Goal: Information Seeking & Learning: Learn about a topic

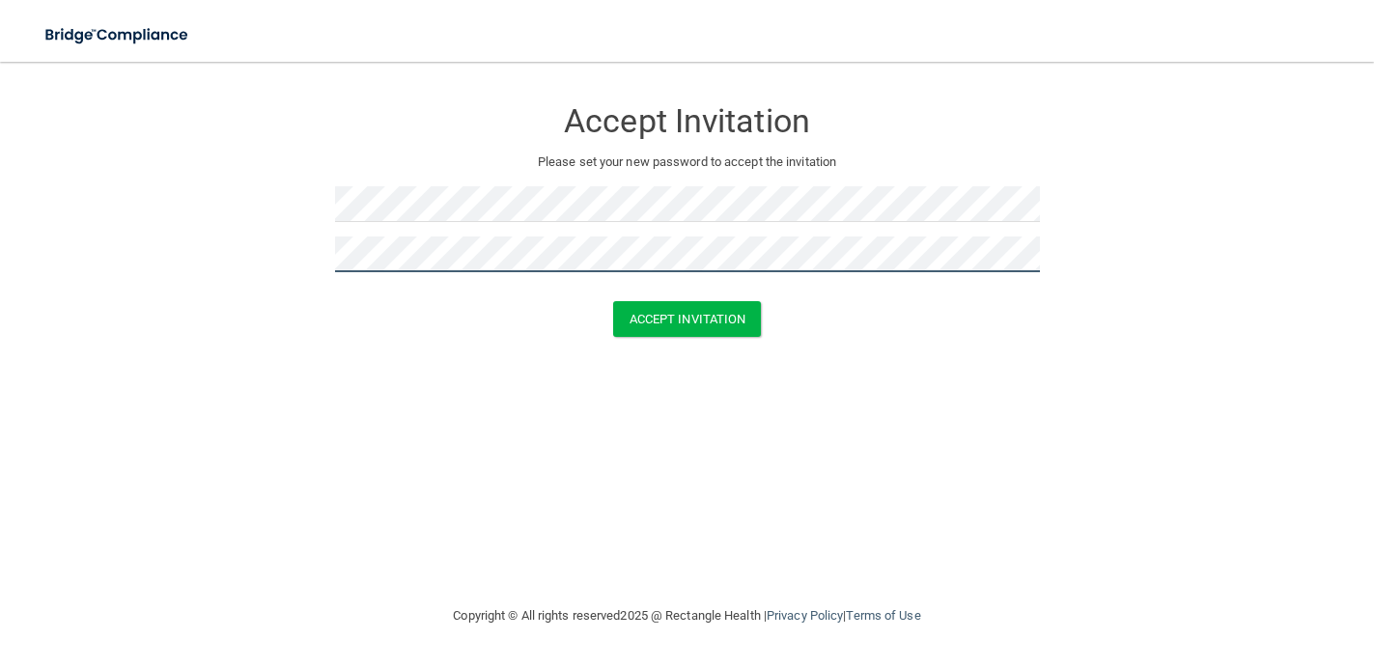
click at [613, 301] on button "Accept Invitation" at bounding box center [687, 319] width 149 height 36
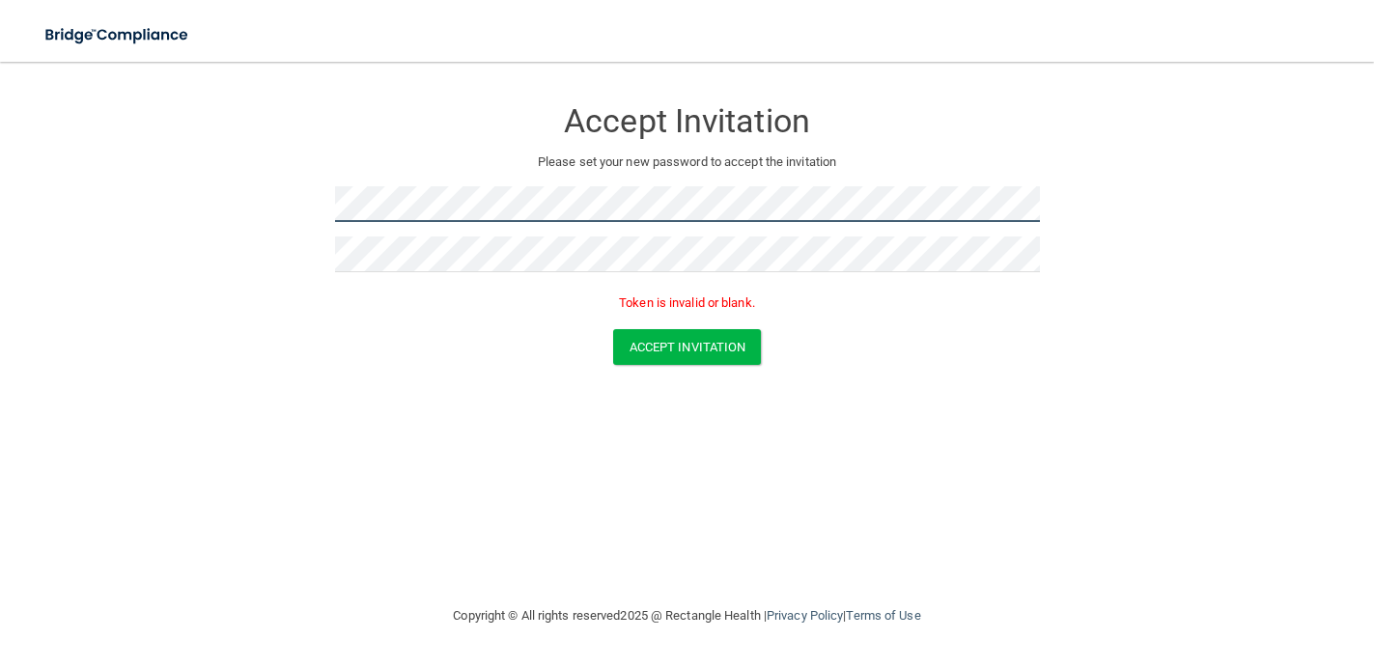
click at [290, 209] on form "Accept Invitation Please set your new password to accept the invitation Token i…" at bounding box center [687, 234] width 1296 height 307
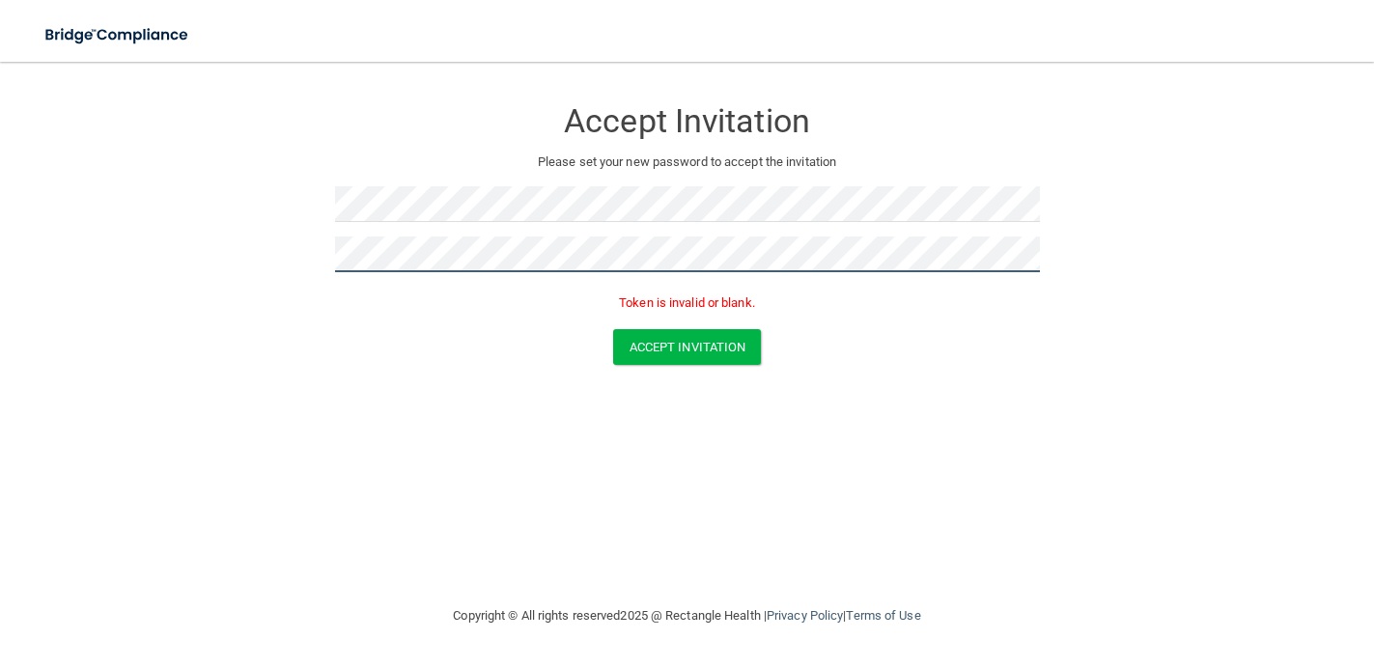
click at [323, 256] on form "Accept Invitation Please set your new password to accept the invitation Token i…" at bounding box center [687, 234] width 1296 height 307
click at [613, 329] on button "Accept Invitation" at bounding box center [687, 347] width 149 height 36
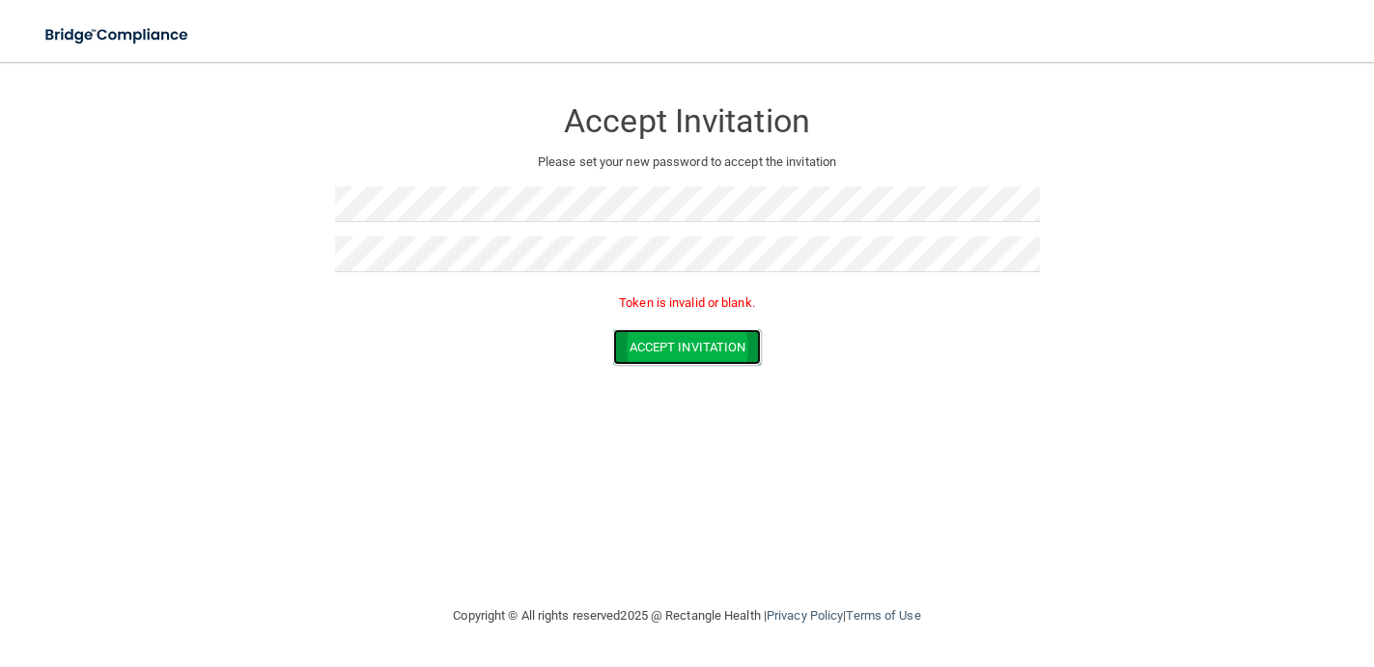
click at [643, 348] on button "Accept Invitation" at bounding box center [687, 347] width 149 height 36
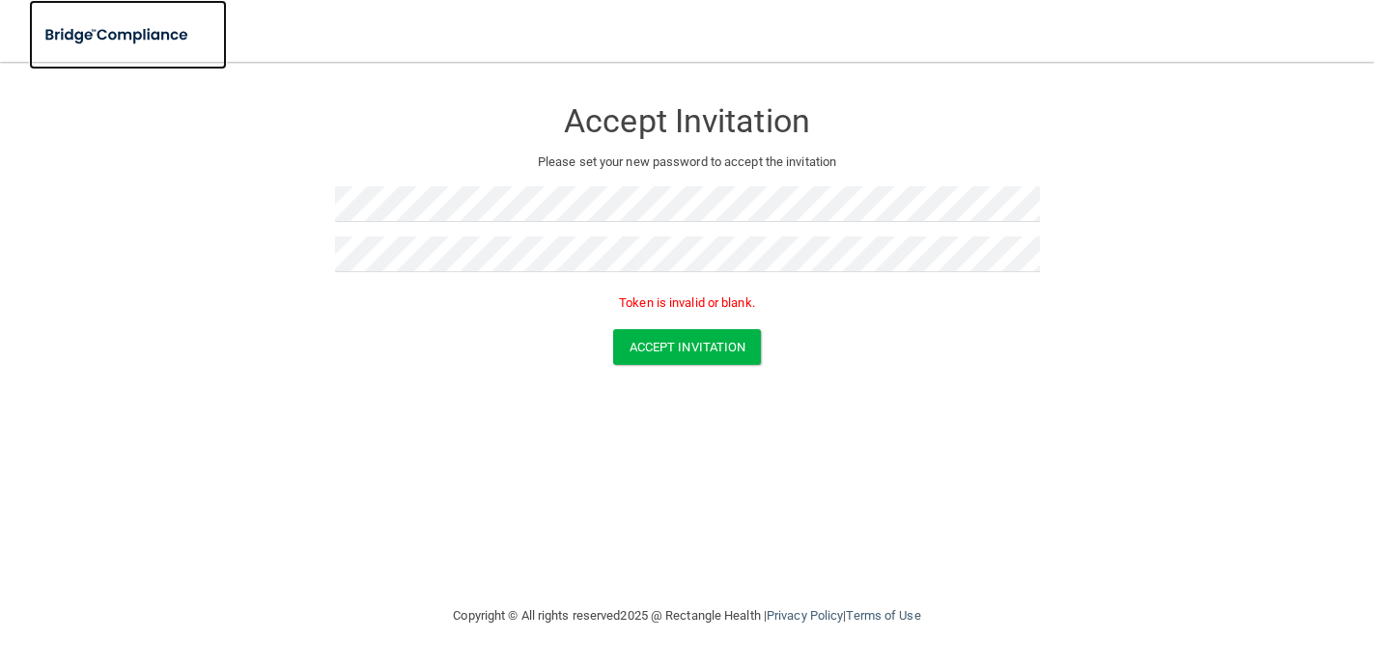
click at [110, 21] on img at bounding box center [118, 35] width 178 height 40
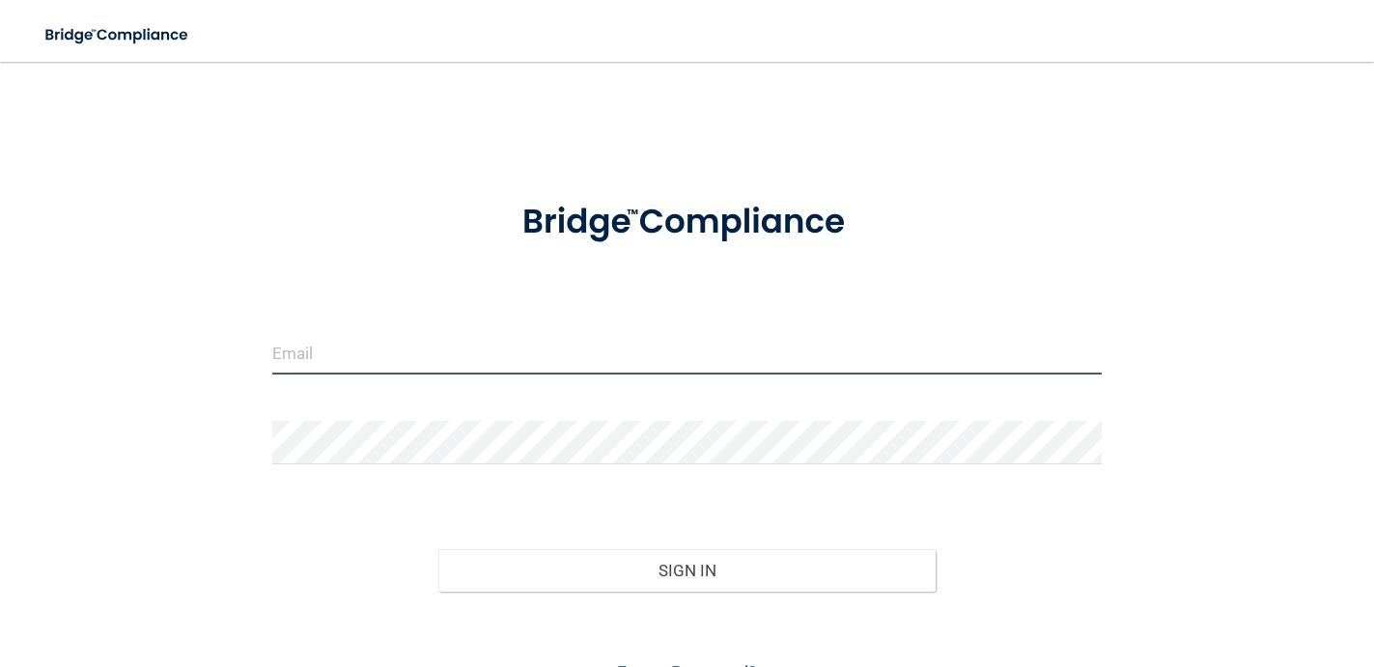
click at [294, 341] on input "email" at bounding box center [687, 352] width 830 height 43
paste input "[EMAIL_ADDRESS][DOMAIN_NAME]"
type input "[EMAIL_ADDRESS][DOMAIN_NAME]"
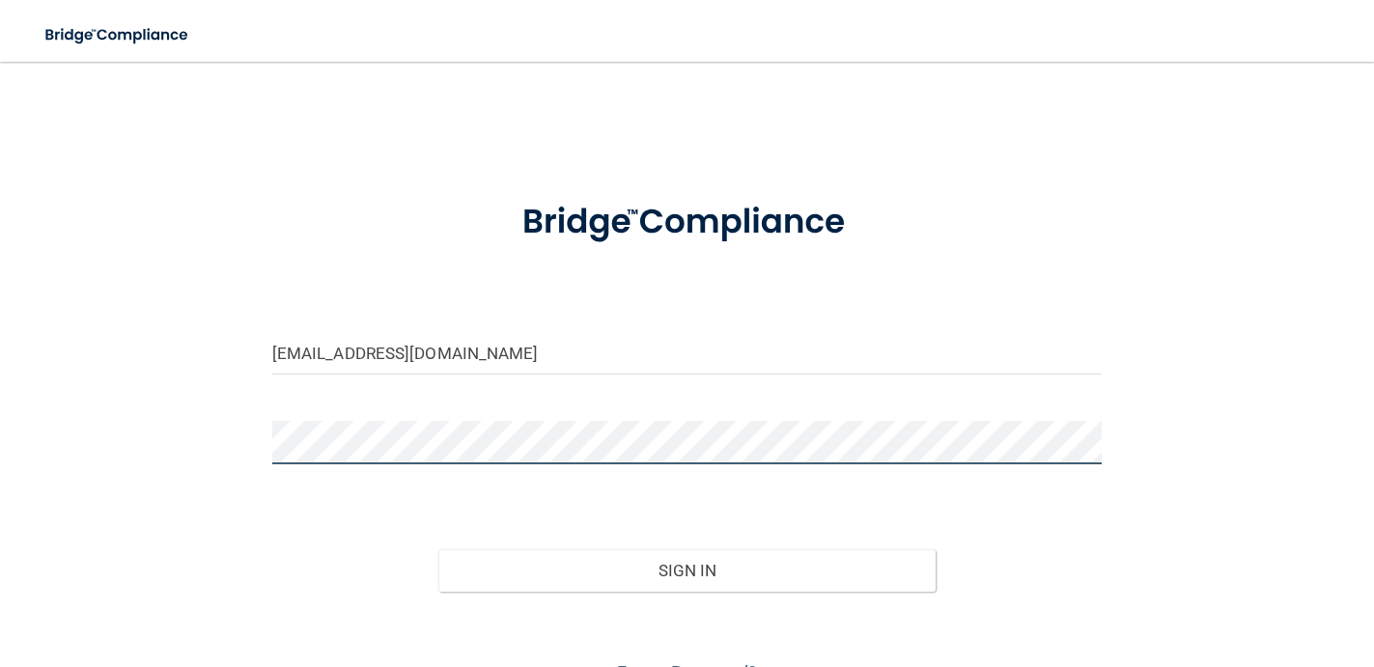
click at [438, 549] on button "Sign In" at bounding box center [687, 570] width 498 height 42
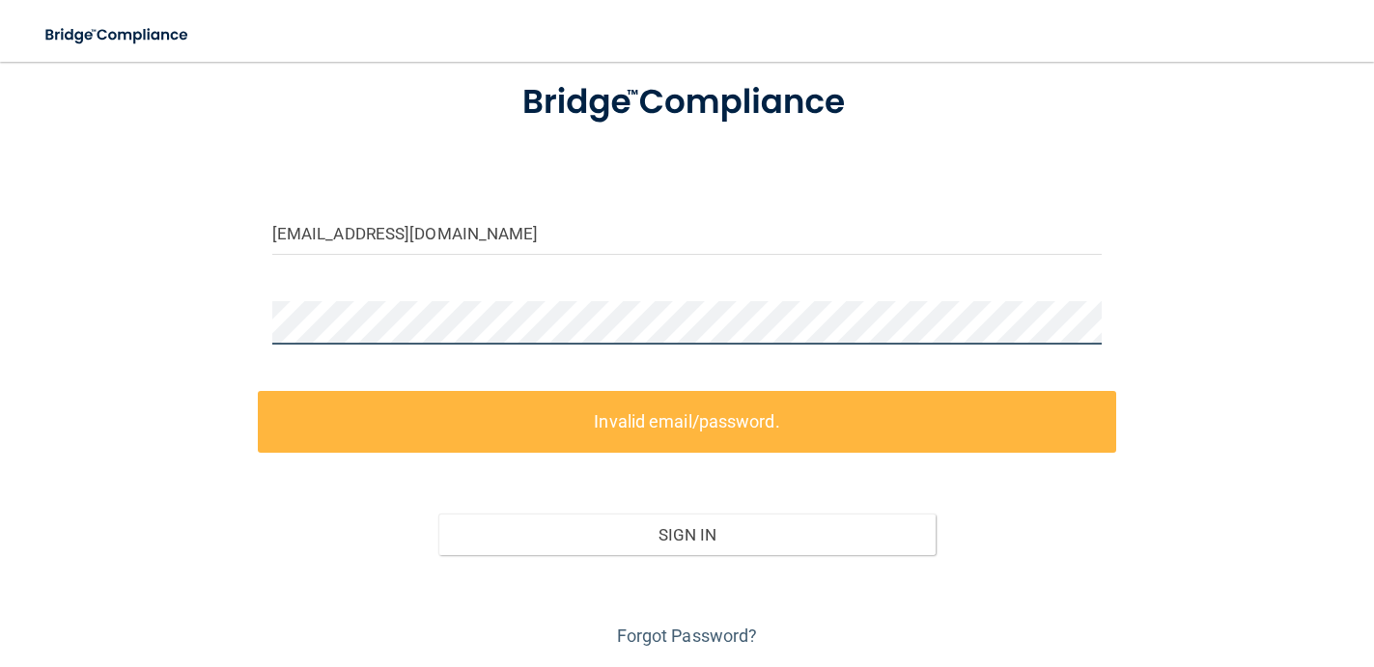
scroll to position [181, 0]
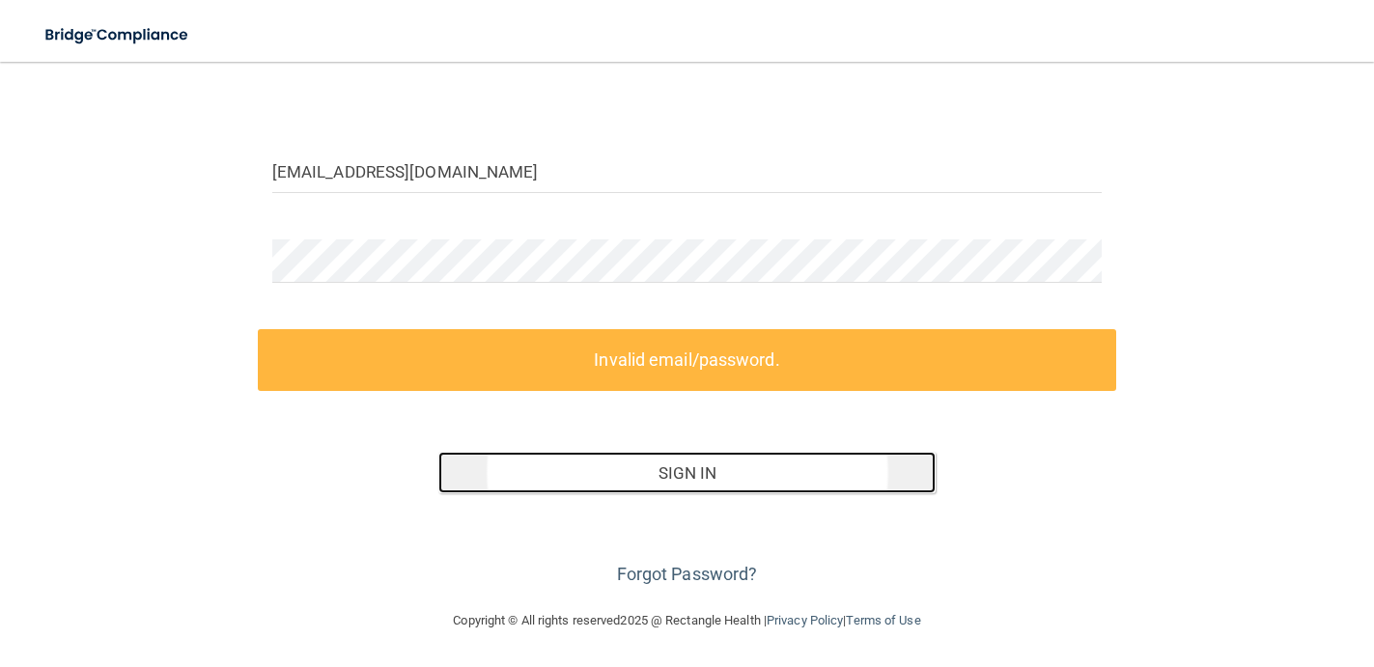
click at [641, 488] on button "Sign In" at bounding box center [687, 473] width 498 height 42
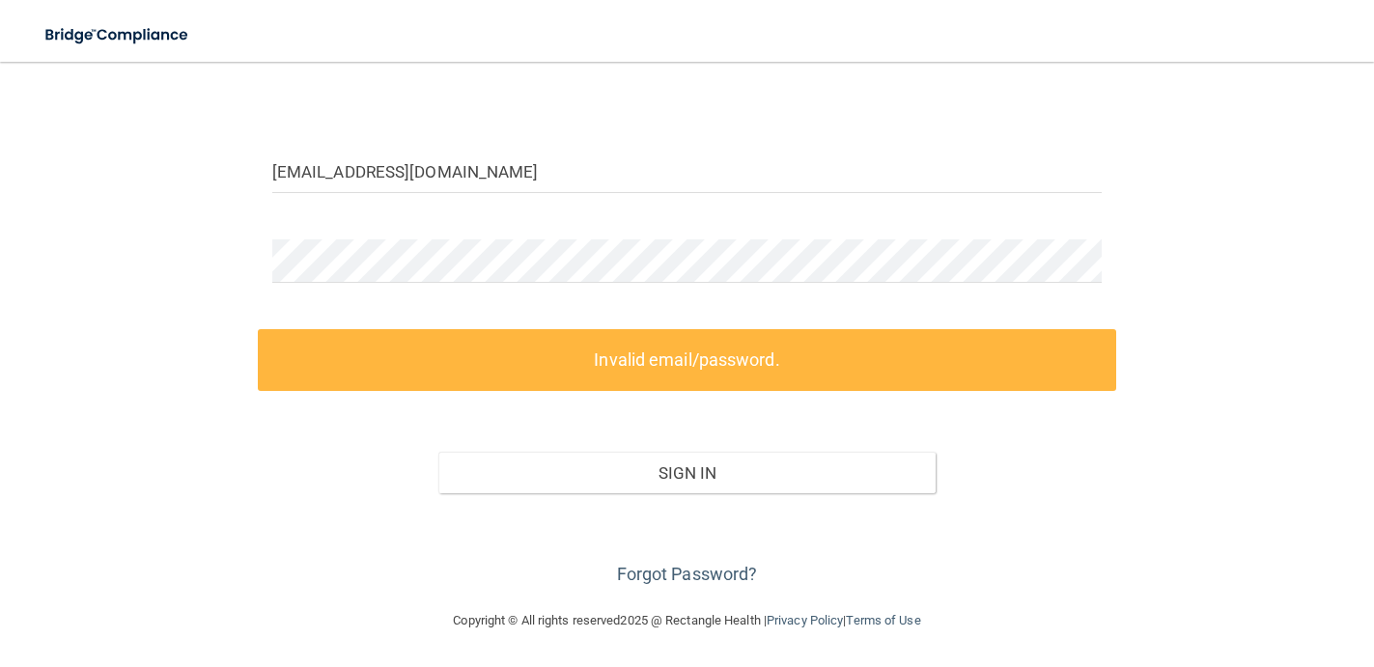
click at [592, 320] on form "omoore@kidsensetherapygroup.com Invalid email/password. You don't have permissi…" at bounding box center [687, 293] width 830 height 594
click at [592, 339] on label "Invalid email/password." at bounding box center [687, 359] width 859 height 61
click at [598, 506] on div "Forgot Password?" at bounding box center [687, 541] width 859 height 97
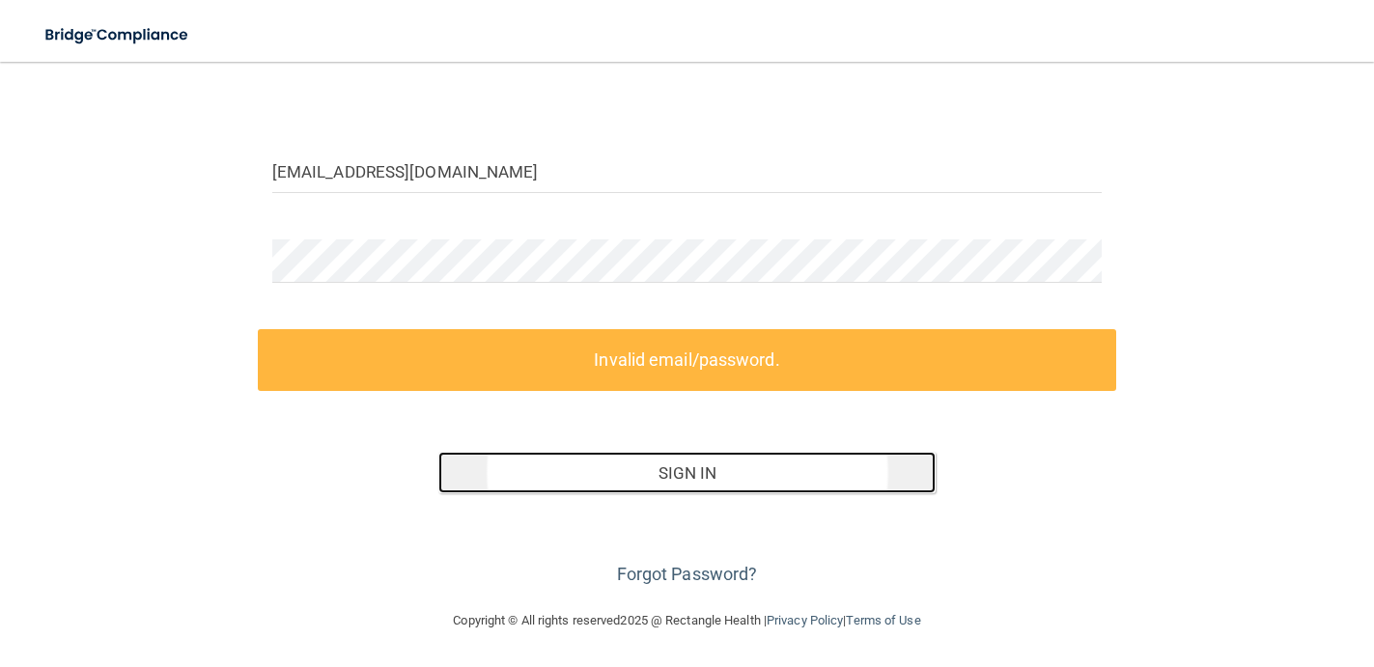
click at [600, 469] on button "Sign In" at bounding box center [687, 473] width 498 height 42
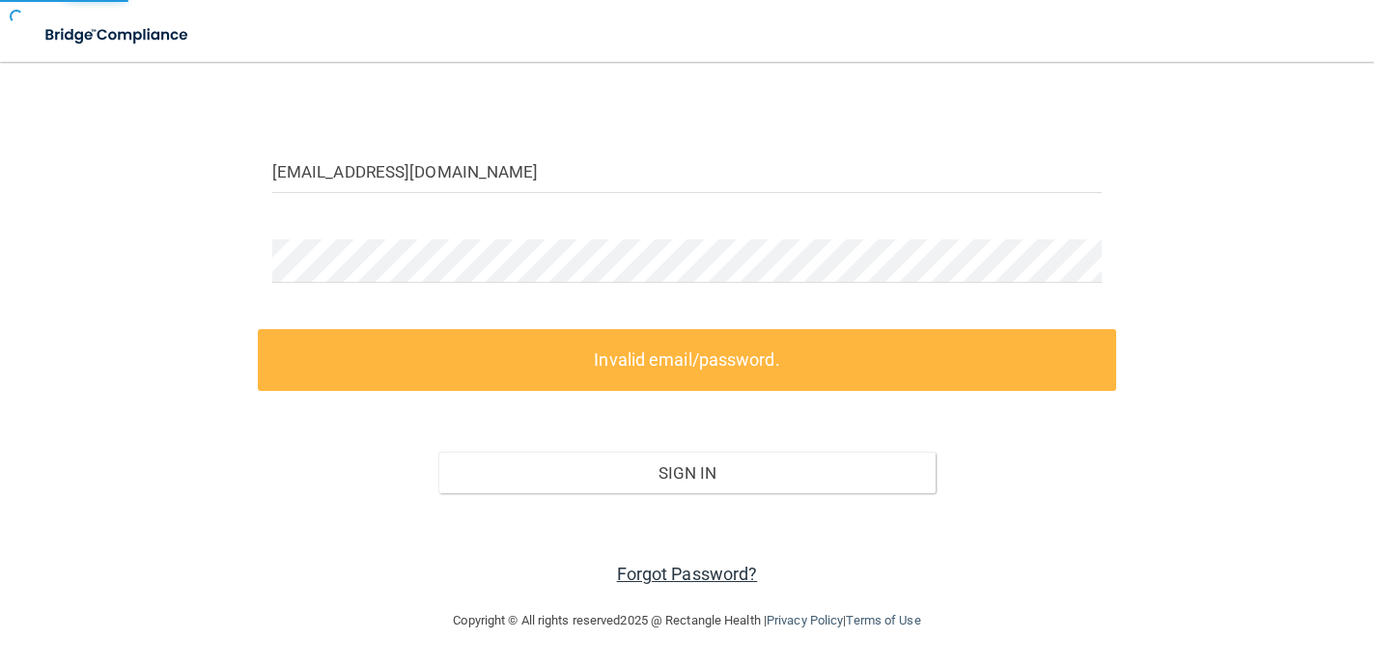
click at [664, 570] on link "Forgot Password?" at bounding box center [687, 574] width 141 height 20
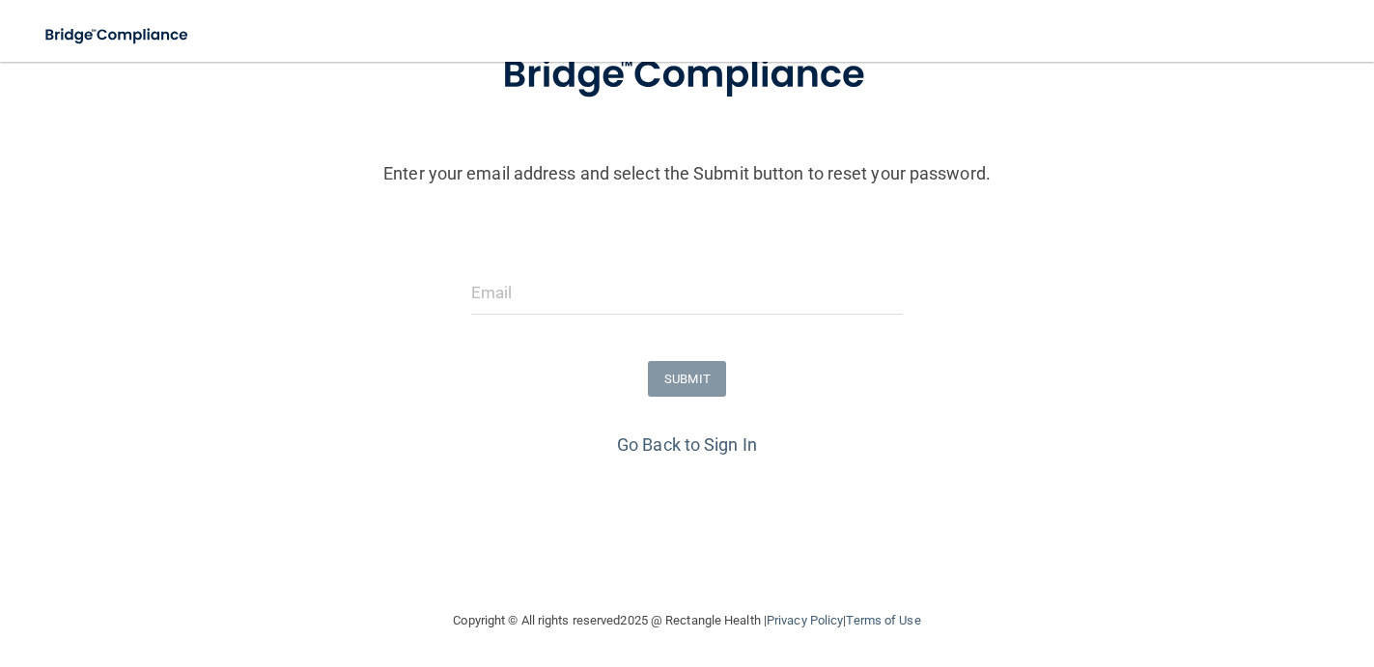
click at [563, 314] on div at bounding box center [687, 300] width 461 height 58
click at [554, 299] on input "email" at bounding box center [687, 292] width 432 height 43
paste input "[EMAIL_ADDRESS][DOMAIN_NAME]"
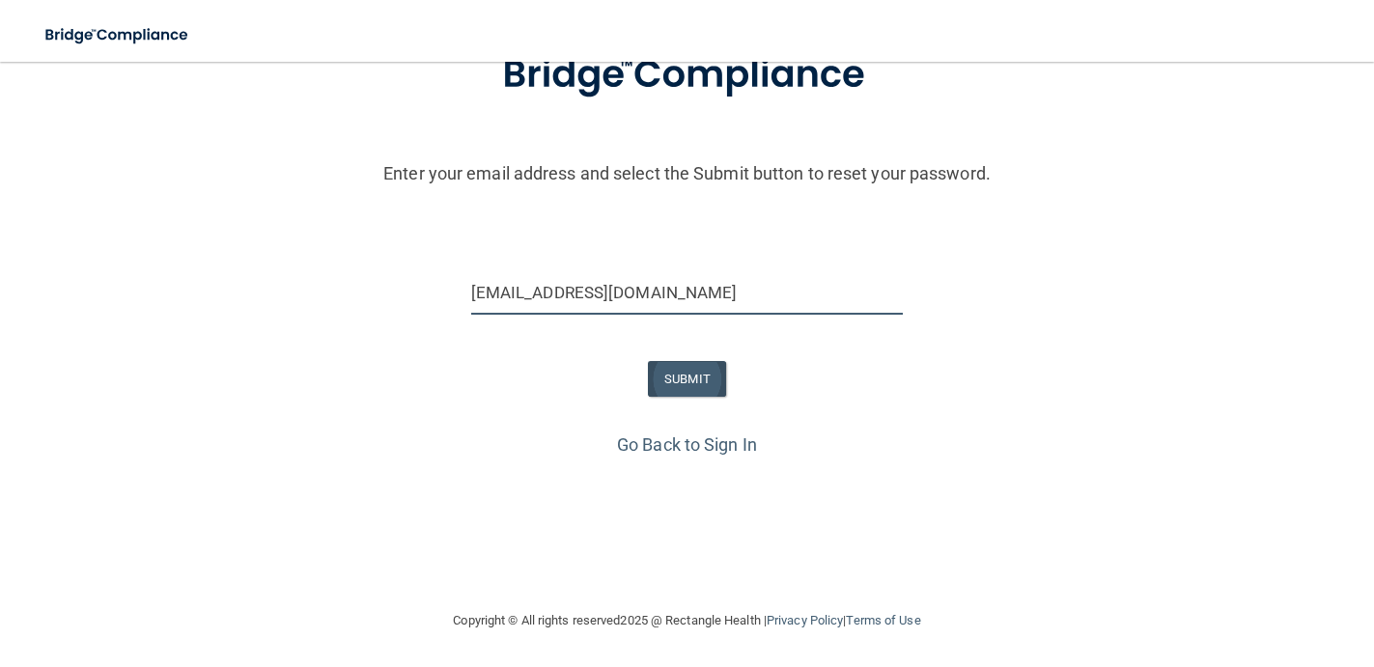
type input "[EMAIL_ADDRESS][DOMAIN_NAME]"
click at [679, 373] on button "SUBMIT" at bounding box center [687, 379] width 78 height 36
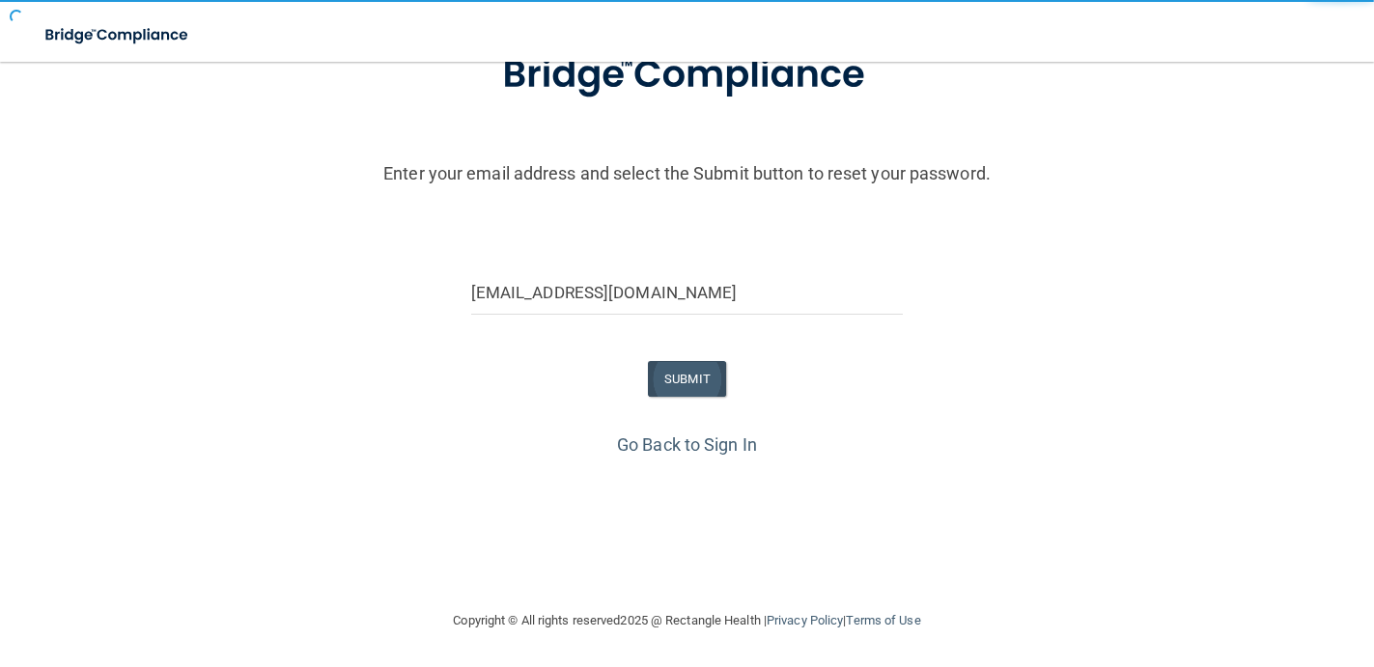
scroll to position [0, 0]
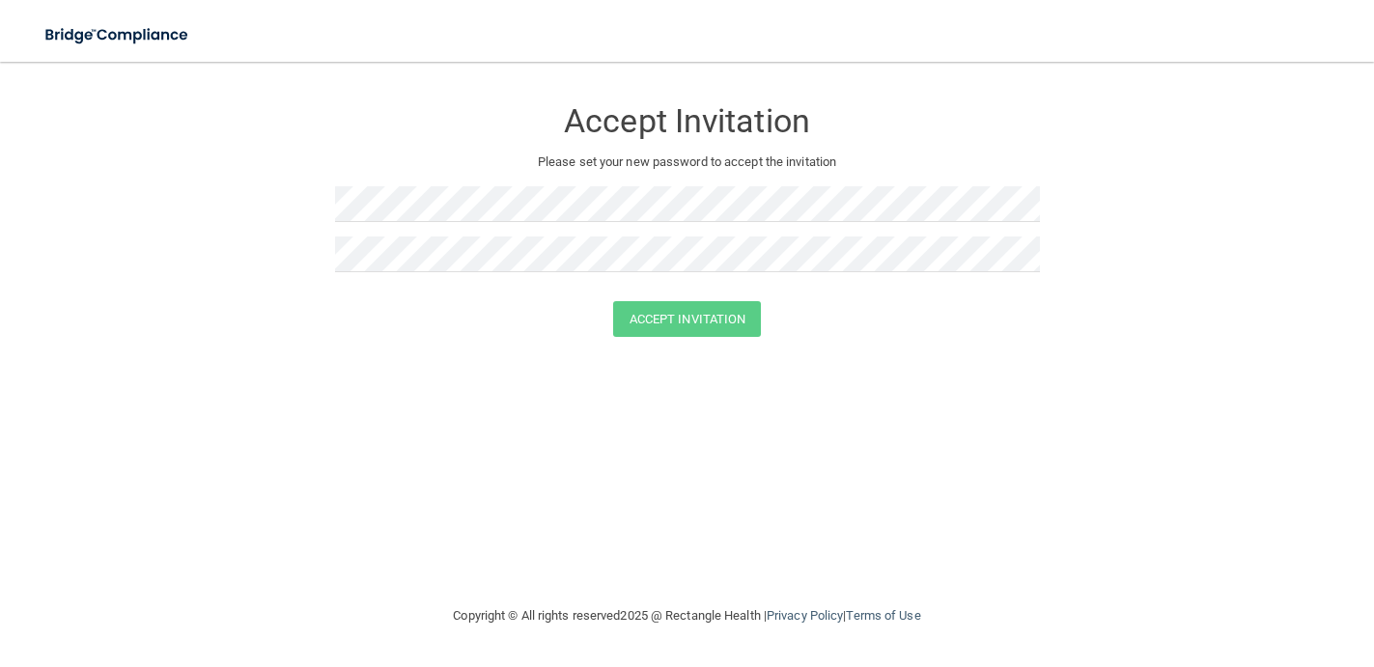
click at [508, 275] on div at bounding box center [687, 262] width 705 height 50
click at [664, 328] on button "Accept Invitation" at bounding box center [687, 319] width 149 height 36
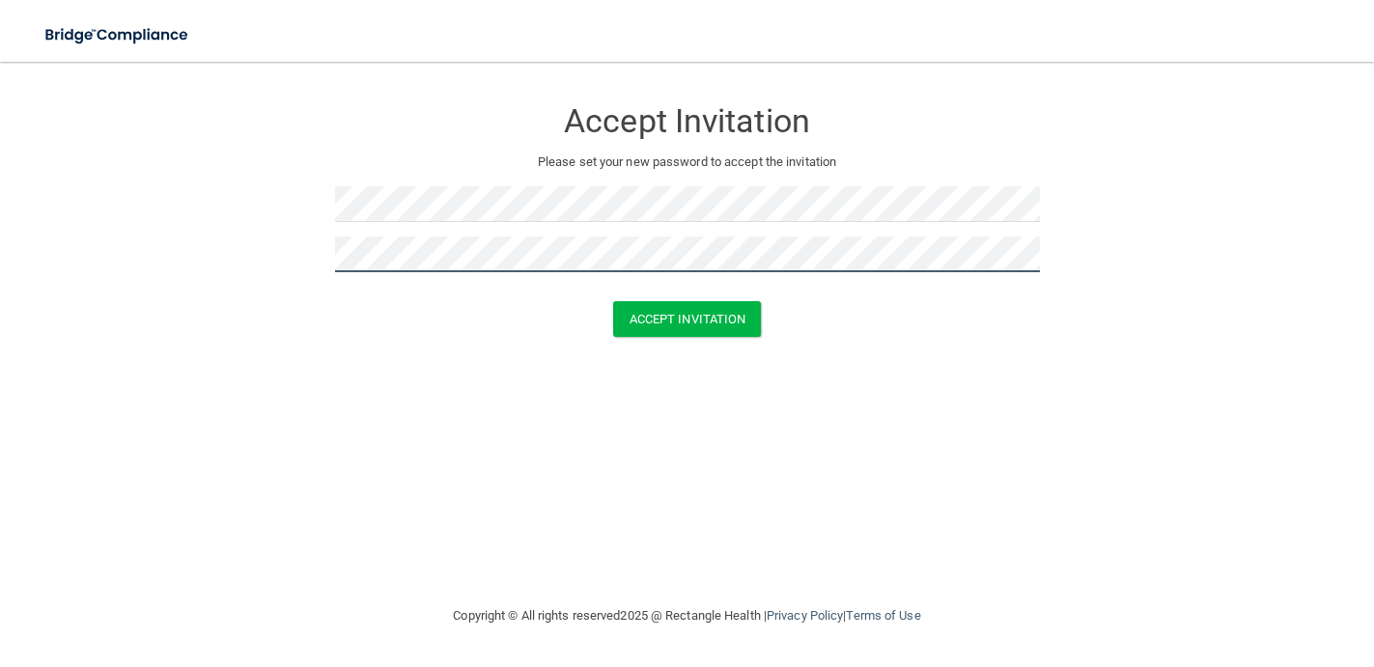
click at [613, 301] on button "Accept Invitation" at bounding box center [687, 319] width 149 height 36
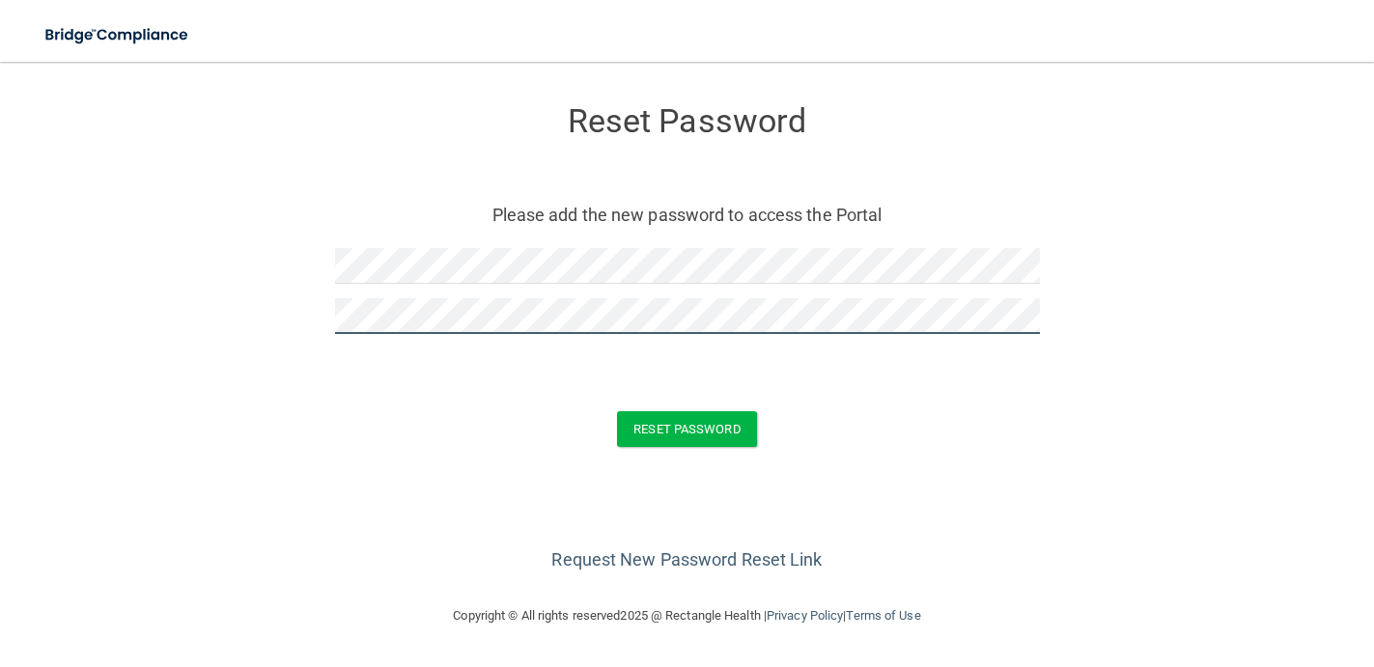
click at [617, 411] on button "Reset Password" at bounding box center [686, 429] width 139 height 36
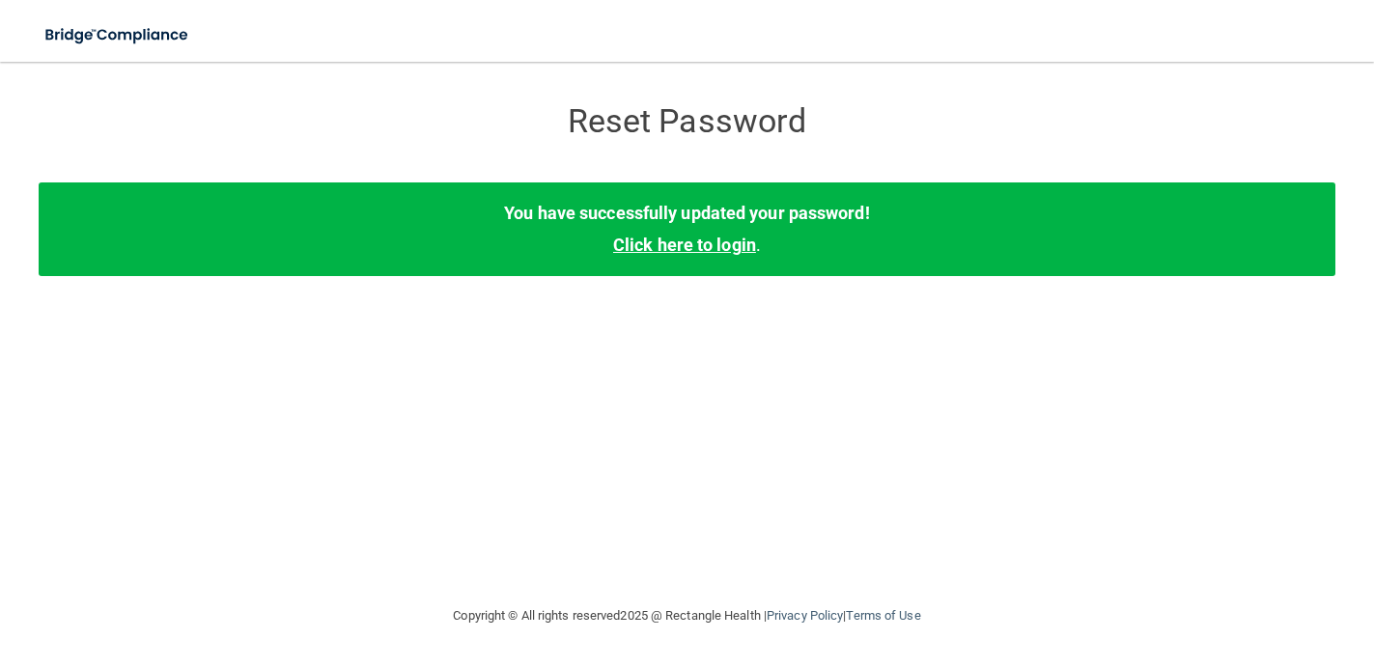
click at [696, 250] on link "Click here to login" at bounding box center [684, 245] width 143 height 20
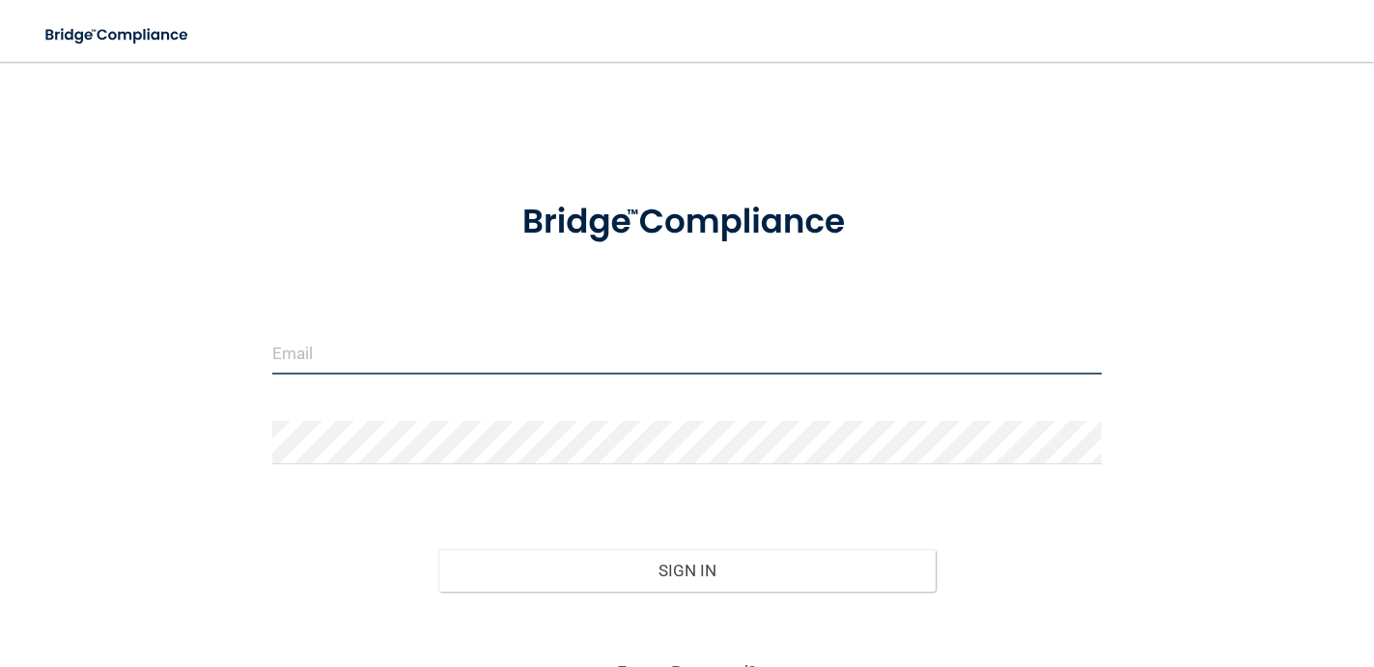
click at [525, 331] on input "email" at bounding box center [687, 352] width 830 height 43
paste input "omoore16"
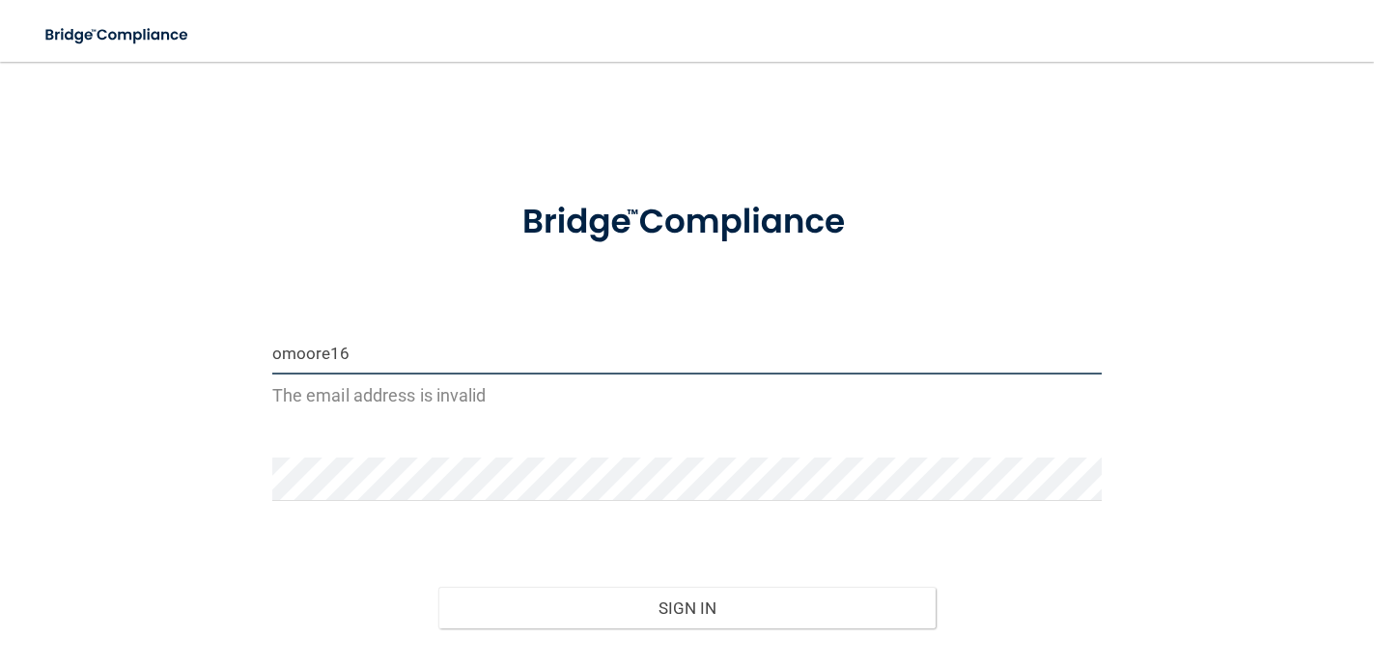
drag, startPoint x: 384, startPoint y: 346, endPoint x: 246, endPoint y: 345, distance: 138.0
click at [247, 346] on div "omoore16 The email address is invalid Invalid email/password. You don't have pe…" at bounding box center [687, 403] width 1296 height 644
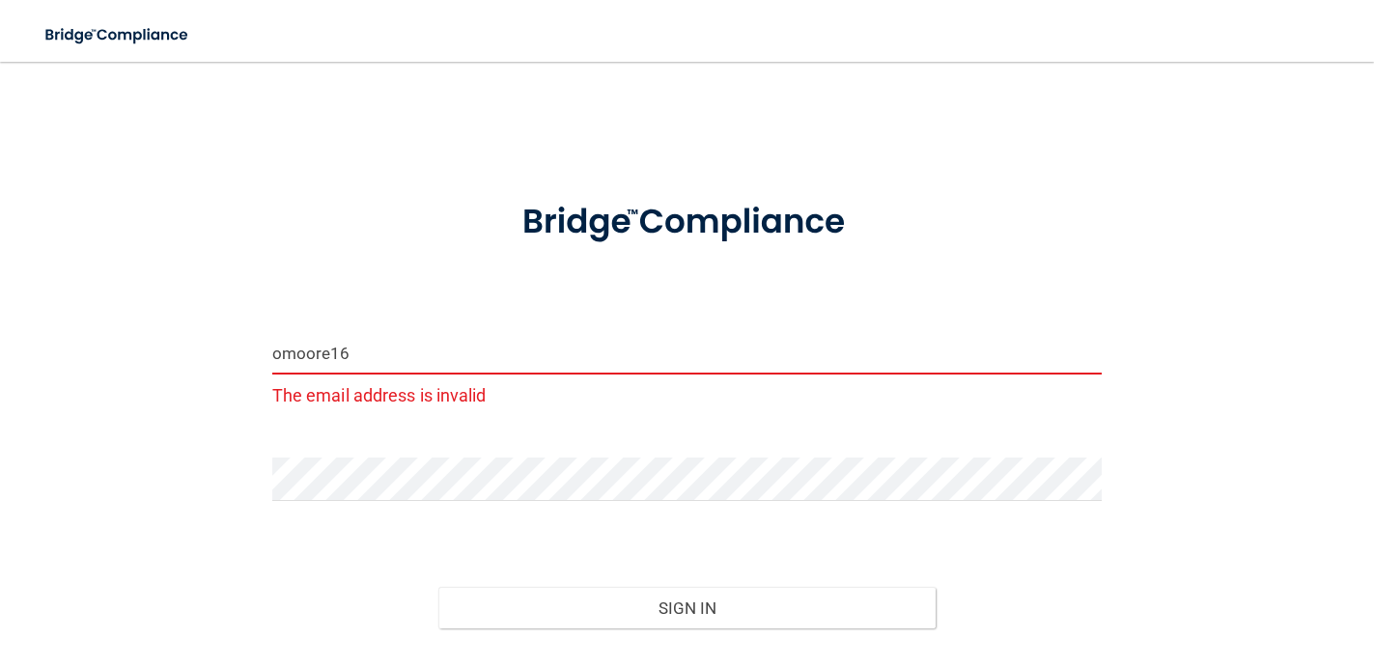
paste input "@[DOMAIN_NAME]"
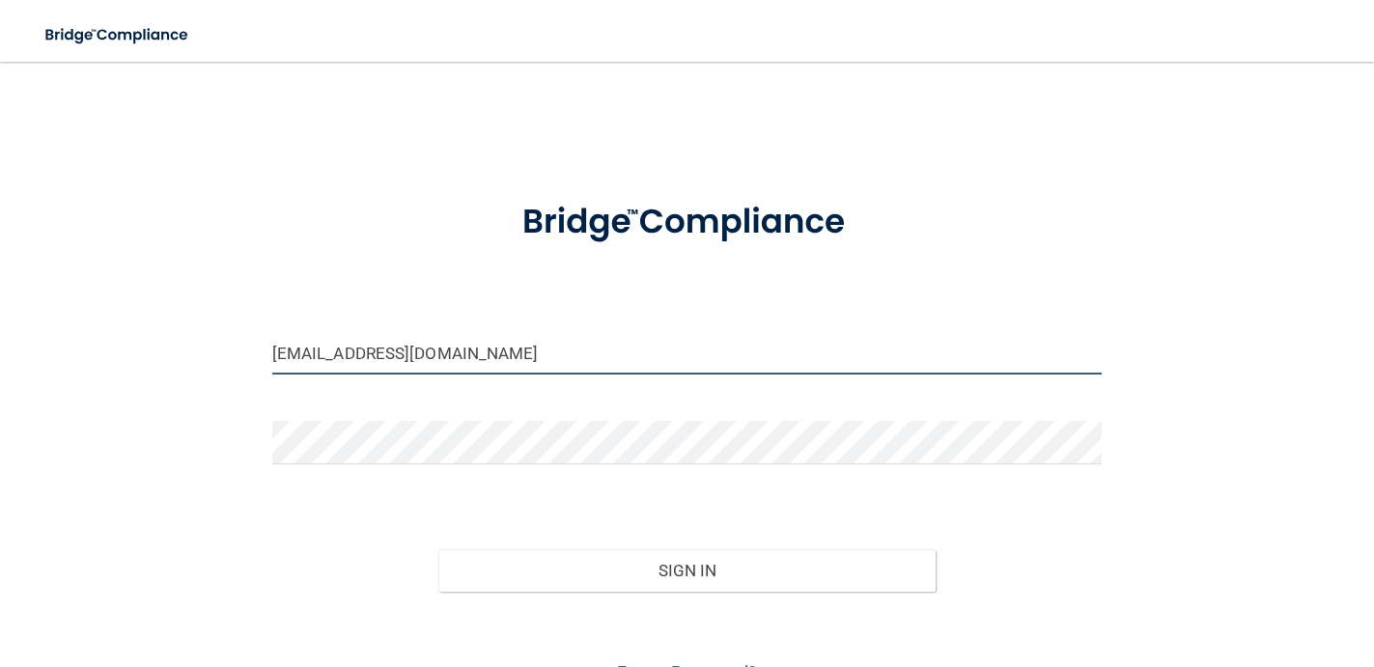
type input "[EMAIL_ADDRESS][DOMAIN_NAME]"
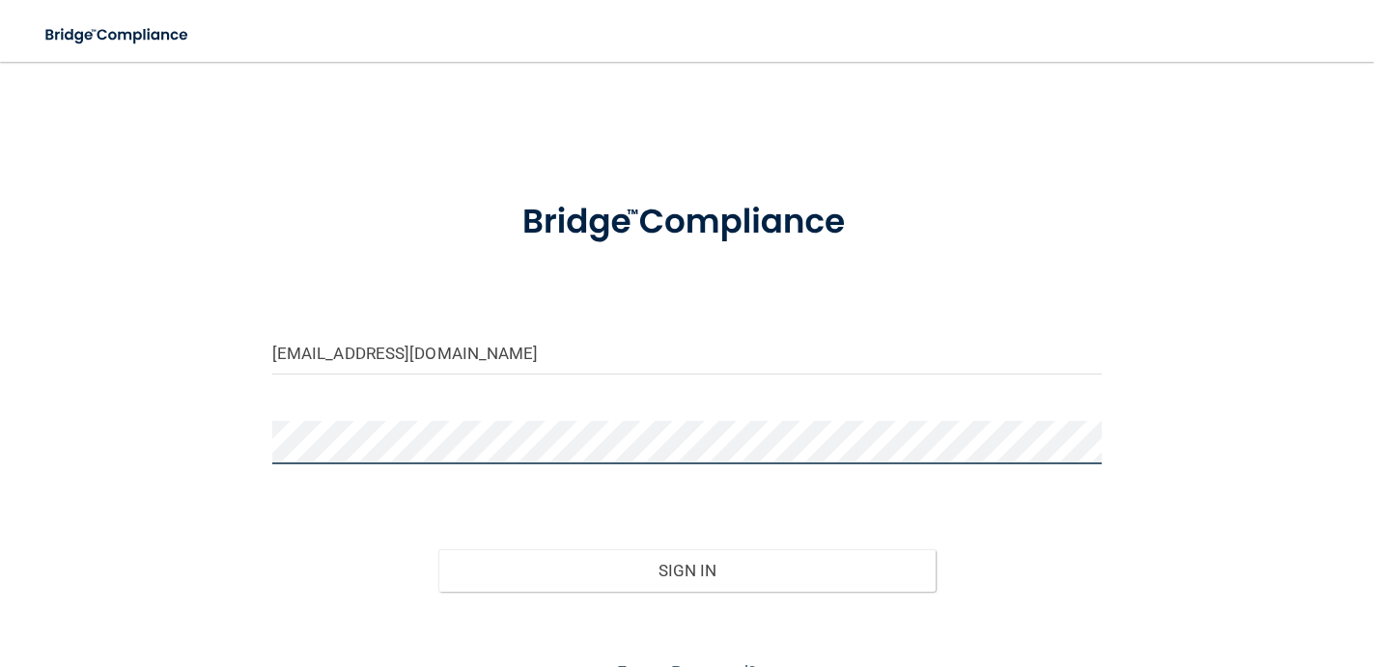
click at [438, 549] on button "Sign In" at bounding box center [687, 570] width 498 height 42
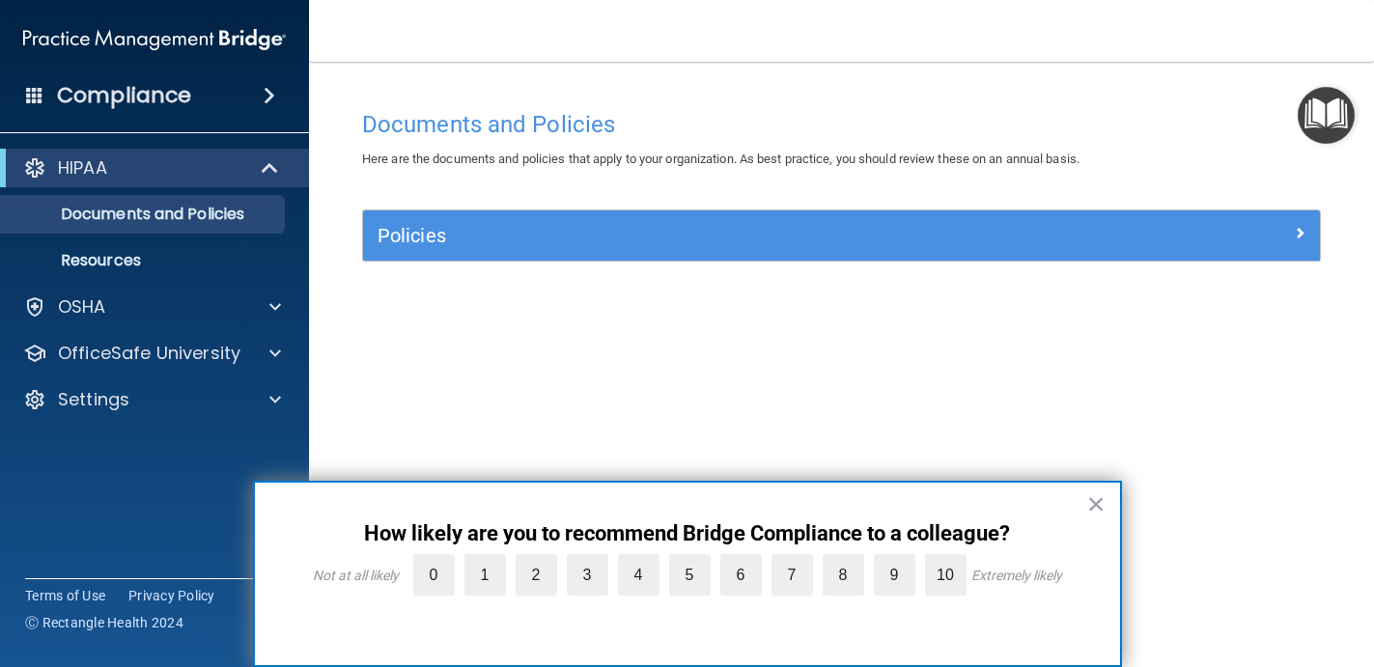
click at [1099, 503] on button "×" at bounding box center [1096, 503] width 18 height 31
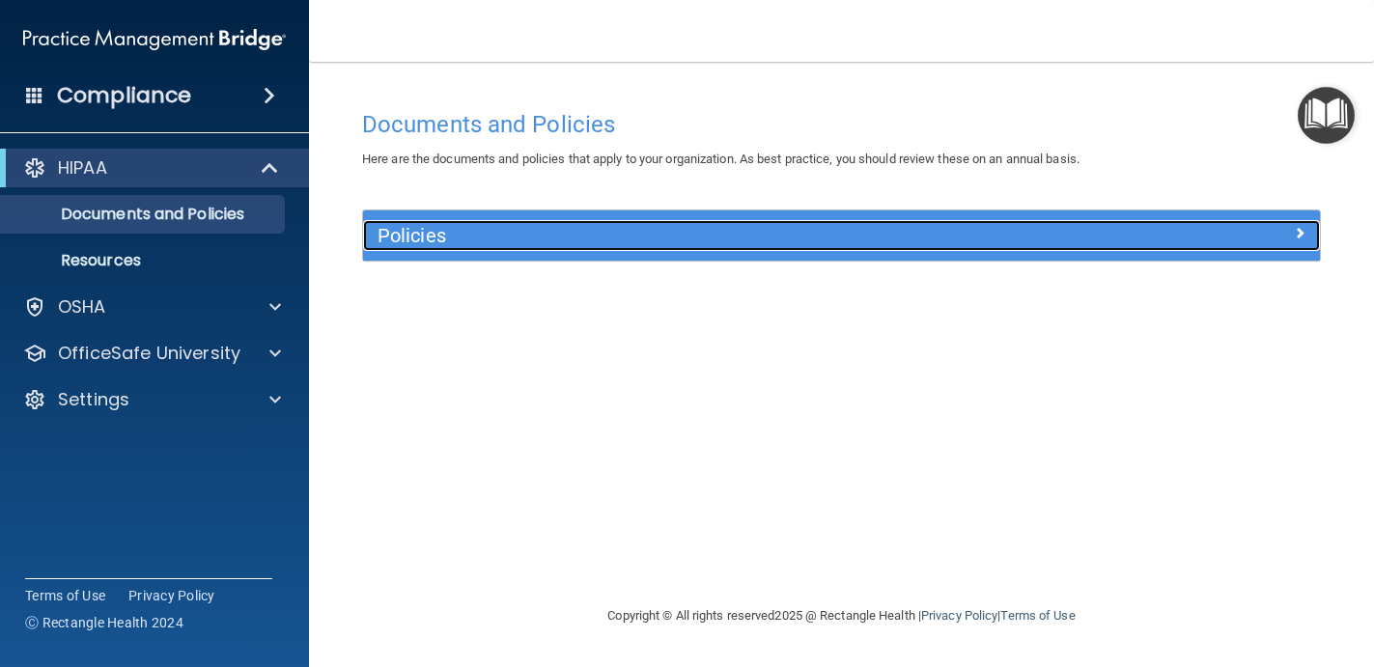
click at [859, 247] on div "Policies" at bounding box center [721, 235] width 717 height 31
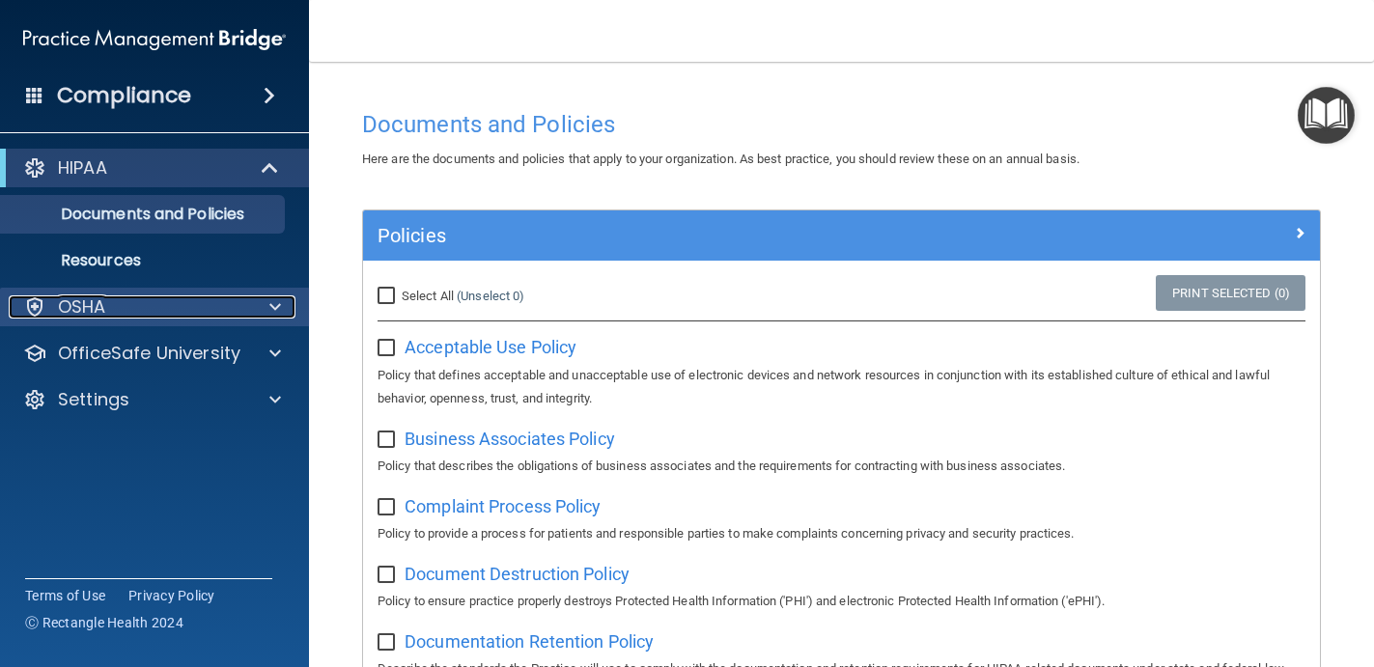
click at [120, 298] on div "OSHA" at bounding box center [128, 306] width 239 height 23
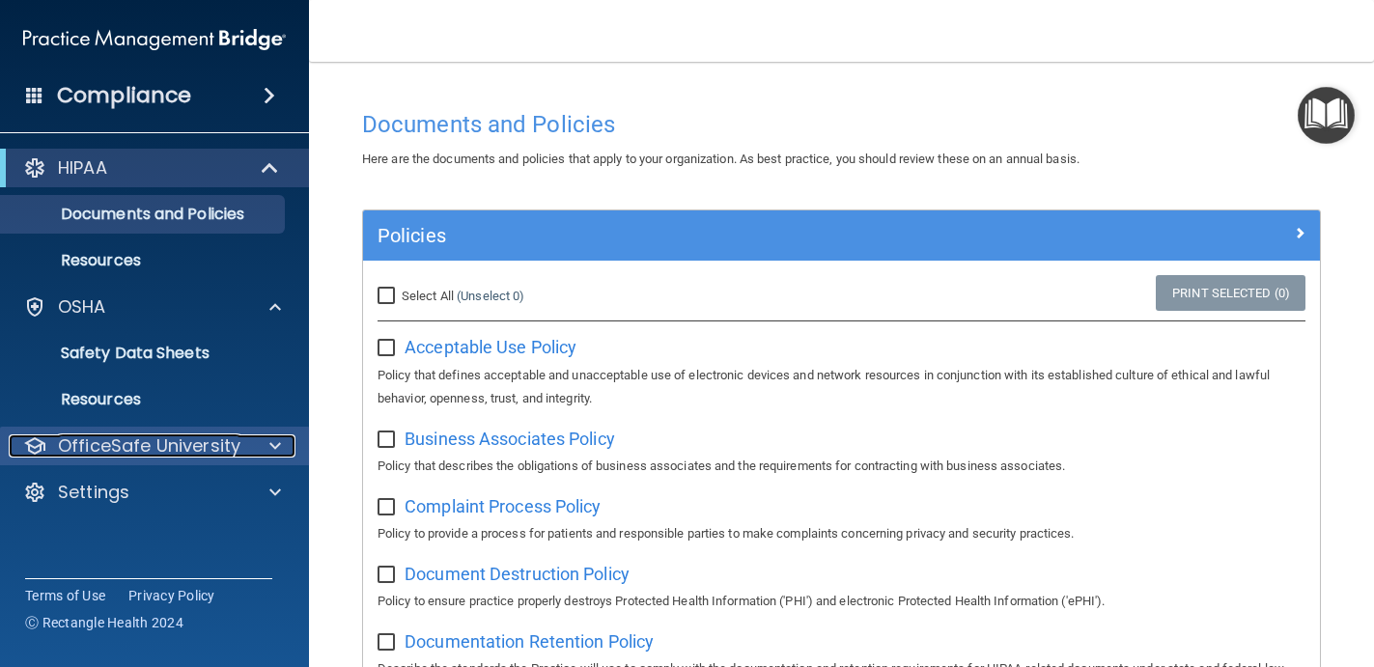
click at [113, 454] on p "OfficeSafe University" at bounding box center [149, 445] width 182 height 23
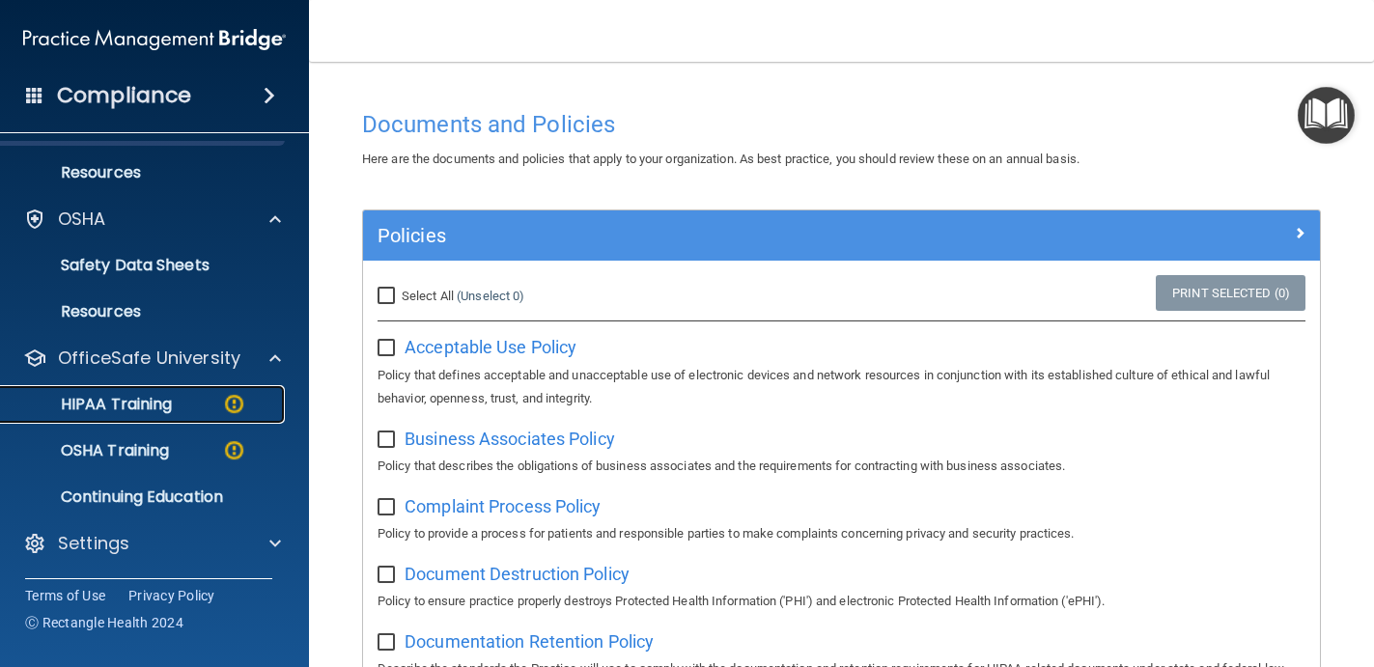
click at [132, 402] on p "HIPAA Training" at bounding box center [92, 404] width 159 height 19
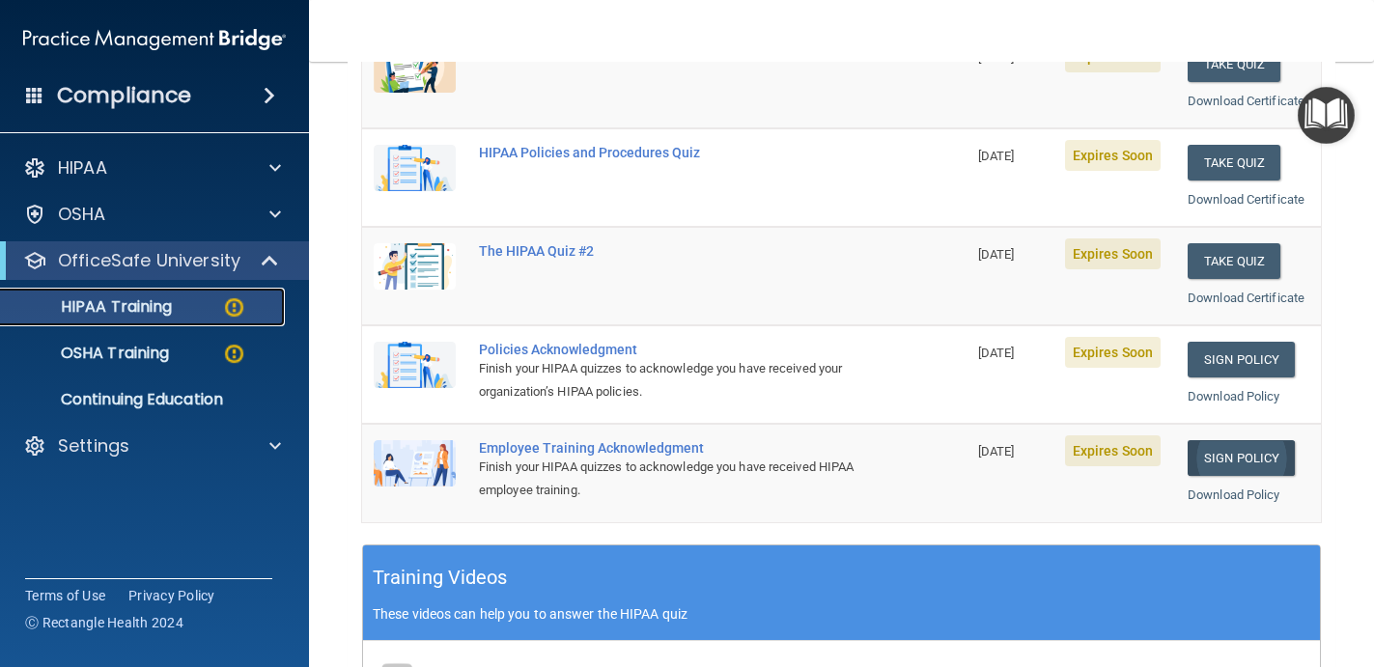
scroll to position [313, 0]
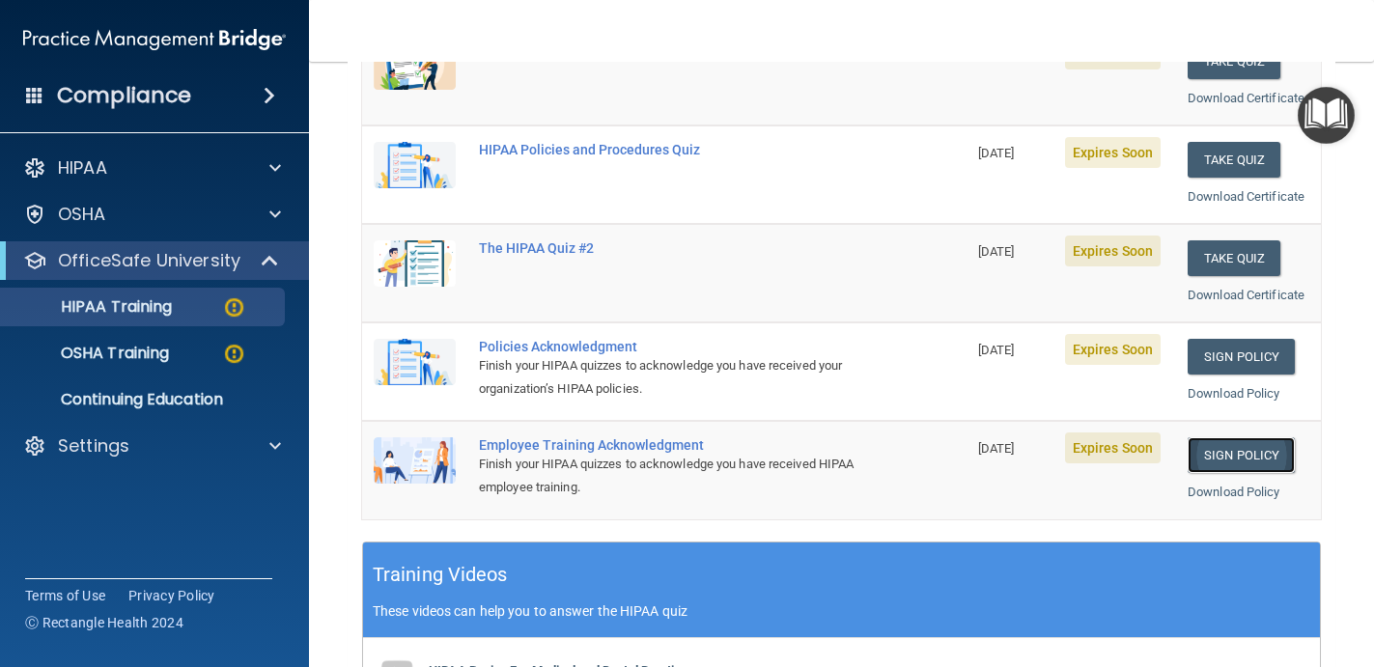
click at [1236, 440] on link "Sign Policy" at bounding box center [1240, 455] width 107 height 36
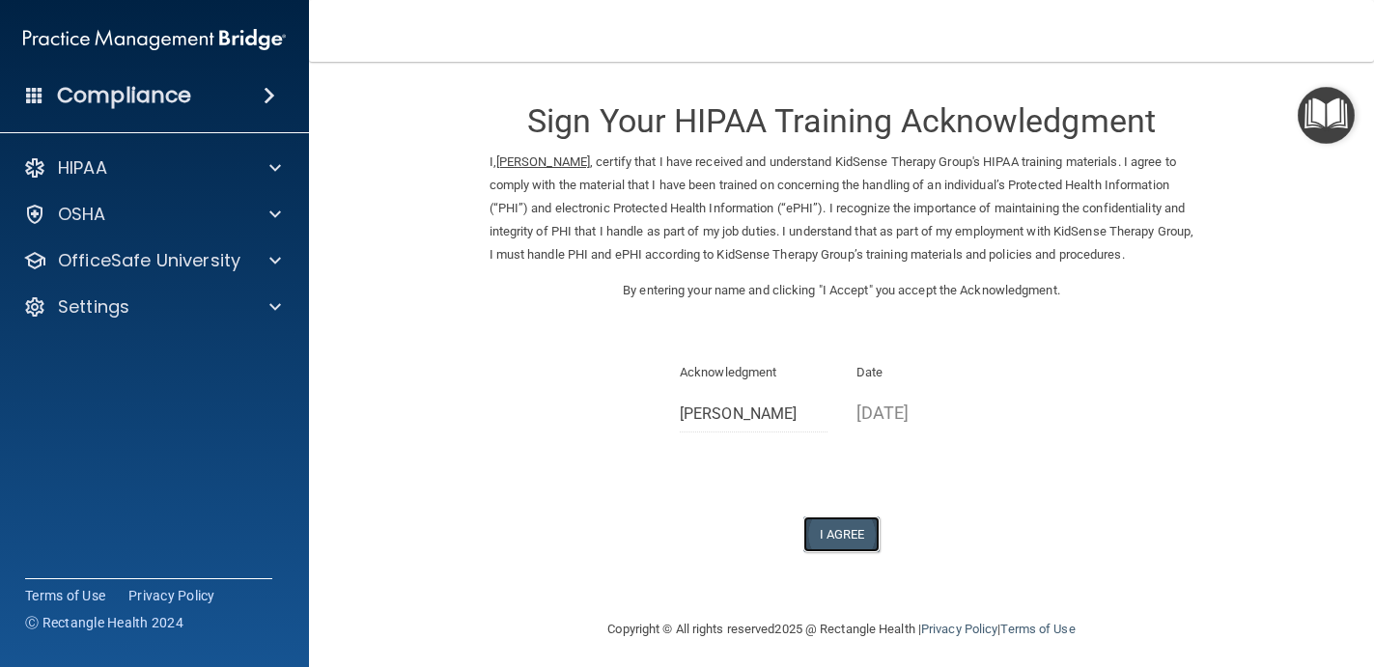
click at [850, 552] on button "I Agree" at bounding box center [841, 534] width 77 height 36
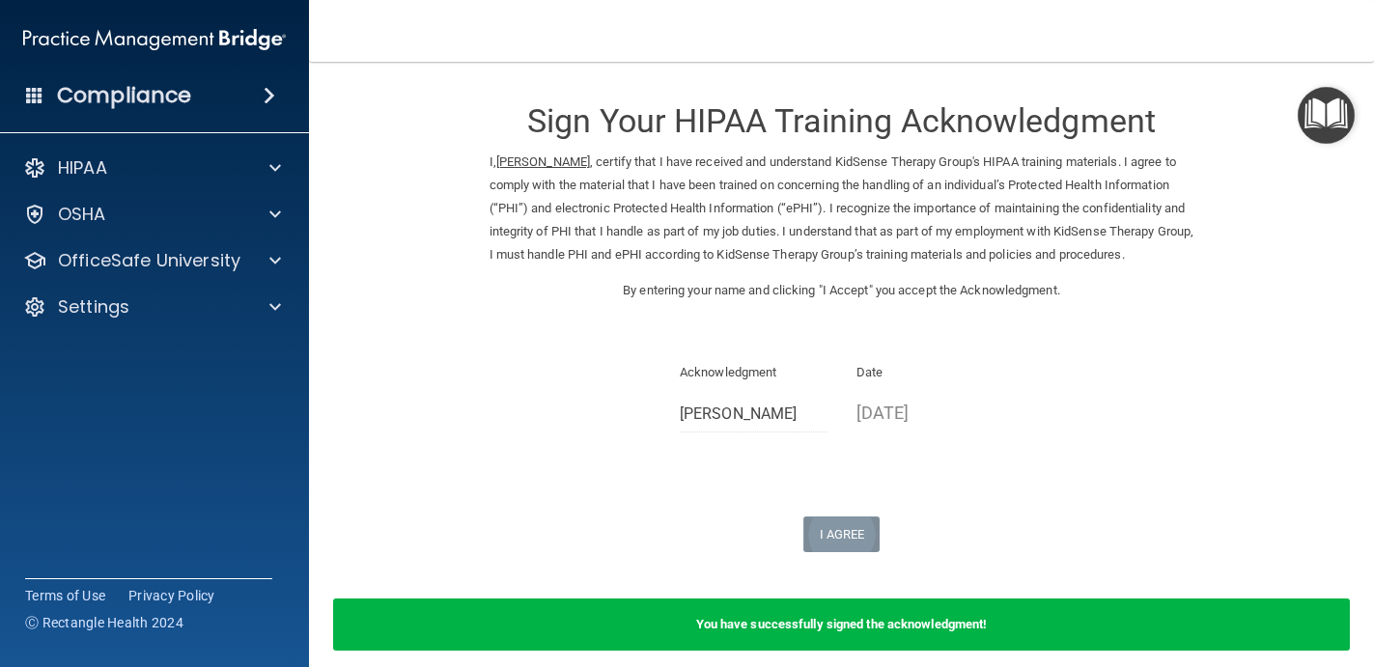
scroll to position [107, 0]
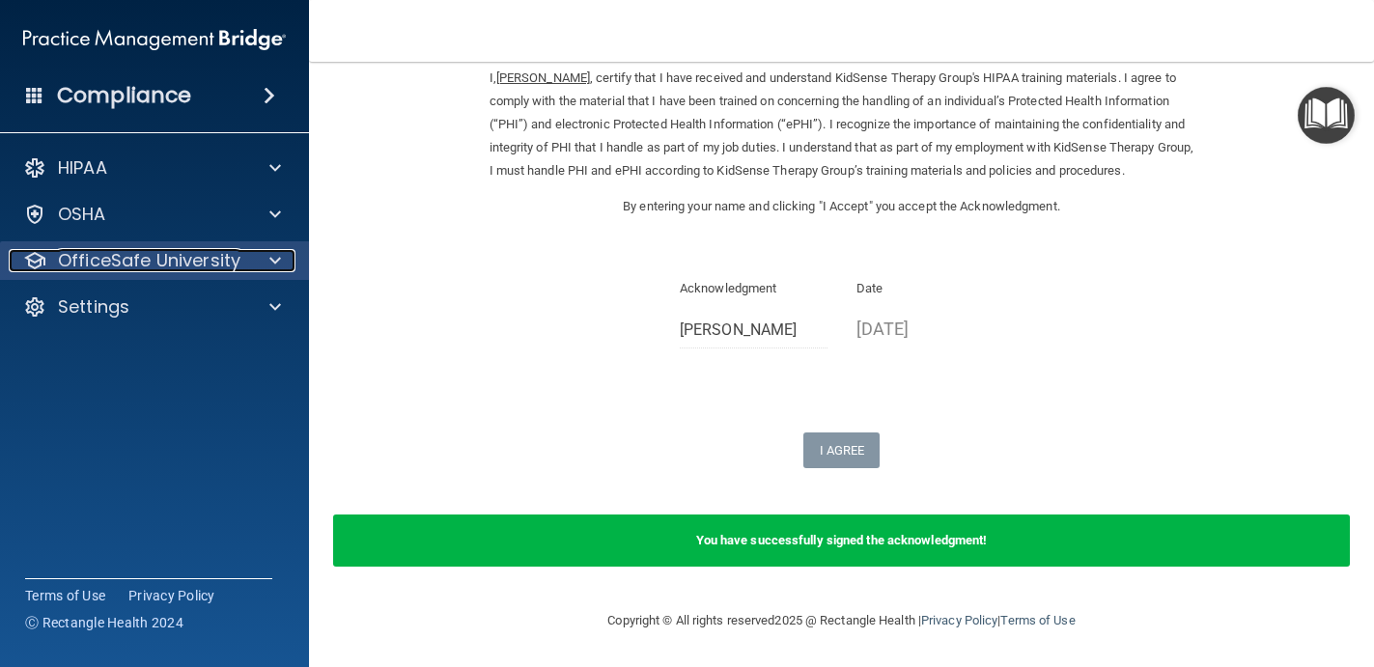
click at [267, 254] on div at bounding box center [272, 260] width 48 height 23
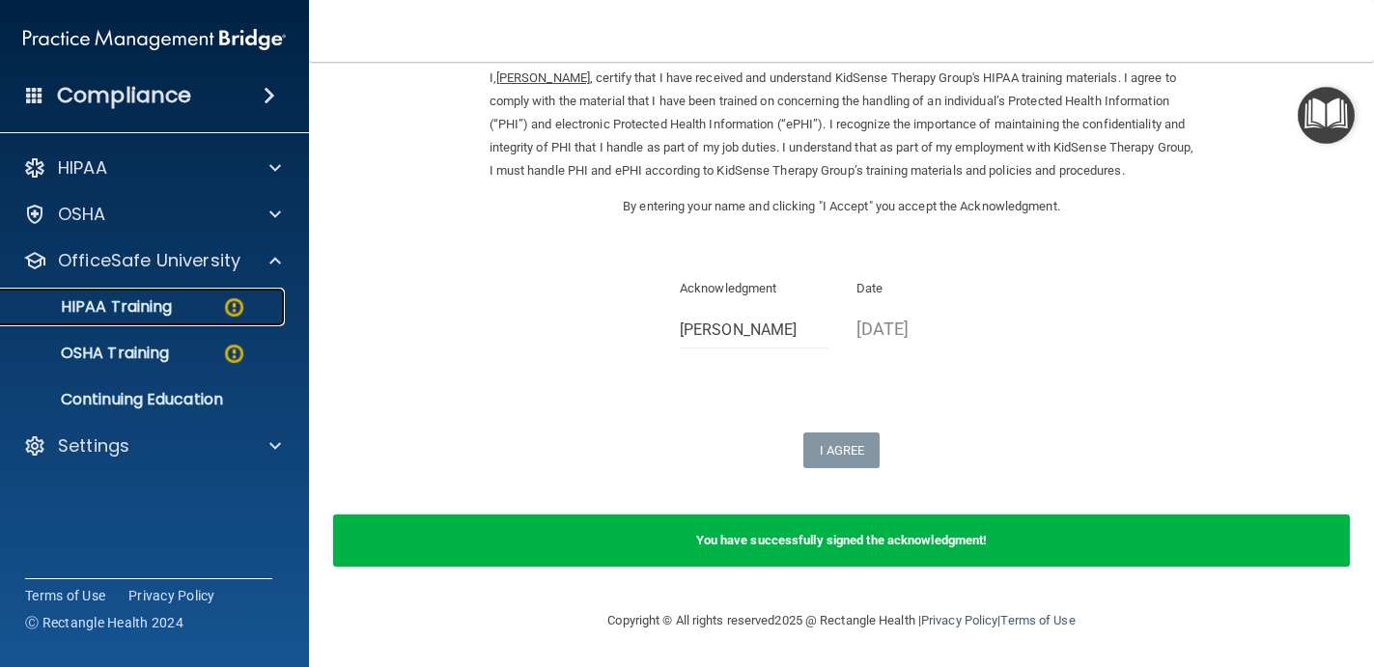
click at [219, 305] on div "HIPAA Training" at bounding box center [145, 306] width 264 height 19
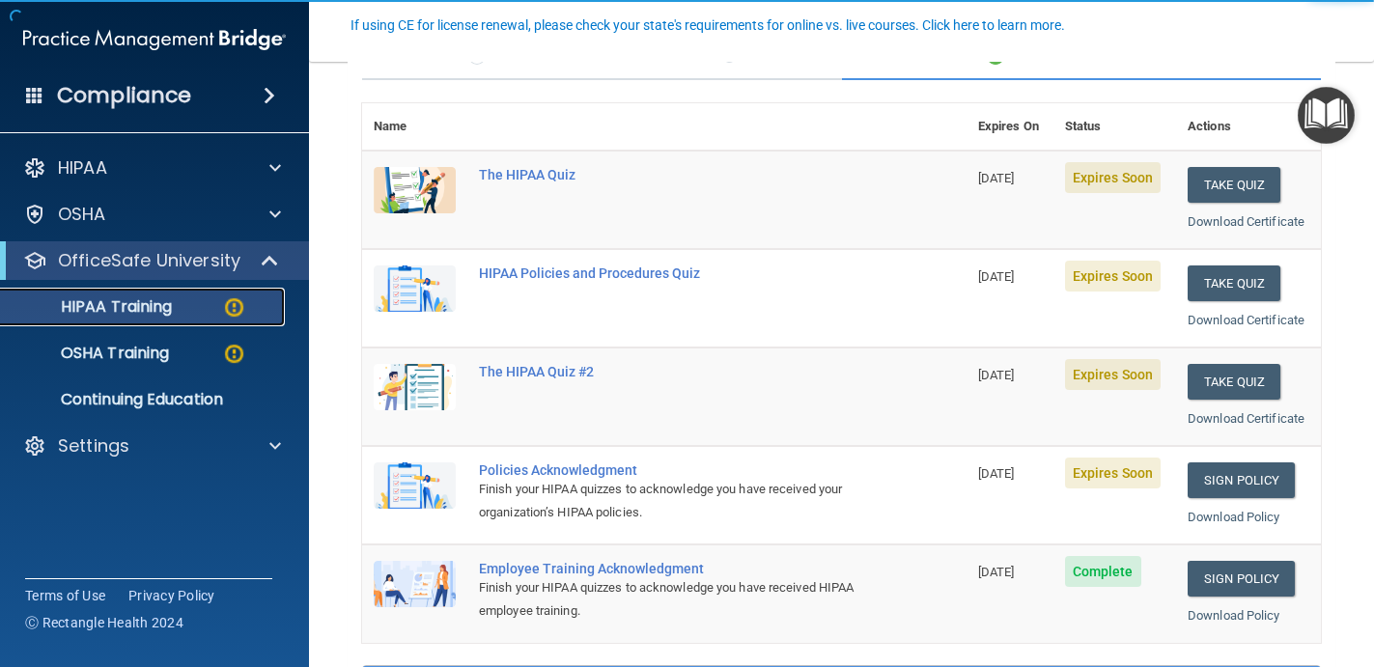
scroll to position [198, 0]
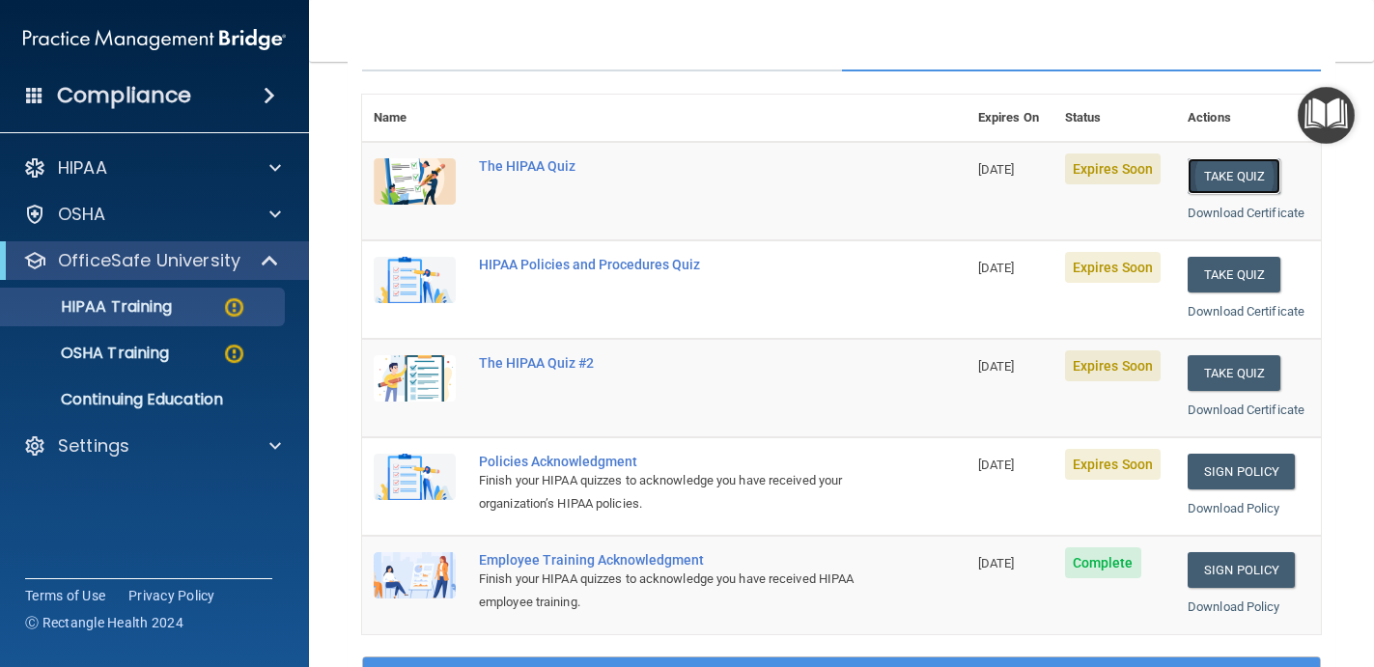
click at [1232, 179] on button "Take Quiz" at bounding box center [1233, 176] width 93 height 36
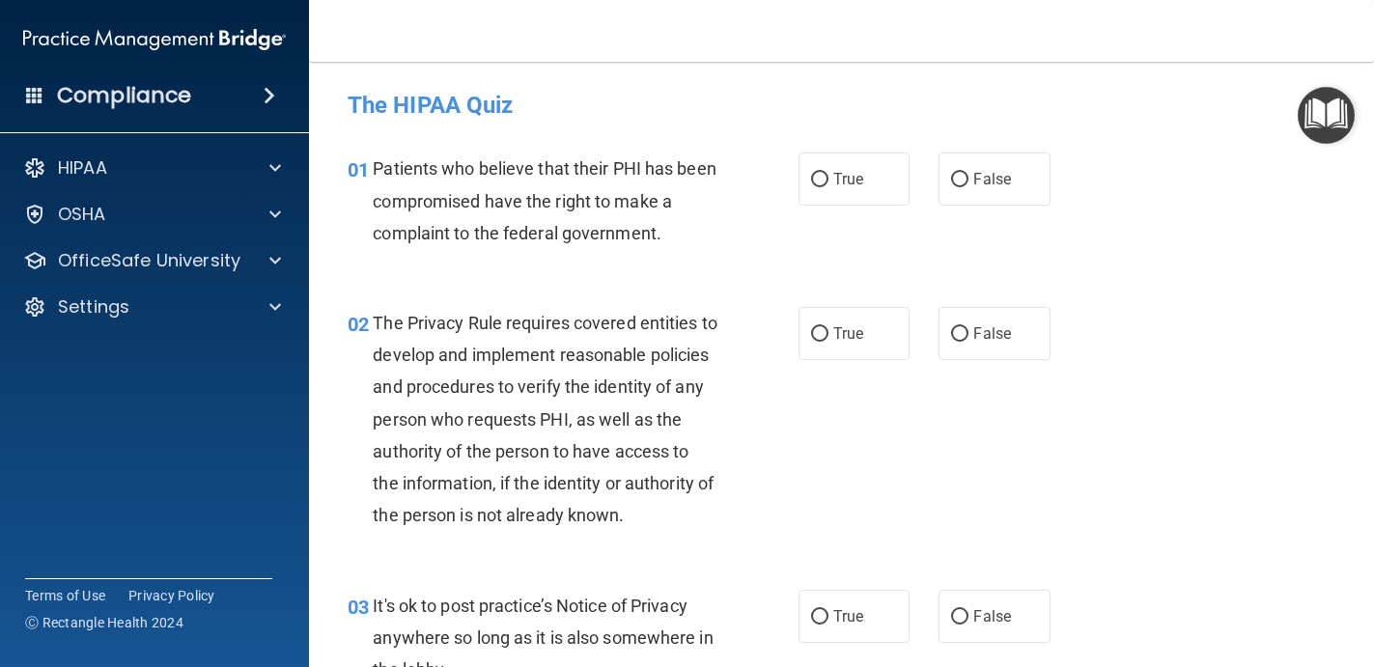
click at [813, 208] on div "01 Patients who believe that their PHI has been compromised have the right to m…" at bounding box center [573, 206] width 509 height 106
click at [827, 186] on input "True" at bounding box center [819, 180] width 17 height 14
radio input "true"
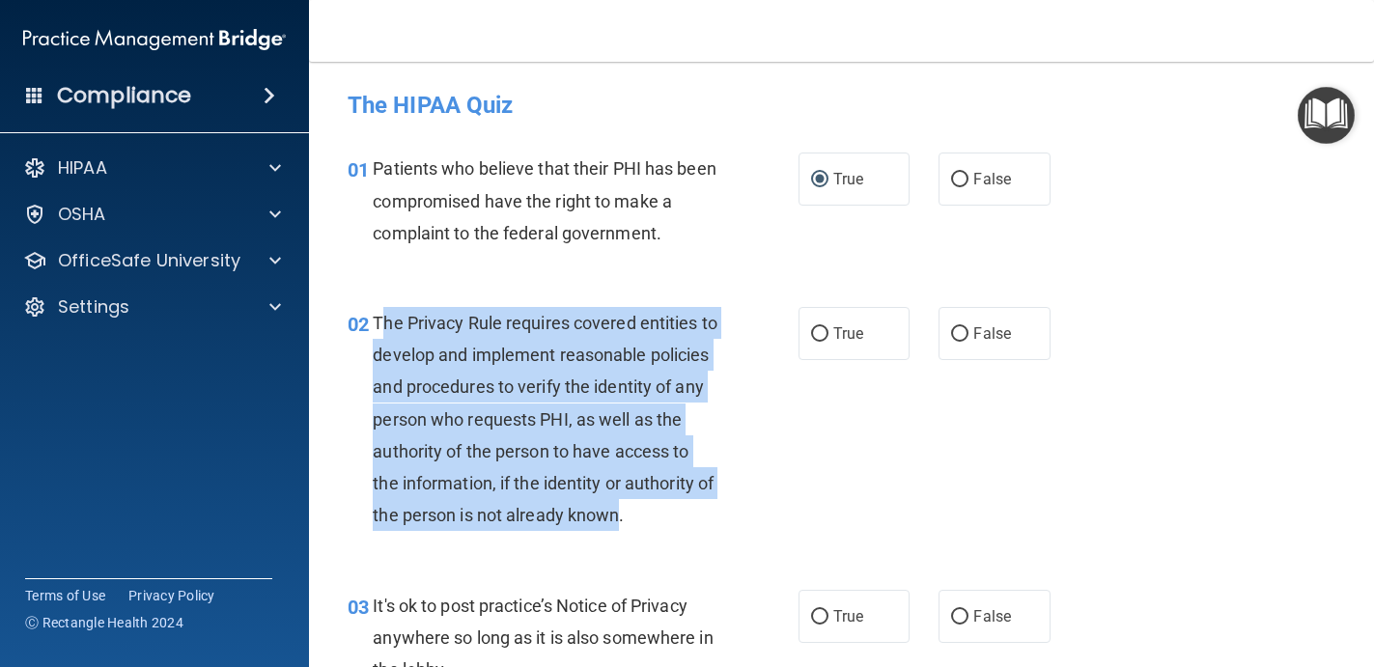
drag, startPoint x: 381, startPoint y: 324, endPoint x: 641, endPoint y: 506, distance: 316.8
click at [643, 506] on span "The Privacy Rule requires covered entities to develop and implement reasonable …" at bounding box center [545, 419] width 345 height 212
copy span "he Privacy Rule requires covered entities to develop and implement reasonable p…"
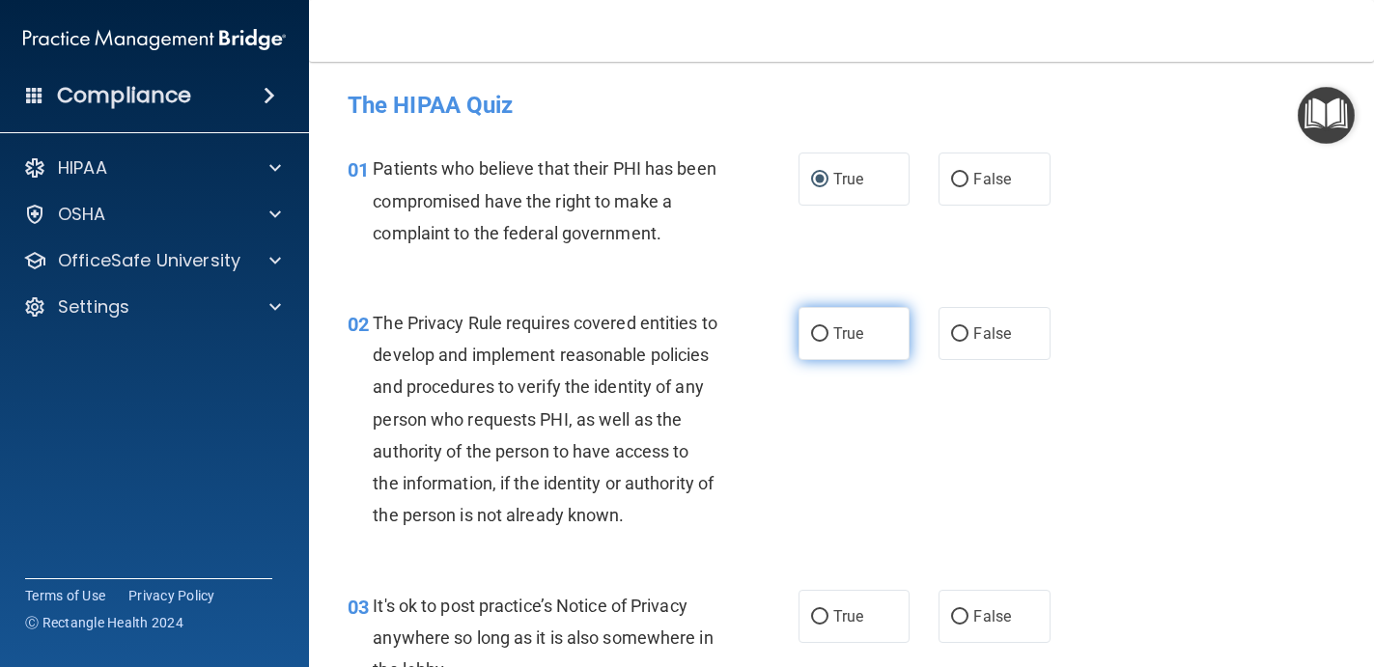
click at [875, 326] on label "True" at bounding box center [854, 333] width 112 height 53
click at [828, 327] on input "True" at bounding box center [819, 334] width 17 height 14
radio input "true"
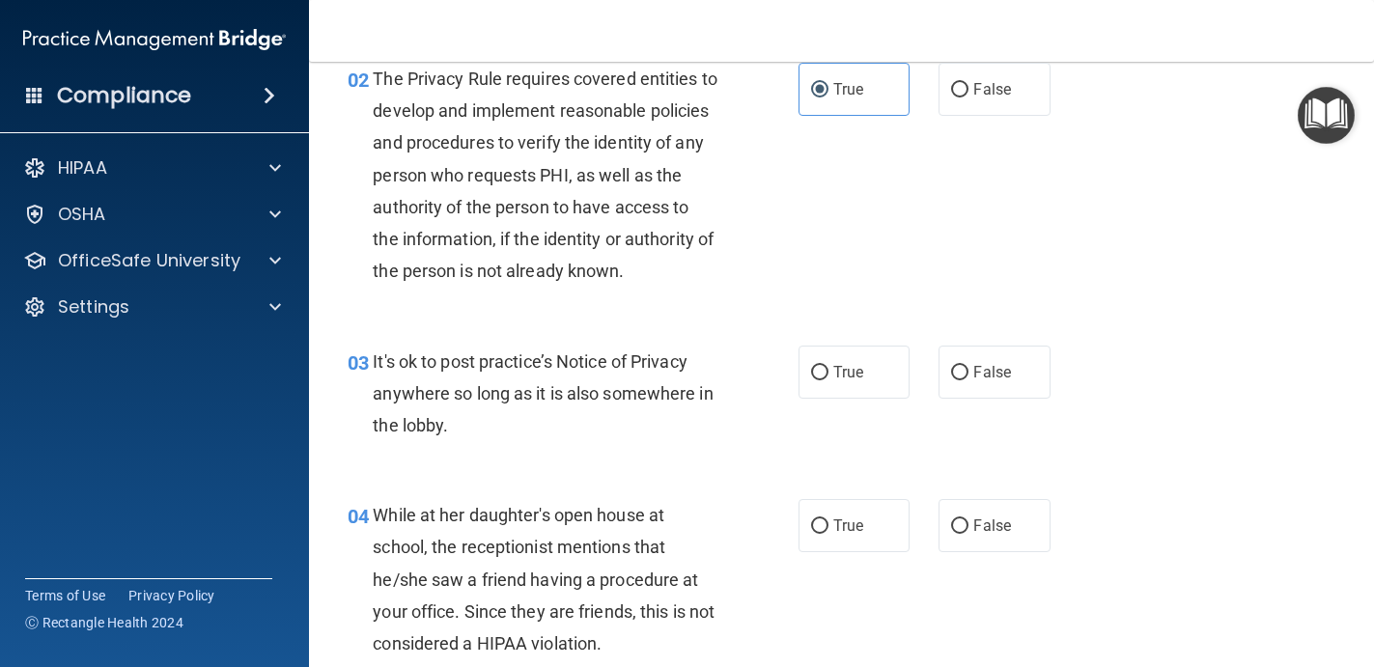
scroll to position [245, 0]
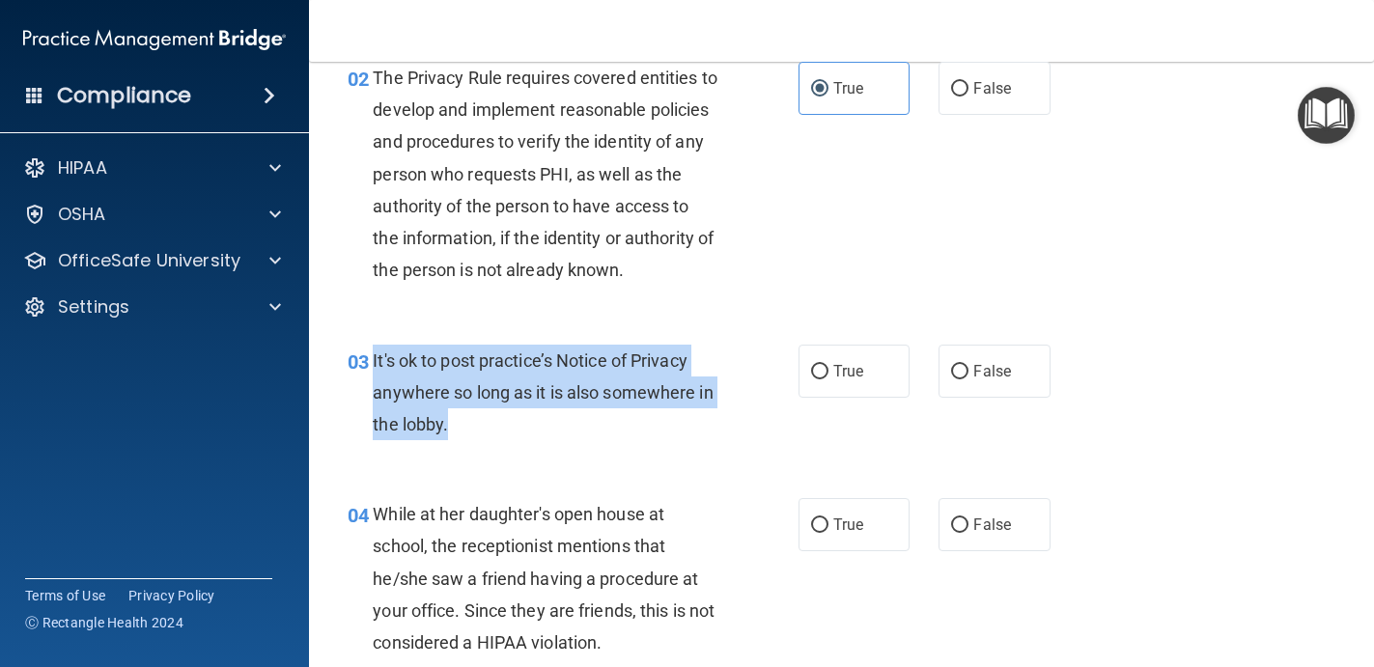
drag, startPoint x: 373, startPoint y: 358, endPoint x: 566, endPoint y: 425, distance: 204.2
click at [566, 425] on div "It's ok to post practice’s Notice of Privacy anywhere so long as it is also som…" at bounding box center [552, 393] width 359 height 97
copy span "It's ok to post practice’s Notice of Privacy anywhere so long as it is also som…"
click at [966, 375] on input "False" at bounding box center [959, 372] width 17 height 14
radio input "true"
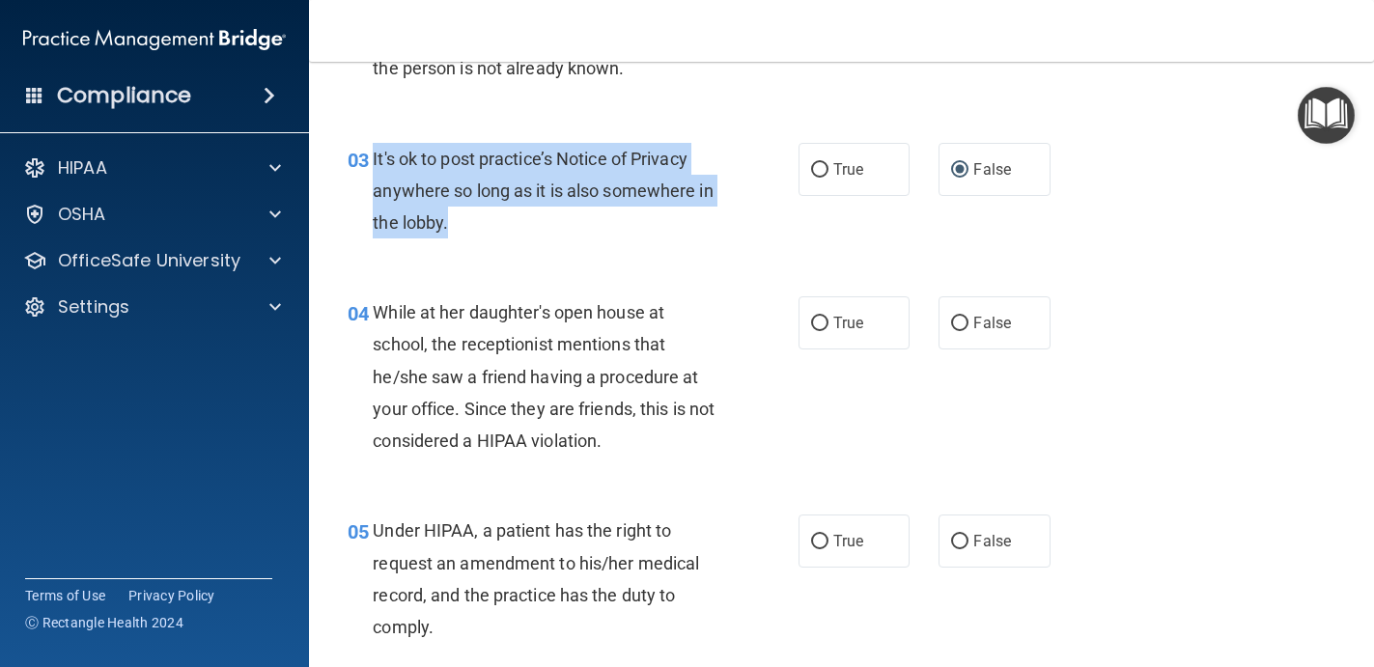
scroll to position [458, 0]
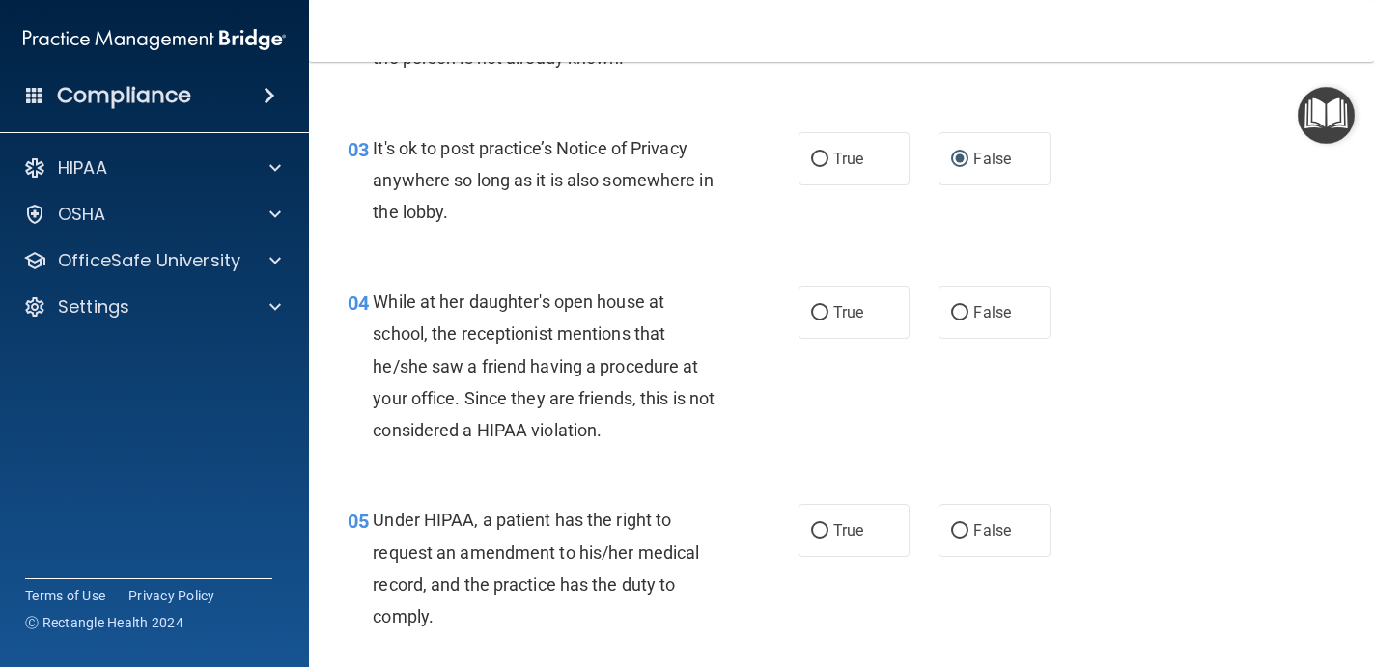
click at [625, 493] on div "05 Under HIPAA, a patient has the right to request an amendment to his/her medi…" at bounding box center [841, 573] width 1016 height 186
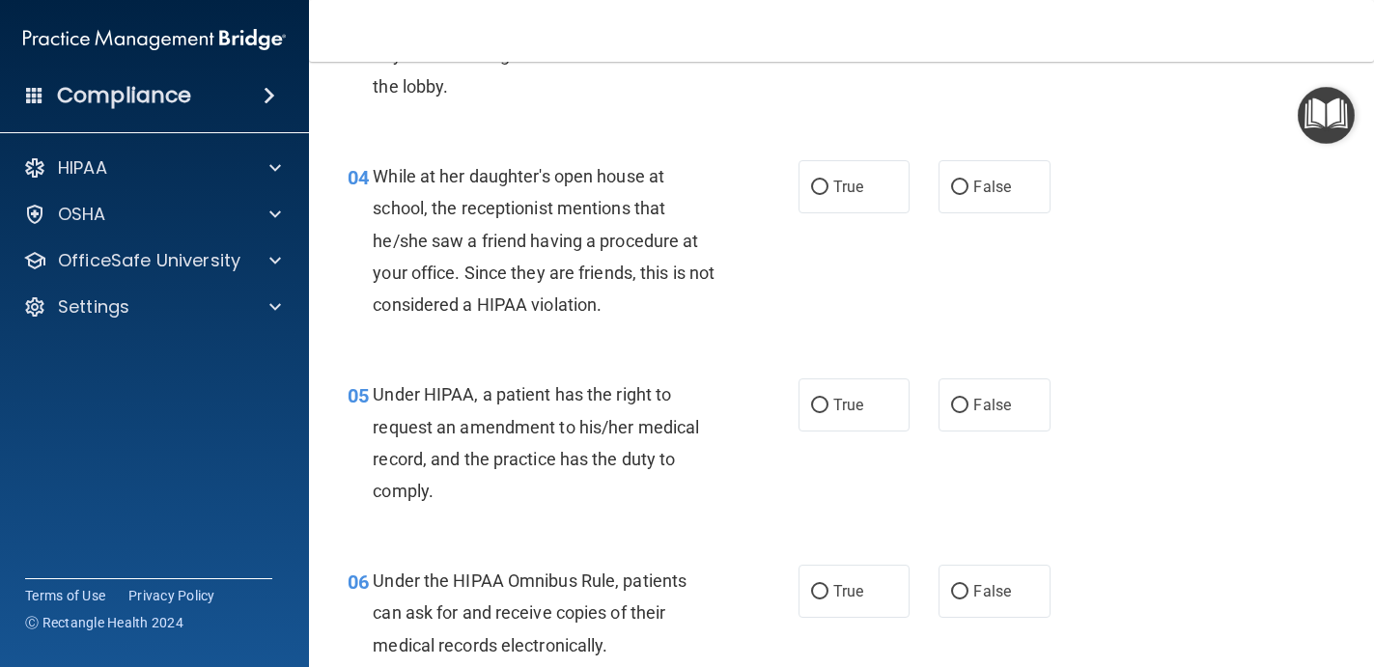
scroll to position [590, 0]
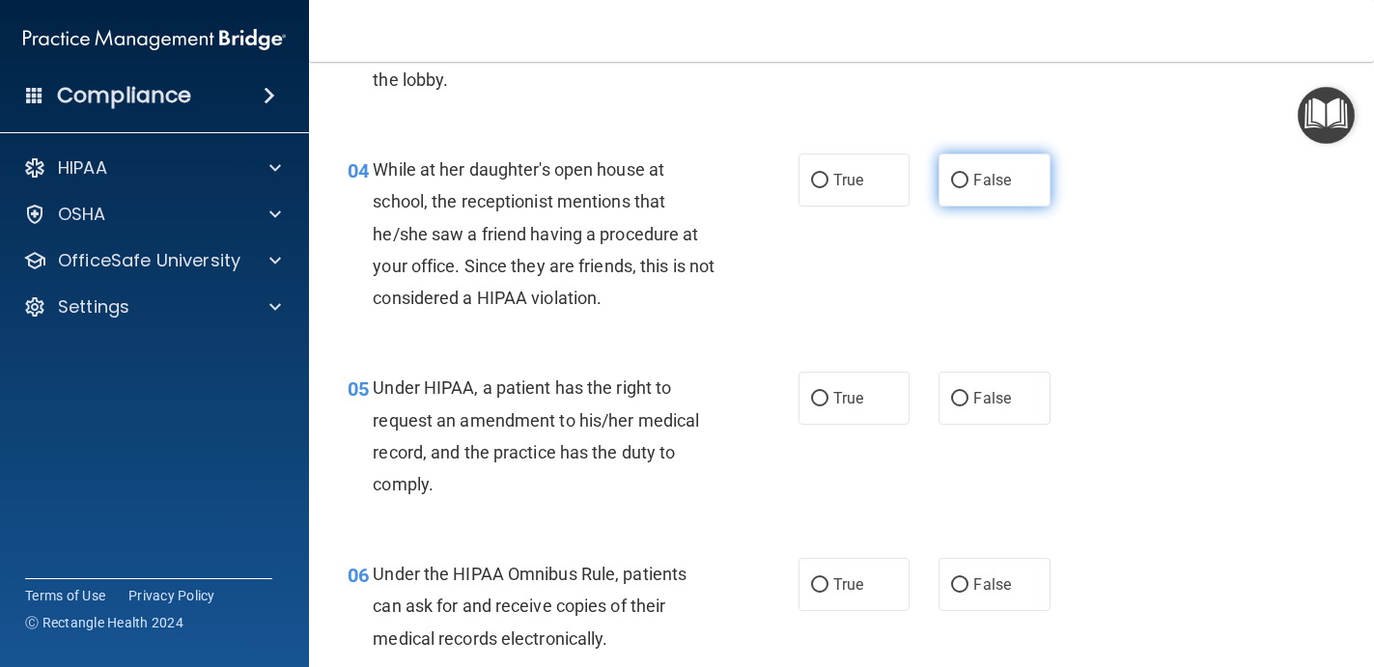
click at [977, 178] on span "False" at bounding box center [992, 180] width 38 height 18
click at [968, 178] on input "False" at bounding box center [959, 181] width 17 height 14
radio input "true"
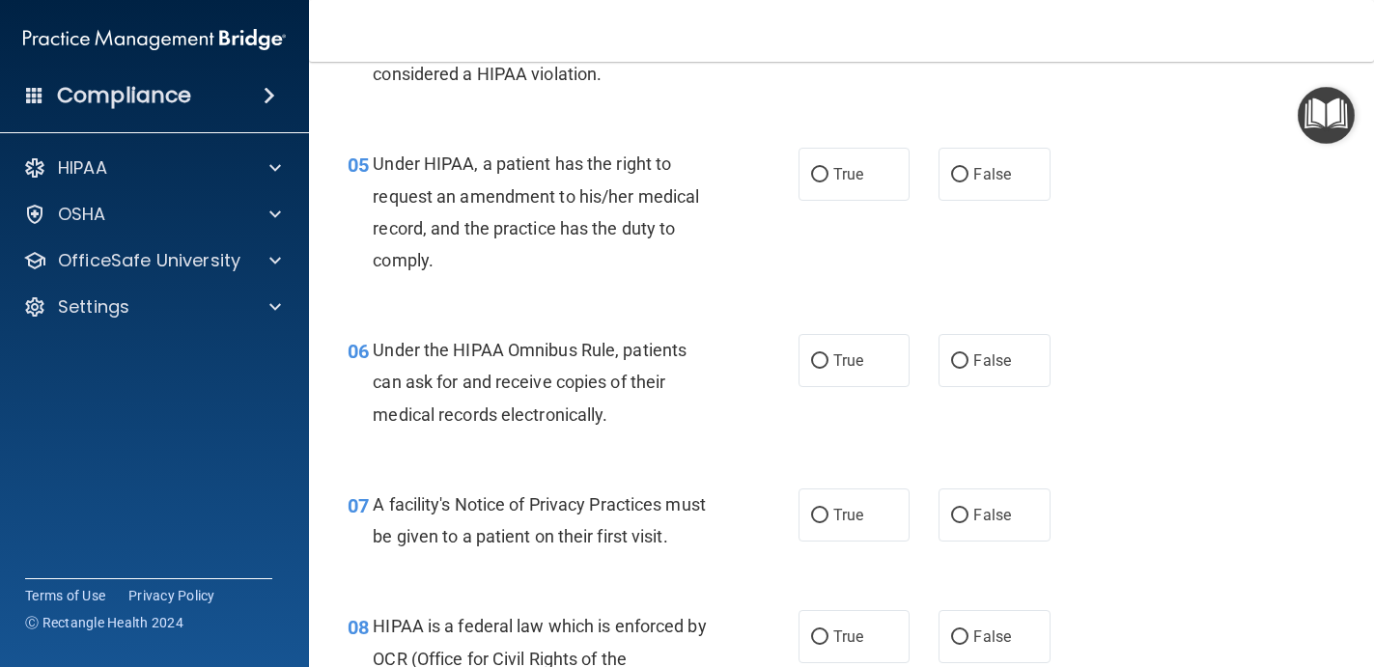
scroll to position [816, 0]
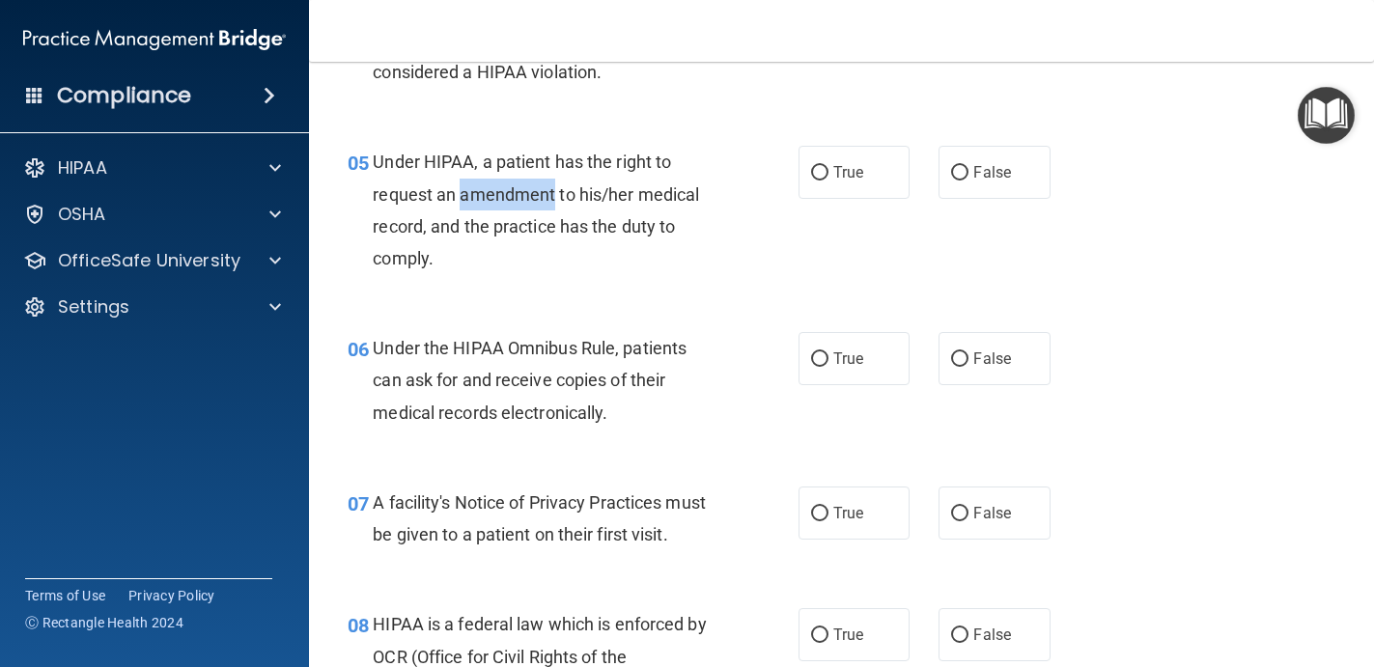
drag, startPoint x: 552, startPoint y: 201, endPoint x: 459, endPoint y: 201, distance: 92.7
click at [459, 201] on span "Under HIPAA, a patient has the right to request an amendment to his/her medical…" at bounding box center [536, 210] width 326 height 117
copy span "amendment"
click at [984, 185] on label "False" at bounding box center [994, 172] width 112 height 53
click at [968, 181] on input "False" at bounding box center [959, 173] width 17 height 14
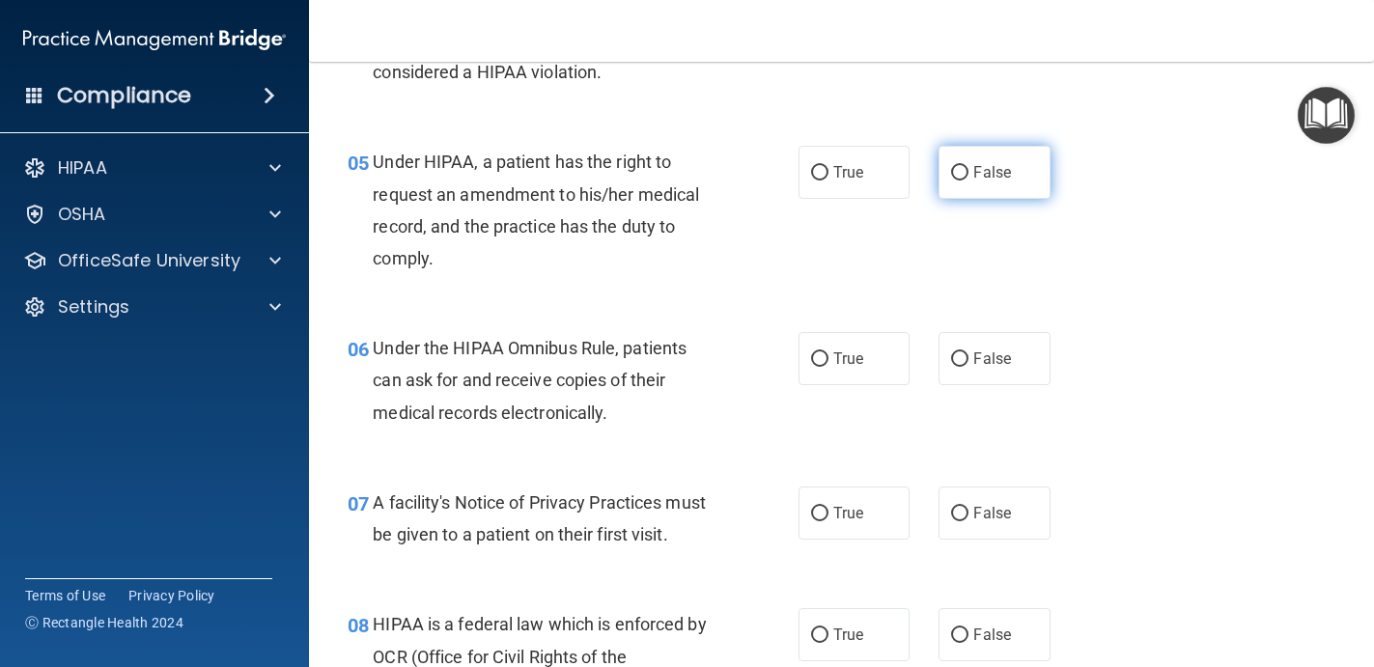
radio input "true"
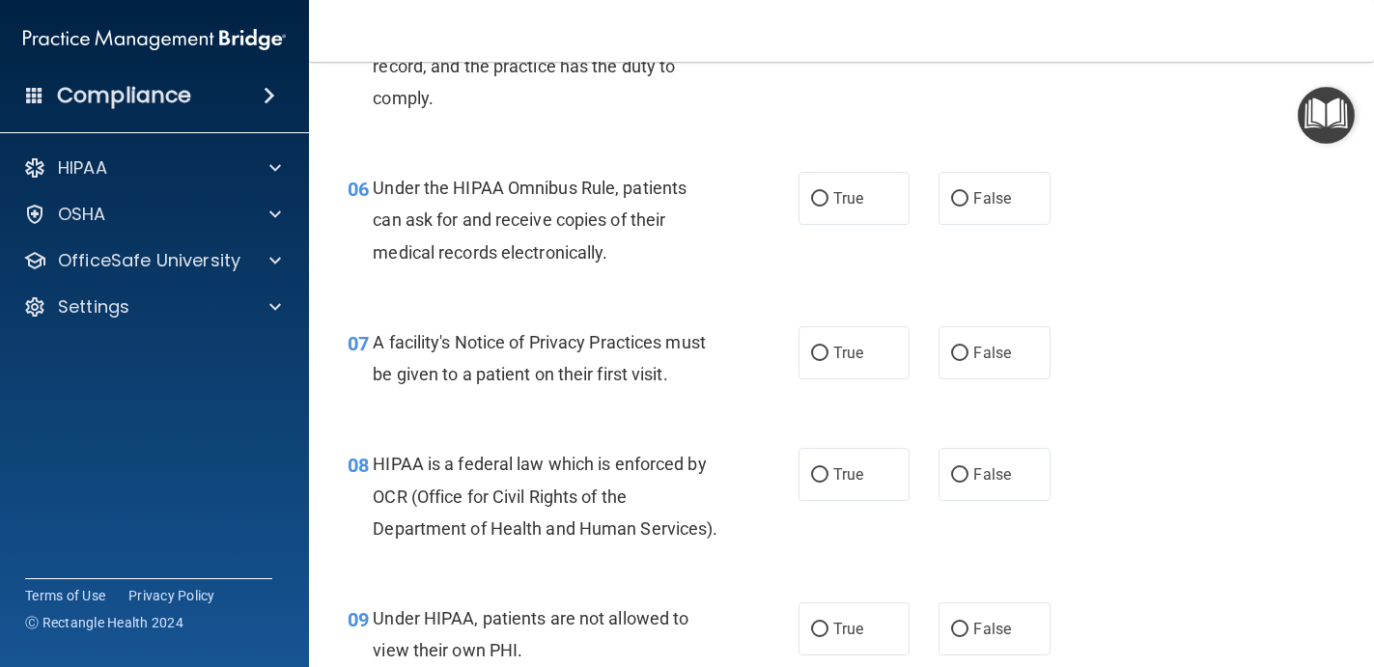
scroll to position [984, 0]
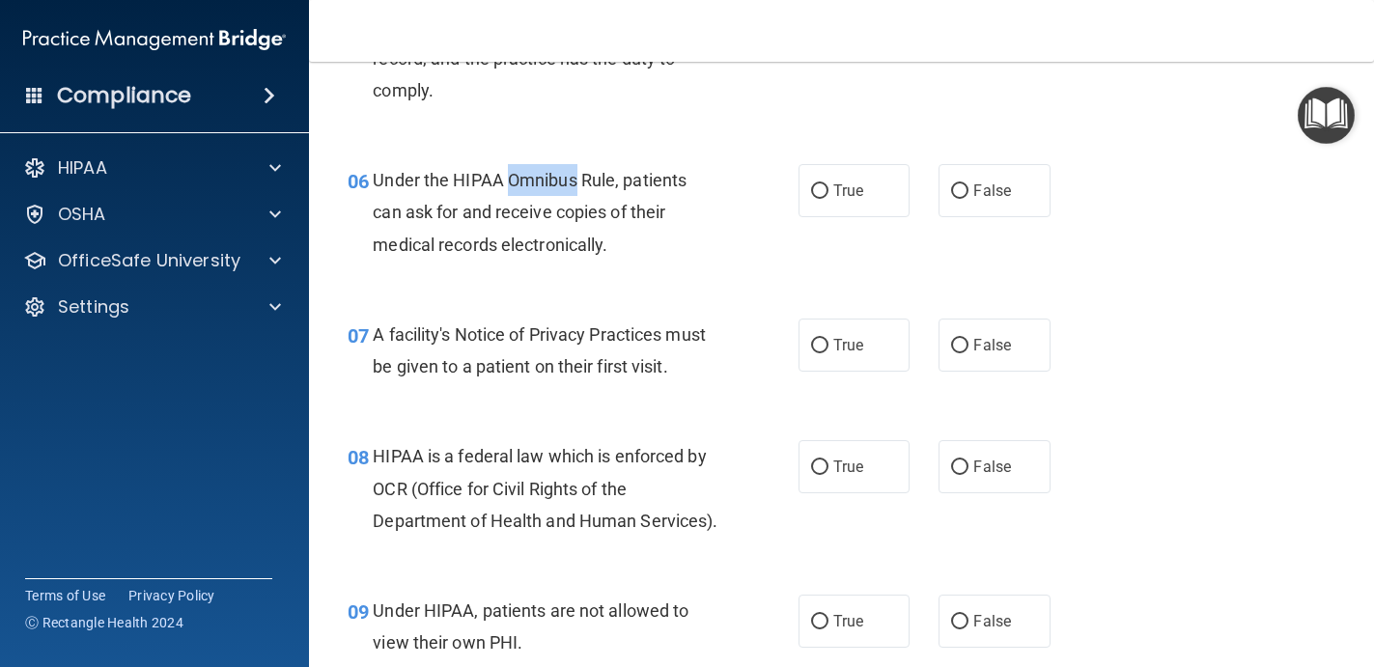
drag, startPoint x: 578, startPoint y: 184, endPoint x: 511, endPoint y: 177, distance: 68.0
click at [511, 178] on span "Under the HIPAA Omnibus Rule, patients can ask for and receive copies of their …" at bounding box center [530, 212] width 314 height 84
copy span "Omnibus"
click at [827, 179] on label "True" at bounding box center [854, 190] width 112 height 53
click at [827, 184] on input "True" at bounding box center [819, 191] width 17 height 14
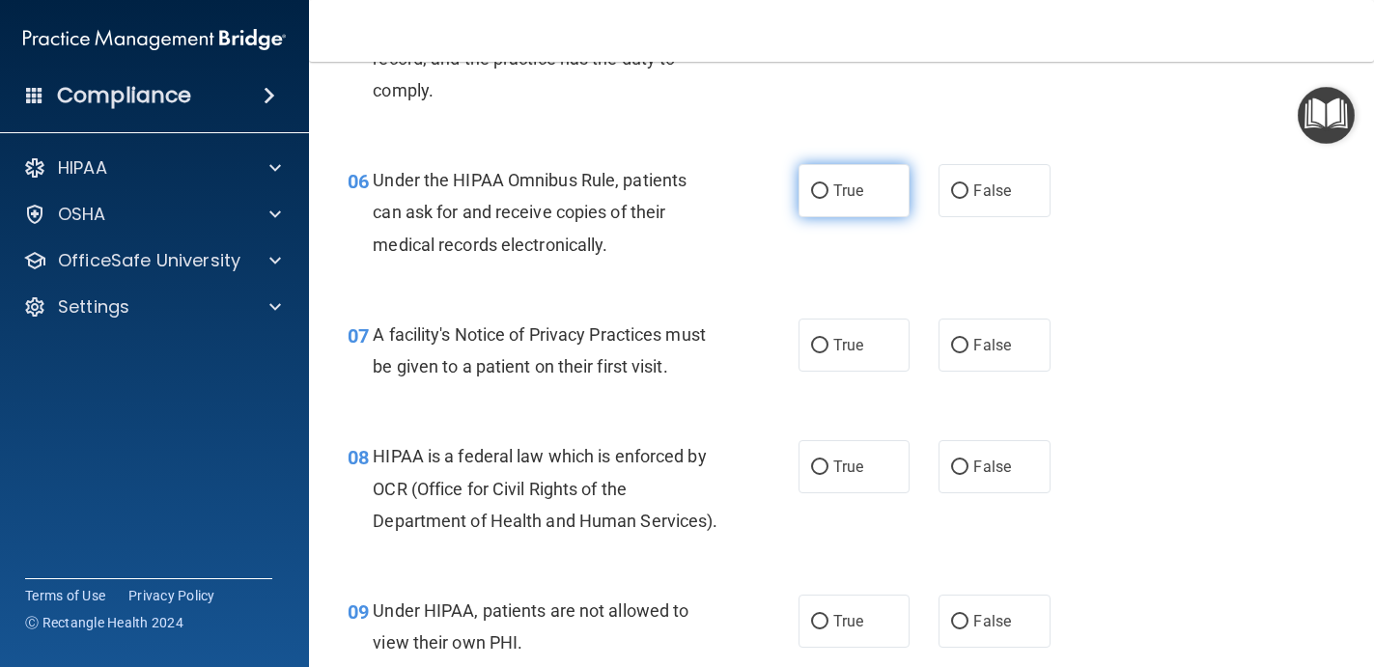
radio input "true"
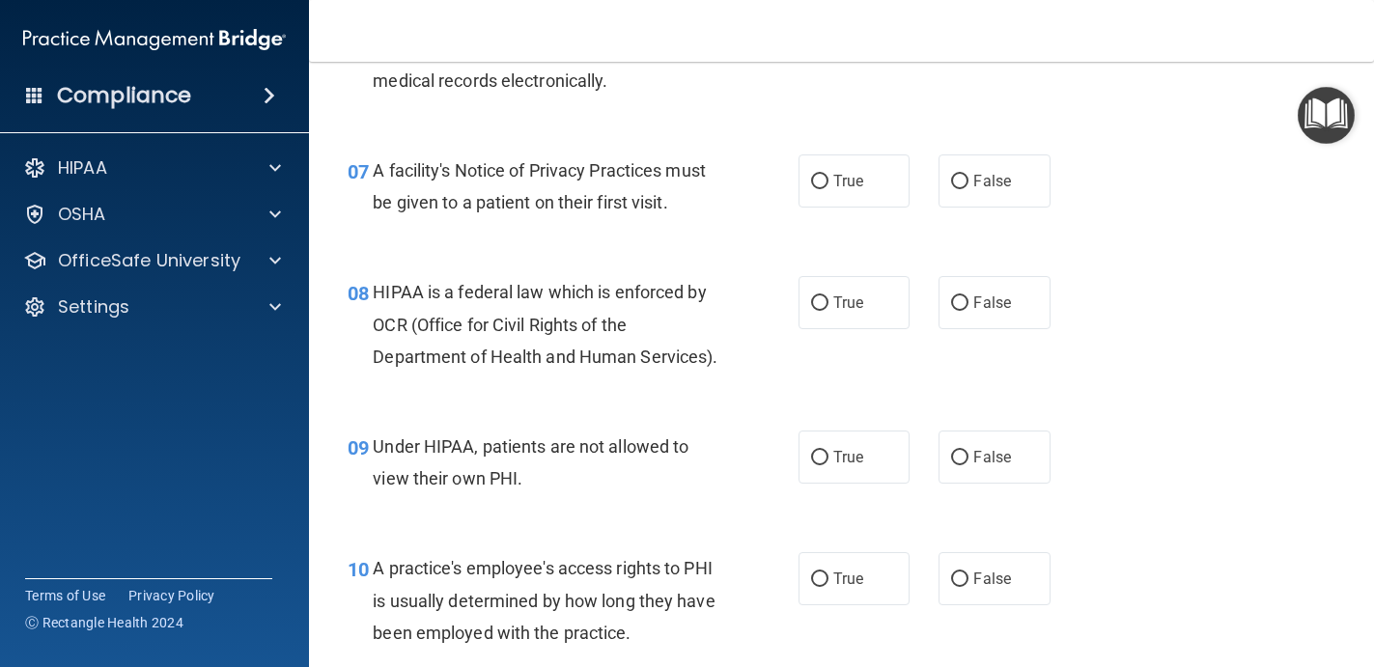
scroll to position [1149, 0]
drag, startPoint x: 529, startPoint y: 171, endPoint x: 664, endPoint y: 178, distance: 135.3
click at [664, 178] on span "A facility's Notice of Privacy Practices must be given to a patient on their fi…" at bounding box center [539, 185] width 333 height 52
copy span "Privacy Practices"
click at [850, 181] on span "True" at bounding box center [848, 180] width 30 height 18
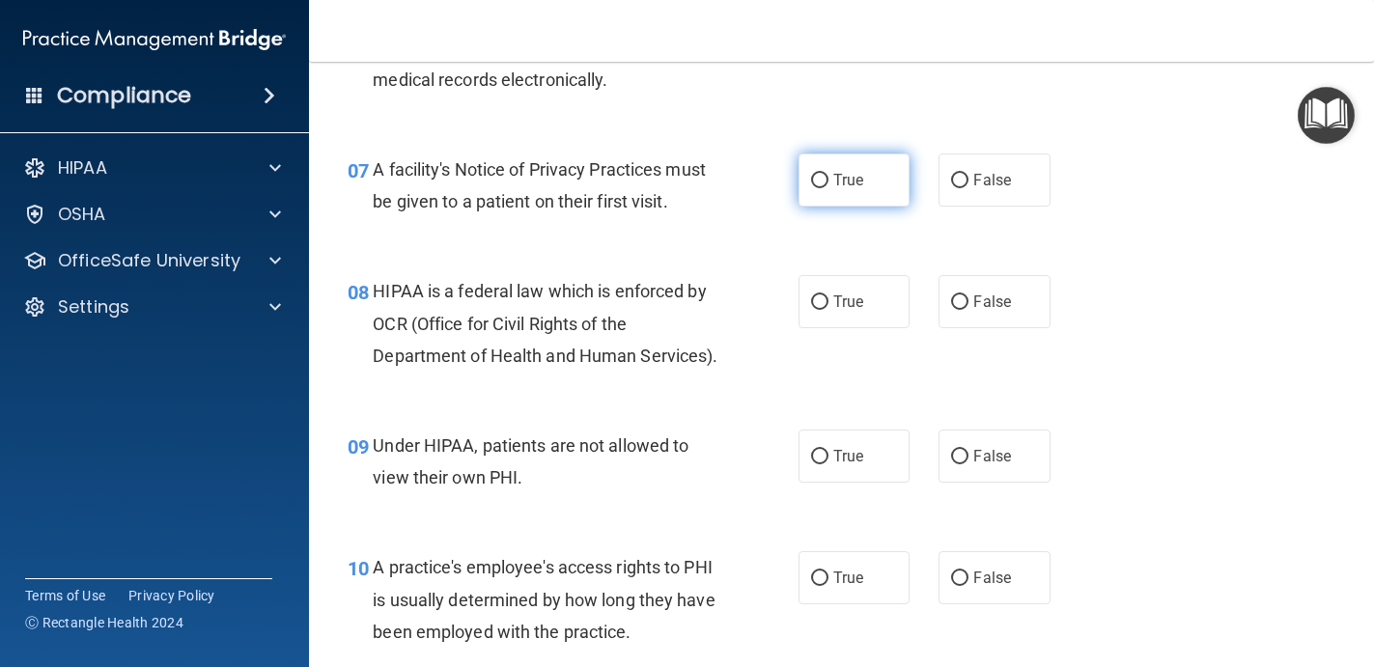
click at [828, 181] on input "True" at bounding box center [819, 181] width 17 height 14
radio input "true"
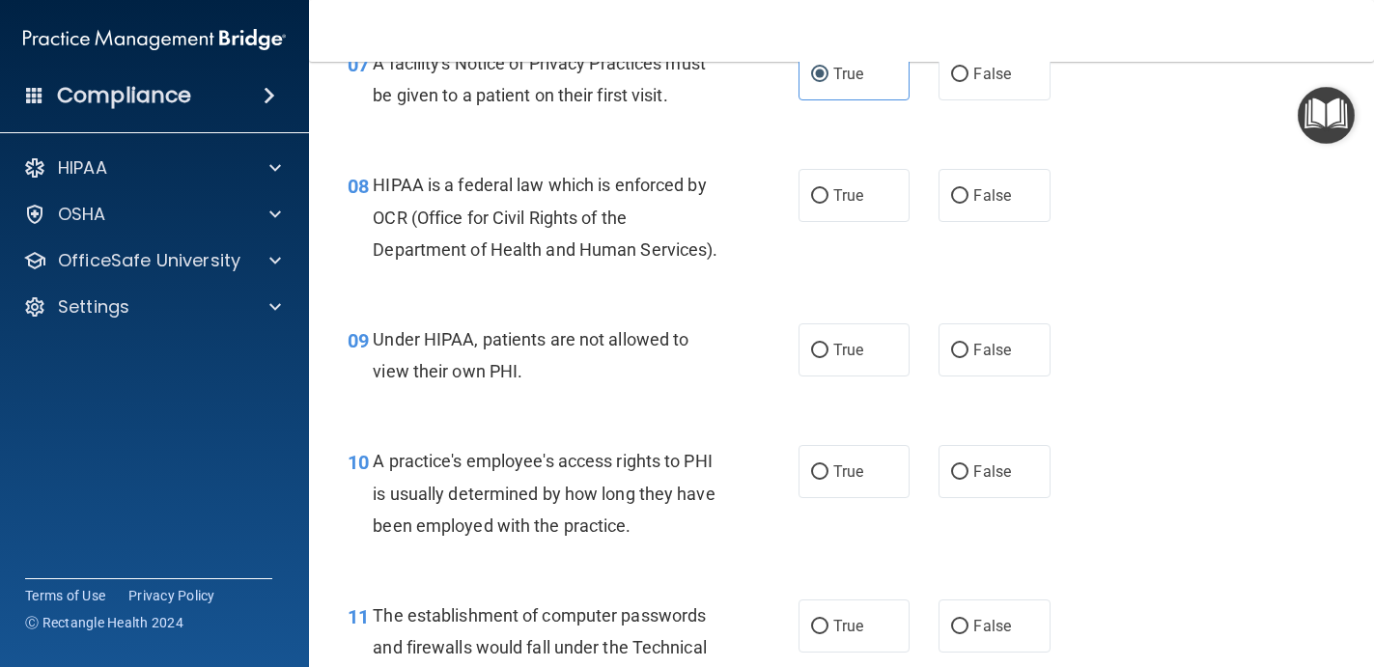
scroll to position [1270, 0]
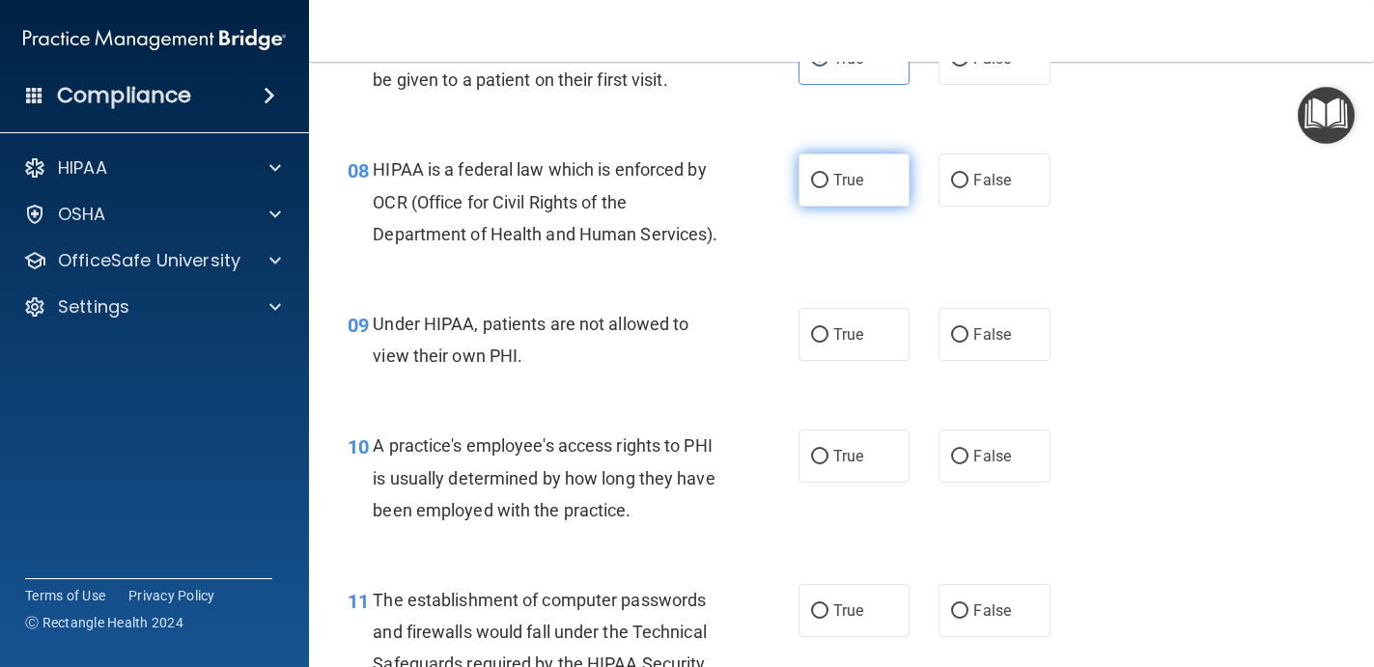
click at [865, 170] on label "True" at bounding box center [854, 179] width 112 height 53
click at [828, 174] on input "True" at bounding box center [819, 181] width 17 height 14
radio input "true"
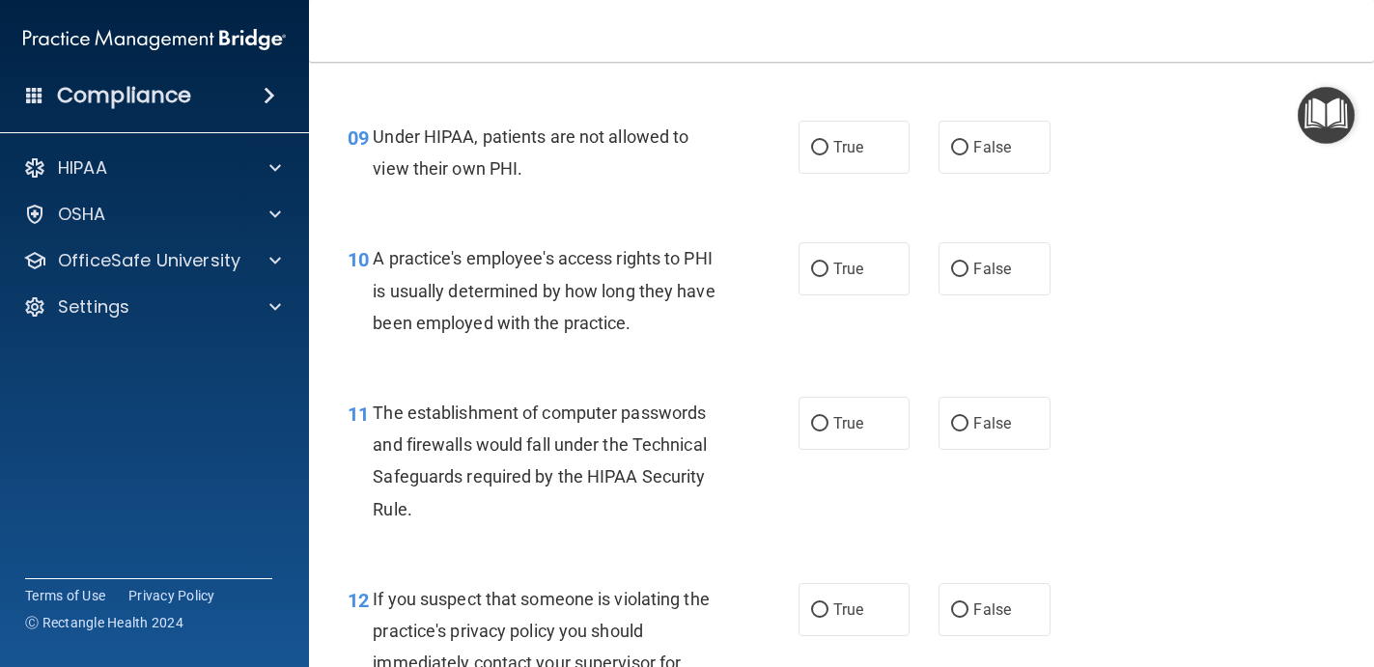
scroll to position [1471, 0]
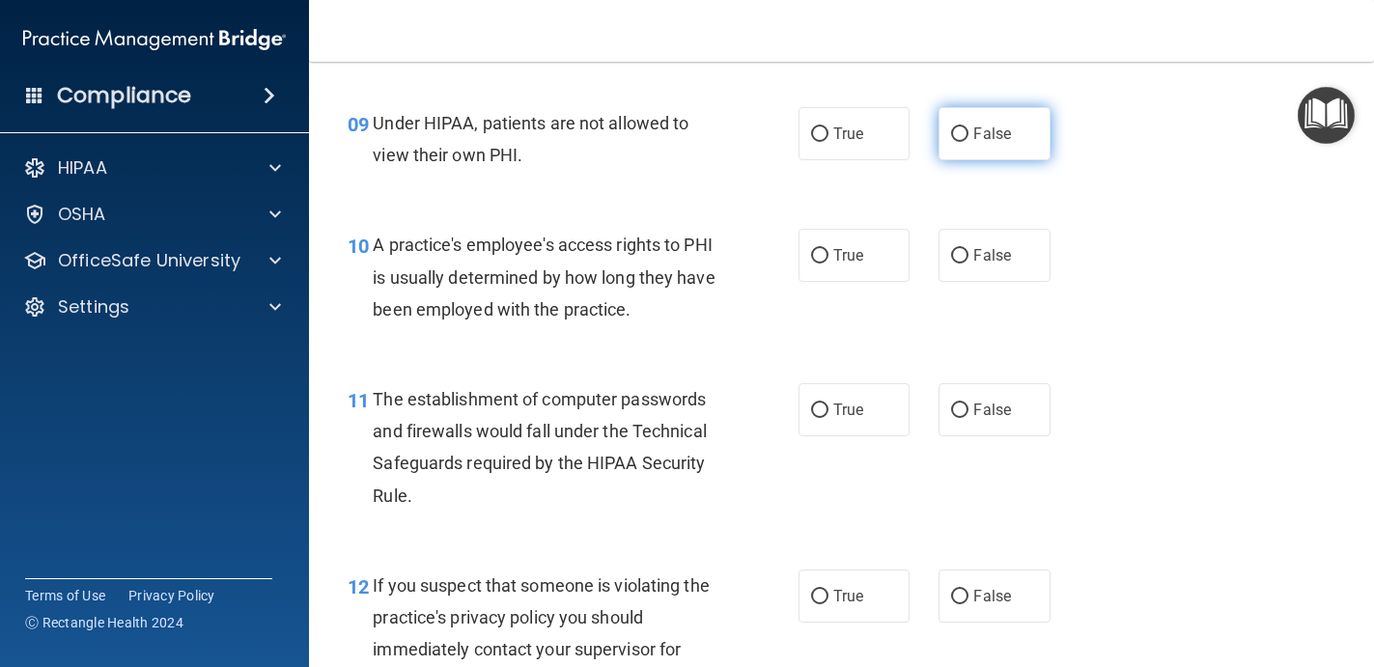
click at [962, 139] on input "False" at bounding box center [959, 134] width 17 height 14
radio input "true"
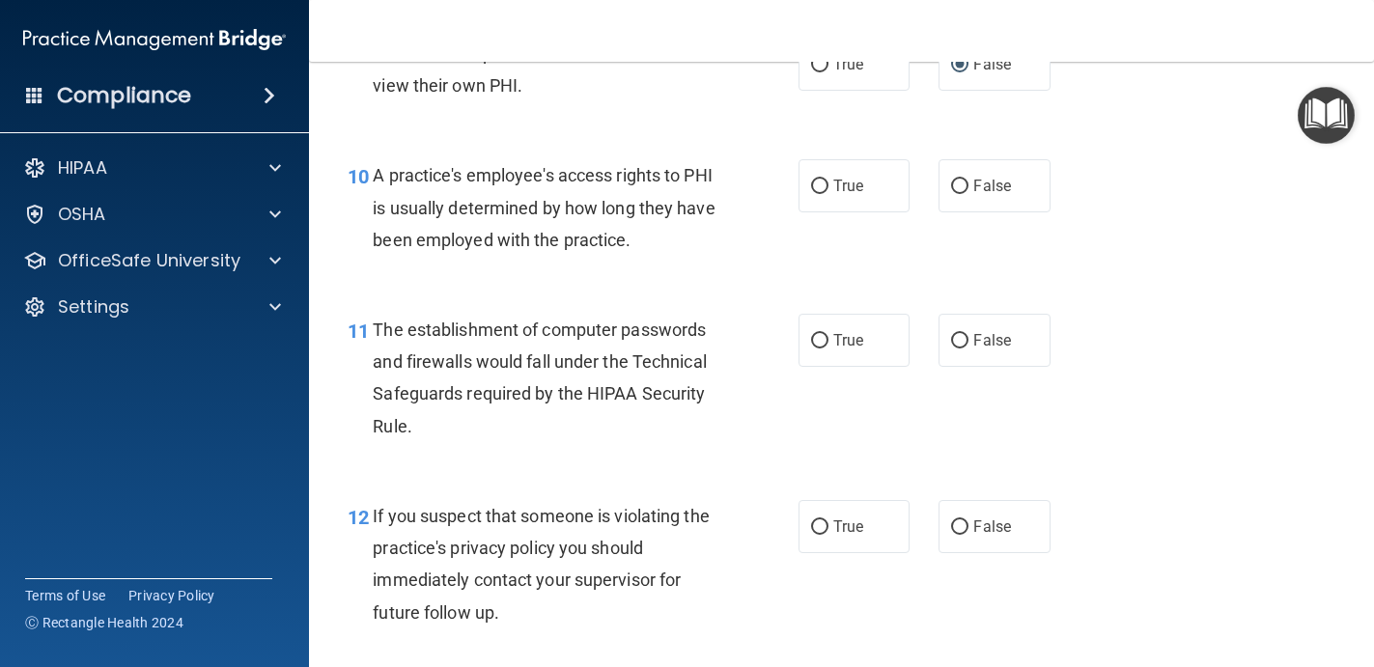
scroll to position [1553, 0]
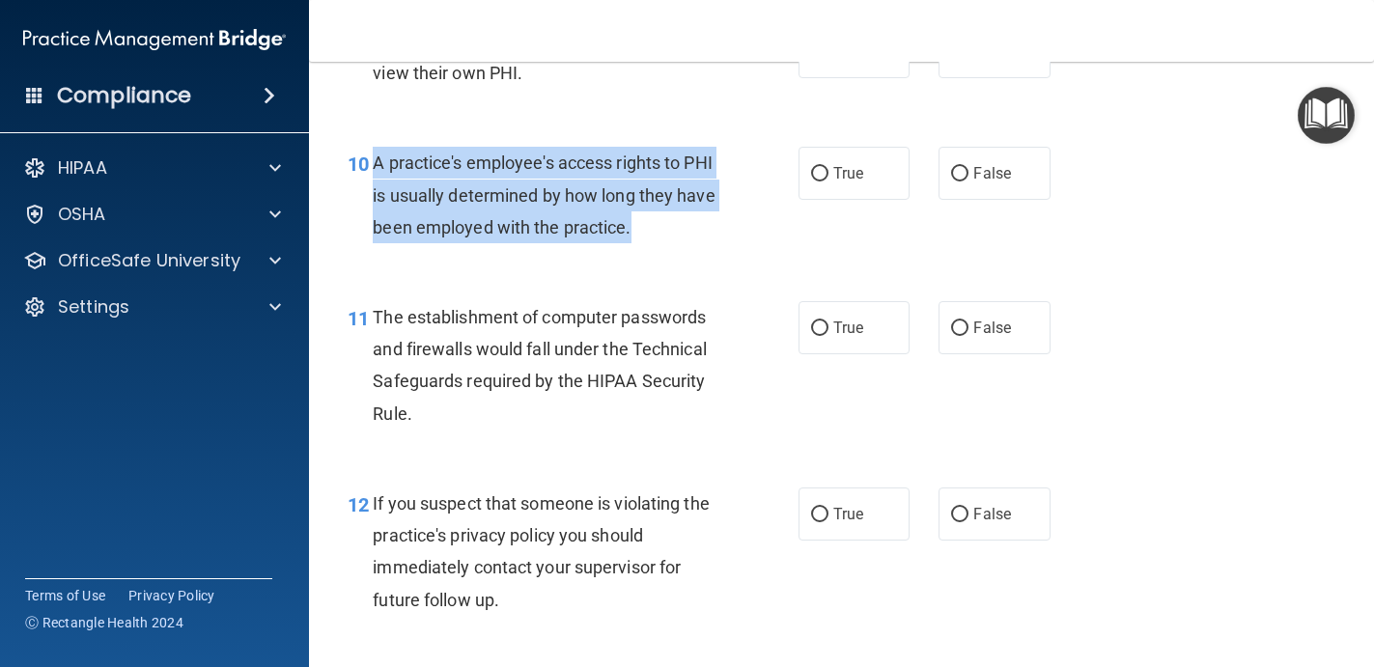
drag, startPoint x: 376, startPoint y: 156, endPoint x: 632, endPoint y: 225, distance: 264.8
click at [632, 225] on div "A practice's employee's access rights to PHI is usually determined by how long …" at bounding box center [552, 195] width 359 height 97
copy span "A practice's employee's access rights to PHI is usually determined by how long …"
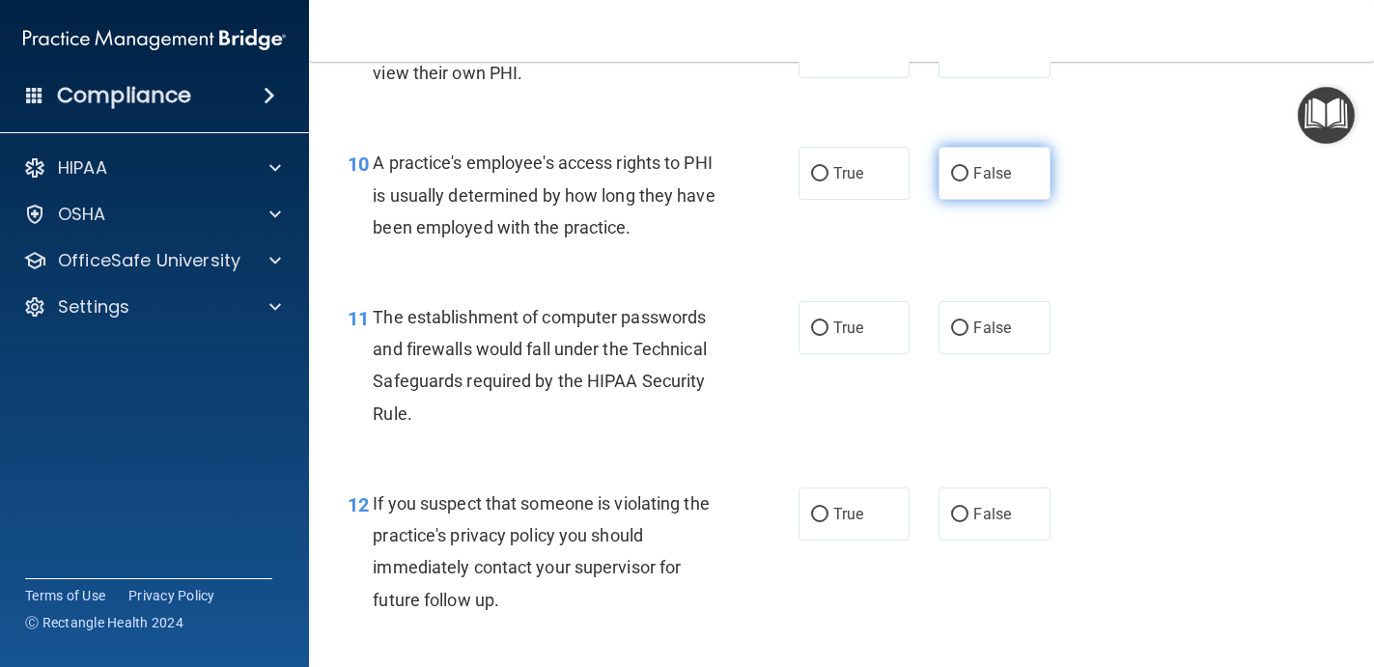
click at [996, 169] on span "False" at bounding box center [992, 173] width 38 height 18
click at [968, 169] on input "False" at bounding box center [959, 174] width 17 height 14
radio input "true"
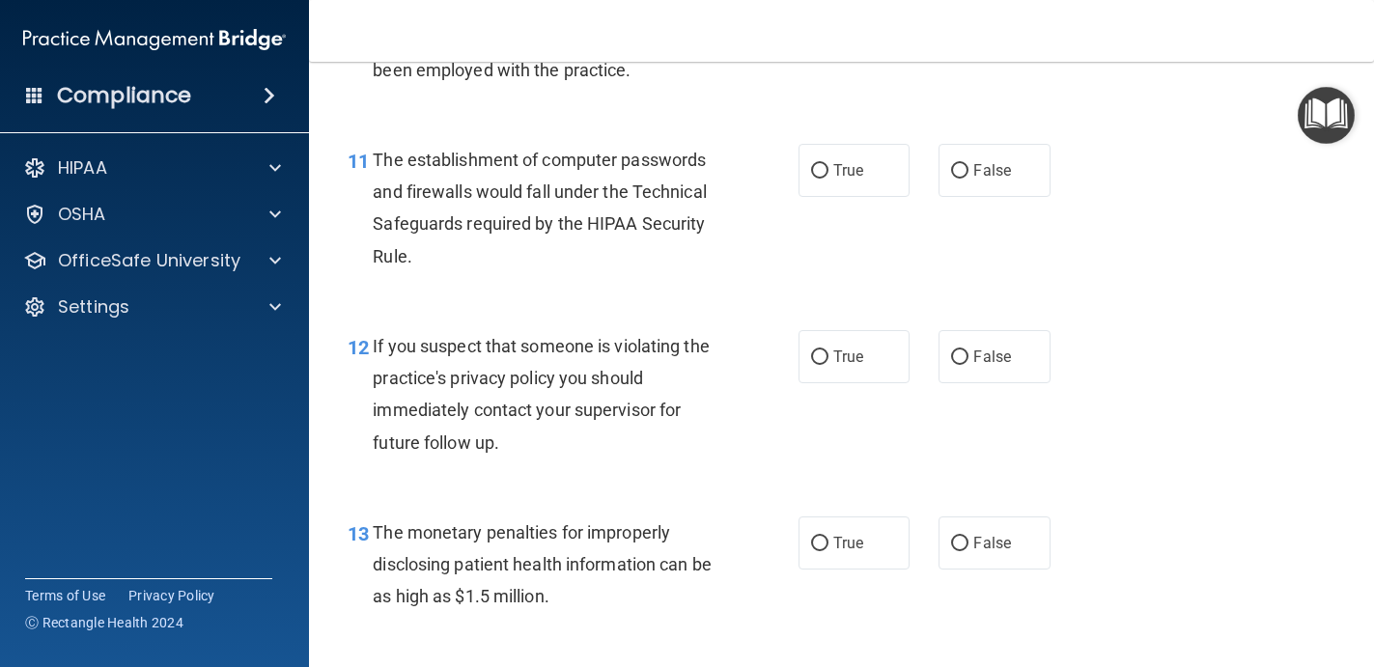
scroll to position [1733, 0]
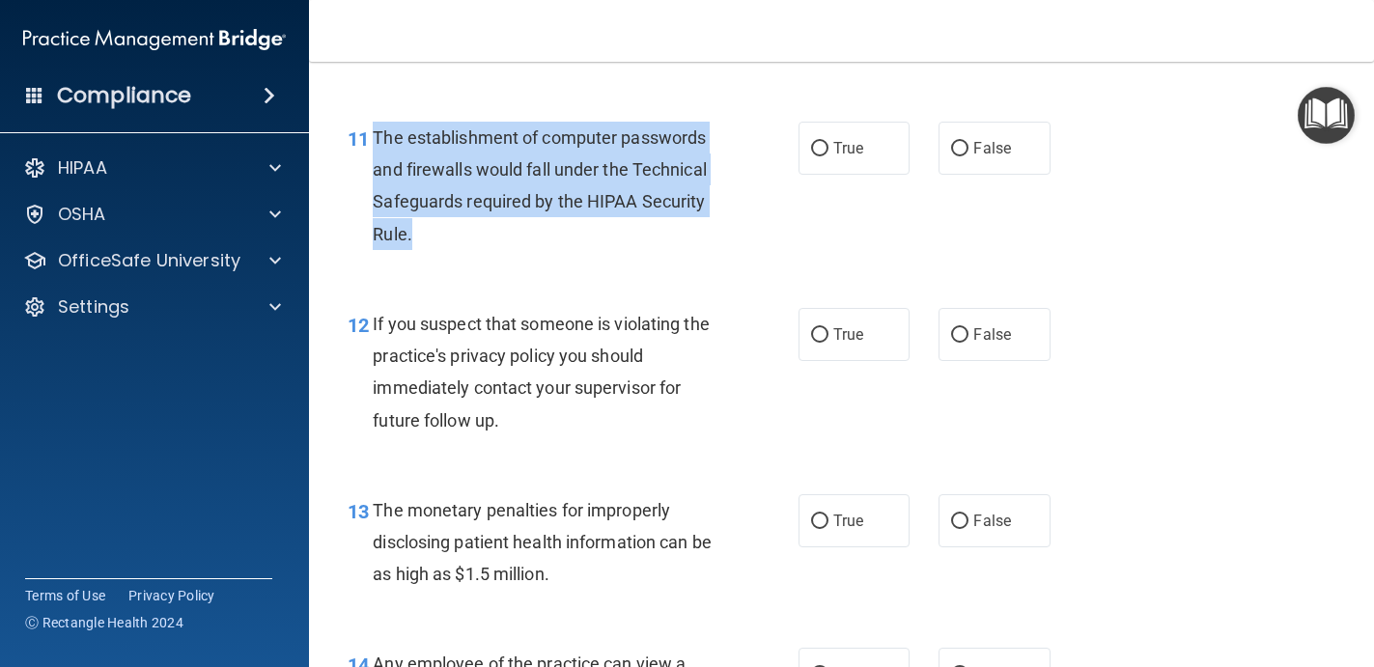
drag, startPoint x: 375, startPoint y: 135, endPoint x: 482, endPoint y: 255, distance: 160.7
click at [482, 255] on div "11 The establishment of computer passwords and firewalls would fall under the T…" at bounding box center [573, 191] width 509 height 138
copy span "The establishment of computer passwords and firewalls would fall under the Tech…"
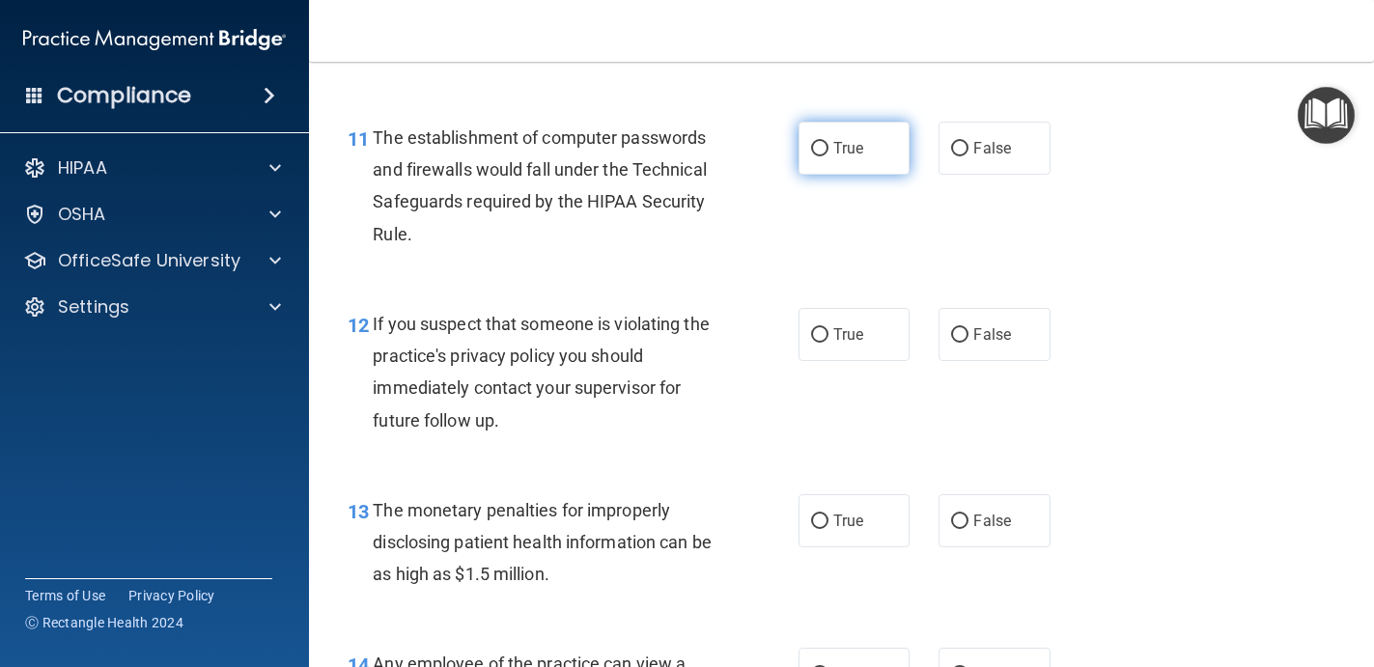
click at [830, 154] on label "True" at bounding box center [854, 148] width 112 height 53
click at [828, 154] on input "True" at bounding box center [819, 149] width 17 height 14
radio input "true"
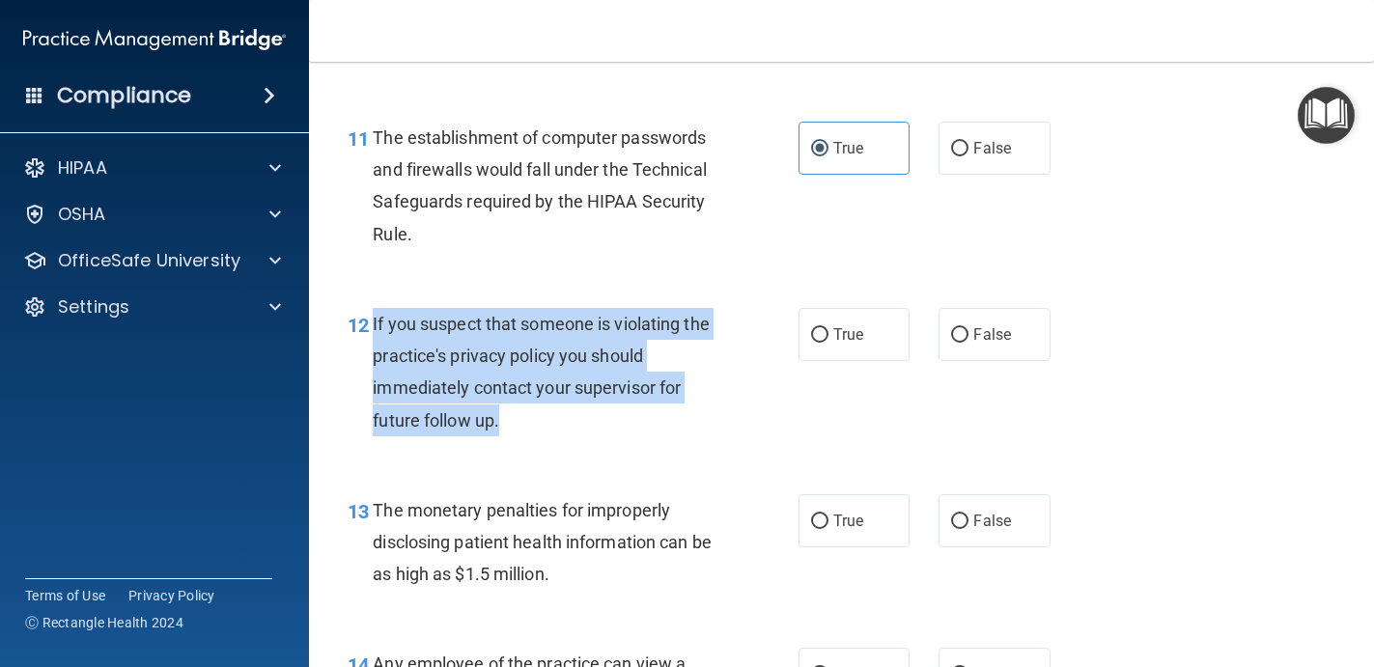
drag, startPoint x: 373, startPoint y: 327, endPoint x: 536, endPoint y: 443, distance: 200.1
click at [536, 444] on div "12 If you suspect that someone is violating the practice's privacy policy you s…" at bounding box center [573, 377] width 509 height 138
copy span "If you suspect that someone is violating the practice's privacy policy you shou…"
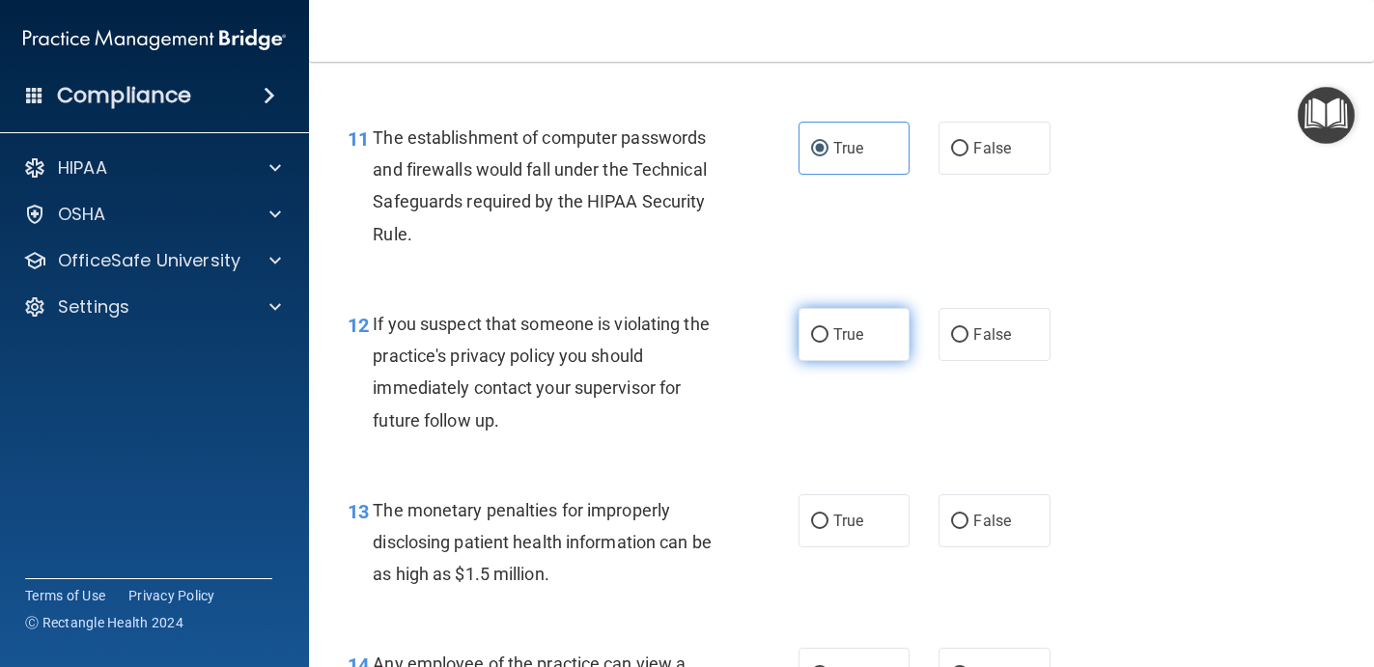
click at [824, 351] on label "True" at bounding box center [854, 334] width 112 height 53
click at [824, 343] on input "True" at bounding box center [819, 335] width 17 height 14
radio input "true"
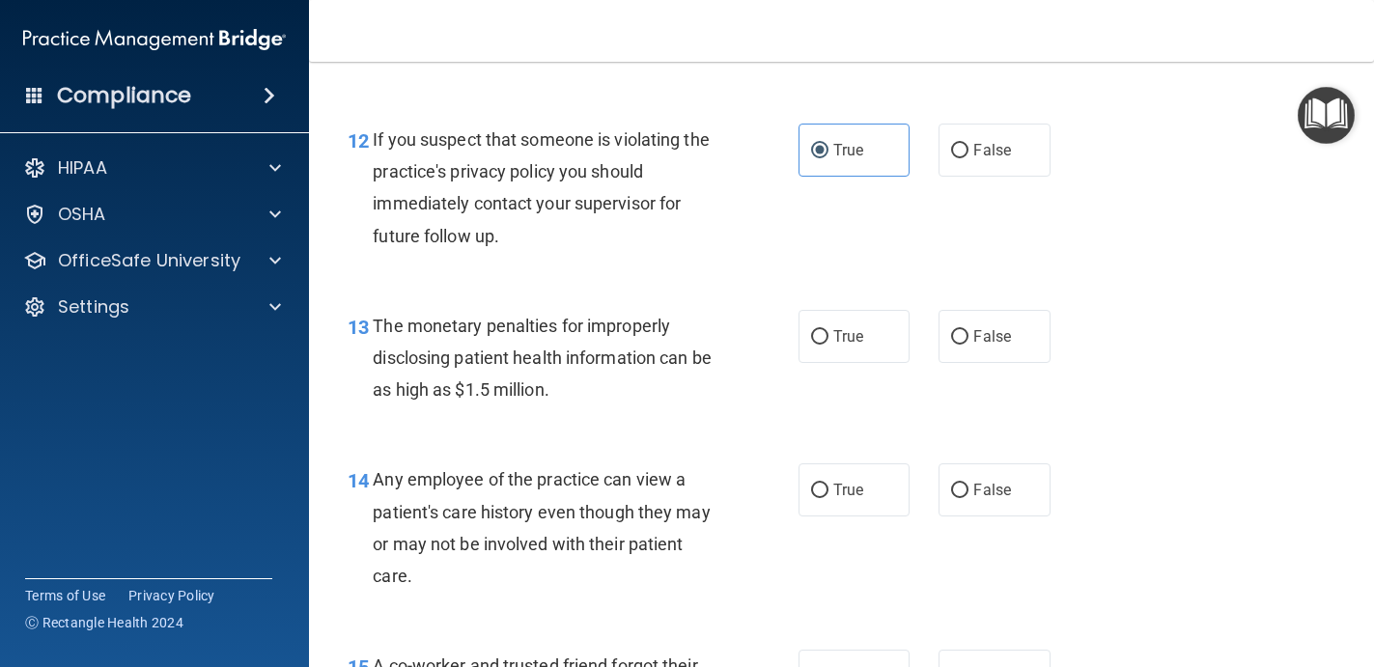
scroll to position [1959, 0]
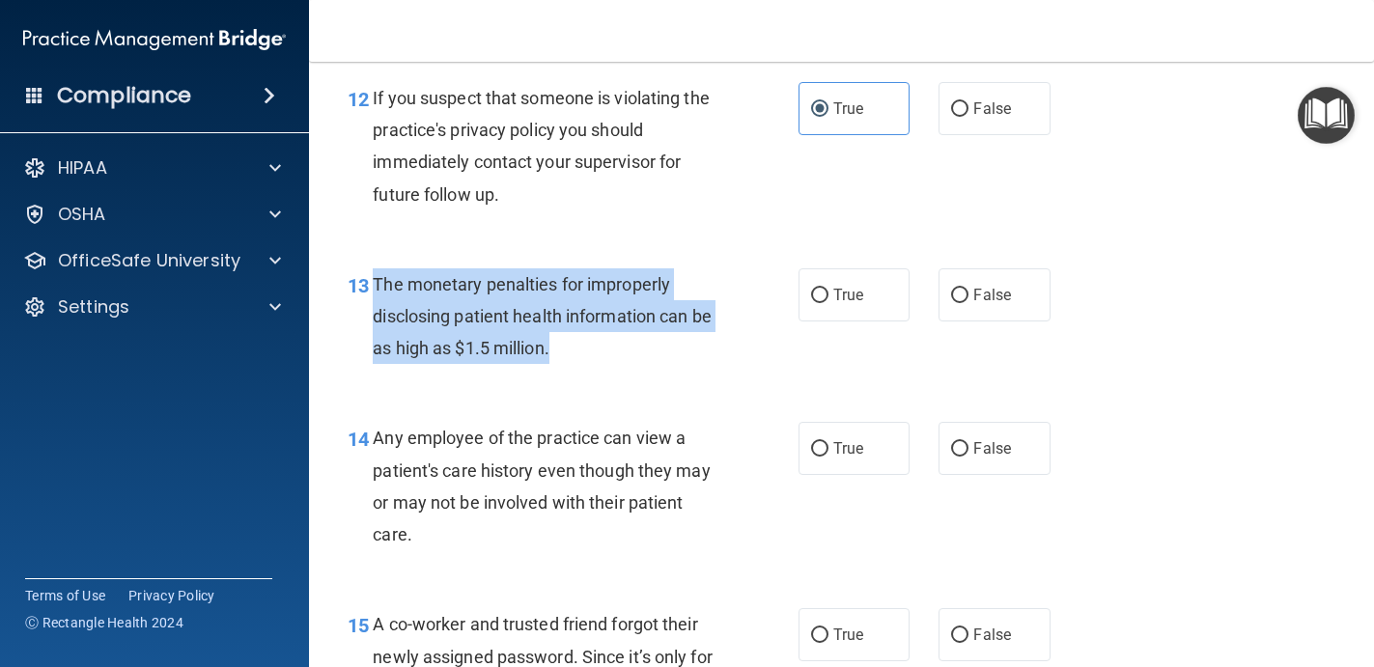
drag, startPoint x: 369, startPoint y: 285, endPoint x: 580, endPoint y: 357, distance: 223.5
click at [580, 357] on div "13 The monetary penalties for improperly disclosing patient health information …" at bounding box center [573, 321] width 509 height 106
copy div "The monetary penalties for improperly disclosing patient health information can…"
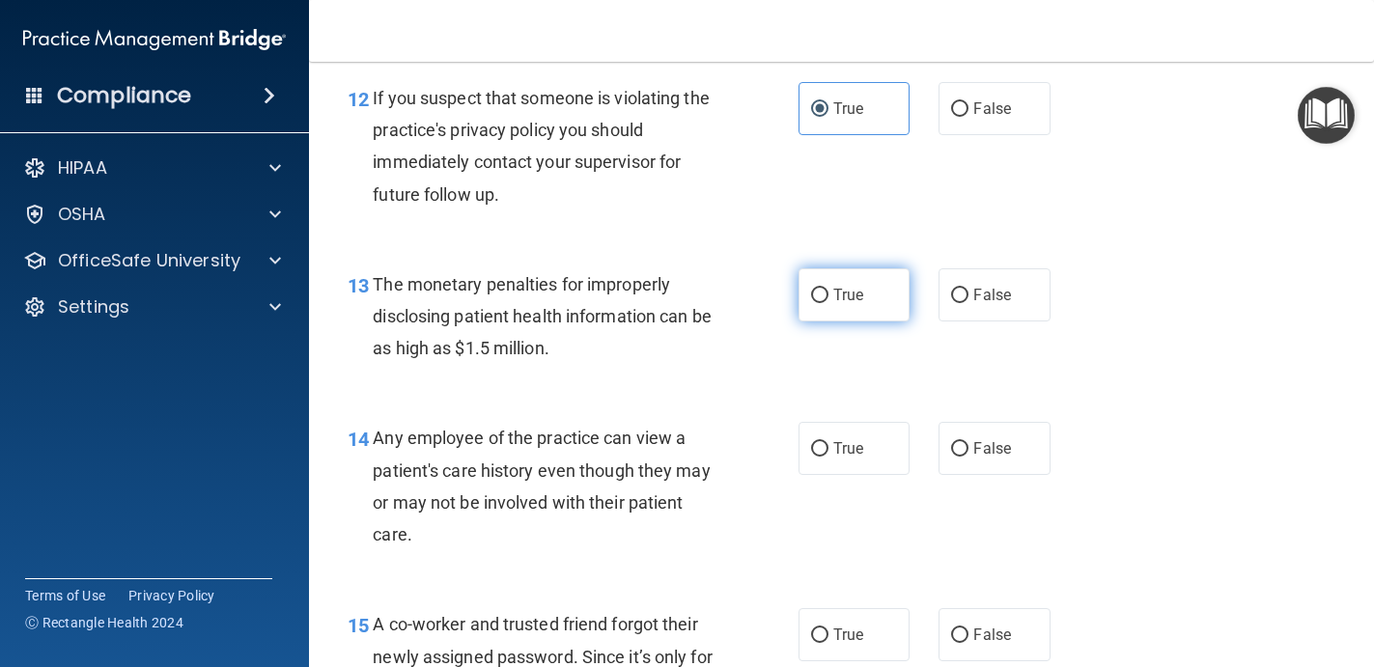
click at [829, 293] on label "True" at bounding box center [854, 294] width 112 height 53
click at [828, 293] on input "True" at bounding box center [819, 296] width 17 height 14
radio input "true"
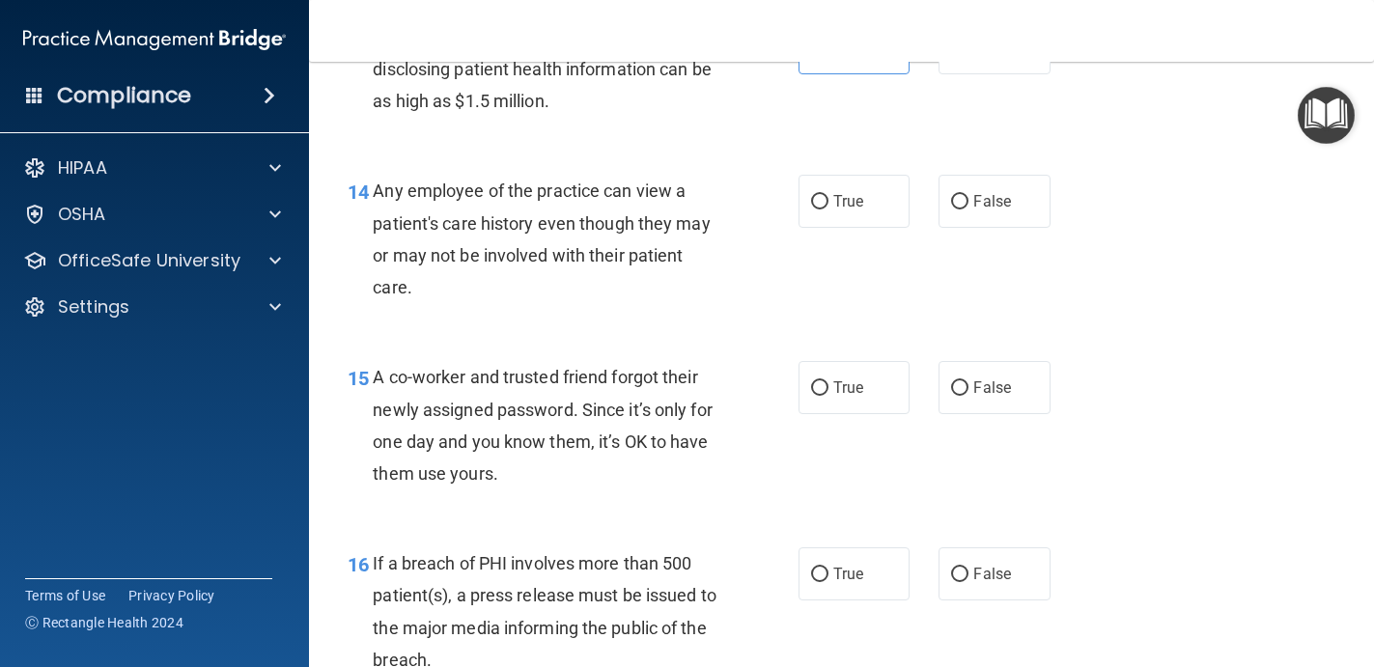
scroll to position [2217, 0]
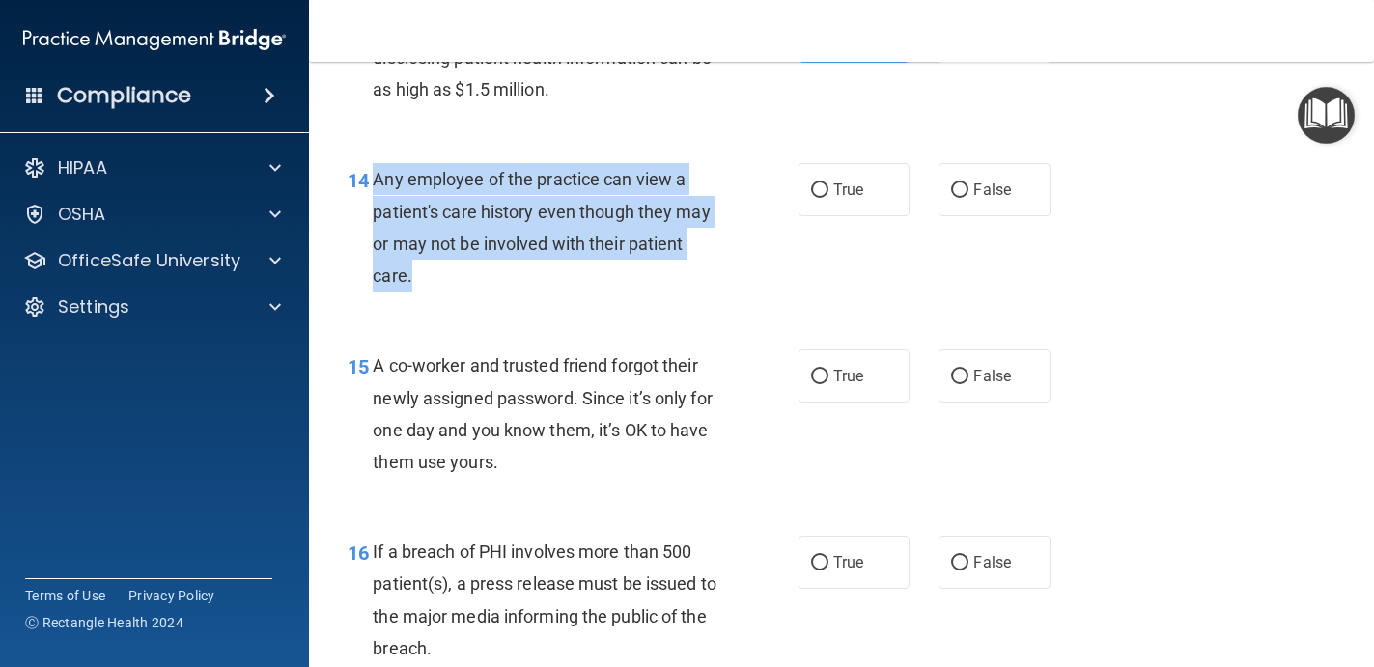
drag, startPoint x: 375, startPoint y: 180, endPoint x: 440, endPoint y: 274, distance: 115.1
click at [440, 275] on div "Any employee of the practice can view a patient's care history even though they…" at bounding box center [552, 227] width 359 height 128
copy span "Any employee of the practice can view a patient's care history even though they…"
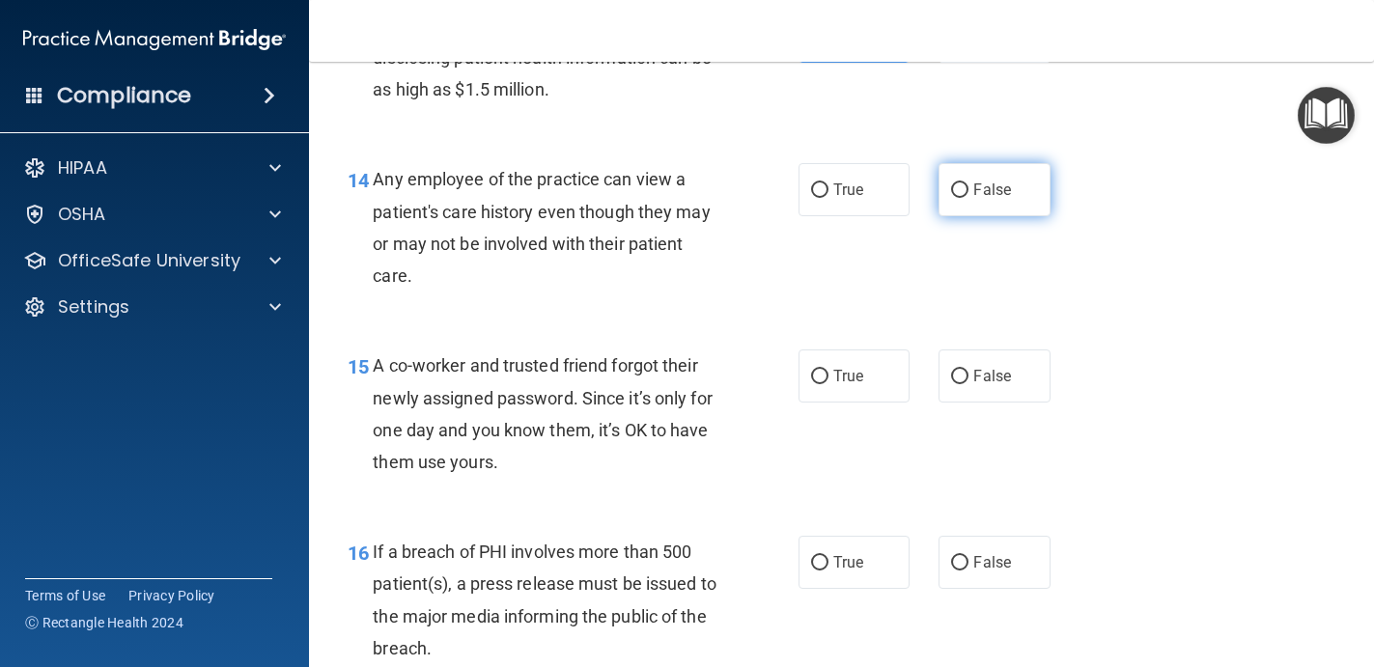
click at [975, 197] on span "False" at bounding box center [992, 190] width 38 height 18
click at [968, 197] on input "False" at bounding box center [959, 190] width 17 height 14
radio input "true"
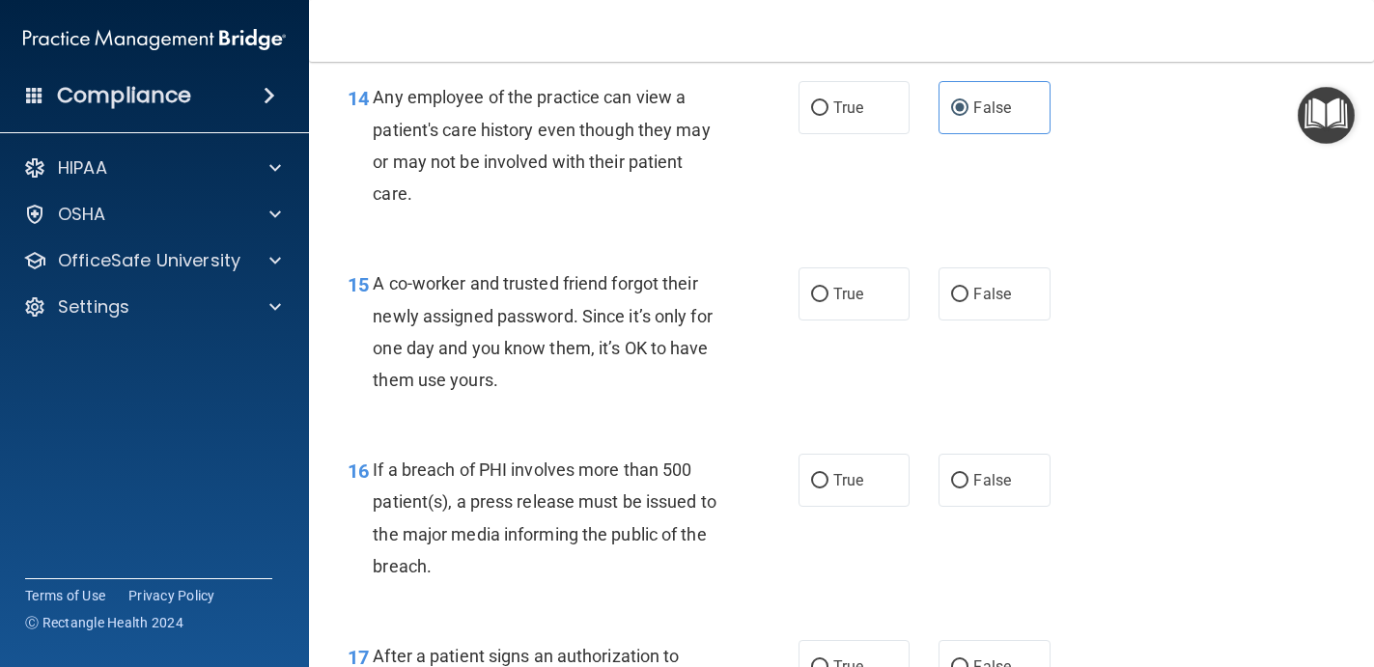
scroll to position [2311, 0]
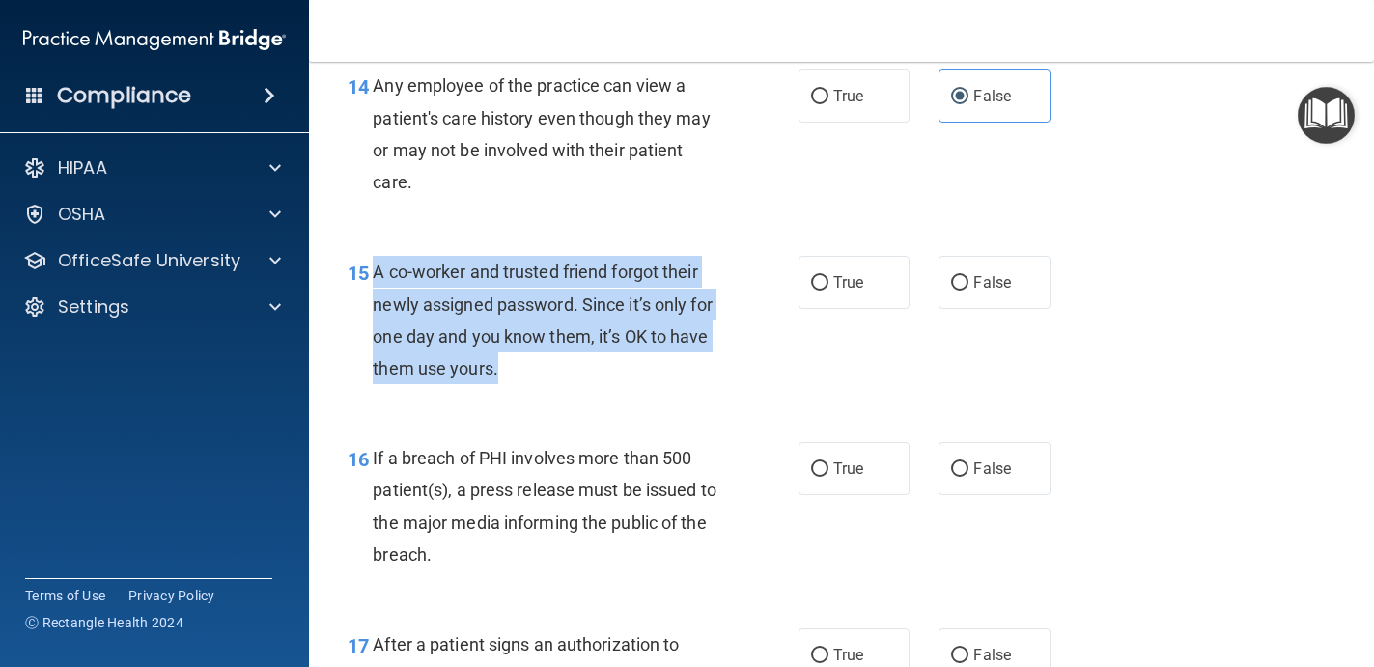
drag, startPoint x: 376, startPoint y: 274, endPoint x: 522, endPoint y: 387, distance: 185.2
click at [522, 388] on div "15 A co-worker and trusted friend forgot their newly assigned password. Since i…" at bounding box center [573, 325] width 509 height 138
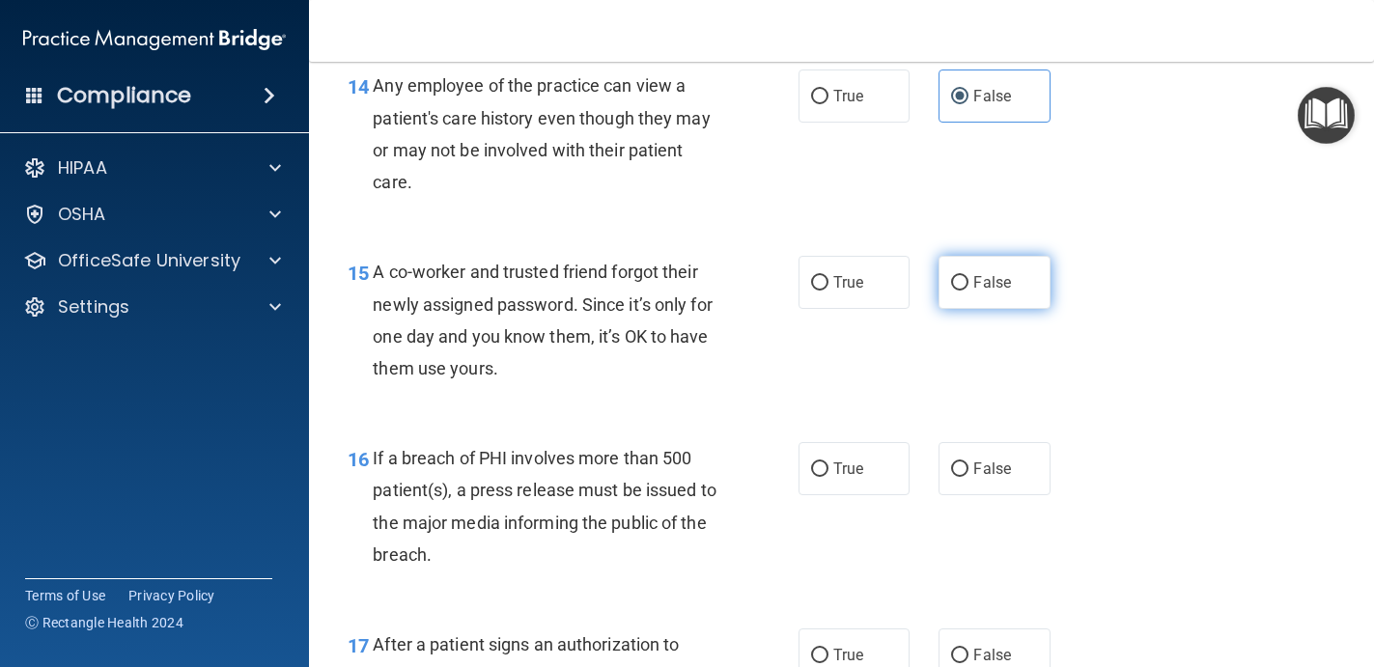
click at [969, 266] on label "False" at bounding box center [994, 282] width 112 height 53
click at [968, 276] on input "False" at bounding box center [959, 283] width 17 height 14
radio input "true"
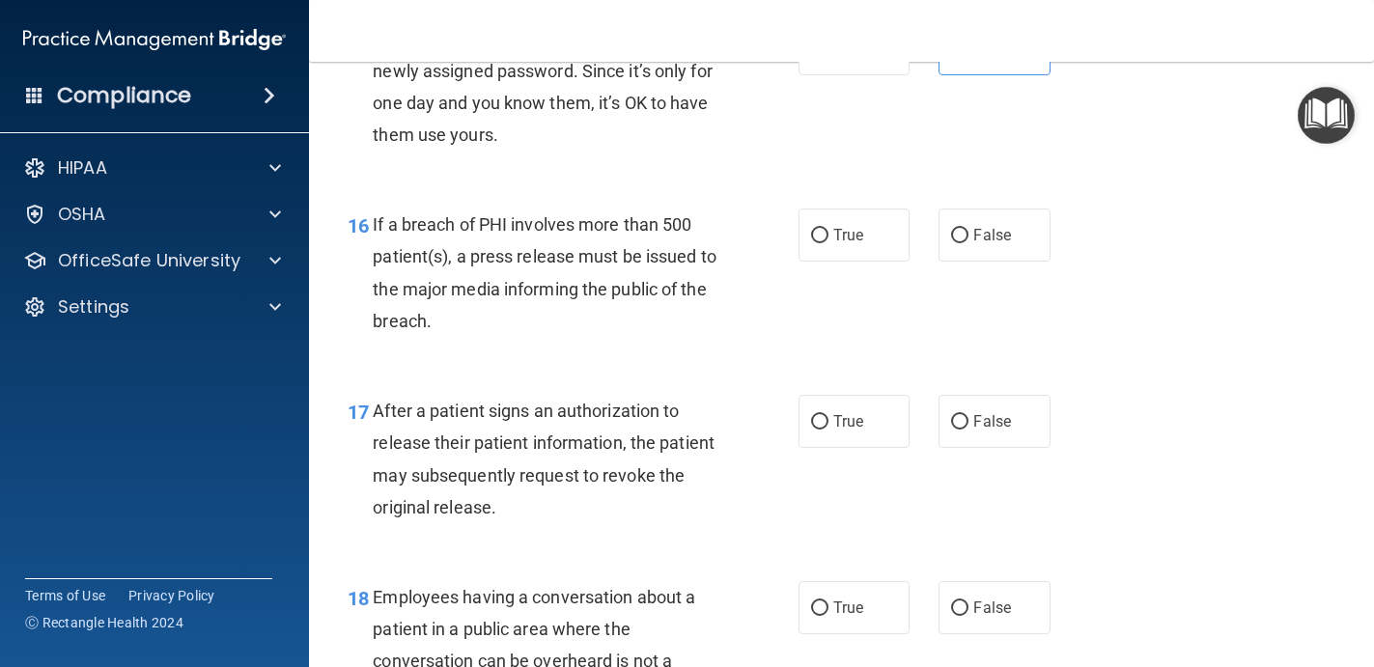
scroll to position [2615, 0]
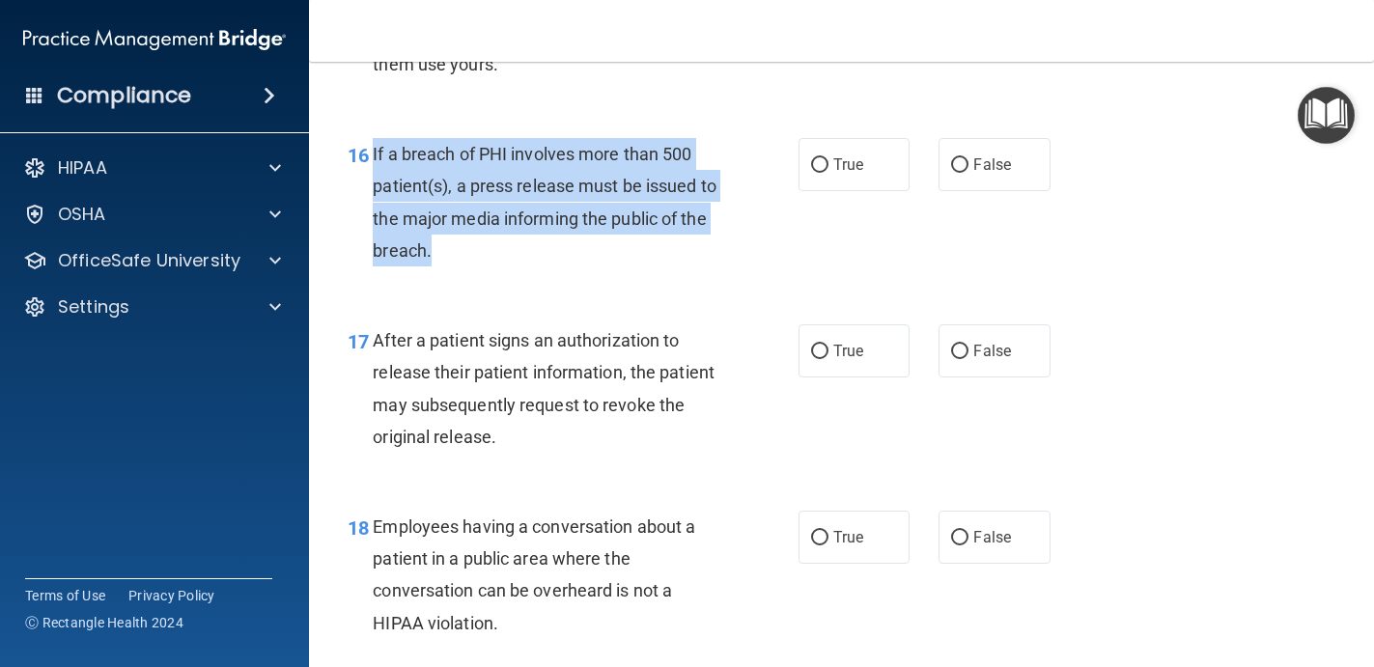
drag, startPoint x: 374, startPoint y: 151, endPoint x: 487, endPoint y: 264, distance: 159.7
click at [487, 264] on div "If a breach of PHI involves more than 500 patient(s), a press release must be i…" at bounding box center [552, 202] width 359 height 128
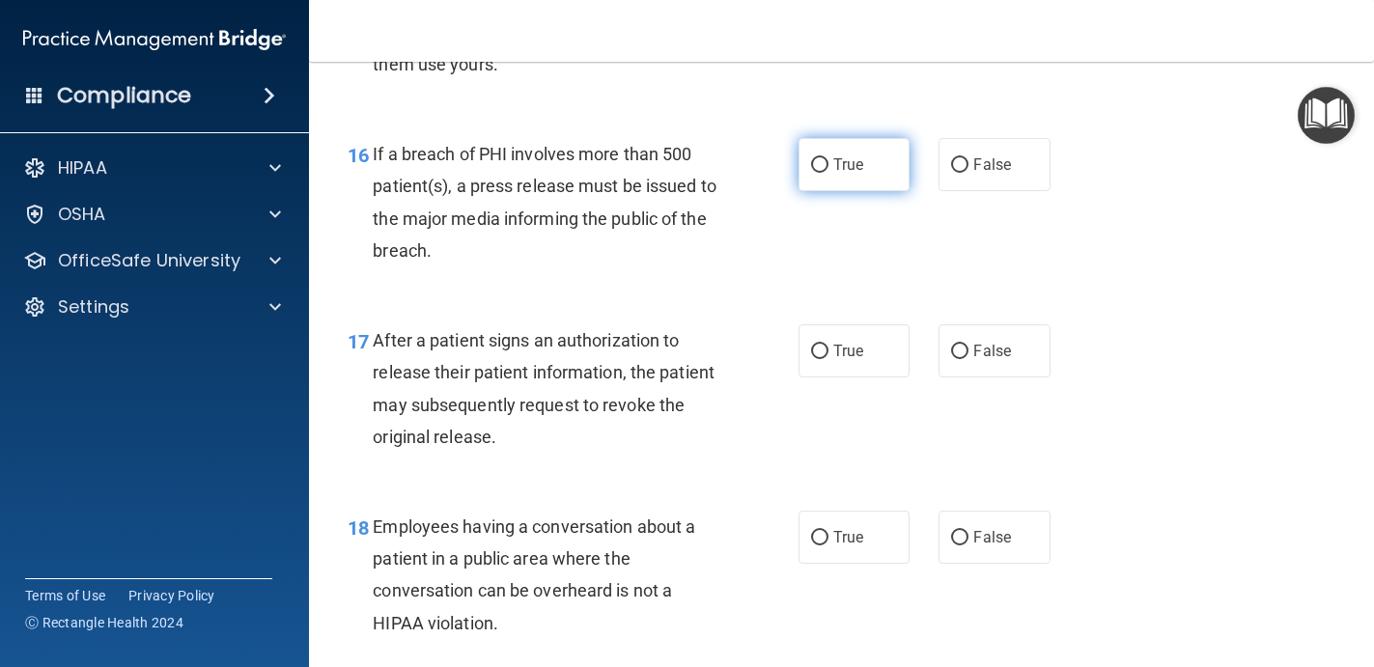
click at [868, 161] on label "True" at bounding box center [854, 164] width 112 height 53
click at [828, 161] on input "True" at bounding box center [819, 165] width 17 height 14
radio input "true"
drag, startPoint x: 373, startPoint y: 336, endPoint x: 560, endPoint y: 463, distance: 226.5
click at [560, 464] on div "17 After a patient signs an authorization to release their patient information,…" at bounding box center [841, 393] width 1016 height 186
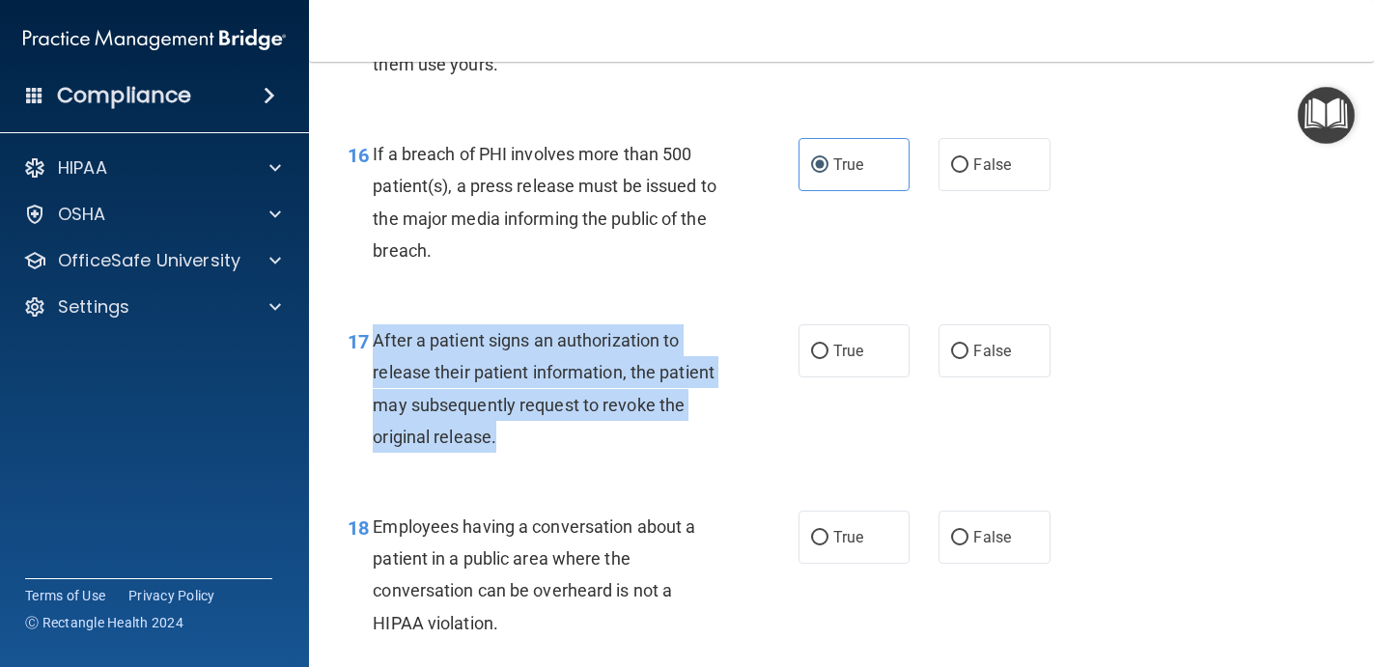
drag, startPoint x: 538, startPoint y: 440, endPoint x: 376, endPoint y: 325, distance: 198.7
click at [376, 325] on div "After a patient signs an authorization to release their patient information, th…" at bounding box center [552, 388] width 359 height 128
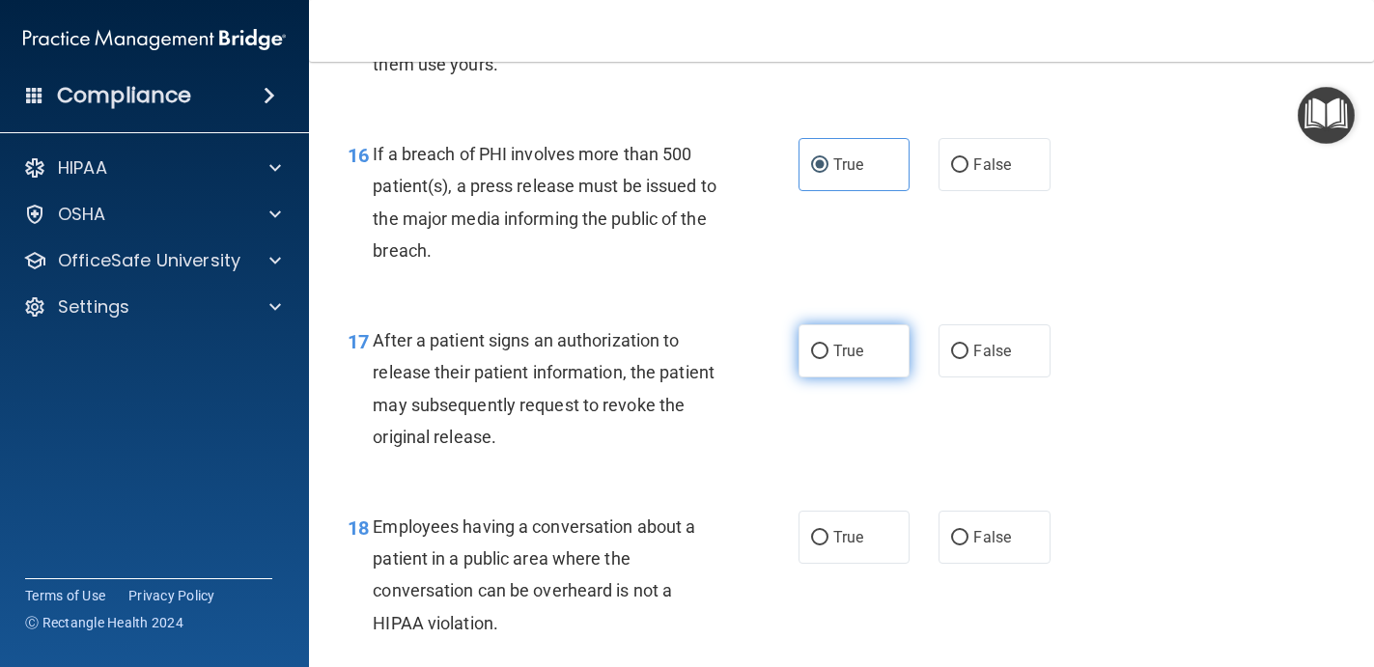
click at [828, 347] on label "True" at bounding box center [854, 350] width 112 height 53
click at [828, 347] on input "True" at bounding box center [819, 352] width 17 height 14
radio input "true"
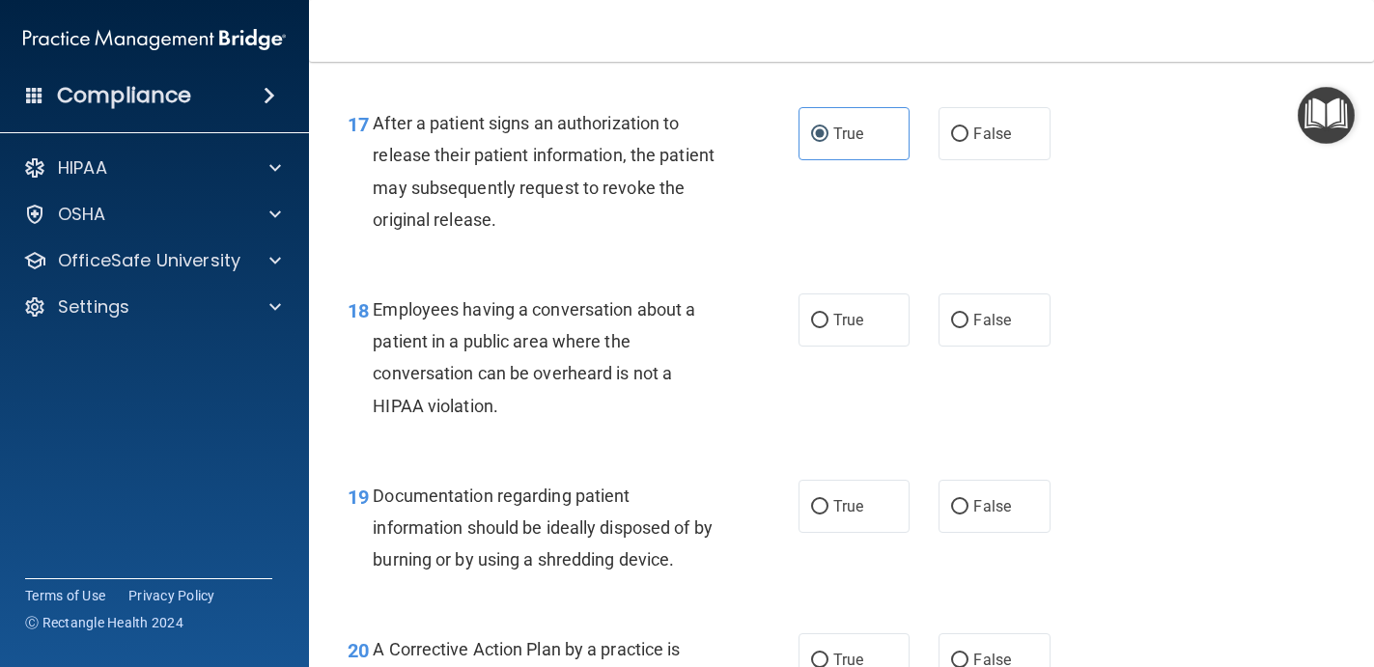
scroll to position [2837, 0]
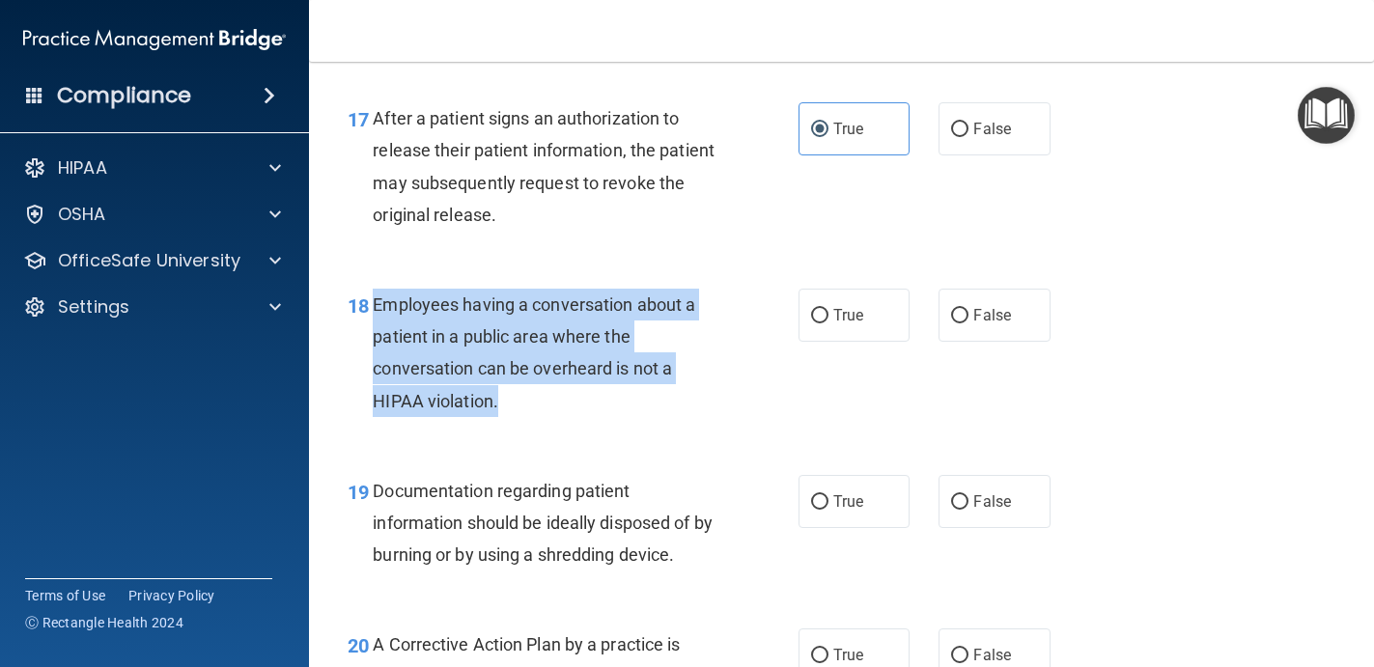
drag, startPoint x: 541, startPoint y: 400, endPoint x: 376, endPoint y: 310, distance: 187.9
click at [376, 310] on div "Employees having a conversation about a patient in a public area where the conv…" at bounding box center [552, 353] width 359 height 128
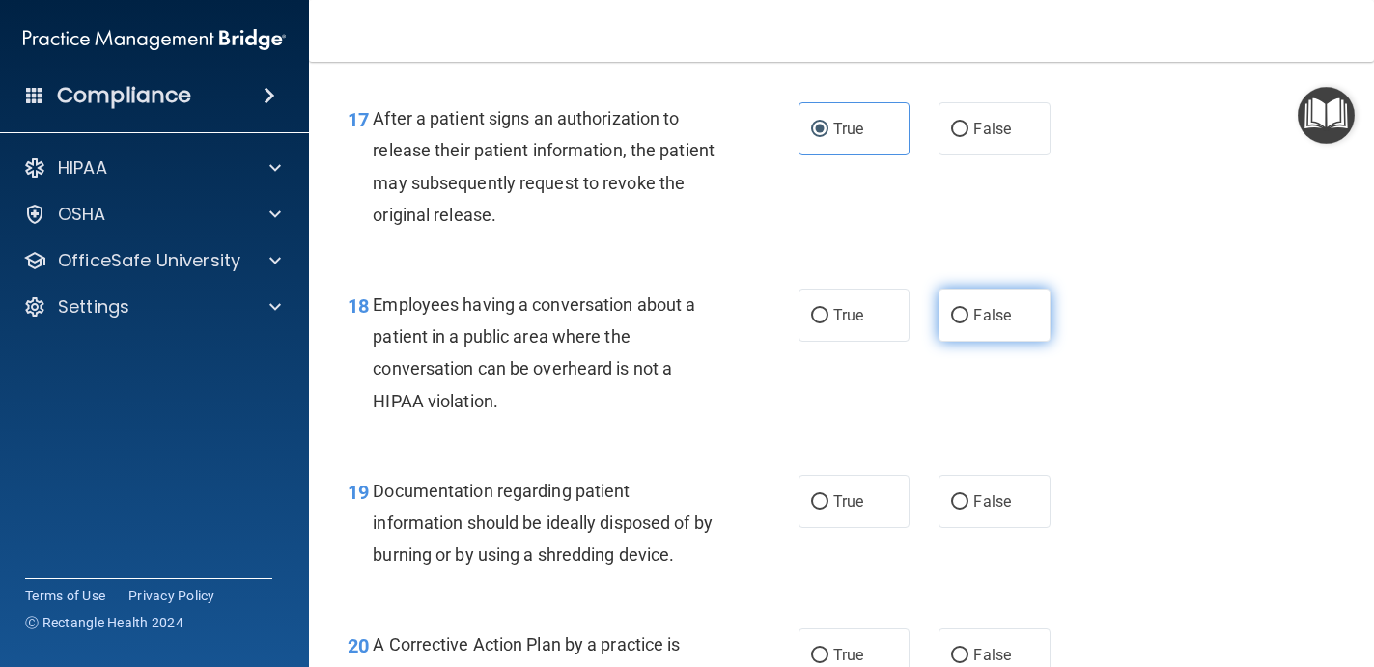
click at [992, 332] on label "False" at bounding box center [994, 315] width 112 height 53
click at [968, 323] on input "False" at bounding box center [959, 316] width 17 height 14
radio input "true"
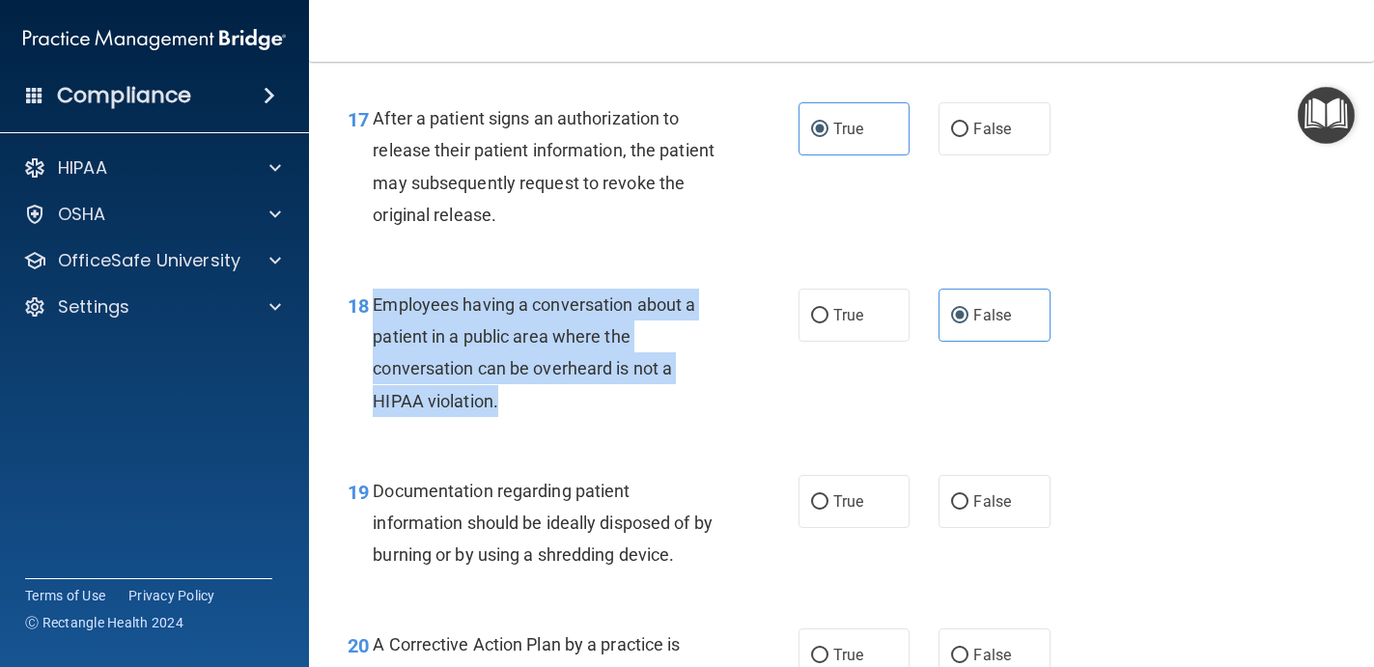
drag, startPoint x: 547, startPoint y: 400, endPoint x: 376, endPoint y: 308, distance: 194.8
click at [376, 308] on div "Employees having a conversation about a patient in a public area where the conv…" at bounding box center [552, 353] width 359 height 128
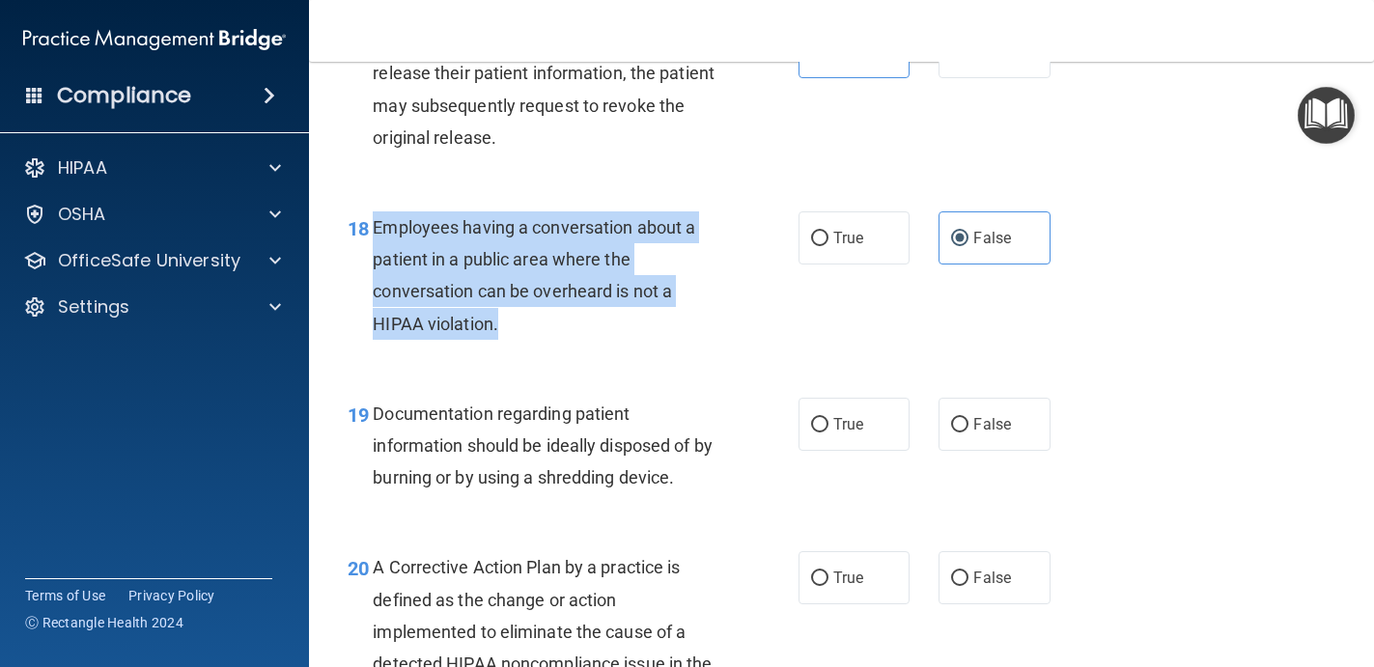
scroll to position [2915, 0]
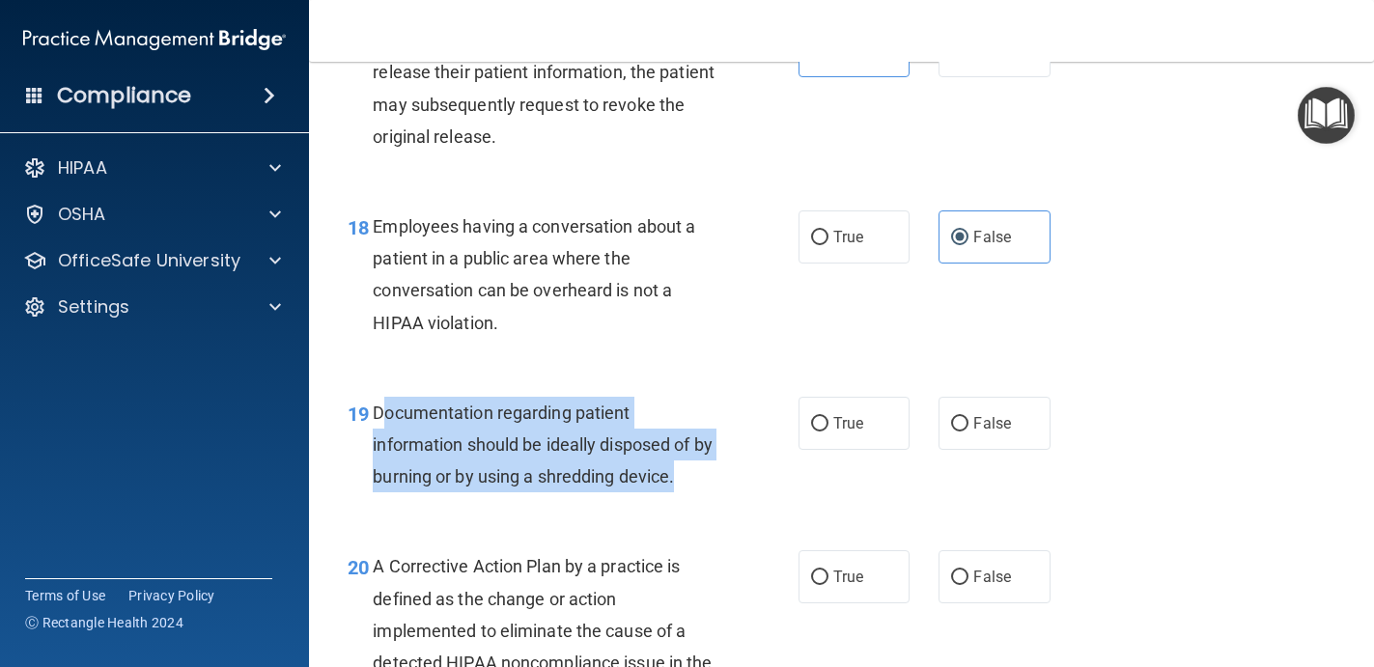
drag, startPoint x: 382, startPoint y: 414, endPoint x: 692, endPoint y: 480, distance: 316.7
click at [692, 481] on div "Documentation regarding patient information should be ideally disposed of by bu…" at bounding box center [552, 445] width 359 height 97
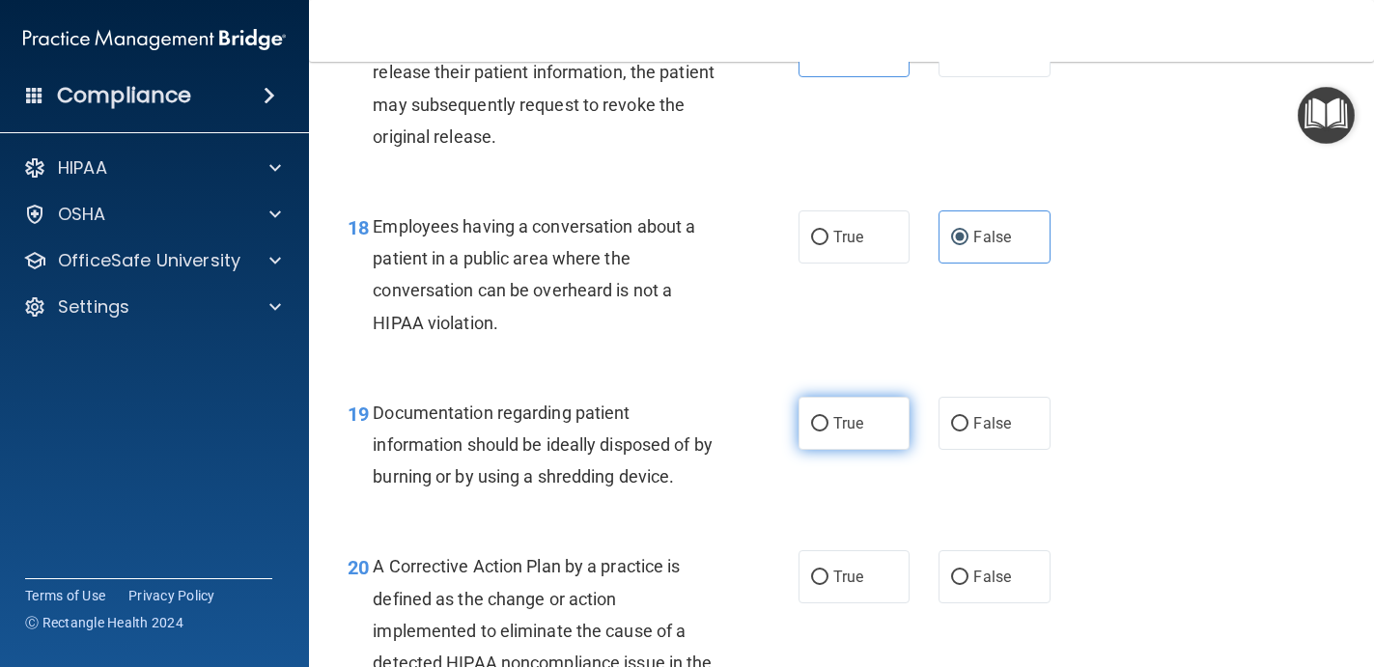
click at [818, 414] on label "True" at bounding box center [854, 423] width 112 height 53
click at [818, 417] on input "True" at bounding box center [819, 424] width 17 height 14
radio input "true"
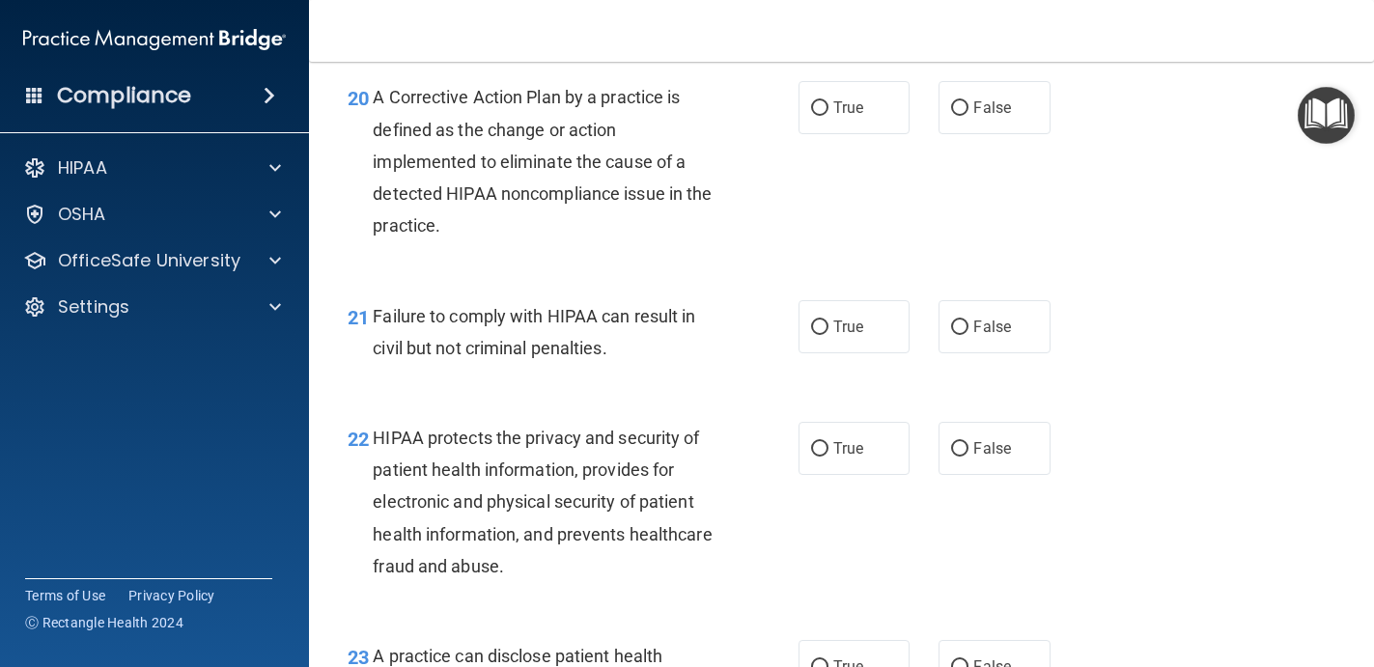
scroll to position [3386, 0]
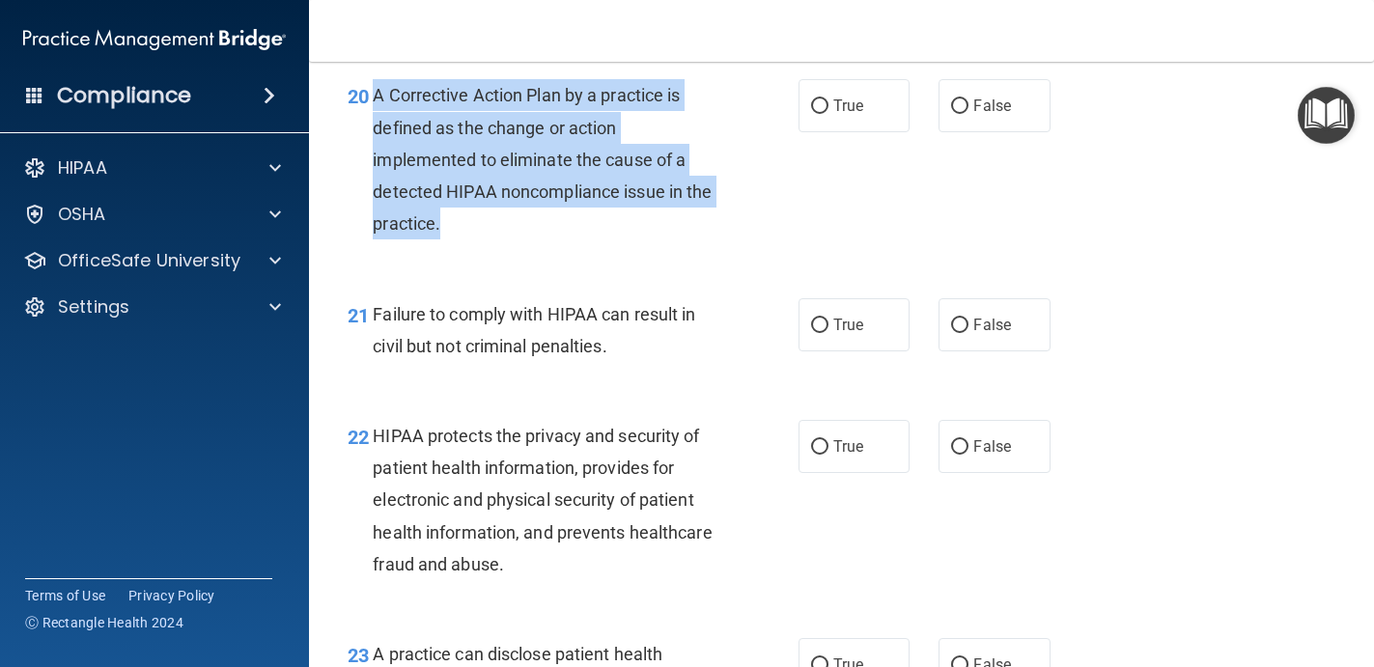
drag, startPoint x: 375, startPoint y: 96, endPoint x: 483, endPoint y: 215, distance: 161.3
click at [483, 215] on div "A Corrective Action Plan by a practice is defined as the change or action imple…" at bounding box center [552, 159] width 359 height 160
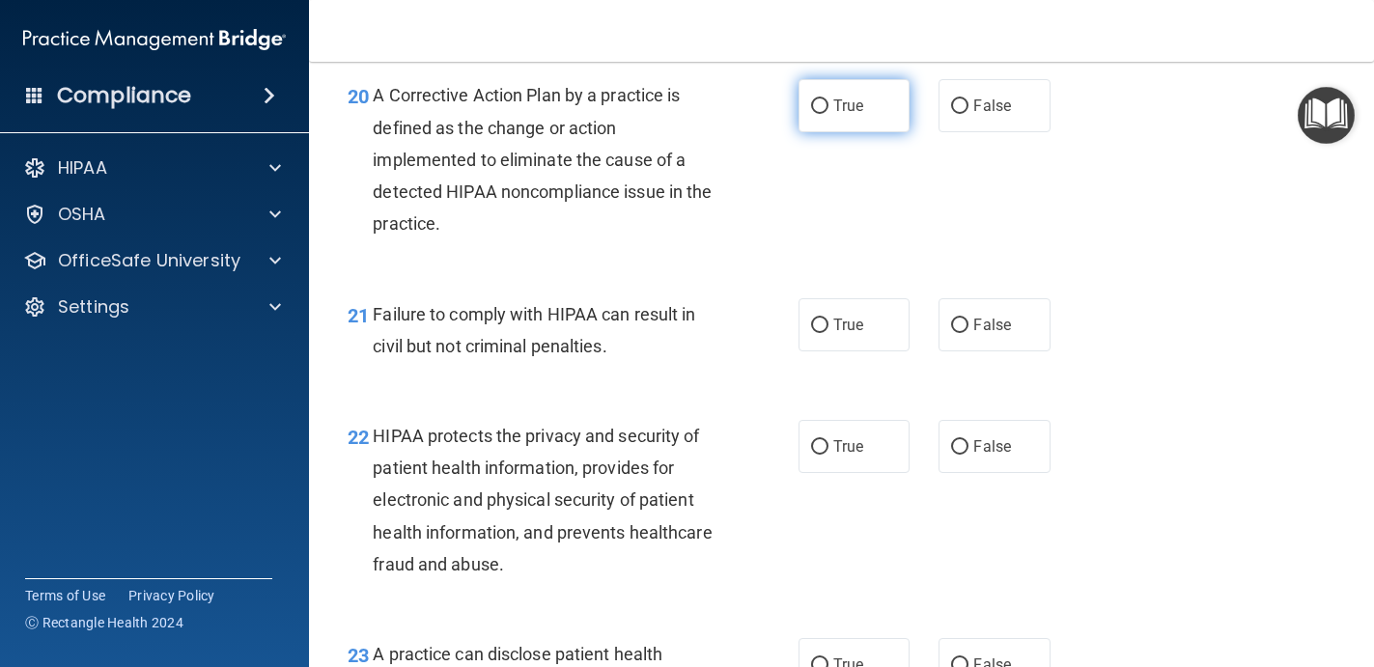
click at [841, 121] on label "True" at bounding box center [854, 105] width 112 height 53
click at [828, 114] on input "True" at bounding box center [819, 106] width 17 height 14
radio input "true"
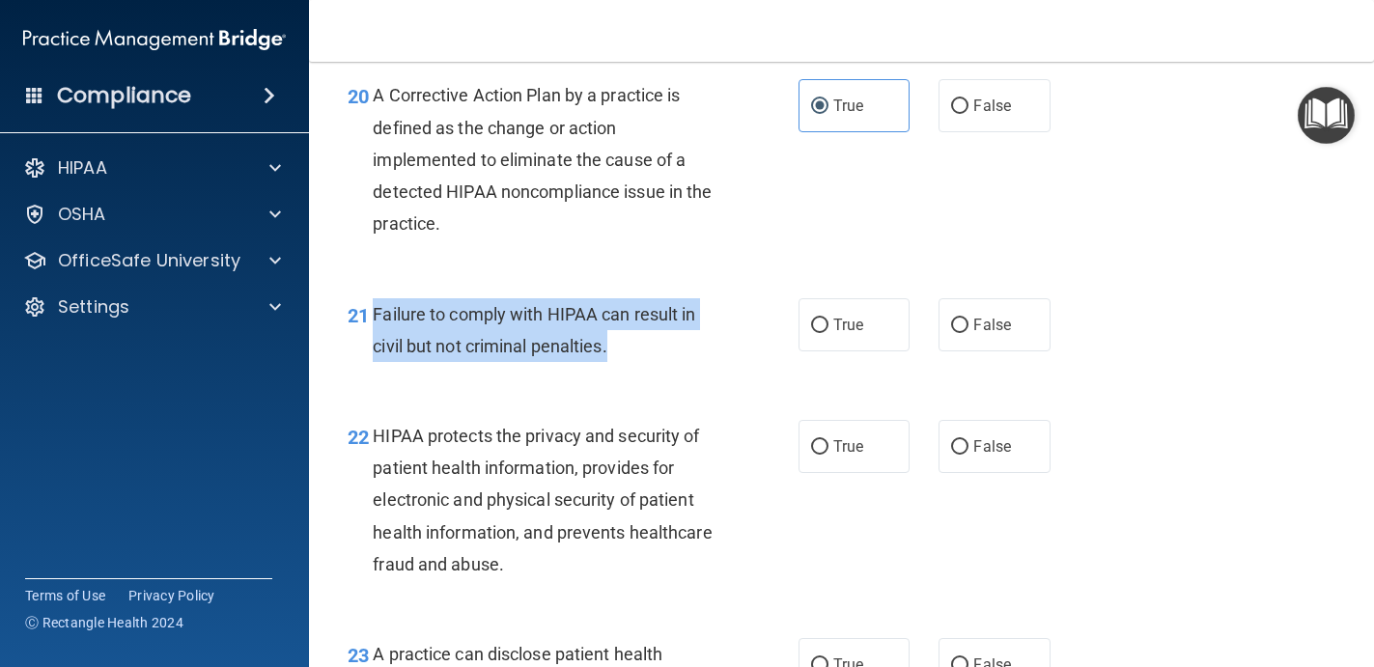
drag, startPoint x: 650, startPoint y: 352, endPoint x: 370, endPoint y: 312, distance: 282.9
click at [370, 312] on div "21 Failure to comply with HIPAA can result in civil but not criminal penalties." at bounding box center [573, 334] width 509 height 73
click at [964, 323] on input "False" at bounding box center [959, 326] width 17 height 14
radio input "true"
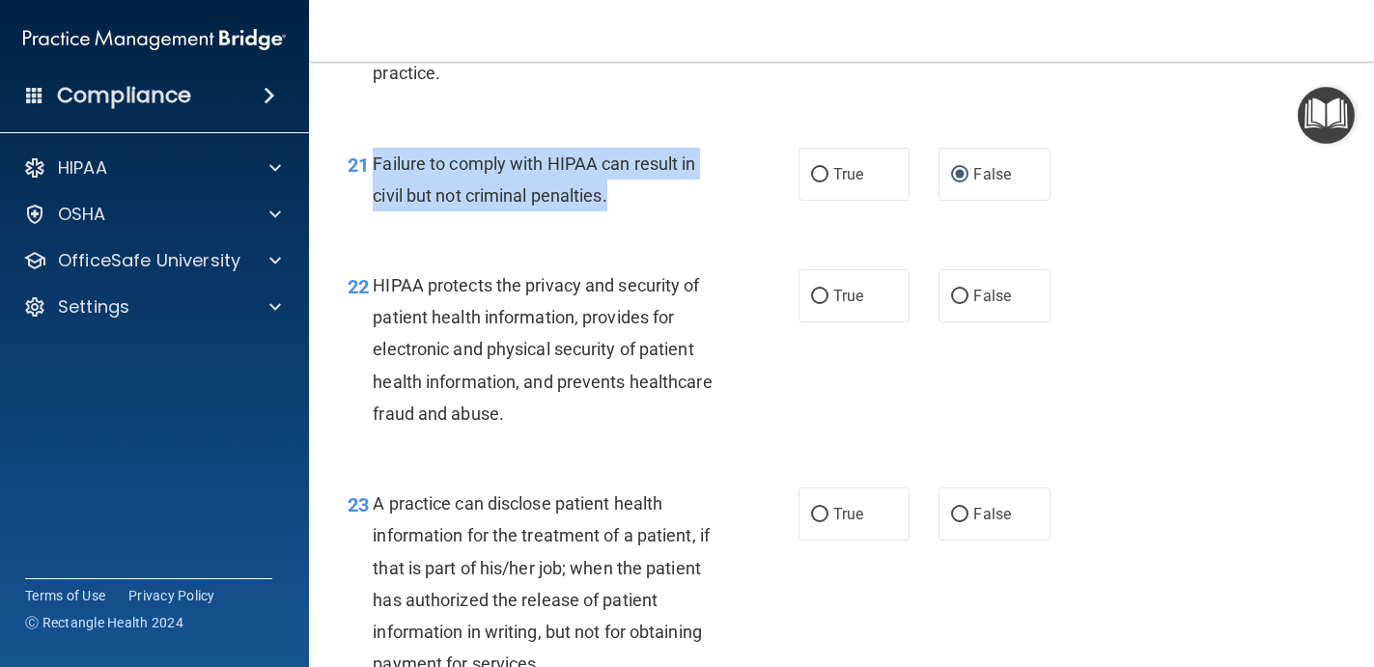
scroll to position [3587, 0]
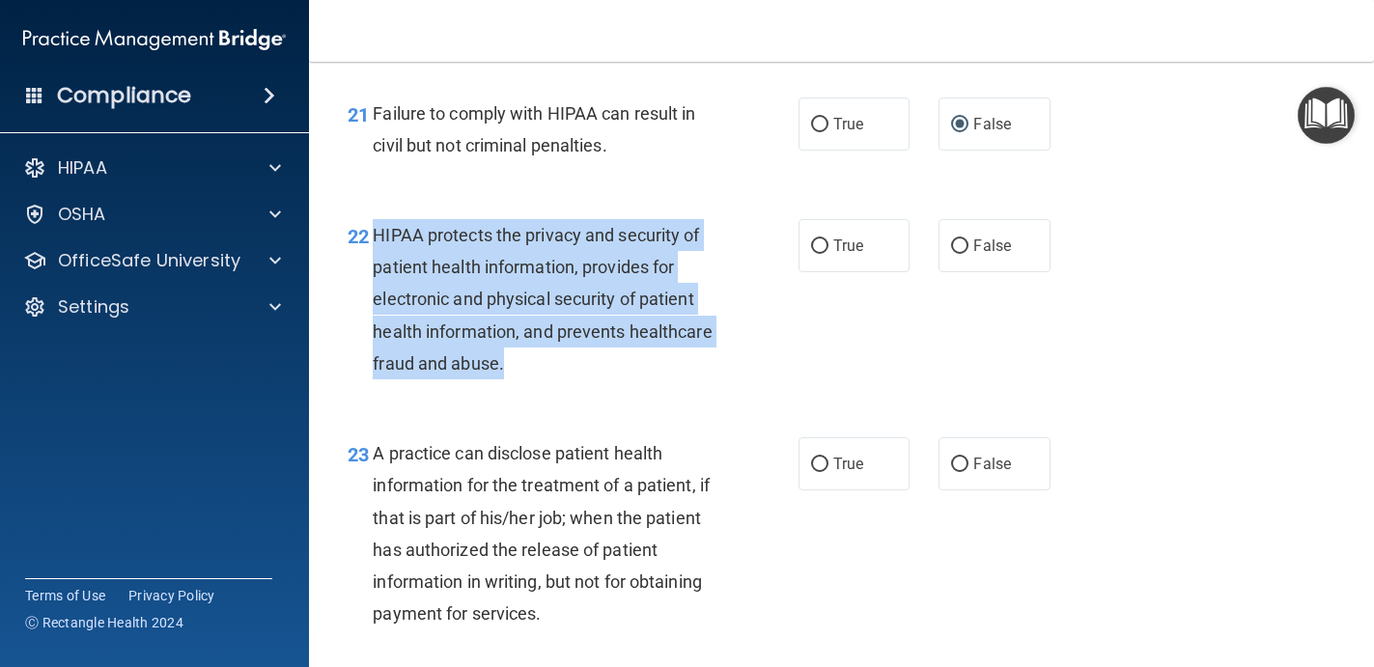
drag, startPoint x: 532, startPoint y: 360, endPoint x: 376, endPoint y: 241, distance: 196.3
click at [376, 241] on div "HIPAA protects the privacy and security of patient health information, provides…" at bounding box center [552, 299] width 359 height 160
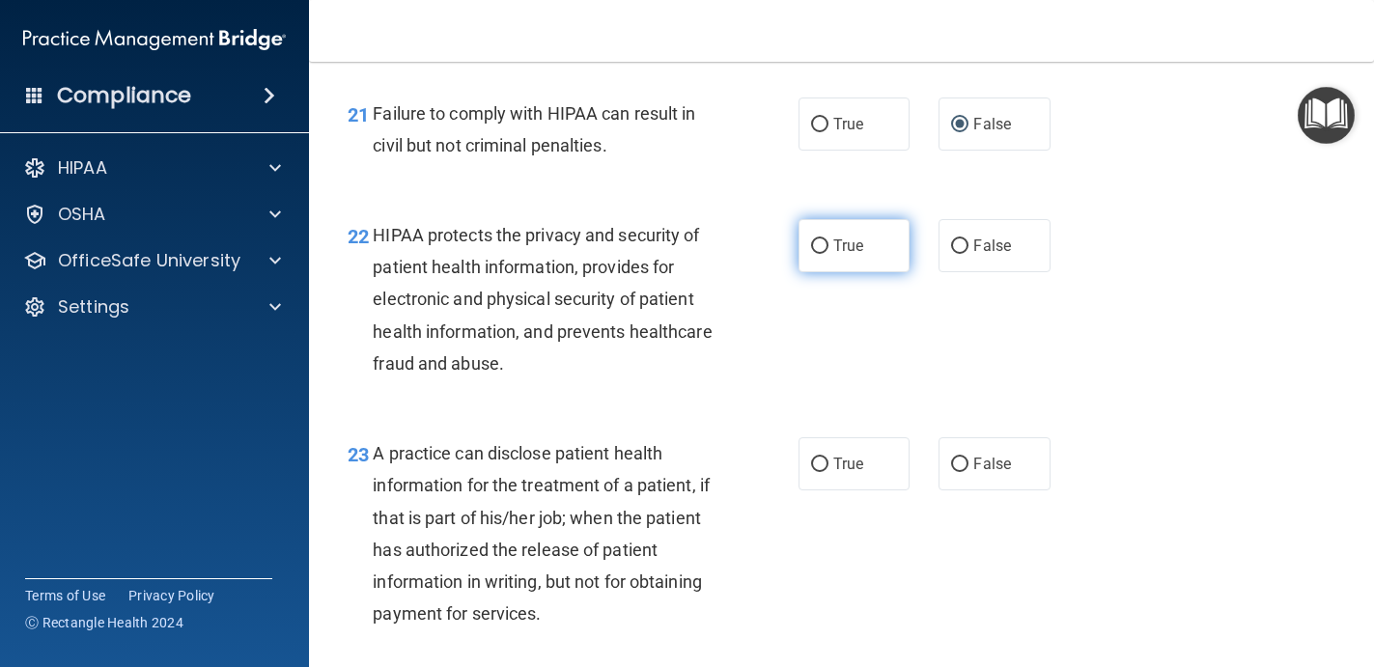
click at [848, 244] on span "True" at bounding box center [848, 246] width 30 height 18
click at [828, 244] on input "True" at bounding box center [819, 246] width 17 height 14
radio input "true"
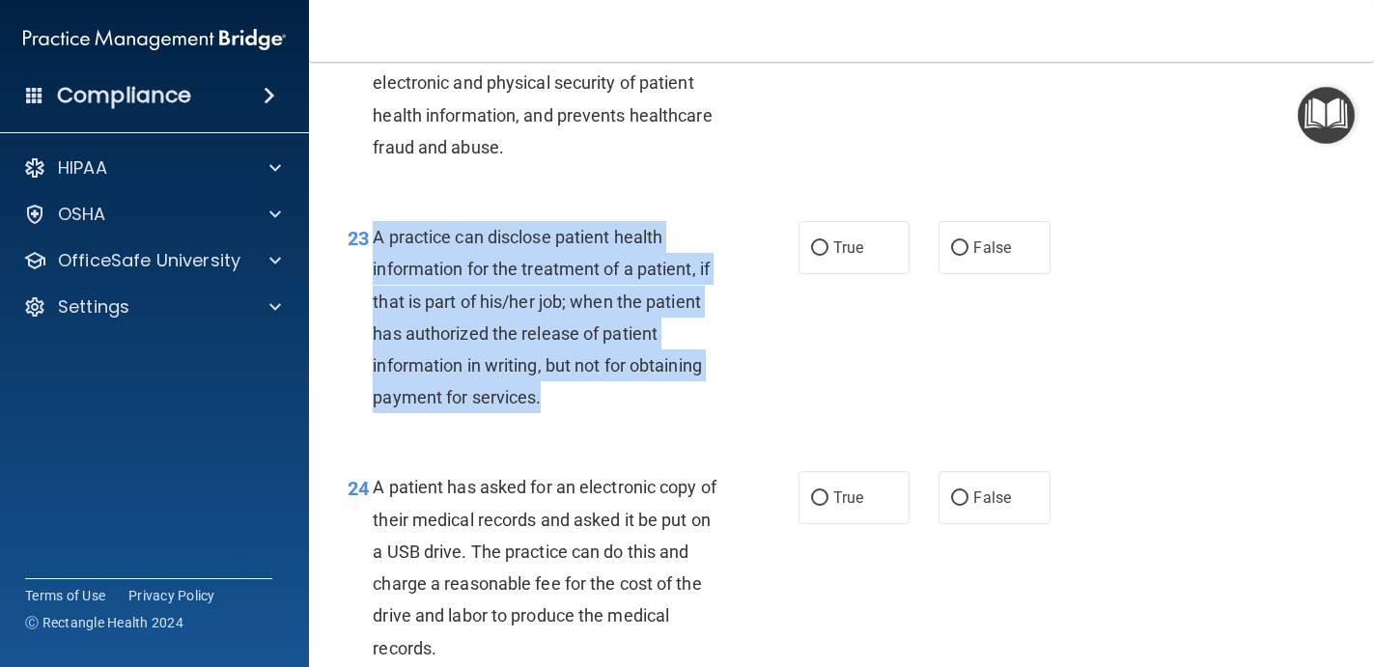
drag, startPoint x: 571, startPoint y: 397, endPoint x: 377, endPoint y: 239, distance: 249.1
click at [377, 239] on div "A practice can disclose patient health information for the treatment of a patie…" at bounding box center [552, 317] width 359 height 192
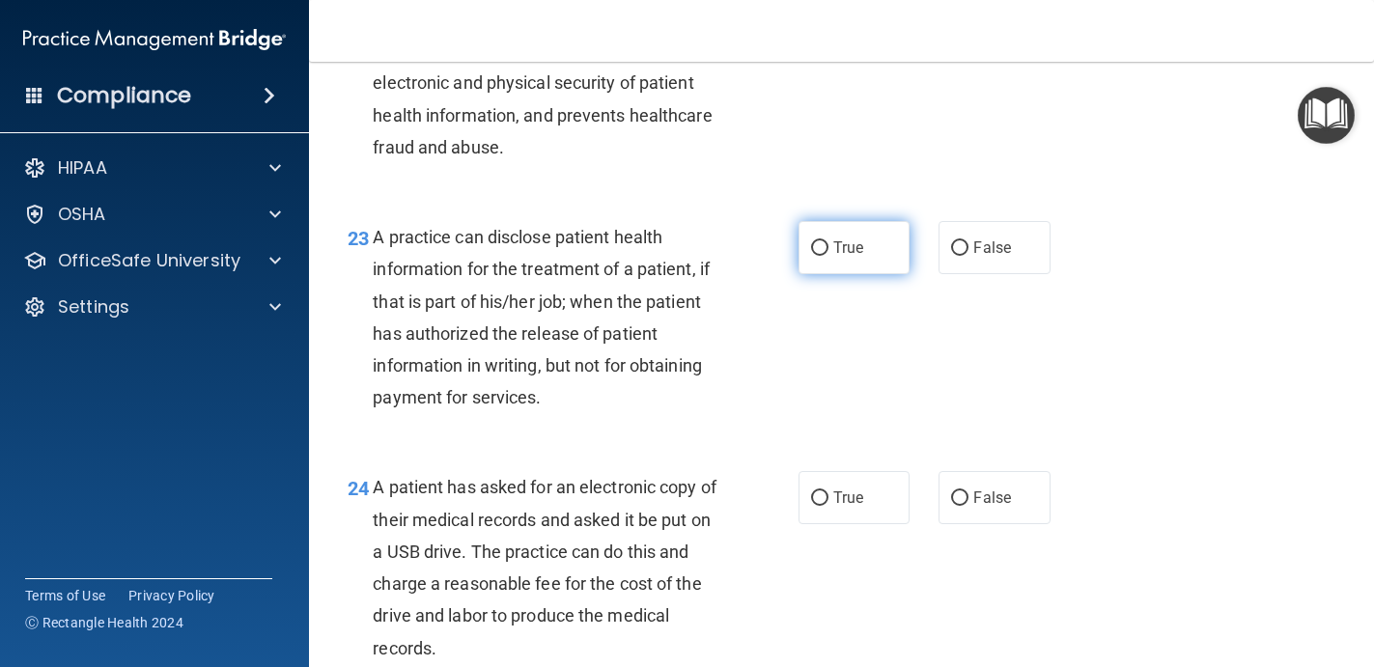
click at [844, 243] on span "True" at bounding box center [848, 247] width 30 height 18
click at [828, 243] on input "True" at bounding box center [819, 248] width 17 height 14
radio input "true"
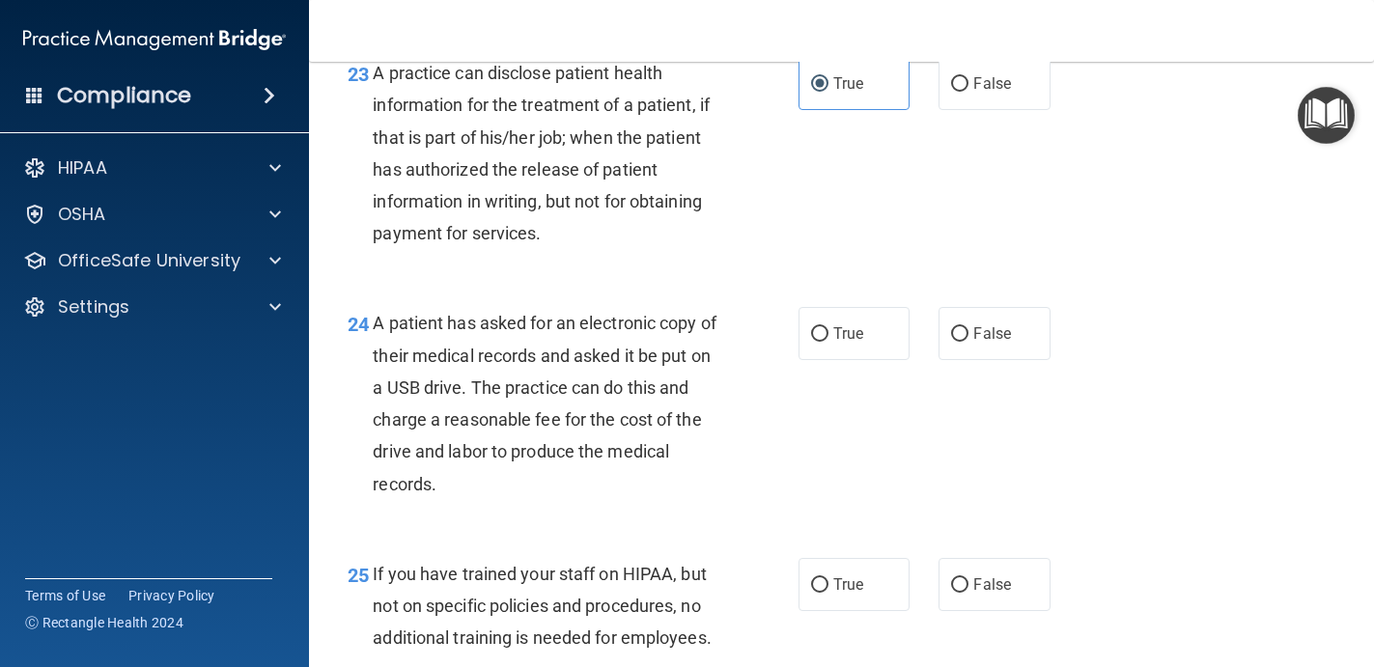
scroll to position [3971, 0]
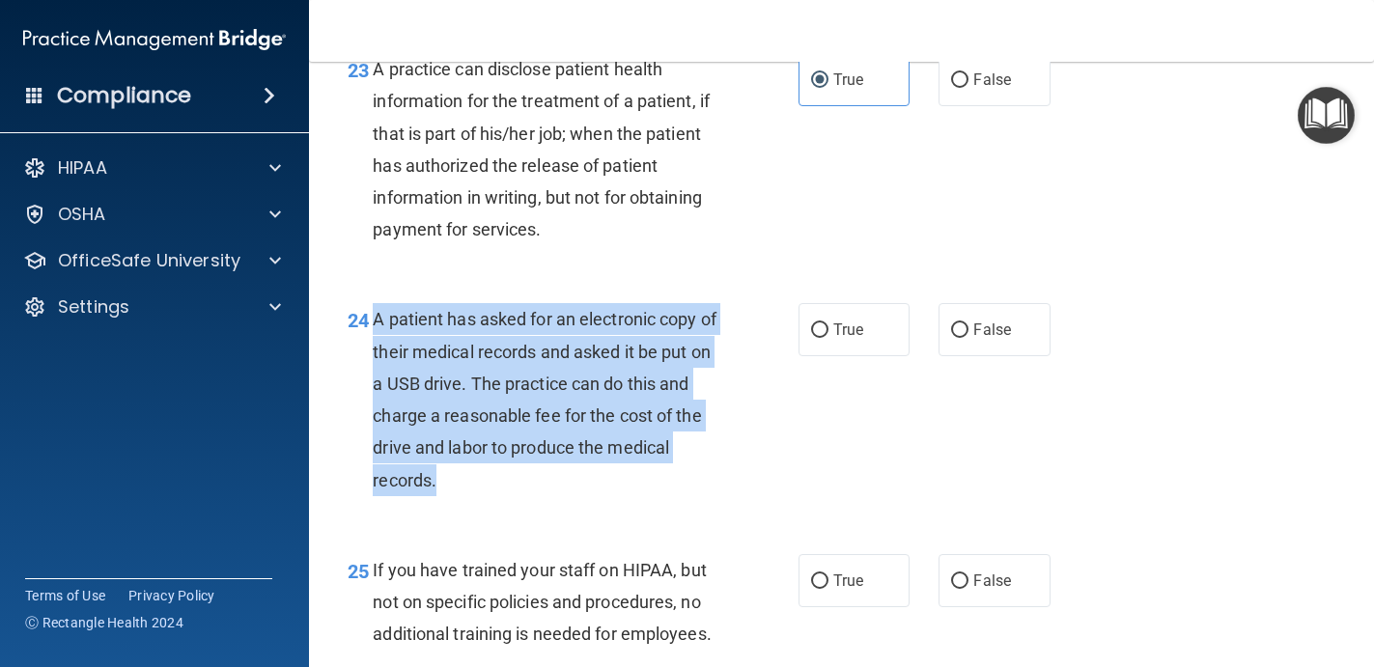
drag, startPoint x: 371, startPoint y: 320, endPoint x: 456, endPoint y: 491, distance: 190.8
click at [456, 491] on div "24 A patient has asked for an electronic copy of their medical records and aske…" at bounding box center [573, 404] width 509 height 202
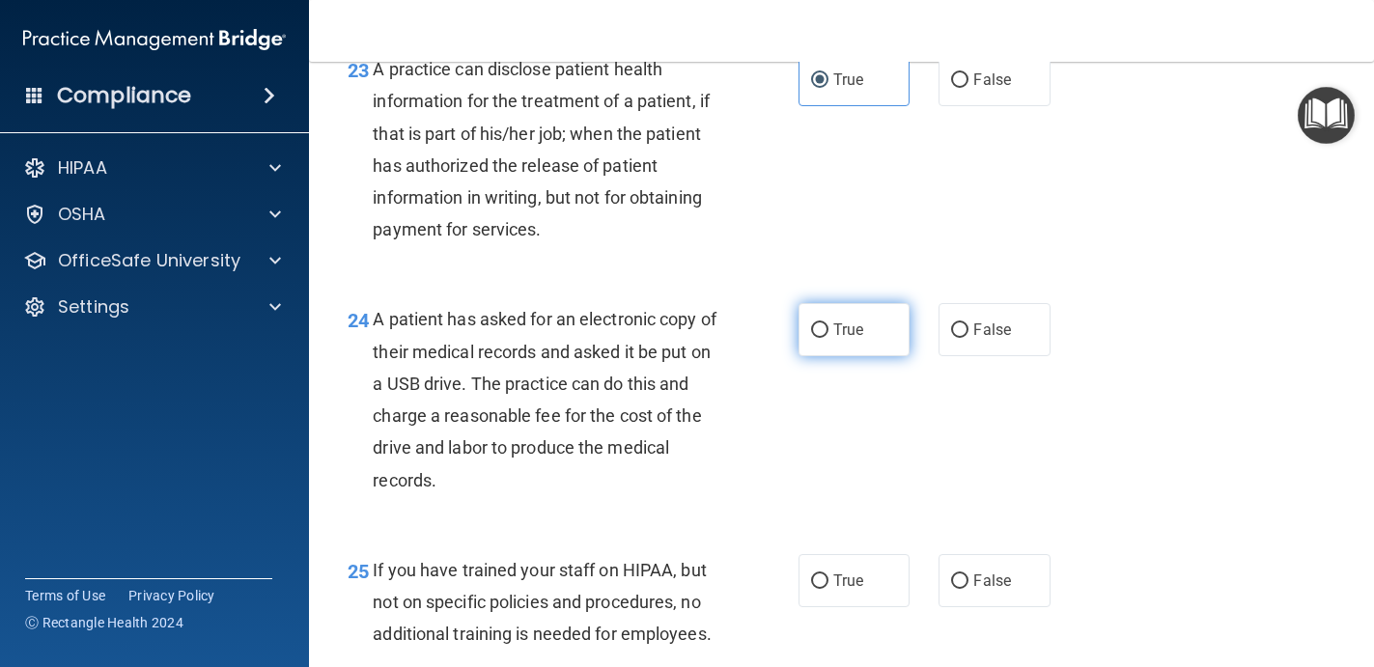
click at [841, 336] on span "True" at bounding box center [848, 329] width 30 height 18
click at [828, 336] on input "True" at bounding box center [819, 330] width 17 height 14
radio input "true"
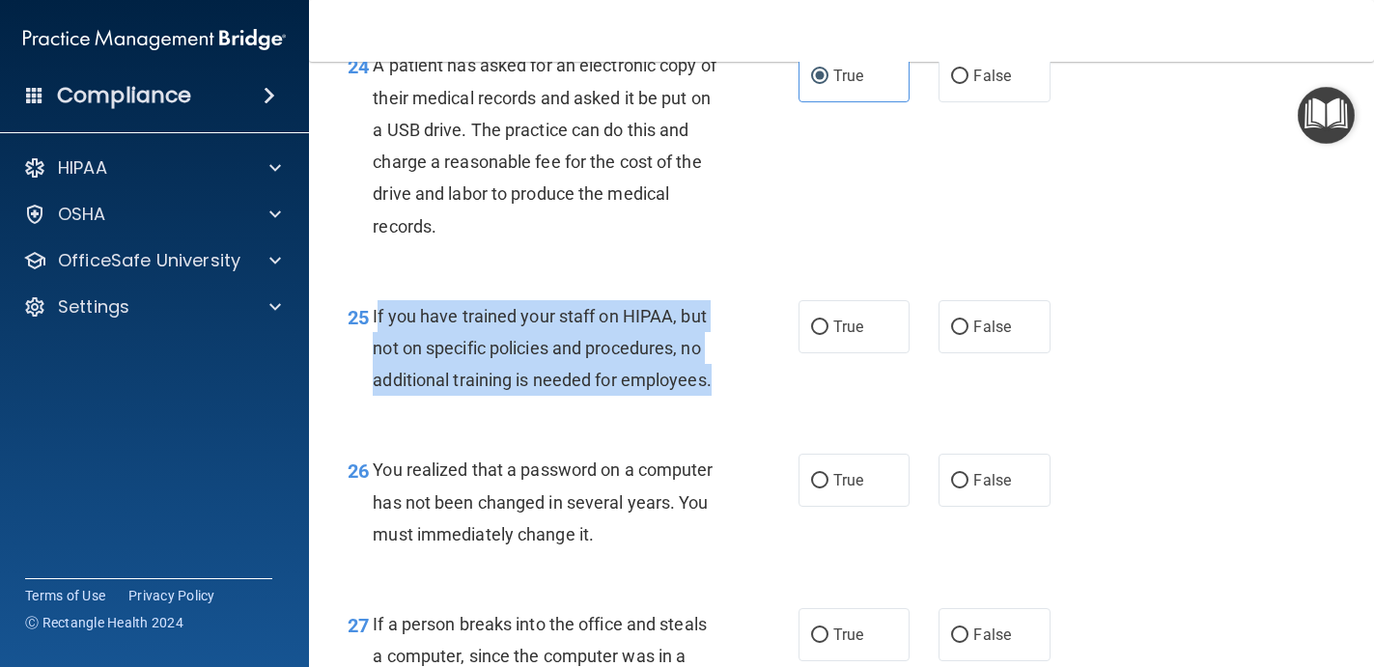
drag, startPoint x: 379, startPoint y: 308, endPoint x: 730, endPoint y: 387, distance: 359.2
click at [730, 387] on div "If you have trained your staff on HIPAA, but not on specific policies and proce…" at bounding box center [552, 348] width 359 height 97
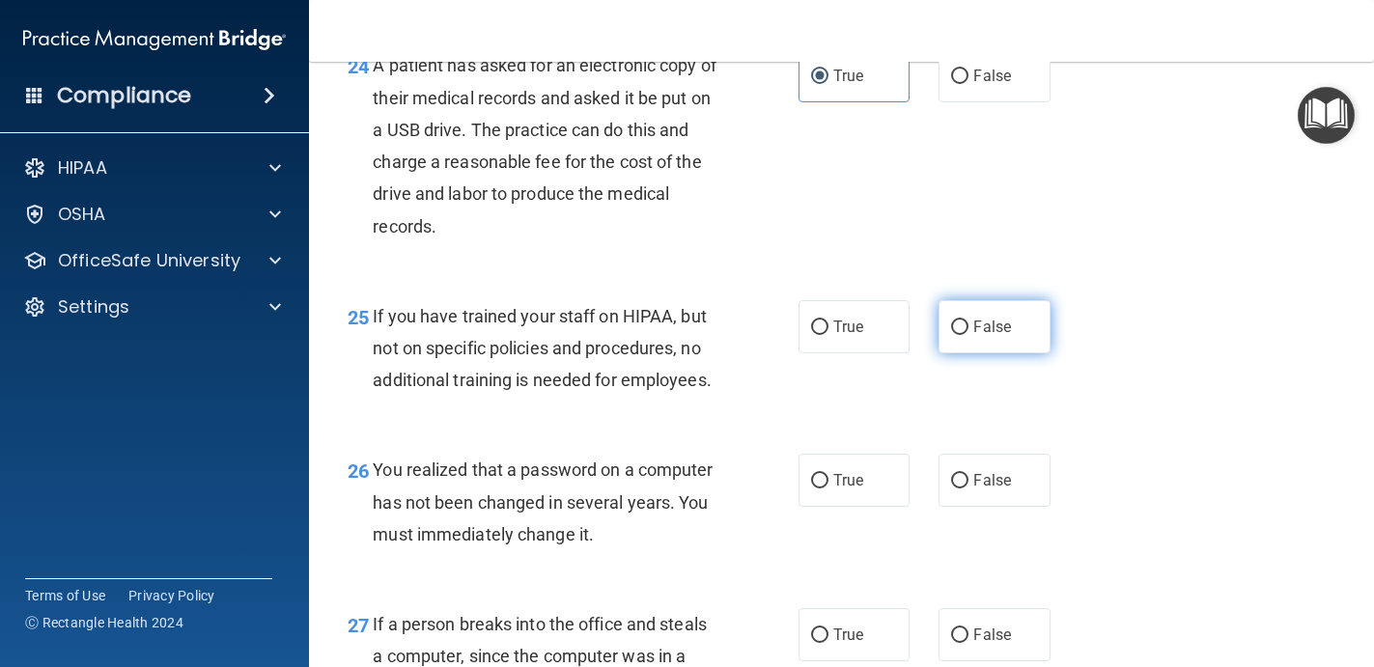
click at [947, 308] on label "False" at bounding box center [994, 326] width 112 height 53
click at [951, 320] on input "False" at bounding box center [959, 327] width 17 height 14
radio input "true"
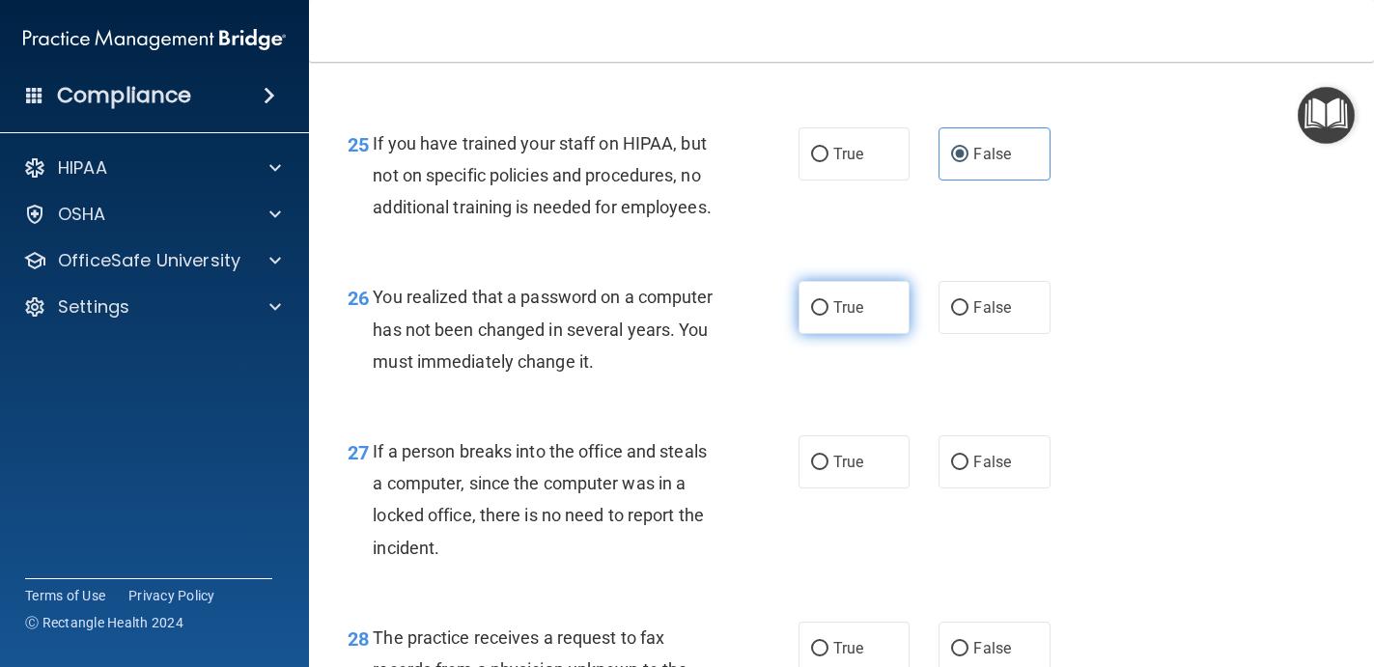
click at [835, 297] on label "True" at bounding box center [854, 307] width 112 height 53
click at [828, 301] on input "True" at bounding box center [819, 308] width 17 height 14
radio input "true"
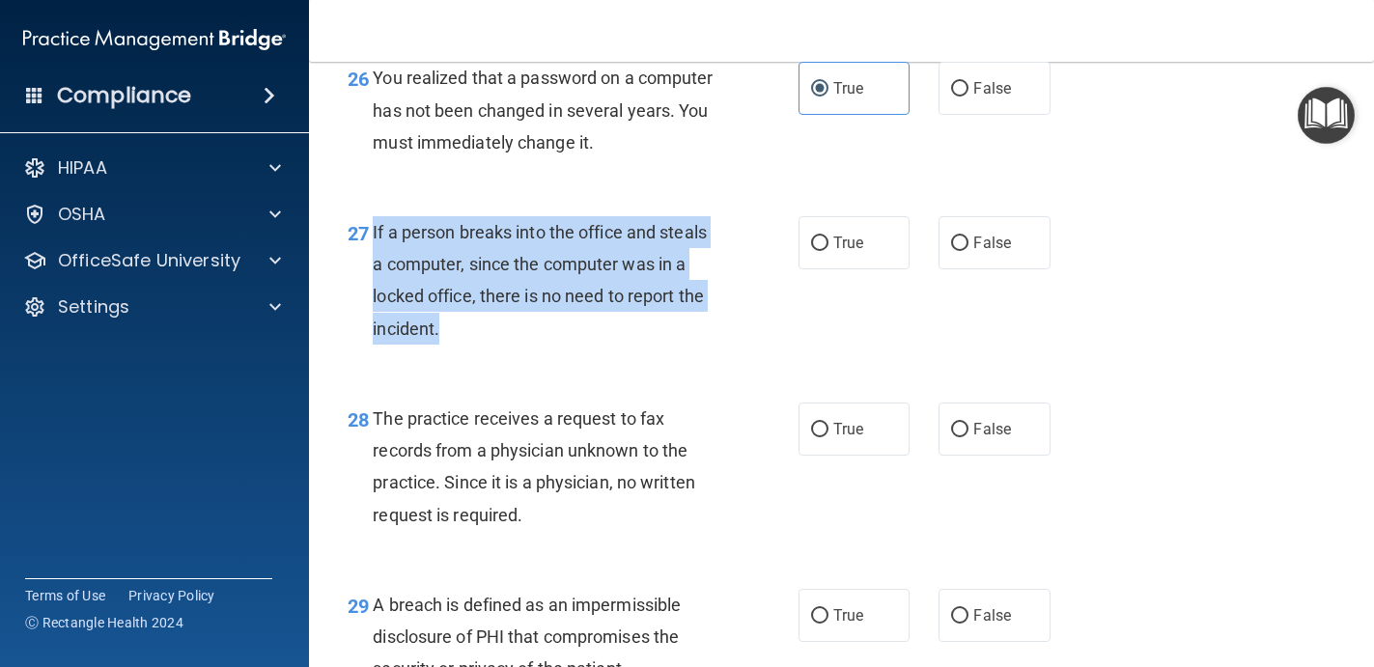
drag, startPoint x: 373, startPoint y: 233, endPoint x: 509, endPoint y: 323, distance: 163.6
click at [509, 324] on div "If a person breaks into the office and steals a computer, since the computer wa…" at bounding box center [552, 280] width 359 height 128
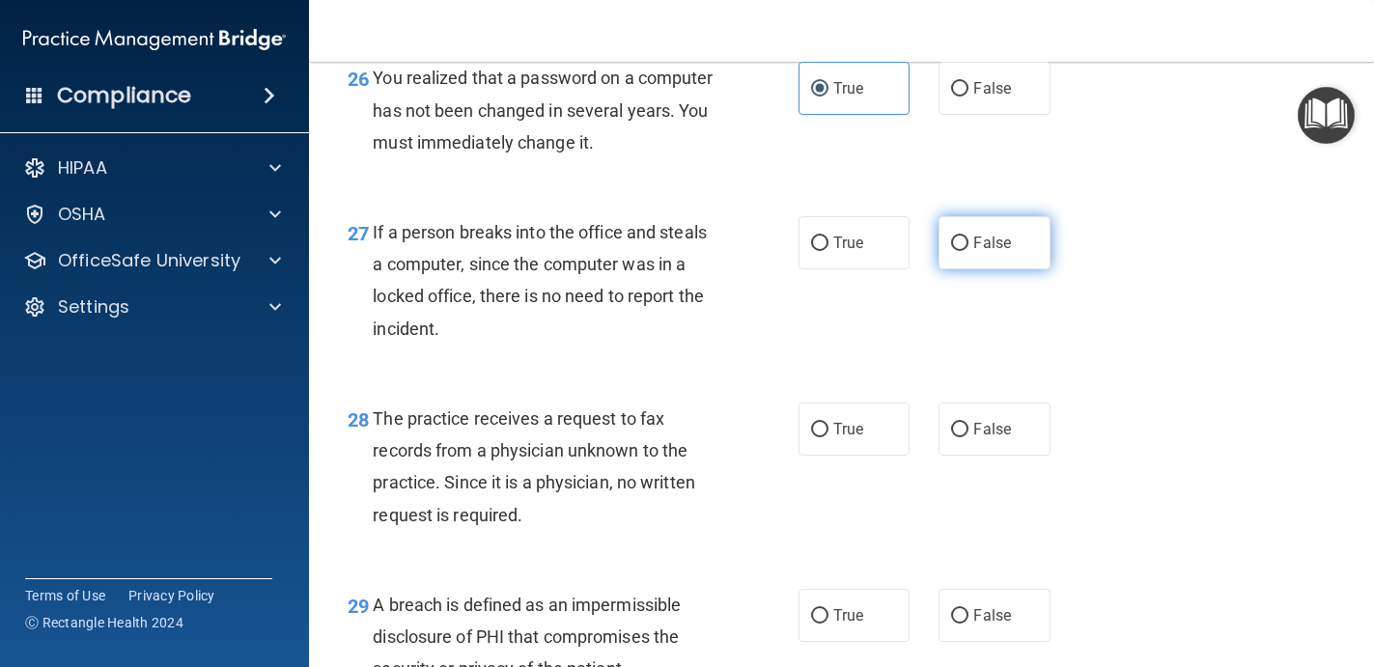
click at [1014, 240] on label "False" at bounding box center [994, 242] width 112 height 53
click at [968, 240] on input "False" at bounding box center [959, 244] width 17 height 14
radio input "true"
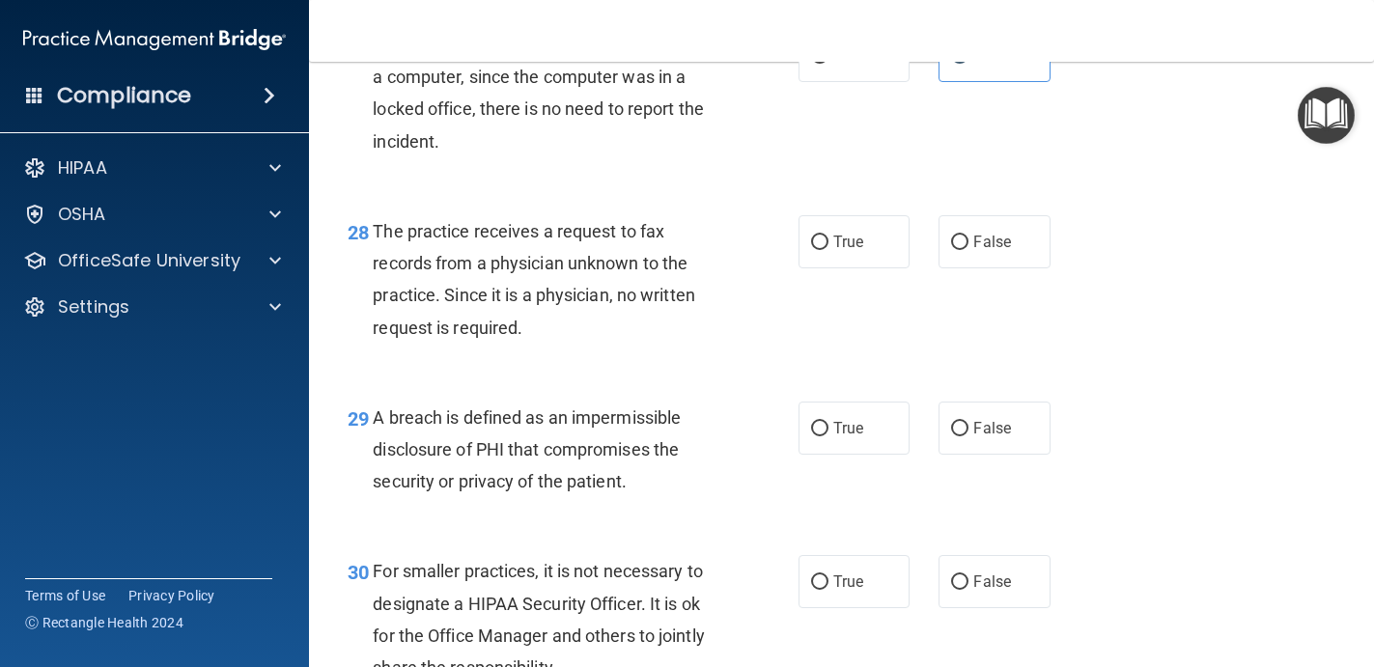
scroll to position [4807, 0]
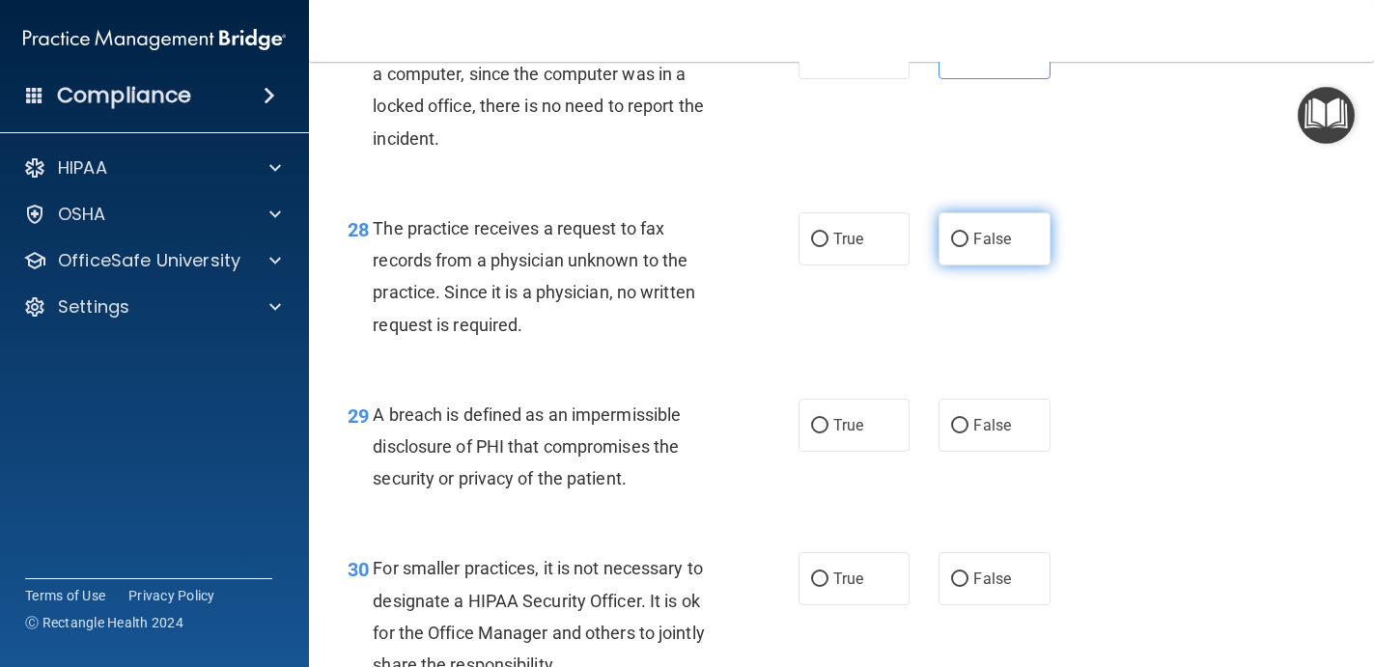
click at [980, 242] on span "False" at bounding box center [992, 239] width 38 height 18
click at [968, 242] on input "False" at bounding box center [959, 240] width 17 height 14
radio input "true"
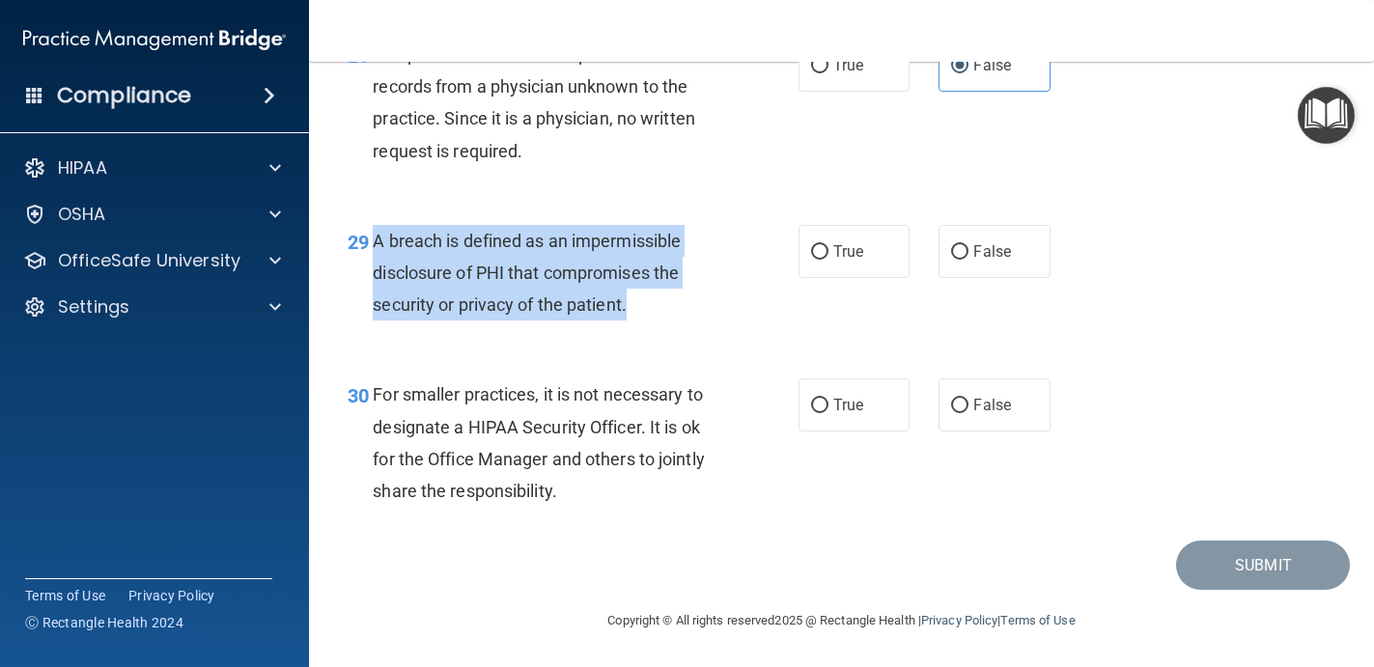
drag, startPoint x: 646, startPoint y: 312, endPoint x: 375, endPoint y: 235, distance: 282.0
click at [375, 235] on div "A breach is defined as an impermissible disclosure of PHI that compromises the …" at bounding box center [552, 273] width 359 height 97
click at [818, 248] on input "True" at bounding box center [819, 252] width 17 height 14
radio input "true"
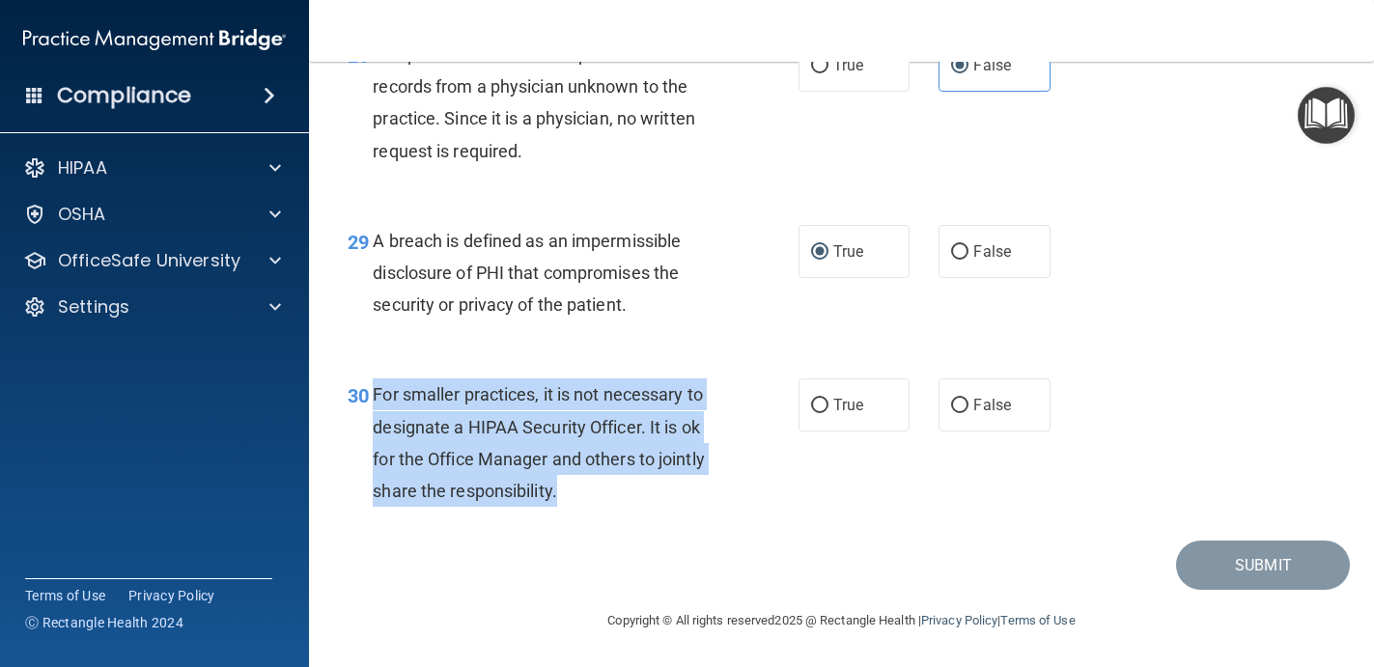
drag, startPoint x: 586, startPoint y: 485, endPoint x: 376, endPoint y: 394, distance: 229.2
click at [376, 394] on div "For smaller practices, it is not necessary to designate a HIPAA Security Office…" at bounding box center [552, 442] width 359 height 128
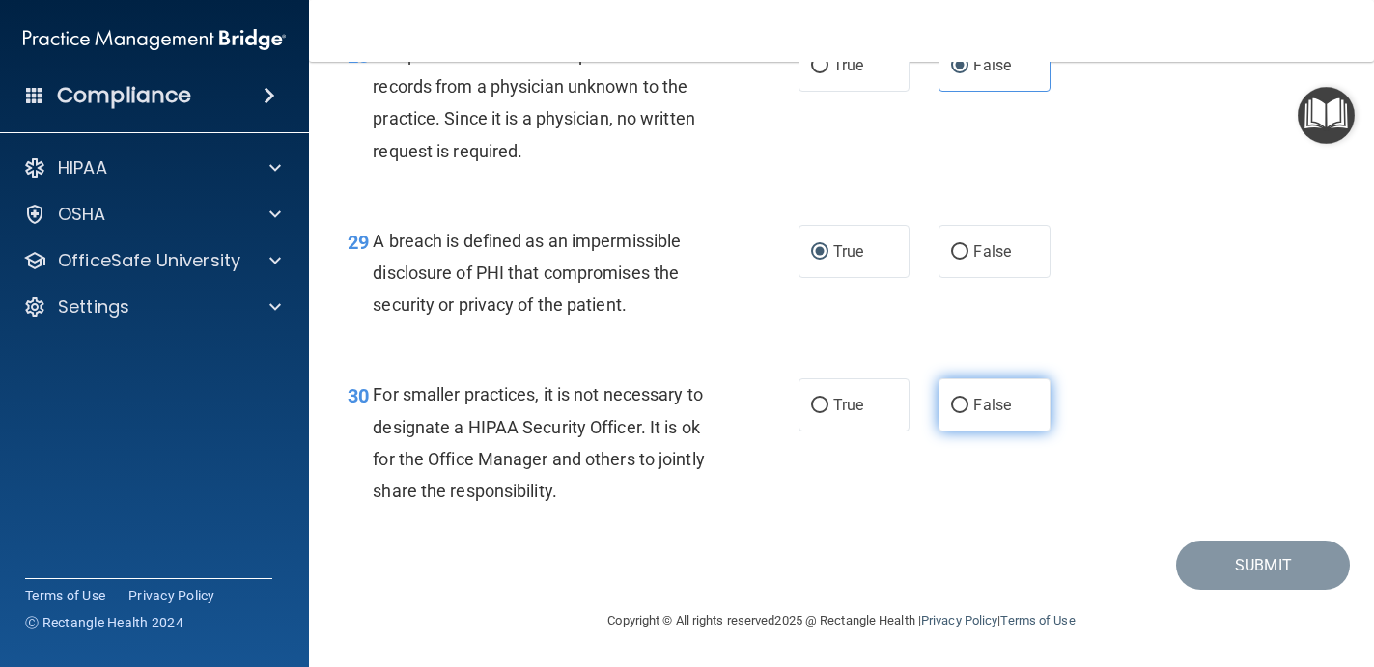
click at [960, 394] on label "False" at bounding box center [994, 404] width 112 height 53
click at [960, 399] on input "False" at bounding box center [959, 406] width 17 height 14
radio input "true"
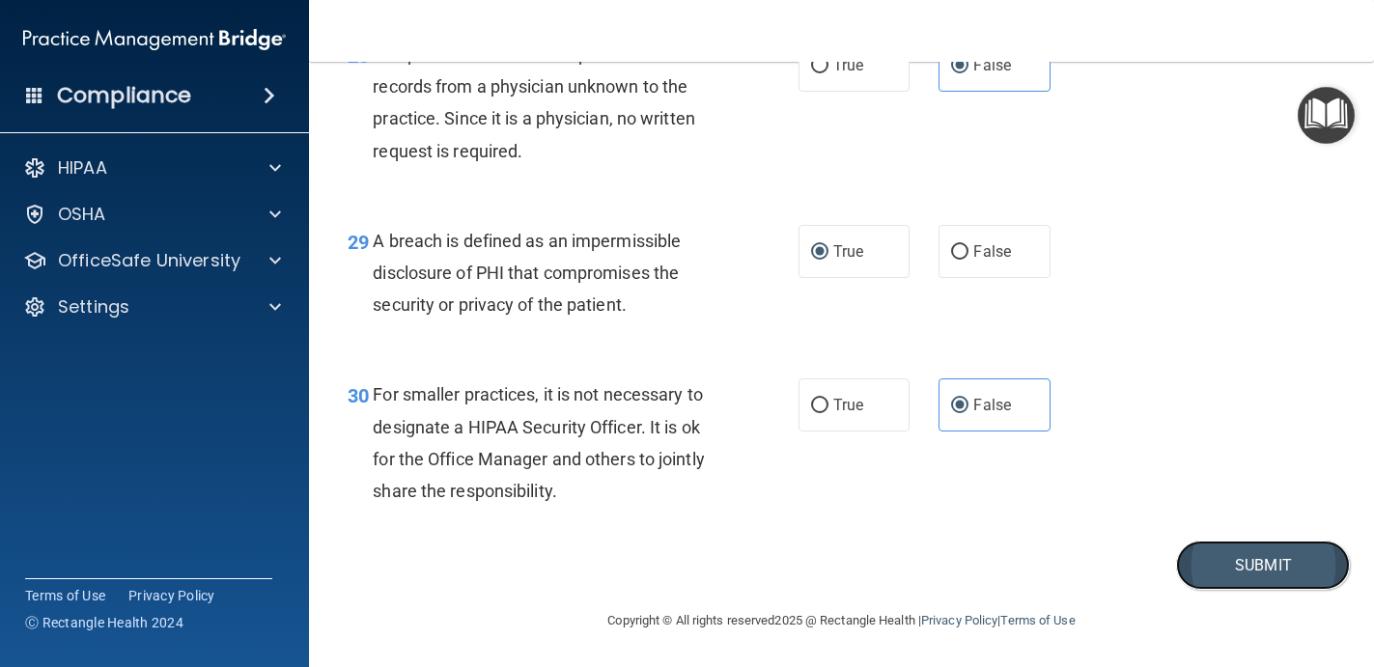
click at [1227, 570] on button "Submit" at bounding box center [1263, 565] width 174 height 49
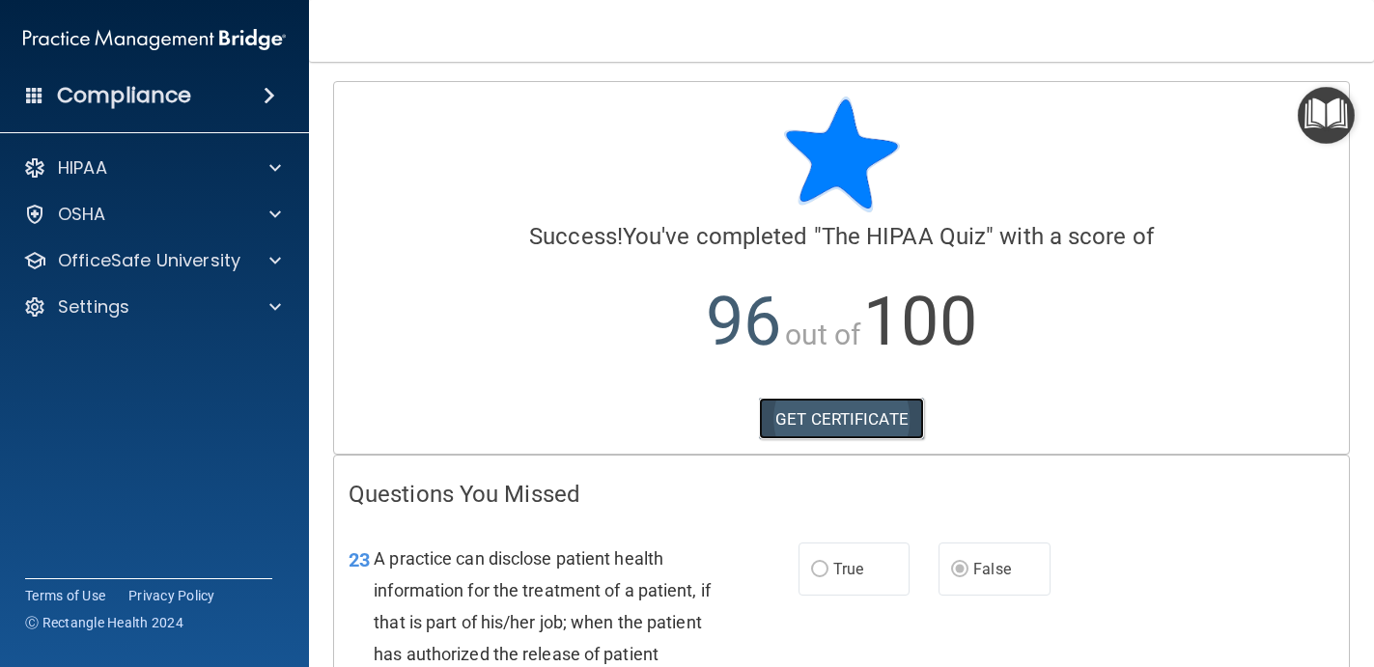
click at [805, 405] on link "GET CERTIFICATE" at bounding box center [841, 419] width 165 height 42
click at [822, 418] on link "GET CERTIFICATE" at bounding box center [841, 419] width 165 height 42
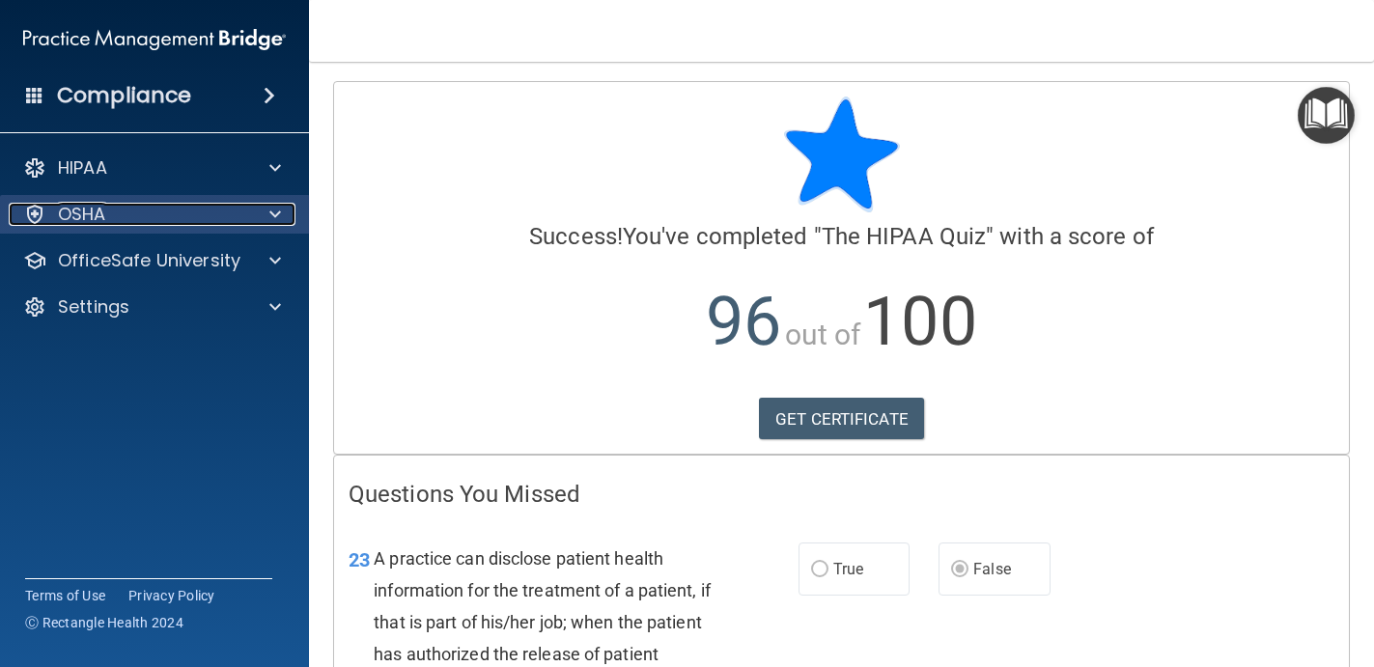
click at [178, 211] on div "OSHA" at bounding box center [128, 214] width 239 height 23
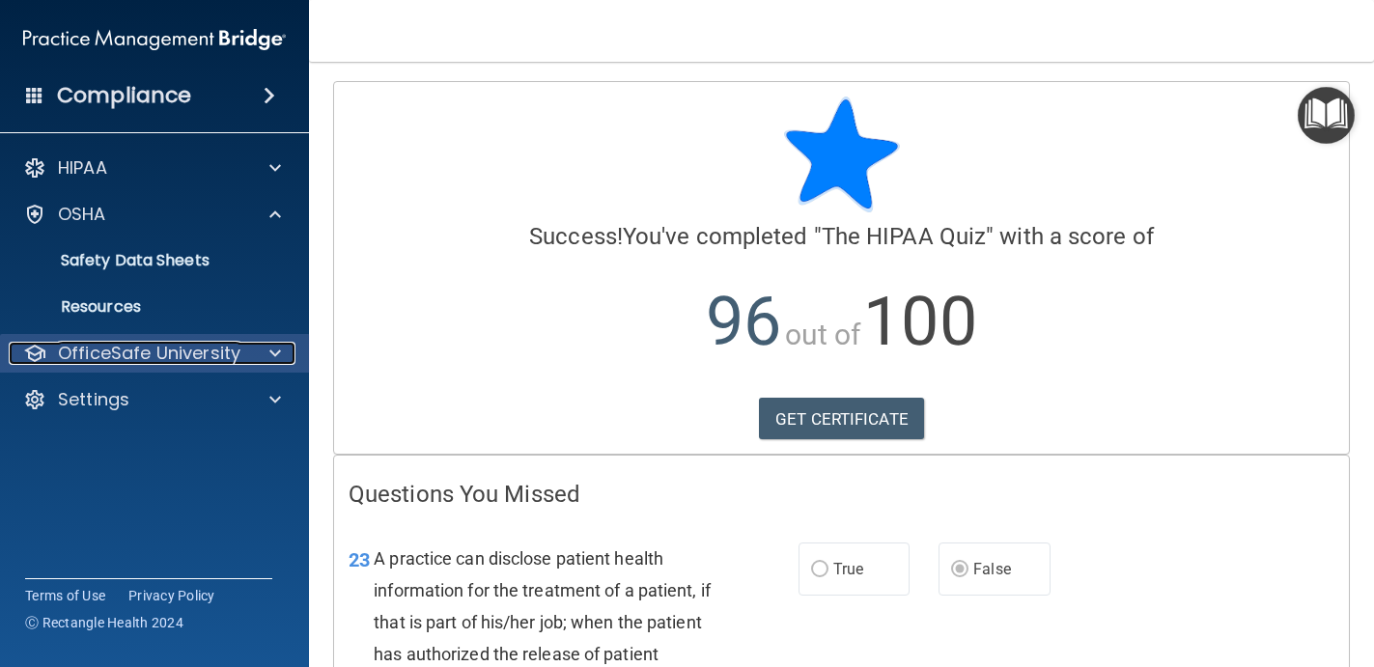
click at [181, 342] on p "OfficeSafe University" at bounding box center [149, 353] width 182 height 23
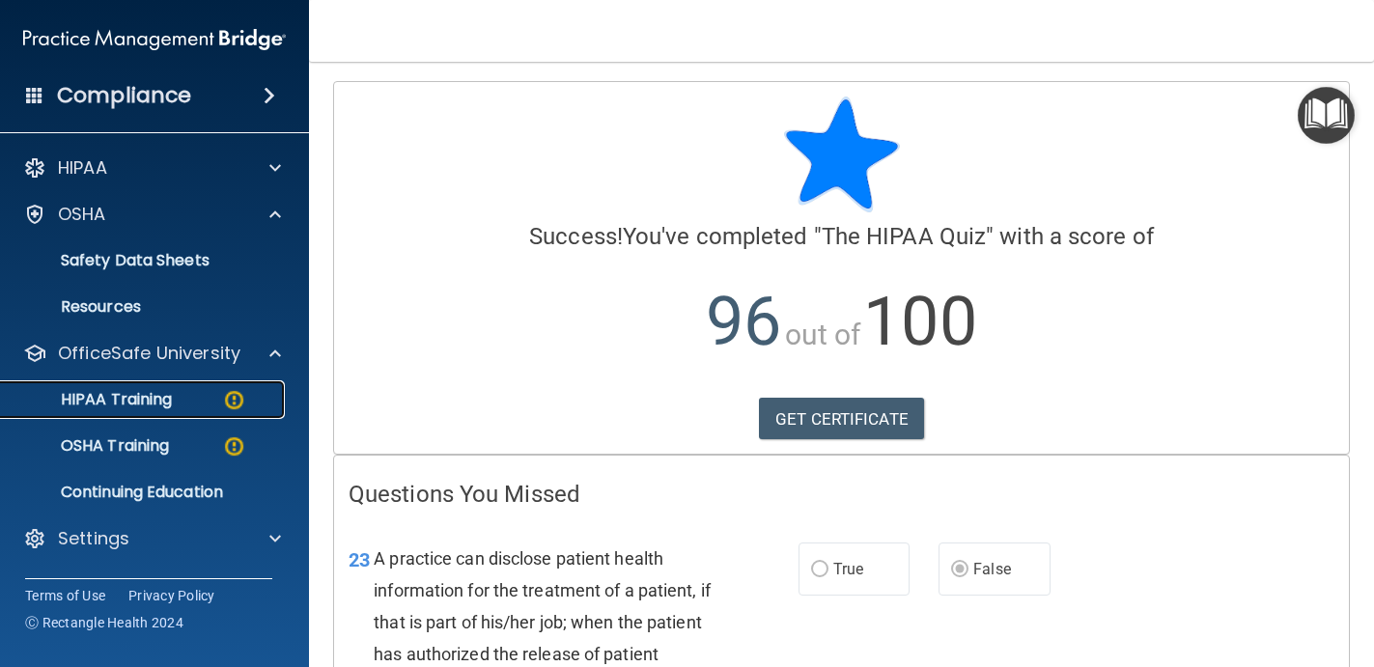
click at [163, 390] on p "HIPAA Training" at bounding box center [92, 399] width 159 height 19
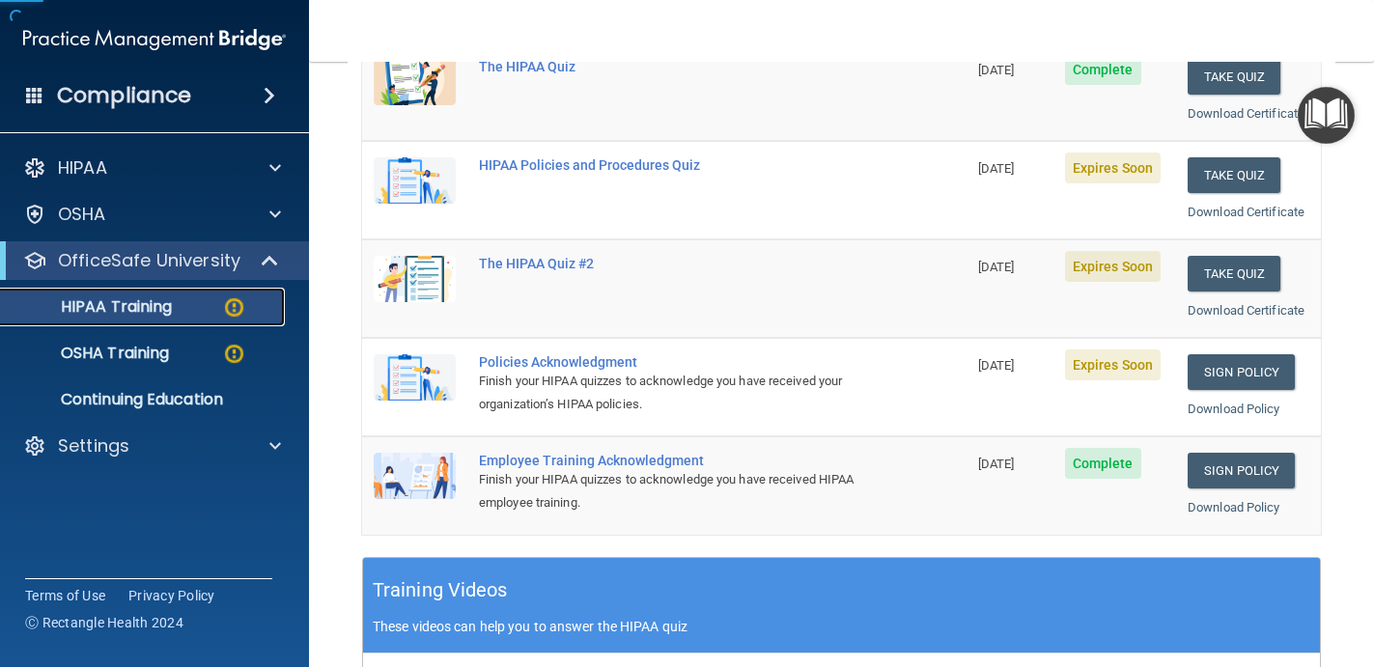
scroll to position [311, 0]
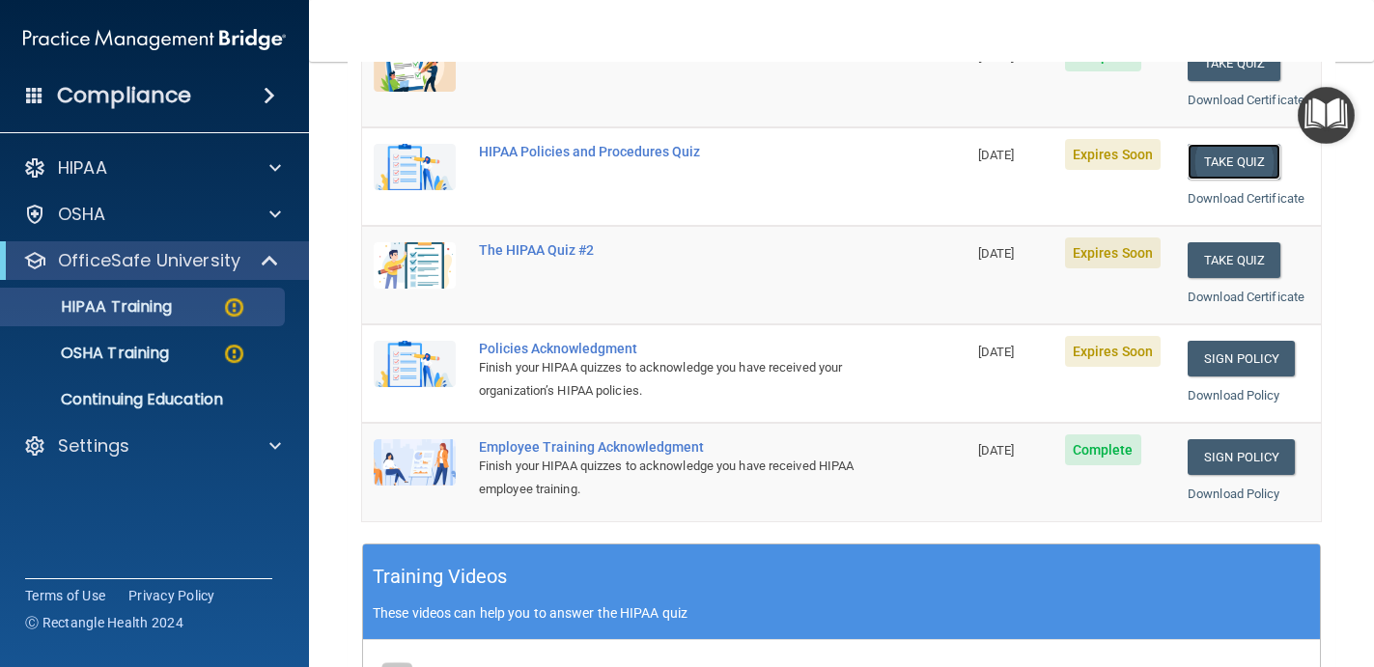
click at [1230, 168] on button "Take Quiz" at bounding box center [1233, 162] width 93 height 36
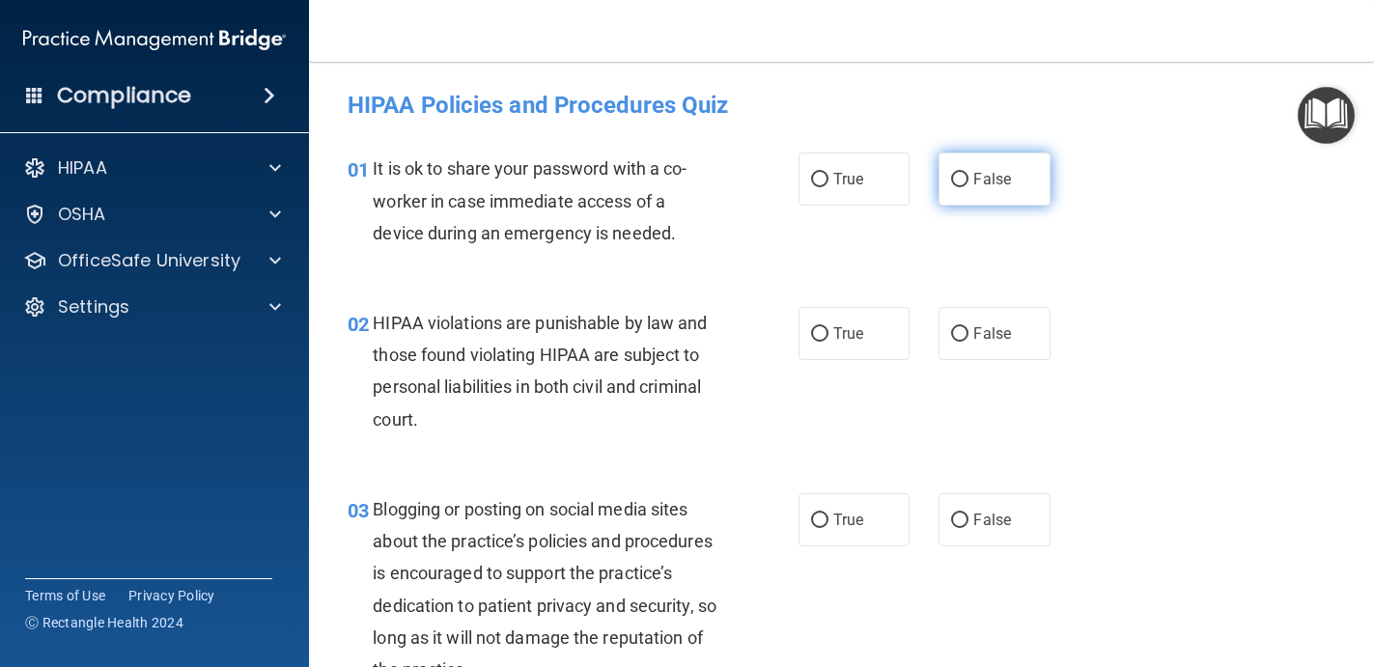
click at [973, 175] on span "False" at bounding box center [992, 179] width 38 height 18
click at [968, 175] on input "False" at bounding box center [959, 180] width 17 height 14
radio input "true"
click at [882, 308] on label "True" at bounding box center [854, 333] width 112 height 53
click at [828, 327] on input "True" at bounding box center [819, 334] width 17 height 14
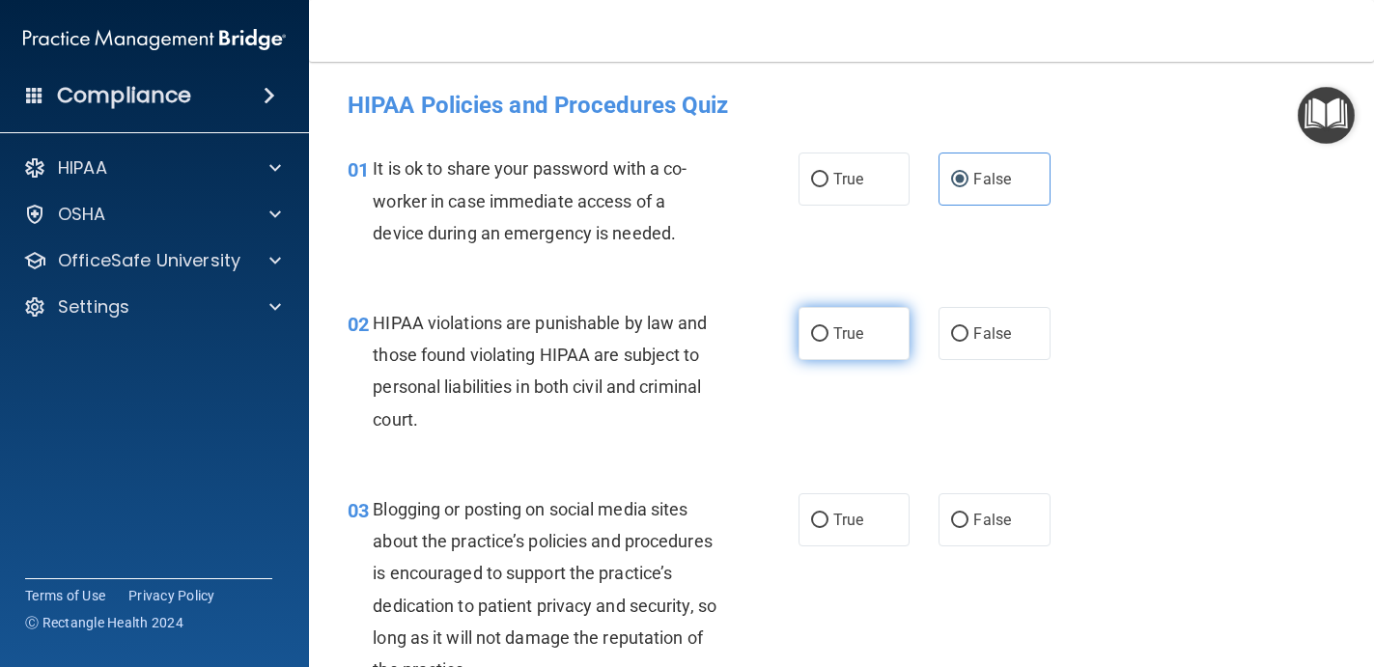
radio input "true"
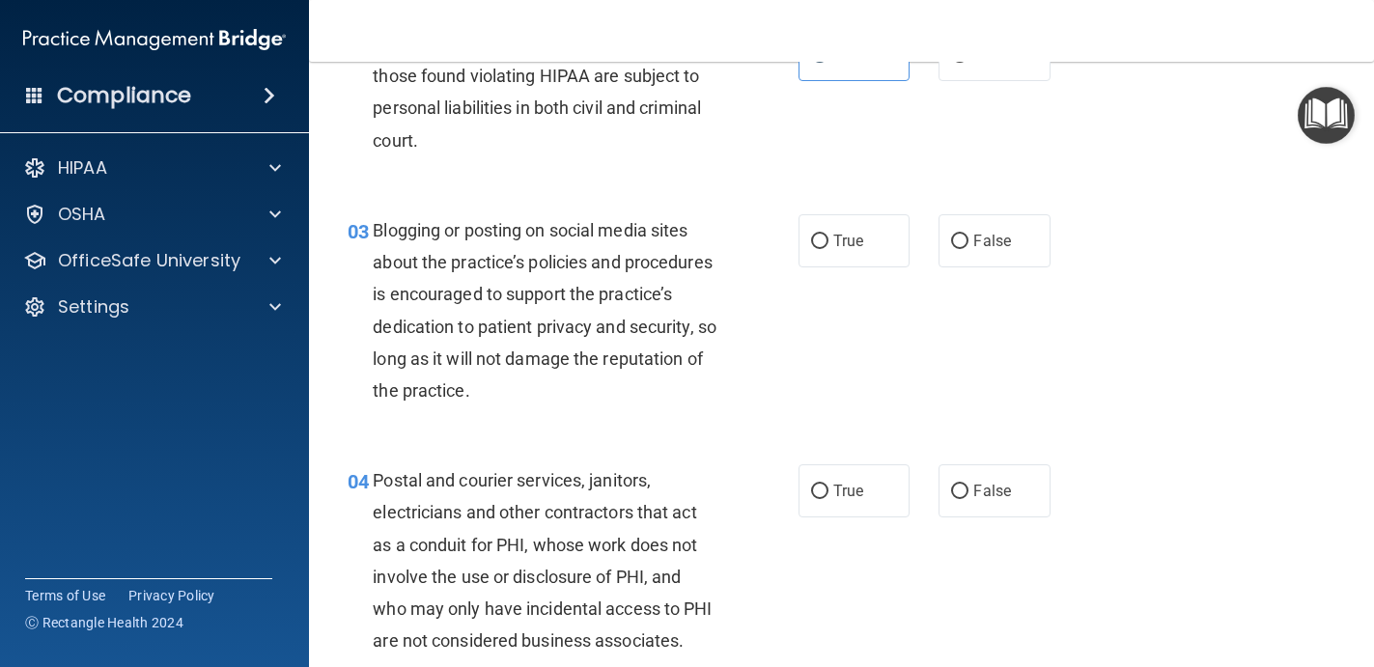
scroll to position [280, 0]
click at [973, 264] on label "False" at bounding box center [994, 239] width 112 height 53
click at [968, 248] on input "False" at bounding box center [959, 241] width 17 height 14
radio input "true"
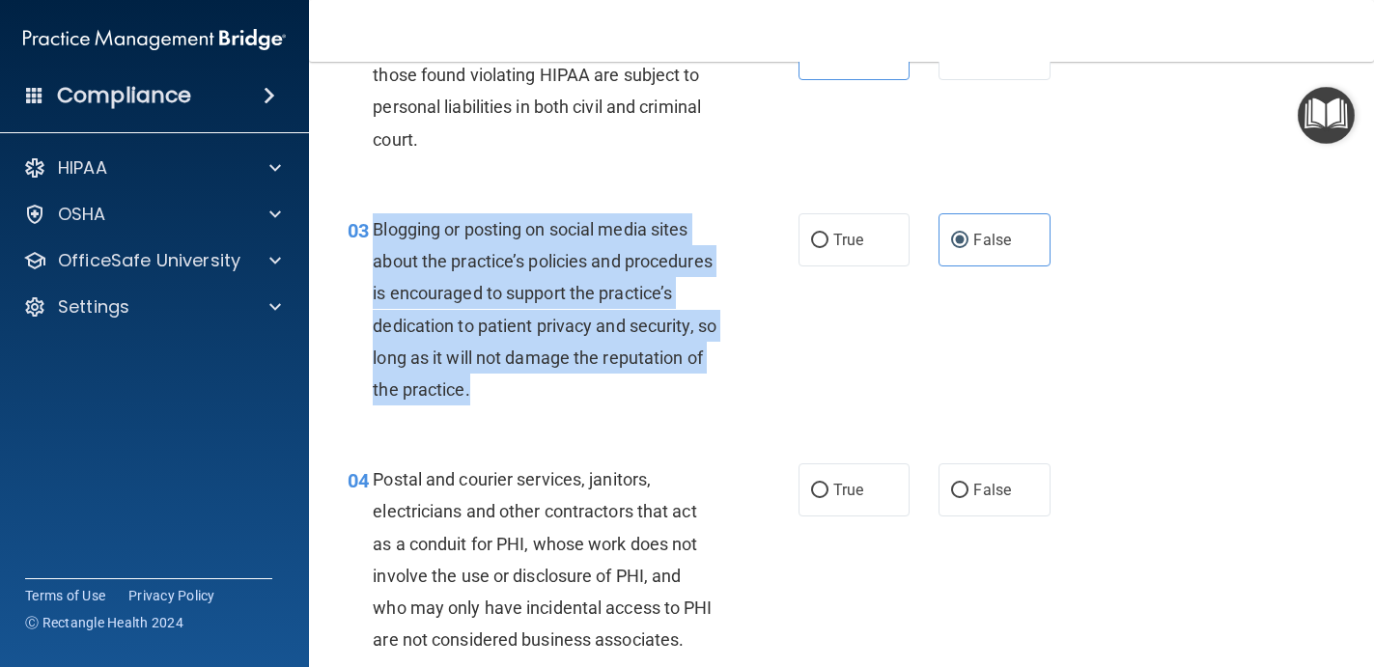
drag, startPoint x: 494, startPoint y: 394, endPoint x: 368, endPoint y: 242, distance: 197.4
click at [368, 242] on div "03 Blogging or posting on social media sites about the practice’s policies and …" at bounding box center [573, 314] width 509 height 202
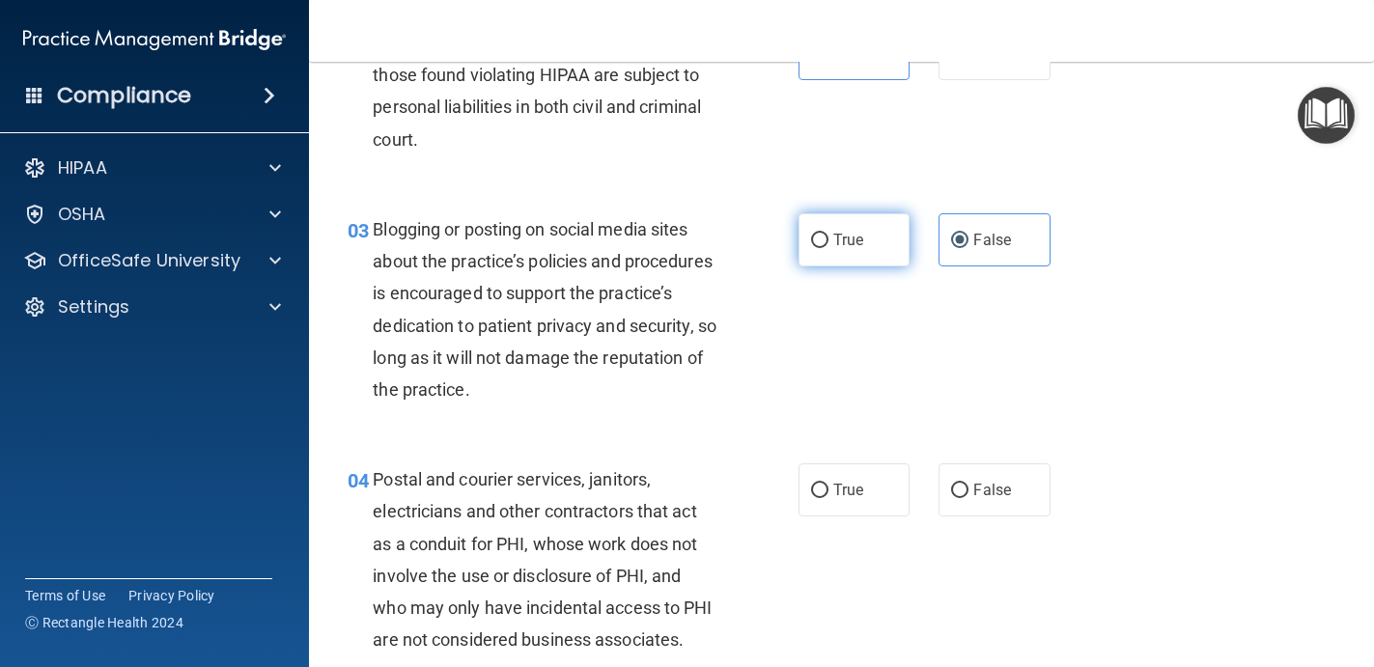
click at [858, 261] on label "True" at bounding box center [854, 239] width 112 height 53
click at [828, 248] on input "True" at bounding box center [819, 241] width 17 height 14
radio input "true"
radio input "false"
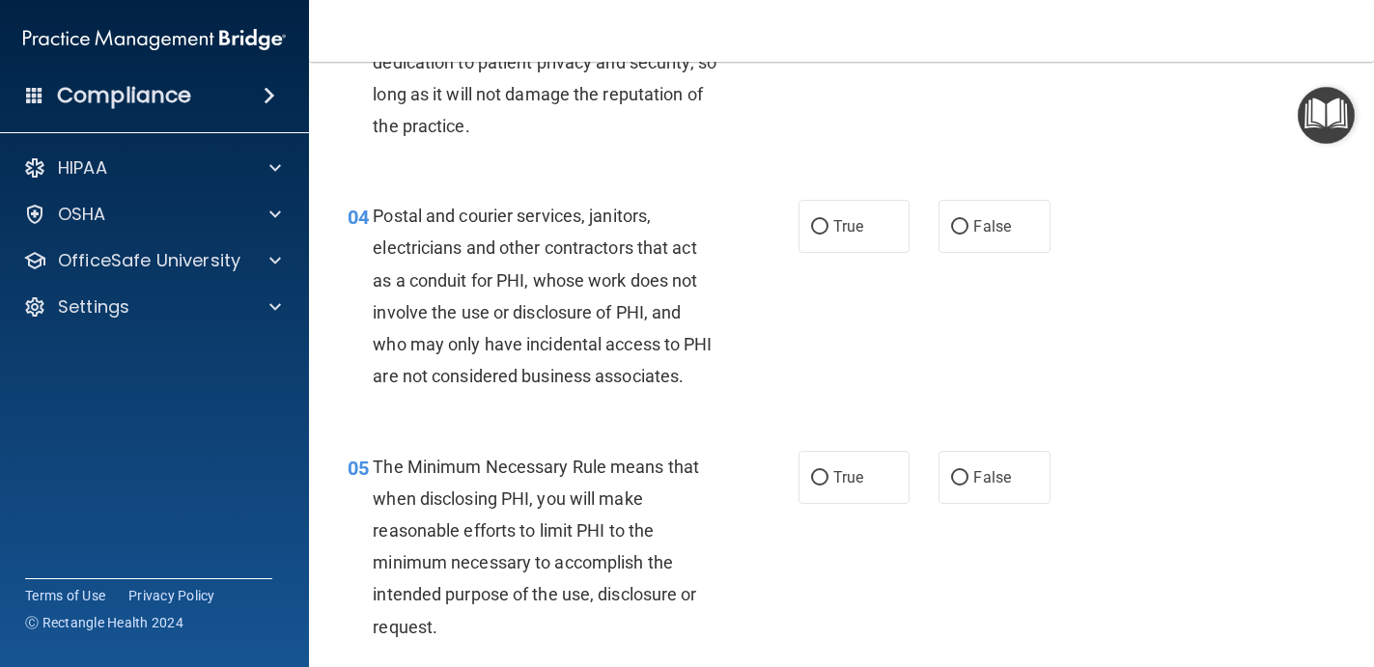
scroll to position [545, 0]
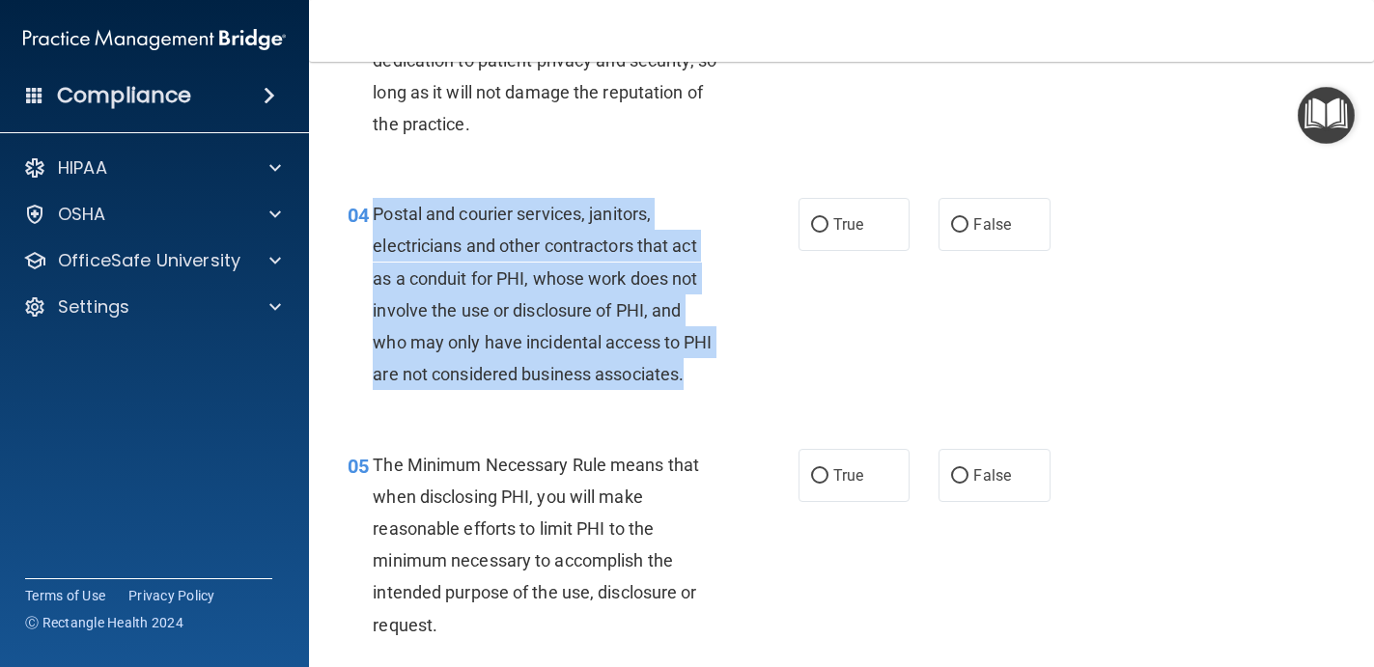
drag, startPoint x: 692, startPoint y: 386, endPoint x: 374, endPoint y: 212, distance: 362.9
click at [374, 212] on div "Postal and courier services, janitors, electricians and other contractors that …" at bounding box center [552, 294] width 359 height 192
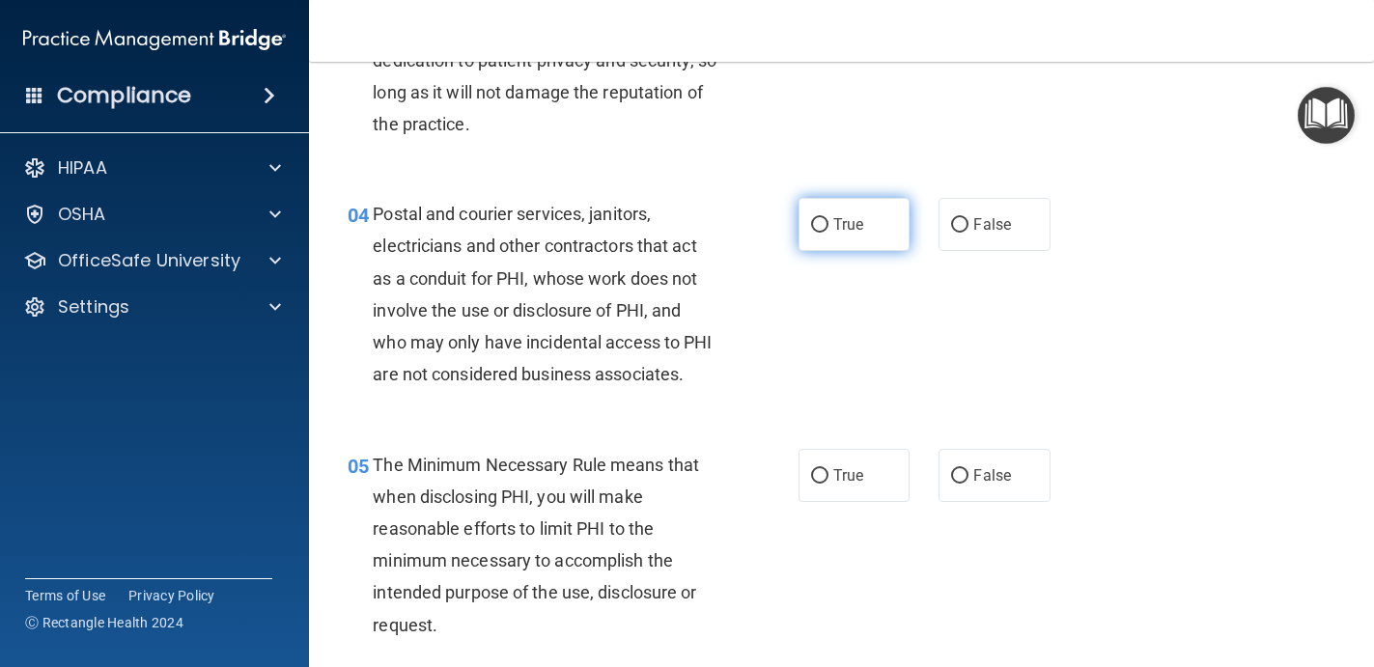
click at [880, 209] on label "True" at bounding box center [854, 224] width 112 height 53
click at [828, 218] on input "True" at bounding box center [819, 225] width 17 height 14
radio input "true"
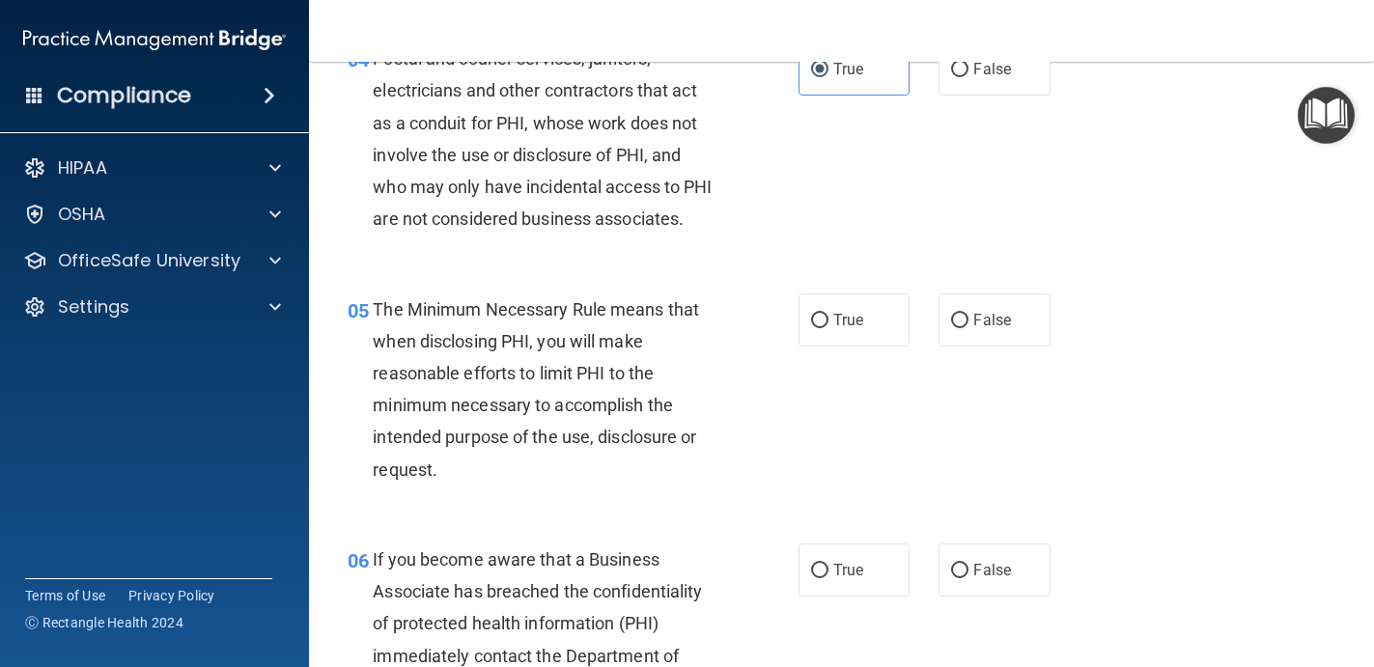
scroll to position [702, 0]
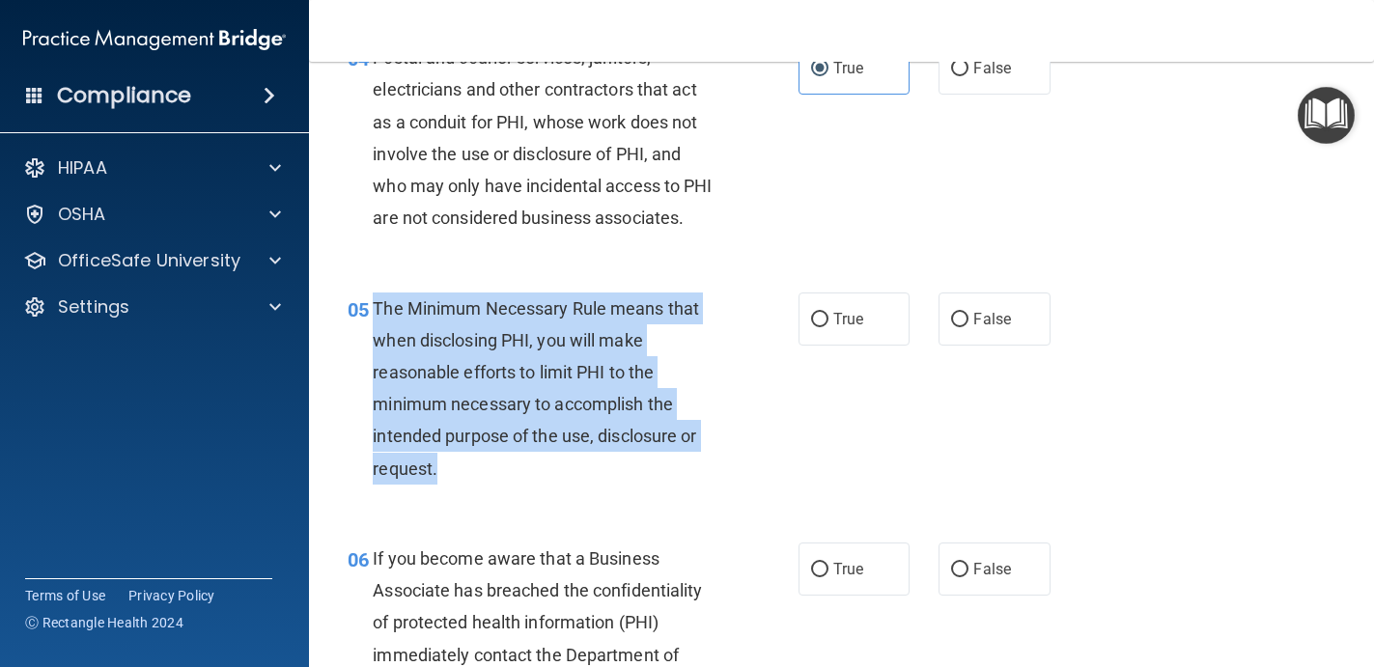
drag, startPoint x: 507, startPoint y: 474, endPoint x: 374, endPoint y: 306, distance: 214.4
click at [374, 306] on div "The Minimum Necessary Rule means that when disclosing PHI, you will make reason…" at bounding box center [552, 388] width 359 height 192
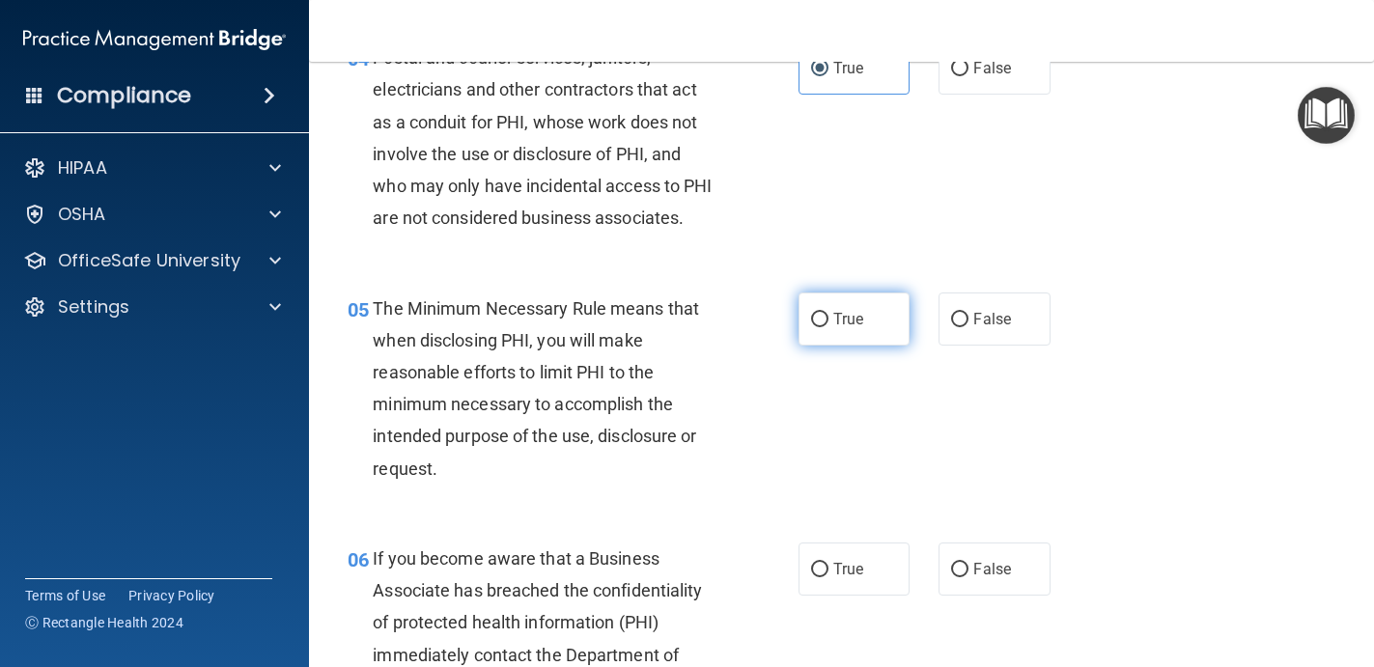
click at [849, 295] on label "True" at bounding box center [854, 318] width 112 height 53
click at [828, 313] on input "True" at bounding box center [819, 320] width 17 height 14
radio input "true"
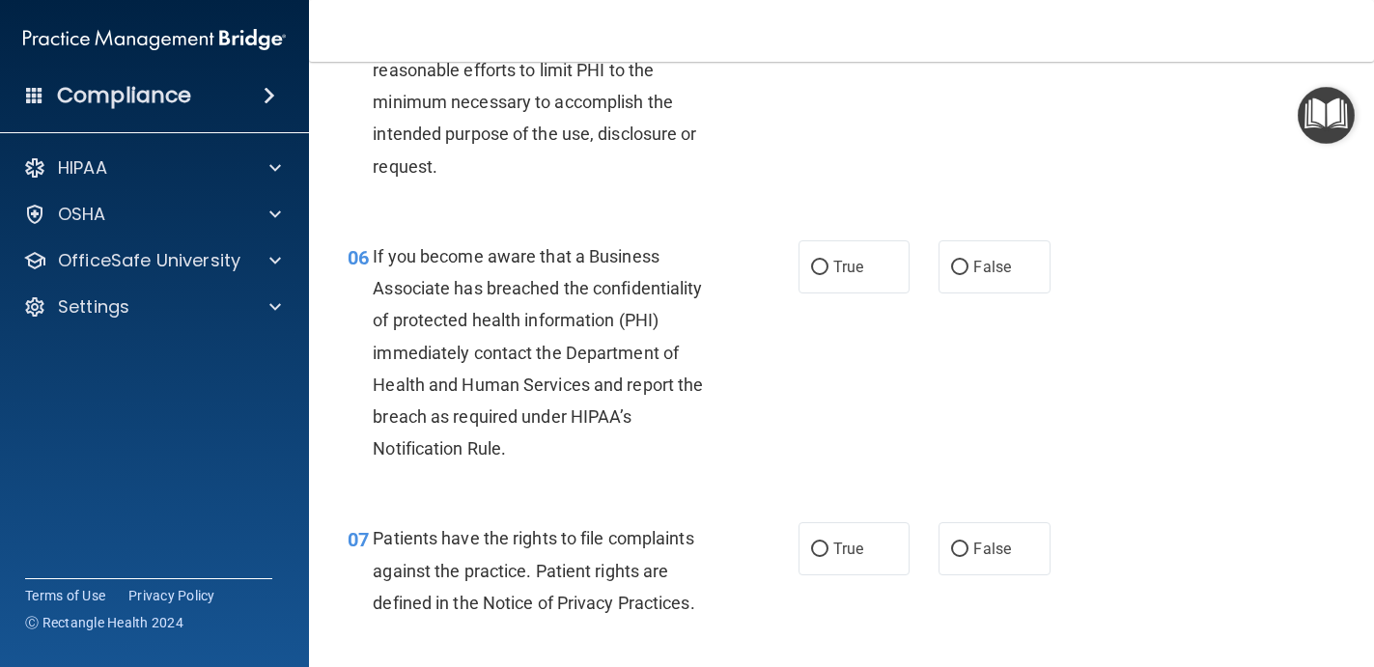
scroll to position [1030, 0]
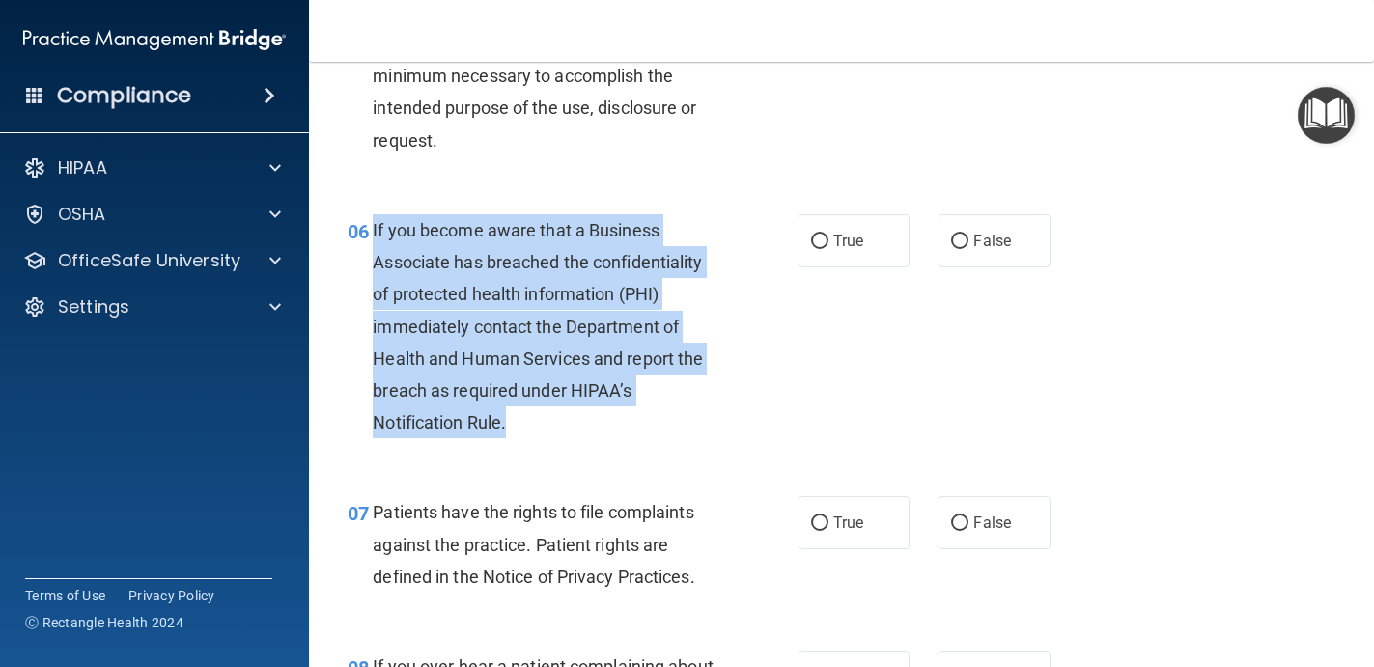
drag, startPoint x: 529, startPoint y: 421, endPoint x: 376, endPoint y: 228, distance: 246.6
click at [376, 227] on div "If you become aware that a Business Associate has breached the confidentiality …" at bounding box center [552, 326] width 359 height 225
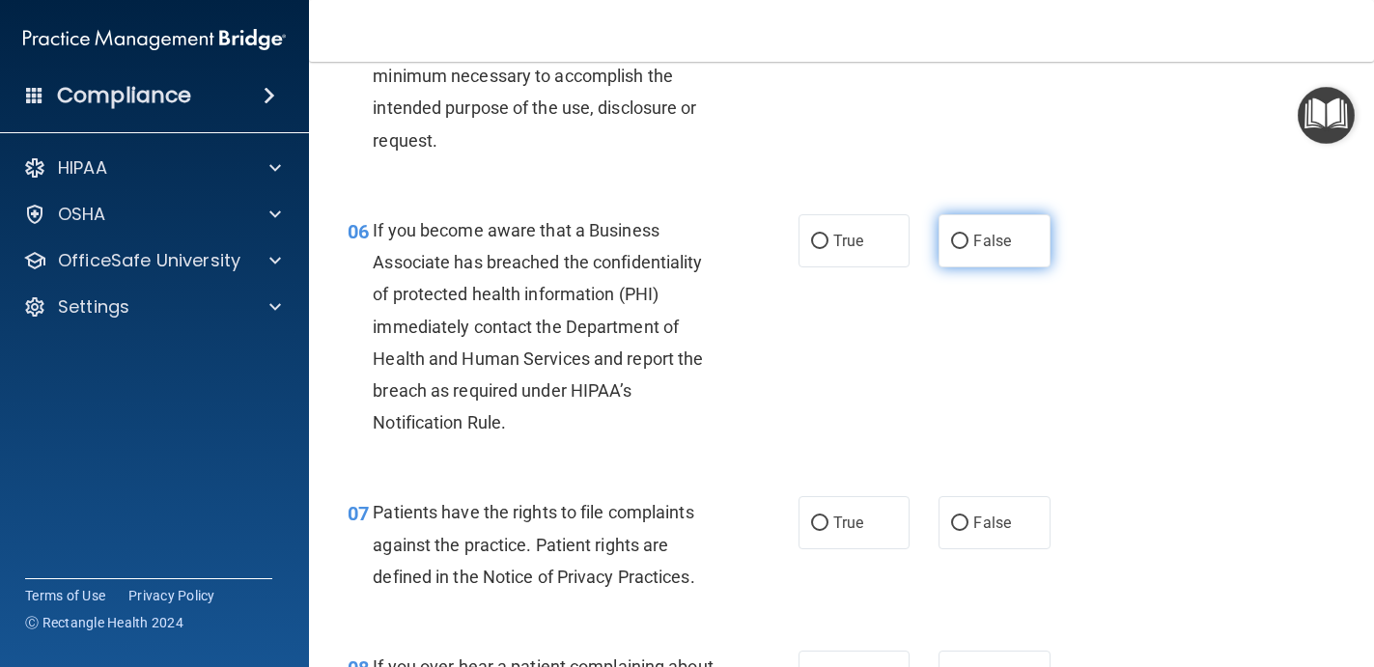
click at [969, 239] on label "False" at bounding box center [994, 240] width 112 height 53
click at [968, 239] on input "False" at bounding box center [959, 242] width 17 height 14
radio input "true"
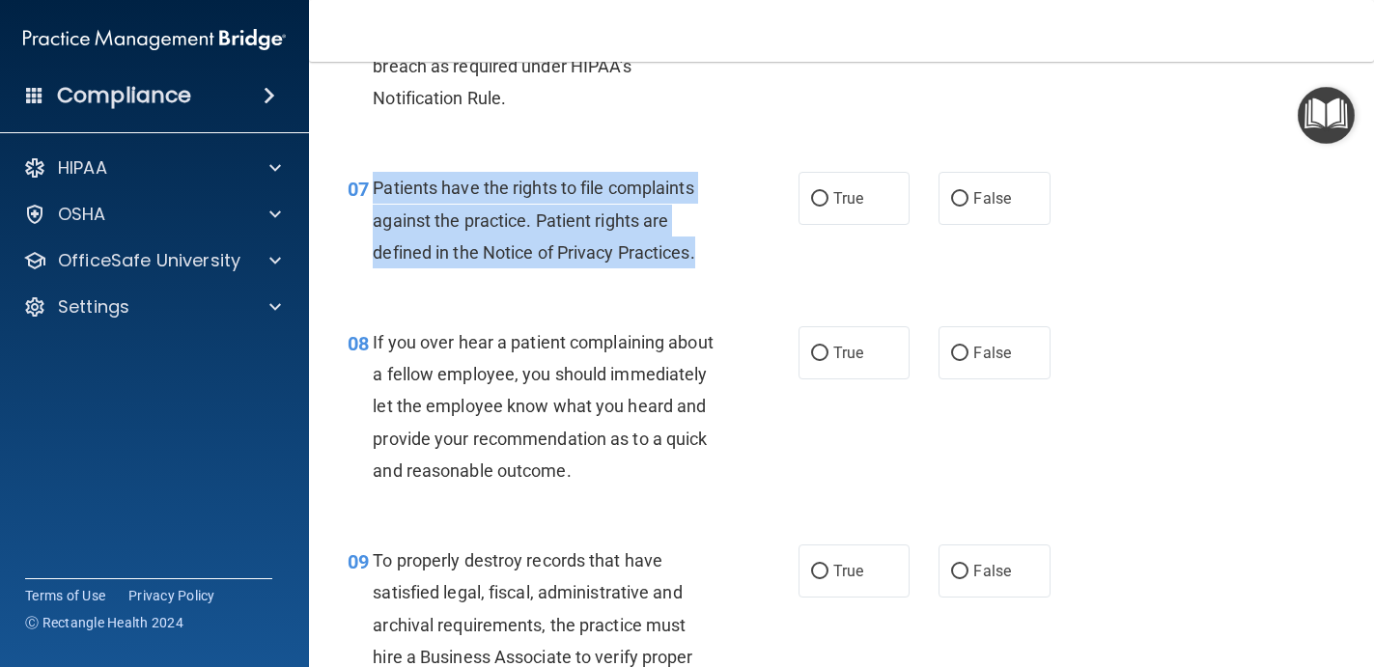
drag, startPoint x: 375, startPoint y: 186, endPoint x: 720, endPoint y: 252, distance: 351.8
click at [720, 252] on div "Patients have the rights to file complaints against the practice. Patient right…" at bounding box center [552, 220] width 359 height 97
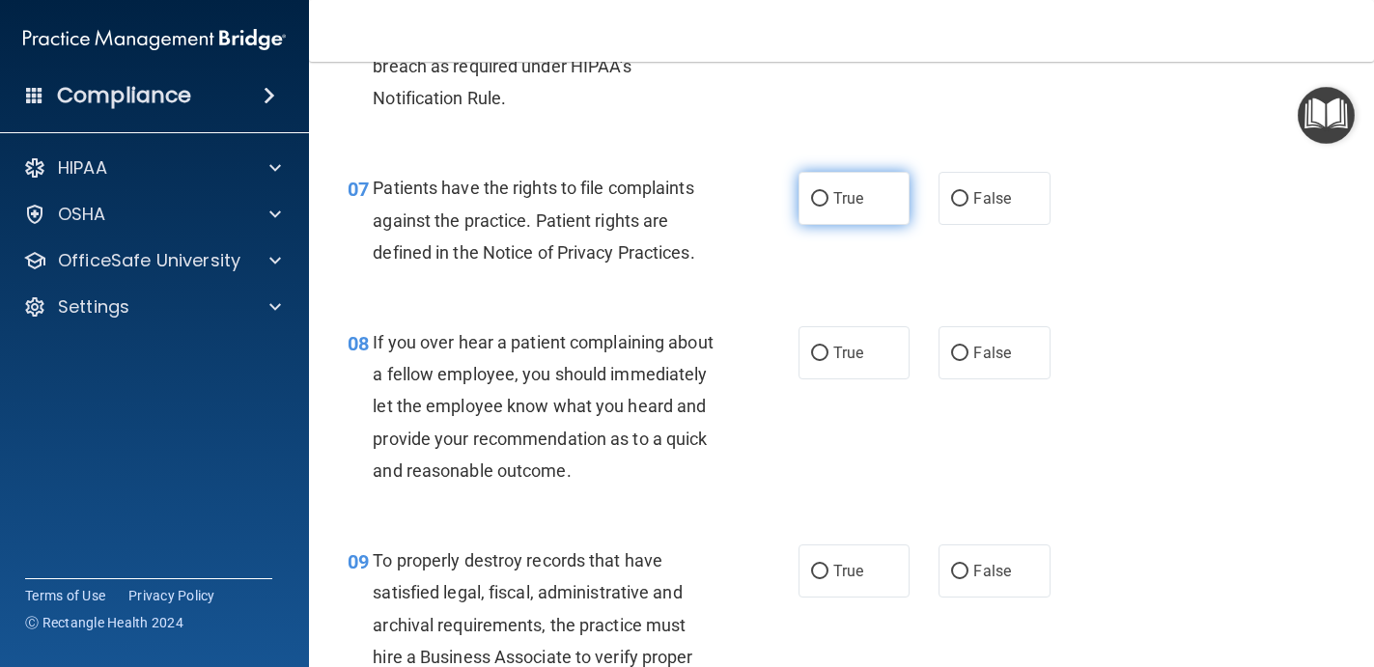
click at [836, 206] on span "True" at bounding box center [848, 198] width 30 height 18
click at [828, 206] on input "True" at bounding box center [819, 199] width 17 height 14
radio input "true"
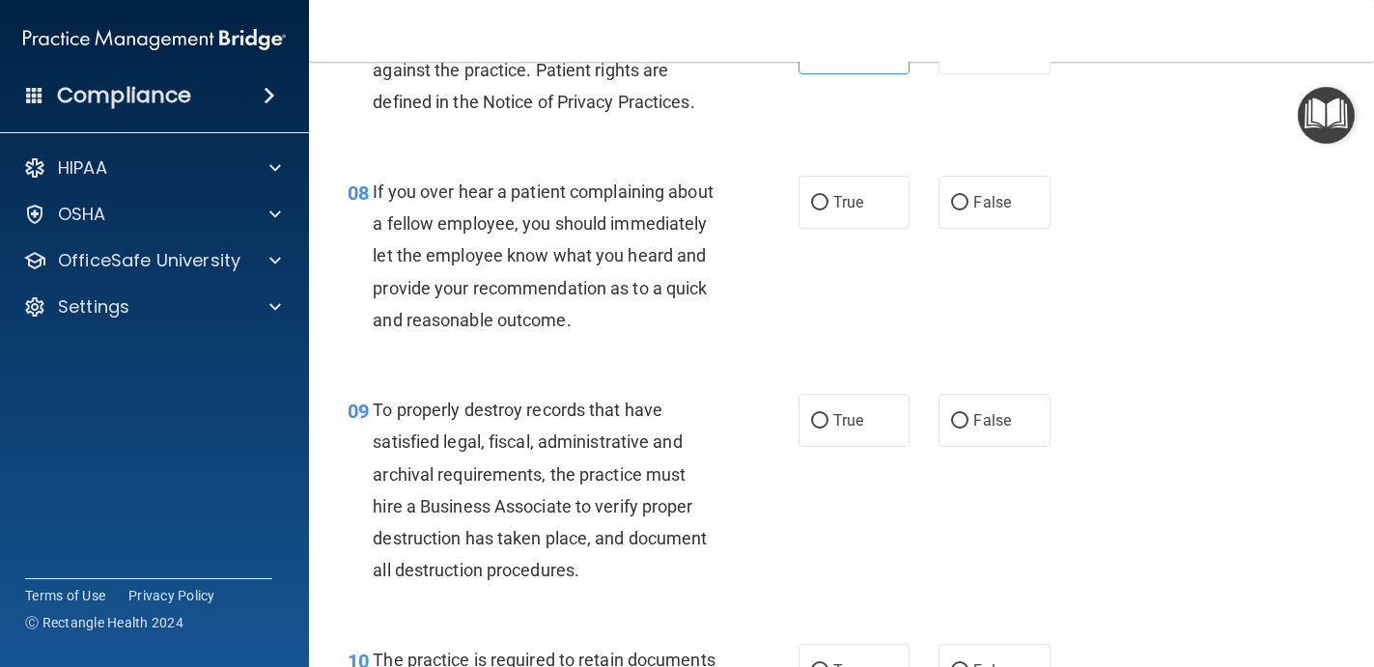
scroll to position [1521, 0]
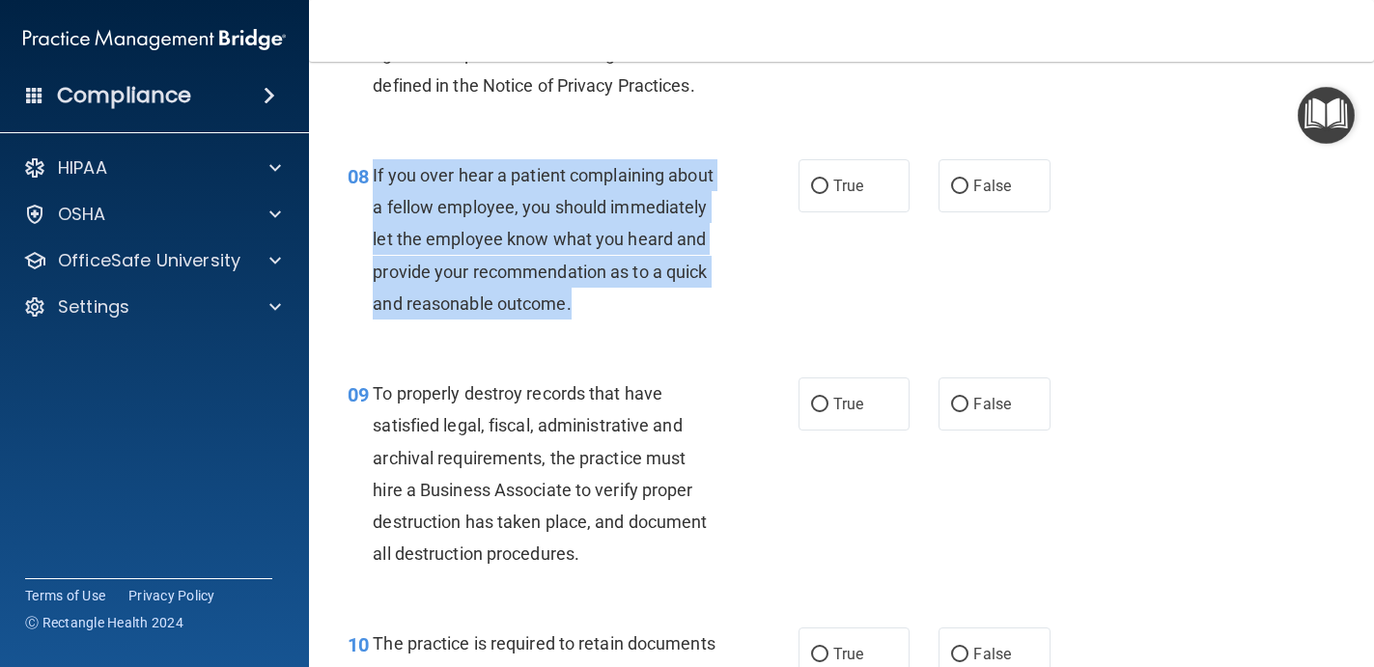
drag, startPoint x: 596, startPoint y: 314, endPoint x: 376, endPoint y: 177, distance: 258.5
click at [376, 177] on div "If you over hear a patient complaining about a fellow employee, you should imme…" at bounding box center [552, 239] width 359 height 160
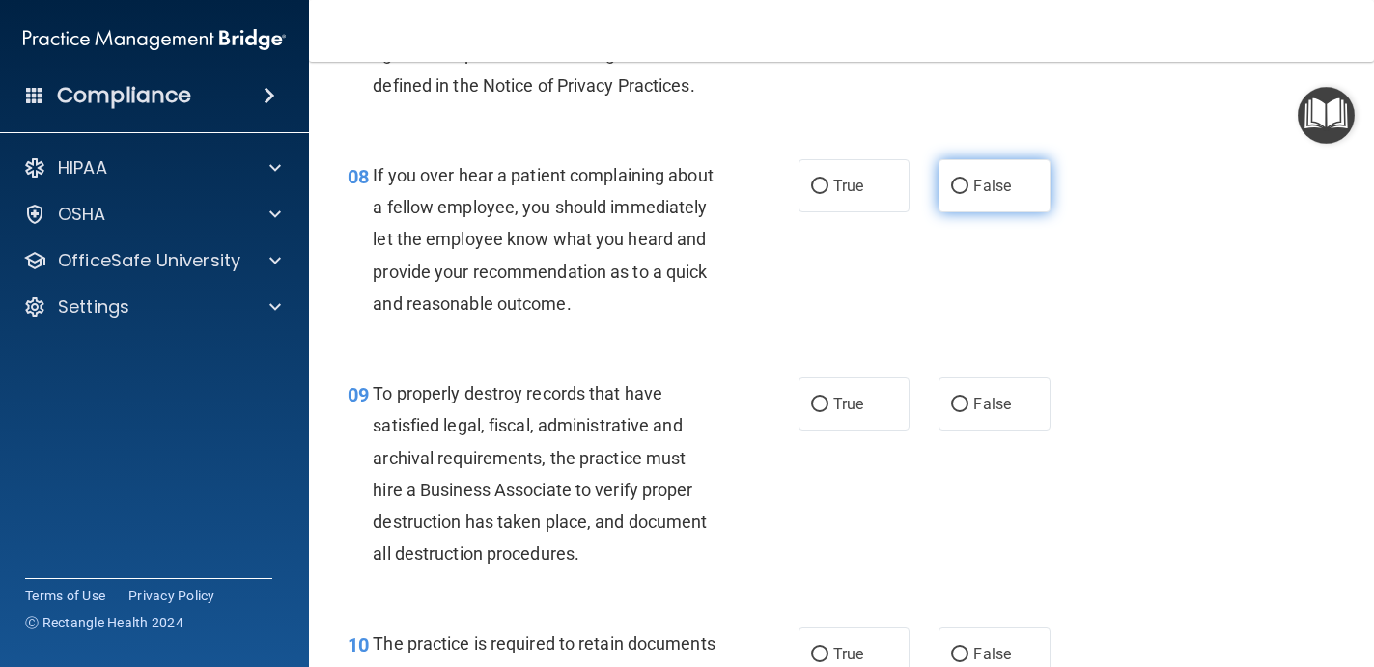
click at [989, 205] on label "False" at bounding box center [994, 185] width 112 height 53
click at [968, 194] on input "False" at bounding box center [959, 187] width 17 height 14
radio input "true"
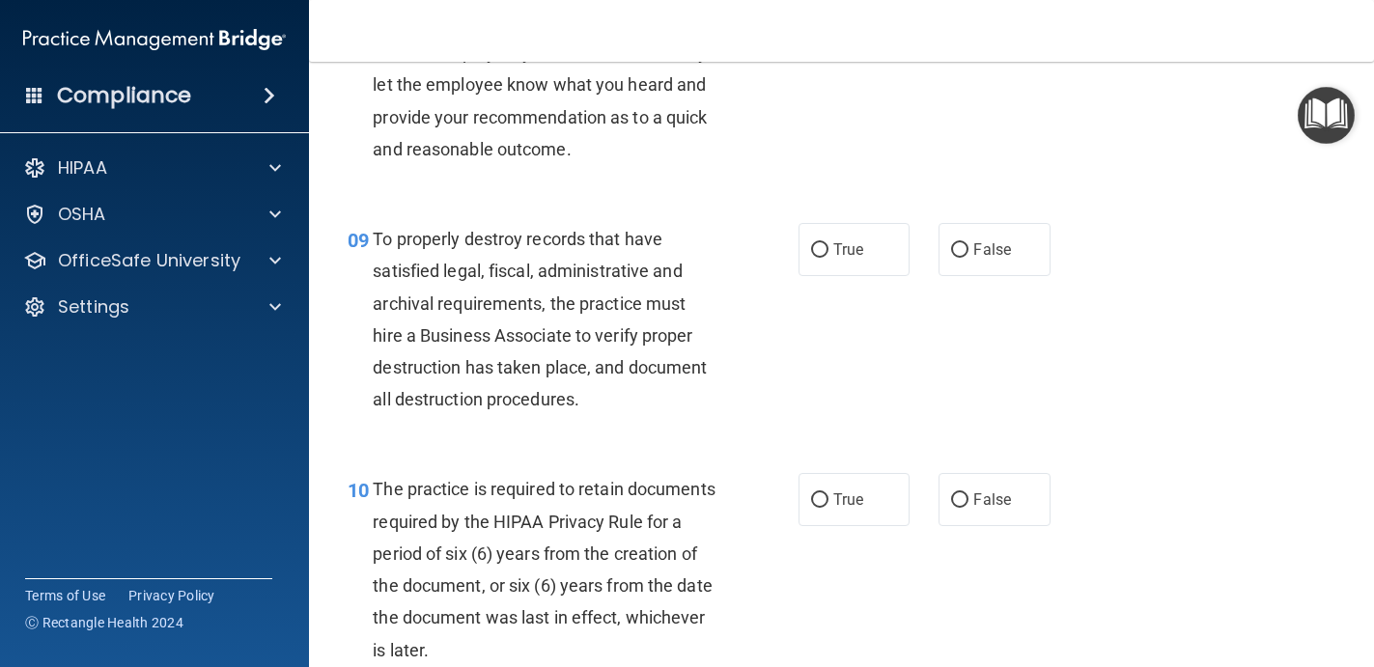
scroll to position [1677, 0]
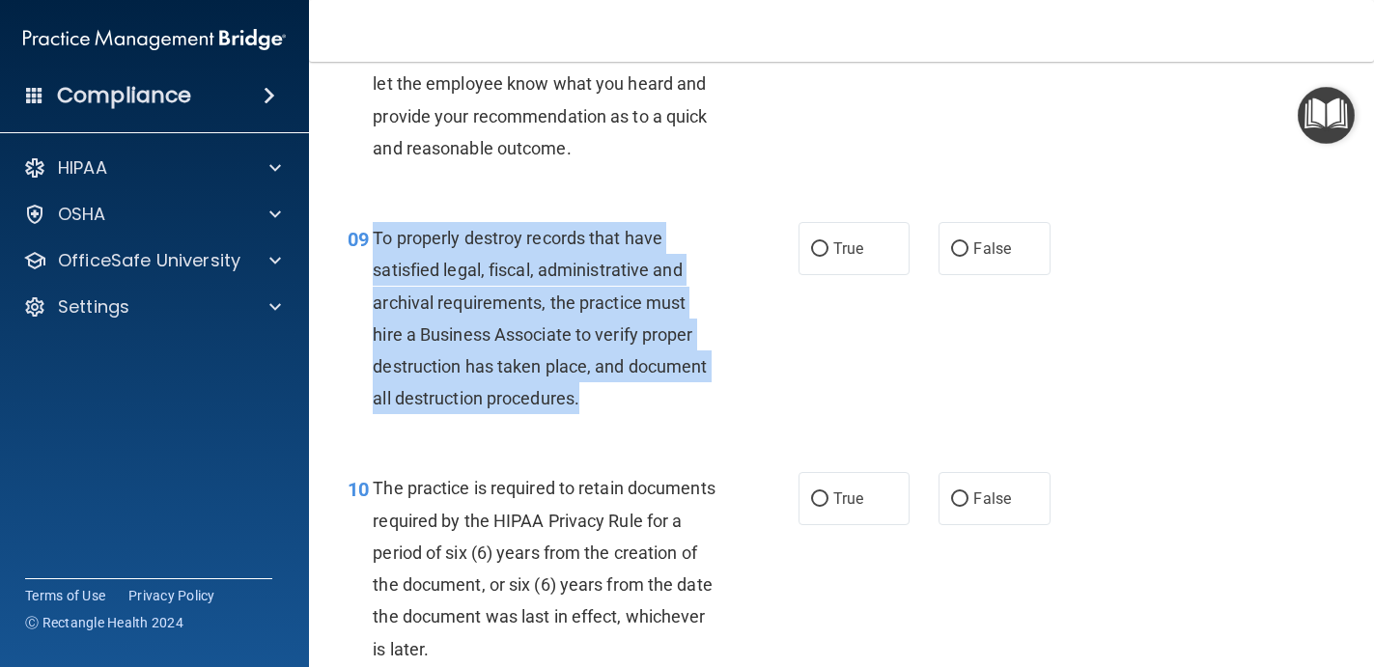
drag, startPoint x: 592, startPoint y: 400, endPoint x: 377, endPoint y: 234, distance: 271.1
click at [377, 234] on div "To properly destroy records that have satisfied legal, fiscal, administrative a…" at bounding box center [552, 318] width 359 height 192
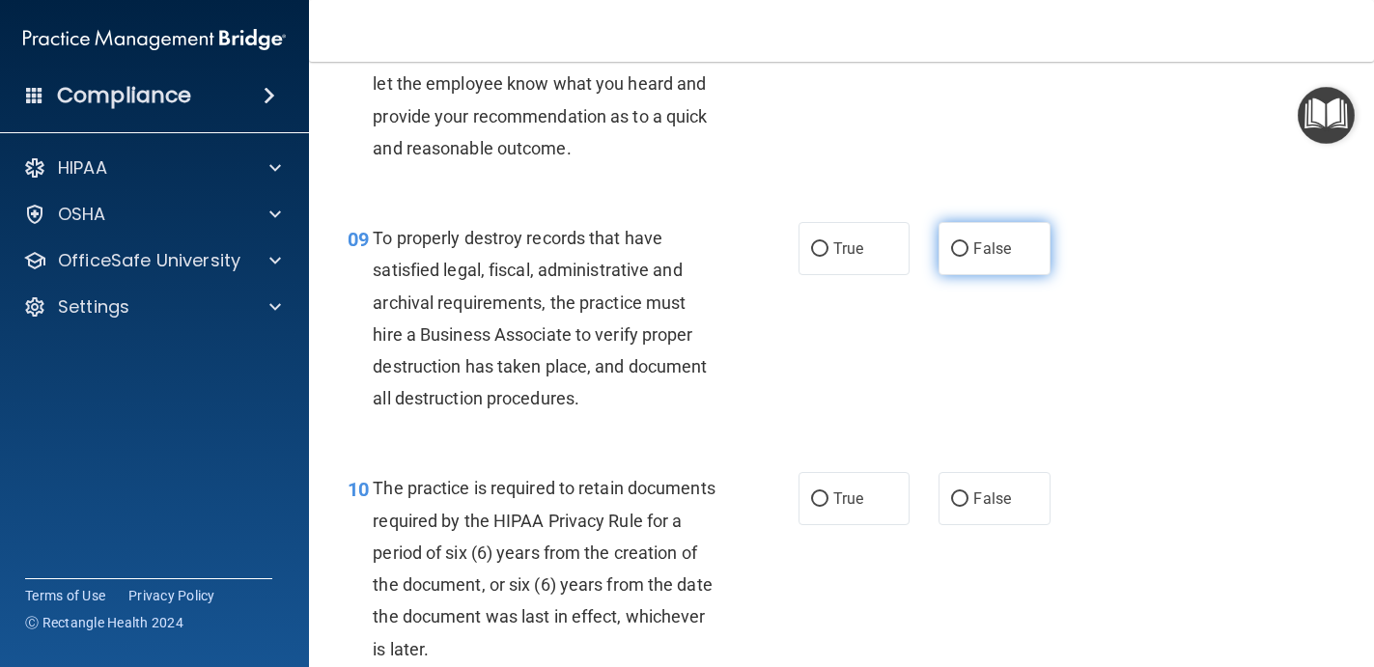
click at [1003, 253] on span "False" at bounding box center [992, 248] width 38 height 18
click at [968, 253] on input "False" at bounding box center [959, 249] width 17 height 14
radio input "true"
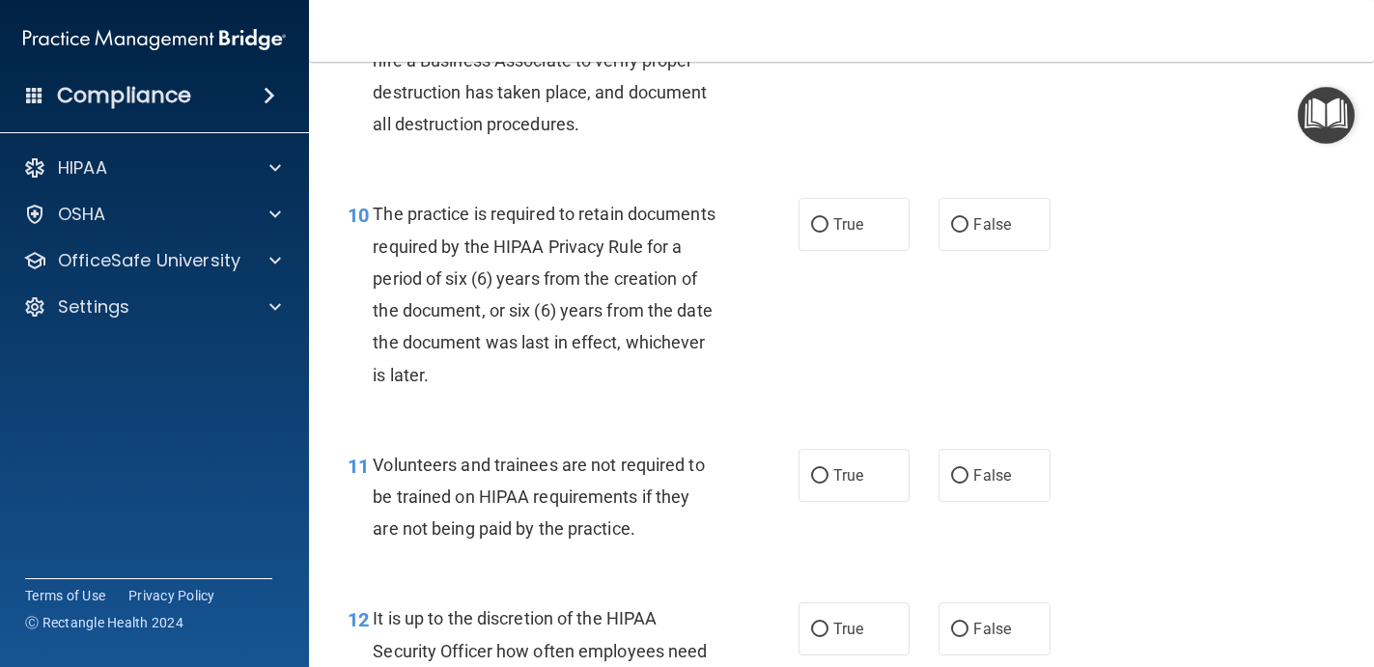
scroll to position [2022, 0]
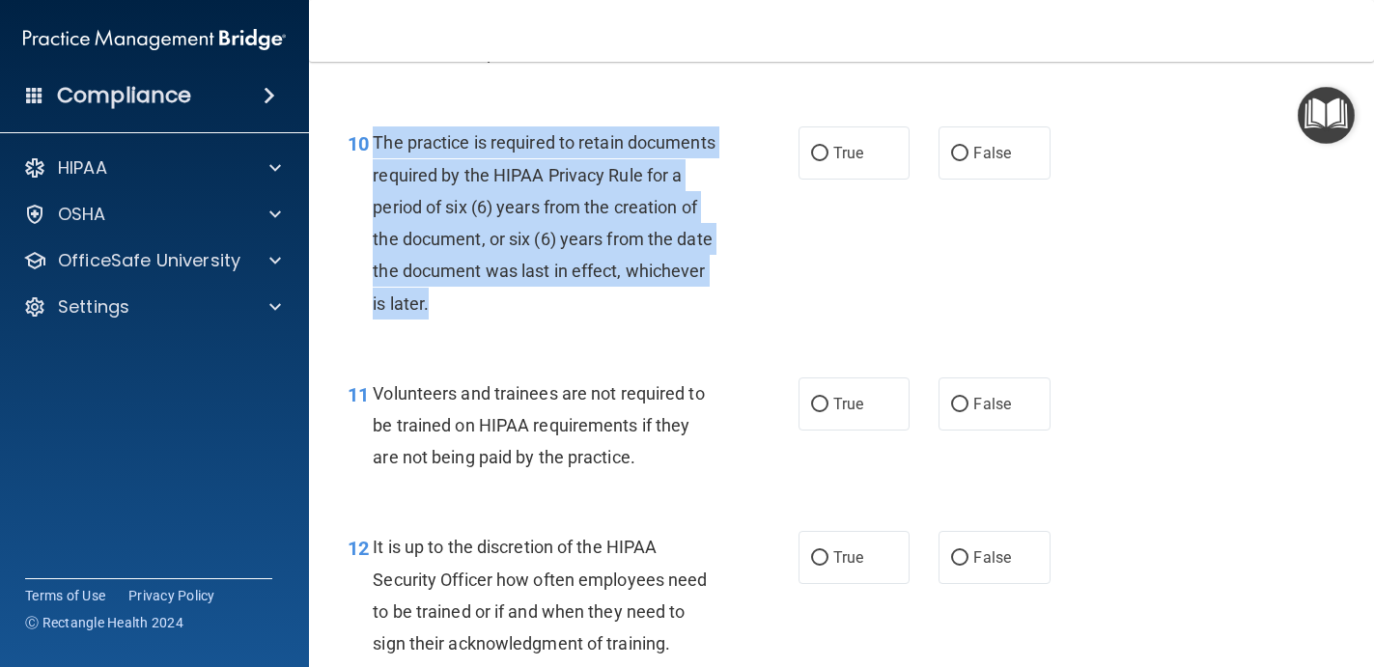
drag, startPoint x: 376, startPoint y: 143, endPoint x: 467, endPoint y: 291, distance: 173.8
click at [467, 291] on div "The practice is required to retain documents required by the HIPAA Privacy Rule…" at bounding box center [552, 222] width 359 height 192
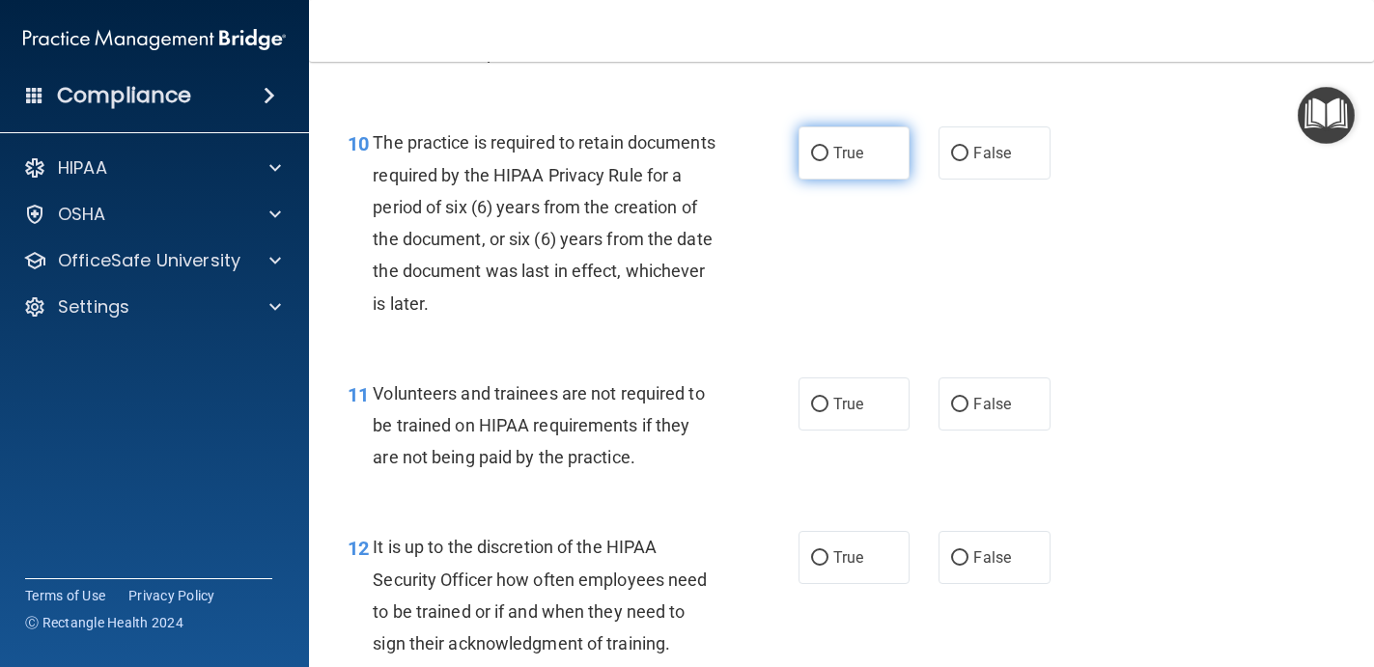
click at [860, 153] on span "True" at bounding box center [848, 153] width 30 height 18
click at [828, 153] on input "True" at bounding box center [819, 154] width 17 height 14
radio input "true"
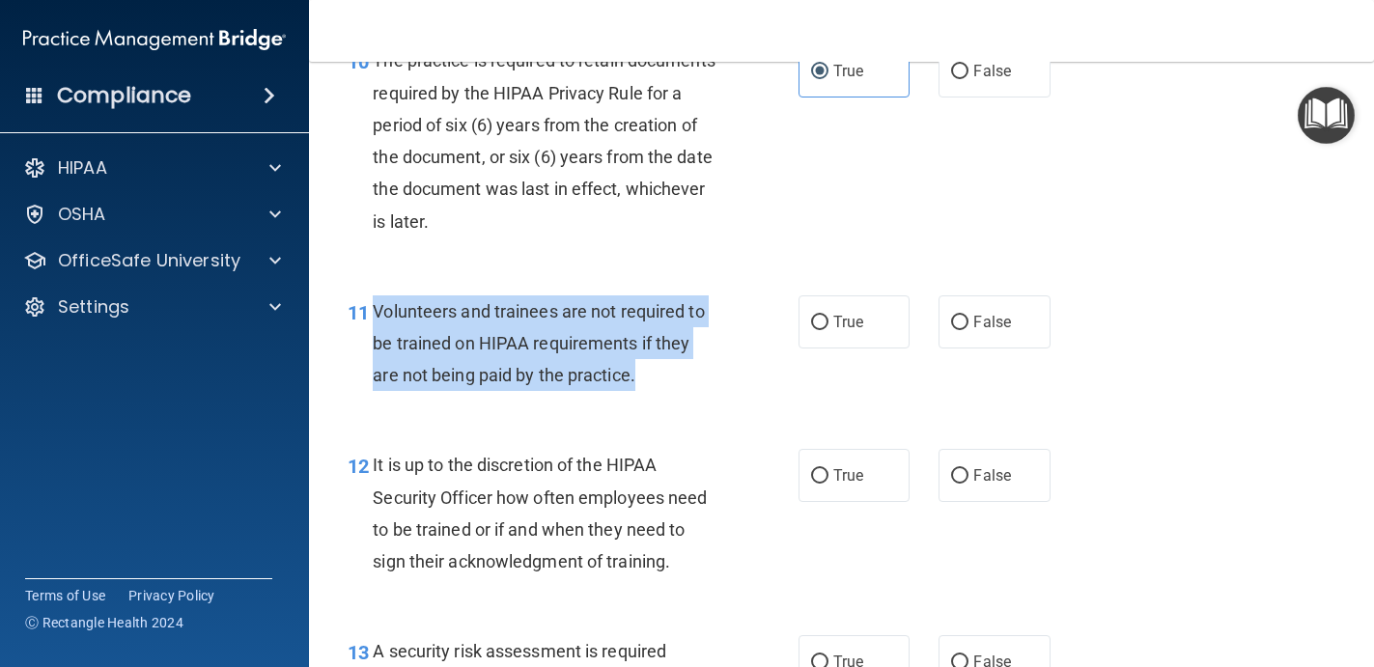
drag, startPoint x: 656, startPoint y: 386, endPoint x: 375, endPoint y: 309, distance: 292.3
click at [374, 309] on div "Volunteers and trainees are not required to be trained on HIPAA requirements if…" at bounding box center [552, 343] width 359 height 97
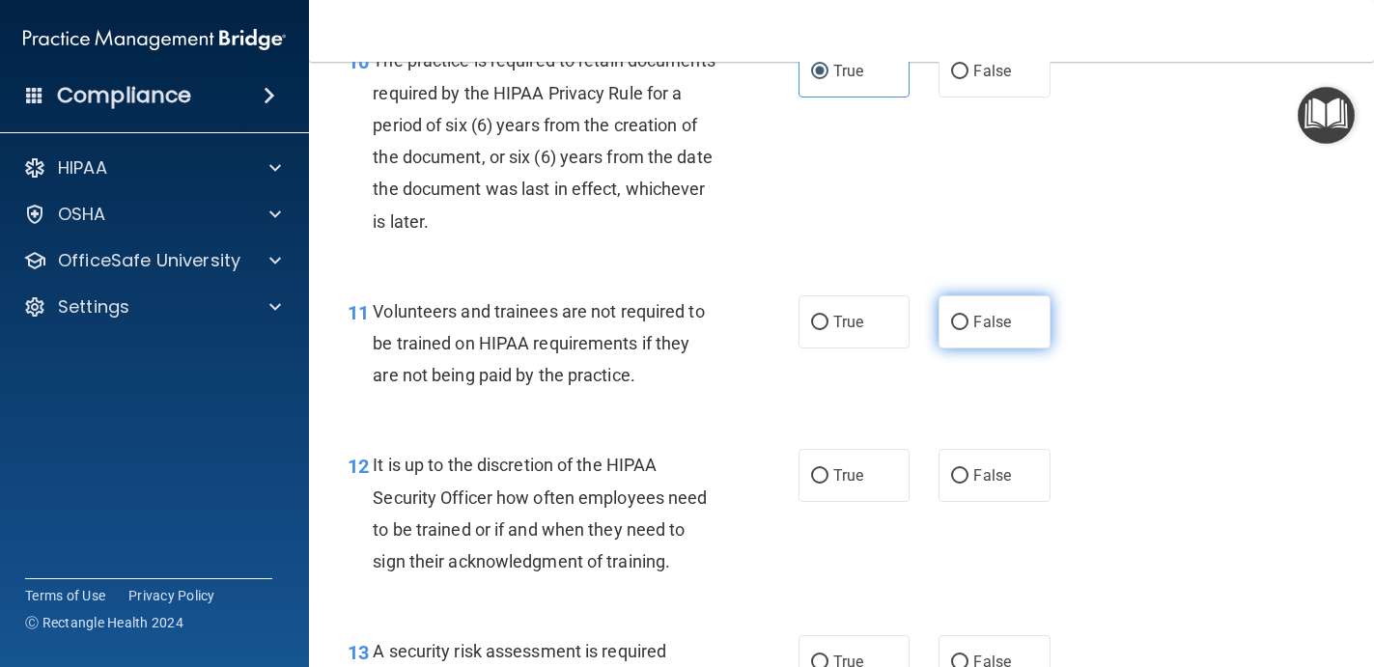
click at [1000, 327] on span "False" at bounding box center [992, 322] width 38 height 18
click at [968, 327] on input "False" at bounding box center [959, 323] width 17 height 14
radio input "true"
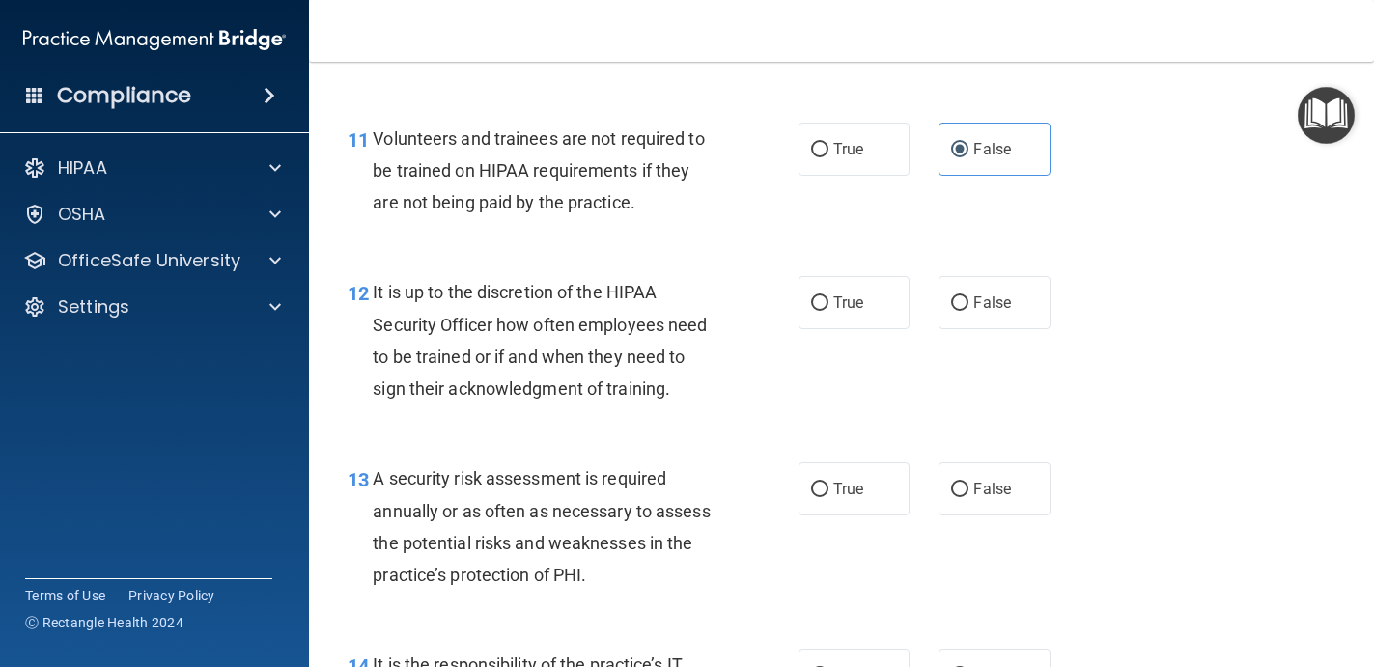
scroll to position [2300, 0]
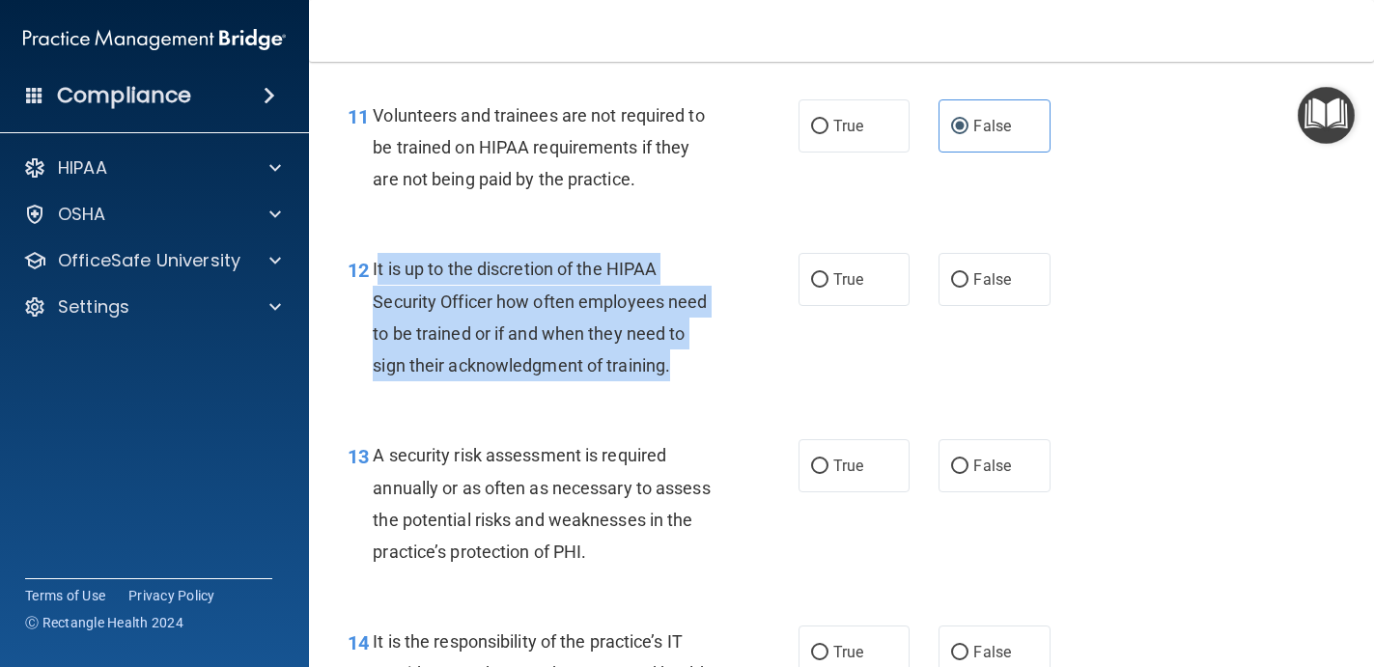
drag, startPoint x: 689, startPoint y: 360, endPoint x: 376, endPoint y: 261, distance: 328.2
click at [376, 261] on div "It is up to the discretion of the HIPAA Security Officer how often employees ne…" at bounding box center [552, 317] width 359 height 128
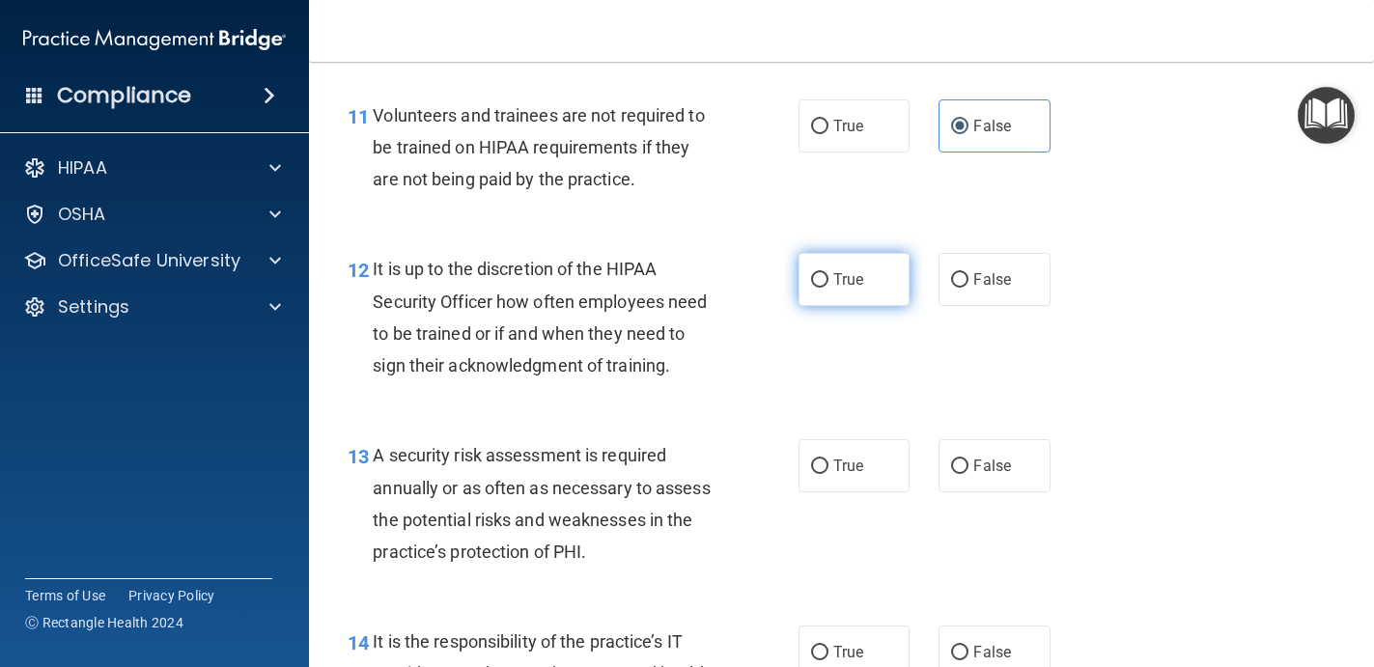
click at [861, 275] on span "True" at bounding box center [848, 279] width 30 height 18
click at [828, 275] on input "True" at bounding box center [819, 280] width 17 height 14
radio input "true"
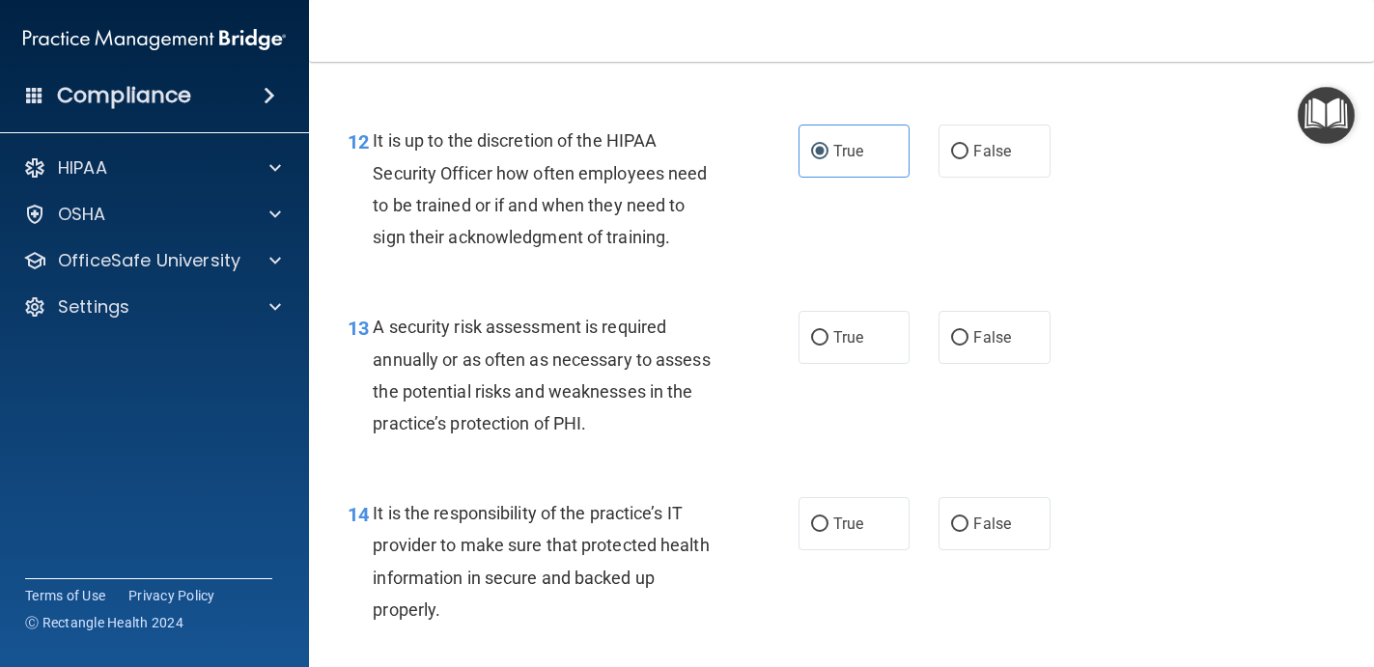
scroll to position [2431, 0]
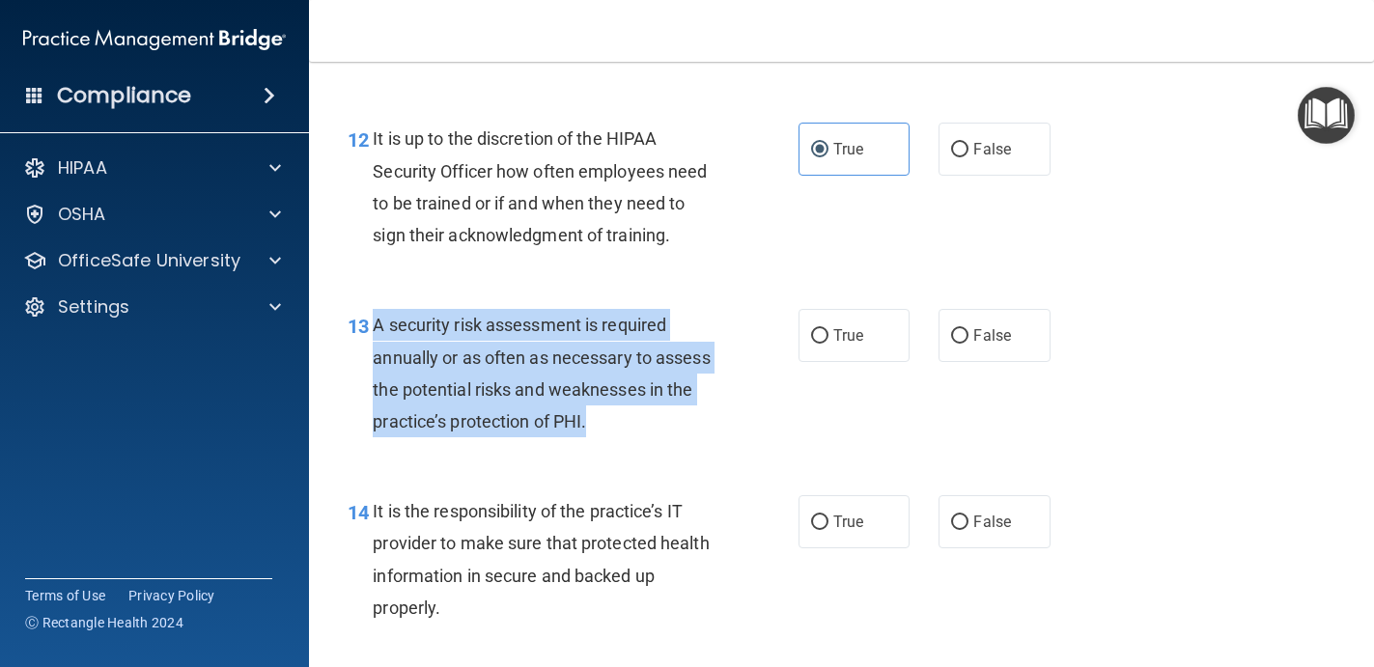
drag, startPoint x: 614, startPoint y: 416, endPoint x: 375, endPoint y: 321, distance: 257.4
click at [375, 321] on div "A security risk assessment is required annually or as often as necessary to ass…" at bounding box center [552, 373] width 359 height 128
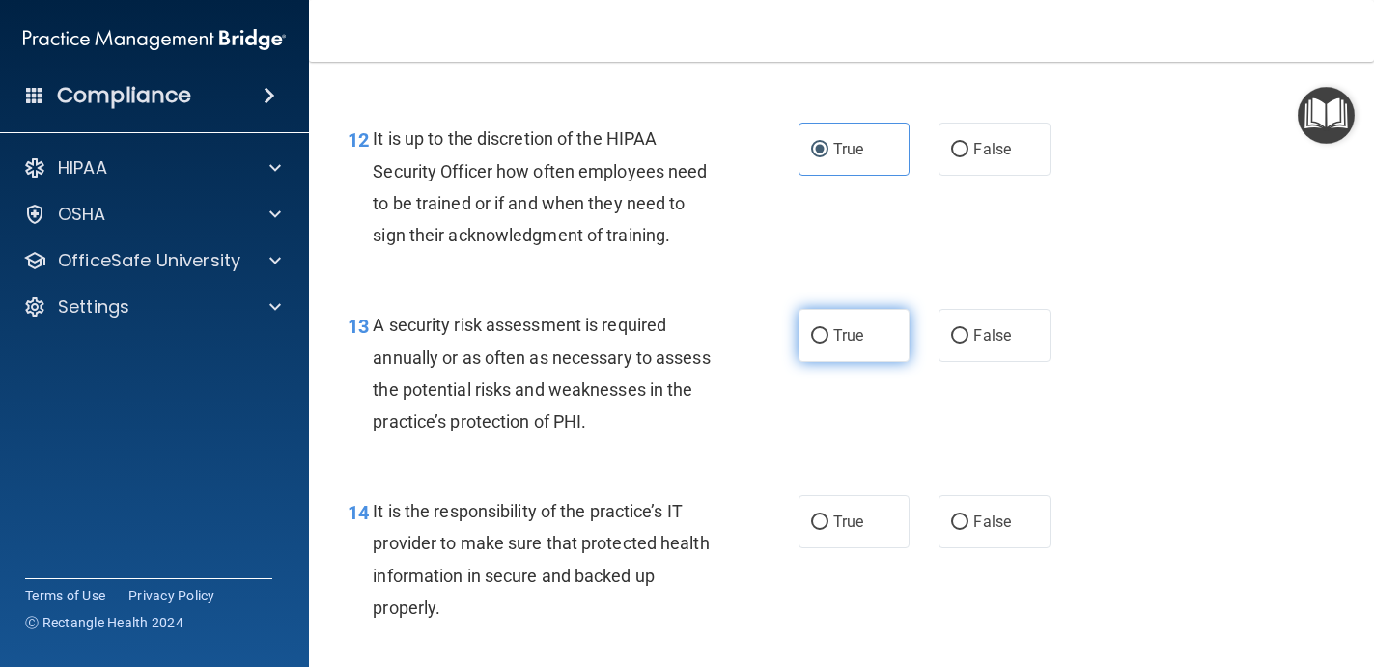
click at [857, 350] on label "True" at bounding box center [854, 335] width 112 height 53
click at [828, 344] on input "True" at bounding box center [819, 336] width 17 height 14
radio input "true"
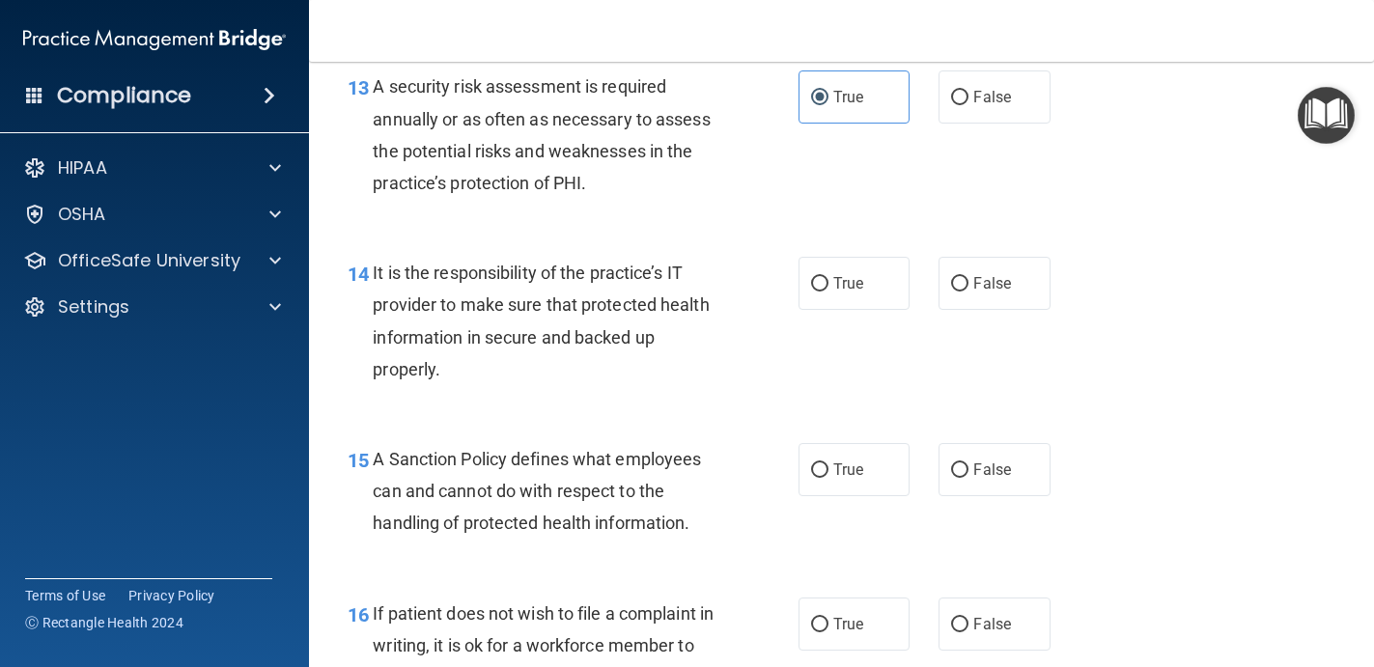
scroll to position [2700, 0]
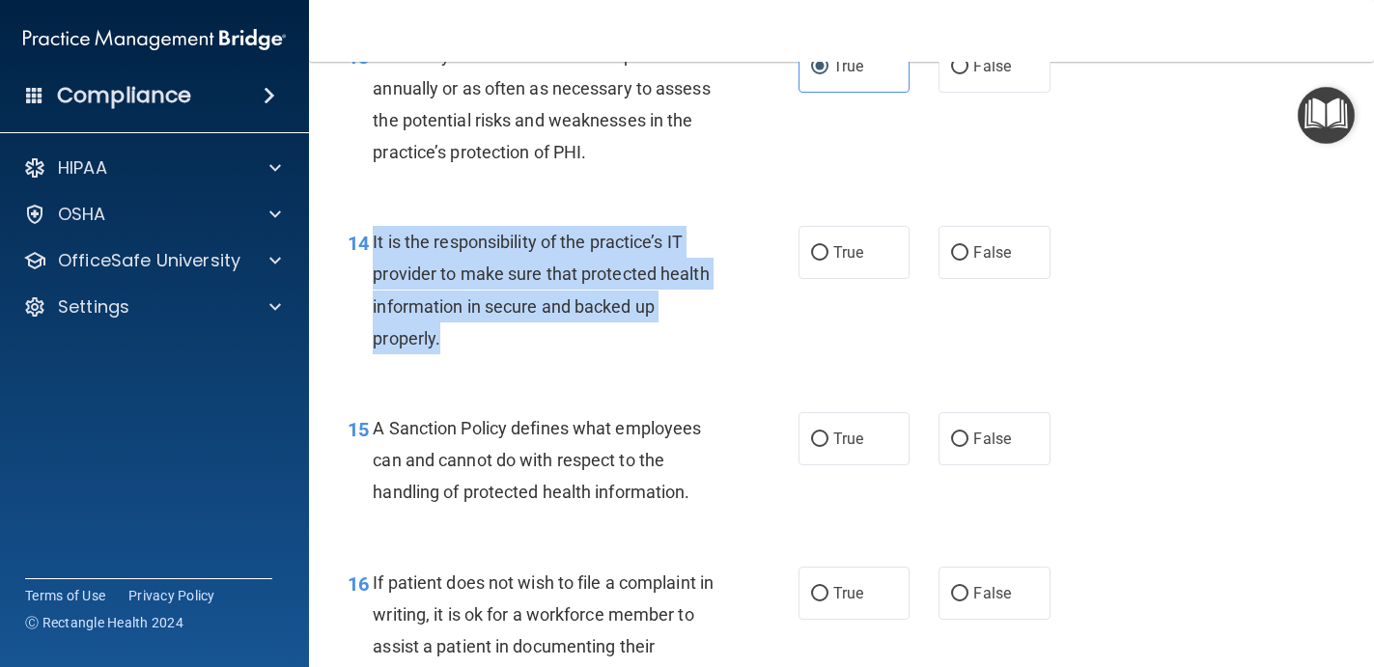
drag, startPoint x: 462, startPoint y: 348, endPoint x: 370, endPoint y: 242, distance: 140.2
click at [370, 241] on div "14 It is the responsibility of the practice’s IT provider to make sure that pro…" at bounding box center [573, 295] width 509 height 138
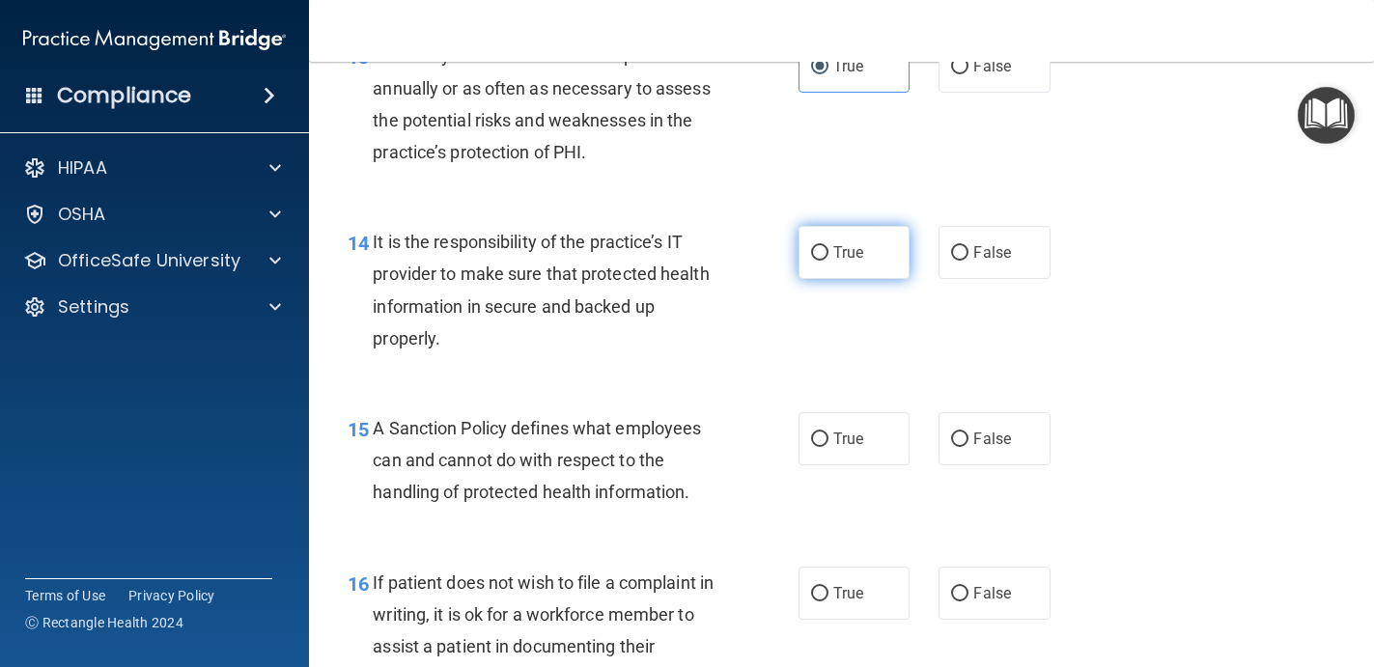
click at [864, 249] on label "True" at bounding box center [854, 252] width 112 height 53
click at [828, 249] on input "True" at bounding box center [819, 253] width 17 height 14
radio input "true"
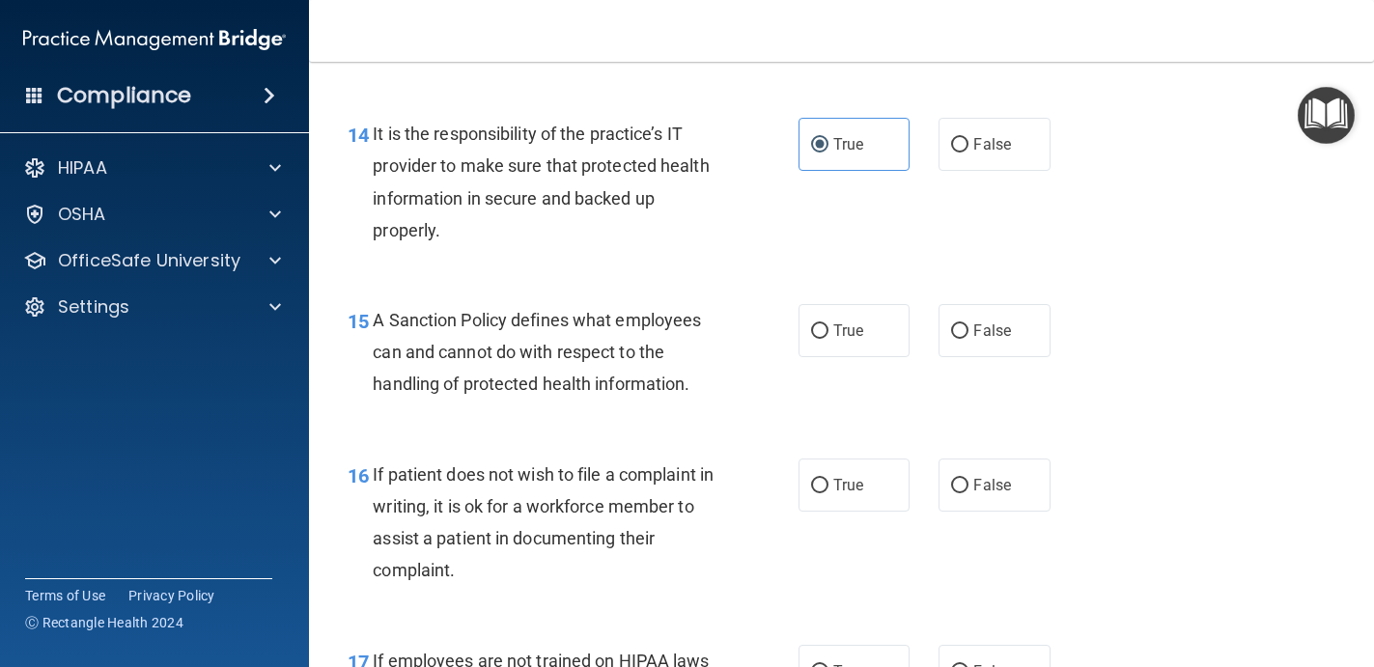
scroll to position [2826, 0]
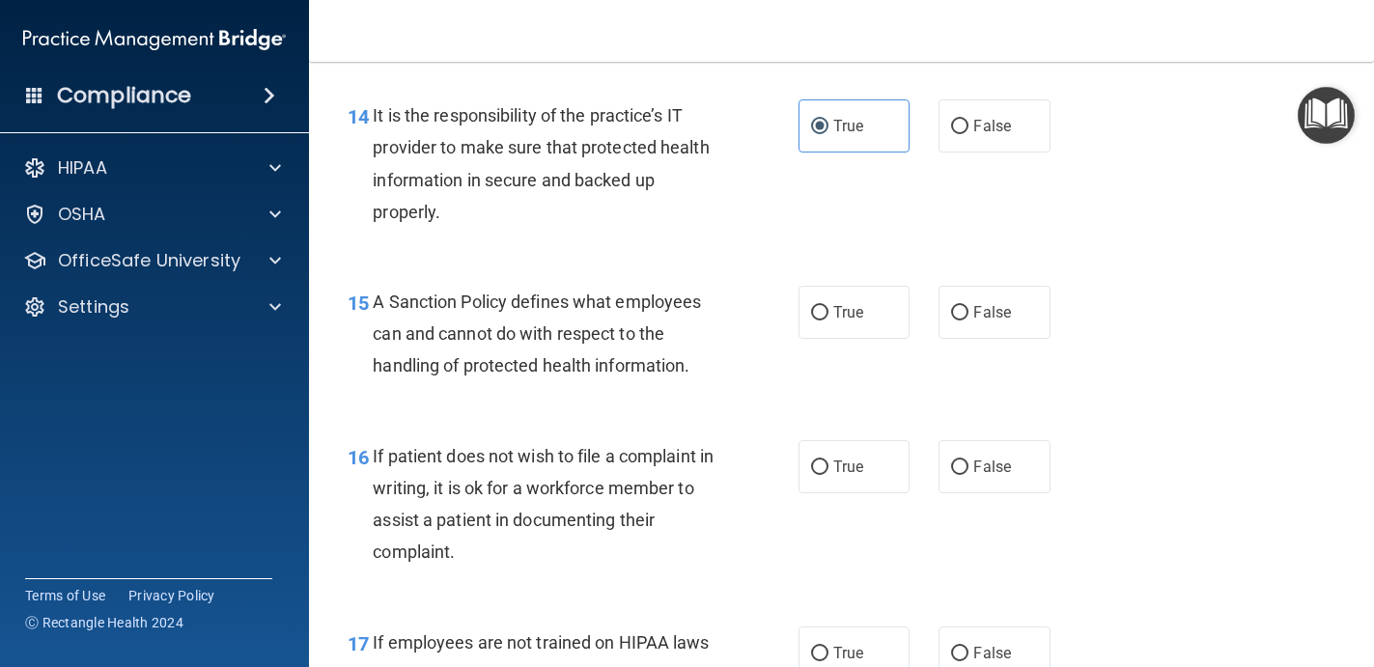
click at [701, 356] on div "A Sanction Policy defines what employees can and cannot do with respect to the …" at bounding box center [552, 334] width 359 height 97
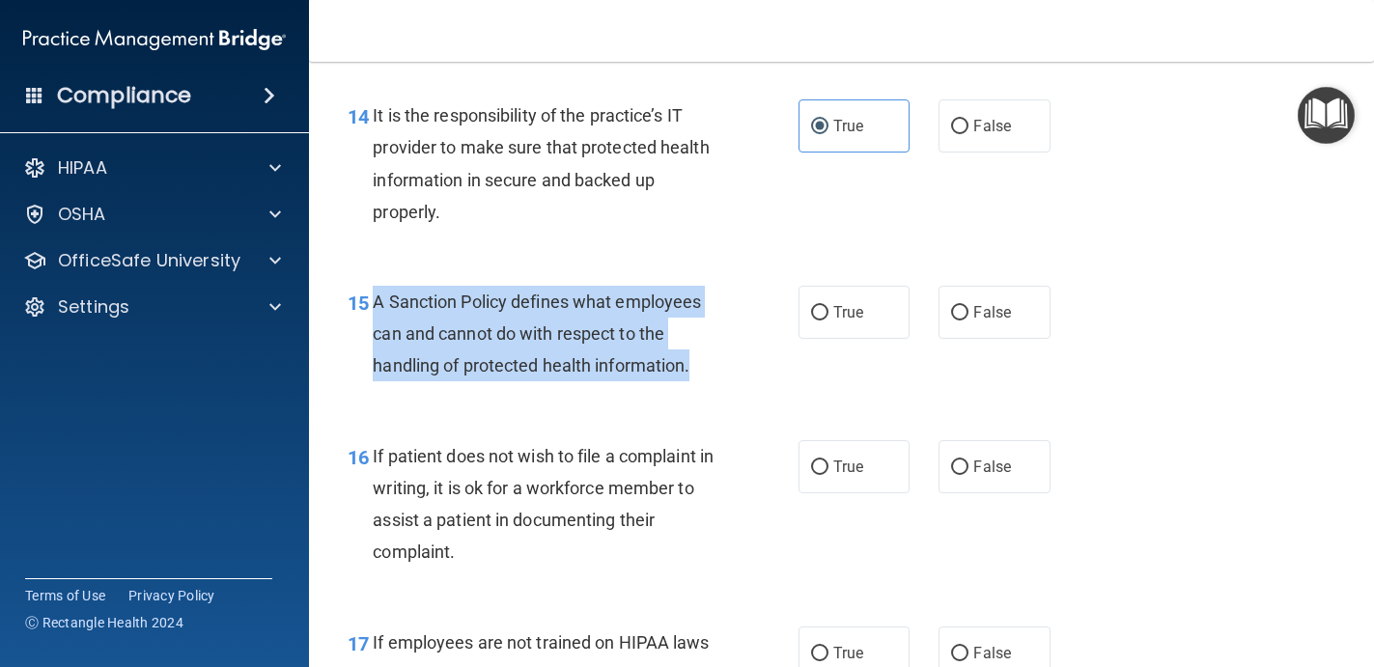
drag, startPoint x: 696, startPoint y: 372, endPoint x: 374, endPoint y: 290, distance: 332.7
click at [374, 290] on div "A Sanction Policy defines what employees can and cannot do with respect to the …" at bounding box center [552, 334] width 359 height 97
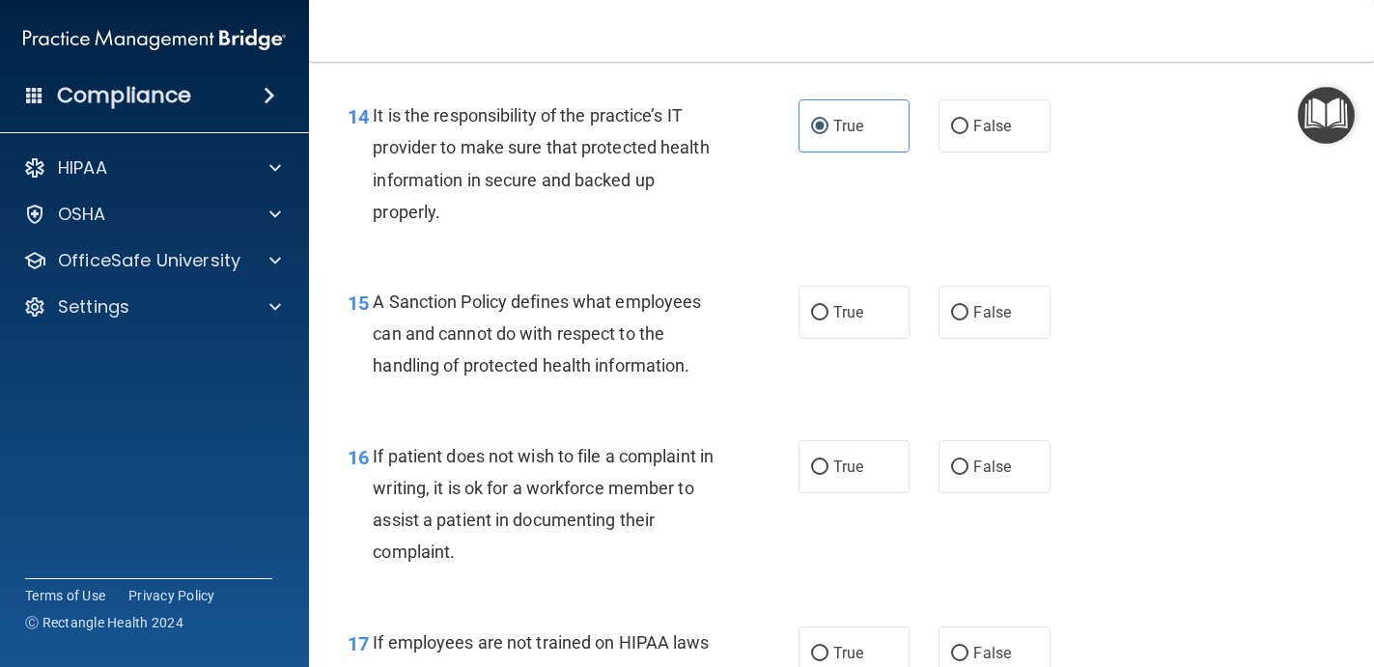
click at [838, 275] on div "15 A Sanction Policy defines what employees can and cannot do with respect to t…" at bounding box center [841, 339] width 1016 height 154
click at [834, 299] on label "True" at bounding box center [854, 312] width 112 height 53
click at [828, 306] on input "True" at bounding box center [819, 313] width 17 height 14
radio input "true"
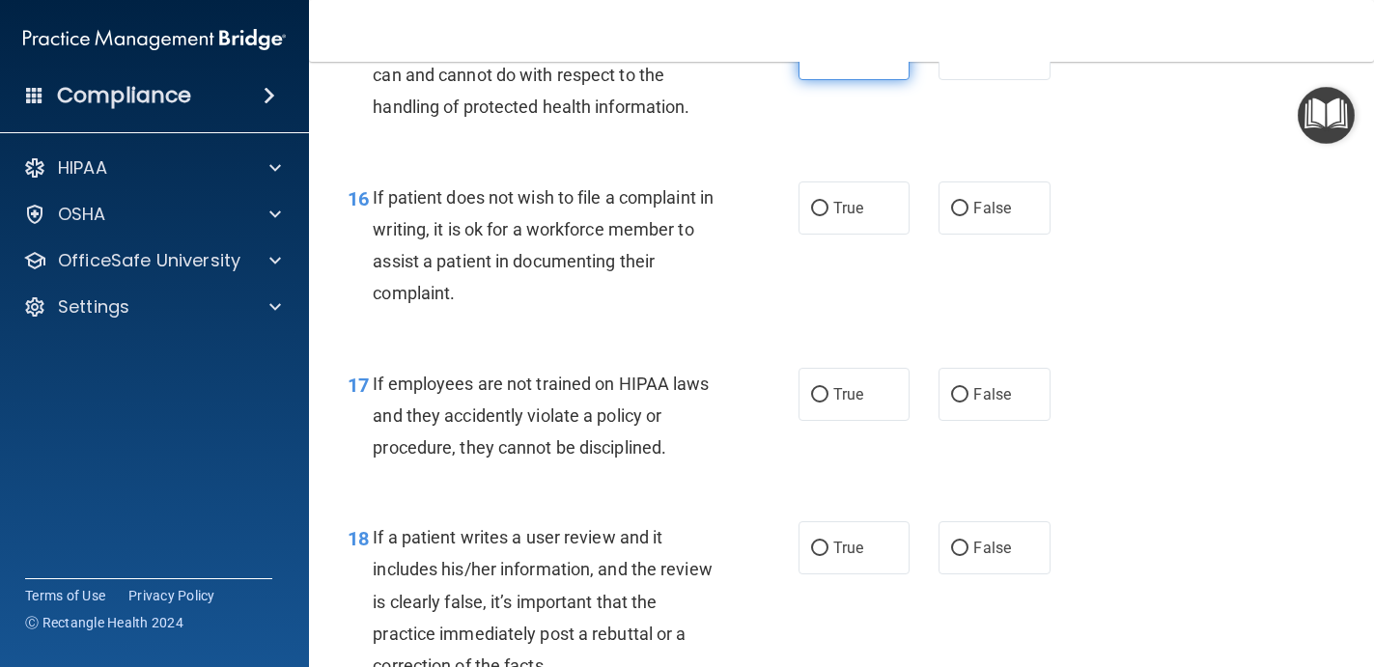
scroll to position [3116, 0]
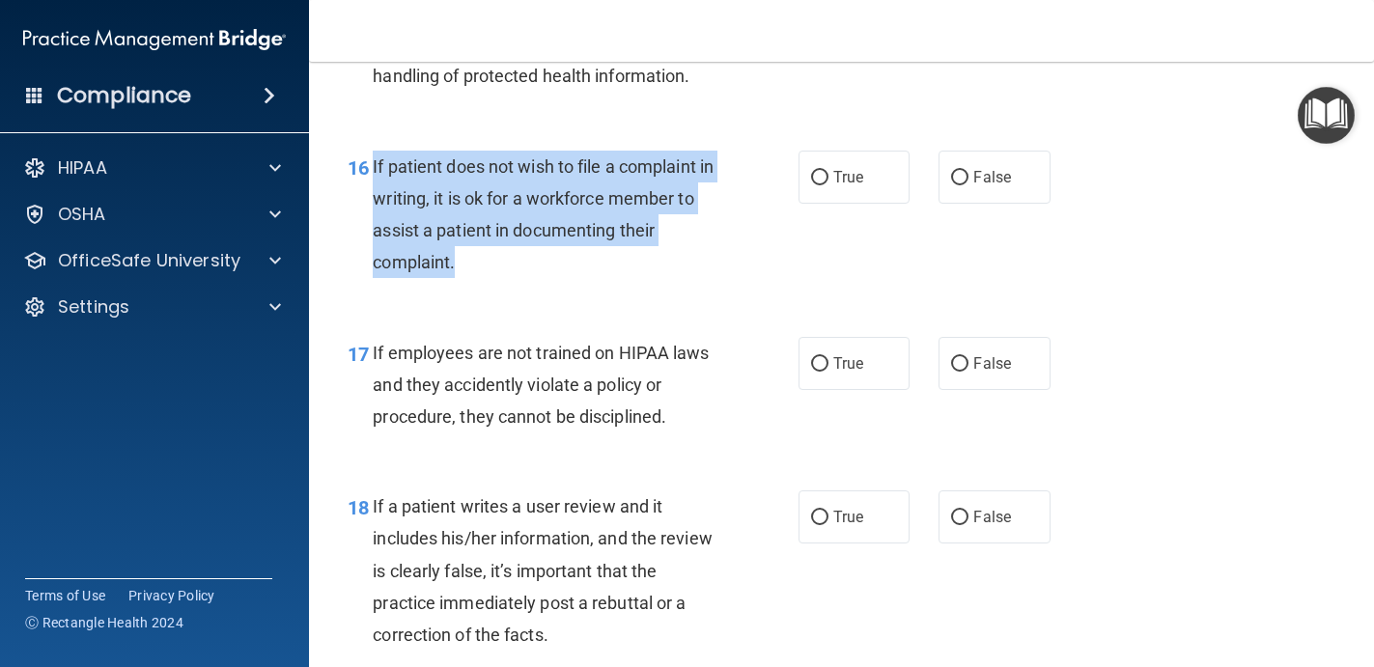
drag, startPoint x: 497, startPoint y: 264, endPoint x: 375, endPoint y: 161, distance: 159.7
click at [374, 161] on div "If patient does not wish to file a complaint in writing, it is ok for a workfor…" at bounding box center [552, 215] width 359 height 128
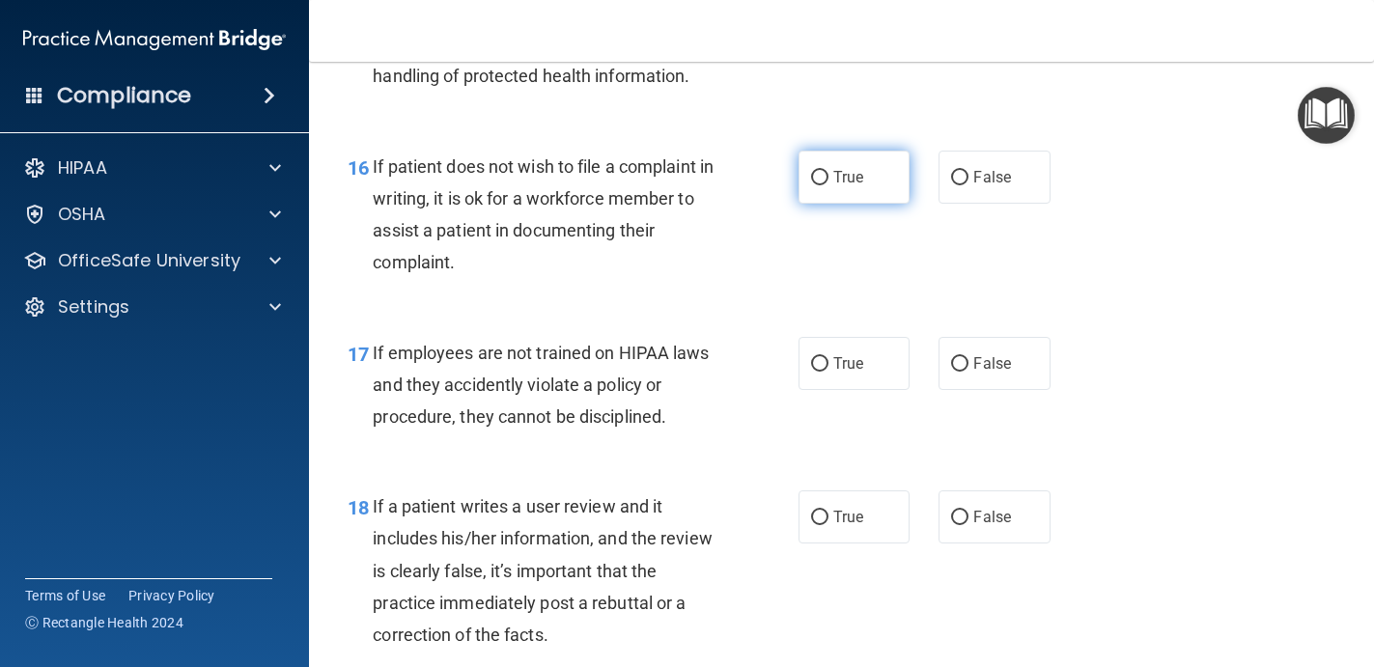
click at [846, 186] on span "True" at bounding box center [848, 177] width 30 height 18
click at [828, 185] on input "True" at bounding box center [819, 178] width 17 height 14
radio input "true"
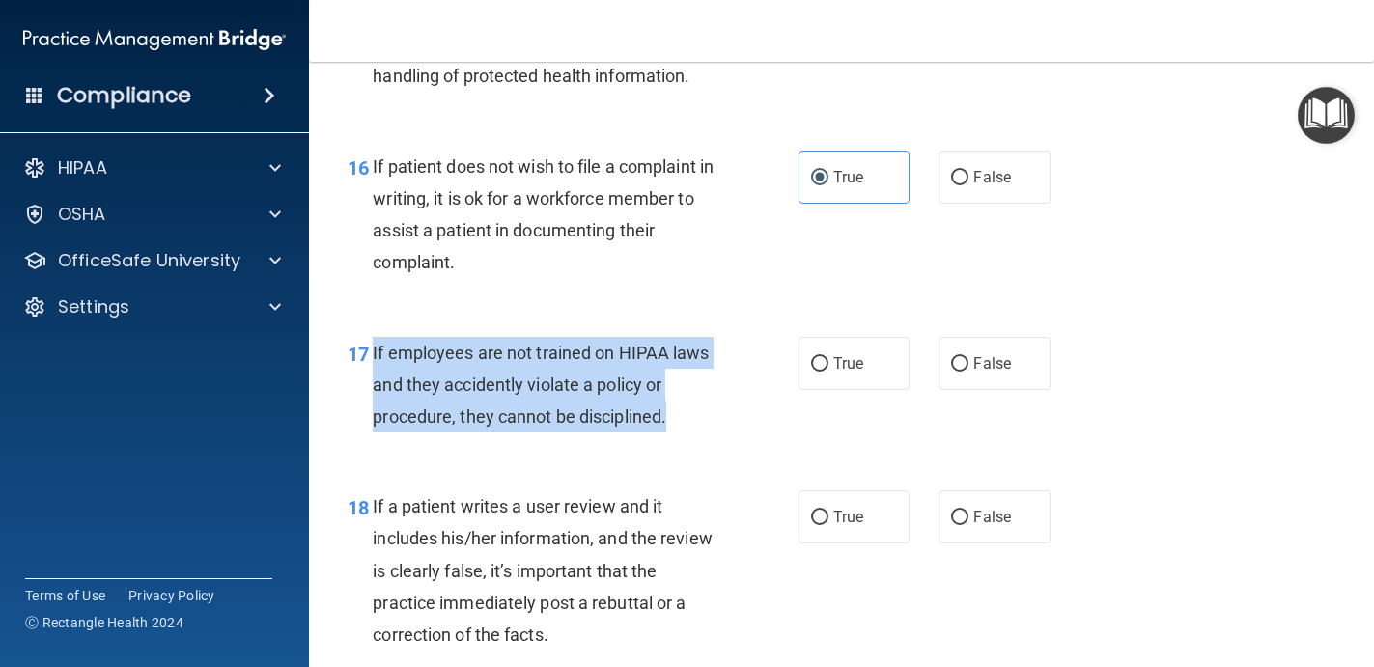
drag, startPoint x: 683, startPoint y: 413, endPoint x: 372, endPoint y: 352, distance: 317.7
click at [372, 352] on div "17 If employees are not trained on HIPAA laws and they accidently violate a pol…" at bounding box center [573, 390] width 509 height 106
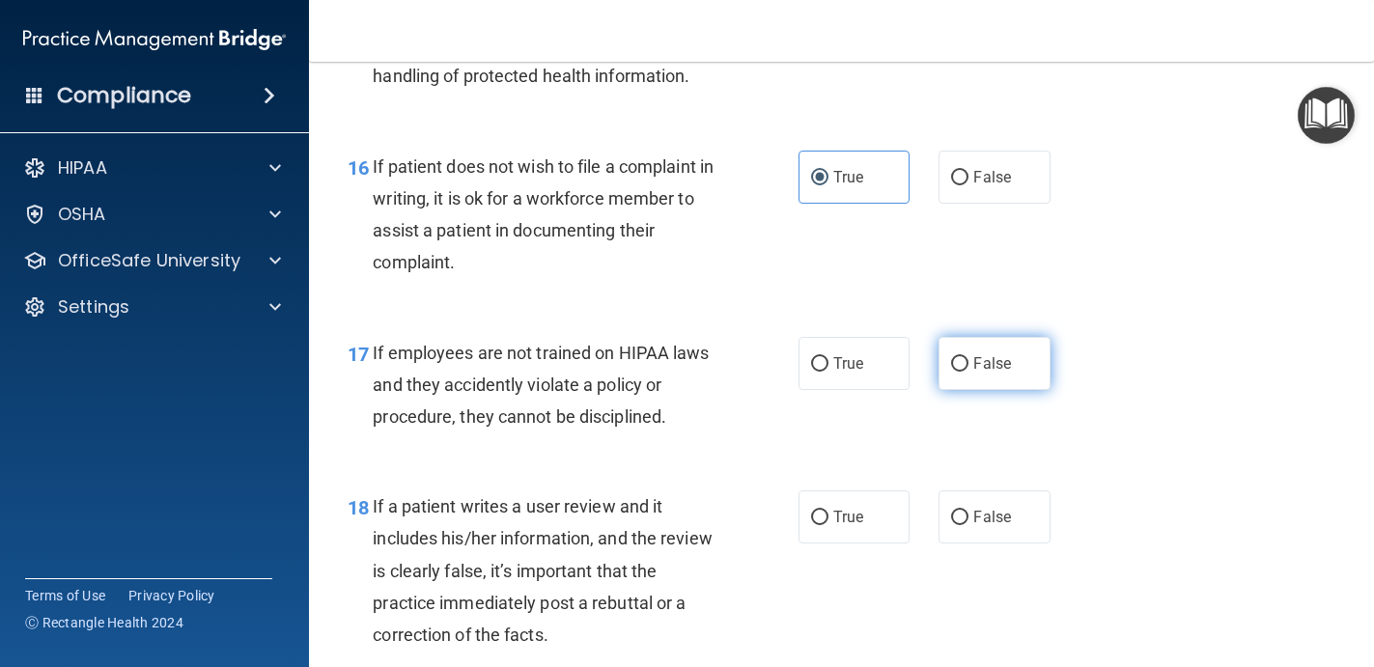
click at [975, 374] on label "False" at bounding box center [994, 363] width 112 height 53
click at [968, 372] on input "False" at bounding box center [959, 364] width 17 height 14
radio input "true"
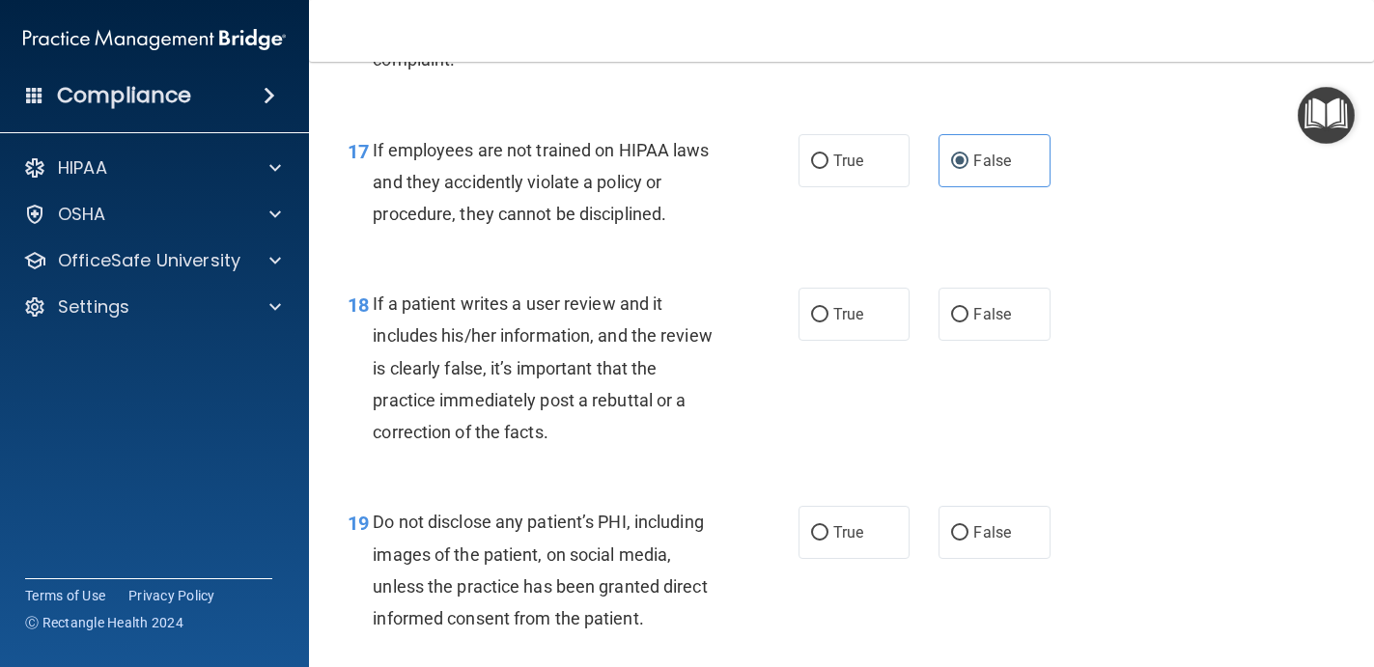
scroll to position [3373, 0]
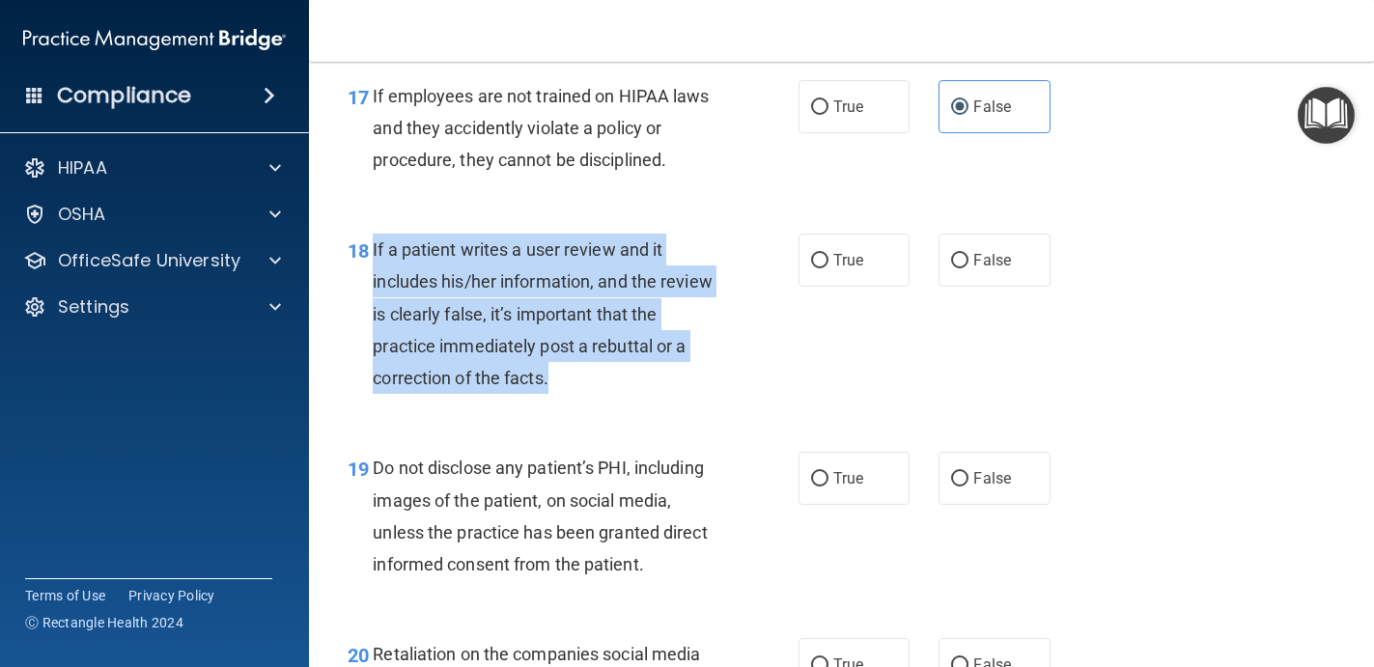
drag, startPoint x: 555, startPoint y: 384, endPoint x: 373, endPoint y: 260, distance: 220.9
click at [373, 259] on div "If a patient writes a user review and it includes his/her information, and the …" at bounding box center [552, 314] width 359 height 160
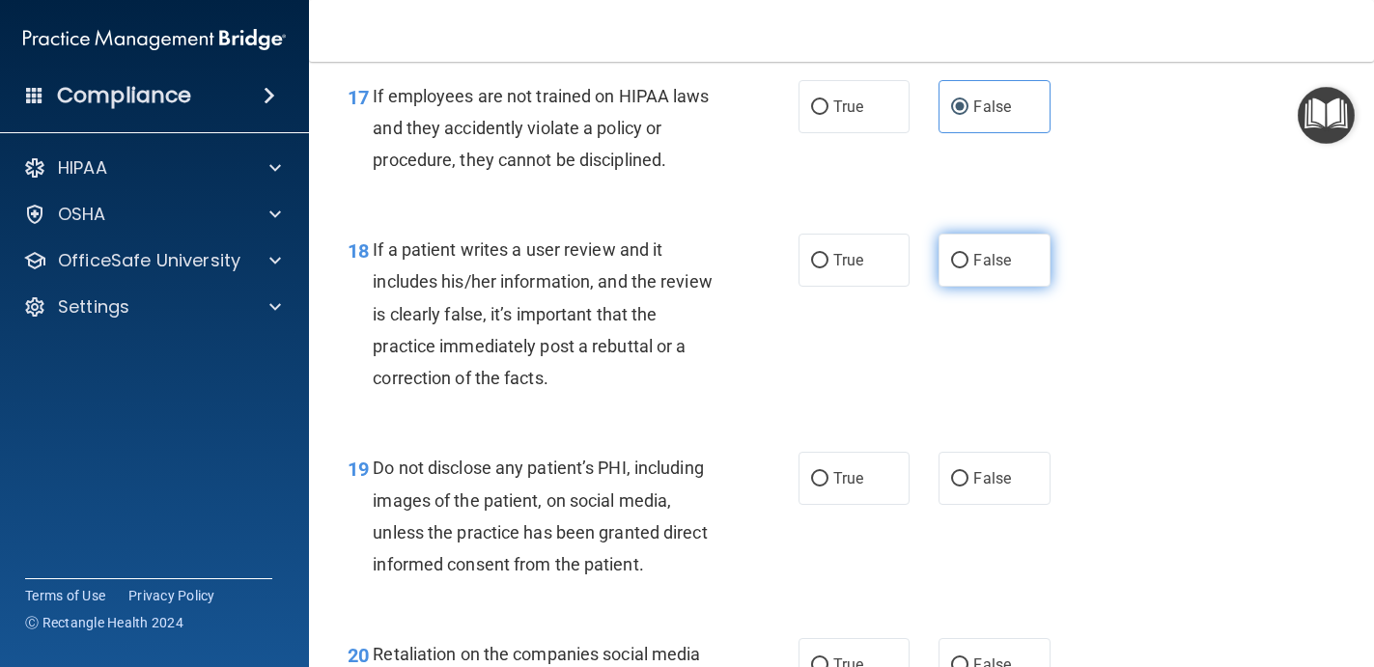
click at [988, 255] on span "False" at bounding box center [992, 260] width 38 height 18
click at [968, 255] on input "False" at bounding box center [959, 261] width 17 height 14
radio input "true"
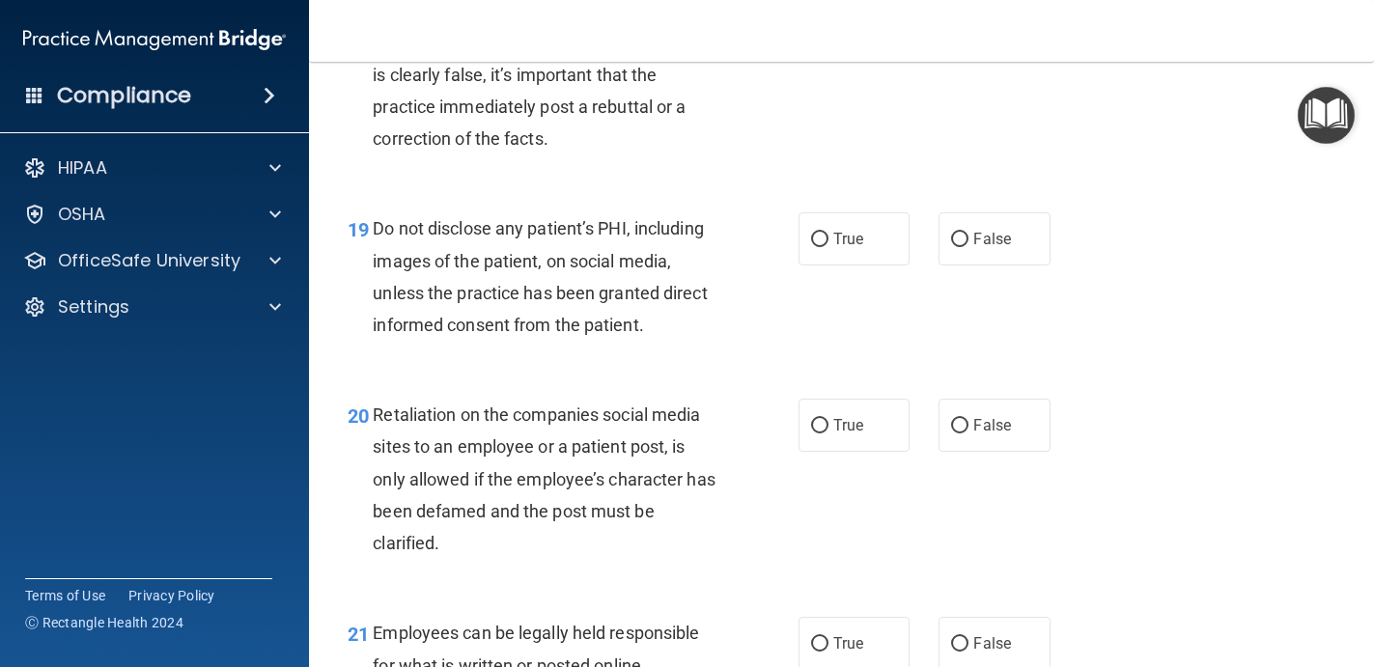
scroll to position [3613, 0]
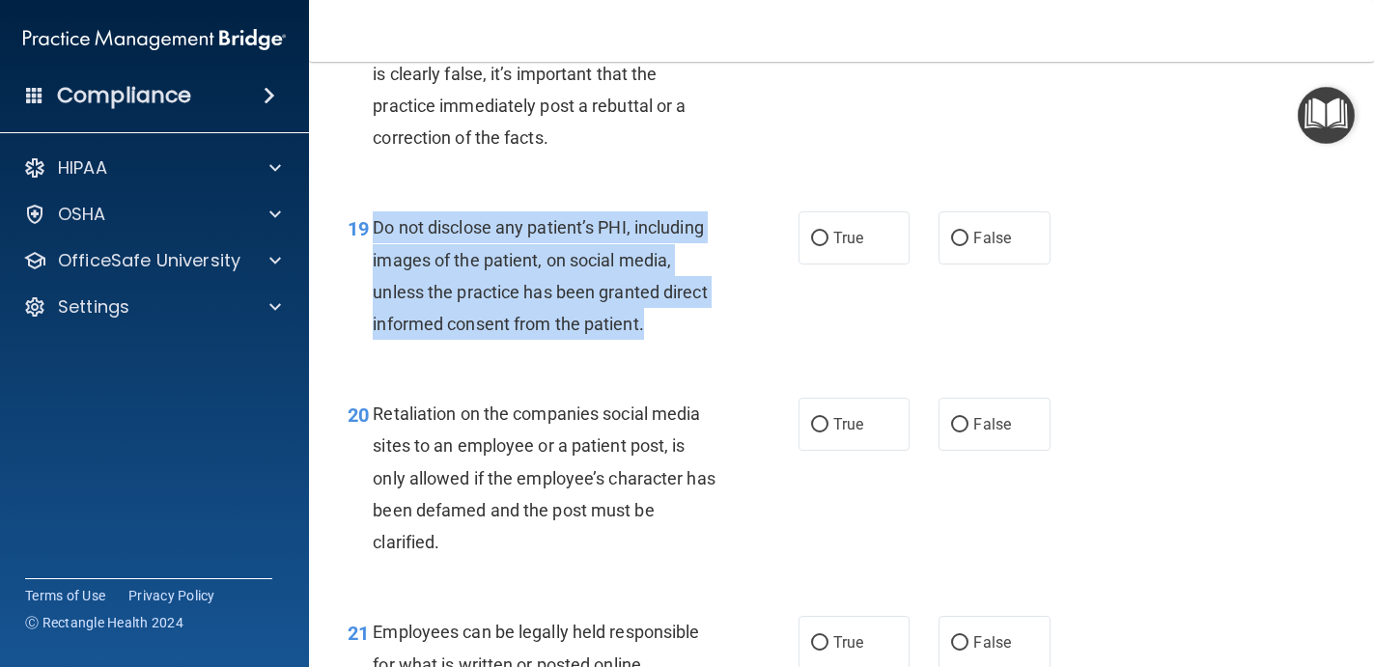
drag, startPoint x: 660, startPoint y: 324, endPoint x: 376, endPoint y: 230, distance: 299.2
click at [377, 229] on div "Do not disclose any patient’s PHI, including images of the patient, on social m…" at bounding box center [552, 275] width 359 height 128
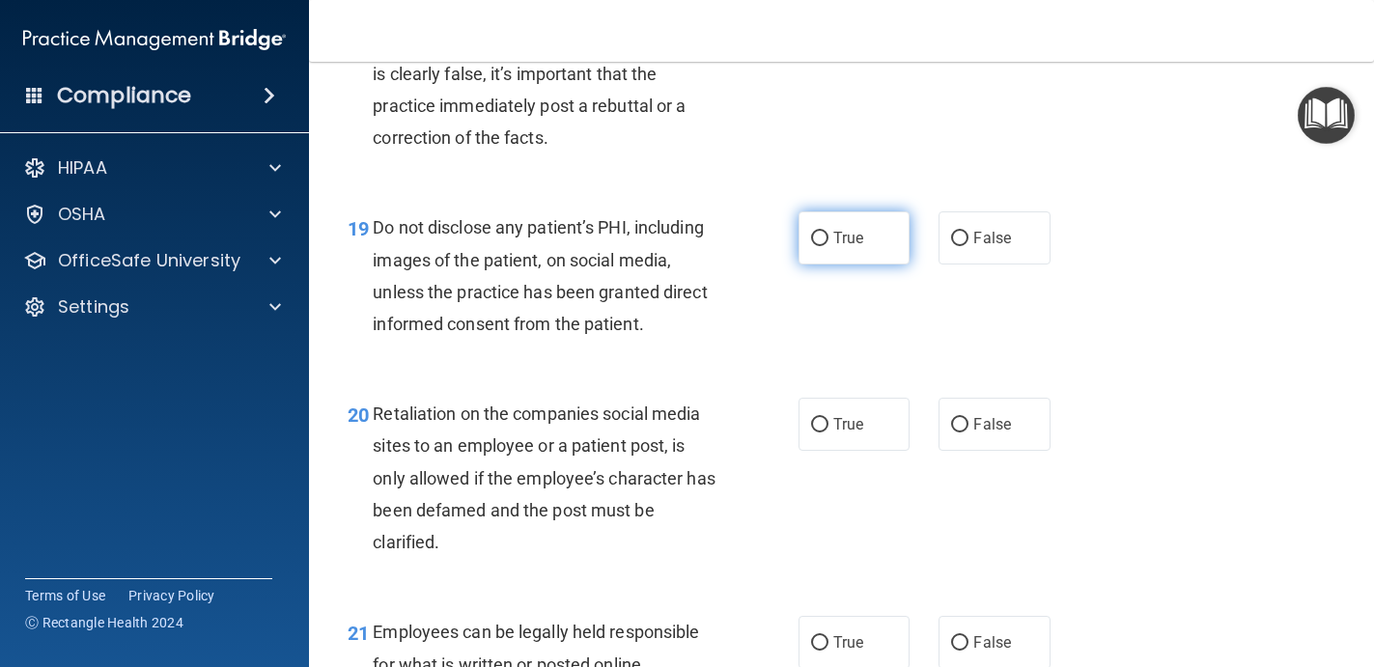
click at [847, 235] on span "True" at bounding box center [848, 238] width 30 height 18
click at [828, 235] on input "True" at bounding box center [819, 239] width 17 height 14
radio input "true"
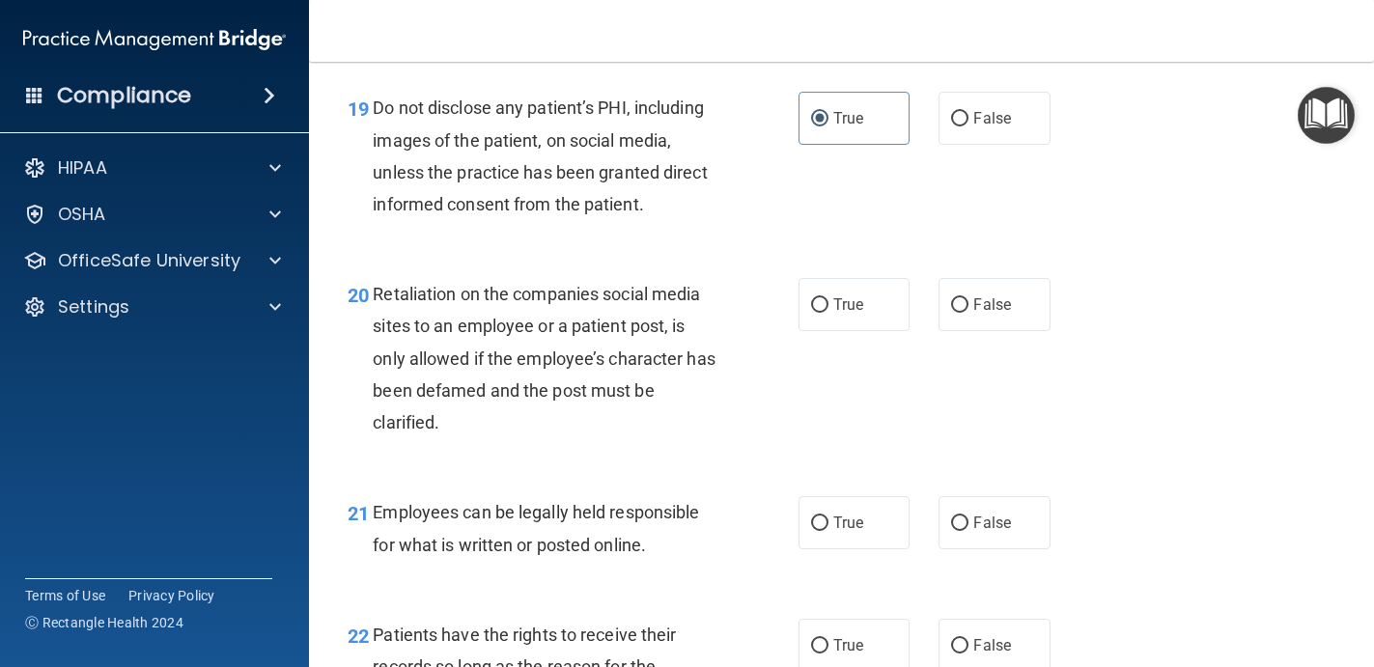
scroll to position [3754, 0]
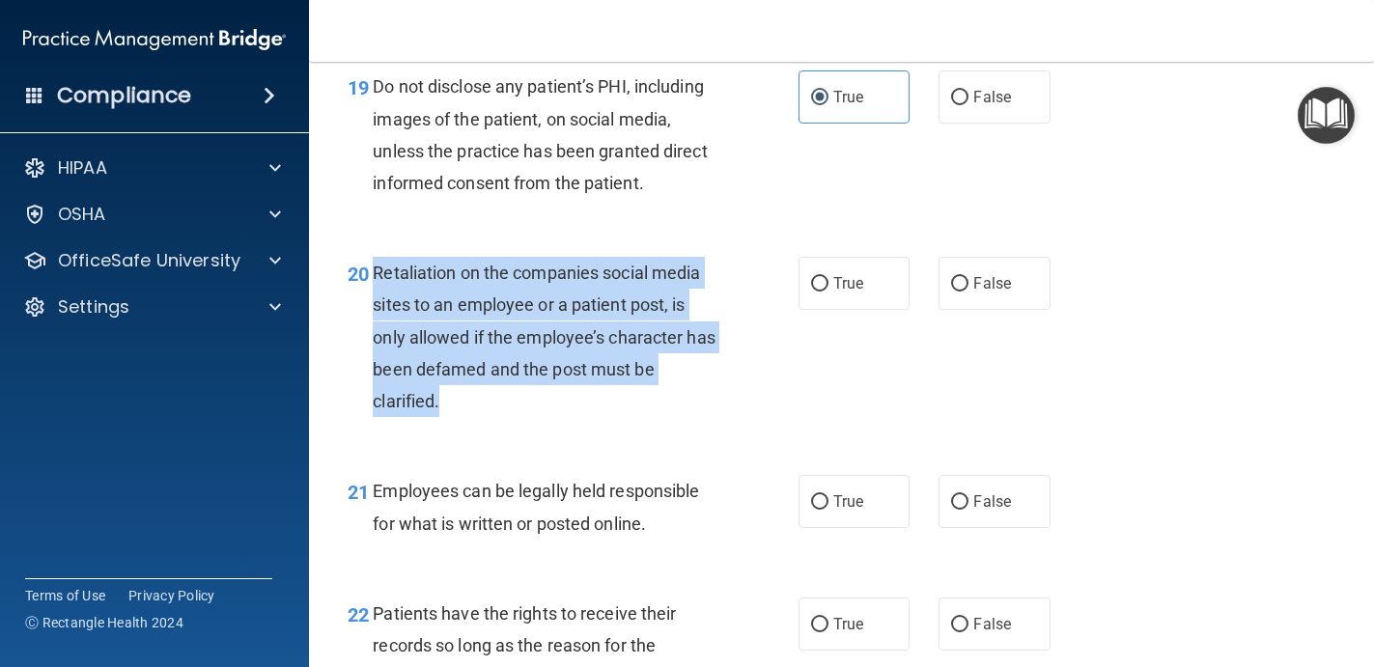
drag, startPoint x: 474, startPoint y: 400, endPoint x: 365, endPoint y: 286, distance: 157.7
click at [365, 286] on div "20 Retaliation on the companies social media sites to an employee or a patient …" at bounding box center [573, 342] width 509 height 170
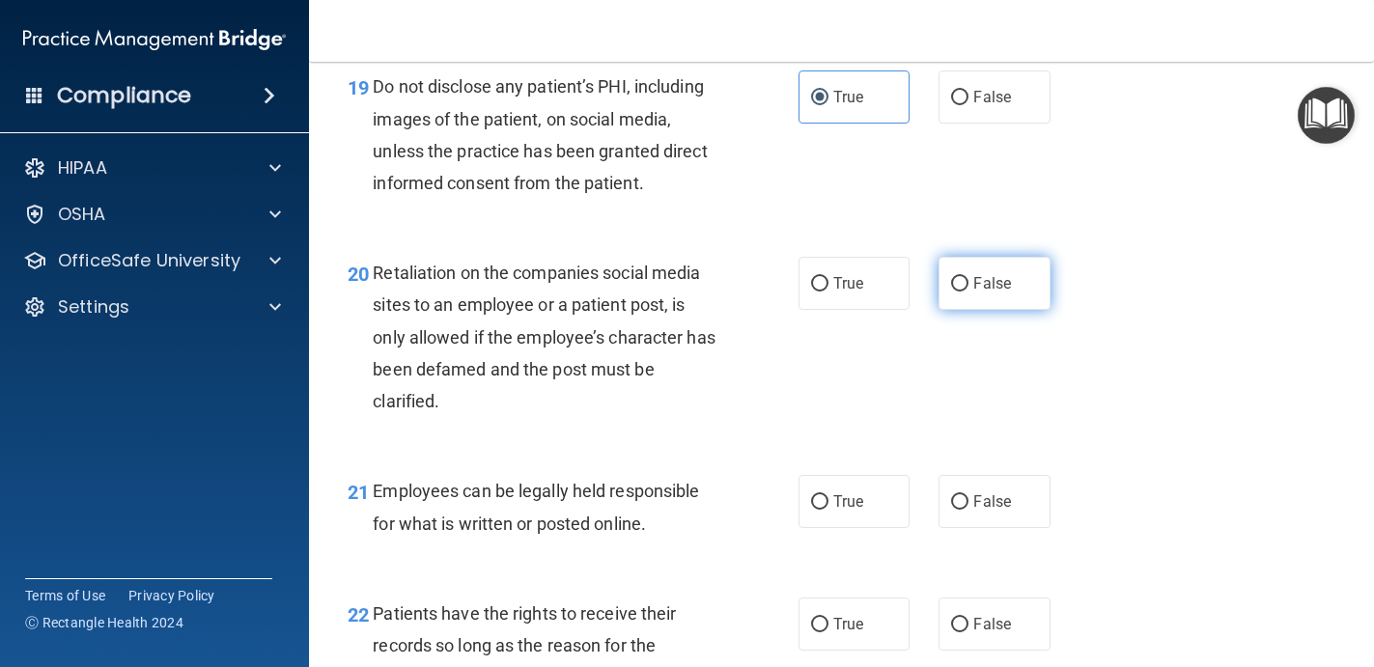
click at [997, 278] on span "False" at bounding box center [992, 283] width 38 height 18
click at [968, 278] on input "False" at bounding box center [959, 284] width 17 height 14
radio input "true"
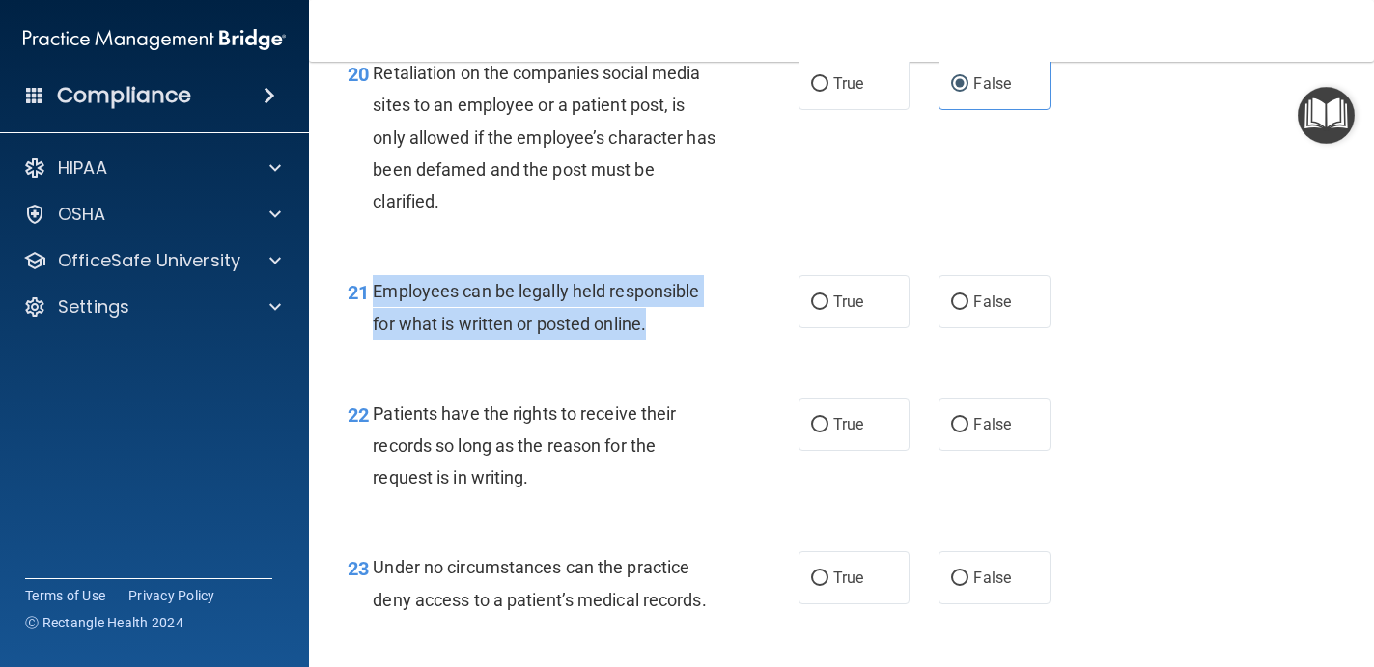
drag, startPoint x: 667, startPoint y: 326, endPoint x: 374, endPoint y: 294, distance: 295.2
click at [374, 294] on div "Employees can be legally held responsible for what is written or posted online." at bounding box center [552, 307] width 359 height 64
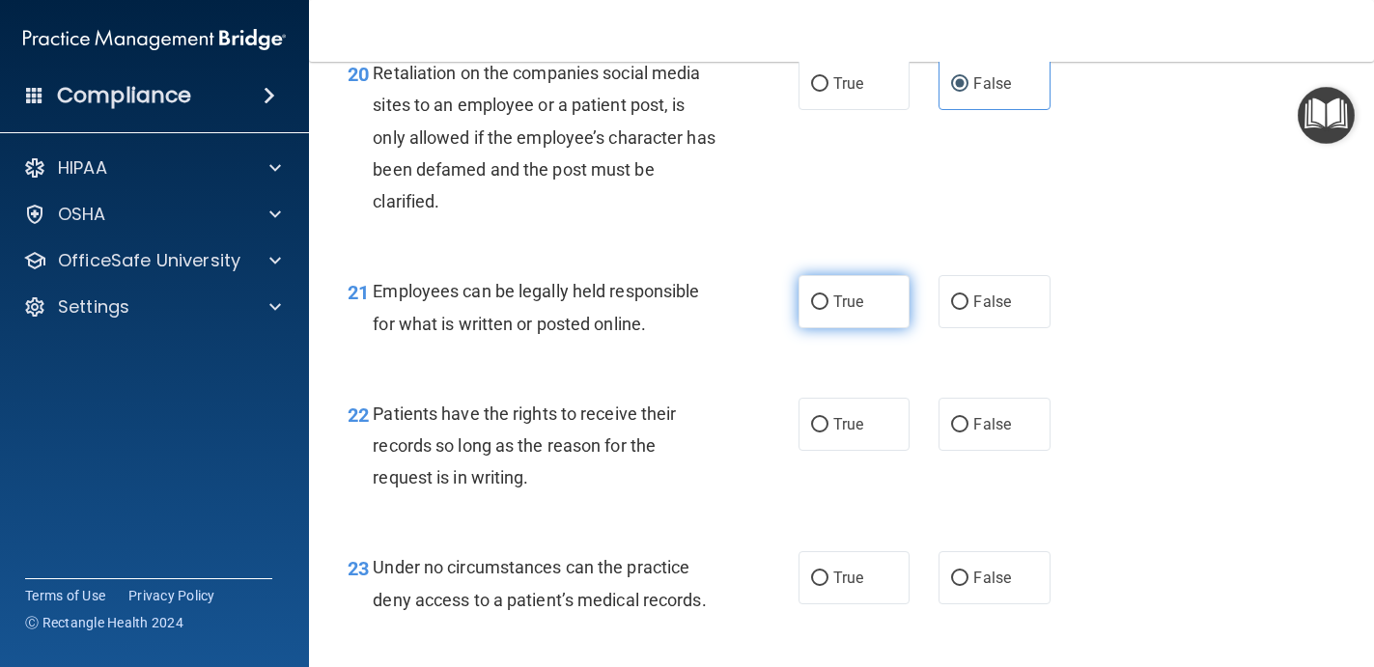
click at [867, 311] on label "True" at bounding box center [854, 301] width 112 height 53
click at [828, 310] on input "True" at bounding box center [819, 302] width 17 height 14
radio input "true"
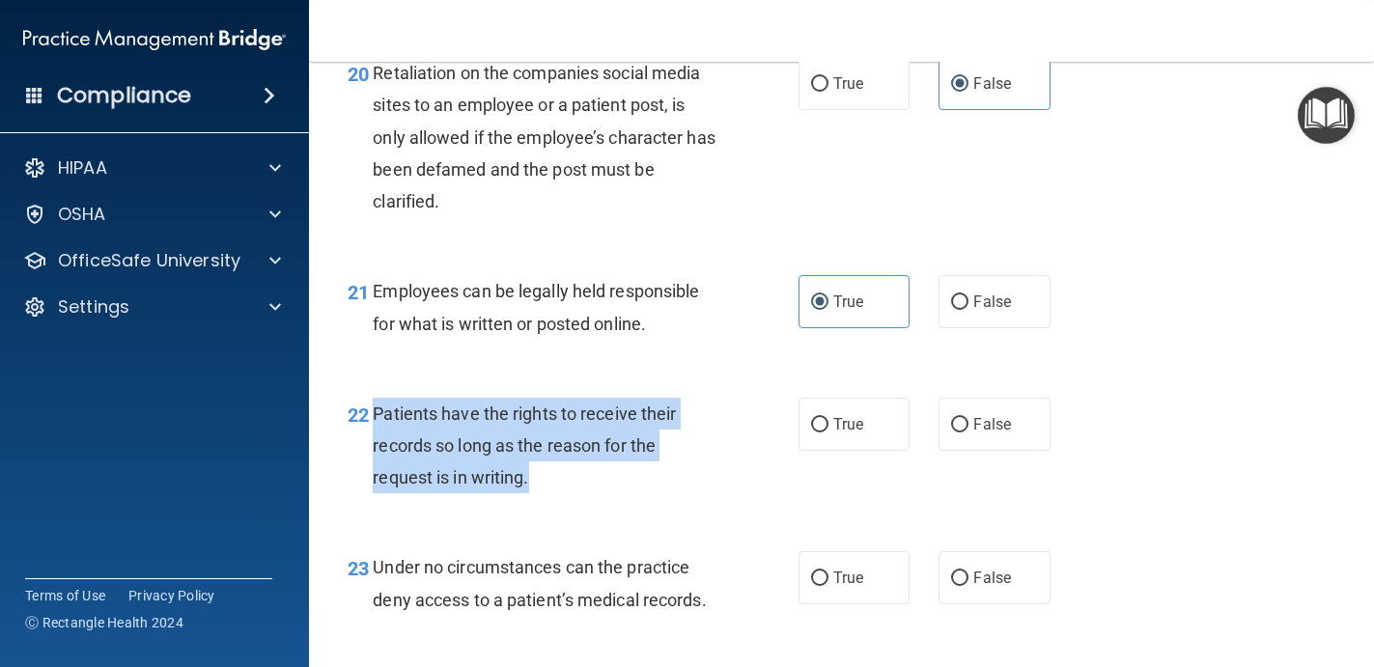
drag, startPoint x: 563, startPoint y: 477, endPoint x: 374, endPoint y: 419, distance: 197.9
click at [374, 419] on div "Patients have the rights to receive their records so long as the reason for the…" at bounding box center [552, 446] width 359 height 97
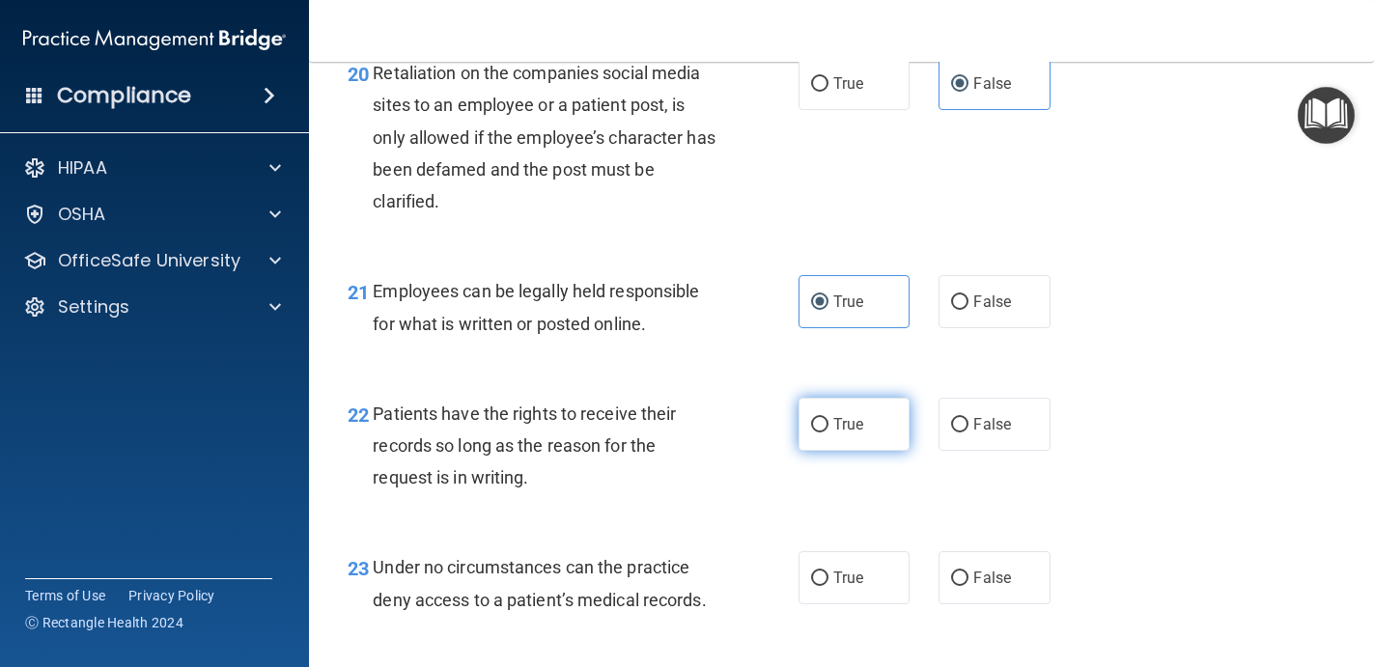
click at [866, 428] on label "True" at bounding box center [854, 424] width 112 height 53
click at [828, 428] on input "True" at bounding box center [819, 425] width 17 height 14
radio input "true"
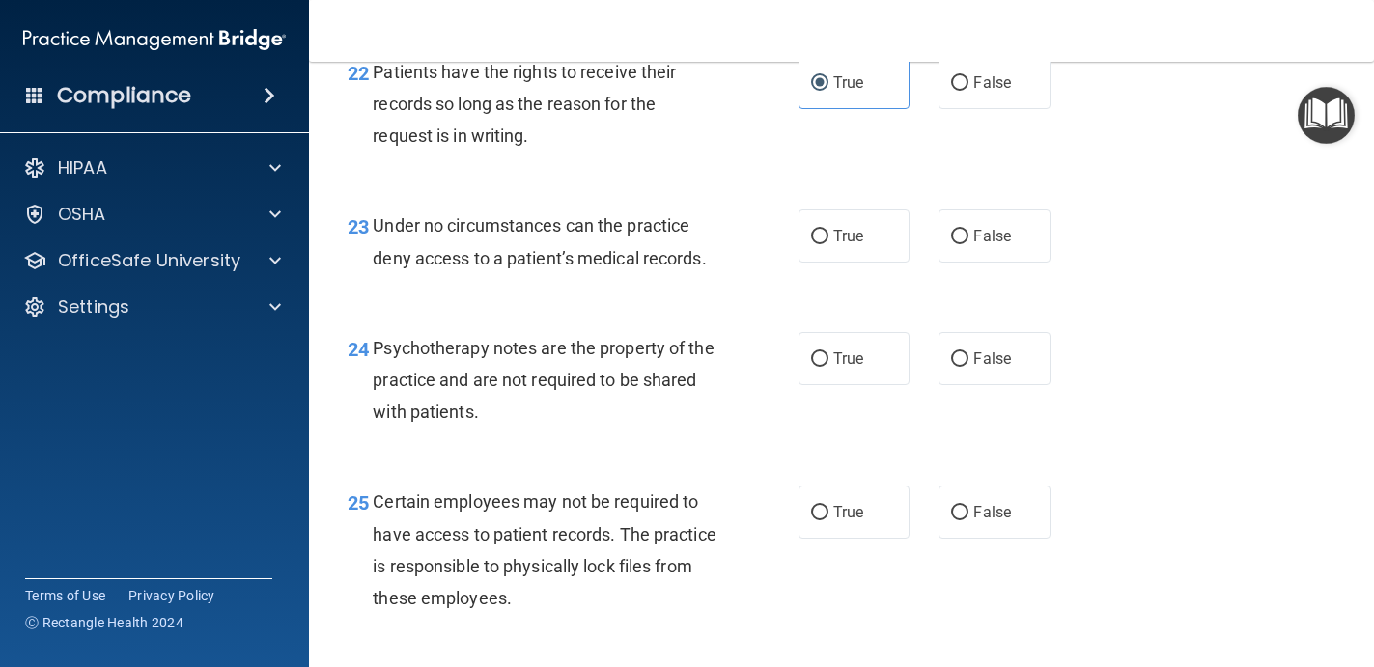
scroll to position [4297, 0]
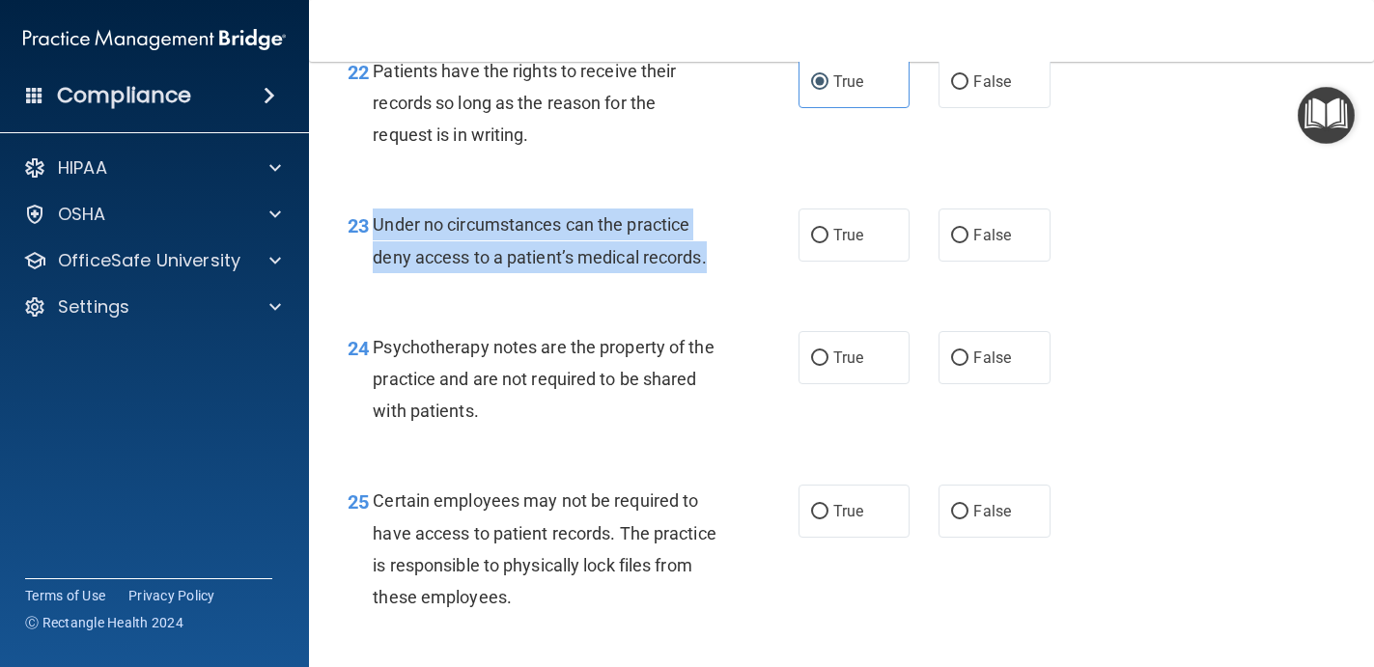
drag, startPoint x: 714, startPoint y: 248, endPoint x: 373, endPoint y: 214, distance: 343.4
click at [373, 214] on div "Under no circumstances can the practice deny access to a patient’s medical reco…" at bounding box center [552, 241] width 359 height 64
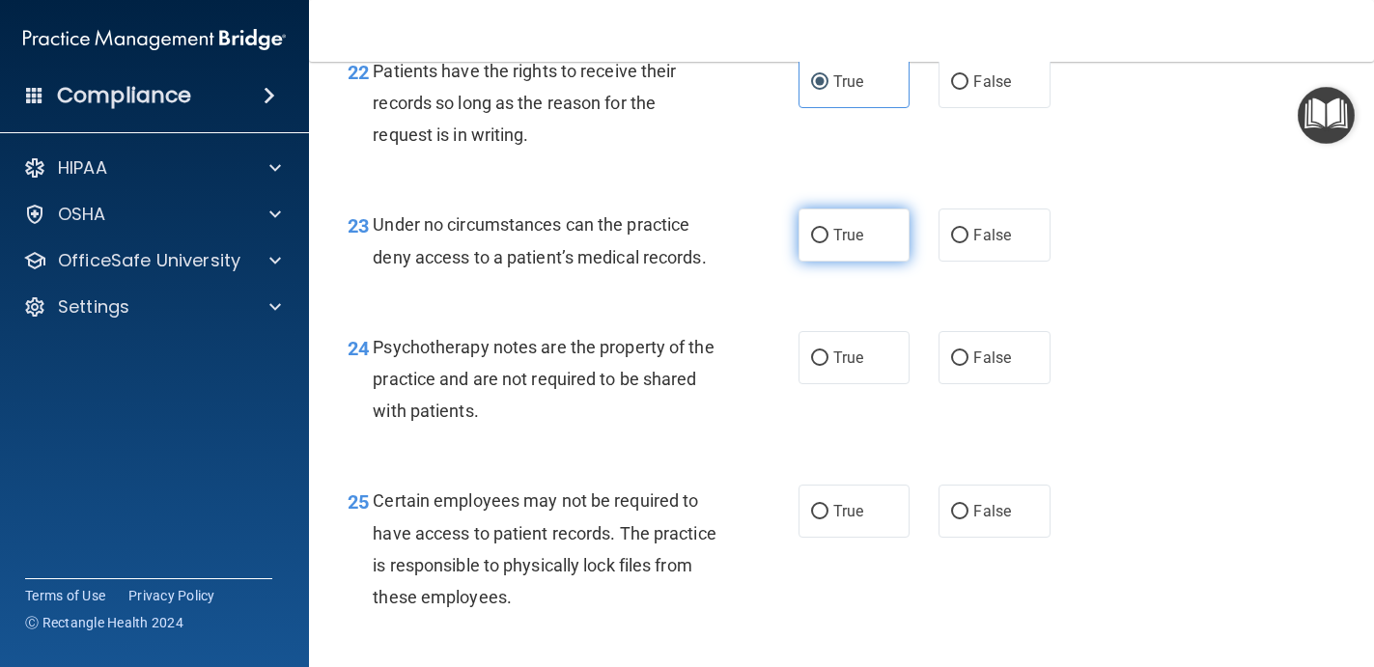
click at [860, 244] on span "True" at bounding box center [848, 235] width 30 height 18
click at [828, 243] on input "True" at bounding box center [819, 236] width 17 height 14
radio input "true"
click at [993, 234] on span "False" at bounding box center [992, 235] width 38 height 18
click at [968, 234] on input "False" at bounding box center [959, 236] width 17 height 14
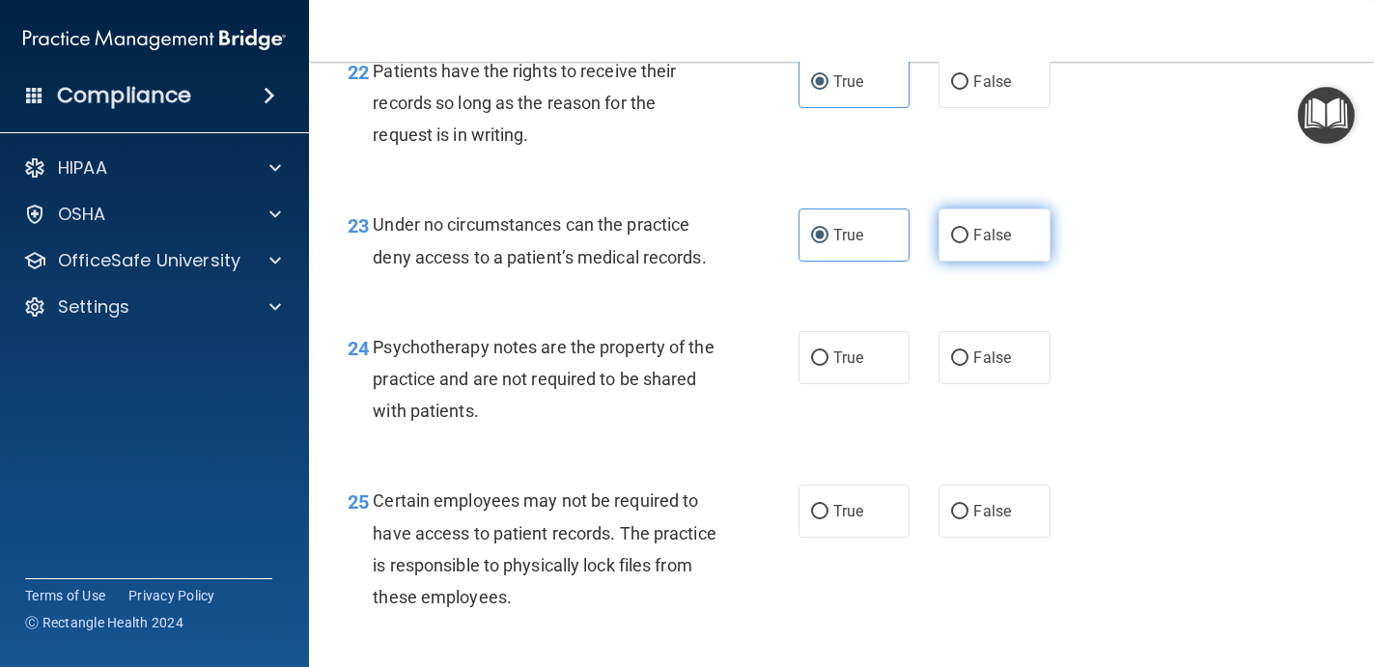
radio input "true"
radio input "false"
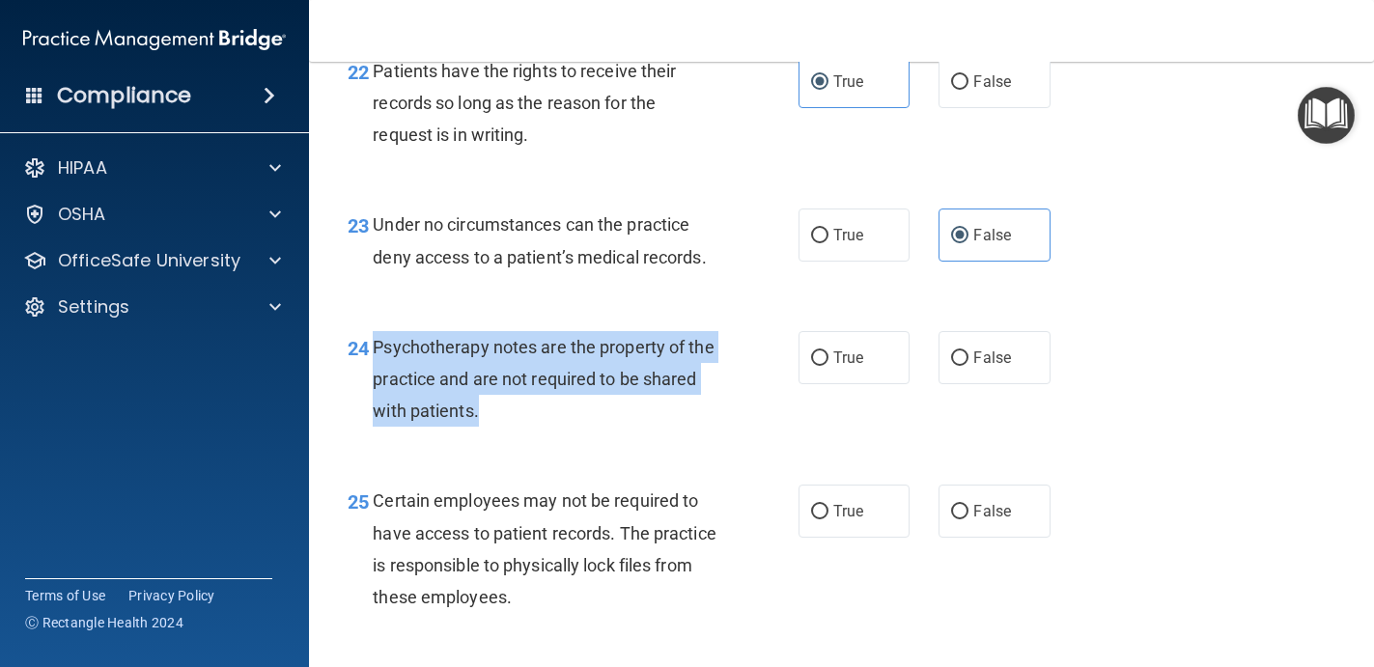
drag, startPoint x: 499, startPoint y: 418, endPoint x: 368, endPoint y: 346, distance: 149.9
click at [368, 346] on div "24 Psychotherapy notes are the property of the practice and are not required to…" at bounding box center [573, 384] width 509 height 106
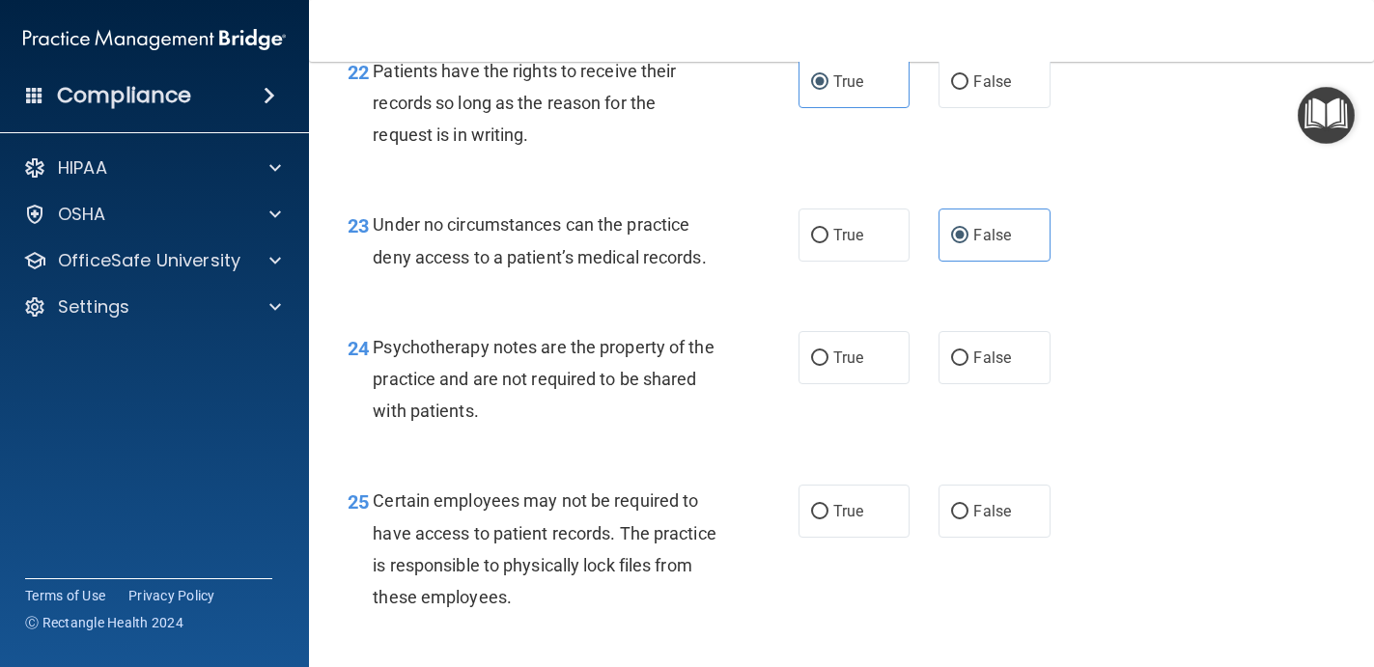
click at [552, 430] on div "24 Psychotherapy notes are the property of the practice and are not required to…" at bounding box center [573, 384] width 509 height 106
click at [874, 362] on label "True" at bounding box center [854, 357] width 112 height 53
click at [828, 362] on input "True" at bounding box center [819, 358] width 17 height 14
radio input "true"
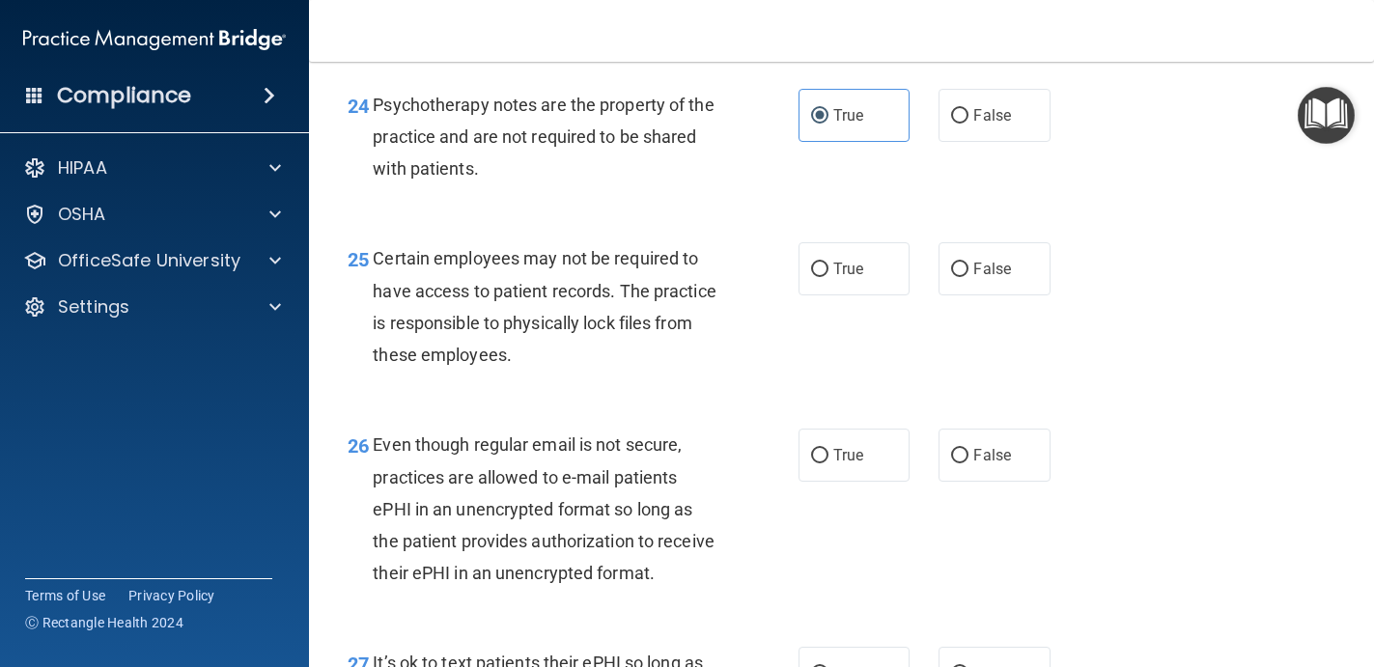
scroll to position [4584, 0]
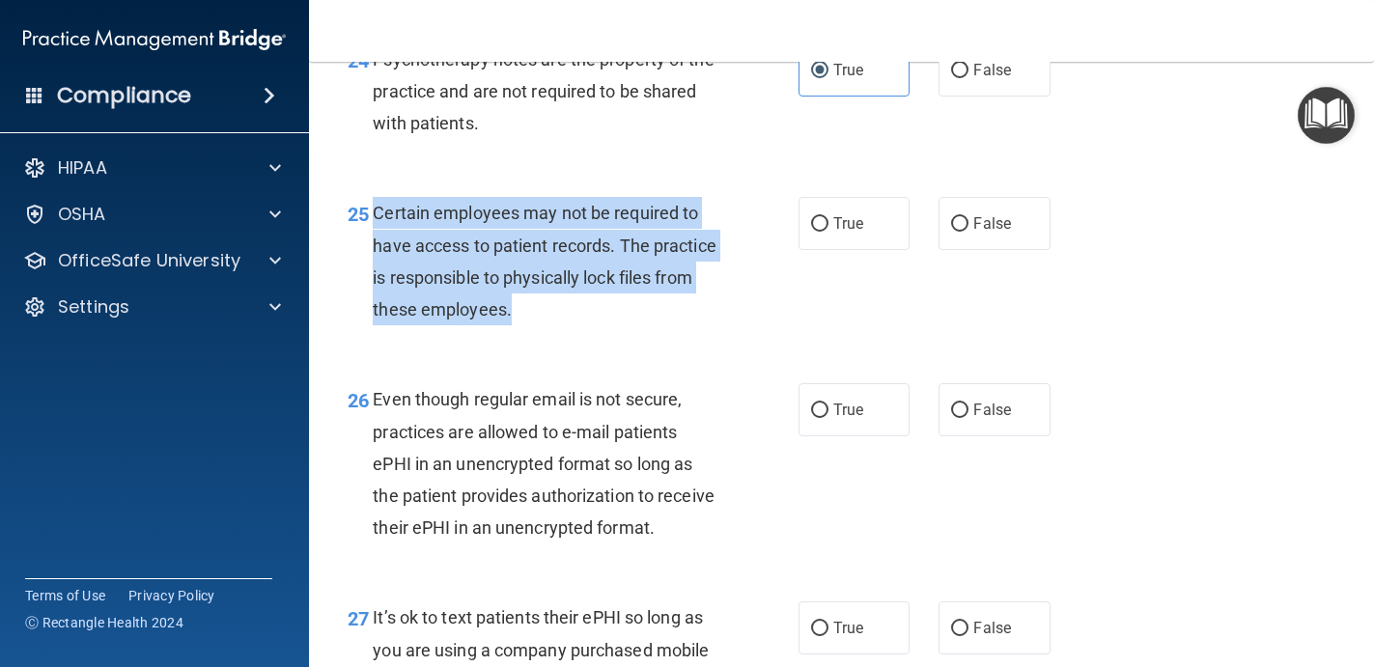
drag, startPoint x: 538, startPoint y: 315, endPoint x: 373, endPoint y: 218, distance: 191.2
click at [373, 218] on div "Certain employees may not be required to have access to patient records. The pr…" at bounding box center [552, 261] width 359 height 128
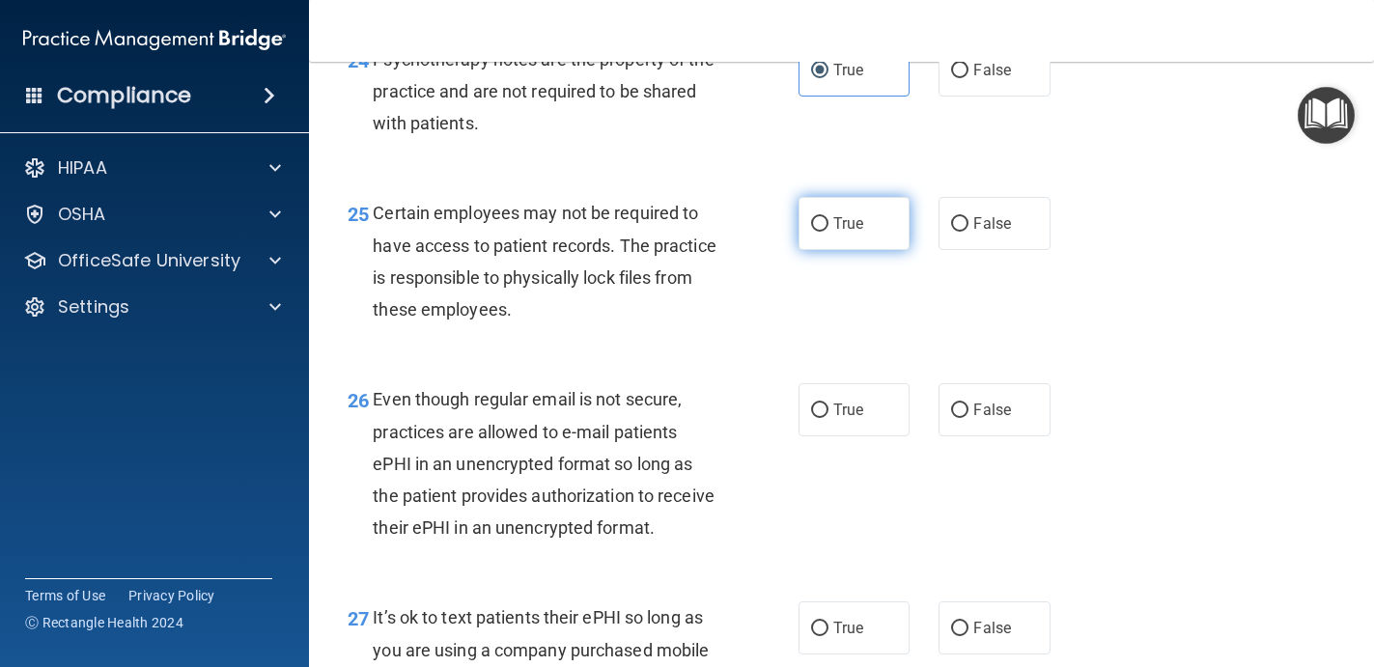
click at [864, 213] on label "True" at bounding box center [854, 223] width 112 height 53
click at [828, 217] on input "True" at bounding box center [819, 224] width 17 height 14
radio input "true"
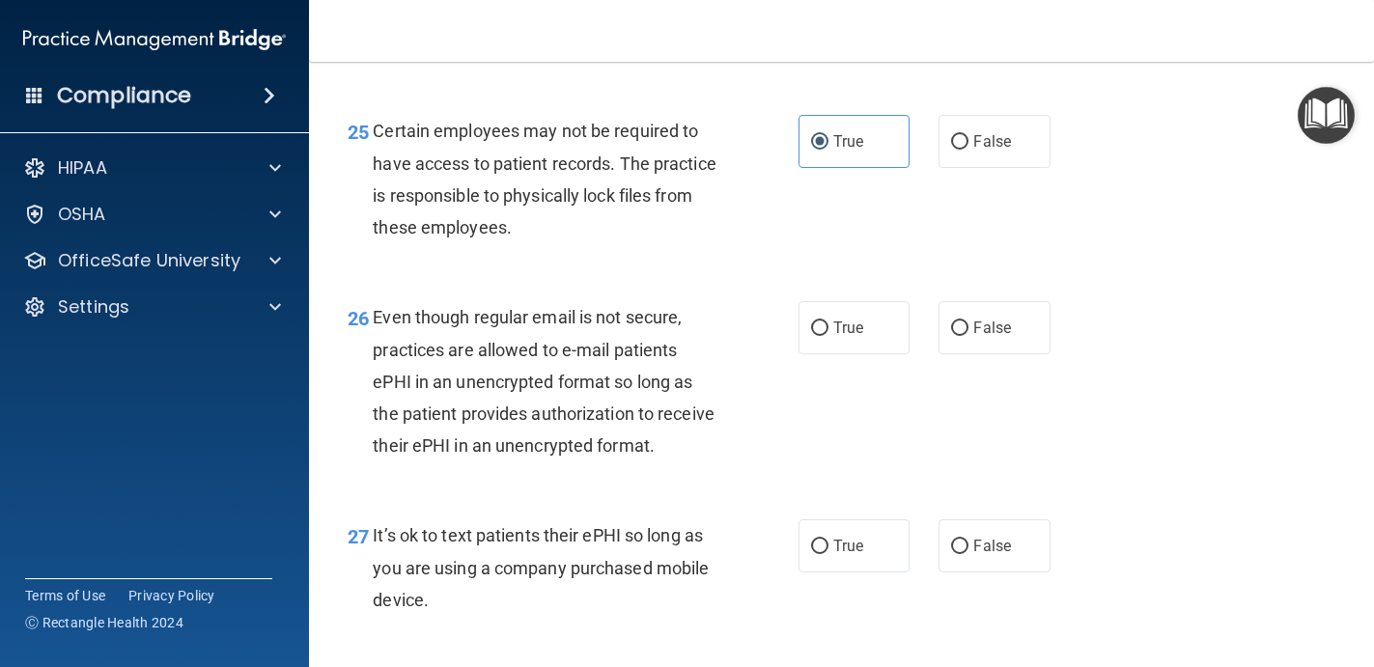
scroll to position [4701, 0]
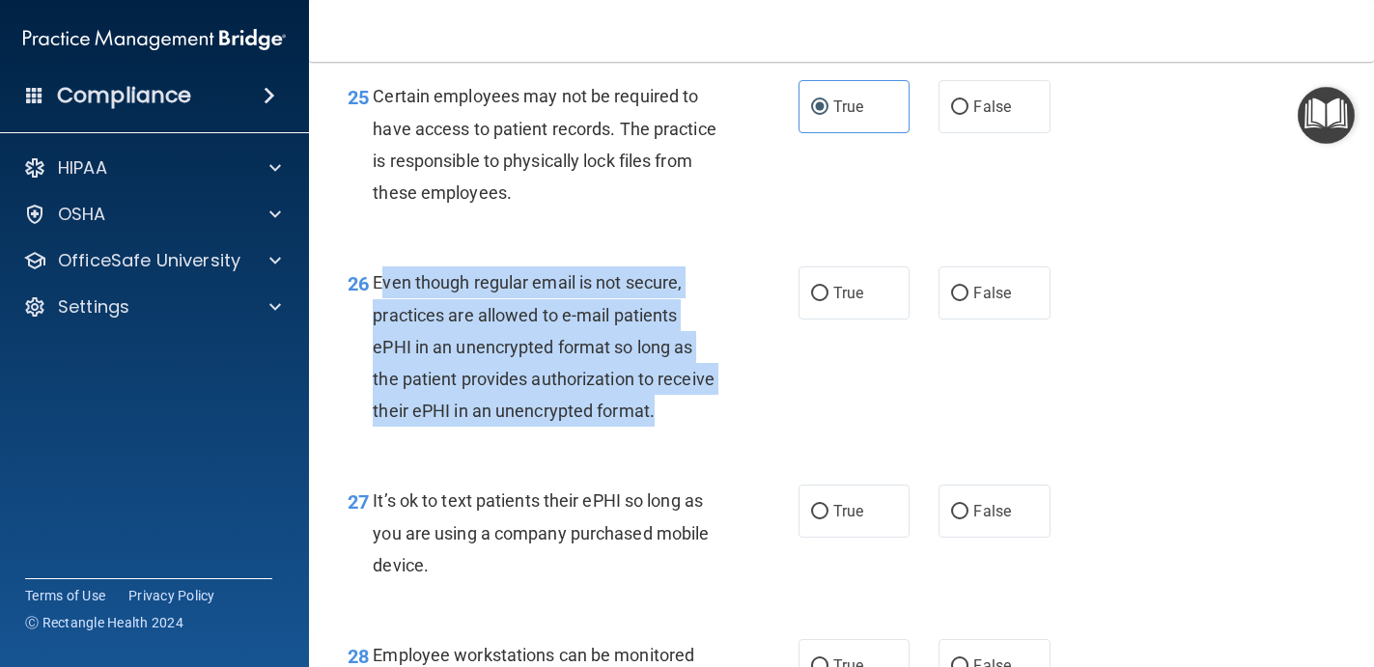
drag, startPoint x: 664, startPoint y: 403, endPoint x: 376, endPoint y: 292, distance: 308.0
click at [376, 292] on div "Even though regular email is not secure, practices are allowed to e-mail patien…" at bounding box center [552, 346] width 359 height 160
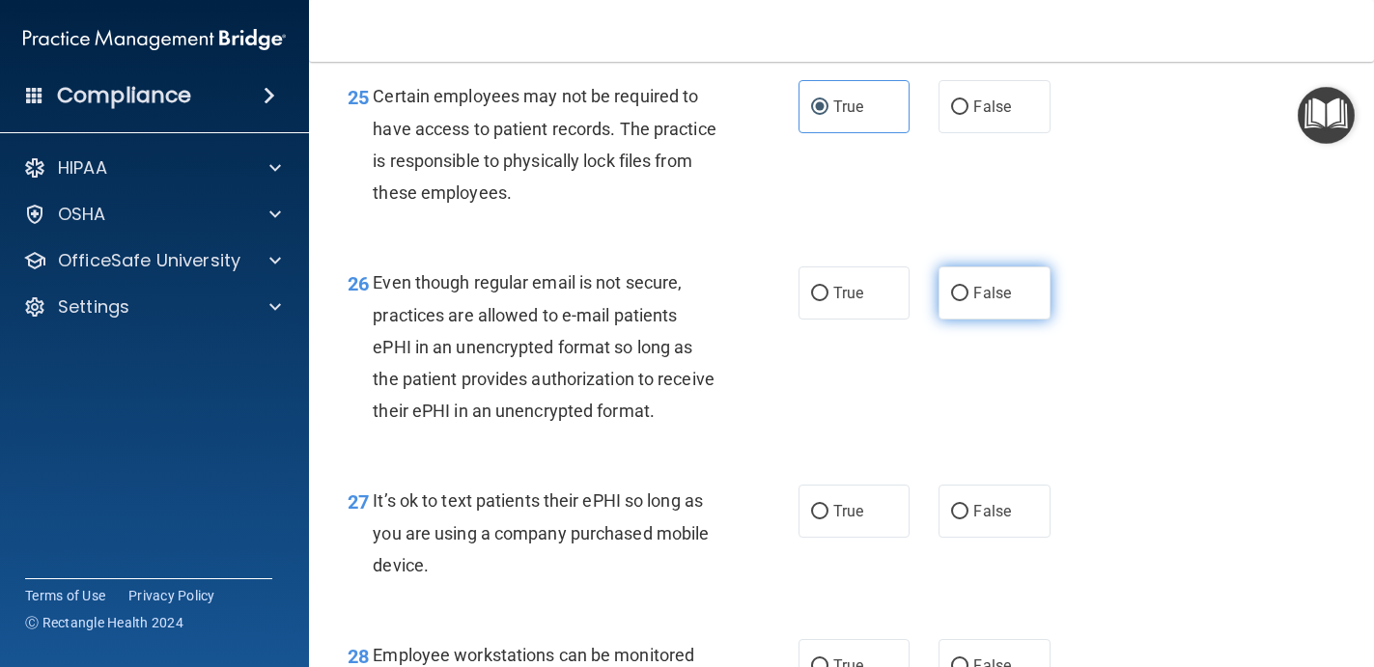
click at [978, 287] on span "False" at bounding box center [992, 293] width 38 height 18
click at [968, 287] on input "False" at bounding box center [959, 294] width 17 height 14
radio input "true"
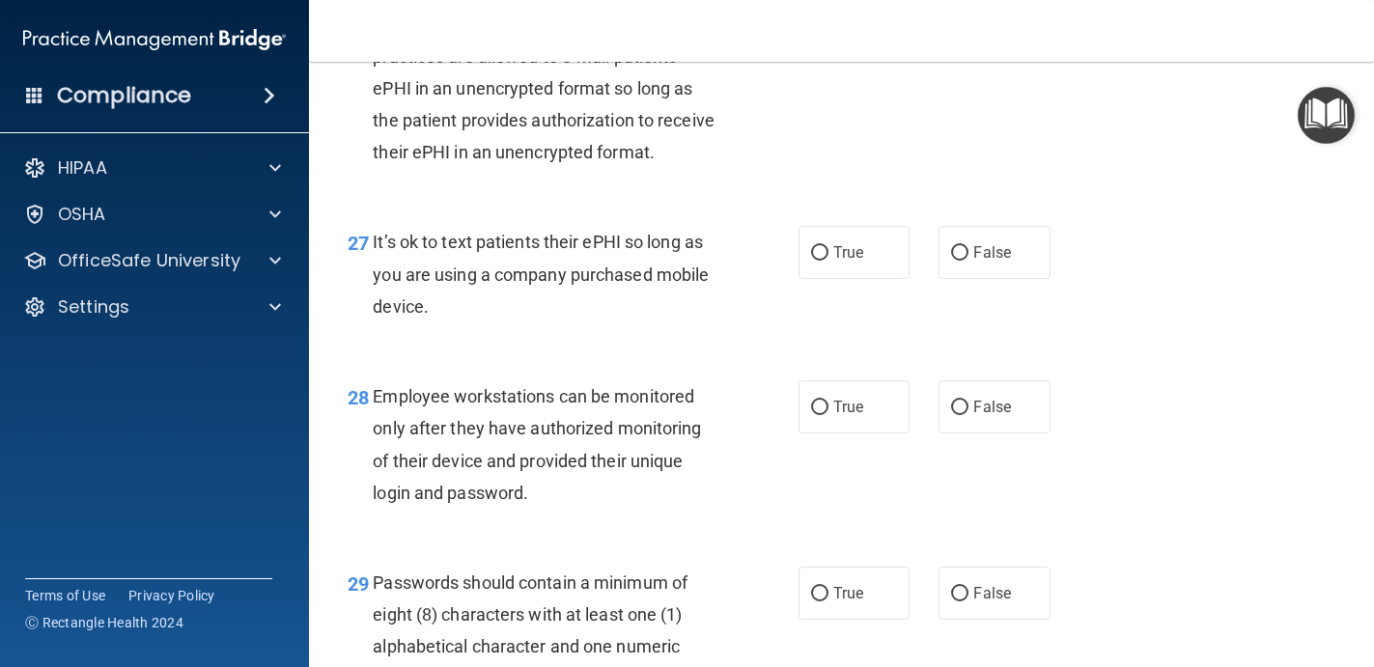
scroll to position [4961, 0]
drag, startPoint x: 439, startPoint y: 307, endPoint x: 373, endPoint y: 254, distance: 85.2
click at [373, 254] on div "It’s ok to text patients their ePHI so long as you are using a company purchase…" at bounding box center [552, 273] width 359 height 97
click at [992, 244] on span "False" at bounding box center [992, 251] width 38 height 18
click at [968, 245] on input "False" at bounding box center [959, 252] width 17 height 14
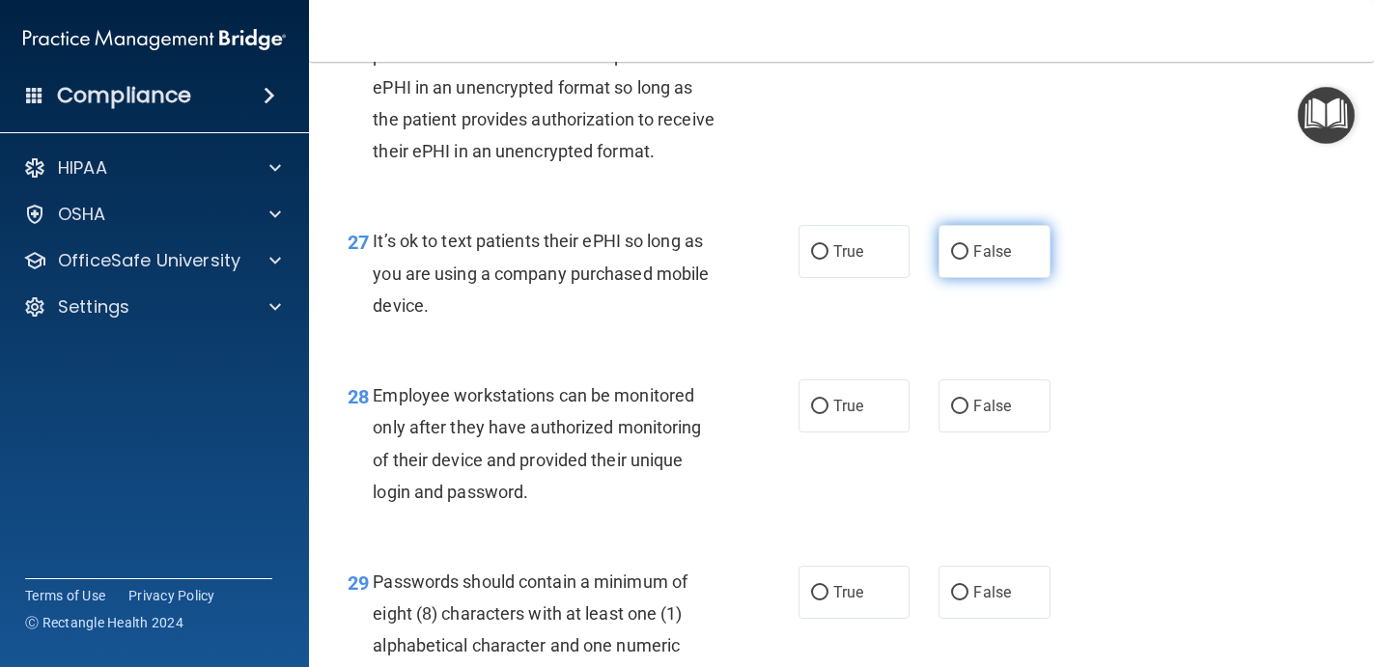
radio input "true"
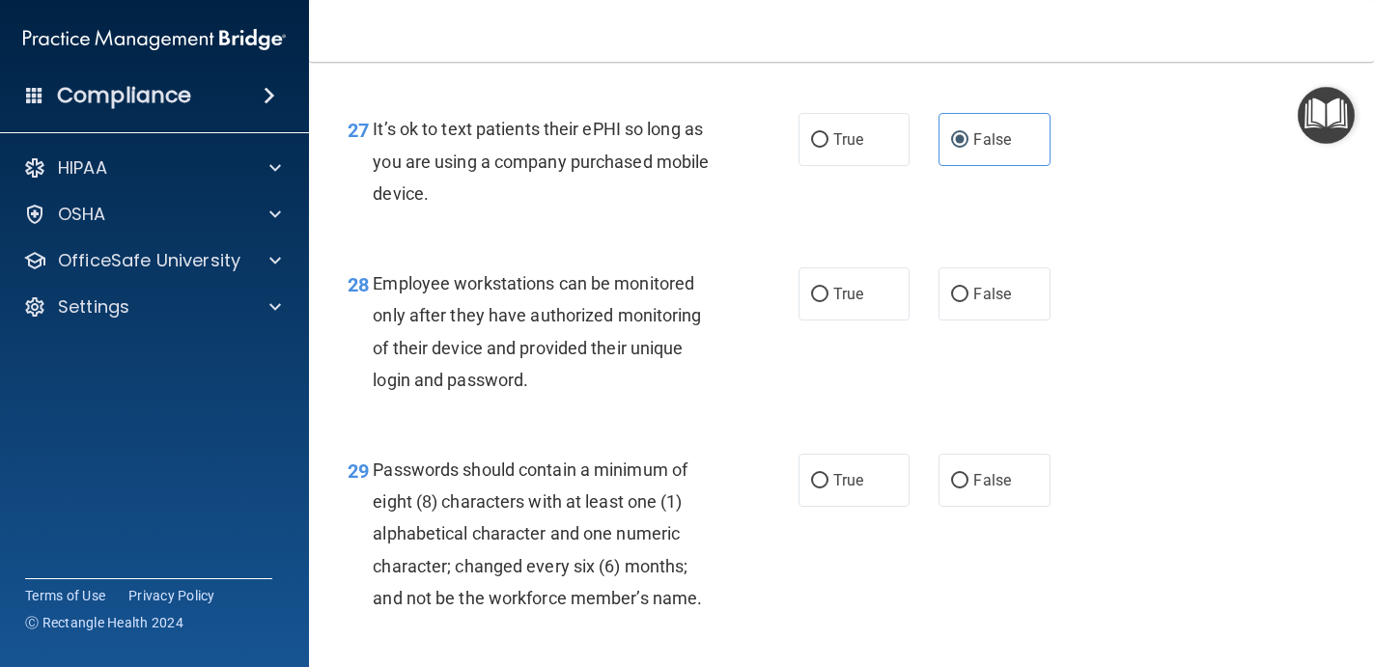
scroll to position [5092, 0]
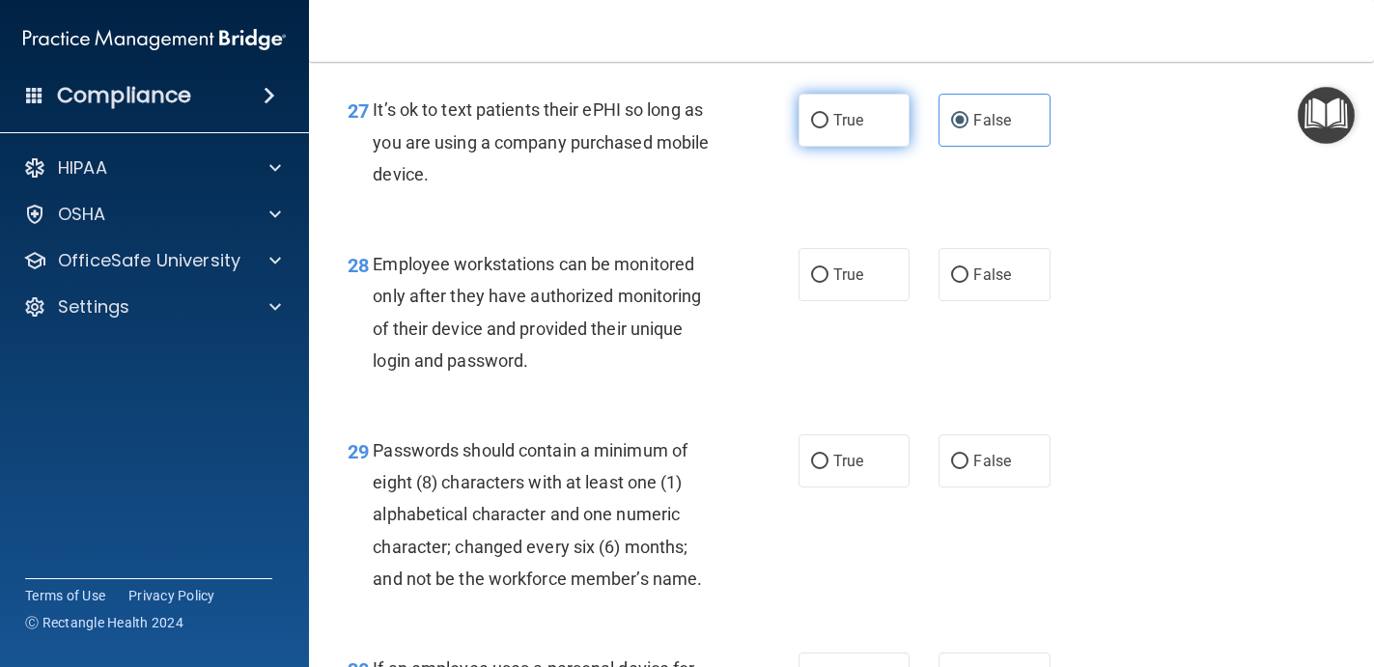
click at [879, 139] on label "True" at bounding box center [854, 120] width 112 height 53
click at [828, 128] on input "True" at bounding box center [819, 121] width 17 height 14
radio input "true"
radio input "false"
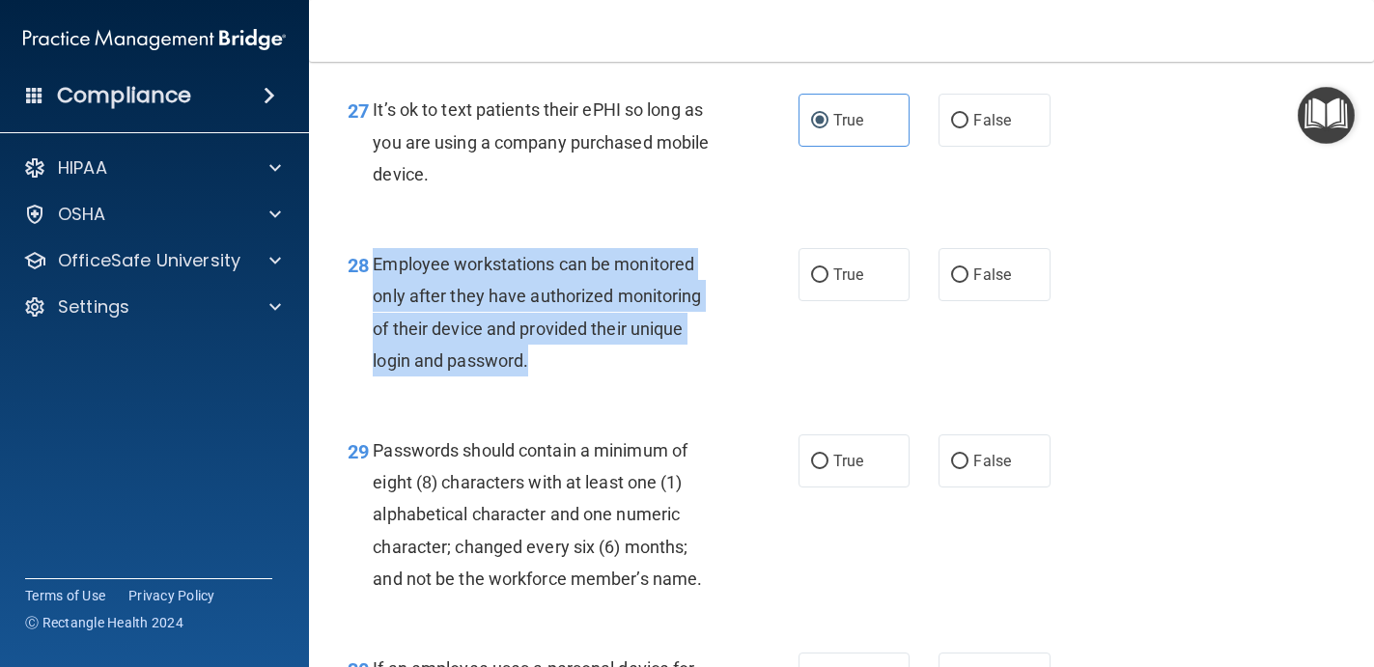
drag, startPoint x: 542, startPoint y: 362, endPoint x: 377, endPoint y: 274, distance: 186.1
click at [377, 273] on div "Employee workstations can be monitored only after they have authorized monitori…" at bounding box center [552, 312] width 359 height 128
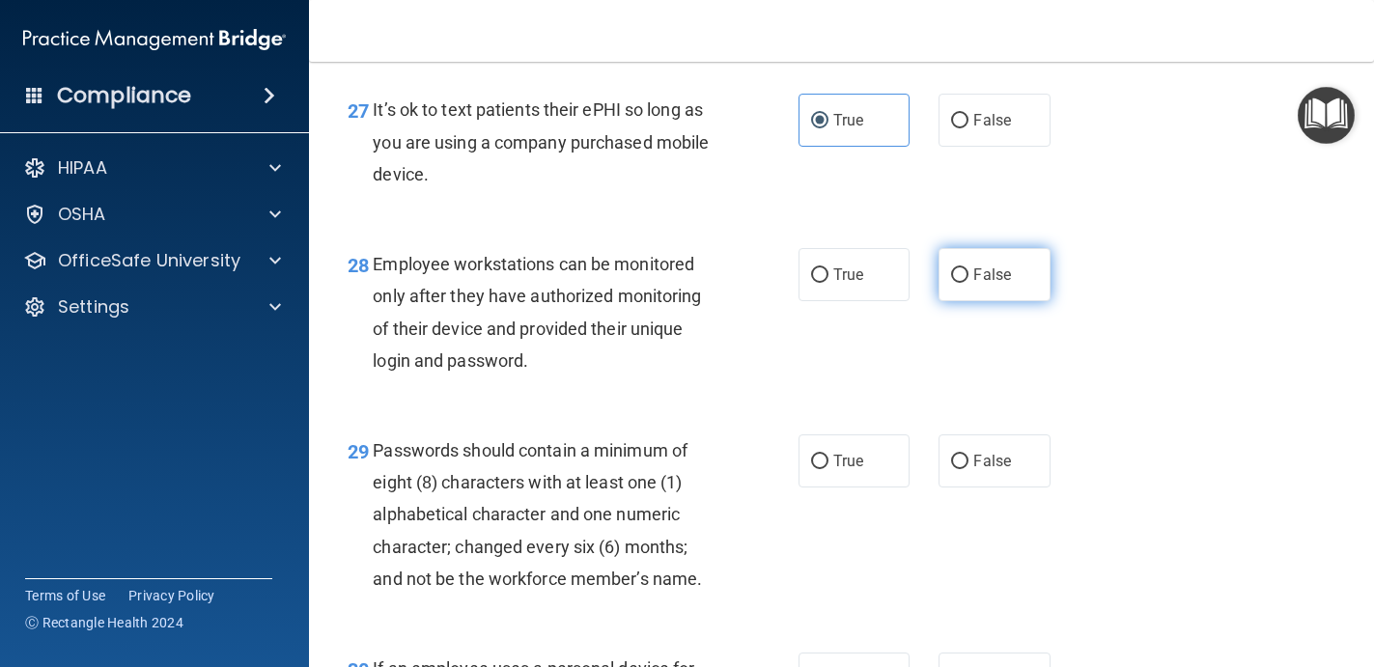
click at [969, 268] on label "False" at bounding box center [994, 274] width 112 height 53
click at [968, 268] on input "False" at bounding box center [959, 275] width 17 height 14
radio input "true"
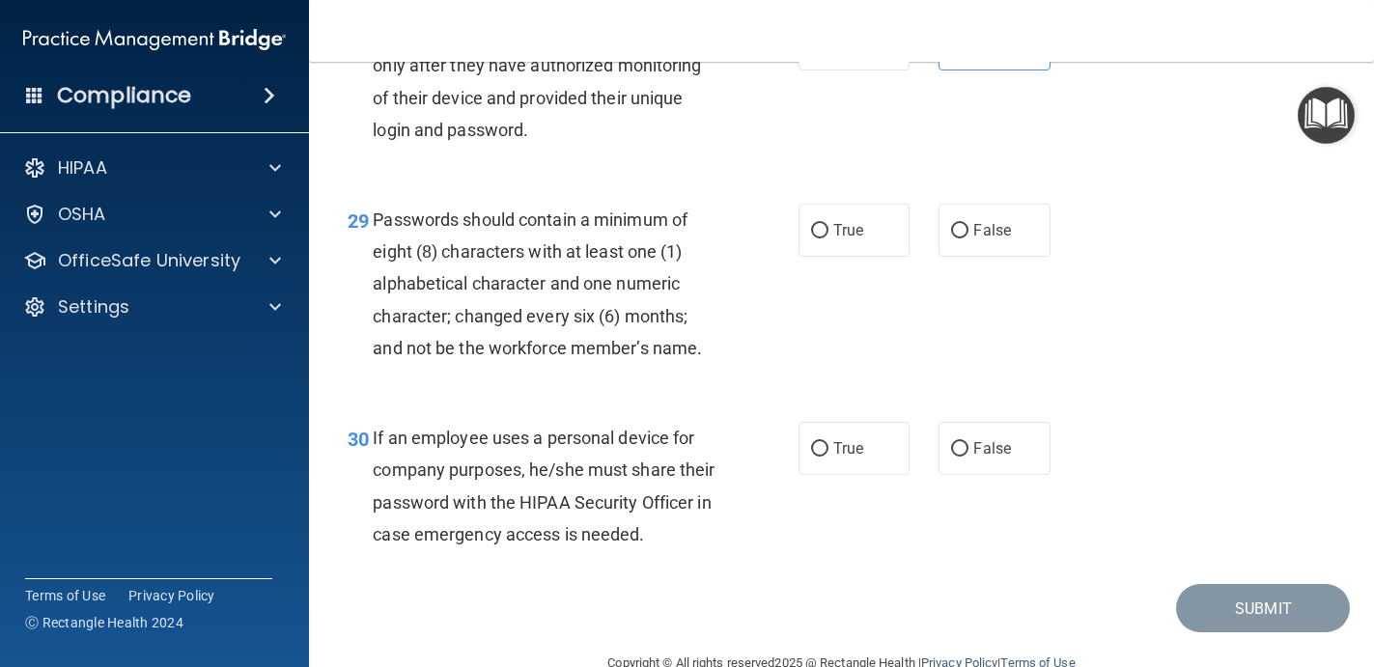
click at [699, 343] on span "Passwords should contain a minimum of eight (8) characters with at least one (1…" at bounding box center [537, 283] width 329 height 149
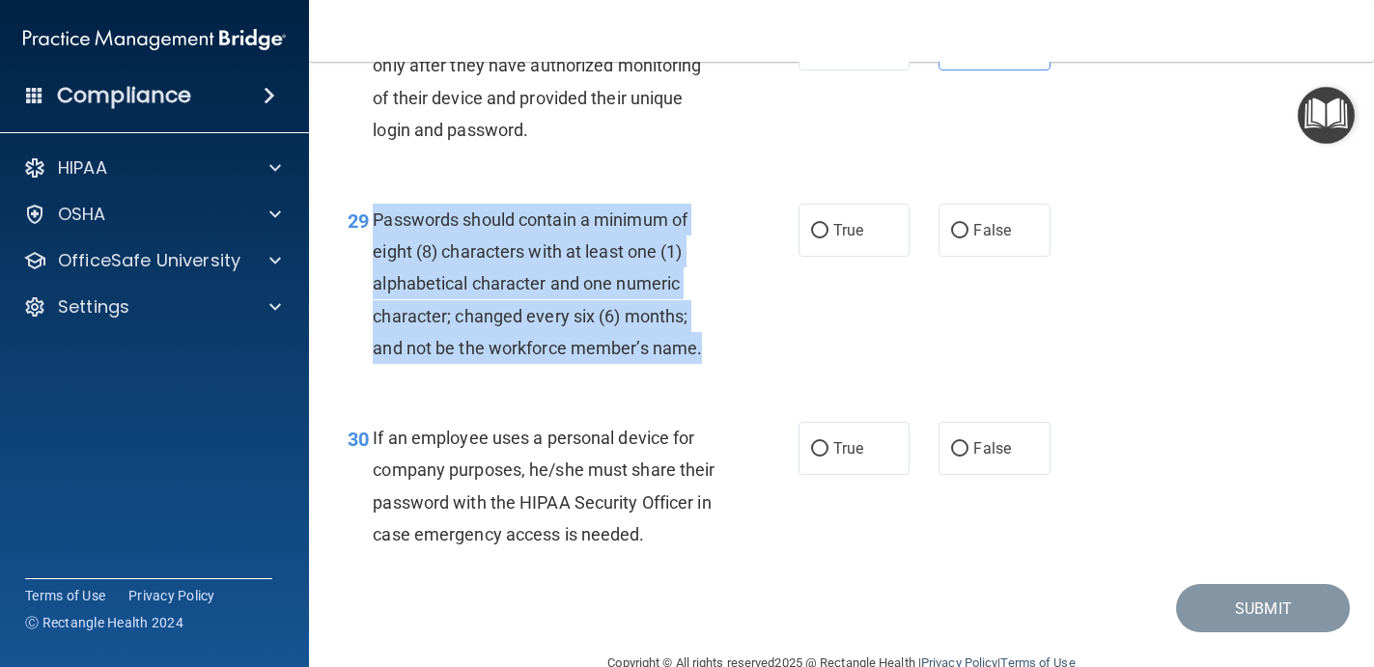
drag, startPoint x: 712, startPoint y: 344, endPoint x: 374, endPoint y: 219, distance: 361.0
click at [374, 219] on div "Passwords should contain a minimum of eight (8) characters with at least one (1…" at bounding box center [552, 284] width 359 height 160
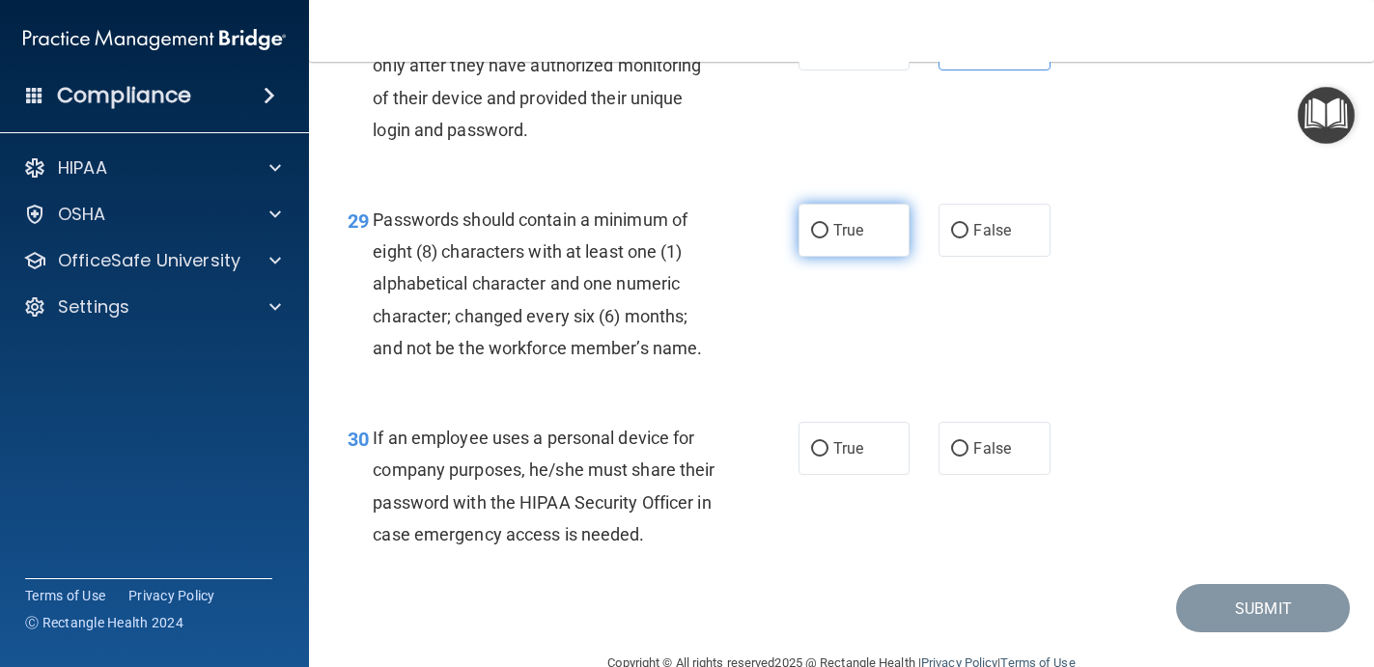
click at [872, 243] on label "True" at bounding box center [854, 230] width 112 height 53
click at [828, 238] on input "True" at bounding box center [819, 231] width 17 height 14
radio input "true"
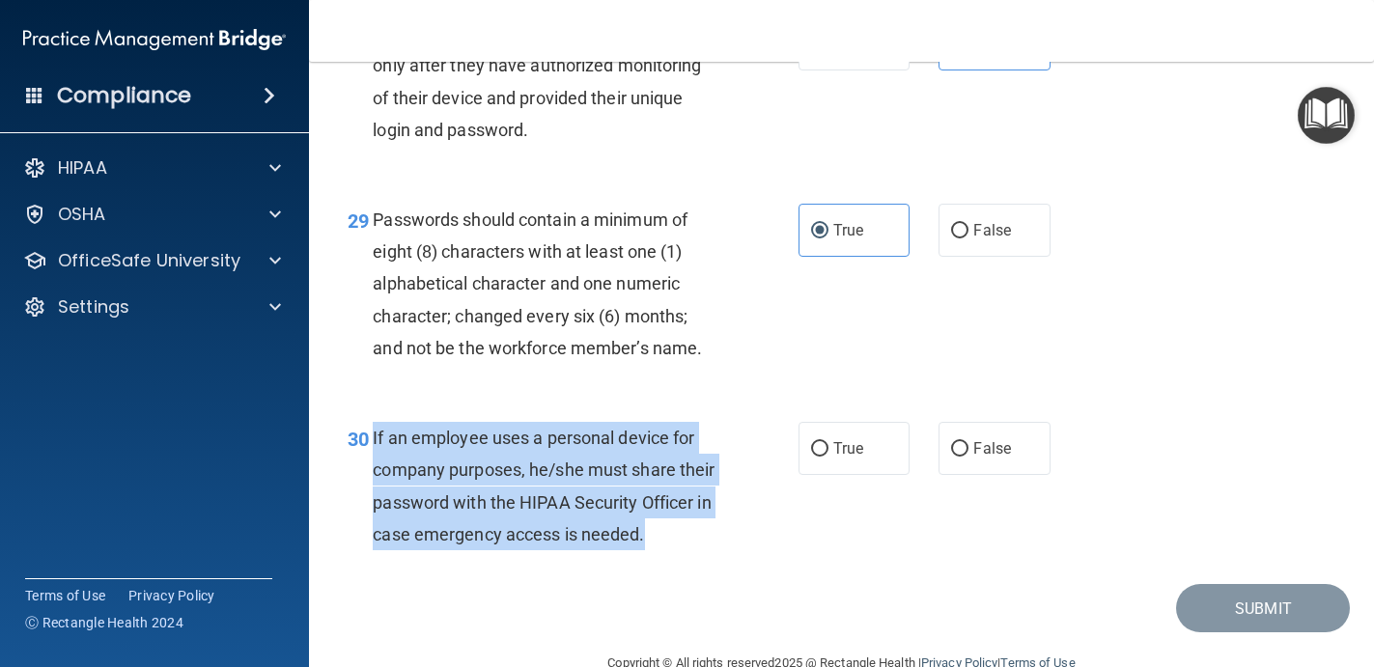
drag, startPoint x: 667, startPoint y: 534, endPoint x: 370, endPoint y: 431, distance: 314.4
click at [371, 431] on div "30 If an employee uses a personal device for company purposes, he/she must shar…" at bounding box center [573, 491] width 509 height 138
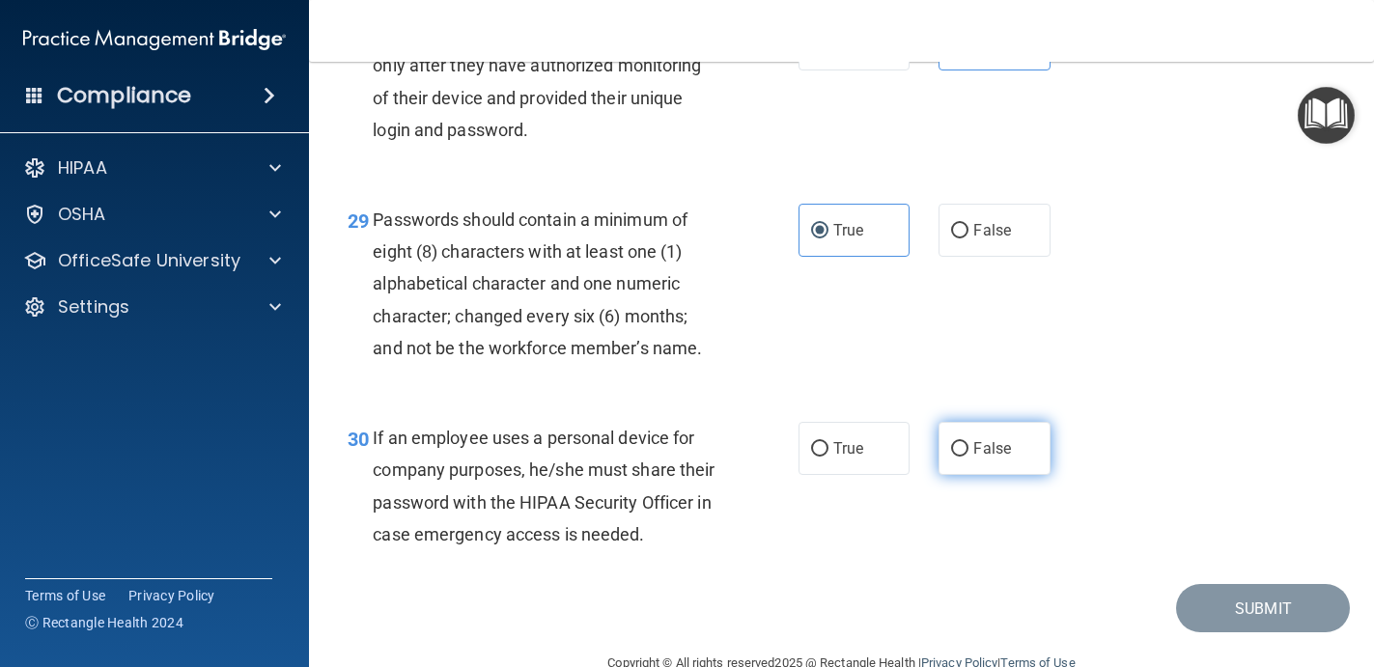
click at [990, 458] on span "False" at bounding box center [992, 448] width 38 height 18
click at [968, 457] on input "False" at bounding box center [959, 449] width 17 height 14
radio input "true"
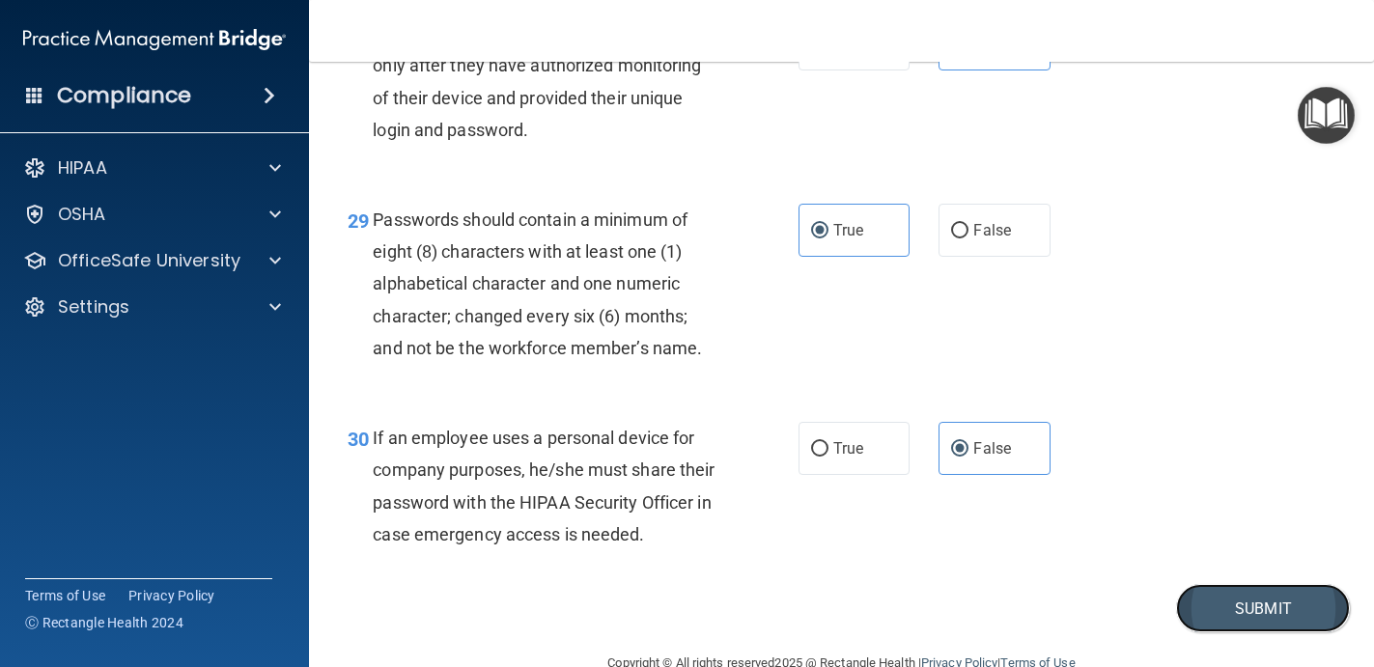
click at [1212, 601] on button "Submit" at bounding box center [1263, 608] width 174 height 49
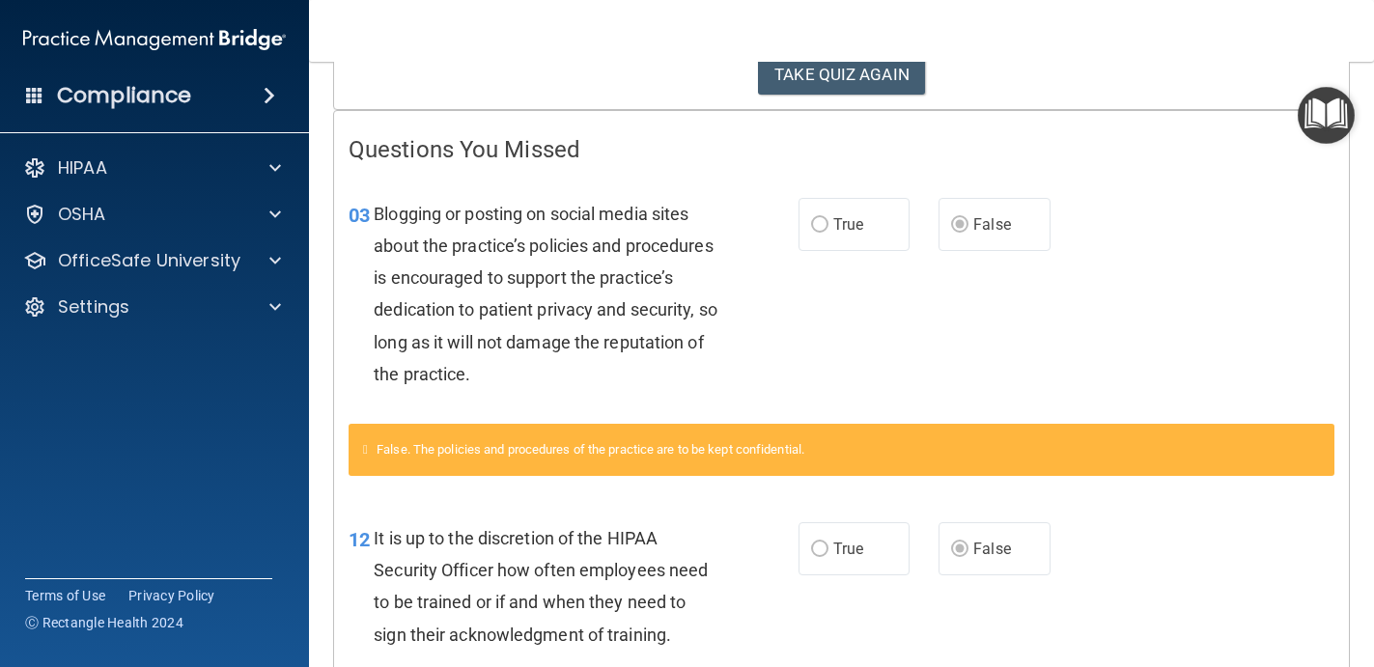
scroll to position [236, 0]
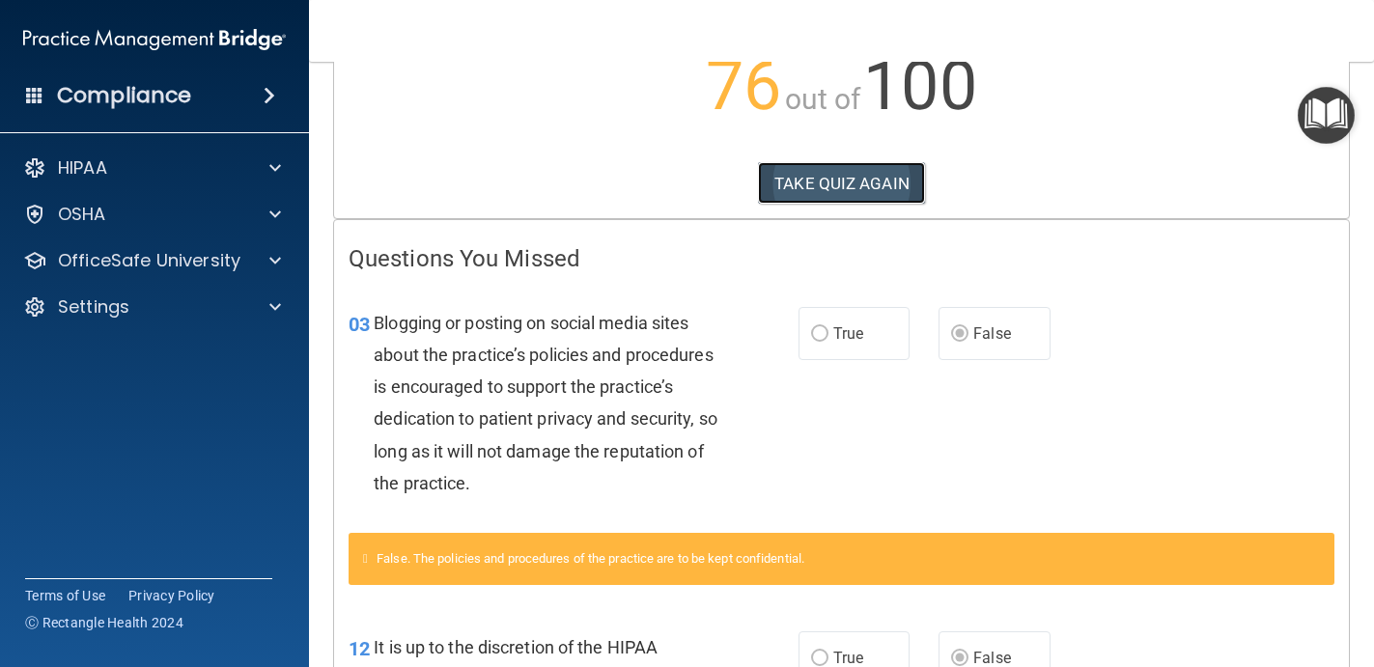
click at [863, 190] on button "TAKE QUIZ AGAIN" at bounding box center [841, 183] width 167 height 42
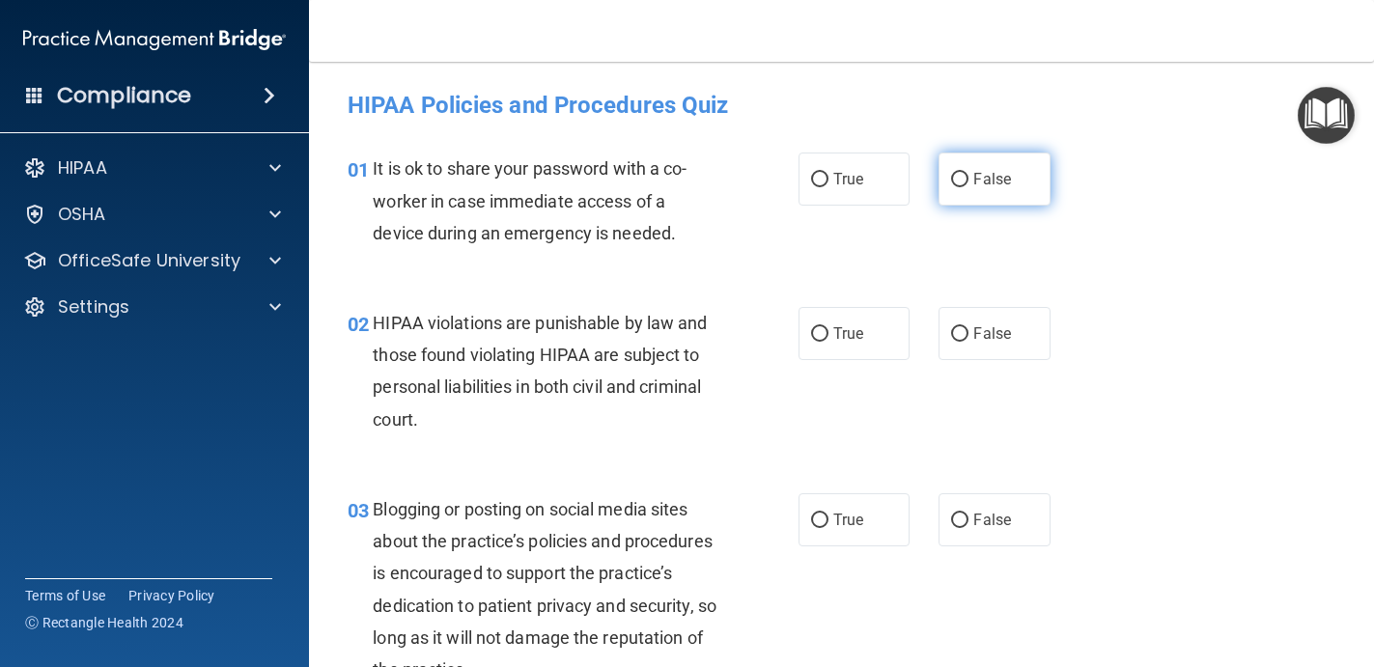
click at [981, 156] on label "False" at bounding box center [994, 179] width 112 height 53
click at [968, 173] on input "False" at bounding box center [959, 180] width 17 height 14
radio input "true"
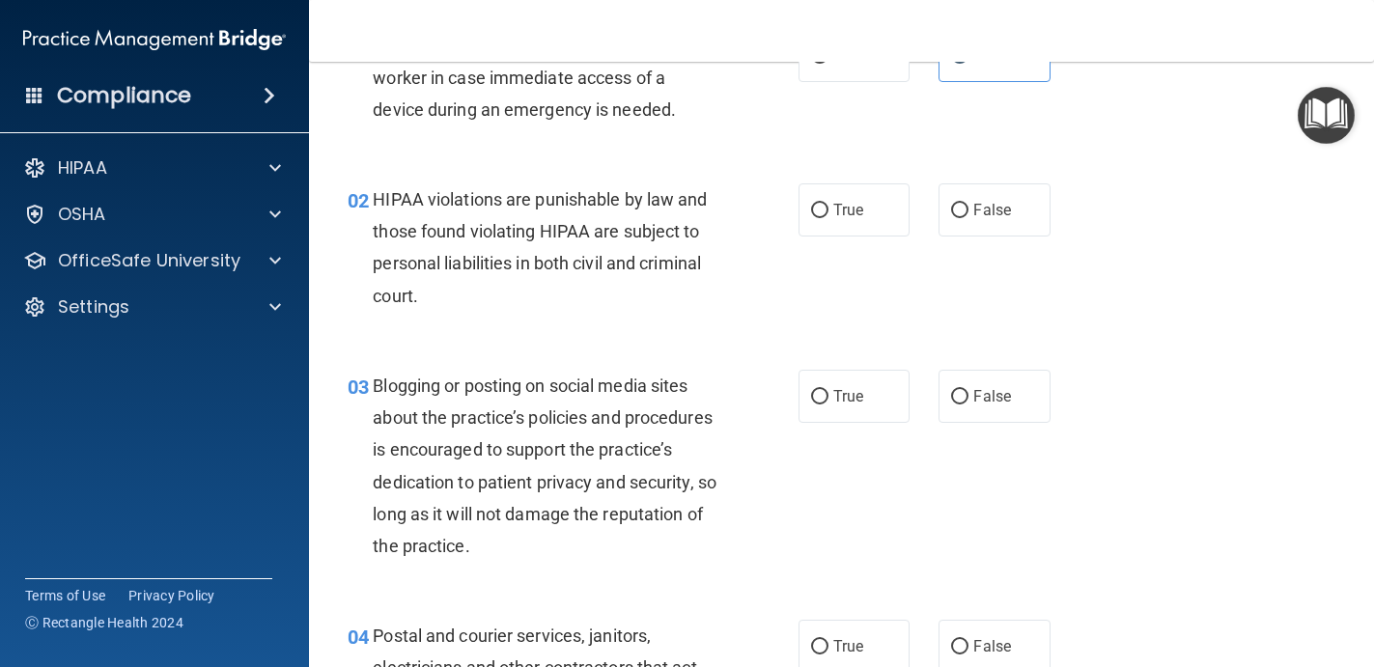
scroll to position [126, 0]
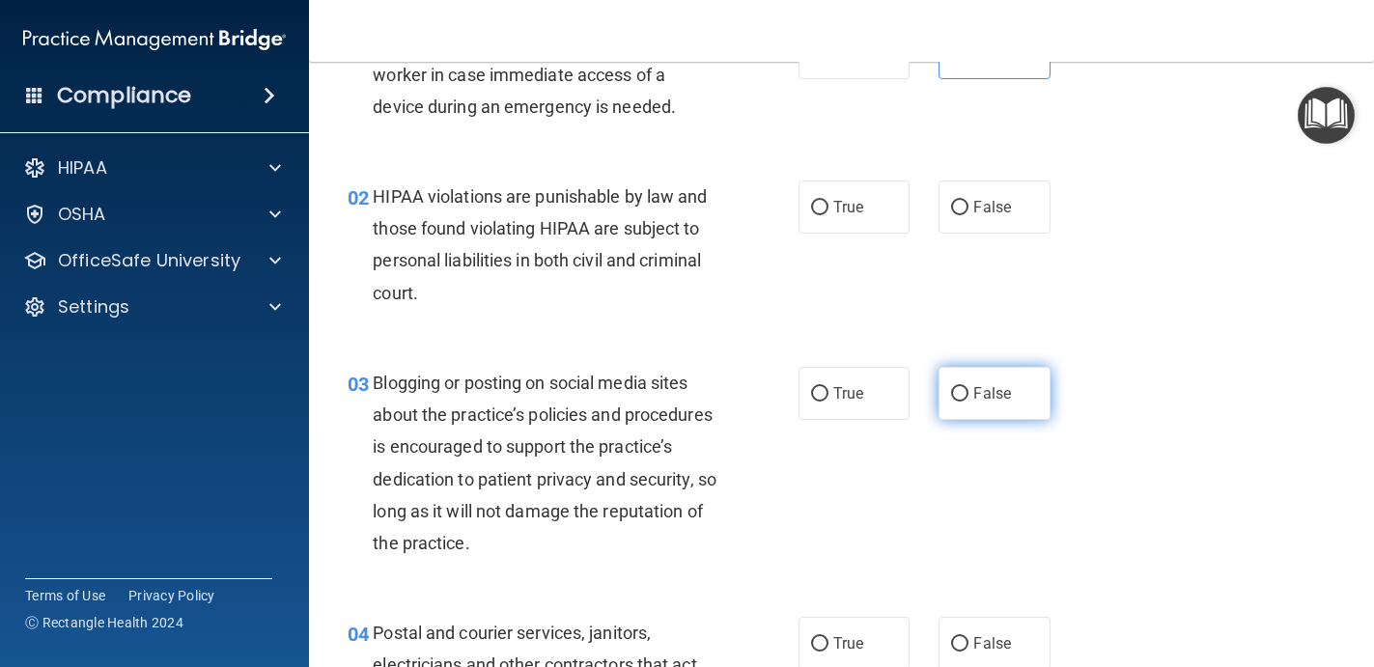
click at [961, 392] on input "False" at bounding box center [959, 394] width 17 height 14
radio input "true"
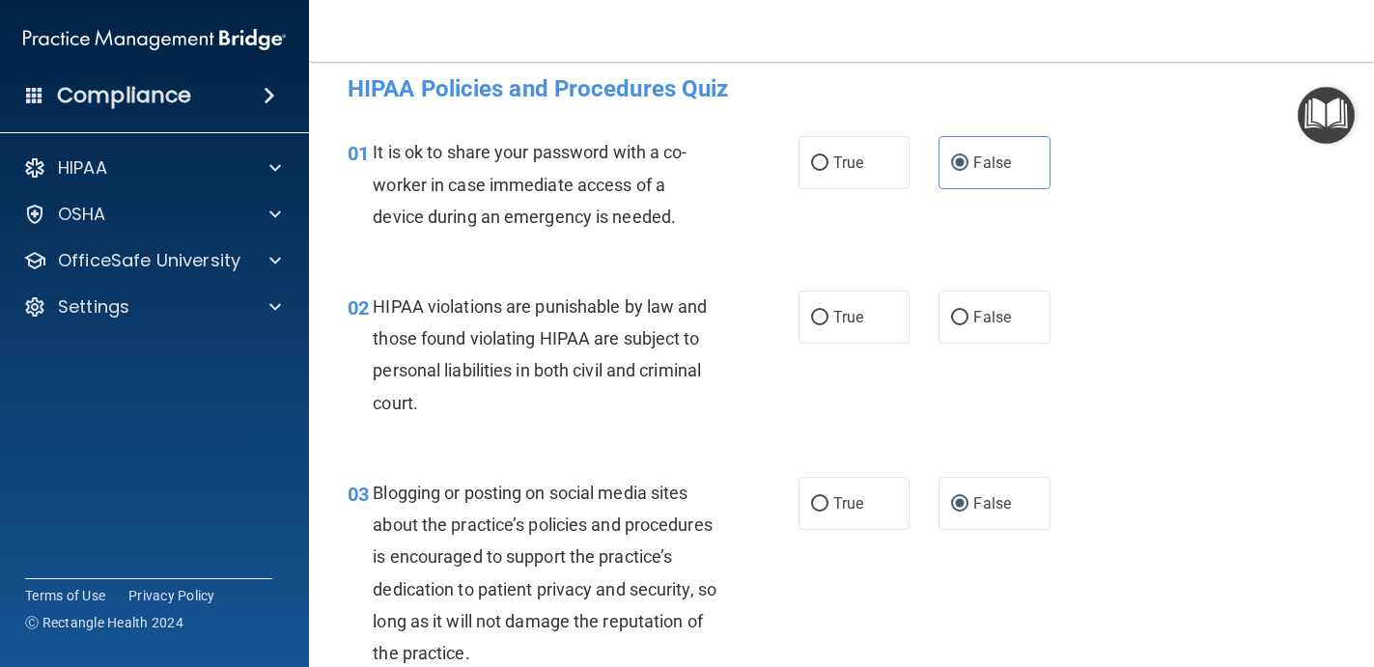
scroll to position [14, 0]
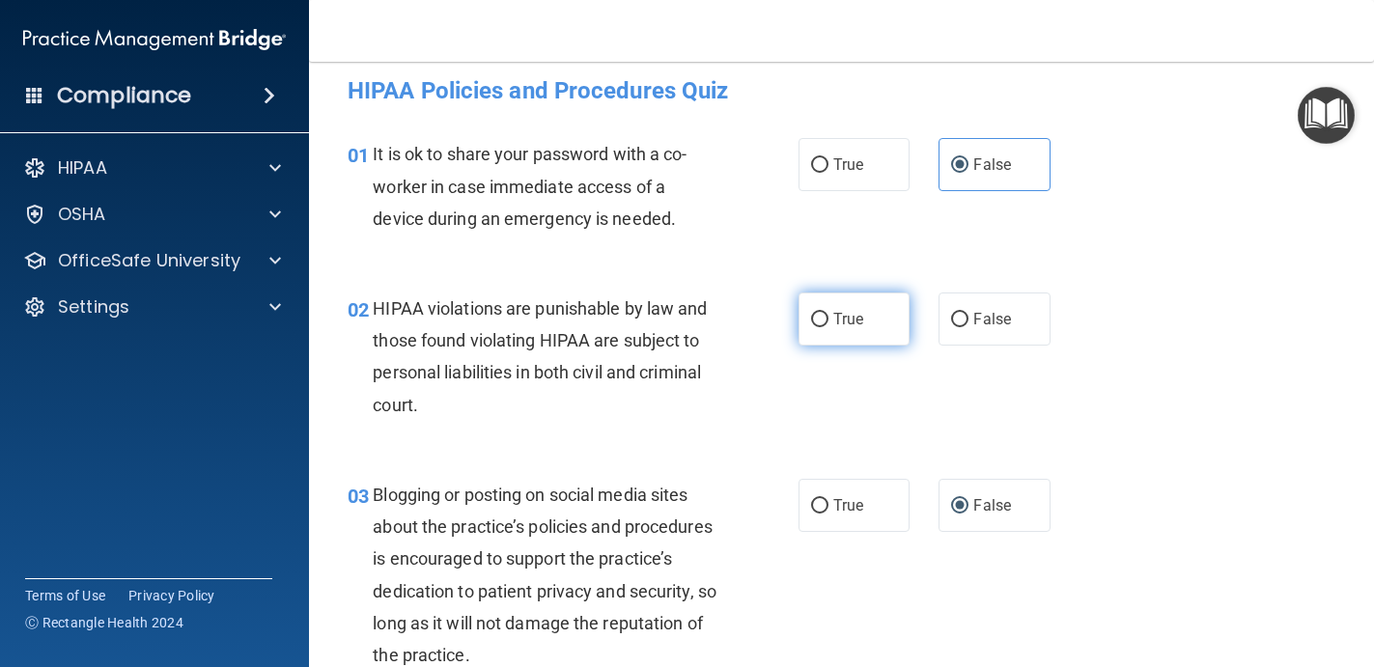
click at [827, 319] on label "True" at bounding box center [854, 318] width 112 height 53
click at [827, 319] on input "True" at bounding box center [819, 320] width 17 height 14
radio input "true"
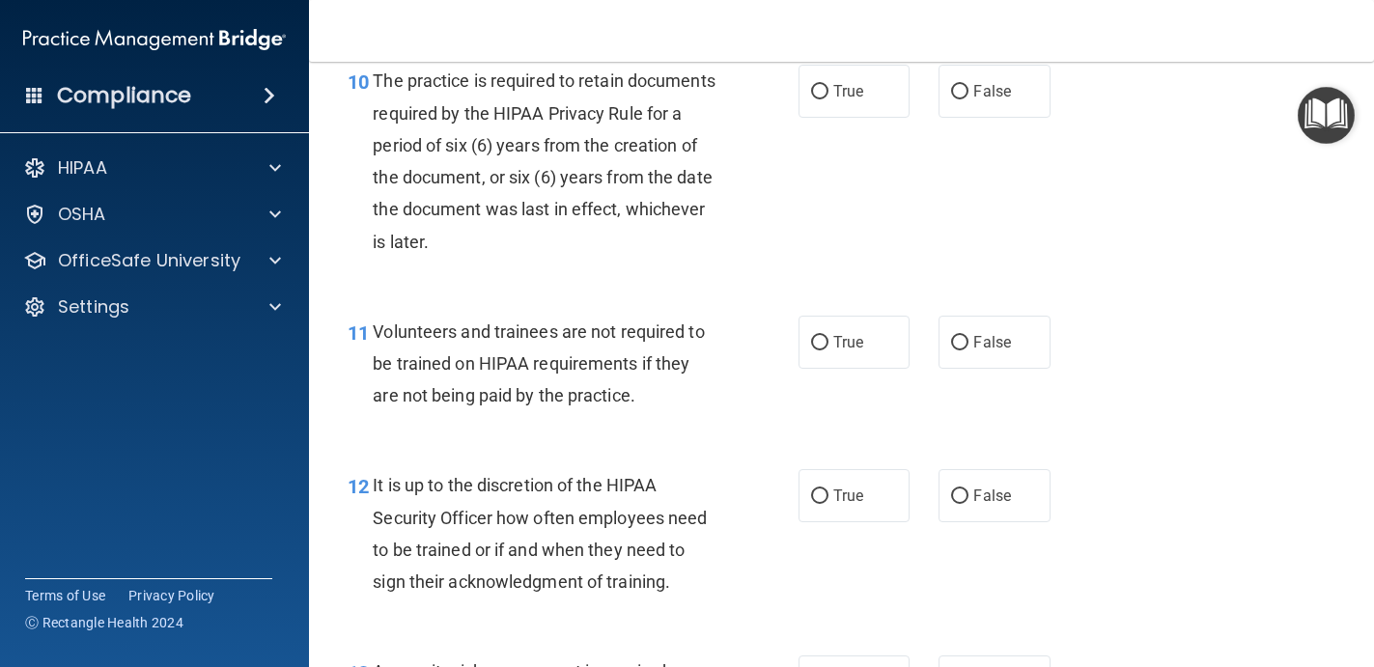
scroll to position [2120, 0]
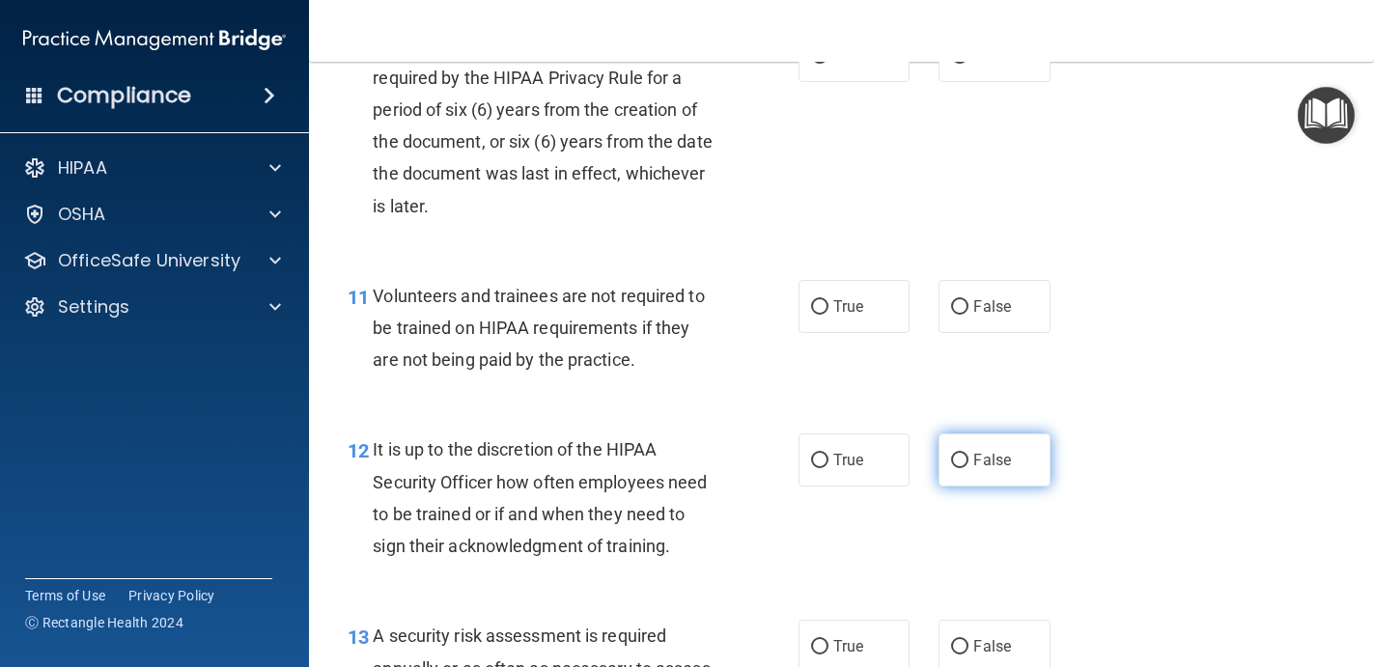
click at [961, 441] on label "False" at bounding box center [994, 459] width 112 height 53
click at [961, 454] on input "False" at bounding box center [959, 461] width 17 height 14
radio input "true"
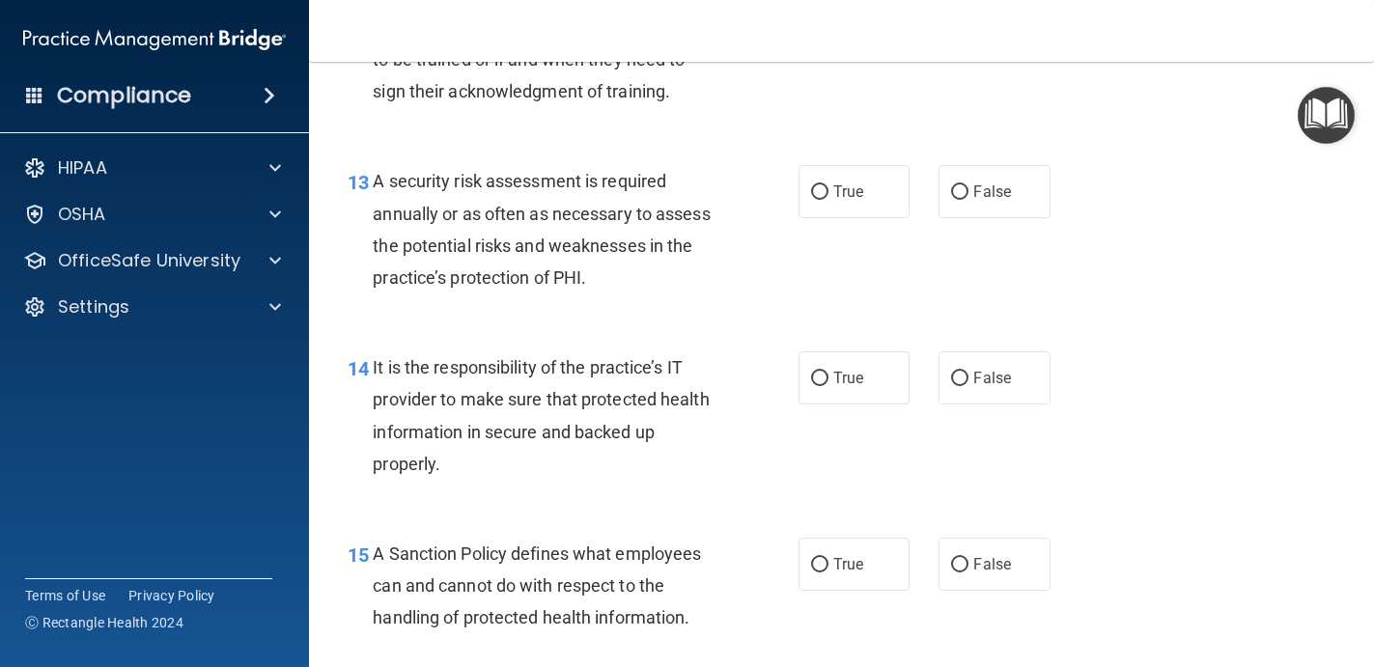
scroll to position [2621, 0]
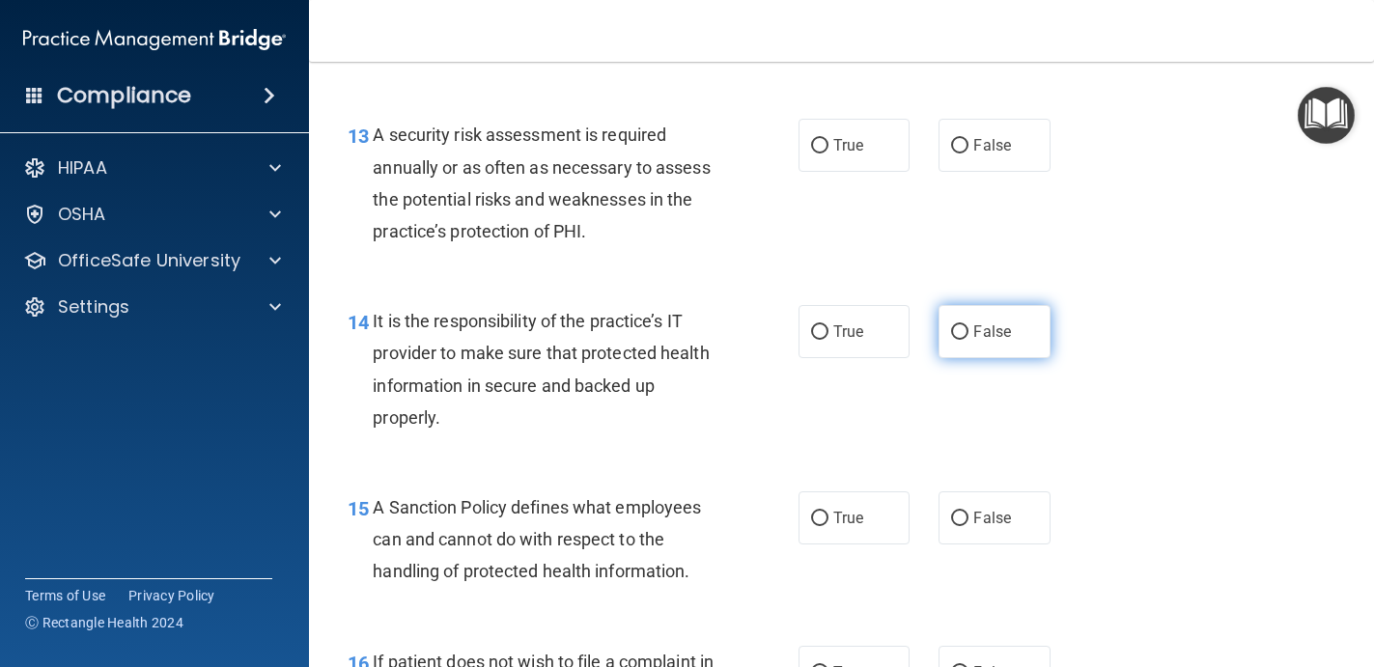
click at [983, 317] on label "False" at bounding box center [994, 331] width 112 height 53
click at [968, 325] on input "False" at bounding box center [959, 332] width 17 height 14
radio input "true"
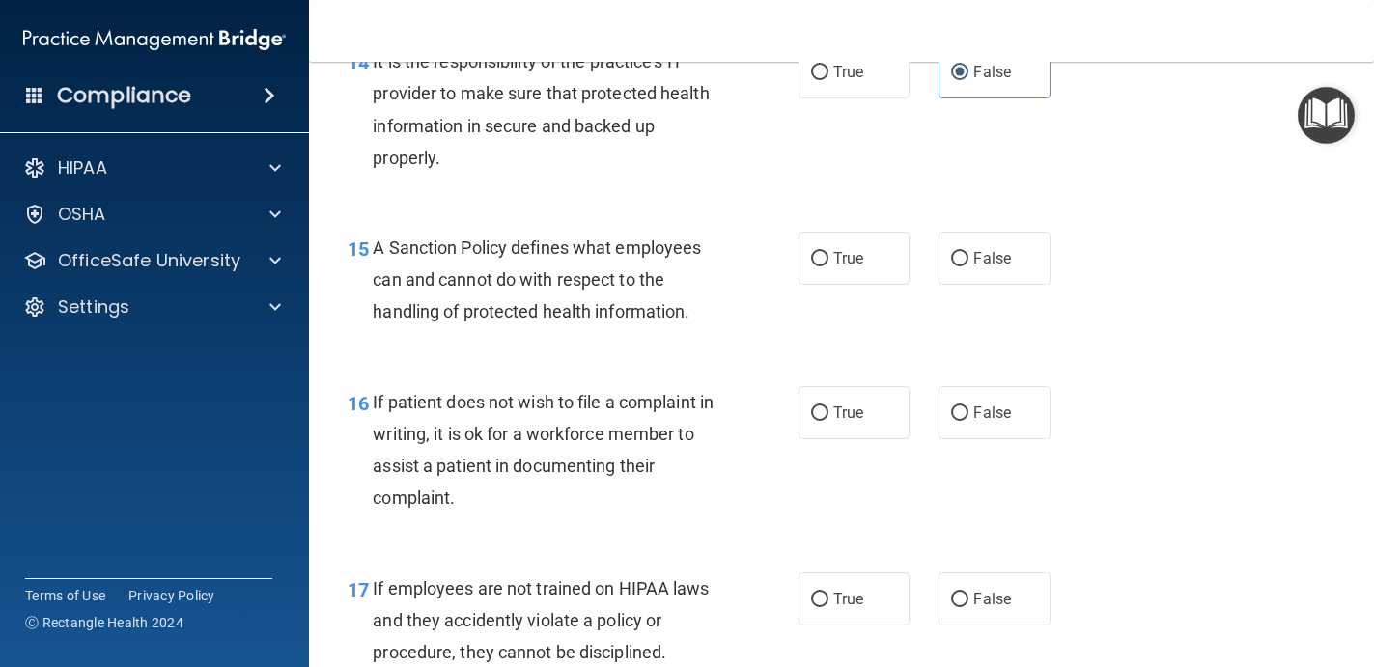
scroll to position [2893, 0]
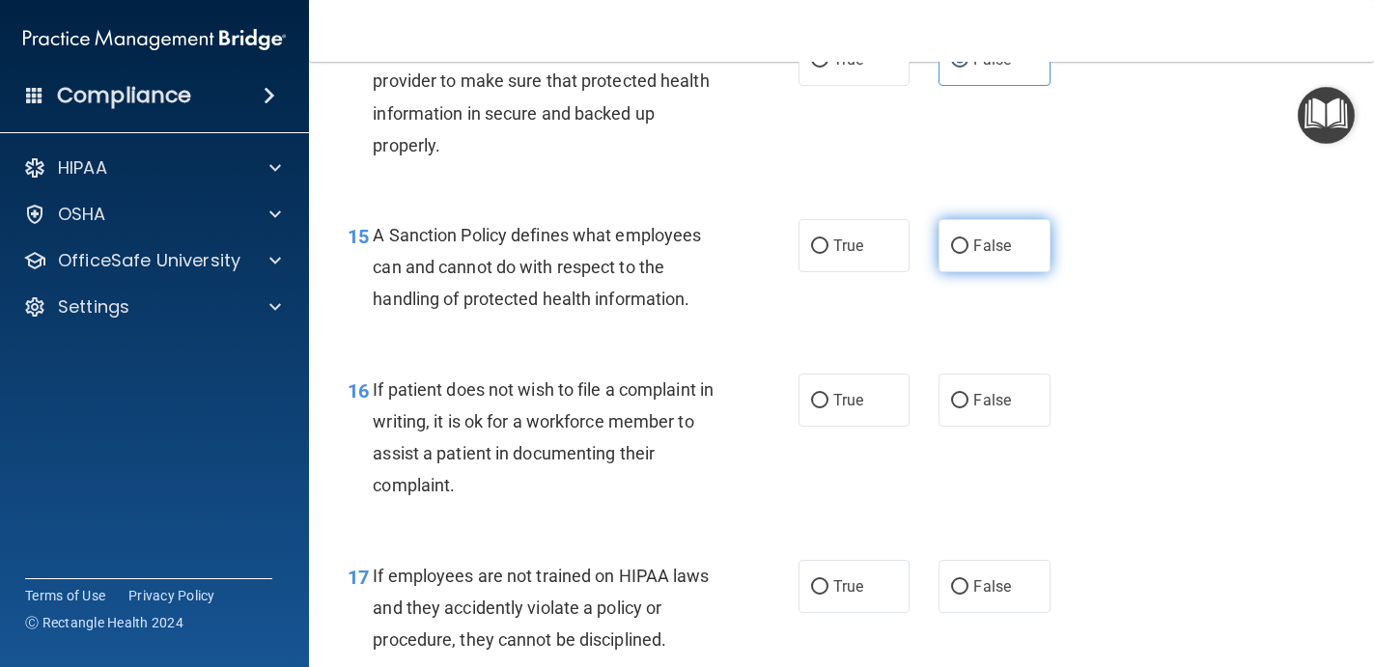
click at [992, 246] on span "False" at bounding box center [992, 246] width 38 height 18
click at [968, 246] on input "False" at bounding box center [959, 246] width 17 height 14
radio input "true"
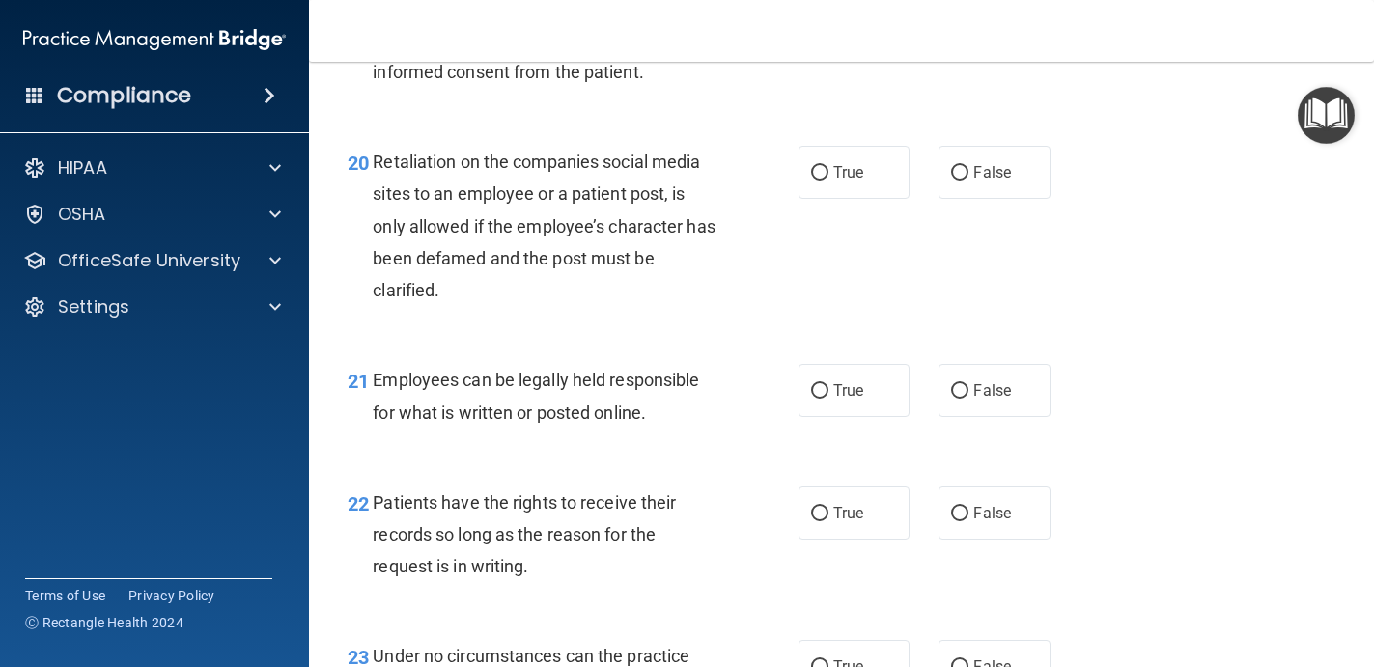
scroll to position [3868, 0]
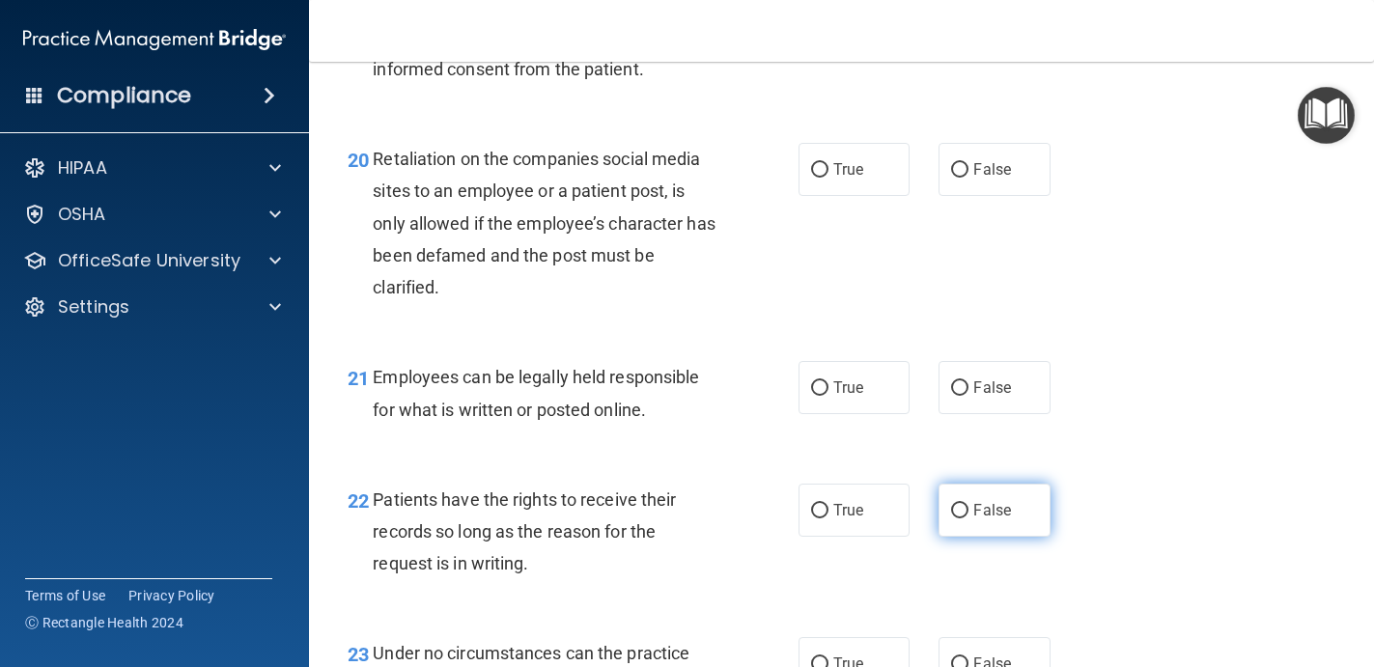
click at [1004, 501] on span "False" at bounding box center [992, 510] width 38 height 18
click at [968, 504] on input "False" at bounding box center [959, 511] width 17 height 14
radio input "true"
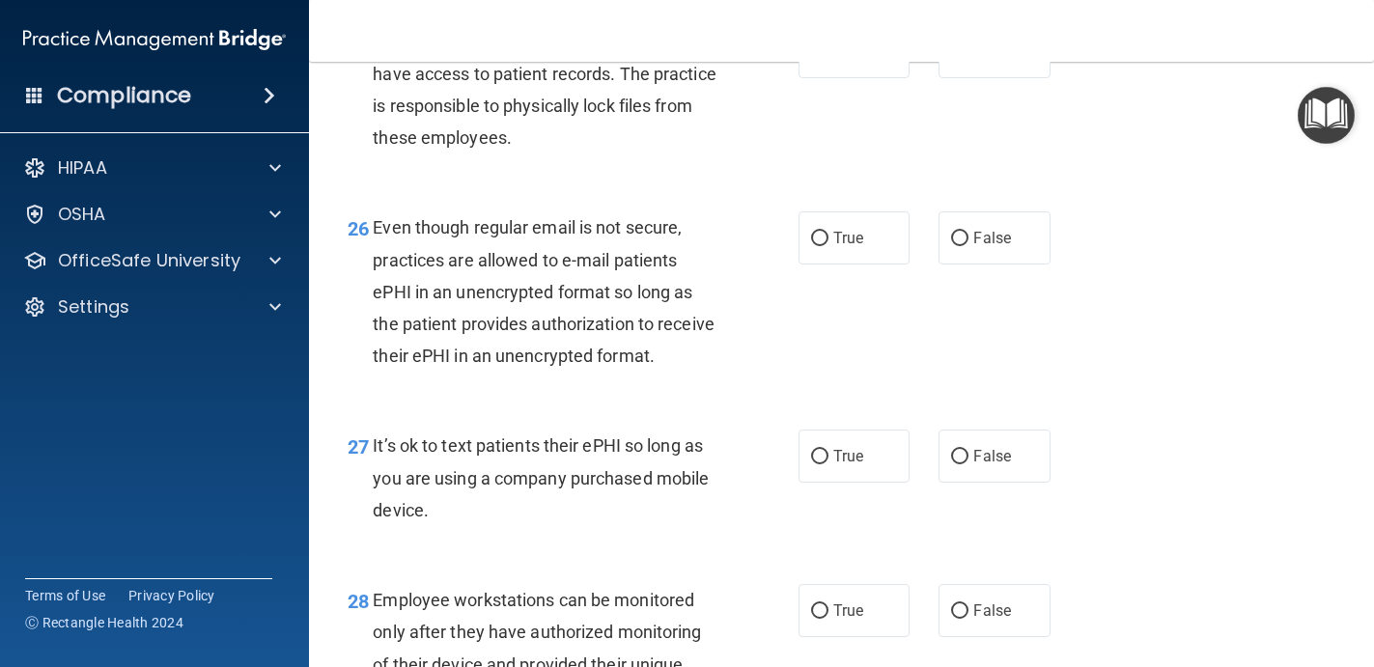
scroll to position [4771, 0]
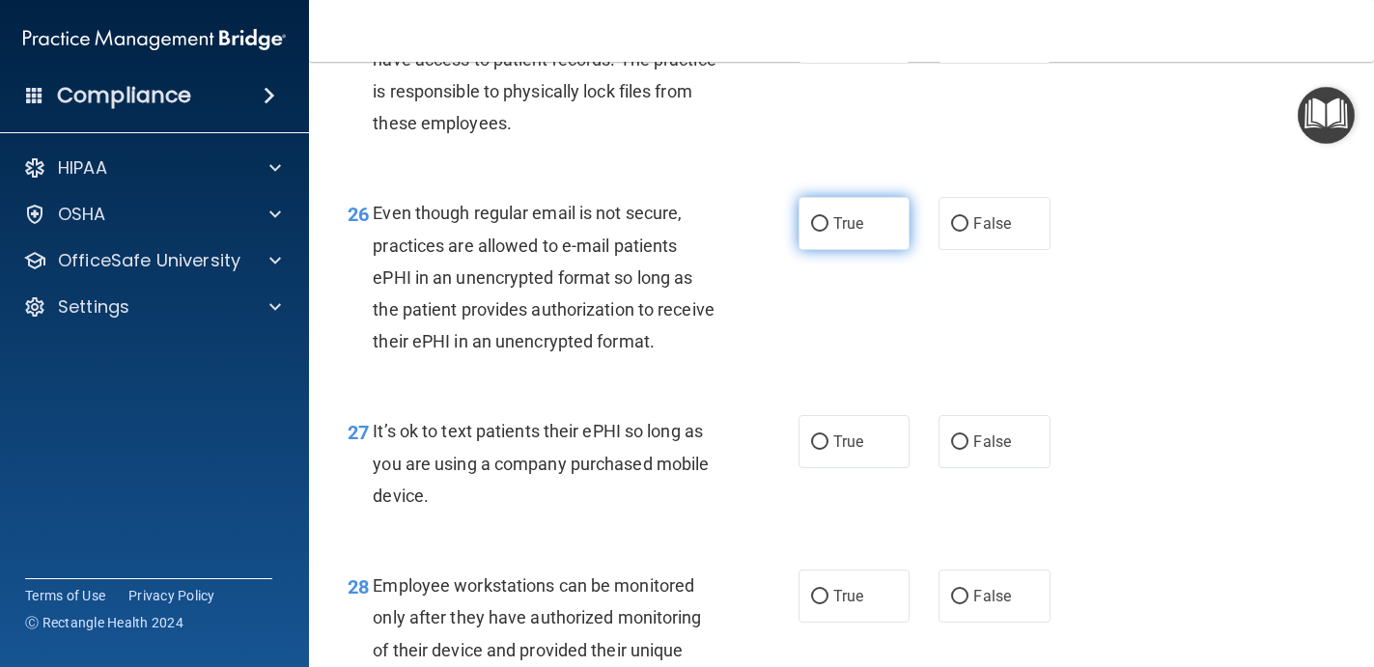
click at [821, 234] on label "True" at bounding box center [854, 223] width 112 height 53
click at [821, 232] on input "True" at bounding box center [819, 224] width 17 height 14
radio input "true"
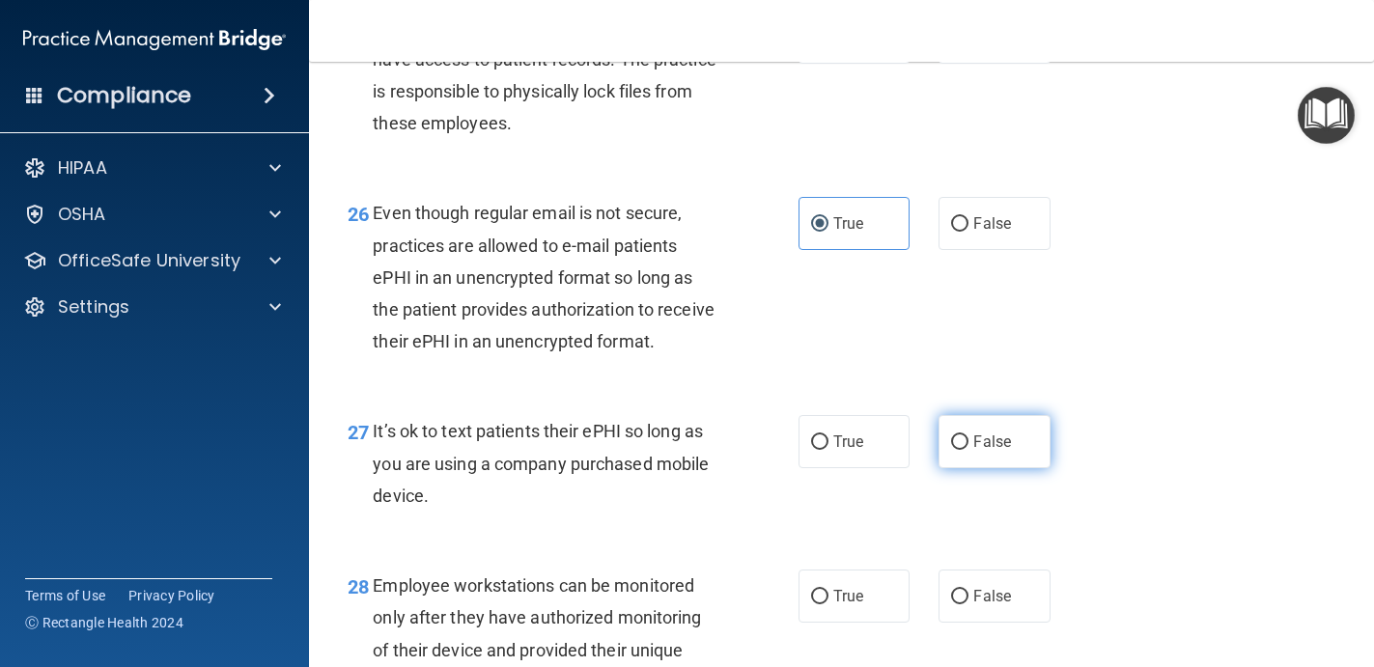
click at [960, 435] on input "False" at bounding box center [959, 442] width 17 height 14
radio input "true"
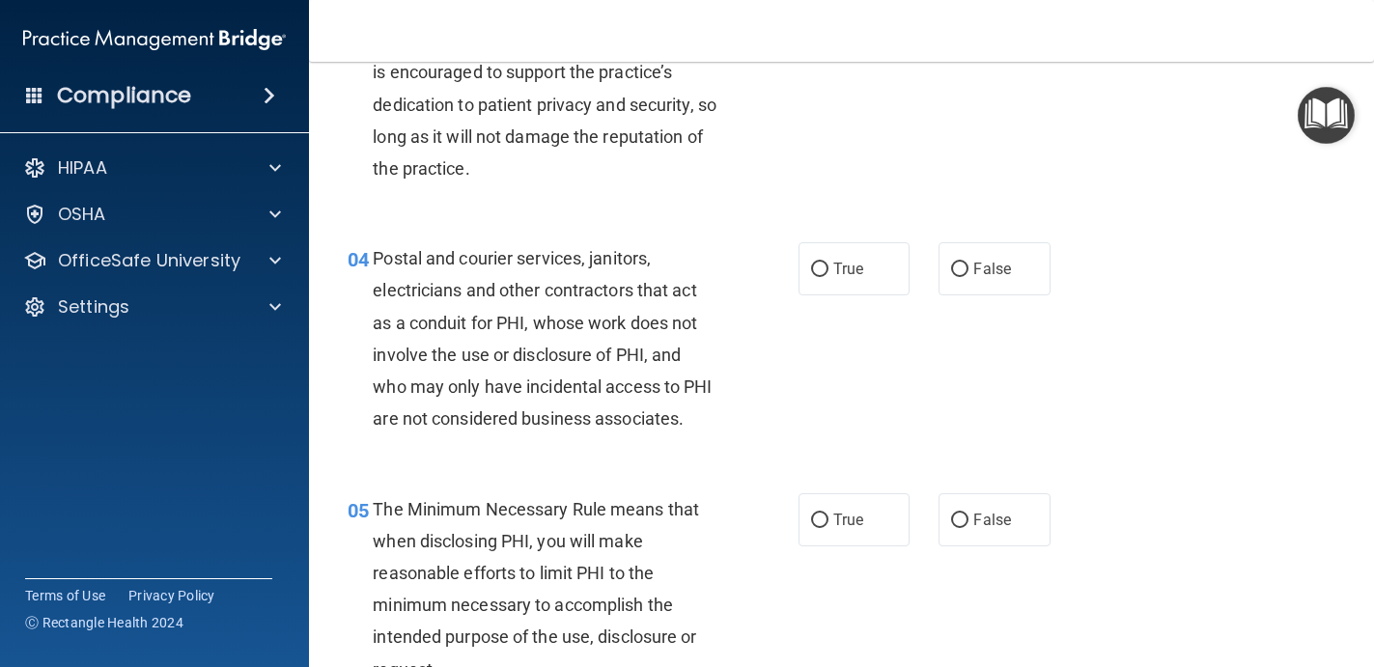
scroll to position [558, 0]
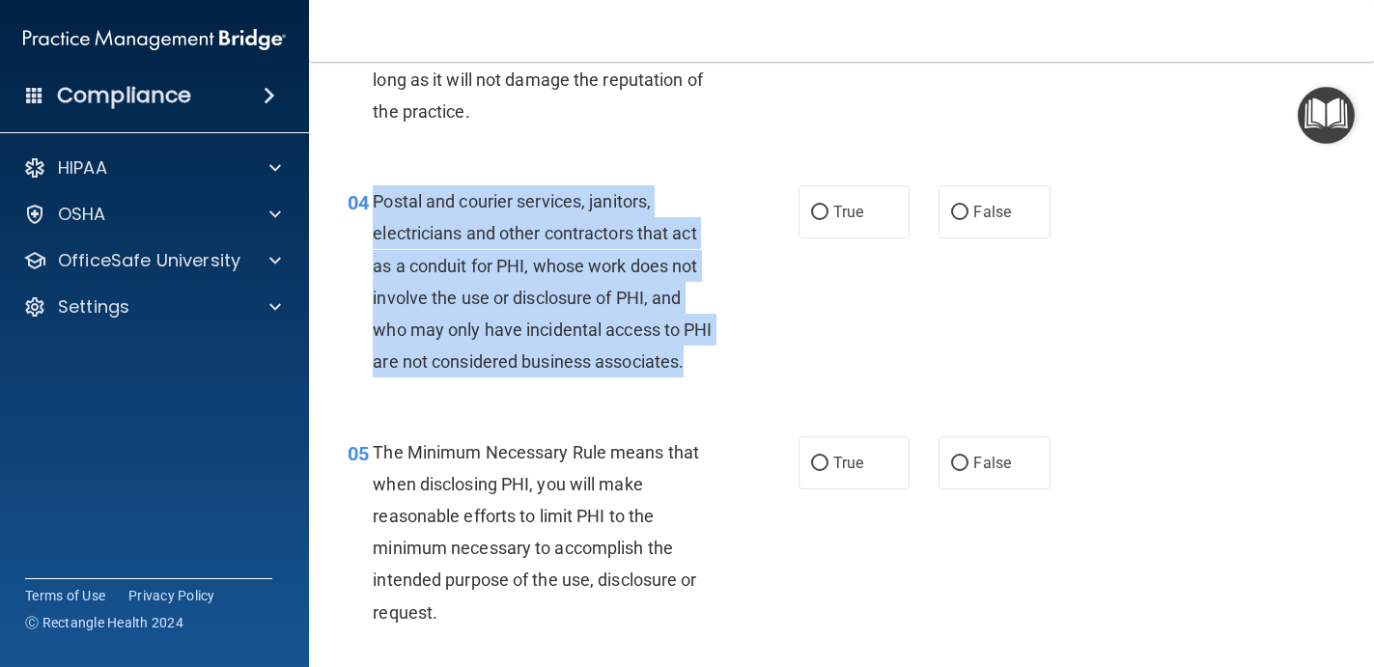
drag, startPoint x: 694, startPoint y: 368, endPoint x: 372, endPoint y: 201, distance: 363.1
click at [373, 201] on div "Postal and courier services, janitors, electricians and other contractors that …" at bounding box center [552, 281] width 359 height 192
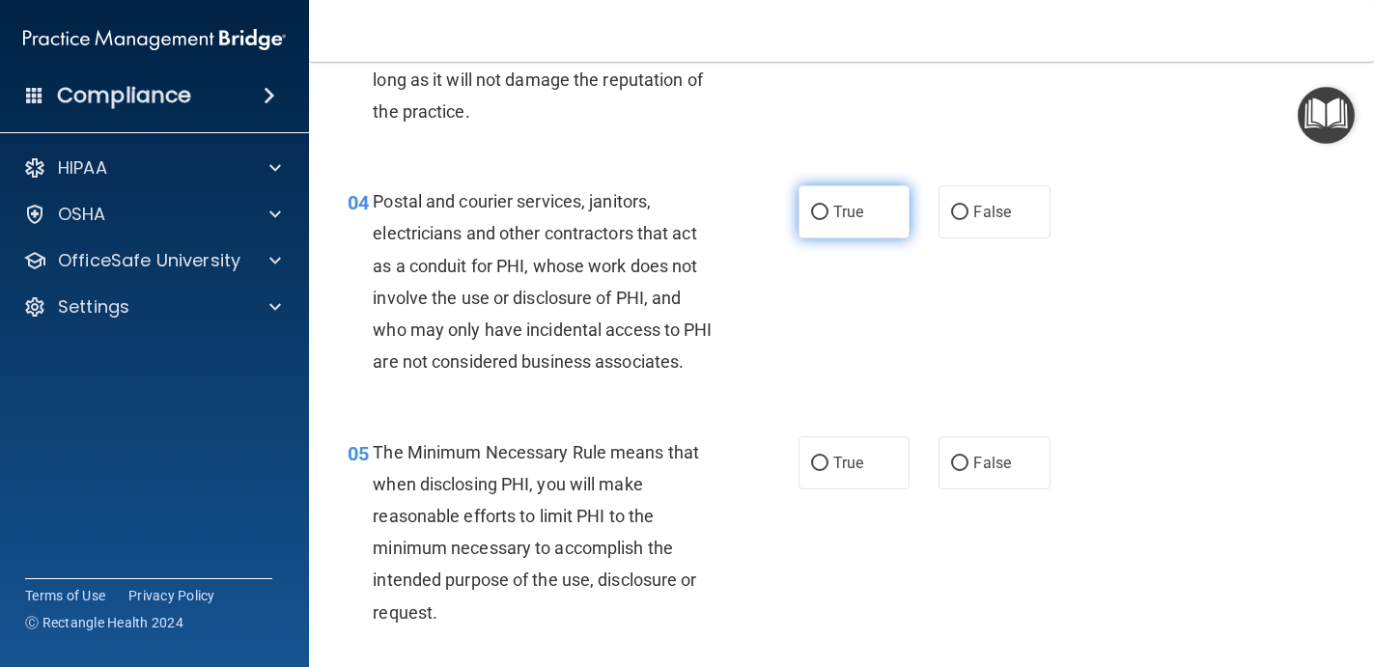
click at [877, 209] on label "True" at bounding box center [854, 211] width 112 height 53
click at [828, 209] on input "True" at bounding box center [819, 213] width 17 height 14
radio input "true"
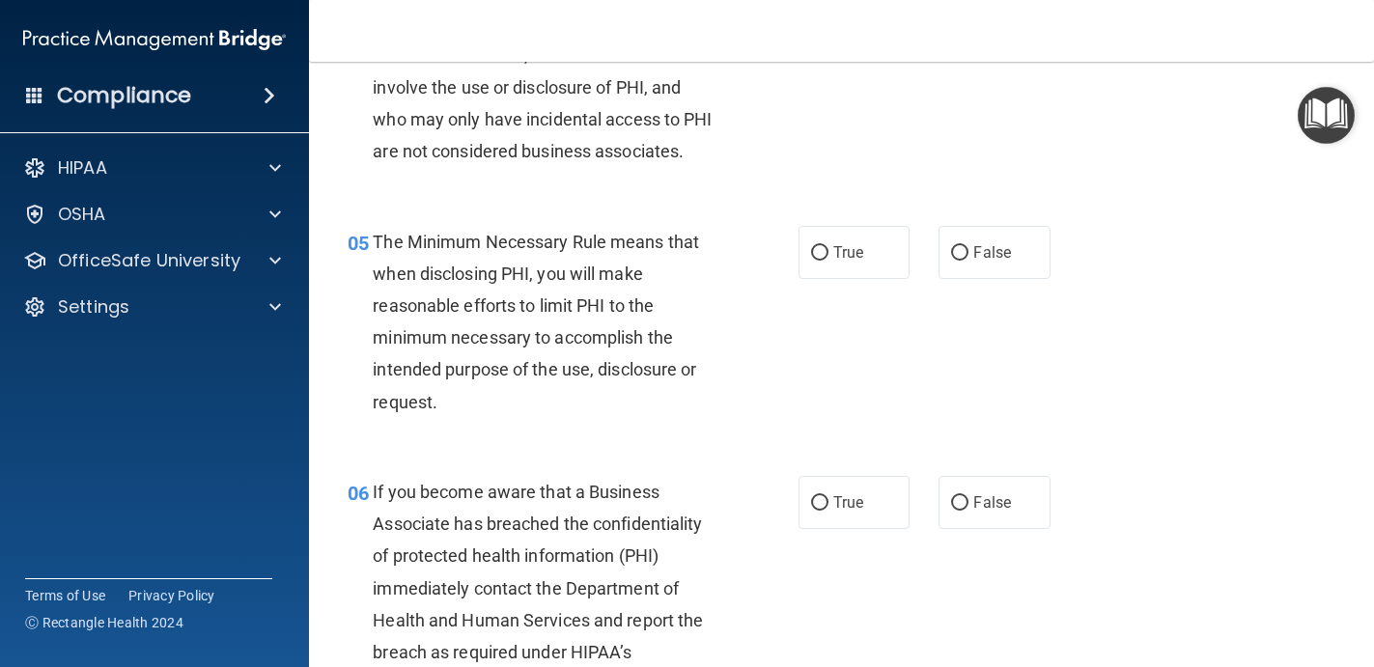
scroll to position [769, 0]
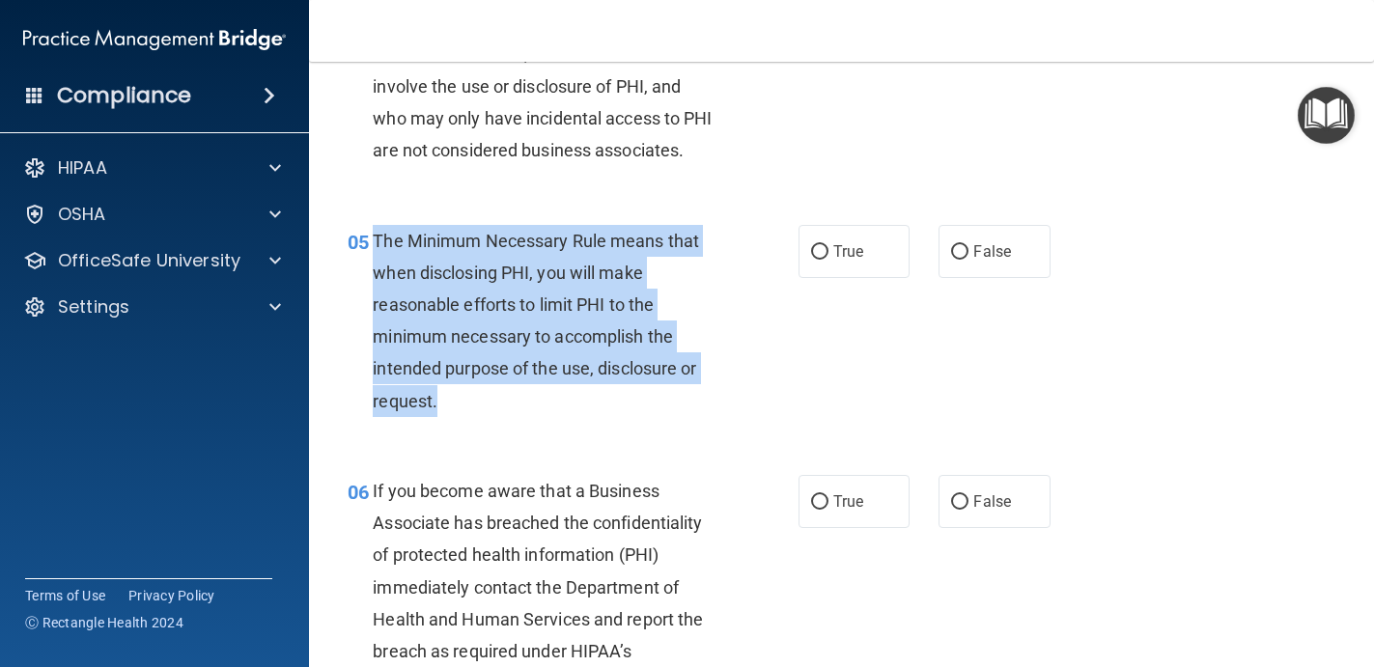
drag, startPoint x: 457, startPoint y: 403, endPoint x: 376, endPoint y: 245, distance: 177.0
click at [376, 245] on div "The Minimum Necessary Rule means that when disclosing PHI, you will make reason…" at bounding box center [552, 321] width 359 height 192
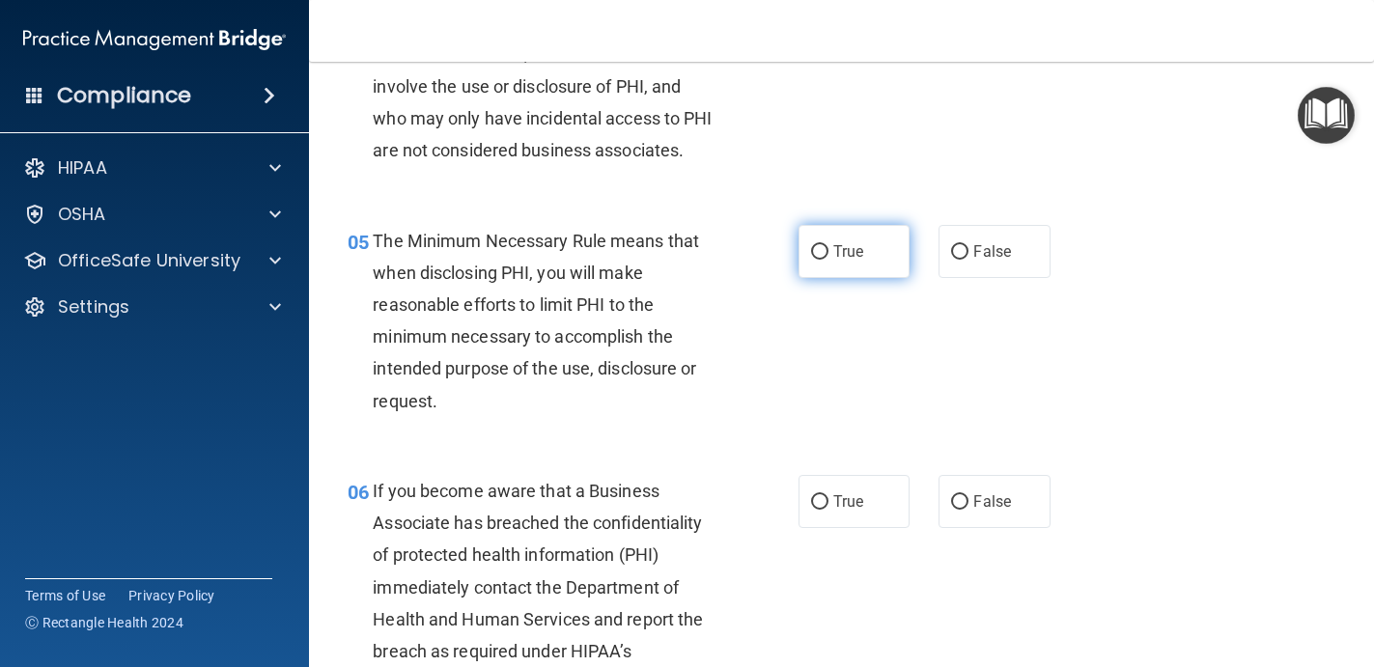
click at [883, 254] on label "True" at bounding box center [854, 251] width 112 height 53
click at [828, 254] on input "True" at bounding box center [819, 252] width 17 height 14
radio input "true"
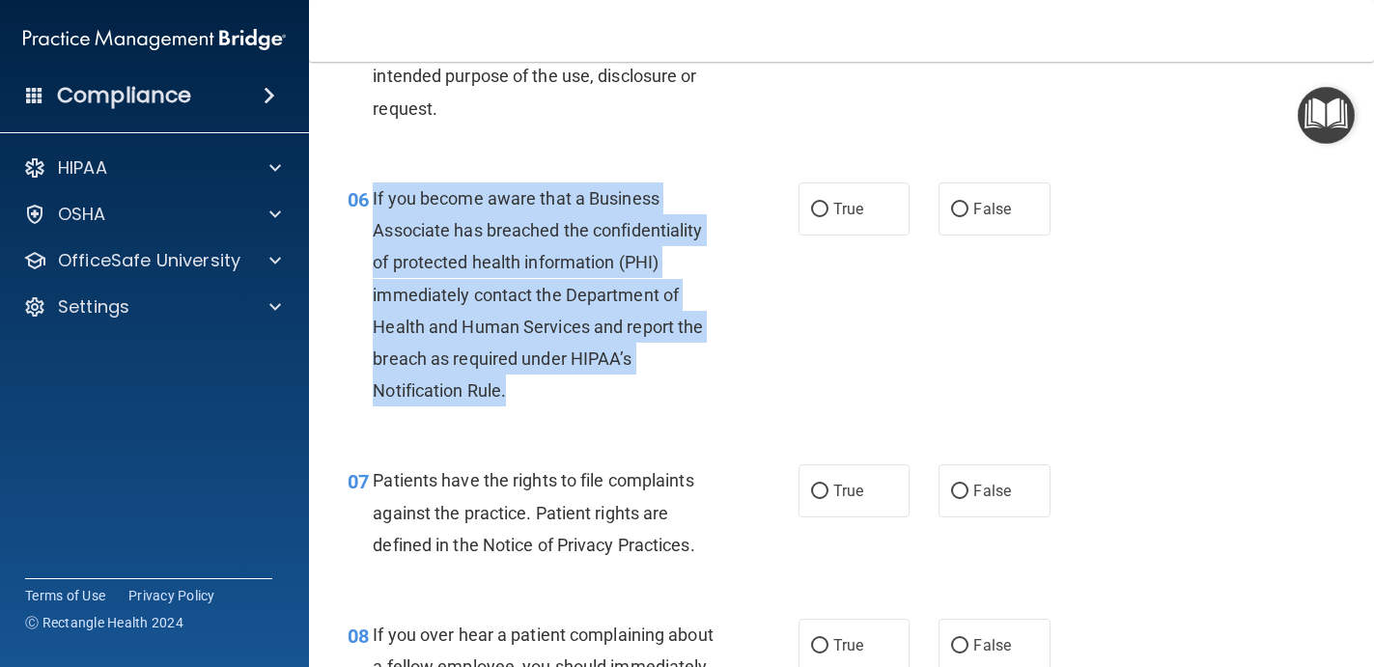
drag, startPoint x: 529, startPoint y: 389, endPoint x: 371, endPoint y: 194, distance: 251.2
click at [371, 194] on div "06 If you become aware that a Business Associate has breached the confidentiali…" at bounding box center [573, 299] width 509 height 235
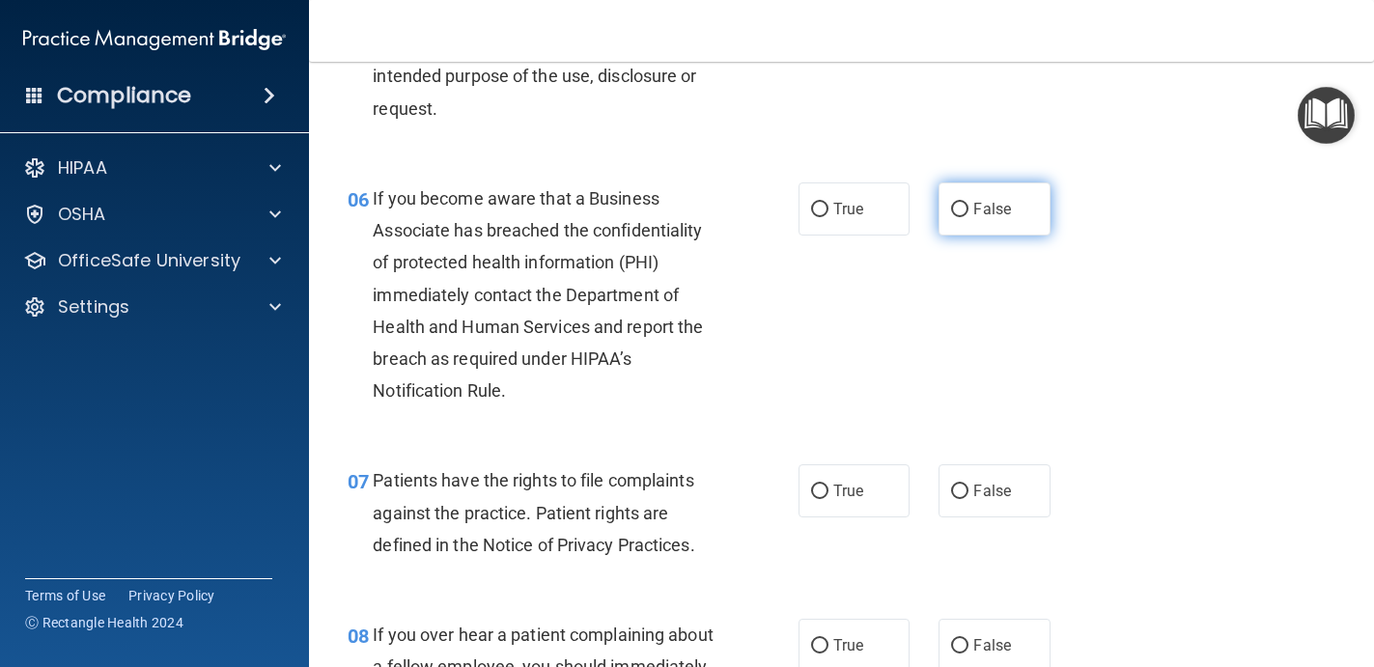
click at [999, 230] on label "False" at bounding box center [994, 208] width 112 height 53
click at [968, 217] on input "False" at bounding box center [959, 210] width 17 height 14
radio input "true"
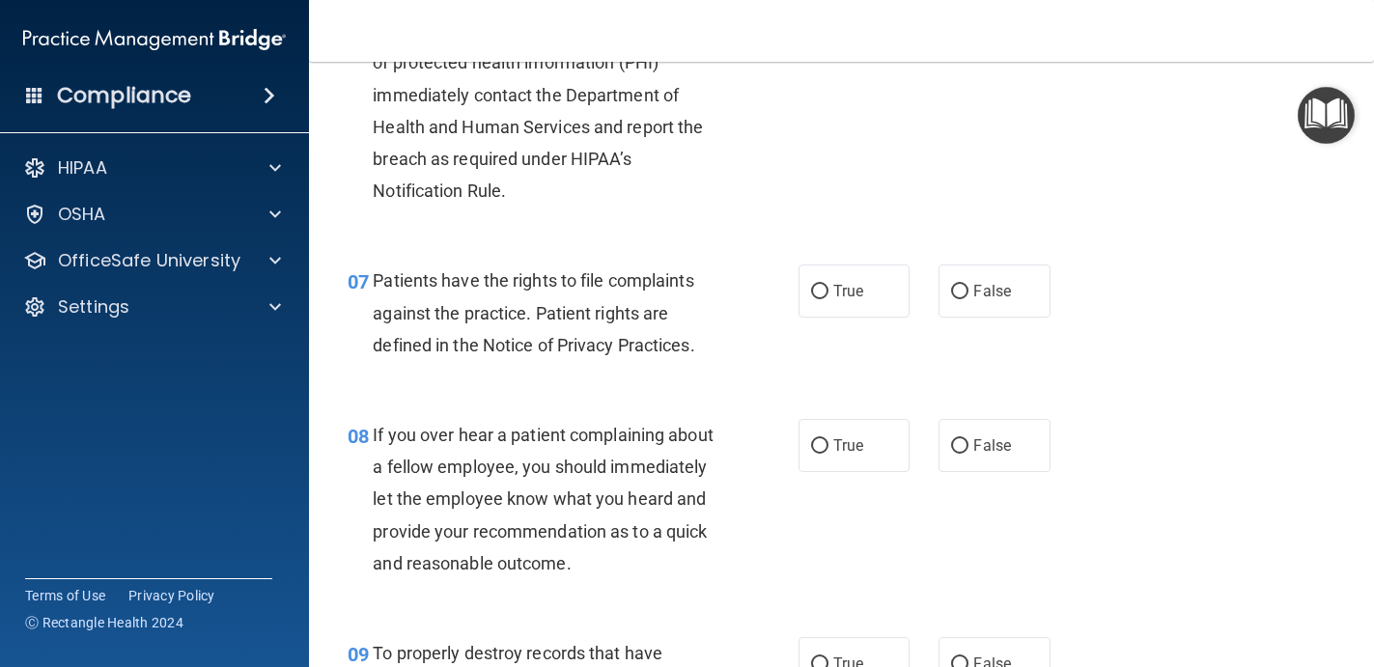
scroll to position [1263, 0]
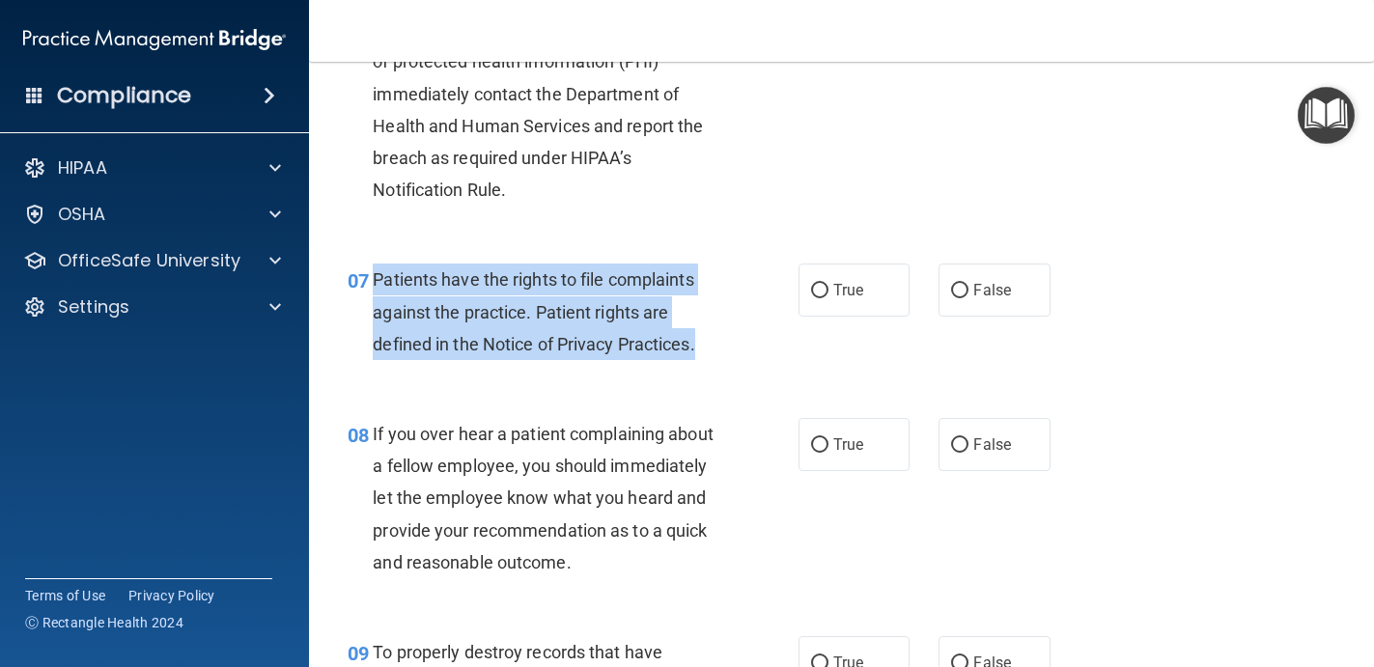
drag, startPoint x: 718, startPoint y: 348, endPoint x: 375, endPoint y: 291, distance: 348.5
click at [376, 291] on div "Patients have the rights to file complaints against the practice. Patient right…" at bounding box center [552, 312] width 359 height 97
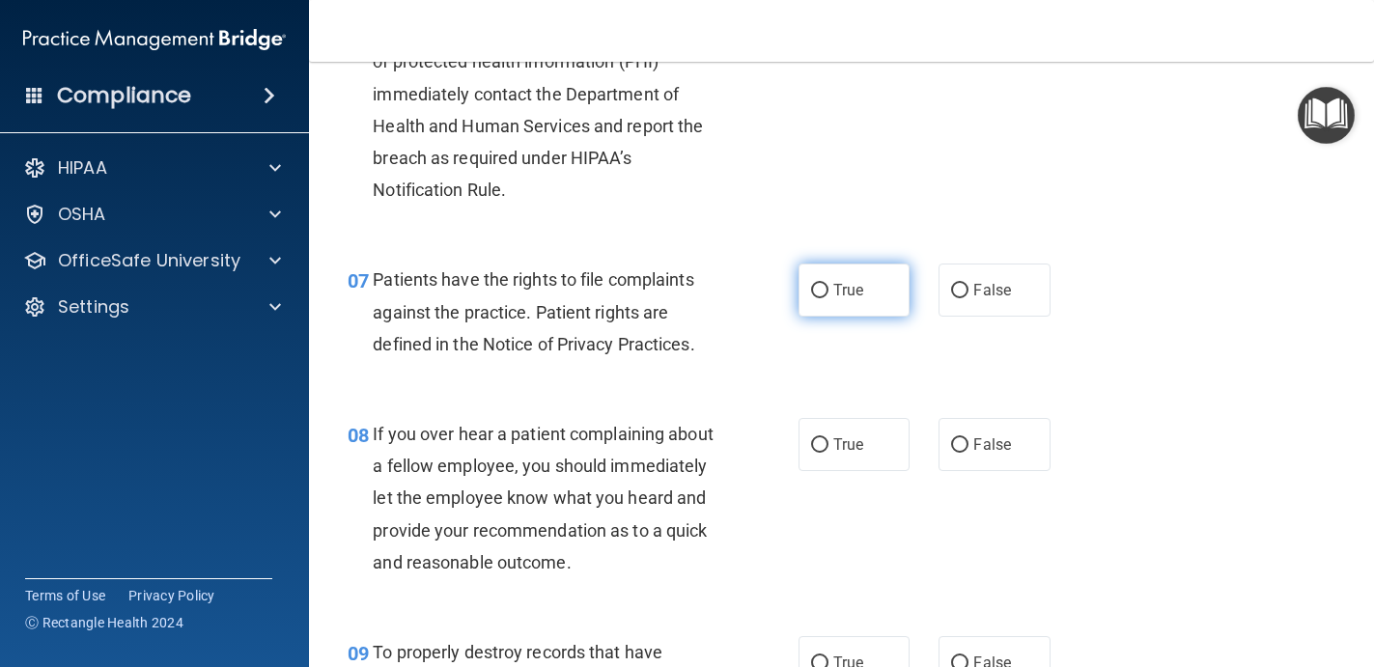
click at [892, 303] on label "True" at bounding box center [854, 290] width 112 height 53
click at [828, 298] on input "True" at bounding box center [819, 291] width 17 height 14
radio input "true"
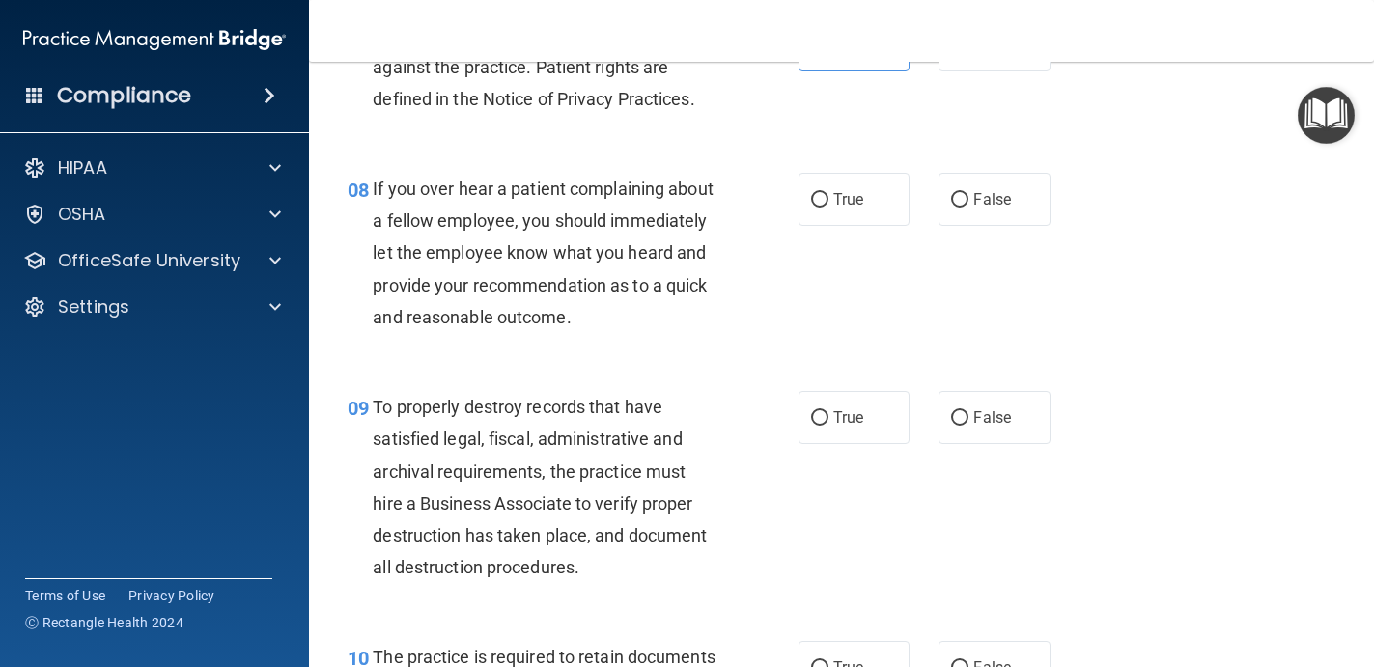
scroll to position [1510, 0]
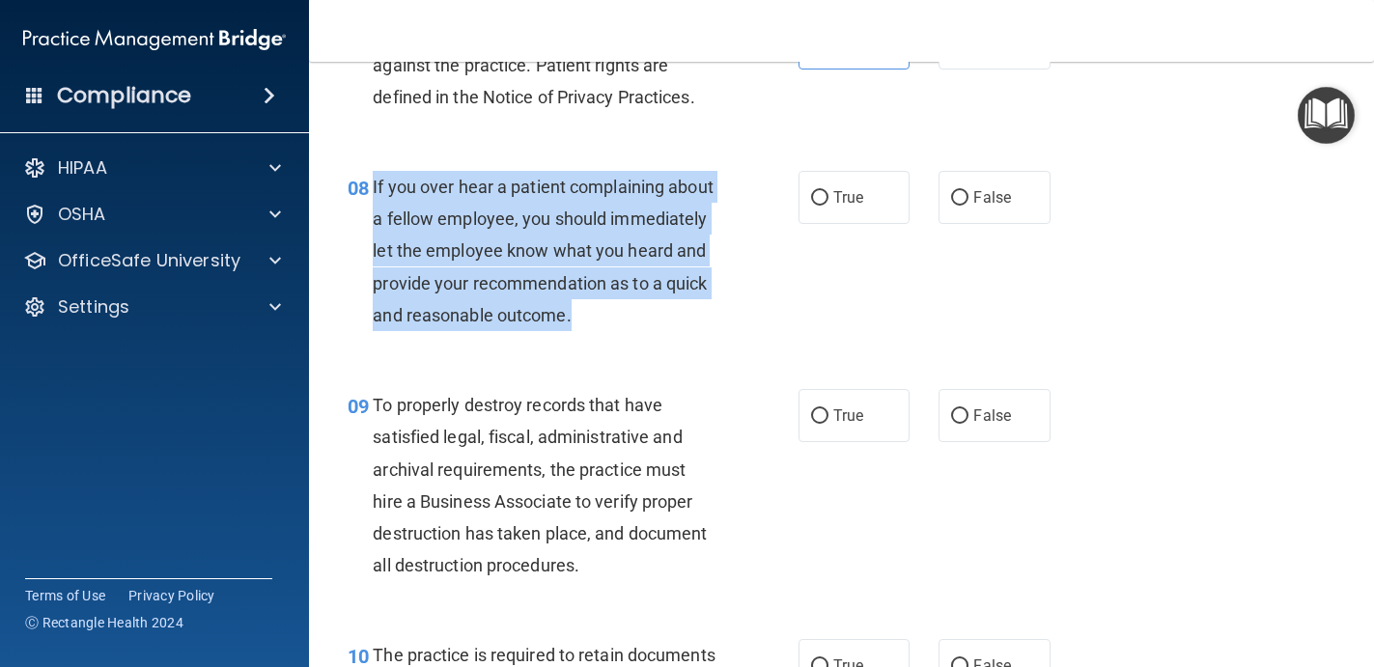
drag, startPoint x: 596, startPoint y: 318, endPoint x: 374, endPoint y: 197, distance: 252.7
click at [374, 197] on div "If you over hear a patient complaining about a fellow employee, you should imme…" at bounding box center [552, 251] width 359 height 160
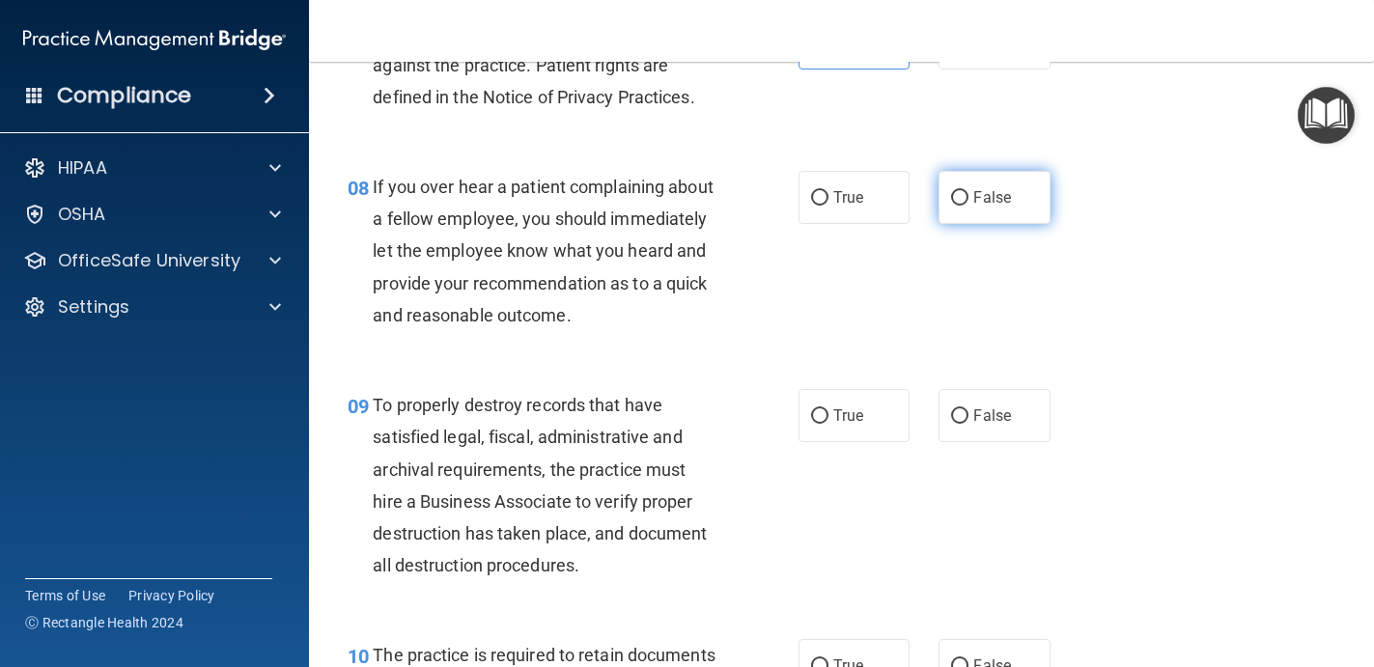
click at [976, 202] on span "False" at bounding box center [992, 197] width 38 height 18
click at [968, 202] on input "False" at bounding box center [959, 198] width 17 height 14
radio input "true"
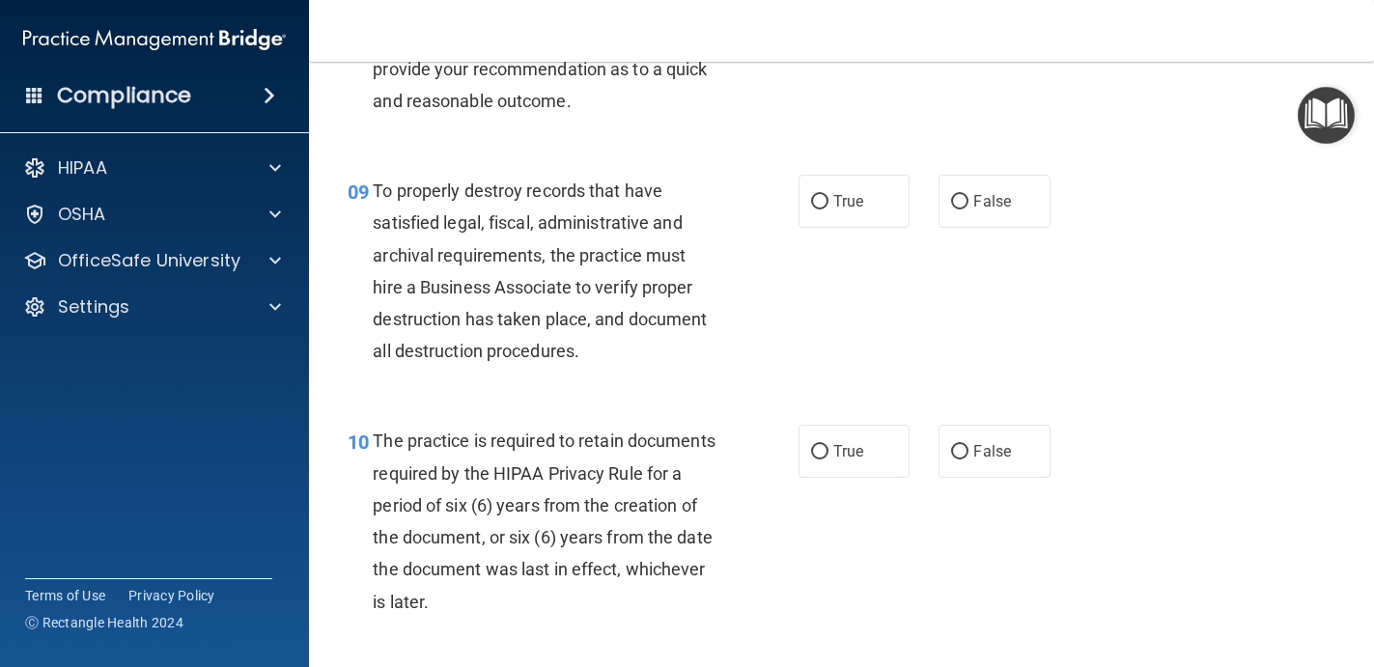
scroll to position [1725, 0]
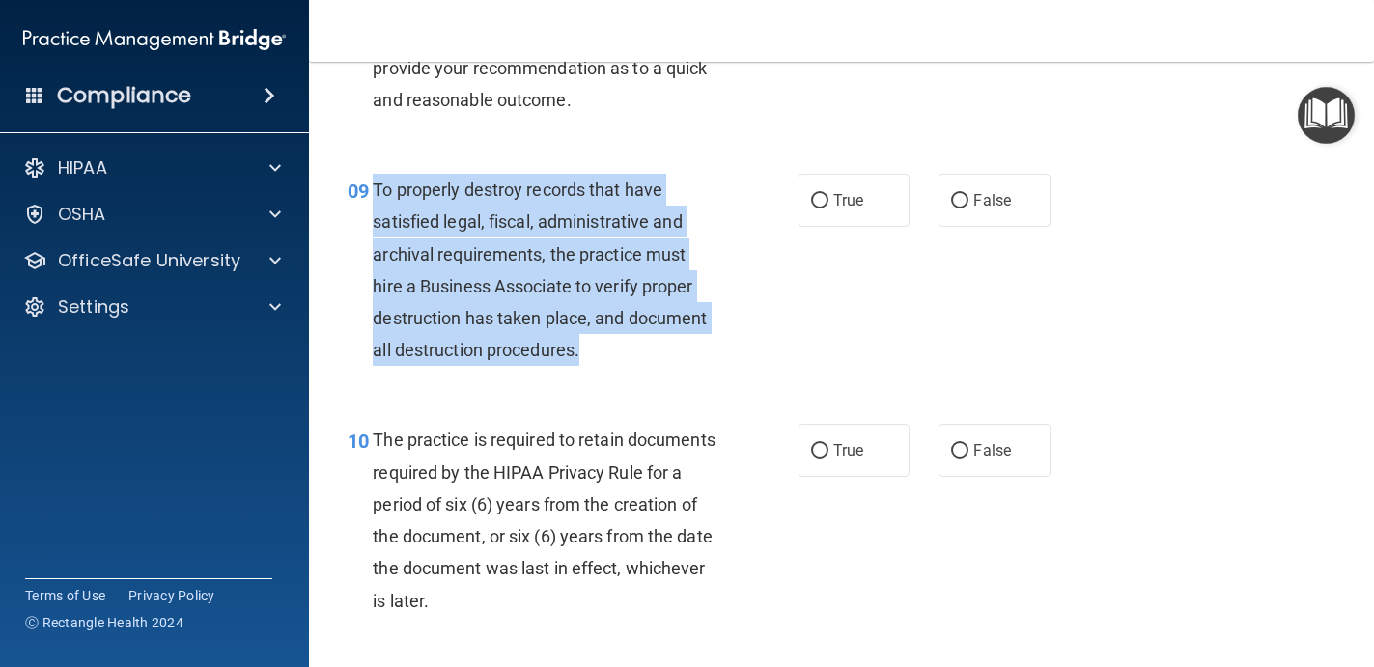
drag, startPoint x: 612, startPoint y: 348, endPoint x: 375, endPoint y: 186, distance: 287.6
click at [374, 186] on div "To properly destroy records that have satisfied legal, fiscal, administrative a…" at bounding box center [552, 270] width 359 height 192
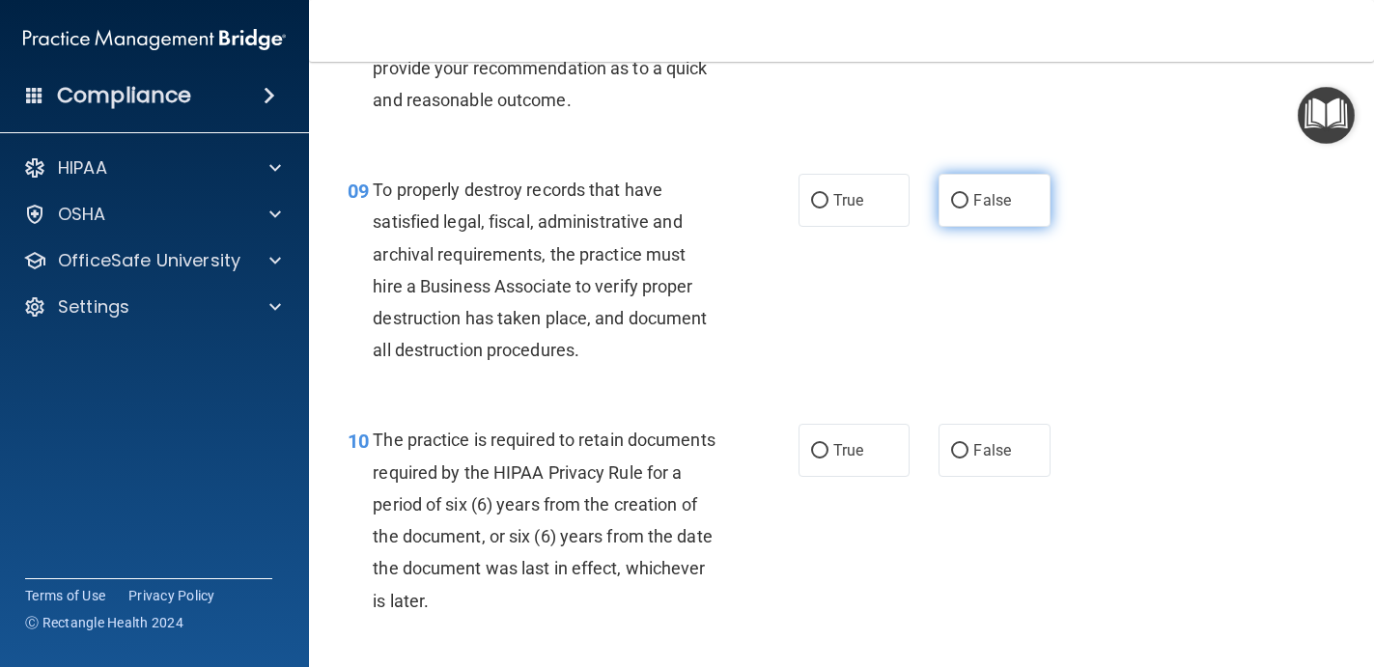
click at [1007, 219] on label "False" at bounding box center [994, 200] width 112 height 53
click at [968, 209] on input "False" at bounding box center [959, 201] width 17 height 14
radio input "true"
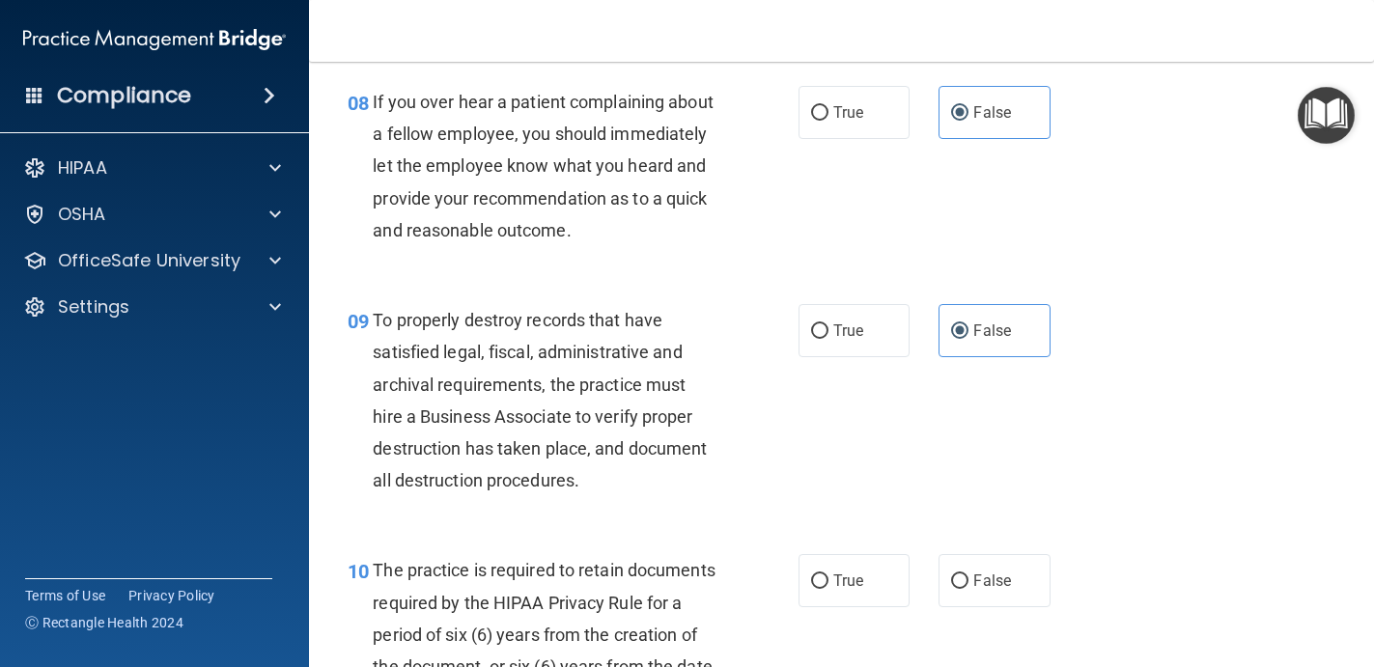
scroll to position [1897, 0]
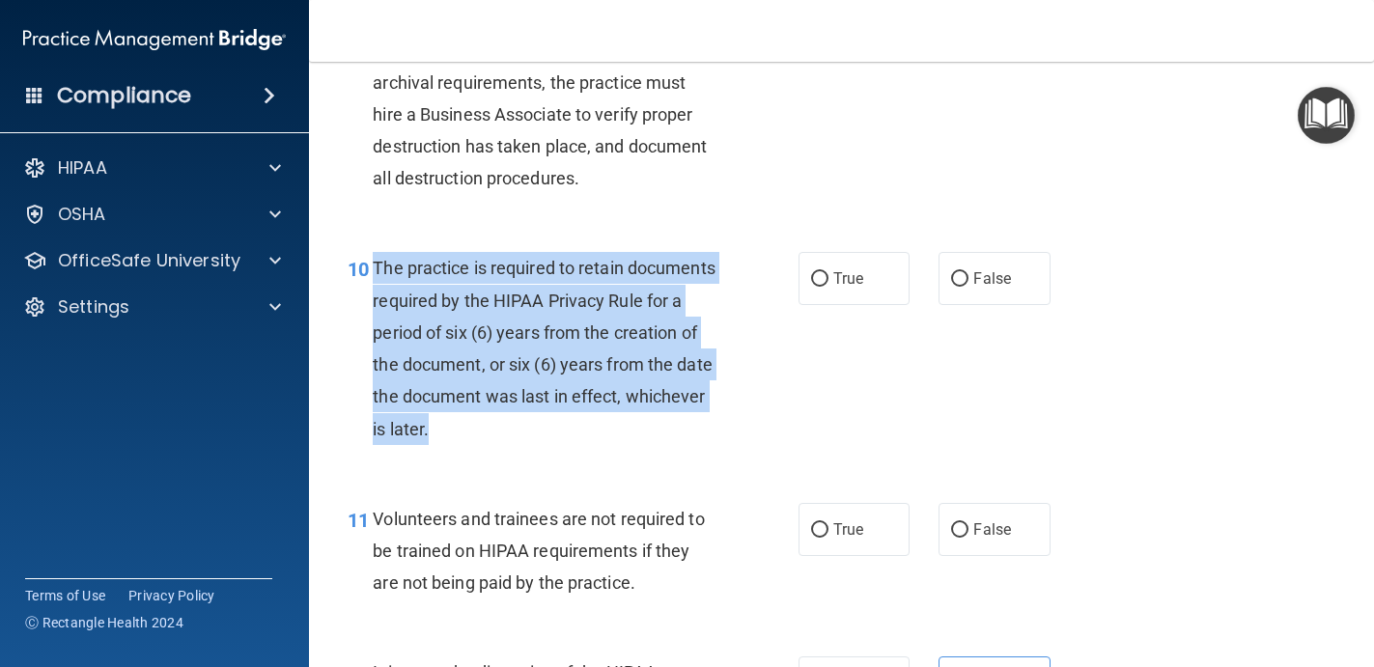
drag, startPoint x: 461, startPoint y: 431, endPoint x: 373, endPoint y: 258, distance: 195.1
click at [373, 258] on div "The practice is required to retain documents required by the HIPAA Privacy Rule…" at bounding box center [552, 348] width 359 height 192
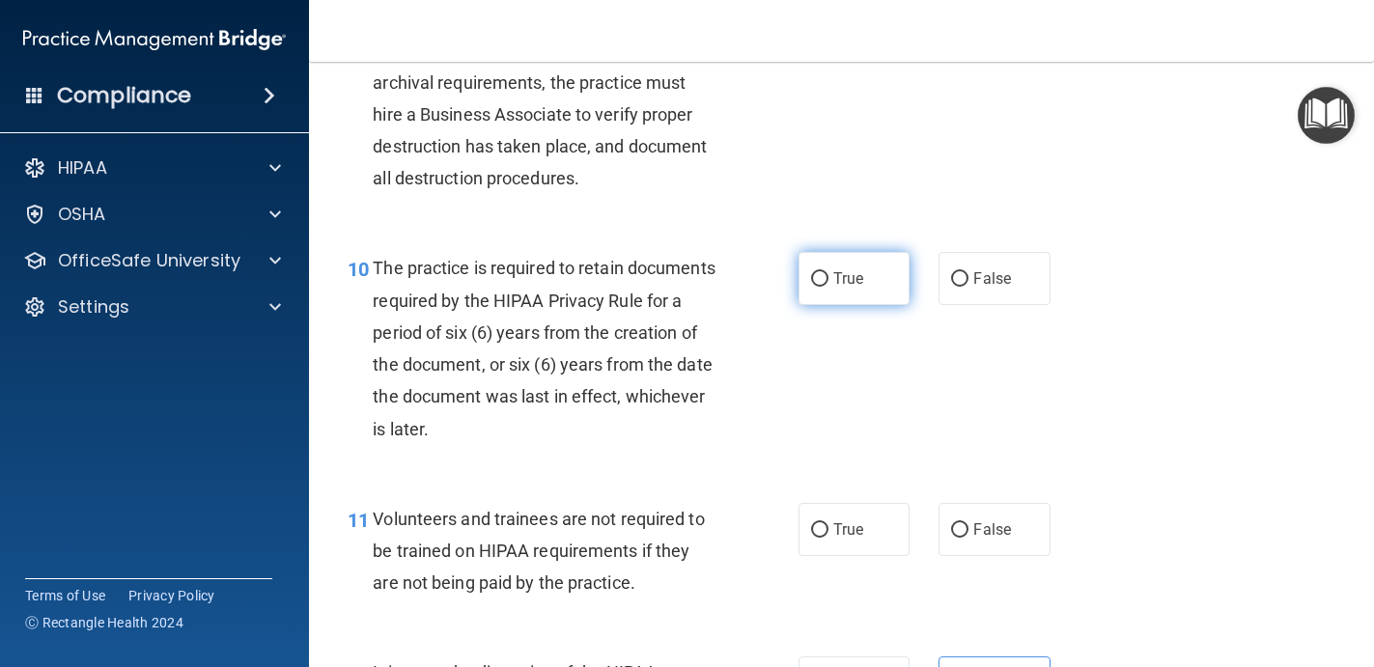
click at [865, 265] on label "True" at bounding box center [854, 278] width 112 height 53
click at [828, 272] on input "True" at bounding box center [819, 279] width 17 height 14
radio input "true"
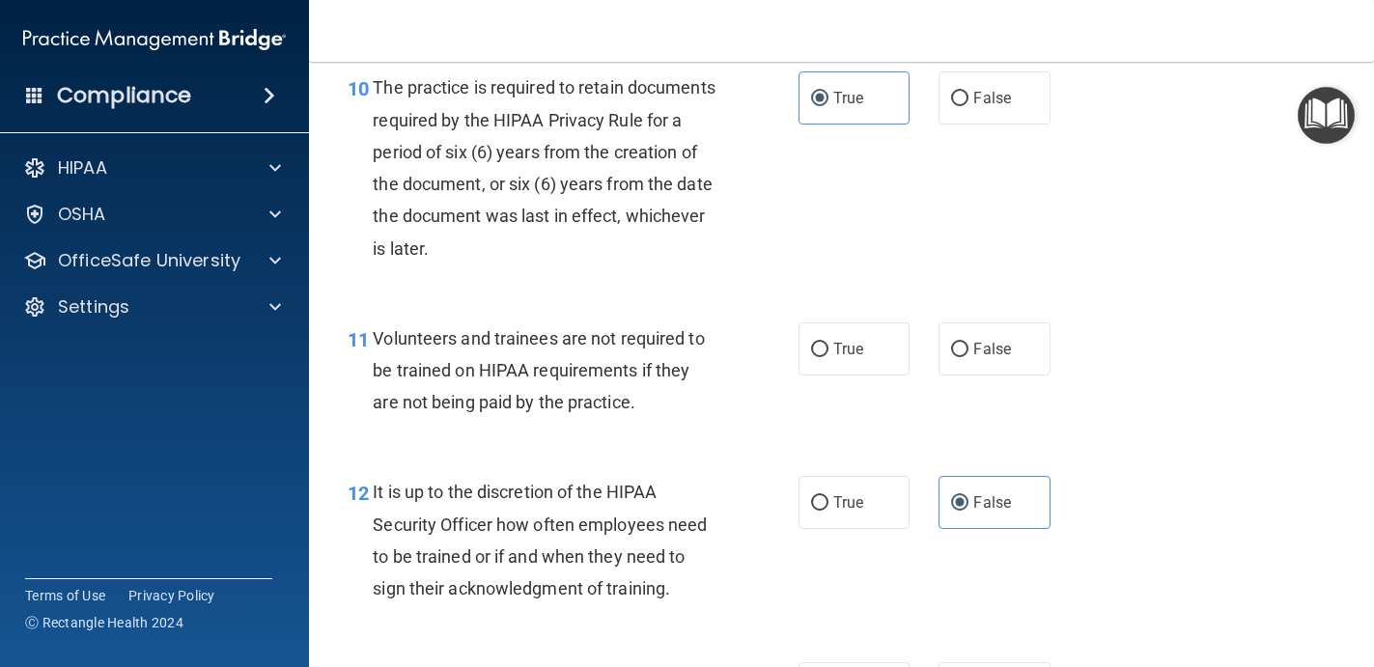
scroll to position [2114, 0]
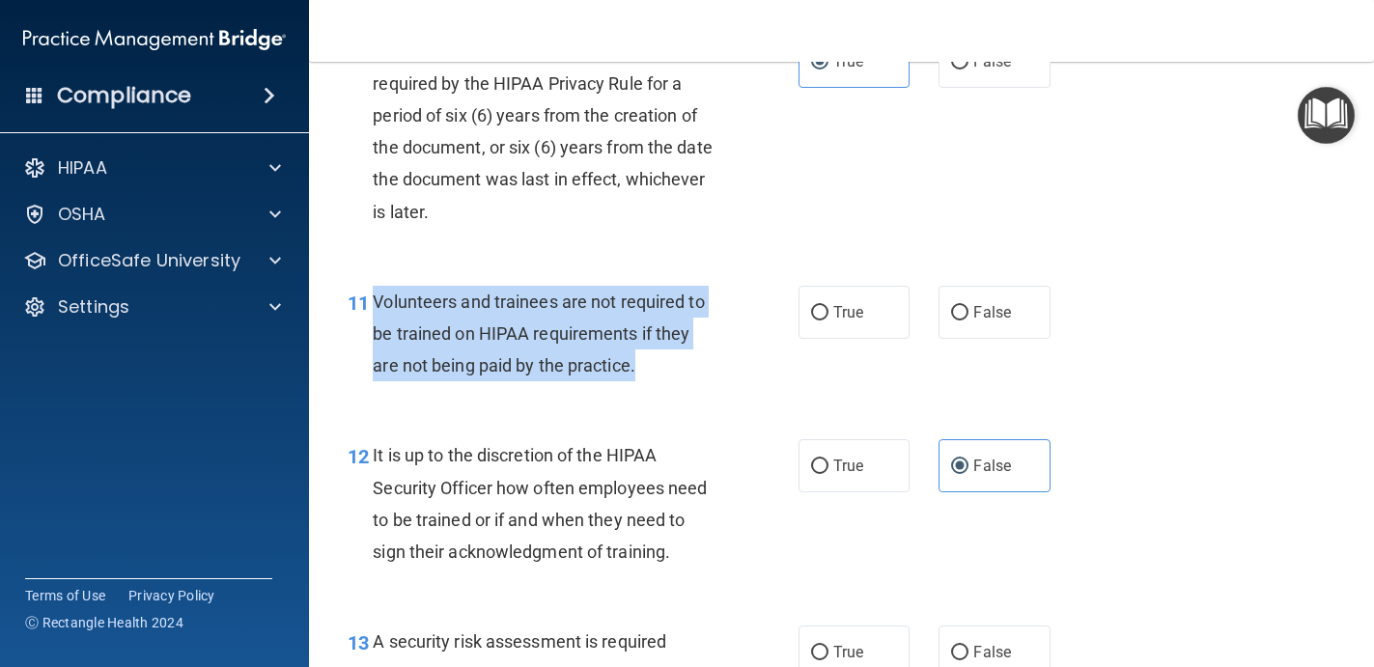
drag, startPoint x: 642, startPoint y: 375, endPoint x: 376, endPoint y: 306, distance: 275.1
click at [376, 306] on div "Volunteers and trainees are not required to be trained on HIPAA requirements if…" at bounding box center [552, 334] width 359 height 97
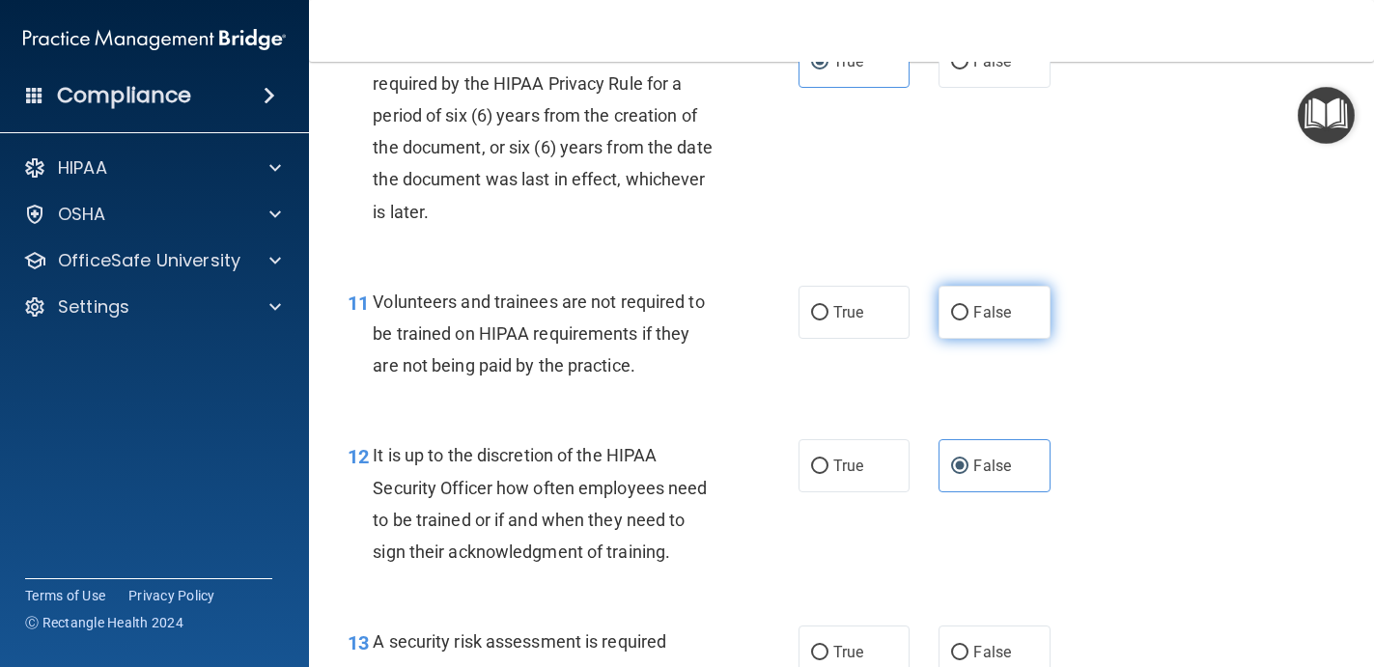
click at [994, 302] on label "False" at bounding box center [994, 312] width 112 height 53
click at [968, 306] on input "False" at bounding box center [959, 313] width 17 height 14
radio input "true"
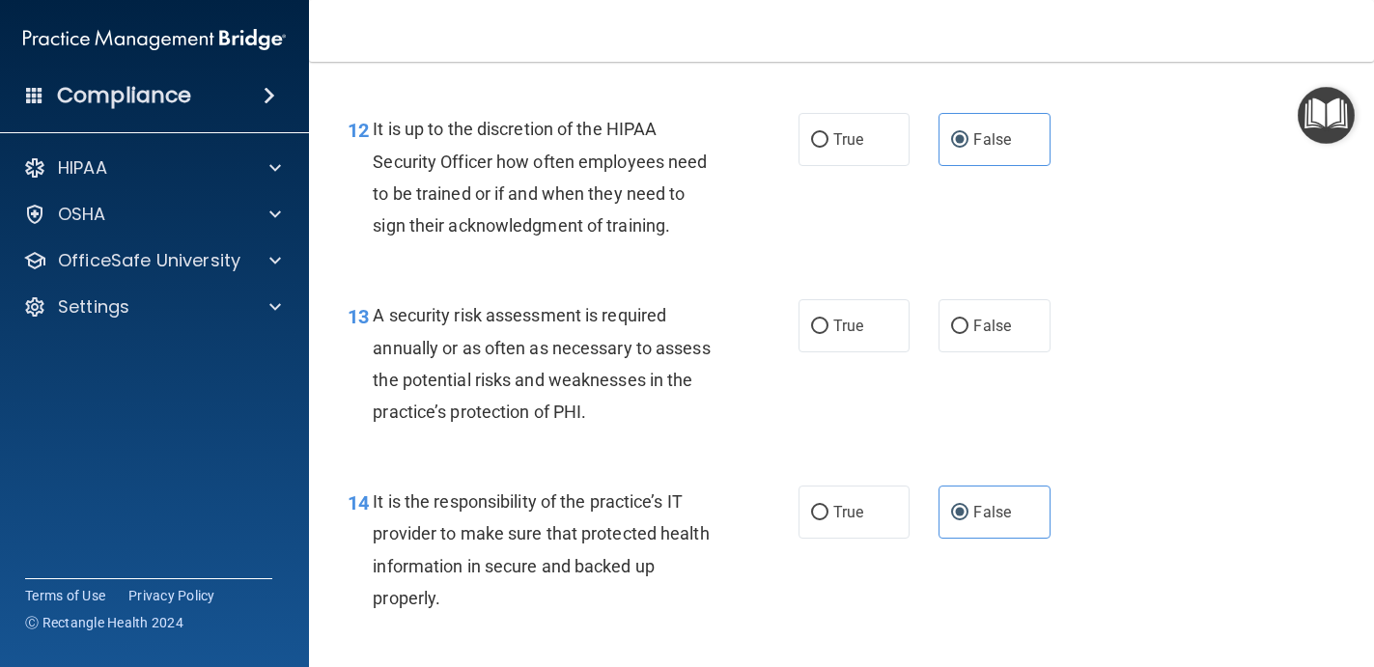
scroll to position [2444, 0]
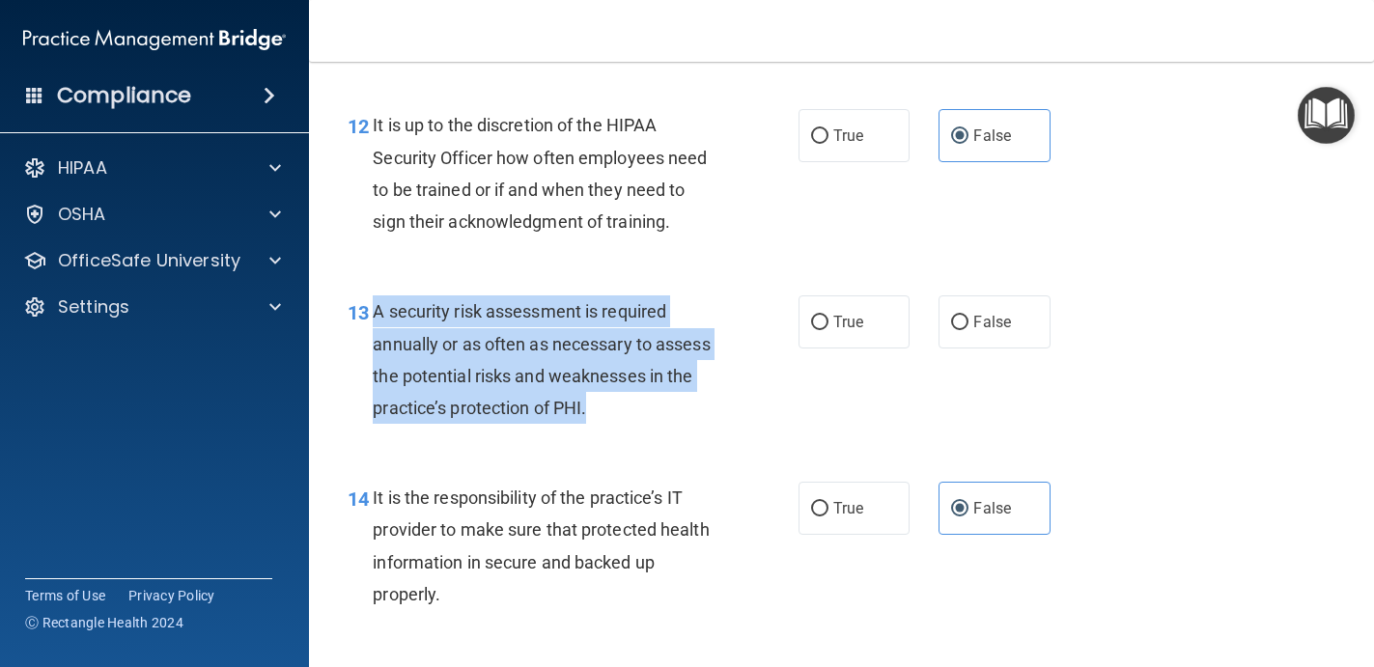
drag, startPoint x: 598, startPoint y: 400, endPoint x: 376, endPoint y: 308, distance: 241.1
click at [376, 308] on div "A security risk assessment is required annually or as often as necessary to ass…" at bounding box center [552, 359] width 359 height 128
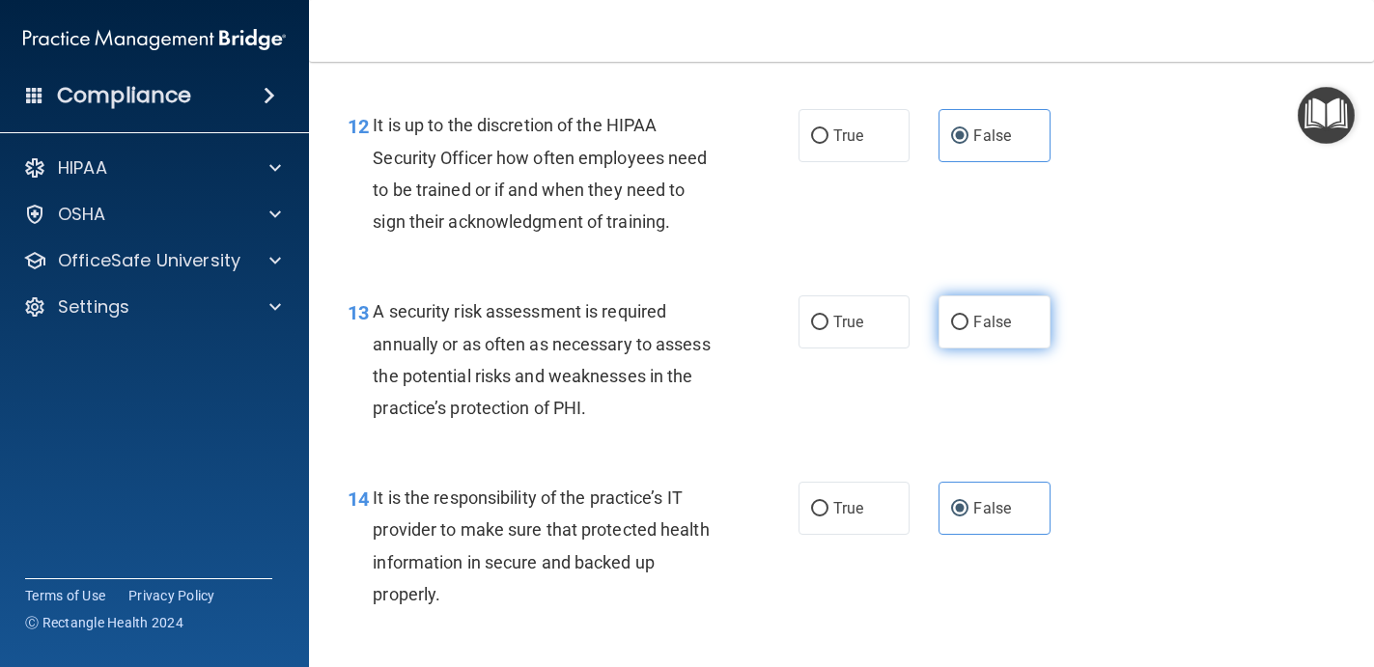
click at [1000, 306] on label "False" at bounding box center [994, 321] width 112 height 53
click at [968, 316] on input "False" at bounding box center [959, 323] width 17 height 14
radio input "true"
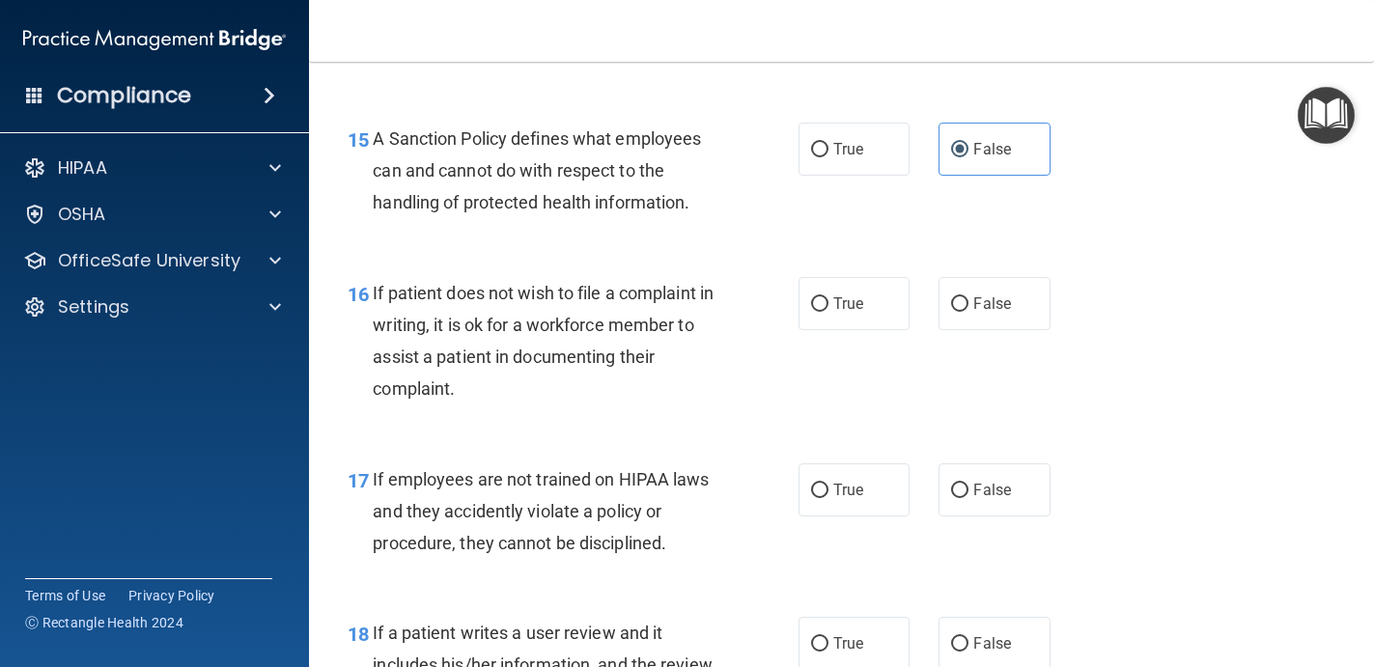
scroll to position [3005, 0]
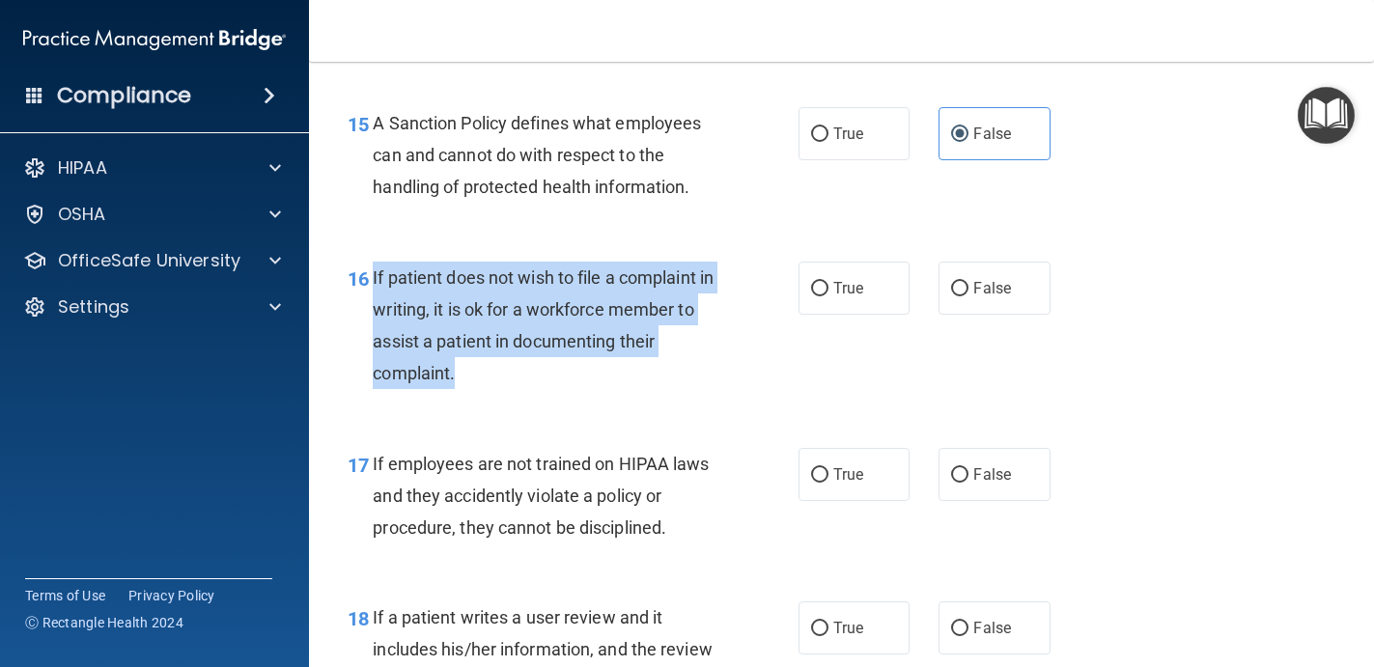
drag, startPoint x: 469, startPoint y: 379, endPoint x: 373, endPoint y: 280, distance: 138.6
click at [373, 280] on div "If patient does not wish to file a complaint in writing, it is ok for a workfor…" at bounding box center [552, 326] width 359 height 128
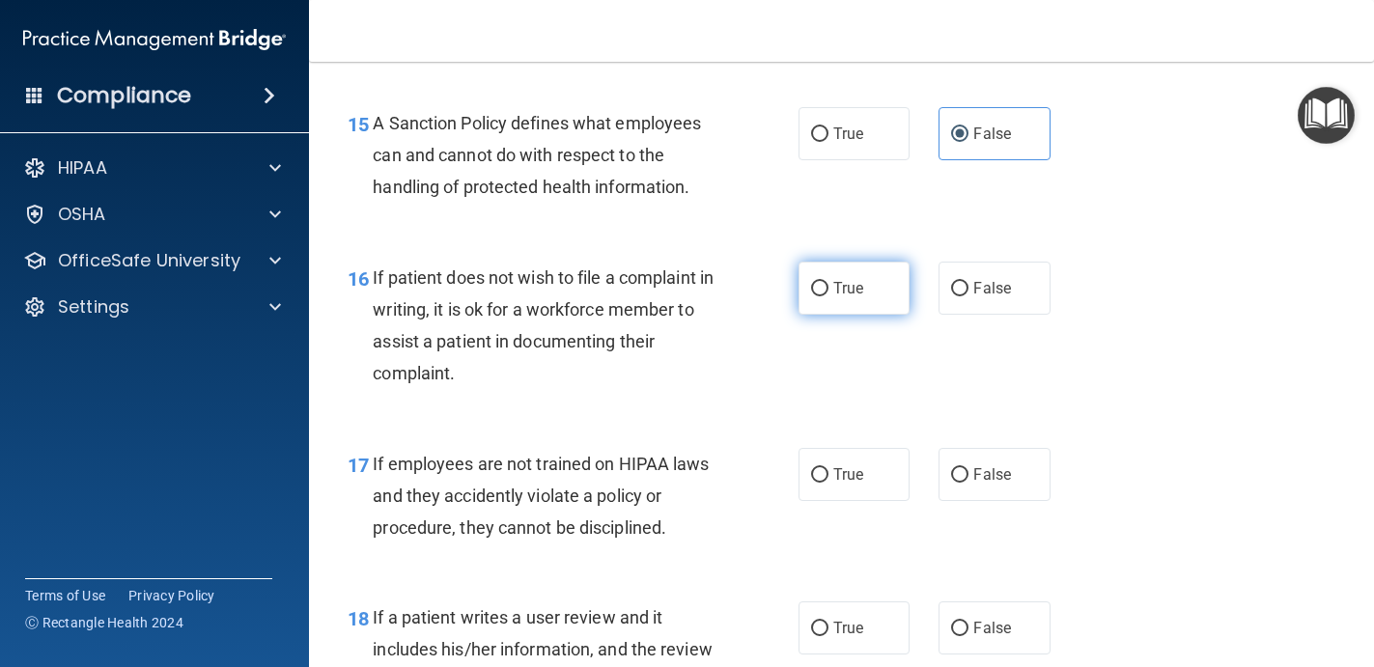
click at [838, 298] on label "True" at bounding box center [854, 288] width 112 height 53
click at [828, 296] on input "True" at bounding box center [819, 289] width 17 height 14
radio input "true"
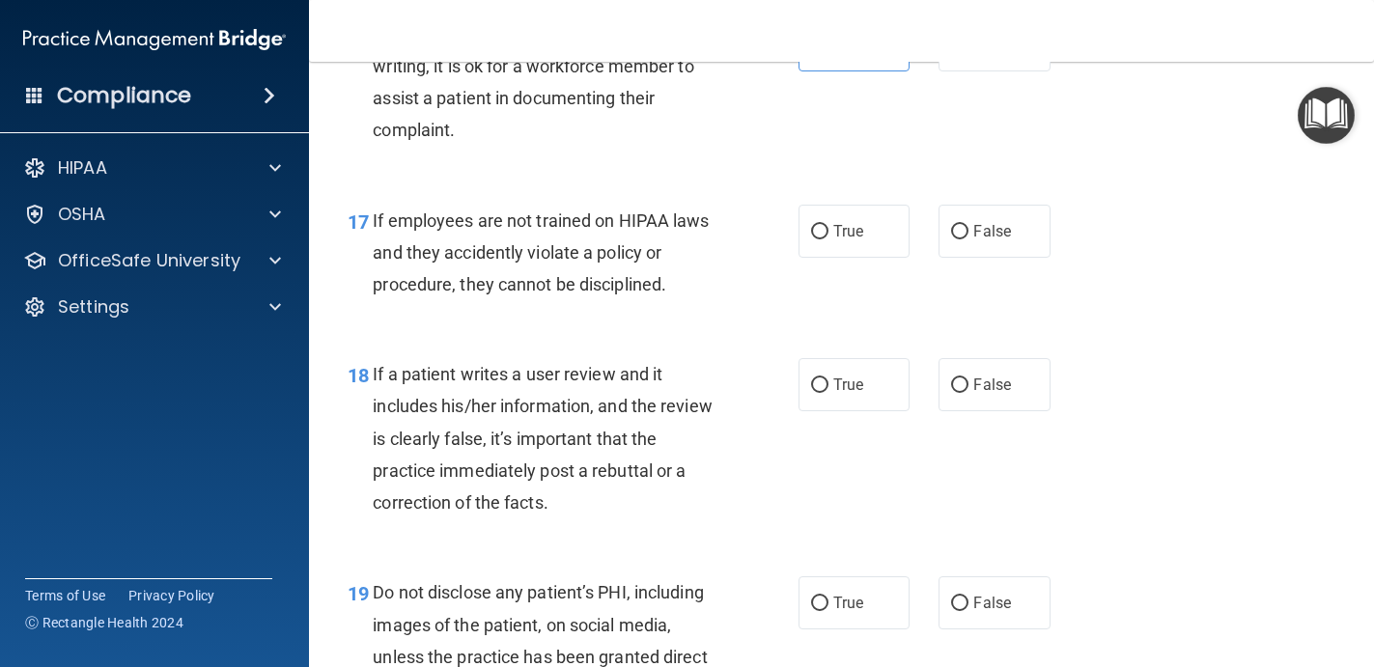
scroll to position [3245, 0]
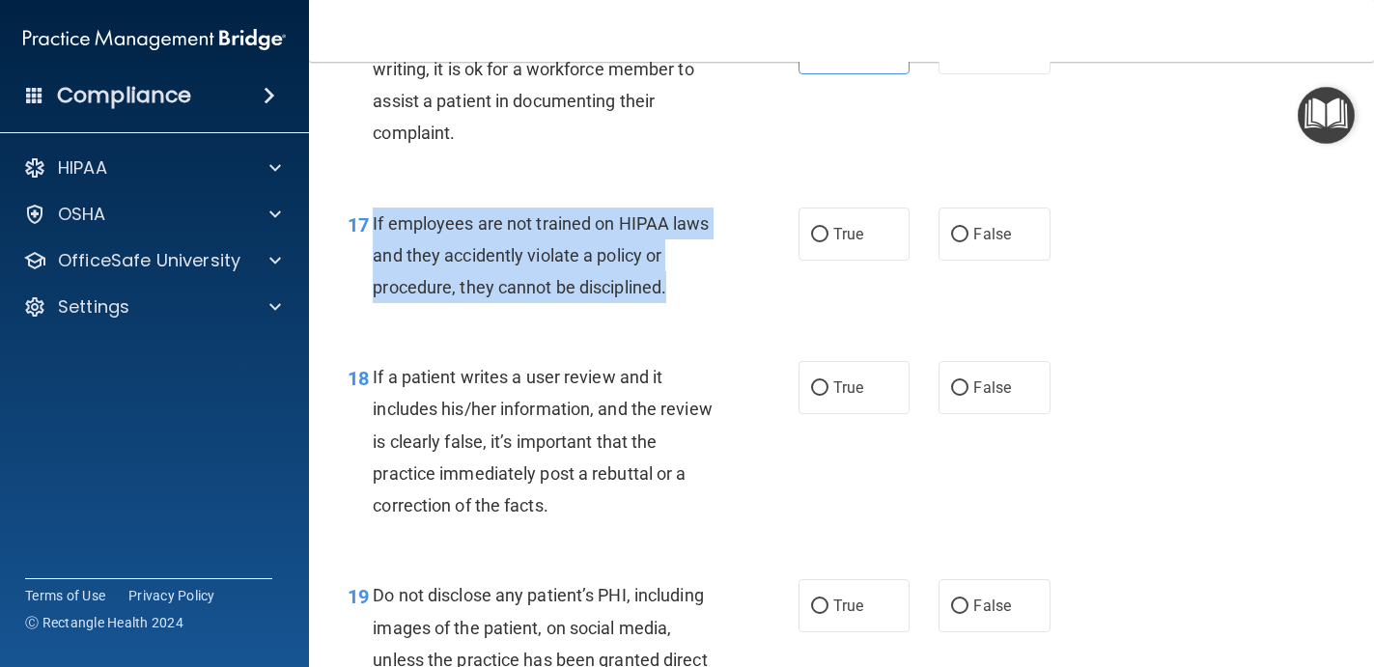
drag, startPoint x: 685, startPoint y: 285, endPoint x: 375, endPoint y: 229, distance: 315.8
click at [375, 229] on div "If employees are not trained on HIPAA laws and they accidently violate a policy…" at bounding box center [552, 256] width 359 height 97
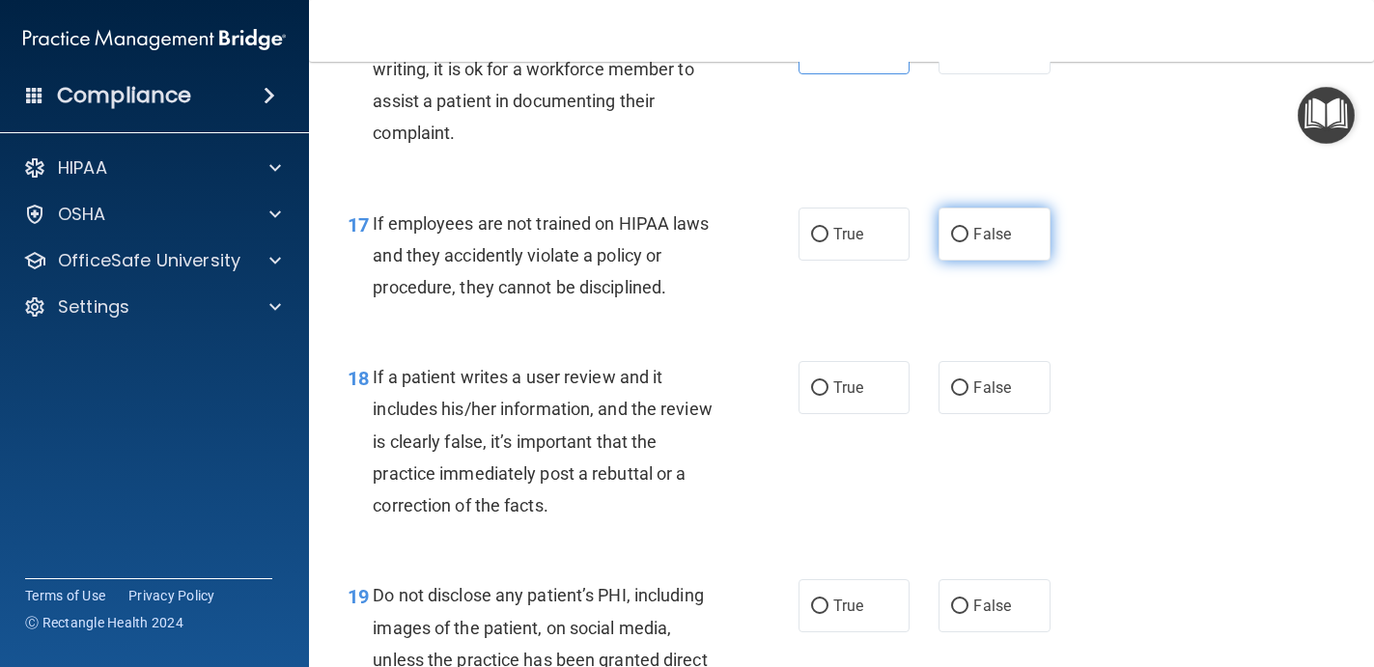
click at [1018, 221] on label "False" at bounding box center [994, 234] width 112 height 53
click at [968, 228] on input "False" at bounding box center [959, 235] width 17 height 14
radio input "true"
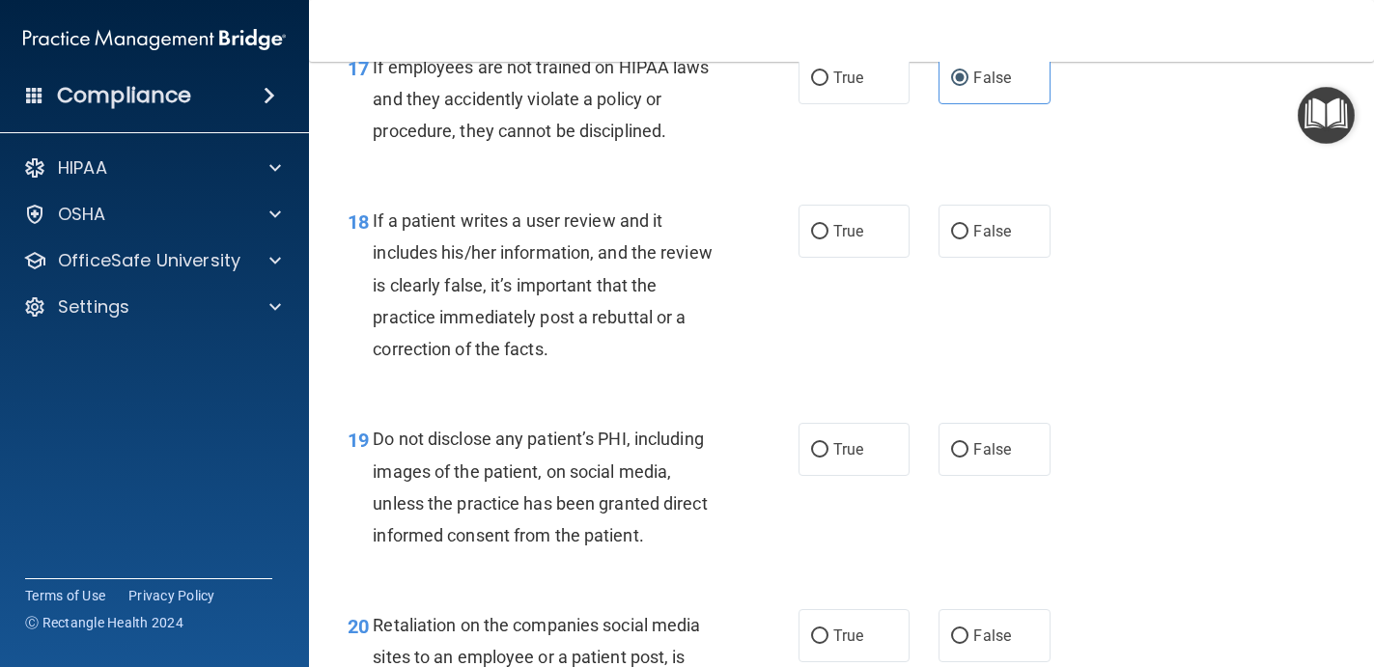
scroll to position [3453, 0]
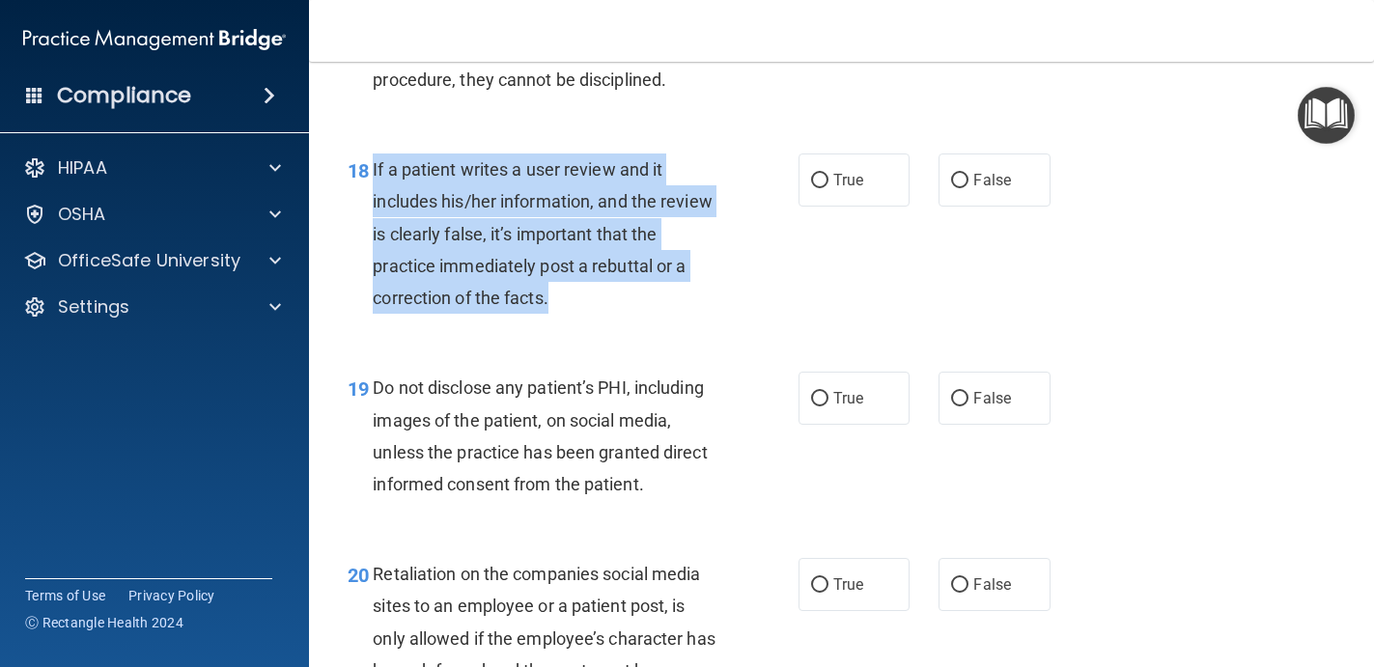
drag, startPoint x: 567, startPoint y: 286, endPoint x: 371, endPoint y: 160, distance: 232.7
click at [371, 160] on div "18 If a patient writes a user review and it includes his/her information, and t…" at bounding box center [573, 238] width 509 height 170
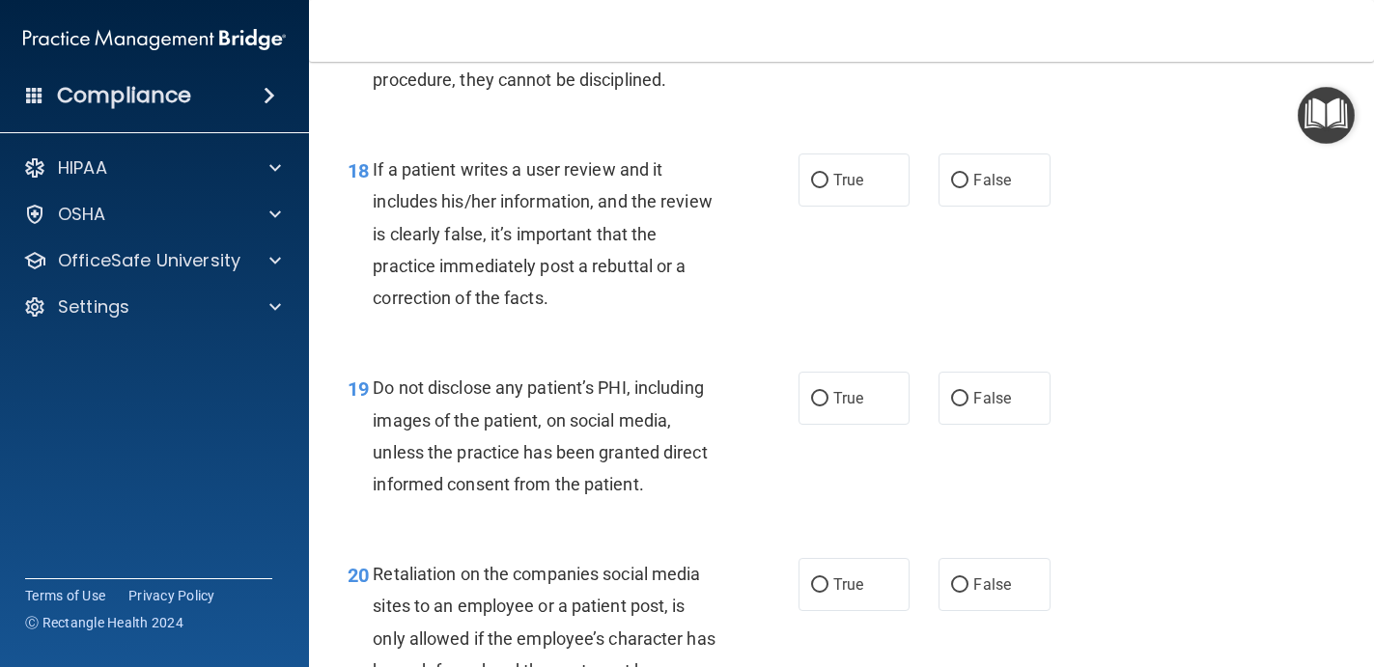
click at [968, 226] on div "18 If a patient writes a user review and it includes his/her information, and t…" at bounding box center [841, 238] width 1016 height 218
click at [968, 185] on label "False" at bounding box center [994, 179] width 112 height 53
click at [968, 185] on input "False" at bounding box center [959, 181] width 17 height 14
radio input "true"
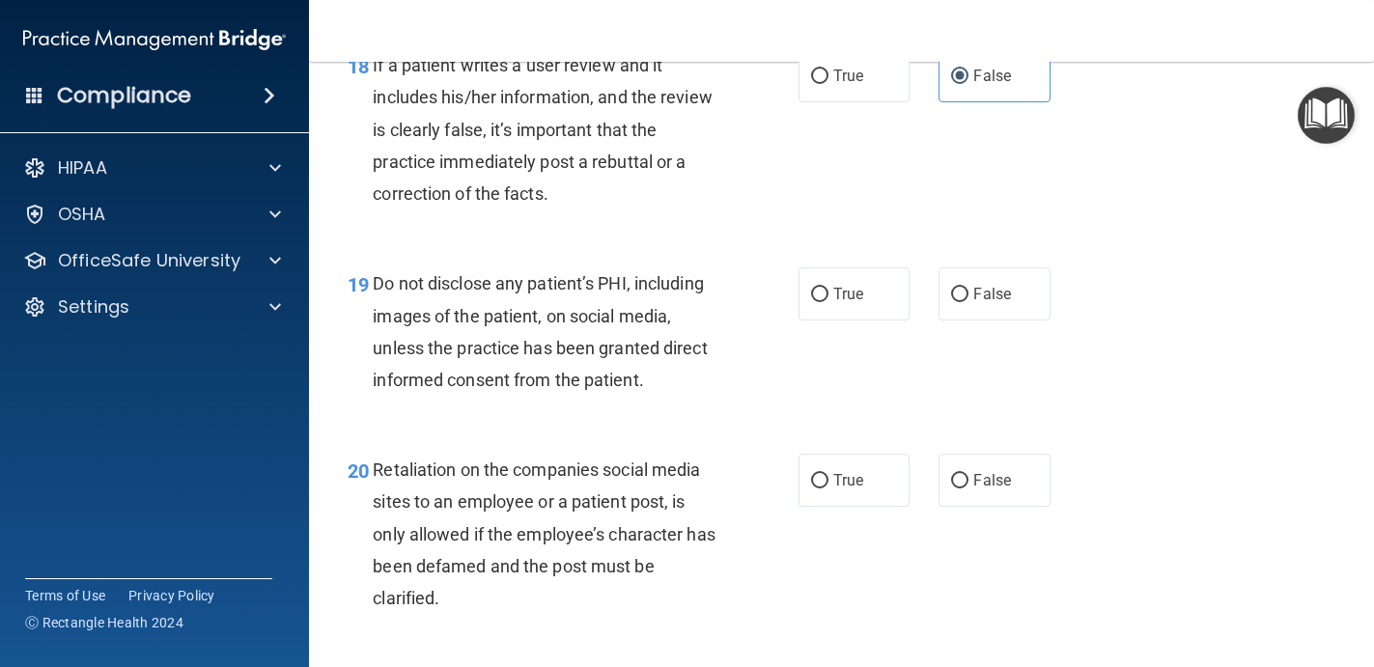
scroll to position [3570, 0]
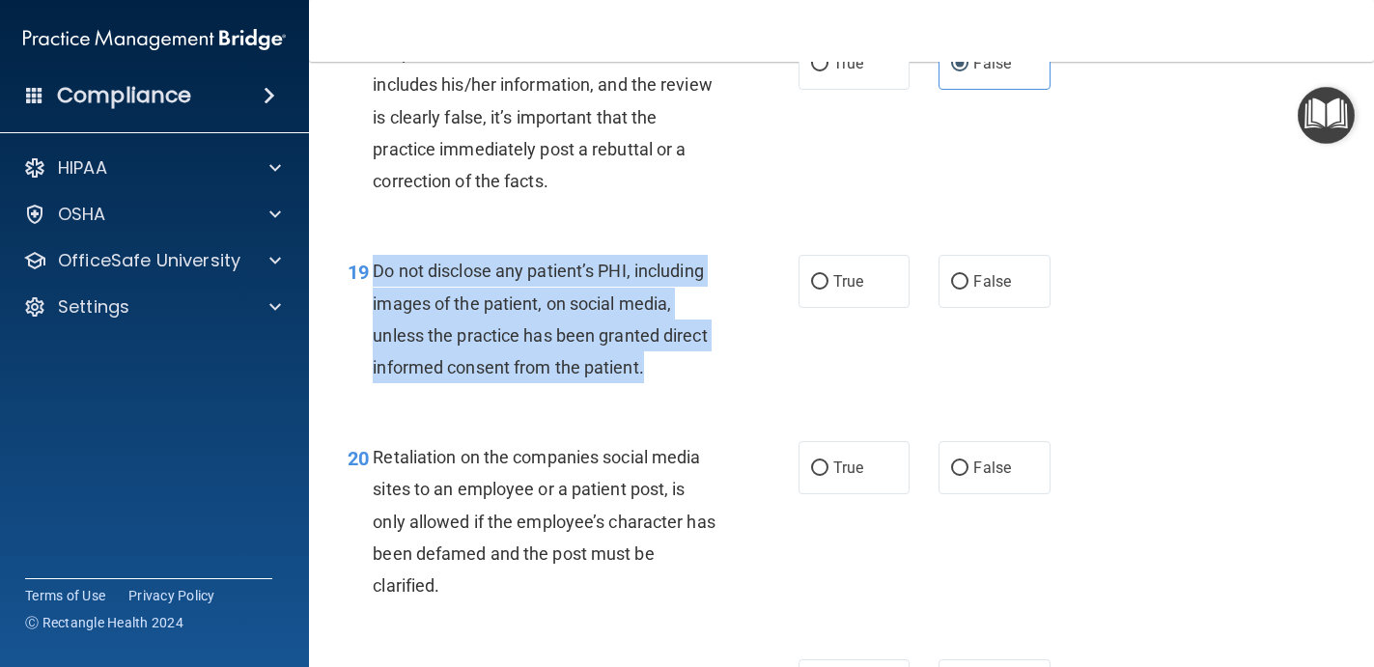
drag, startPoint x: 682, startPoint y: 360, endPoint x: 357, endPoint y: 293, distance: 331.1
click at [357, 293] on div "19 Do not disclose any patient’s PHI, including images of the patient, on socia…" at bounding box center [573, 324] width 509 height 138
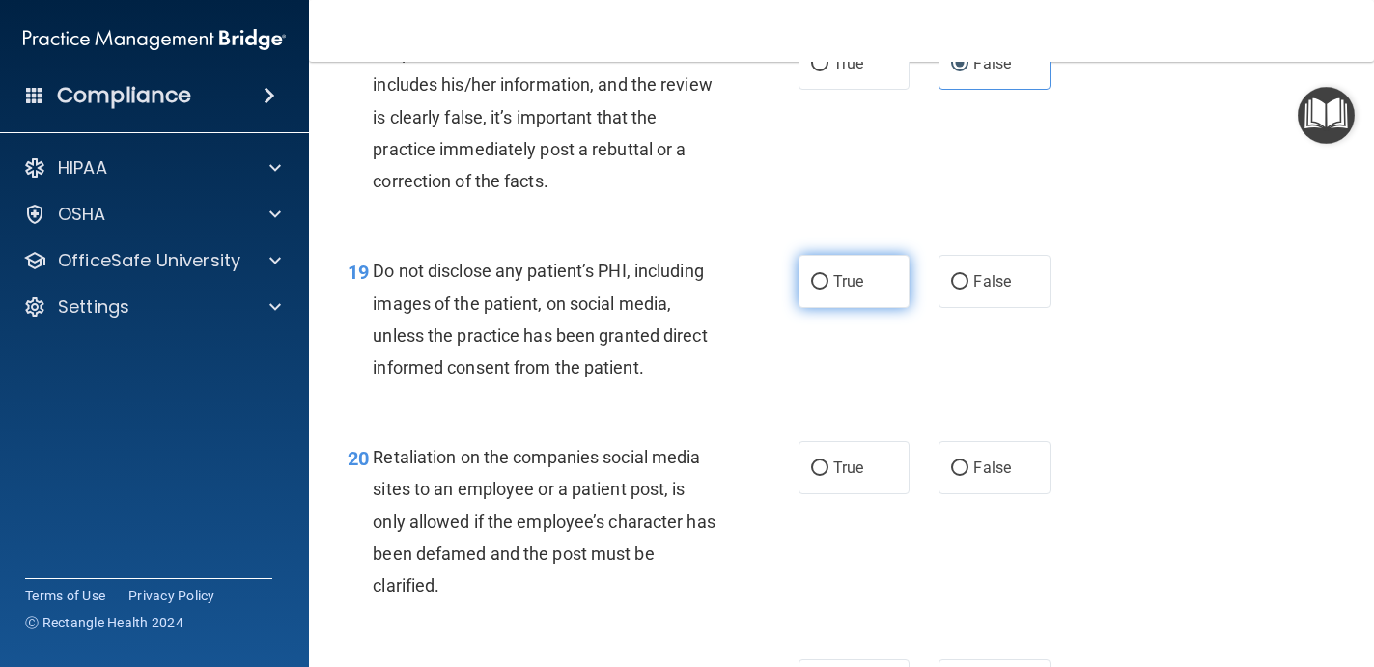
click at [866, 261] on label "True" at bounding box center [854, 281] width 112 height 53
click at [828, 275] on input "True" at bounding box center [819, 282] width 17 height 14
radio input "true"
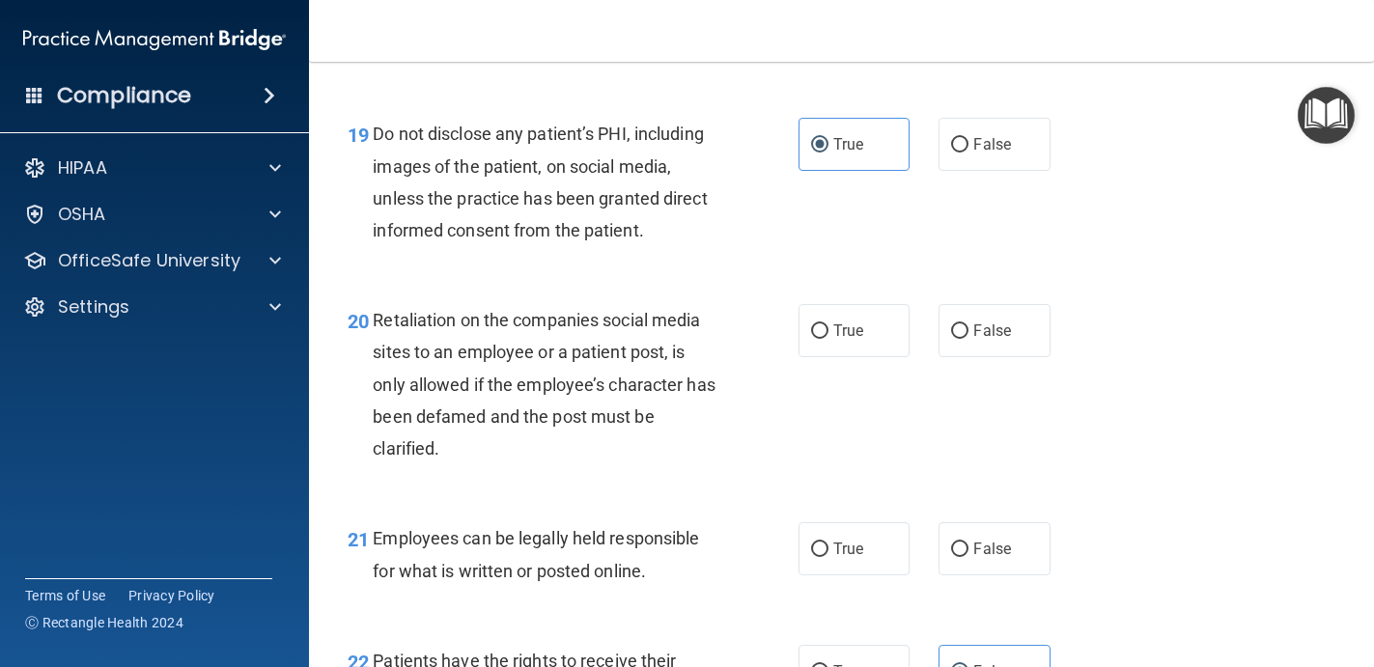
scroll to position [3734, 0]
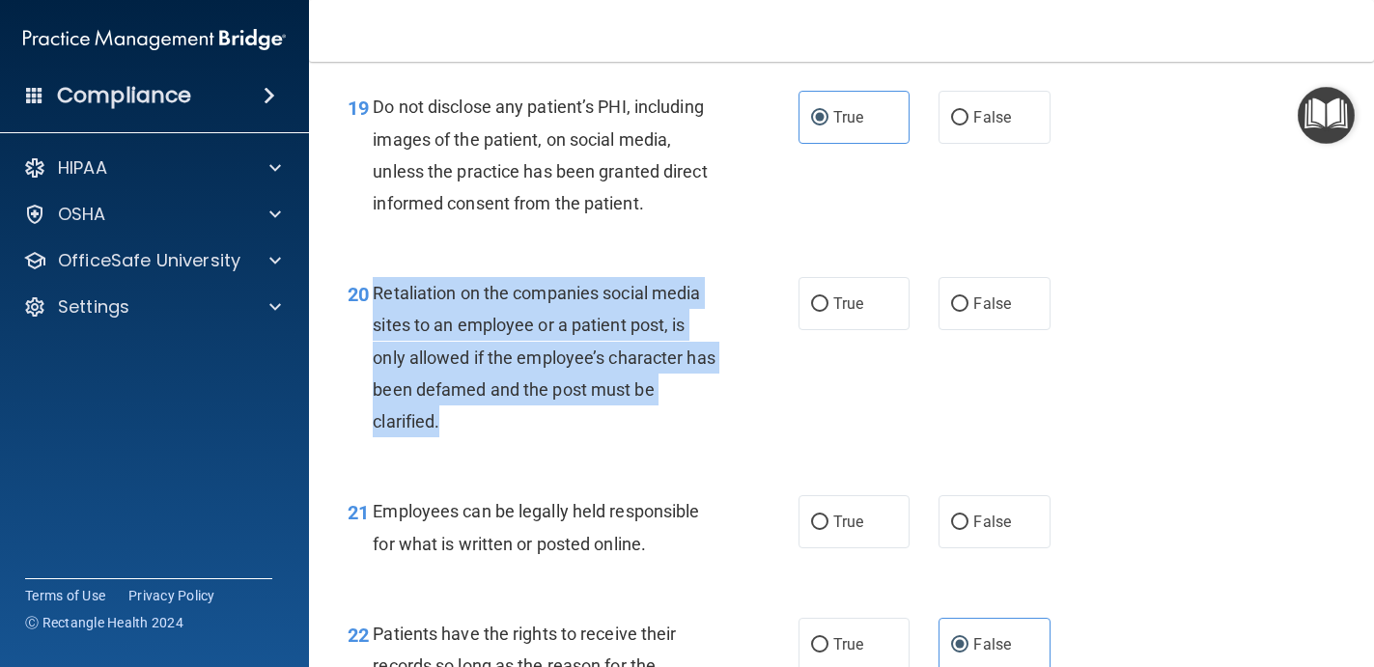
drag, startPoint x: 459, startPoint y: 416, endPoint x: 371, endPoint y: 302, distance: 144.4
click at [371, 302] on div "20 Retaliation on the companies social media sites to an employee or a patient …" at bounding box center [573, 362] width 509 height 170
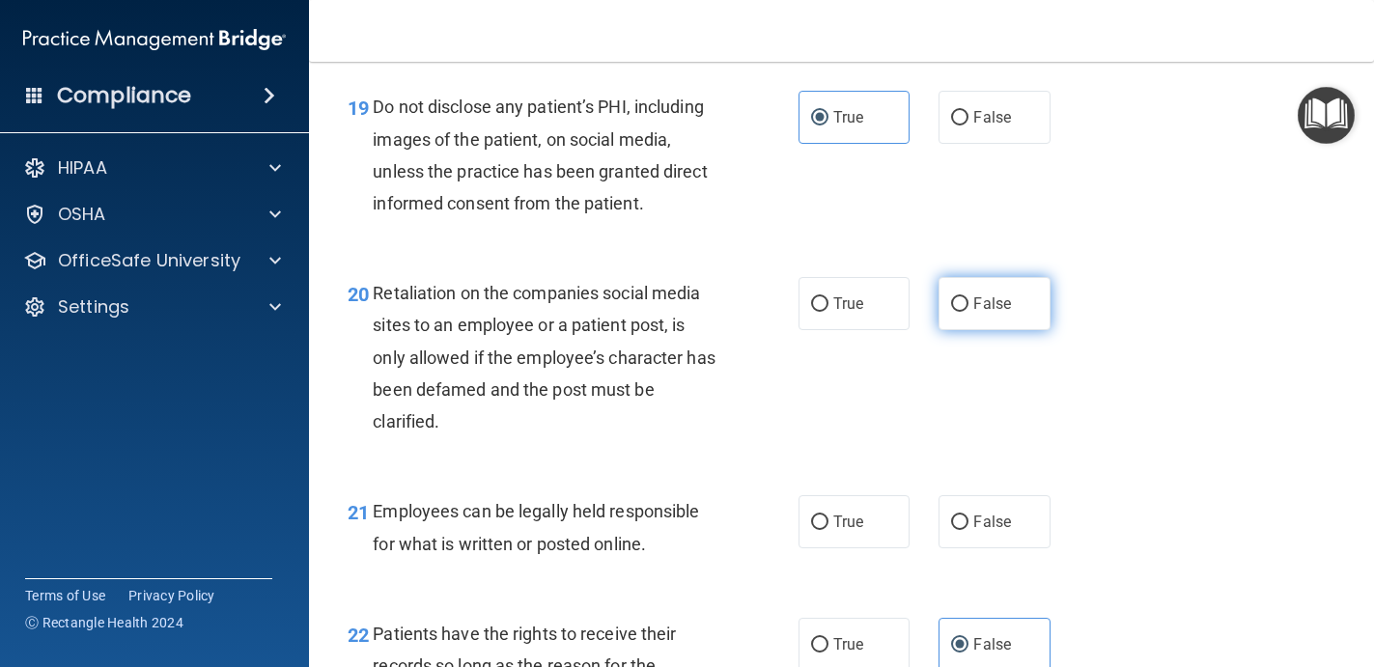
click at [973, 297] on span "False" at bounding box center [992, 303] width 38 height 18
click at [968, 297] on input "False" at bounding box center [959, 304] width 17 height 14
radio input "true"
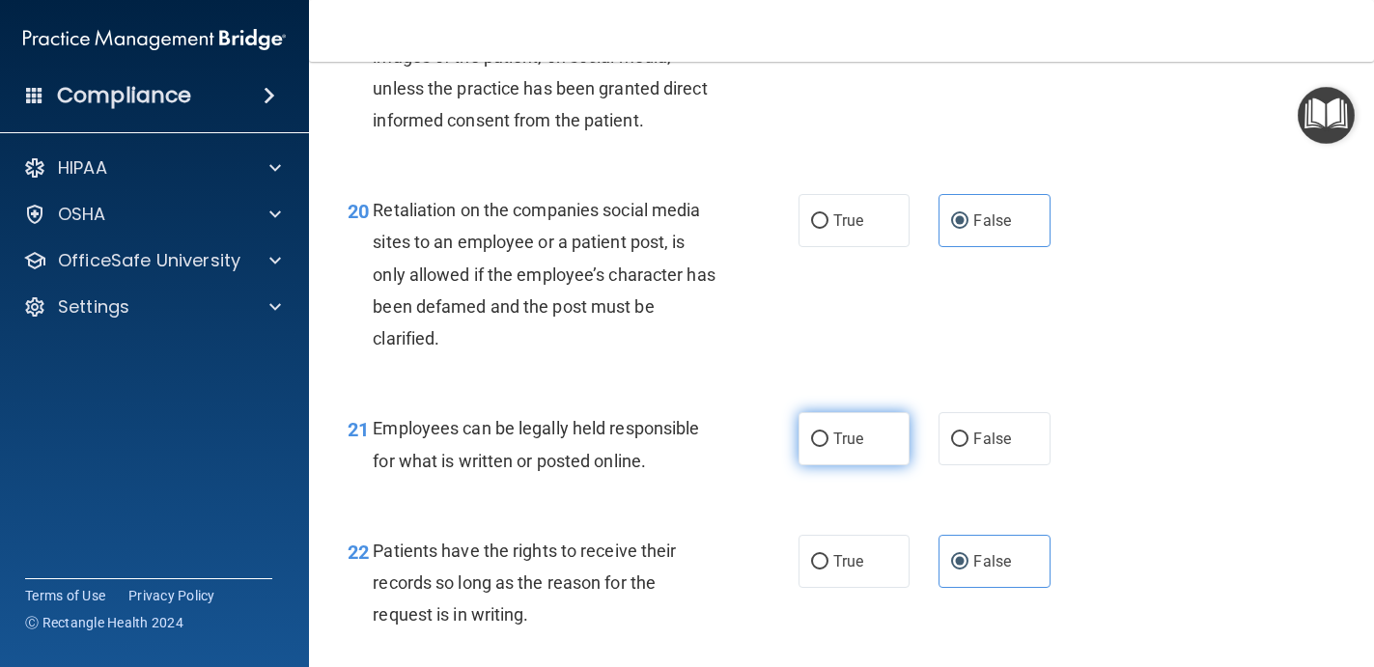
click at [849, 421] on label "True" at bounding box center [854, 438] width 112 height 53
click at [828, 432] on input "True" at bounding box center [819, 439] width 17 height 14
radio input "true"
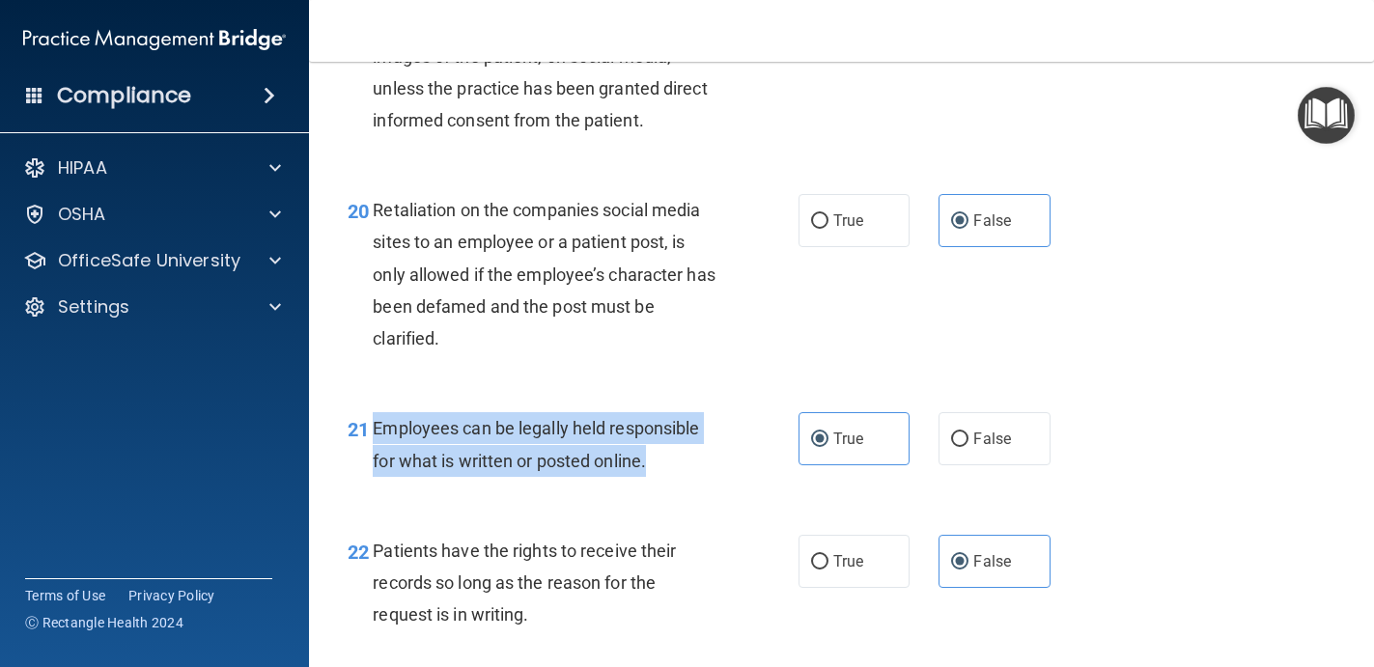
drag, startPoint x: 669, startPoint y: 460, endPoint x: 375, endPoint y: 424, distance: 296.7
click at [375, 424] on div "Employees can be legally held responsible for what is written or posted online." at bounding box center [552, 444] width 359 height 64
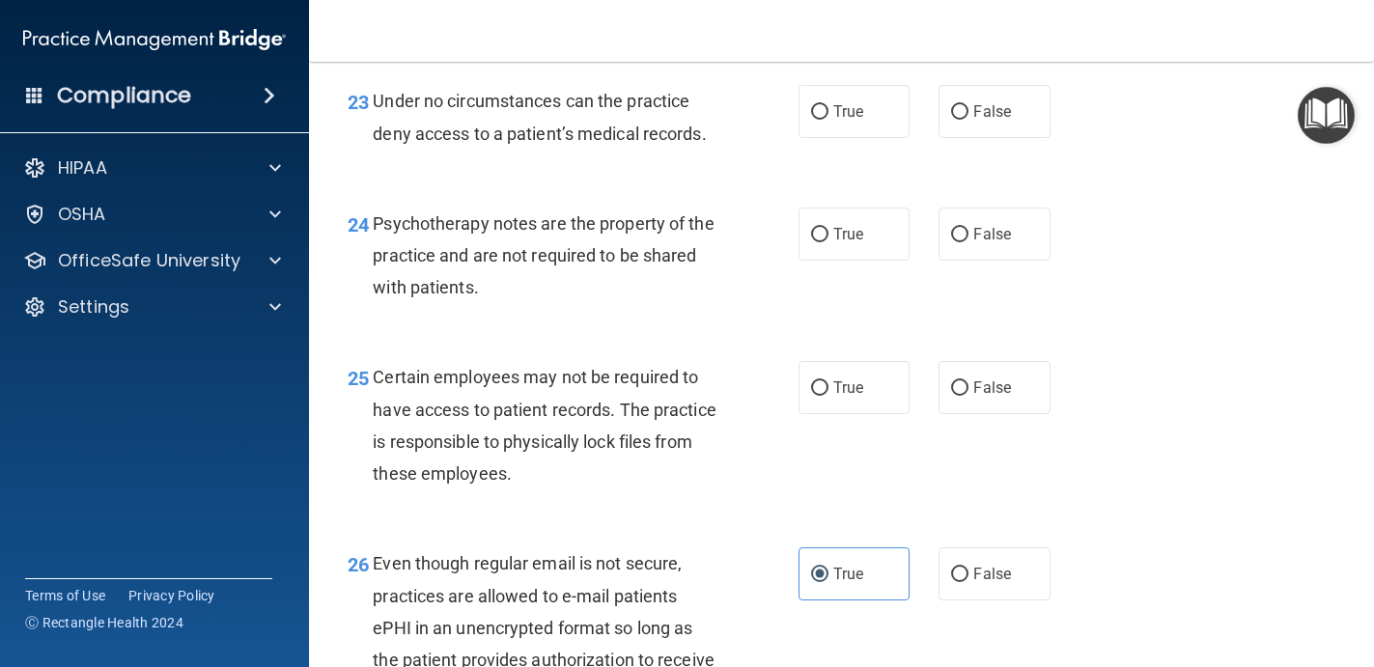
scroll to position [4343, 0]
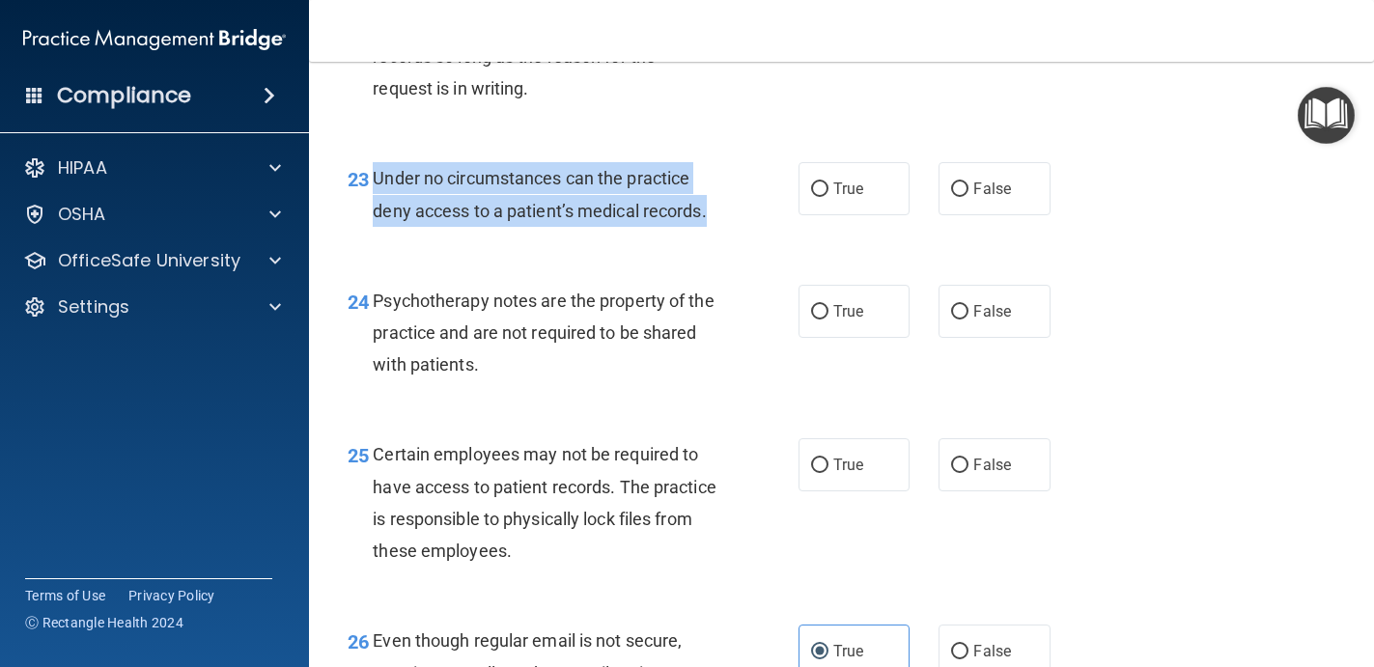
drag, startPoint x: 724, startPoint y: 214, endPoint x: 376, endPoint y: 179, distance: 349.3
click at [376, 179] on div "Under no circumstances can the practice deny access to a patient’s medical reco…" at bounding box center [552, 194] width 359 height 64
click at [953, 190] on input "False" at bounding box center [959, 189] width 17 height 14
radio input "true"
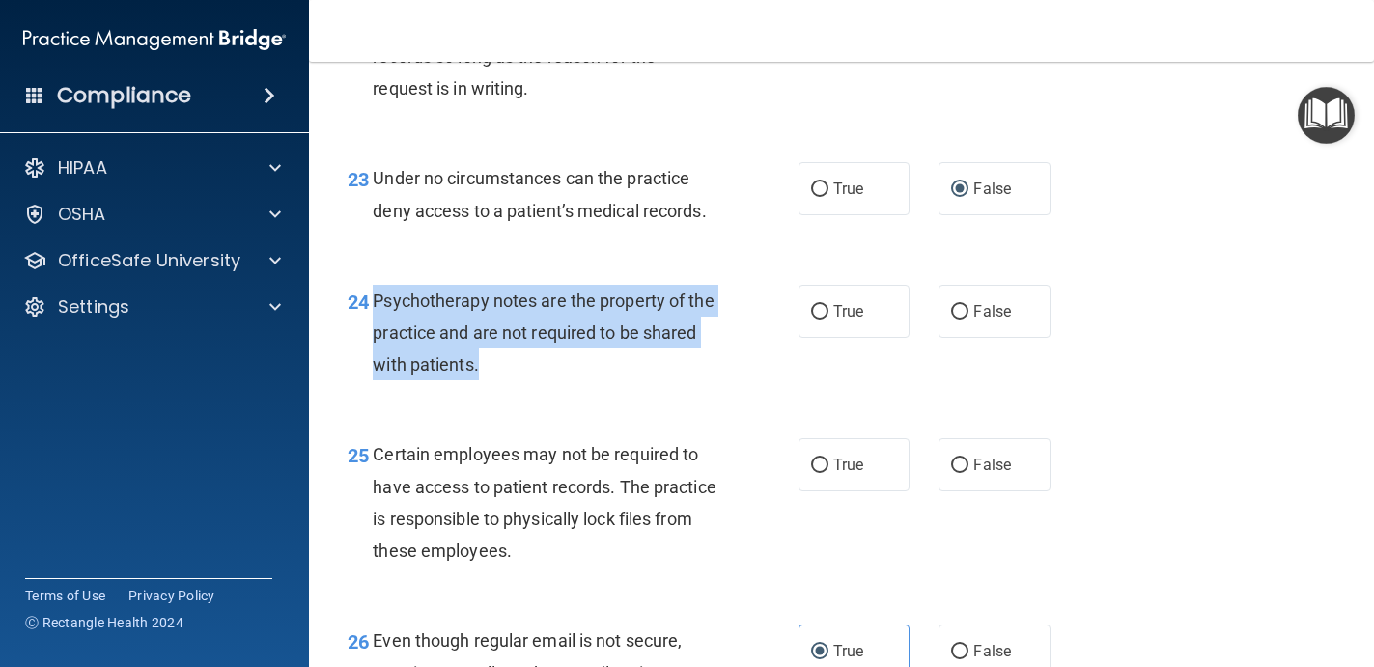
drag, startPoint x: 489, startPoint y: 379, endPoint x: 376, endPoint y: 295, distance: 141.5
click at [376, 295] on div "Psychotherapy notes are the property of the practice and are not required to be…" at bounding box center [552, 333] width 359 height 97
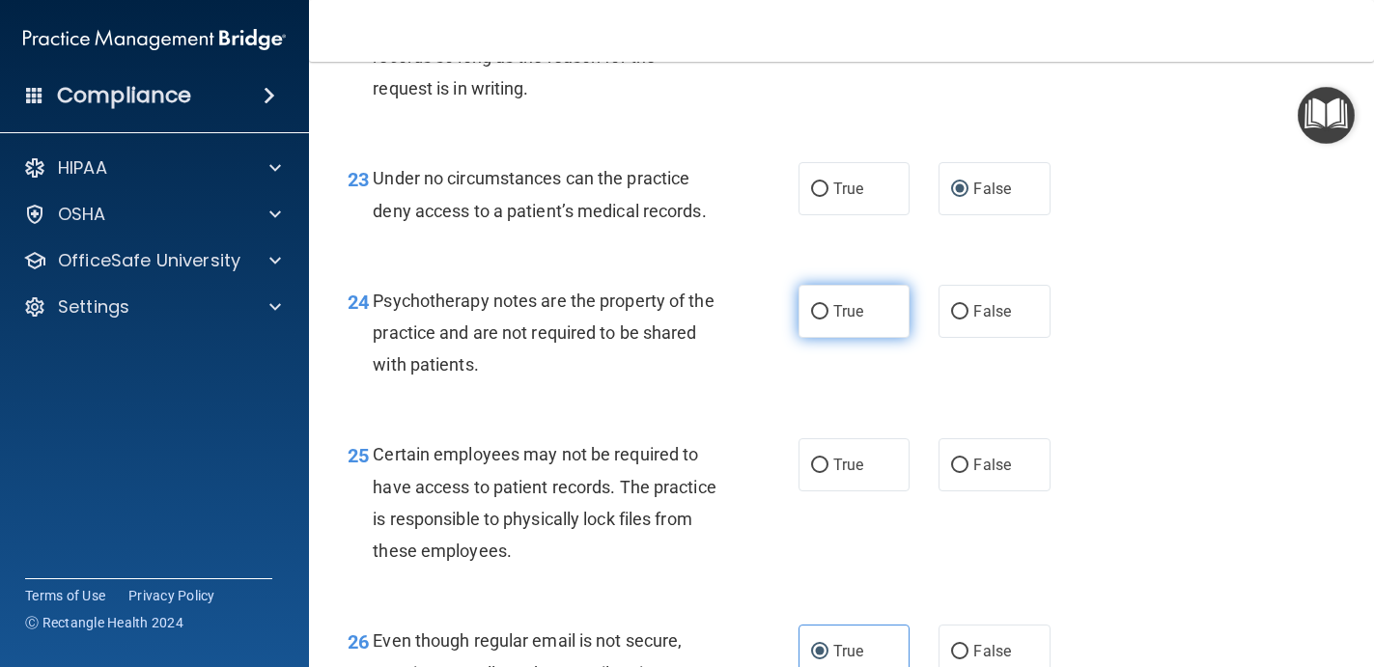
click at [833, 320] on span "True" at bounding box center [848, 311] width 30 height 18
click at [828, 320] on input "True" at bounding box center [819, 312] width 17 height 14
radio input "true"
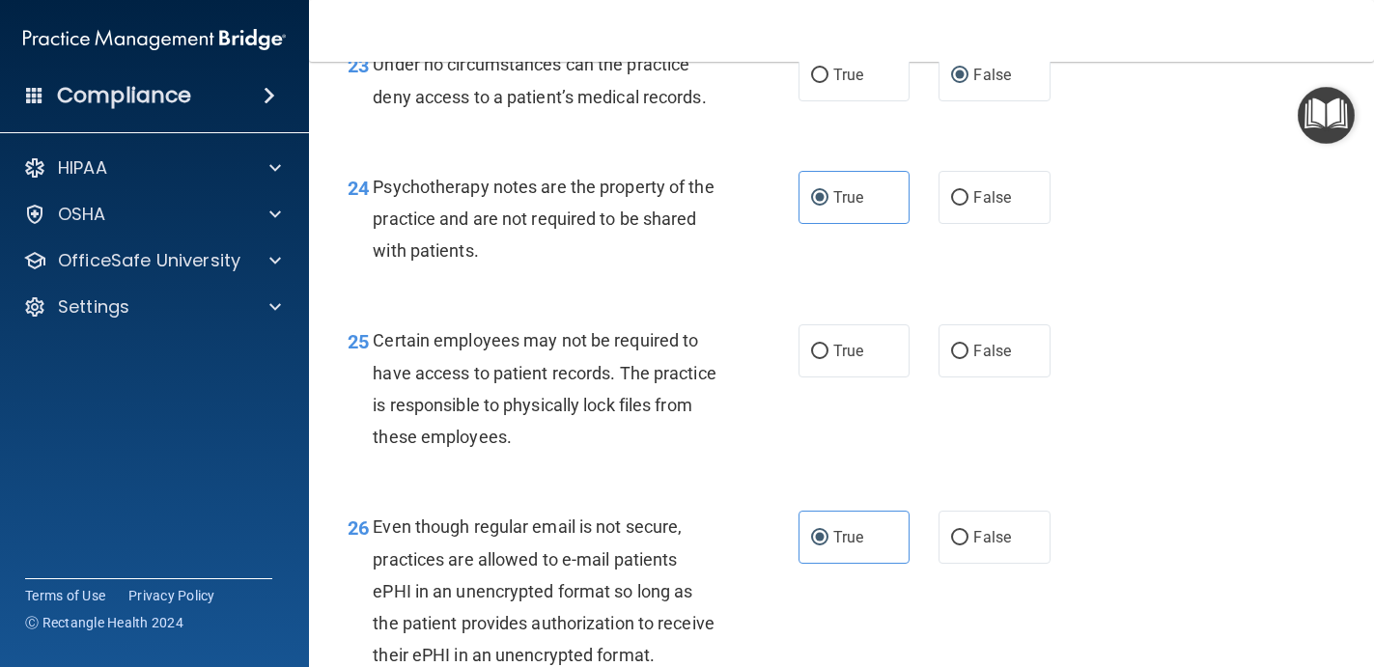
scroll to position [4499, 0]
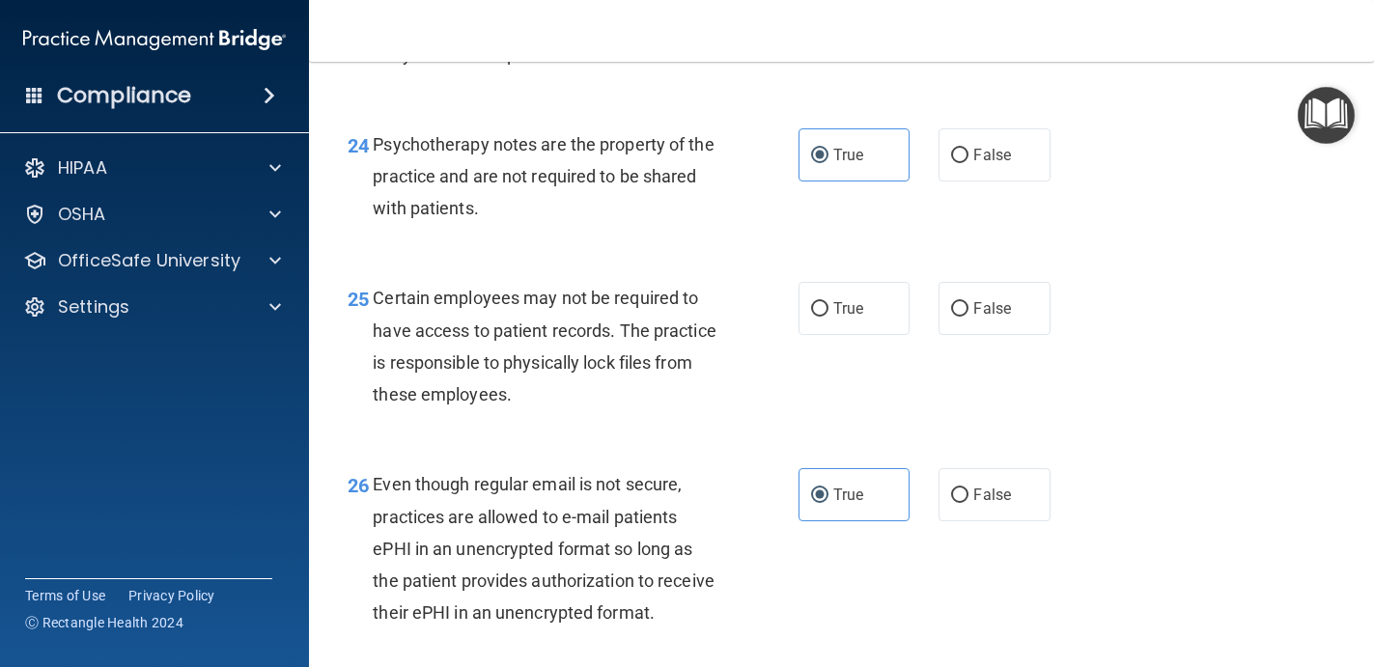
click at [530, 390] on div "Certain employees may not be required to have access to patient records. The pr…" at bounding box center [552, 346] width 359 height 128
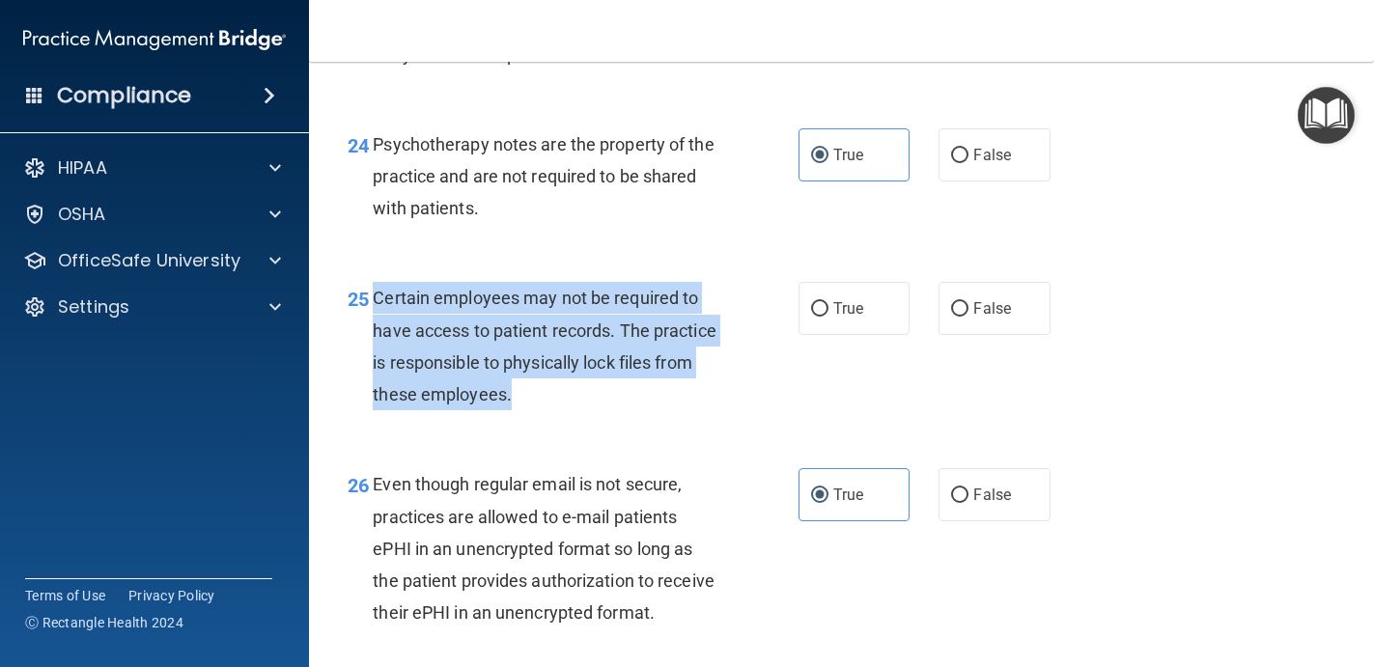
drag, startPoint x: 527, startPoint y: 396, endPoint x: 376, endPoint y: 300, distance: 179.2
click at [376, 300] on div "Certain employees may not be required to have access to patient records. The pr…" at bounding box center [552, 346] width 359 height 128
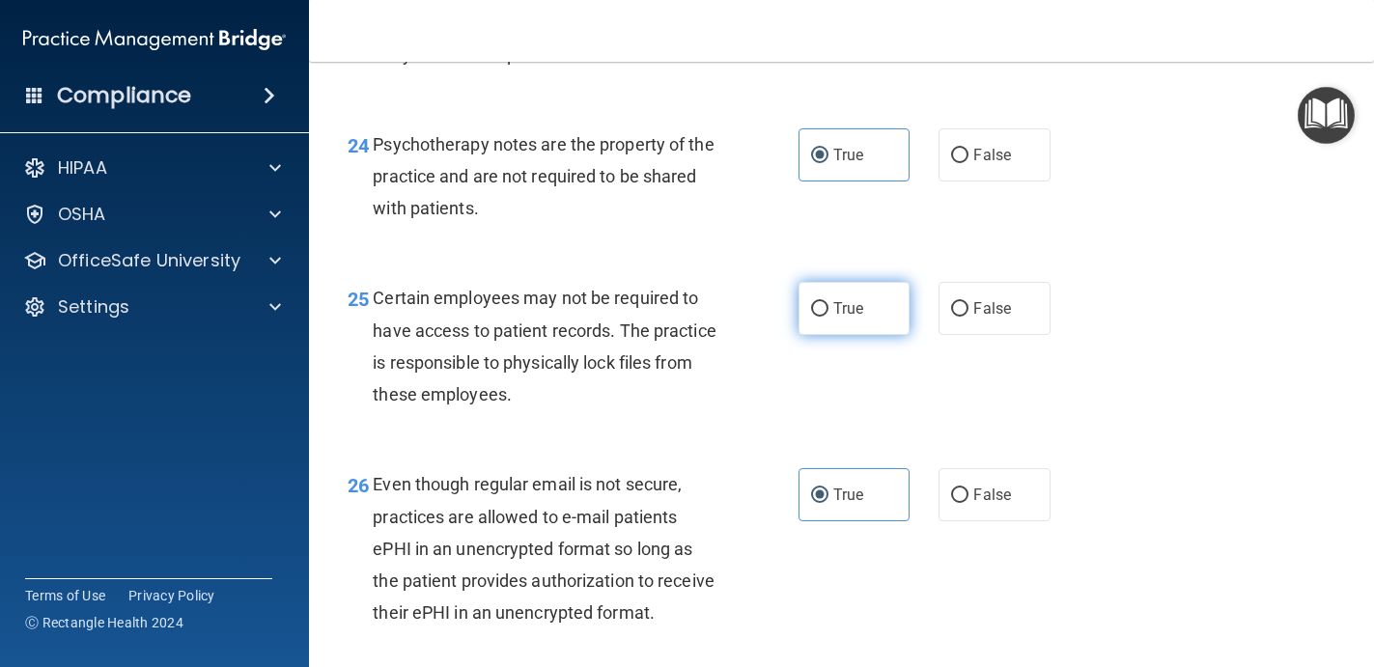
click at [841, 323] on label "True" at bounding box center [854, 308] width 112 height 53
click at [828, 317] on input "True" at bounding box center [819, 309] width 17 height 14
radio input "true"
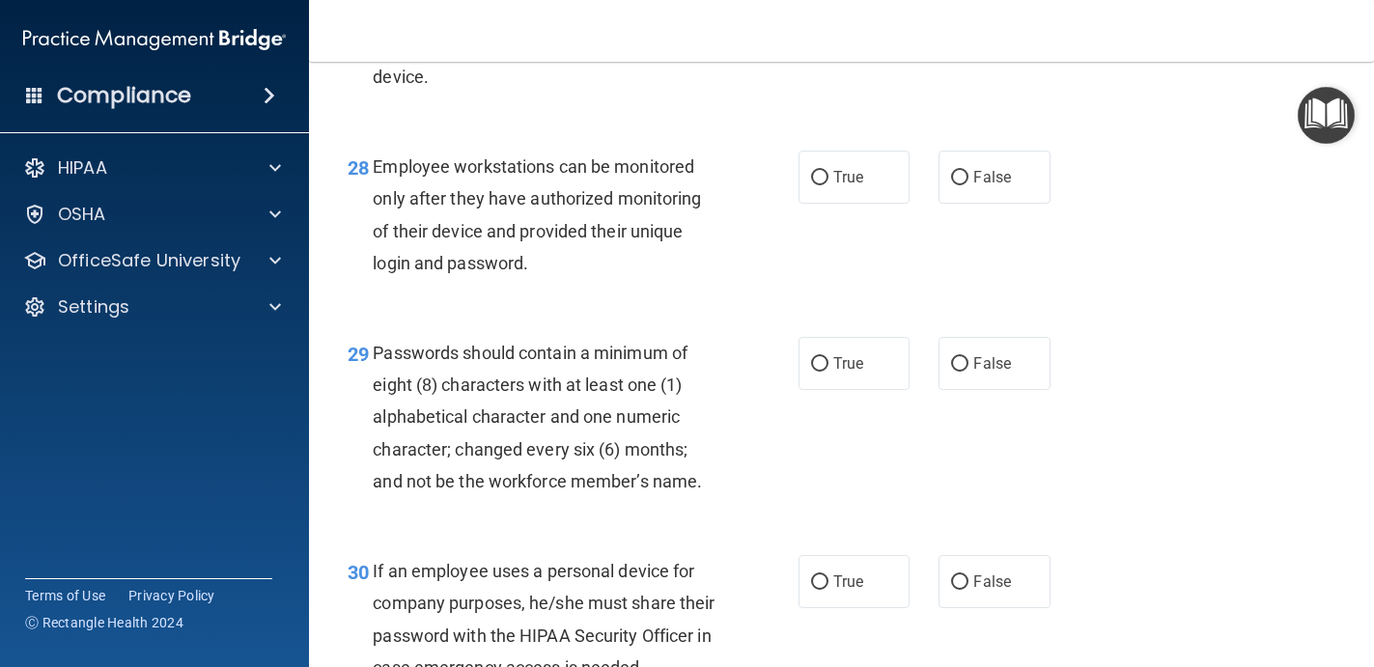
scroll to position [5210, 0]
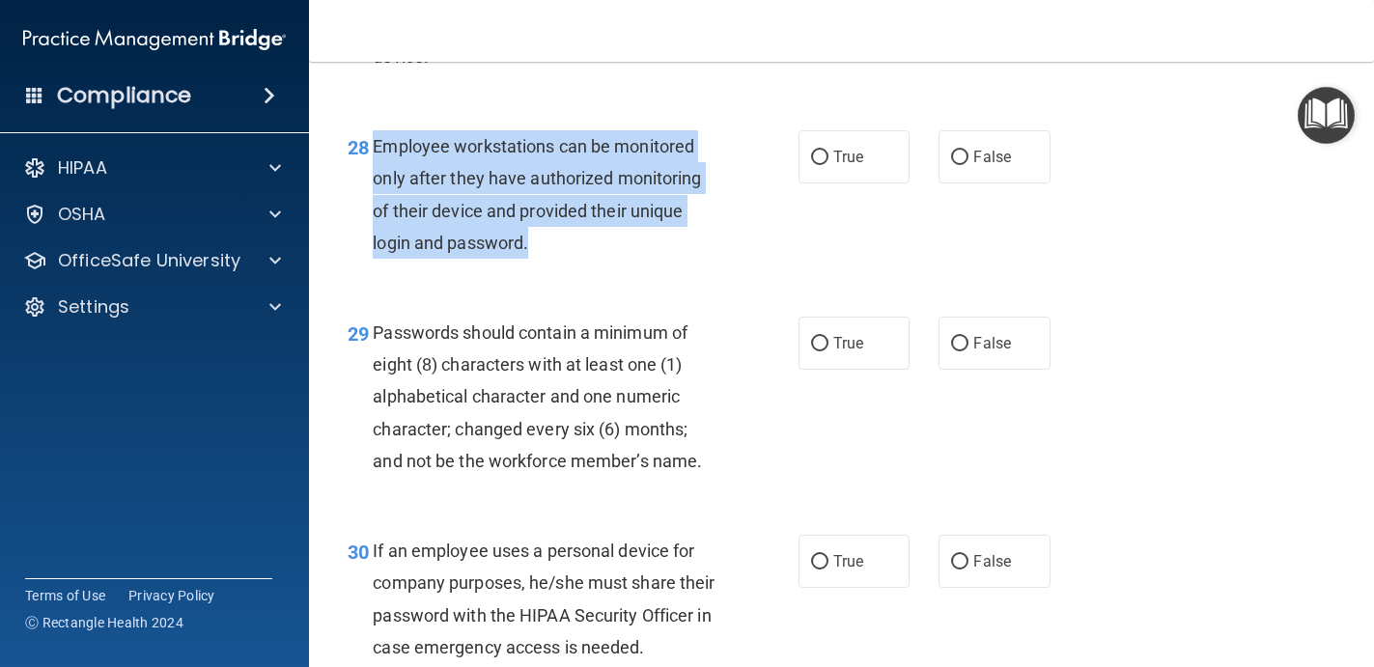
drag, startPoint x: 554, startPoint y: 251, endPoint x: 376, endPoint y: 152, distance: 204.4
click at [376, 152] on div "Employee workstations can be monitored only after they have authorized monitori…" at bounding box center [552, 194] width 359 height 128
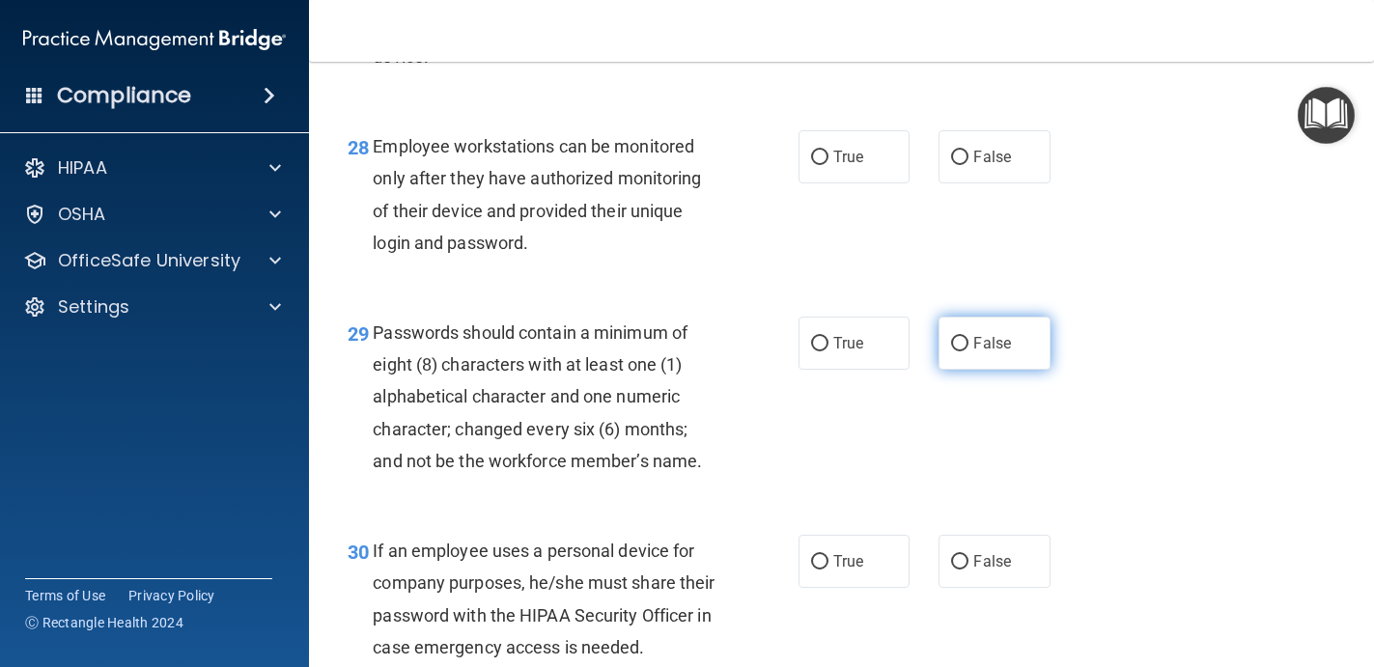
click at [965, 362] on label "False" at bounding box center [994, 343] width 112 height 53
click at [965, 351] on input "False" at bounding box center [959, 344] width 17 height 14
radio input "true"
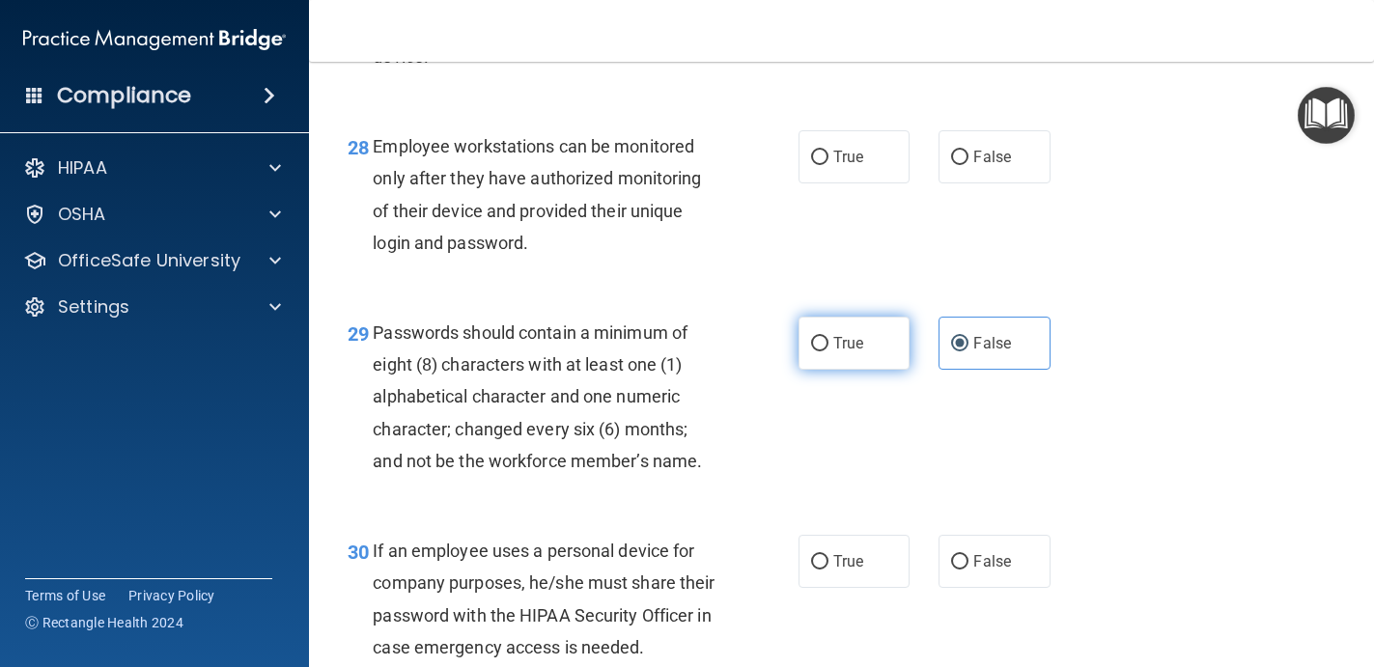
click at [876, 352] on label "True" at bounding box center [854, 343] width 112 height 53
click at [828, 351] on input "True" at bounding box center [819, 344] width 17 height 14
radio input "true"
radio input "false"
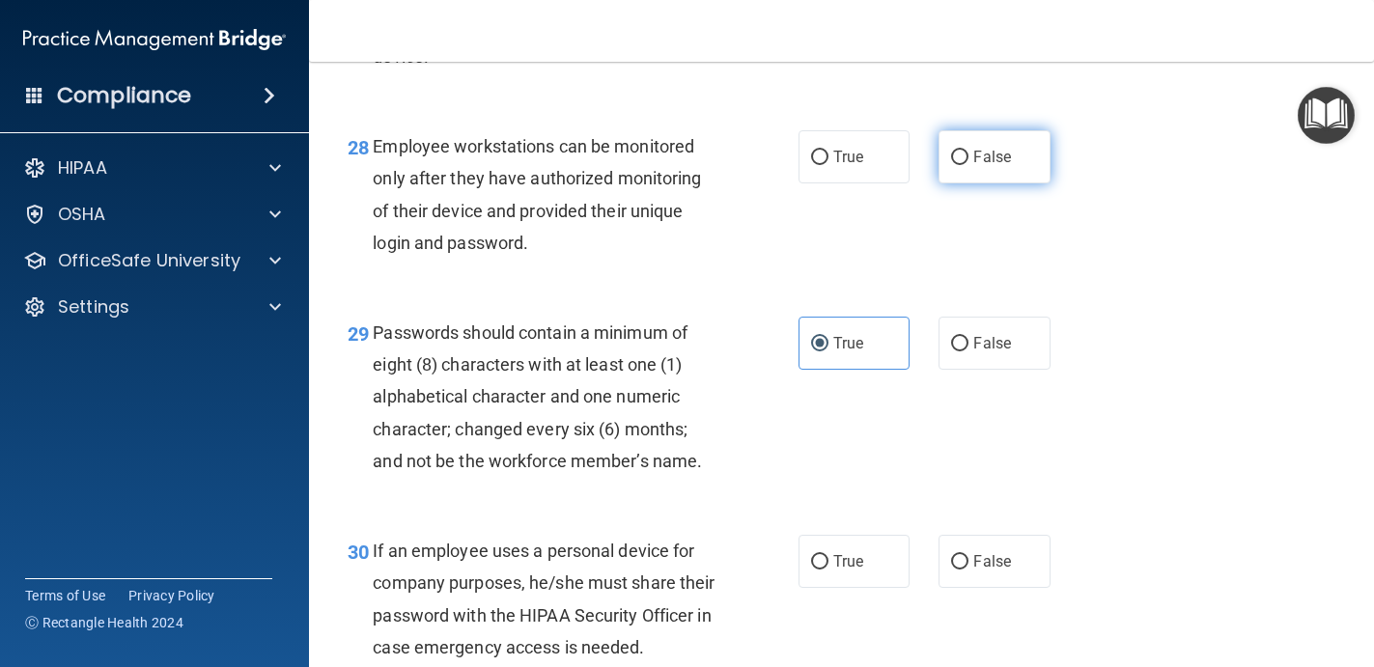
click at [995, 134] on label "False" at bounding box center [994, 156] width 112 height 53
click at [968, 151] on input "False" at bounding box center [959, 158] width 17 height 14
radio input "true"
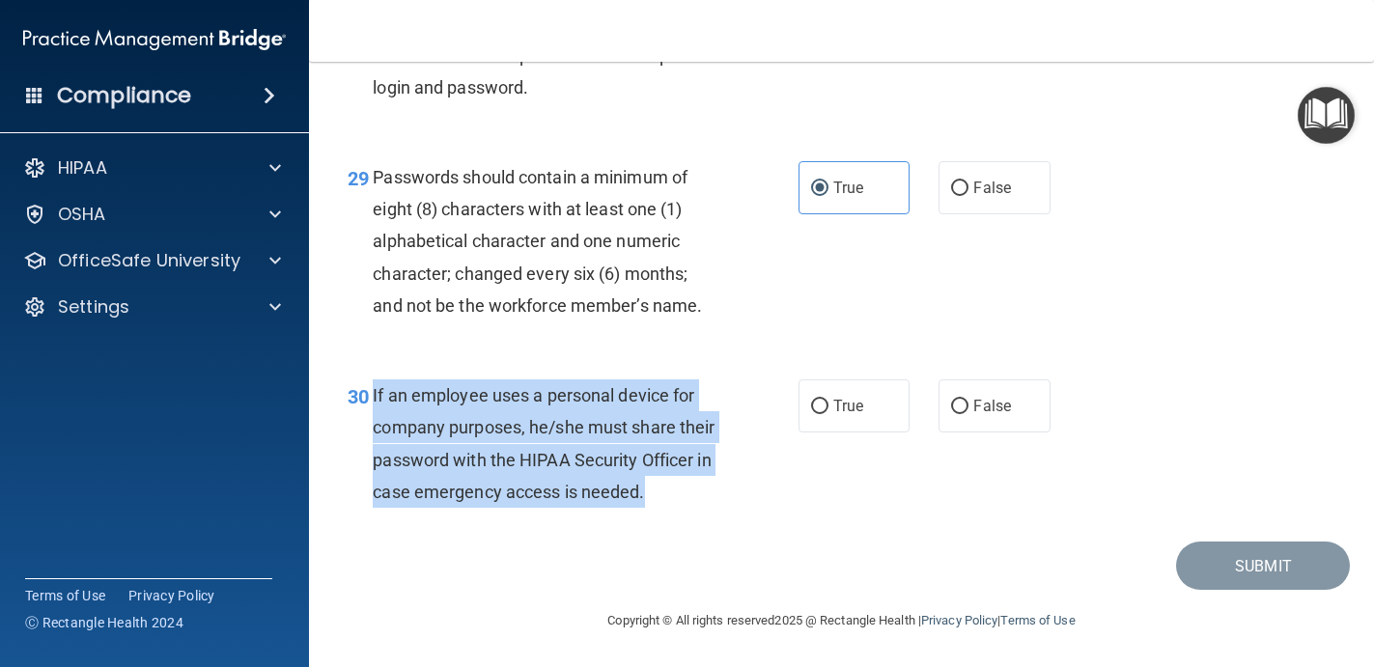
drag, startPoint x: 667, startPoint y: 488, endPoint x: 374, endPoint y: 401, distance: 306.3
click at [374, 401] on div "If an employee uses a personal device for company purposes, he/she must share t…" at bounding box center [552, 443] width 359 height 128
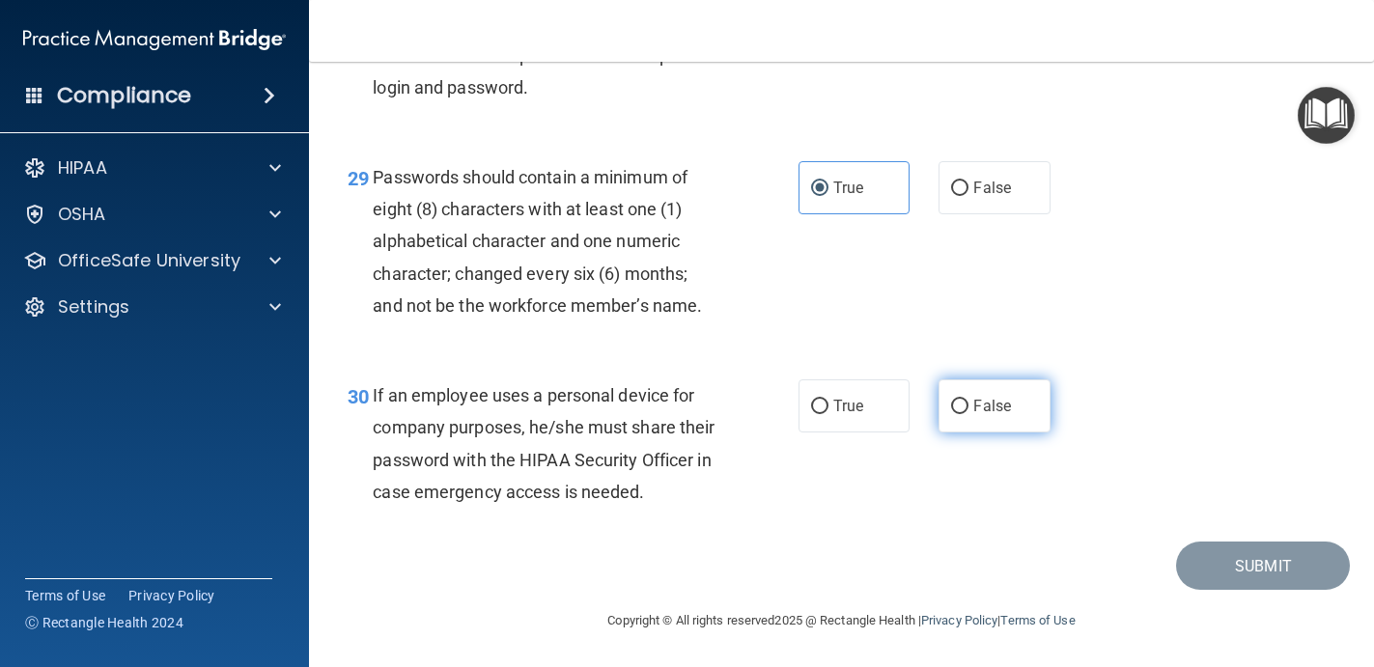
click at [987, 386] on label "False" at bounding box center [994, 405] width 112 height 53
click at [968, 400] on input "False" at bounding box center [959, 407] width 17 height 14
radio input "true"
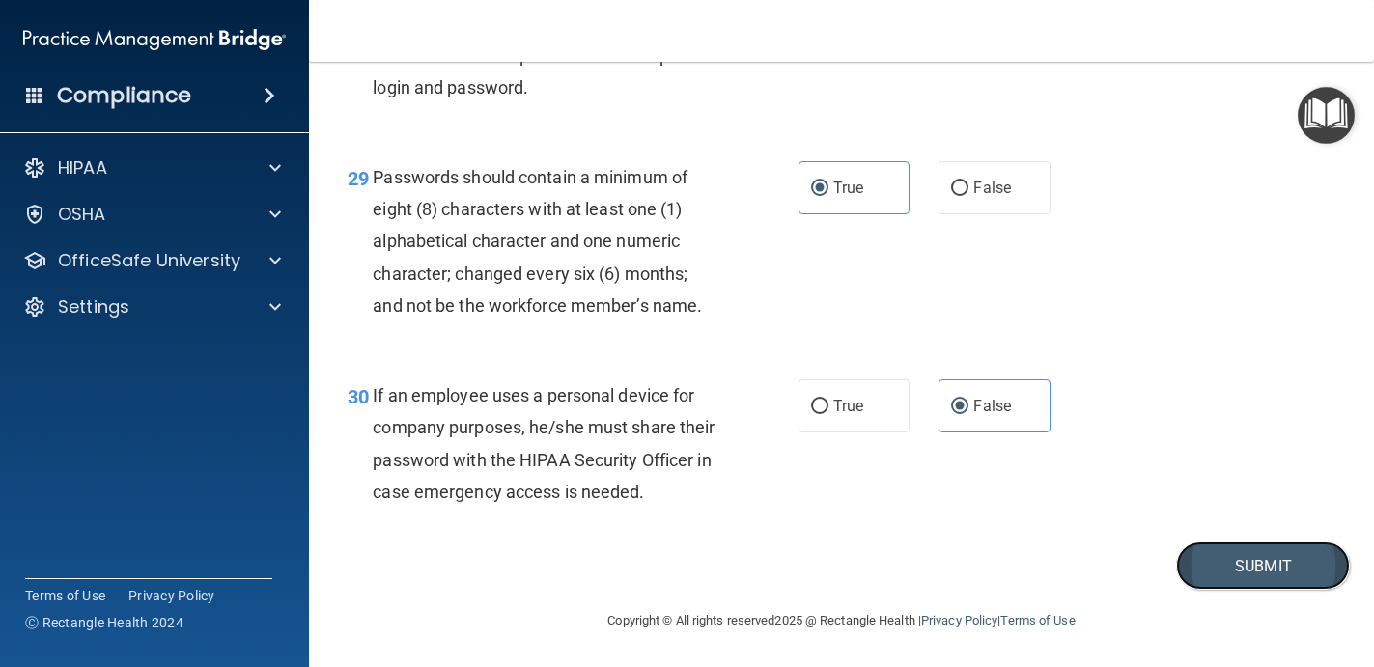
click at [1185, 566] on button "Submit" at bounding box center [1263, 566] width 174 height 49
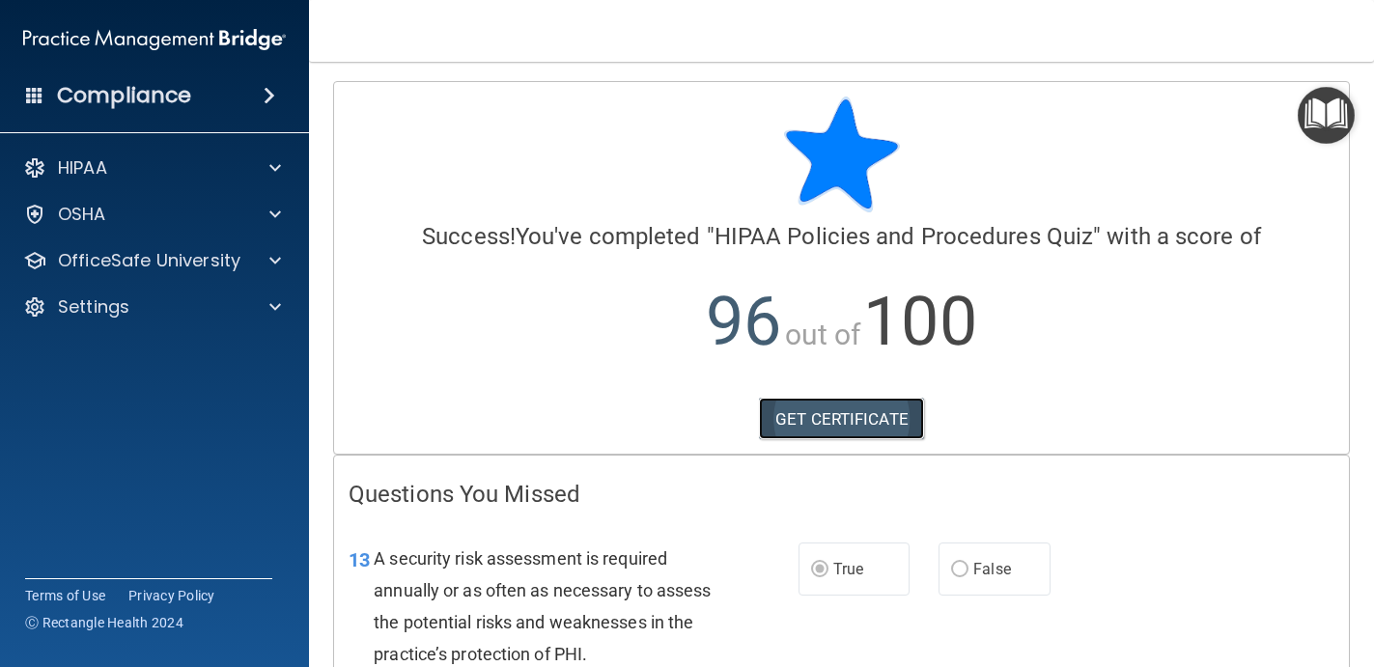
click at [865, 429] on link "GET CERTIFICATE" at bounding box center [841, 419] width 165 height 42
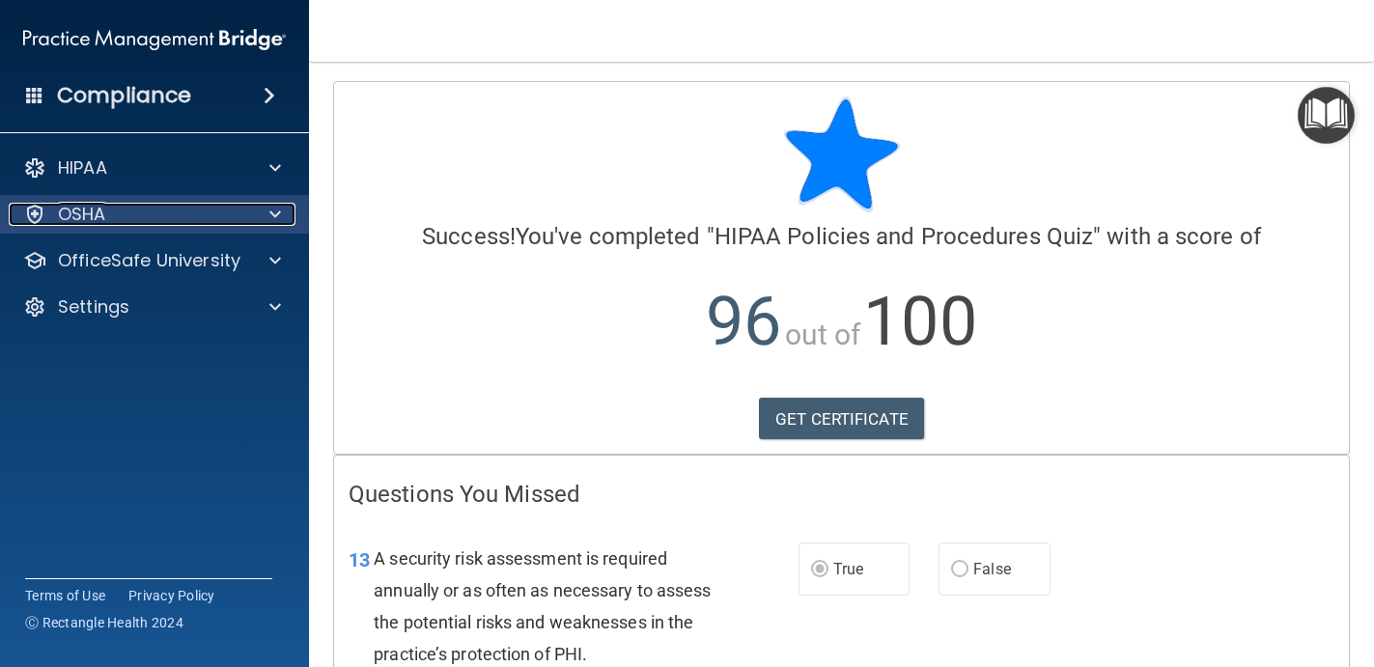
click at [245, 222] on div "OSHA" at bounding box center [128, 214] width 239 height 23
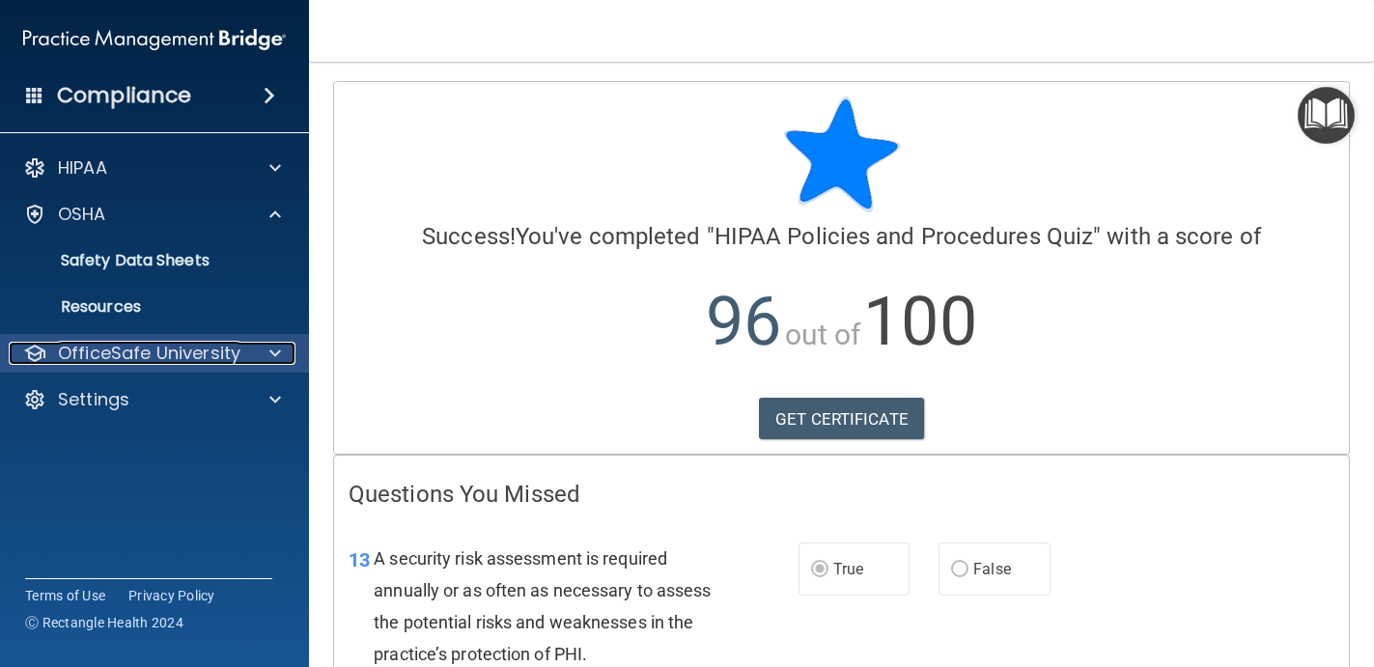
click at [156, 349] on p "OfficeSafe University" at bounding box center [149, 353] width 182 height 23
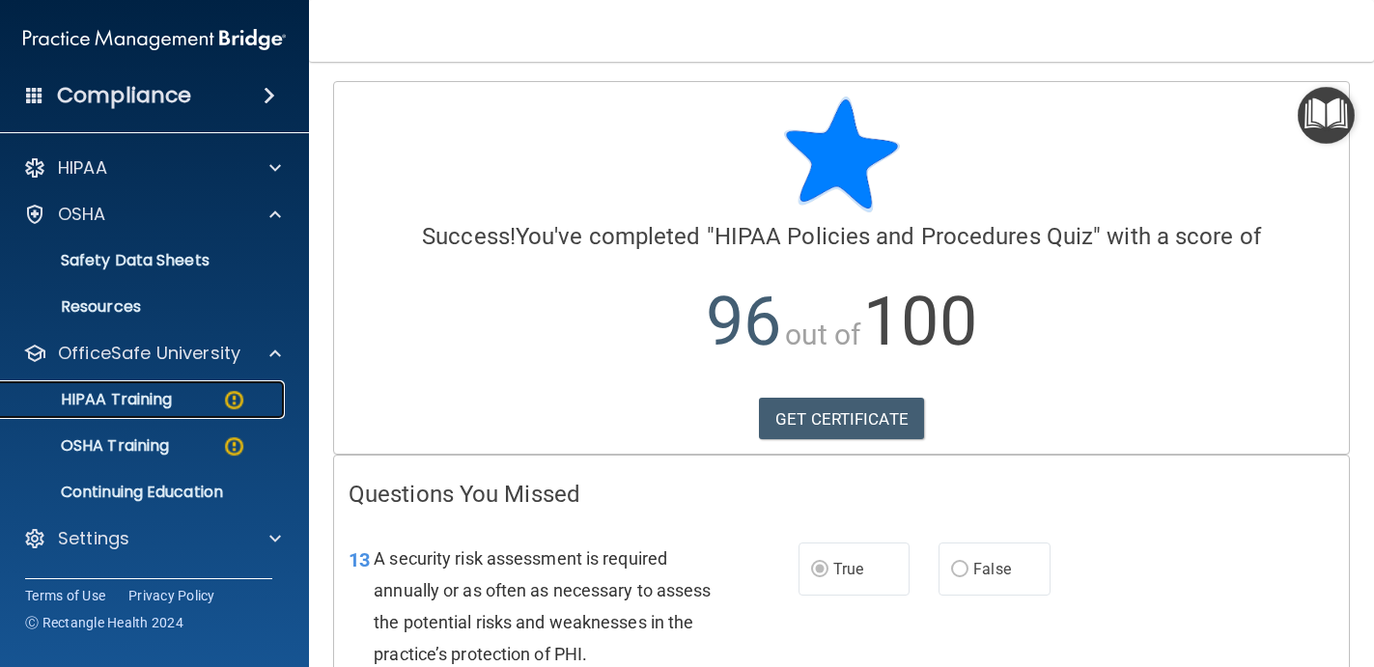
click at [142, 394] on p "HIPAA Training" at bounding box center [92, 399] width 159 height 19
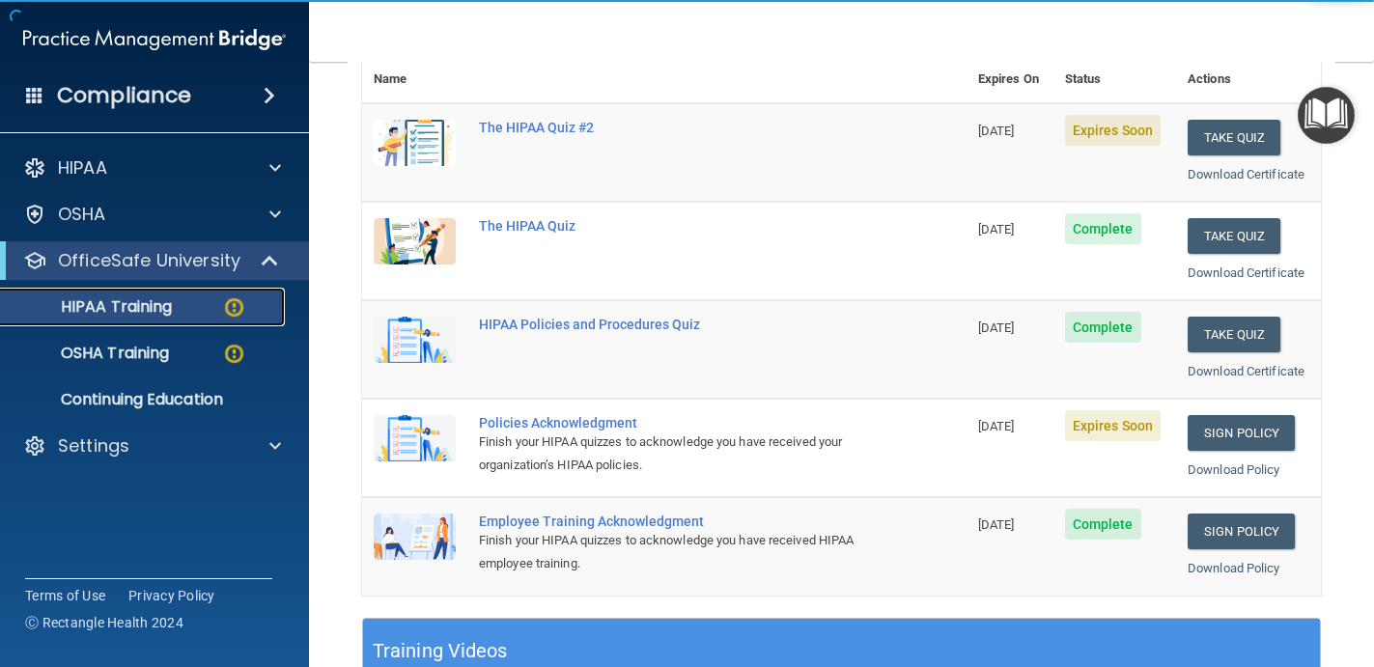
scroll to position [238, 0]
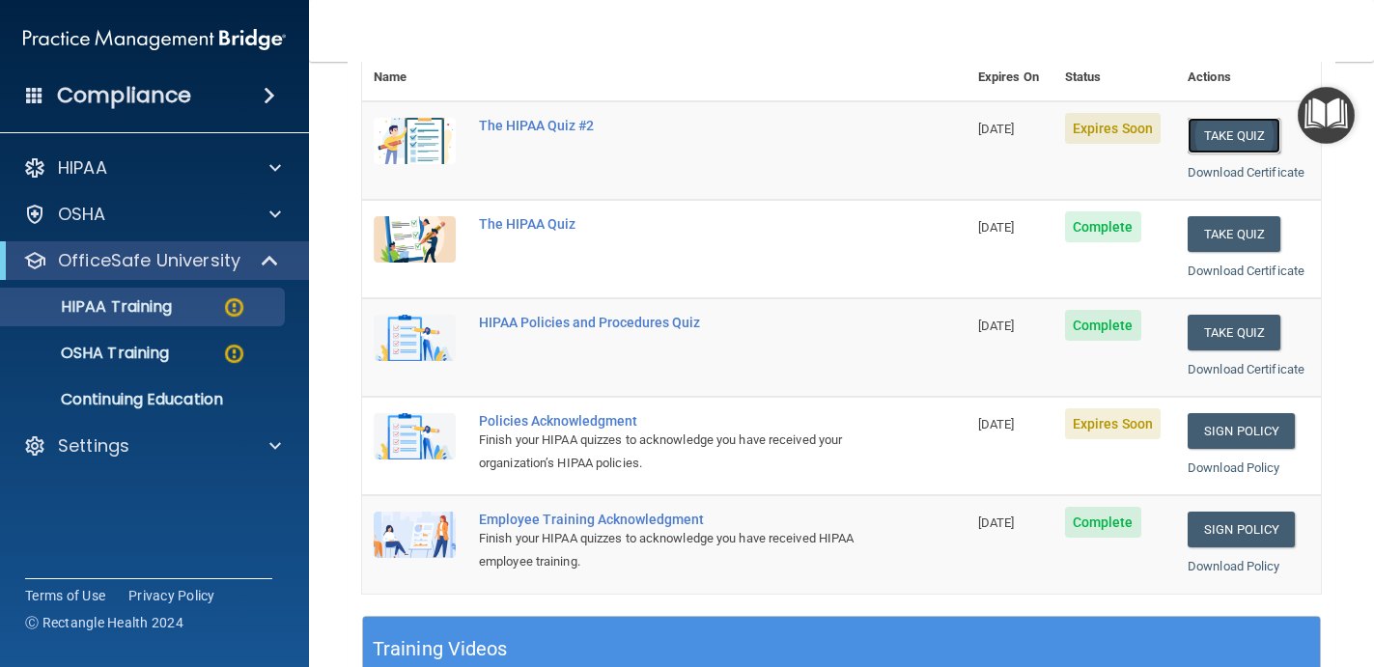
click at [1211, 143] on button "Take Quiz" at bounding box center [1233, 136] width 93 height 36
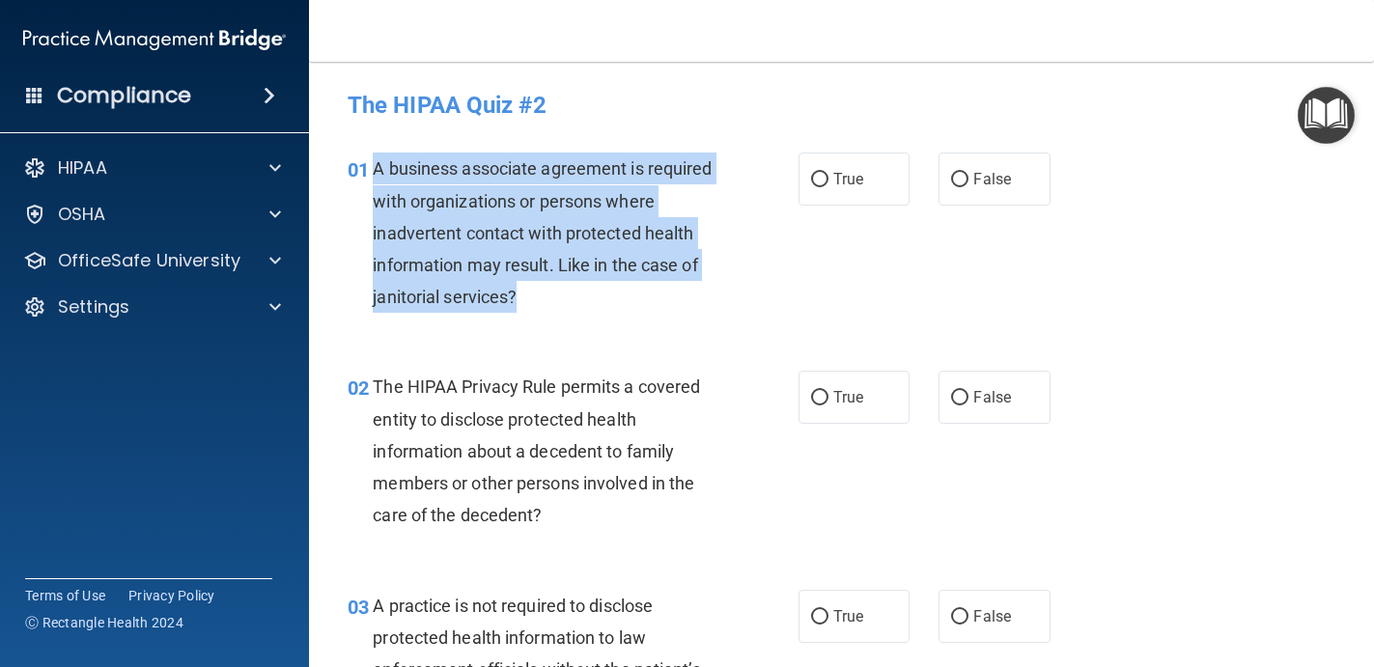
drag, startPoint x: 373, startPoint y: 168, endPoint x: 535, endPoint y: 286, distance: 200.4
click at [535, 287] on div "A business associate agreement is required with organizations or persons where …" at bounding box center [552, 233] width 359 height 160
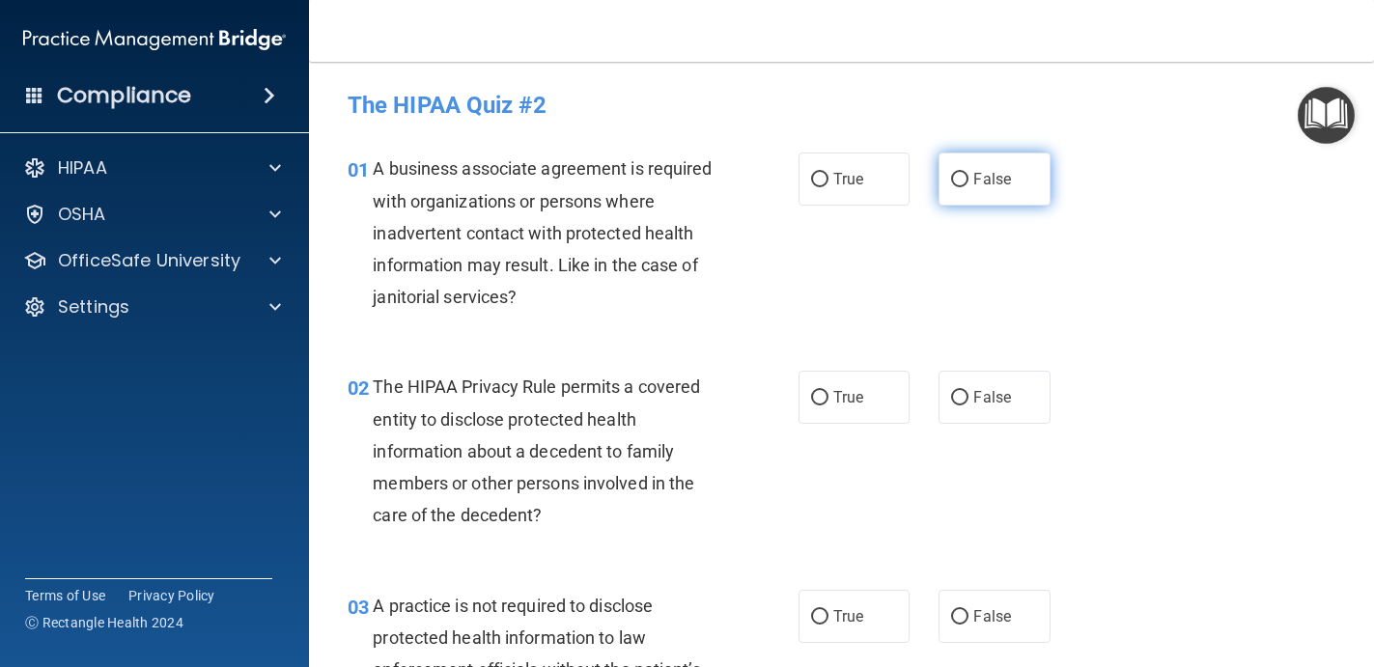
click at [999, 189] on label "False" at bounding box center [994, 179] width 112 height 53
click at [968, 187] on input "False" at bounding box center [959, 180] width 17 height 14
radio input "true"
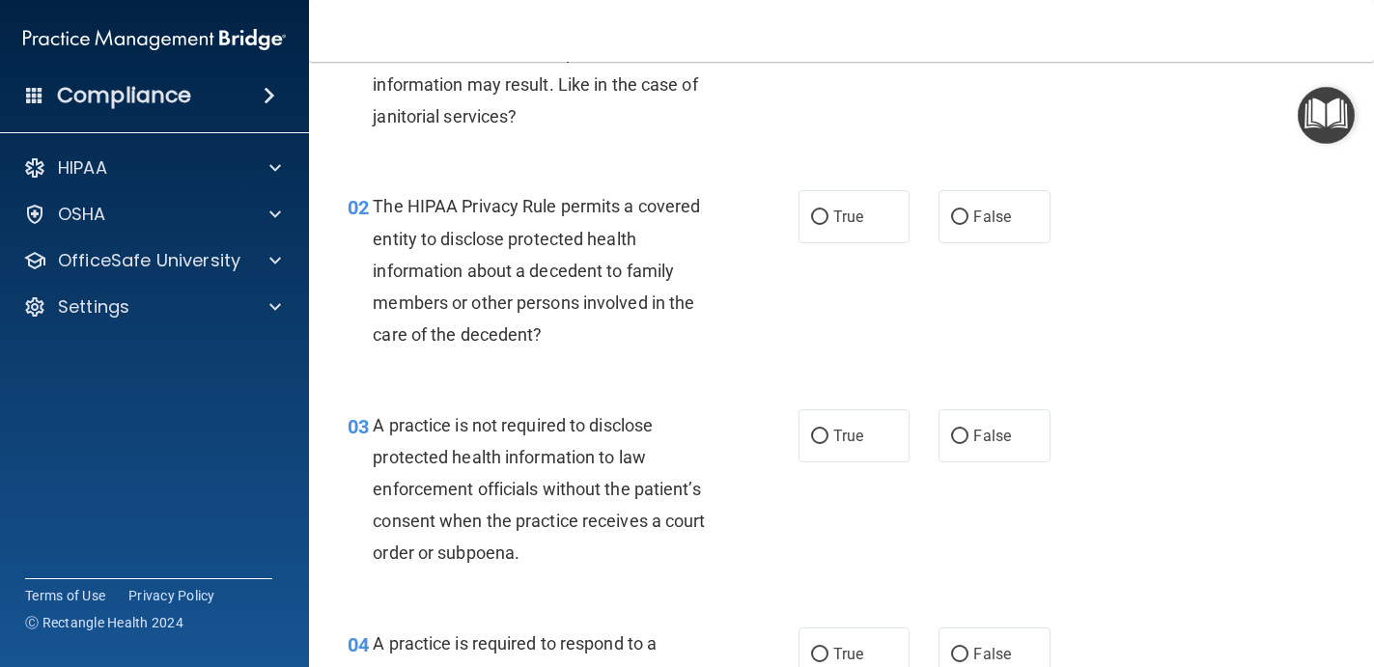
scroll to position [221, 0]
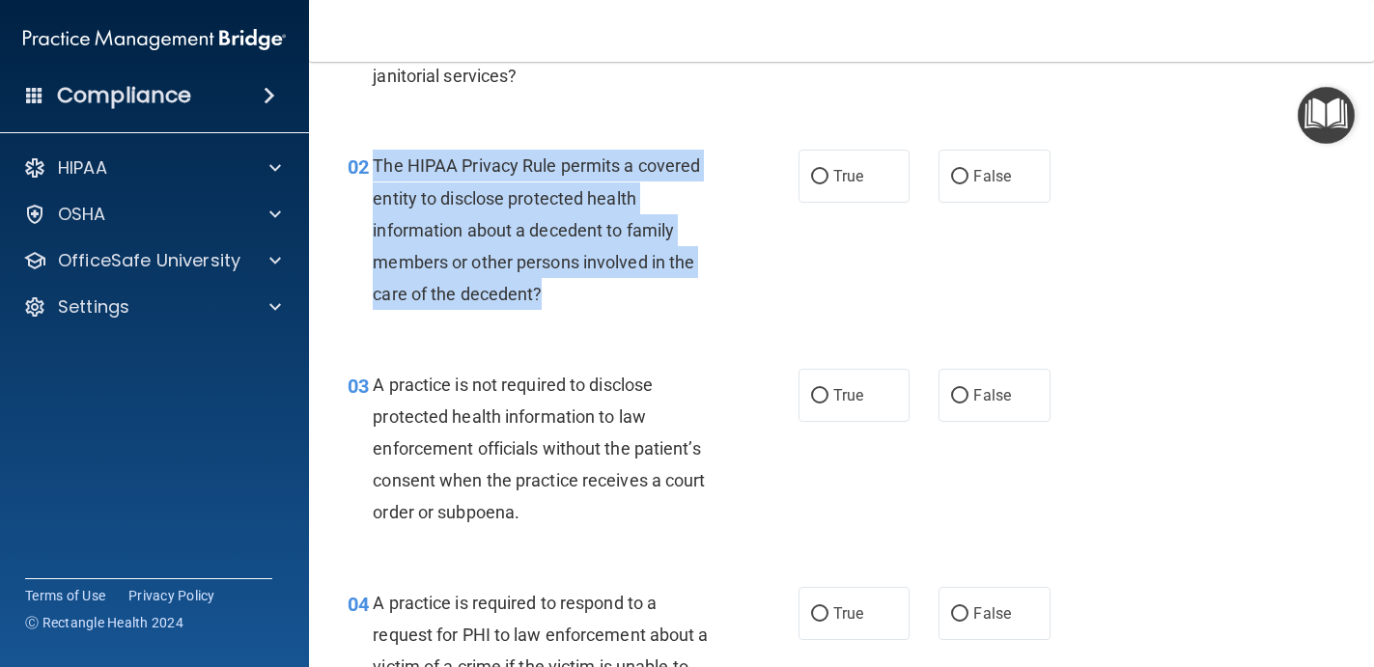
drag, startPoint x: 561, startPoint y: 291, endPoint x: 375, endPoint y: 165, distance: 224.6
click at [375, 165] on div "The HIPAA Privacy Rule permits a covered entity to disclose protected health in…" at bounding box center [552, 230] width 359 height 160
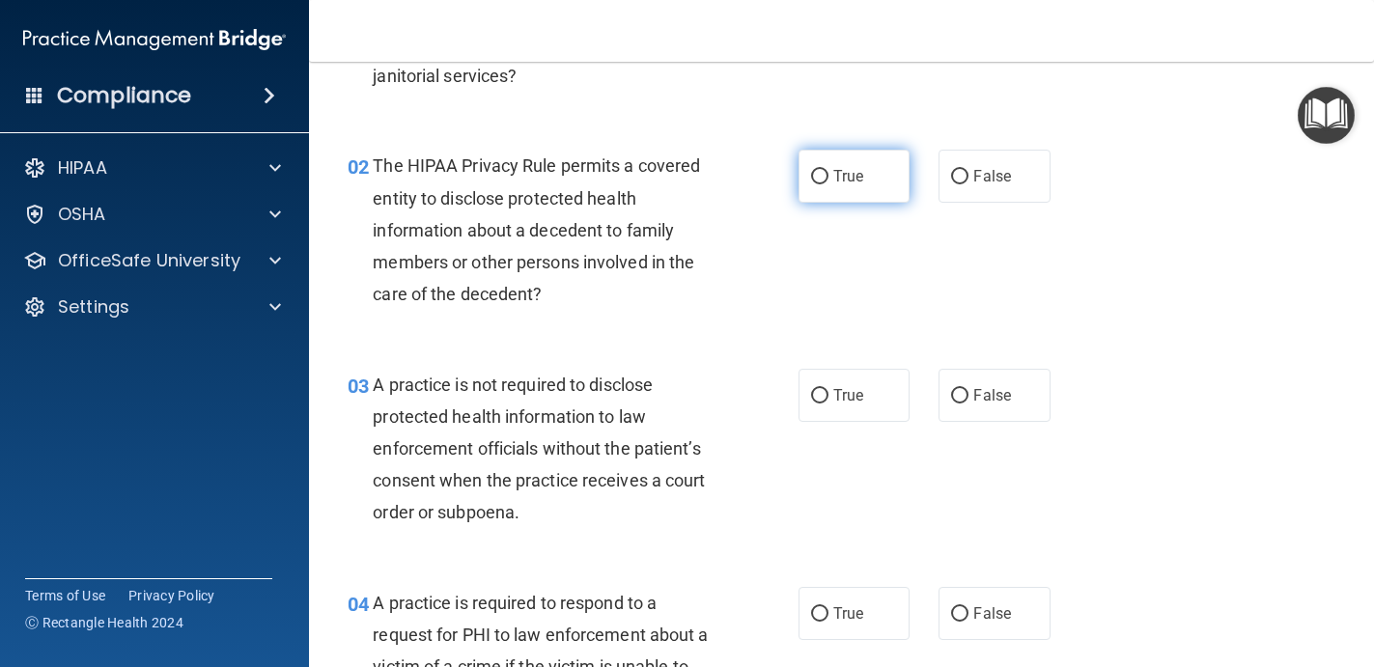
click at [857, 161] on label "True" at bounding box center [854, 176] width 112 height 53
click at [828, 170] on input "True" at bounding box center [819, 177] width 17 height 14
radio input "true"
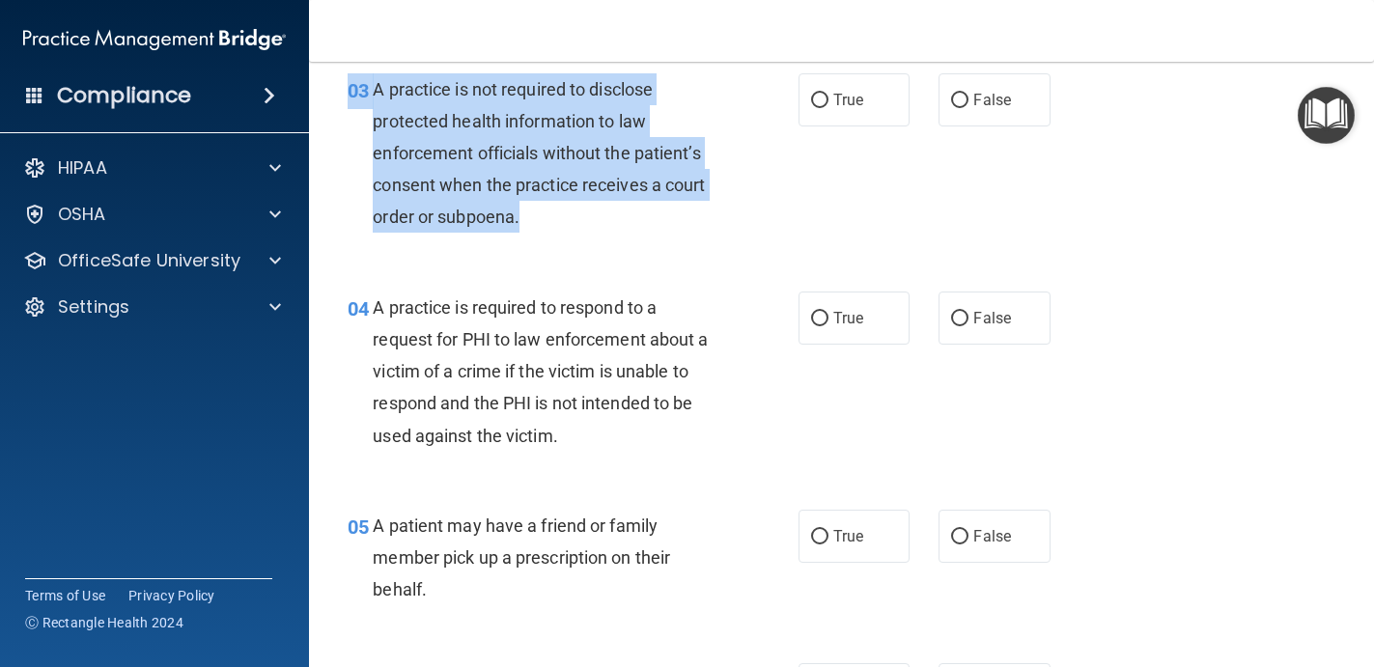
scroll to position [515, 0]
drag, startPoint x: 560, startPoint y: 225, endPoint x: 376, endPoint y: 82, distance: 233.3
click at [376, 82] on div "A practice is not required to disclose protected health information to law enfo…" at bounding box center [552, 154] width 359 height 160
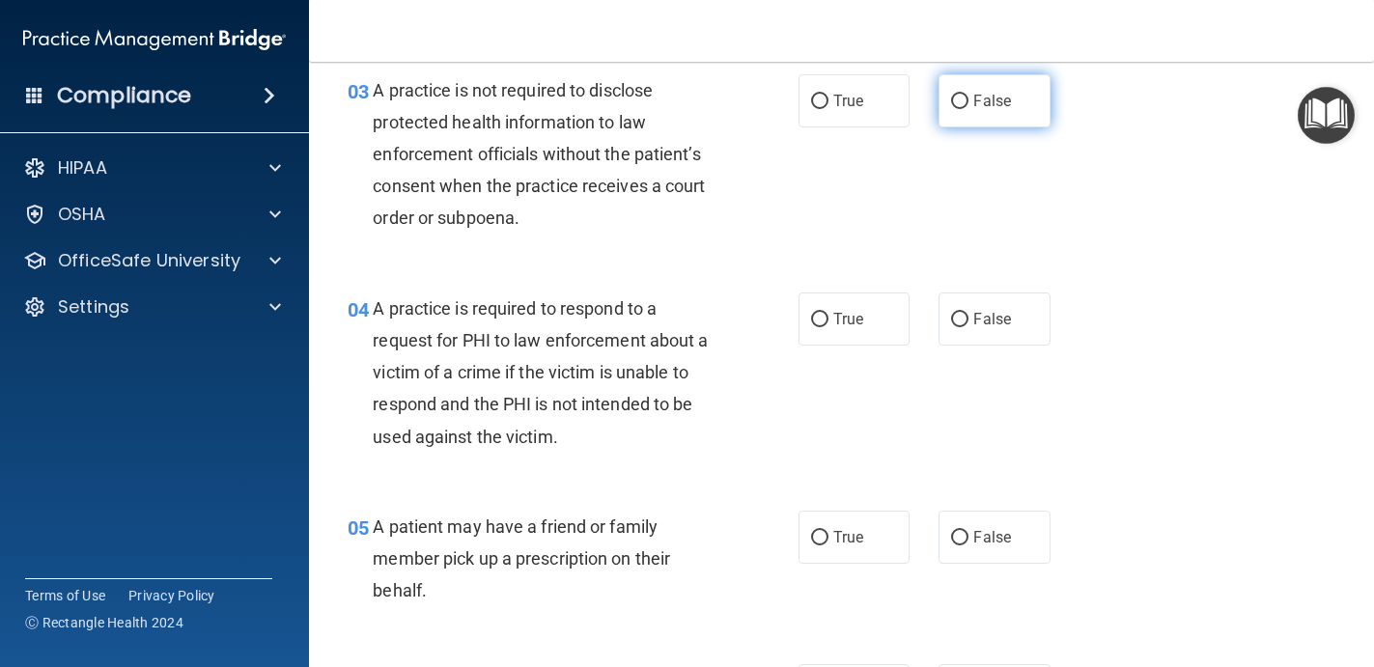
click at [970, 94] on label "False" at bounding box center [994, 100] width 112 height 53
click at [968, 95] on input "False" at bounding box center [959, 102] width 17 height 14
radio input "true"
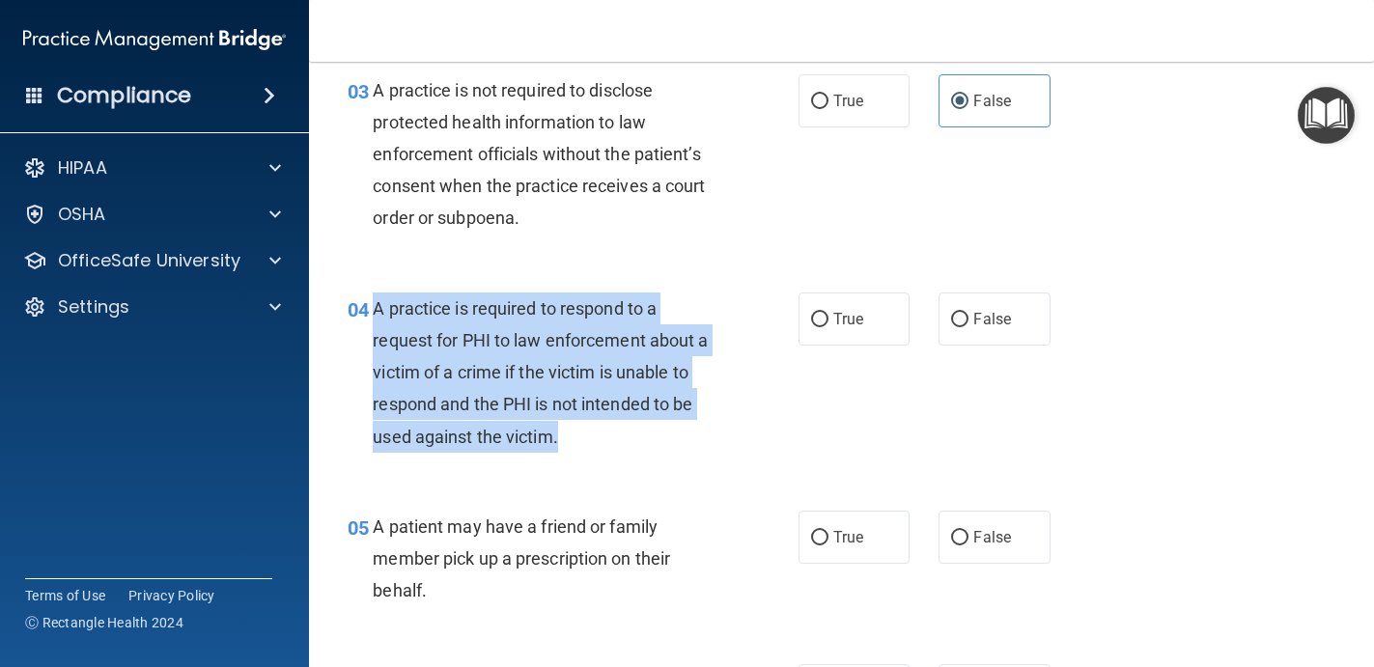
drag, startPoint x: 376, startPoint y: 305, endPoint x: 571, endPoint y: 439, distance: 236.7
click at [571, 439] on div "A practice is required to respond to a request for PHI to law enforcement about…" at bounding box center [552, 372] width 359 height 160
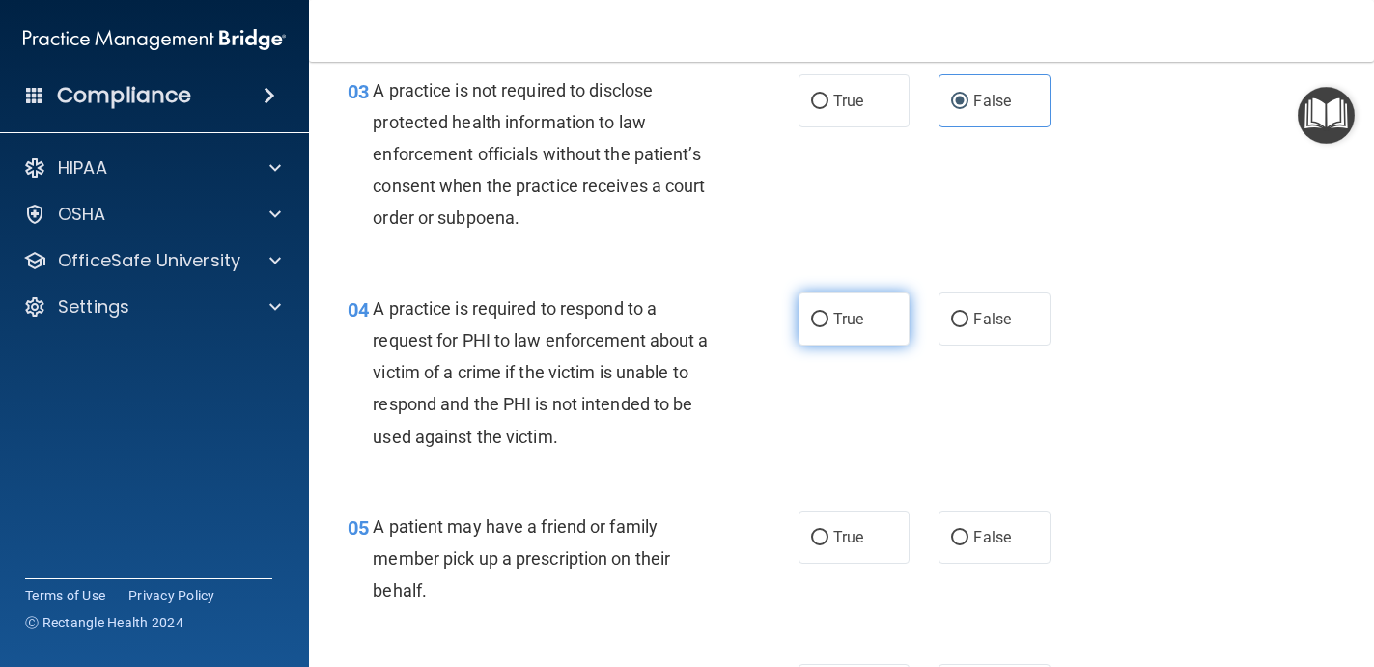
click at [871, 319] on label "True" at bounding box center [854, 318] width 112 height 53
click at [828, 319] on input "True" at bounding box center [819, 320] width 17 height 14
radio input "true"
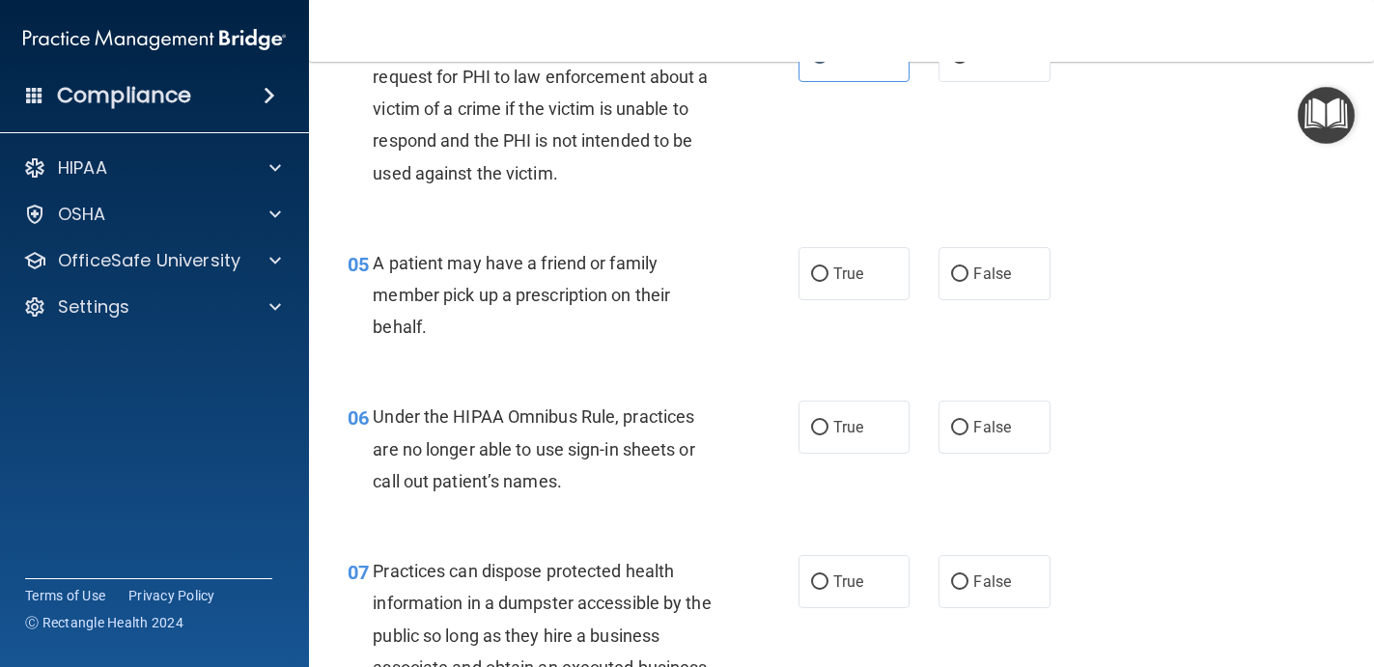
scroll to position [781, 0]
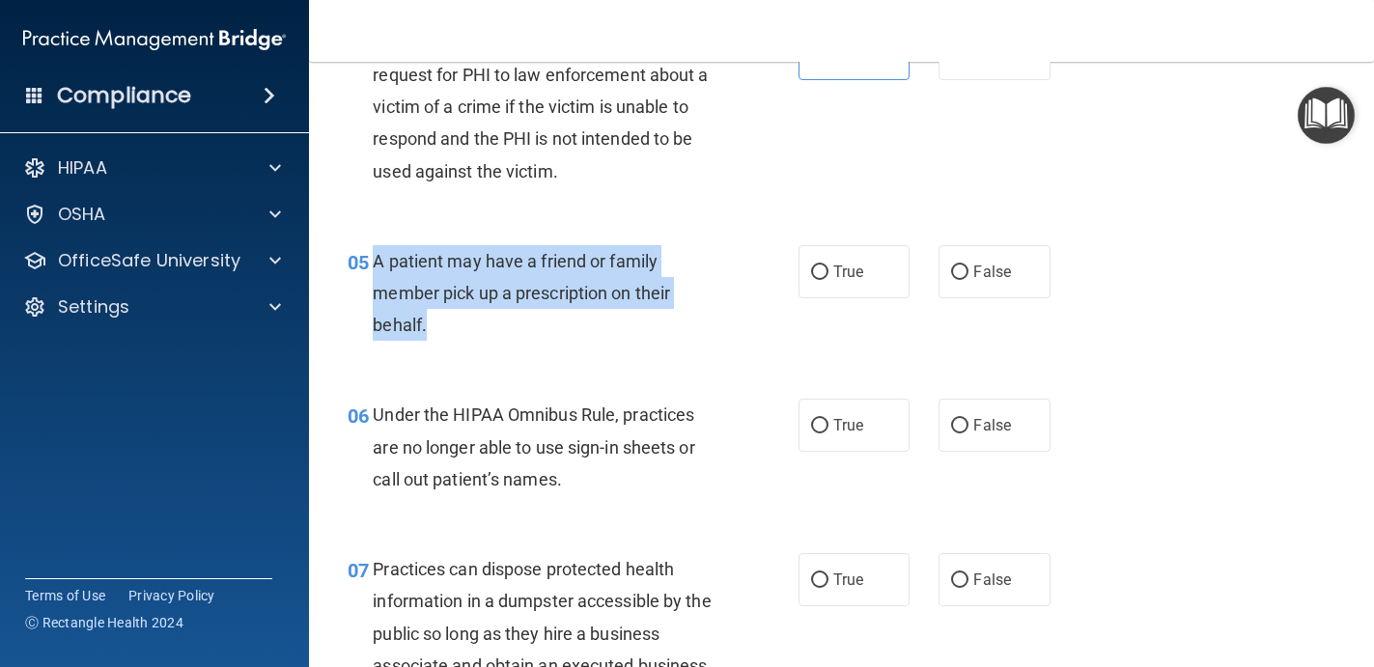
drag, startPoint x: 374, startPoint y: 259, endPoint x: 431, endPoint y: 321, distance: 85.4
click at [431, 322] on div "A patient may have a friend or family member pick up a prescription on their be…" at bounding box center [552, 293] width 359 height 97
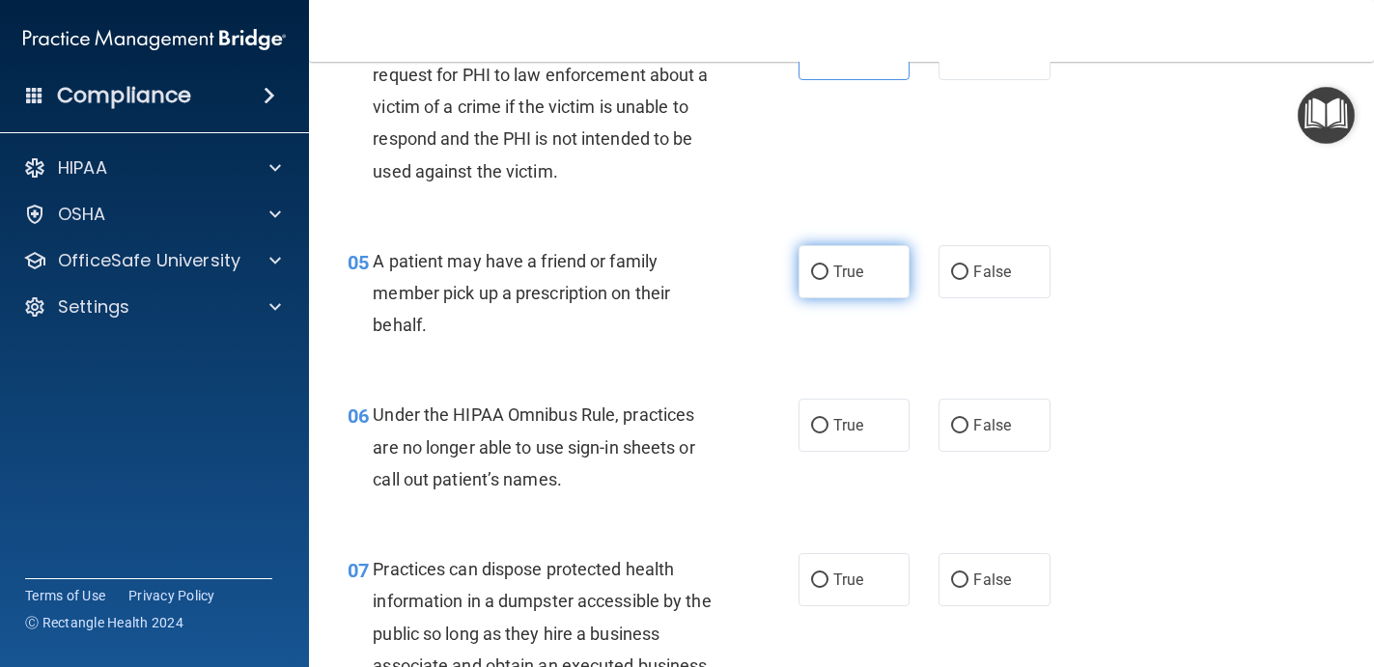
click at [851, 279] on span "True" at bounding box center [848, 272] width 30 height 18
click at [828, 279] on input "True" at bounding box center [819, 272] width 17 height 14
radio input "true"
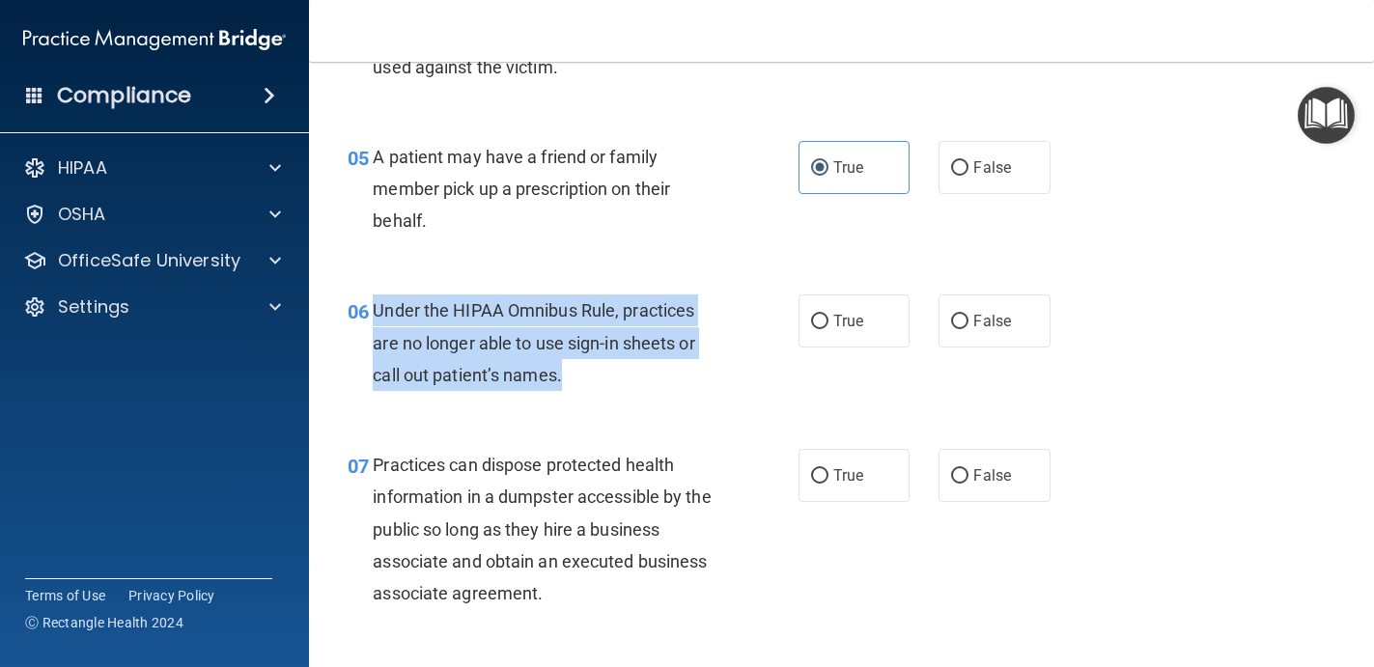
drag, startPoint x: 603, startPoint y: 372, endPoint x: 374, endPoint y: 309, distance: 238.2
click at [374, 309] on div "Under the HIPAA Omnibus Rule, practices are no longer able to use sign-in sheet…" at bounding box center [552, 342] width 359 height 97
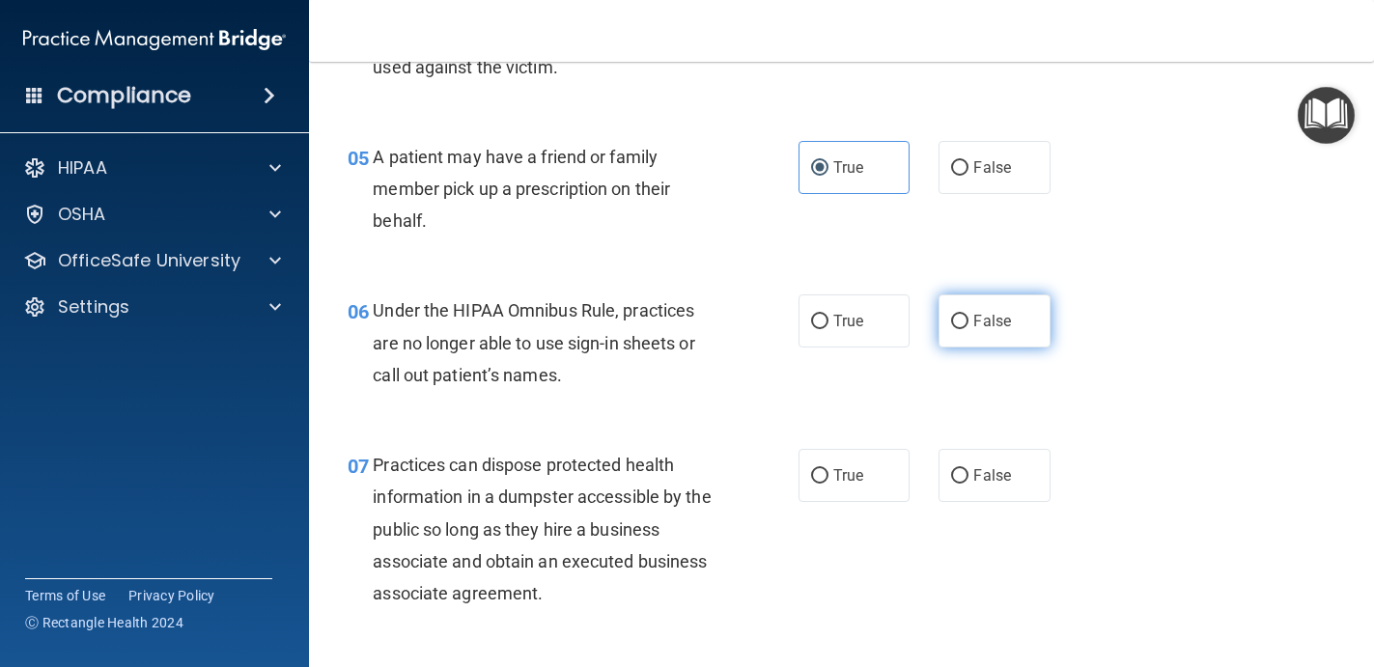
click at [985, 310] on label "False" at bounding box center [994, 320] width 112 height 53
click at [968, 315] on input "False" at bounding box center [959, 322] width 17 height 14
radio input "true"
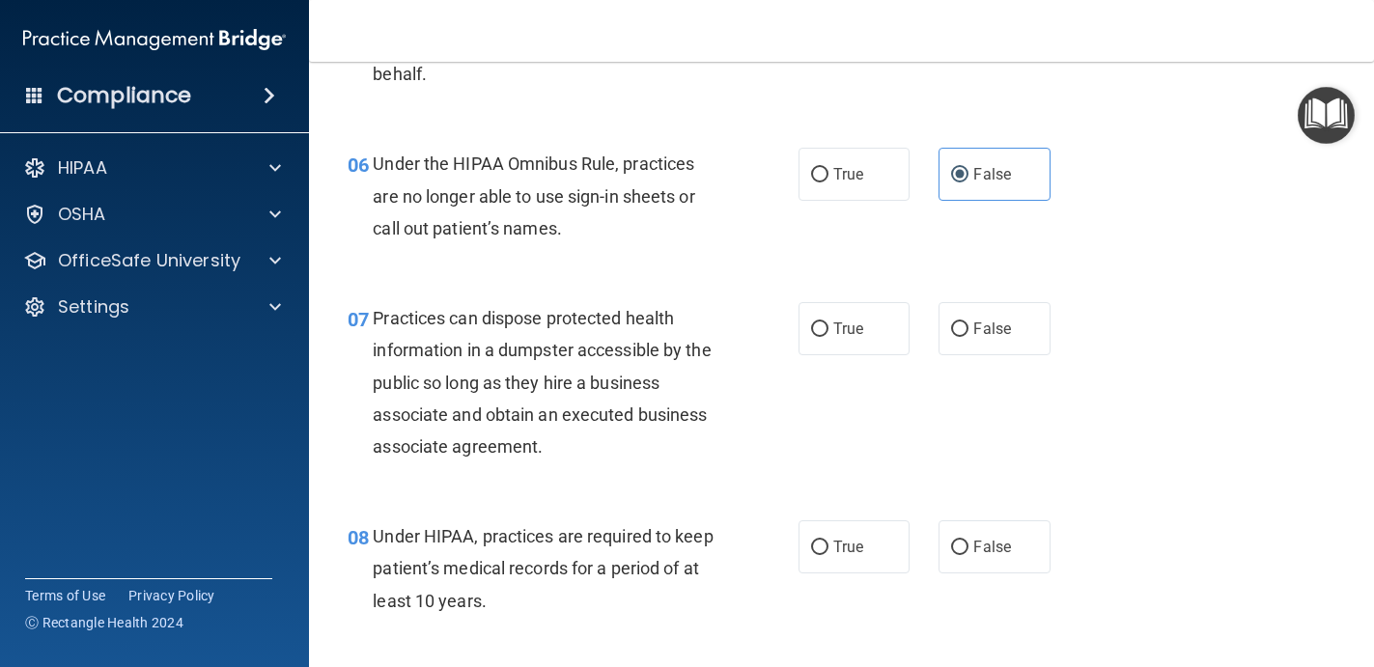
scroll to position [1037, 0]
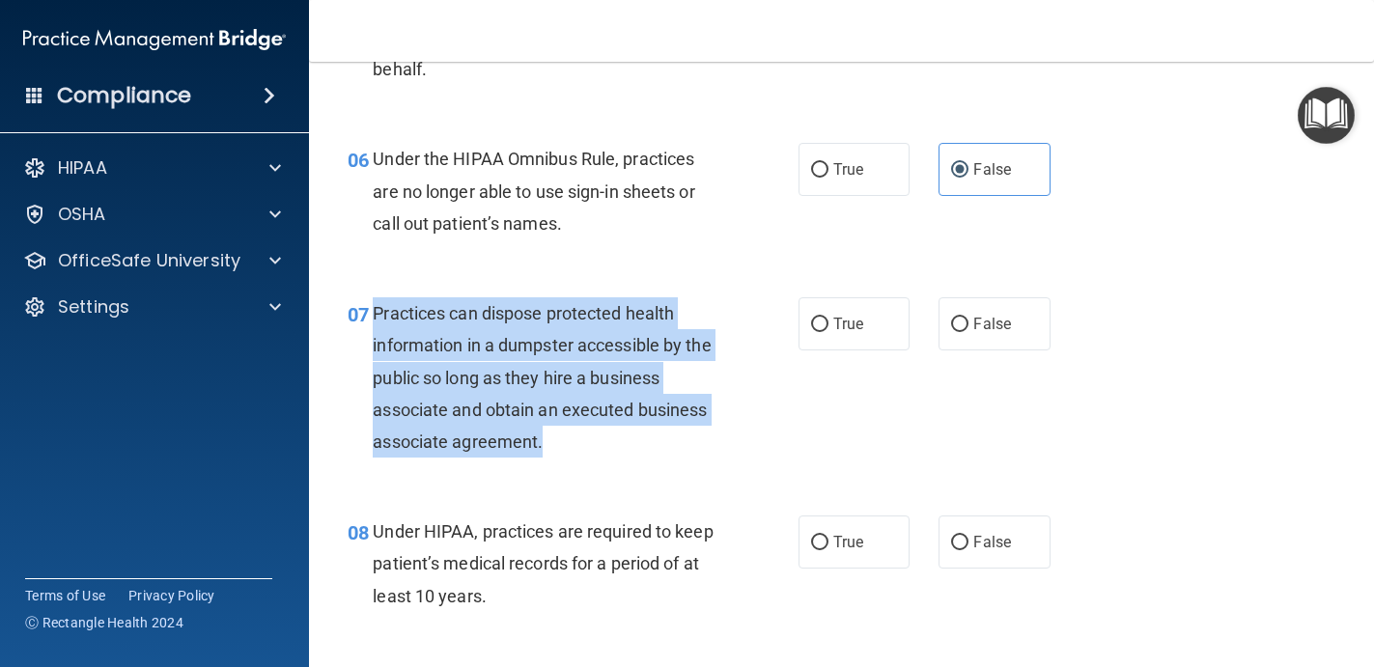
drag, startPoint x: 372, startPoint y: 314, endPoint x: 599, endPoint y: 454, distance: 267.4
click at [599, 454] on div "07 Practices can dispose protected health information in a dumpster accessible …" at bounding box center [573, 382] width 509 height 170
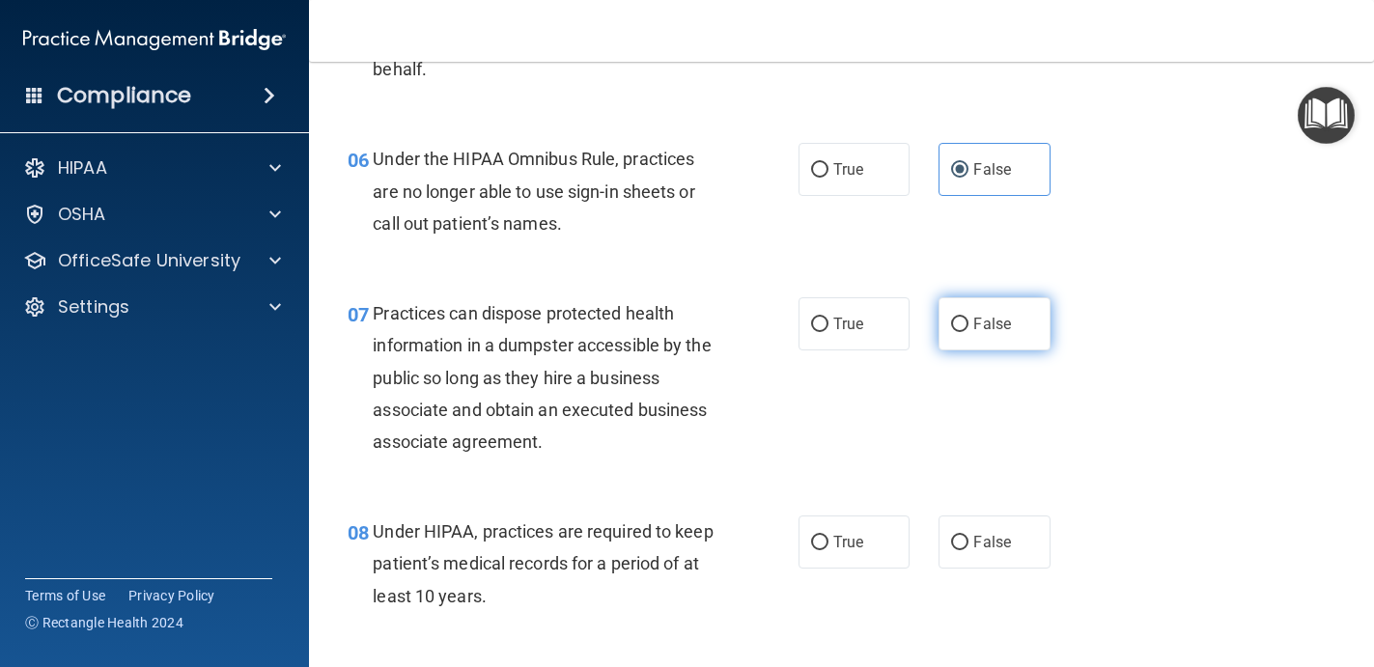
click at [971, 328] on label "False" at bounding box center [994, 323] width 112 height 53
click at [968, 328] on input "False" at bounding box center [959, 325] width 17 height 14
radio input "true"
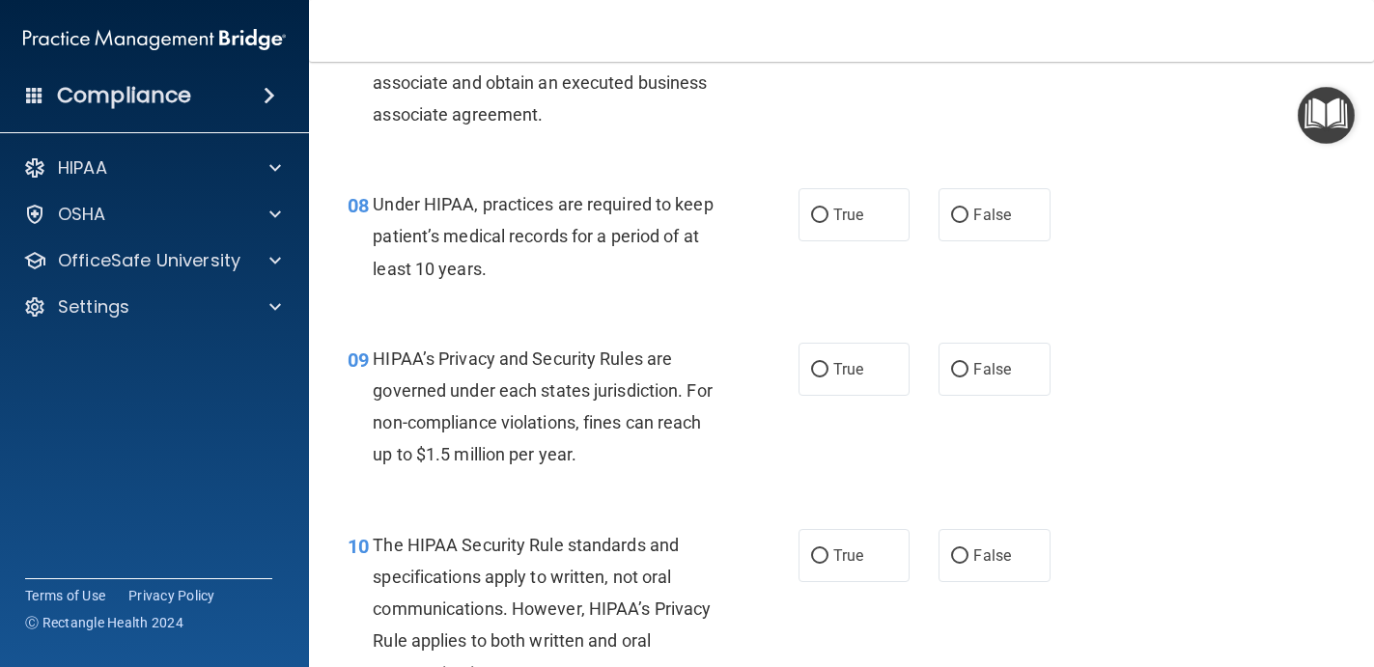
scroll to position [1379, 0]
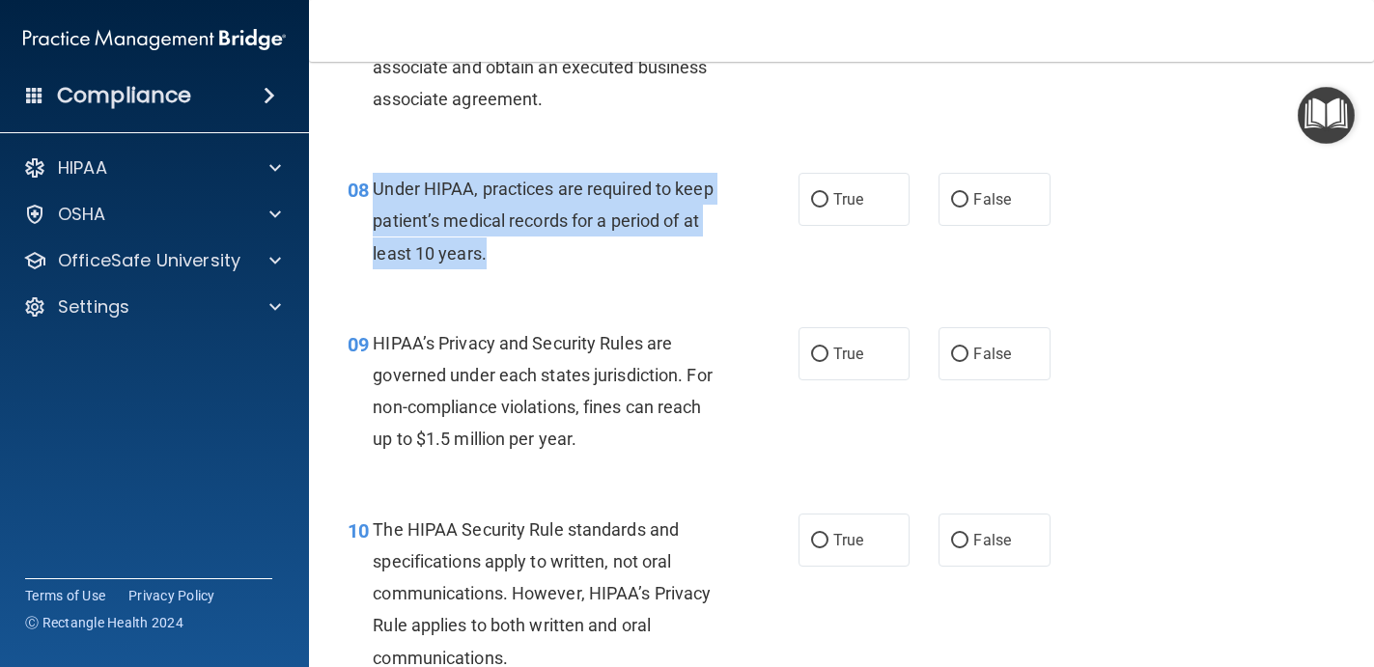
drag, startPoint x: 375, startPoint y: 188, endPoint x: 535, endPoint y: 260, distance: 175.4
click at [536, 260] on div "Under HIPAA, practices are required to keep patient’s medical records for a per…" at bounding box center [552, 221] width 359 height 97
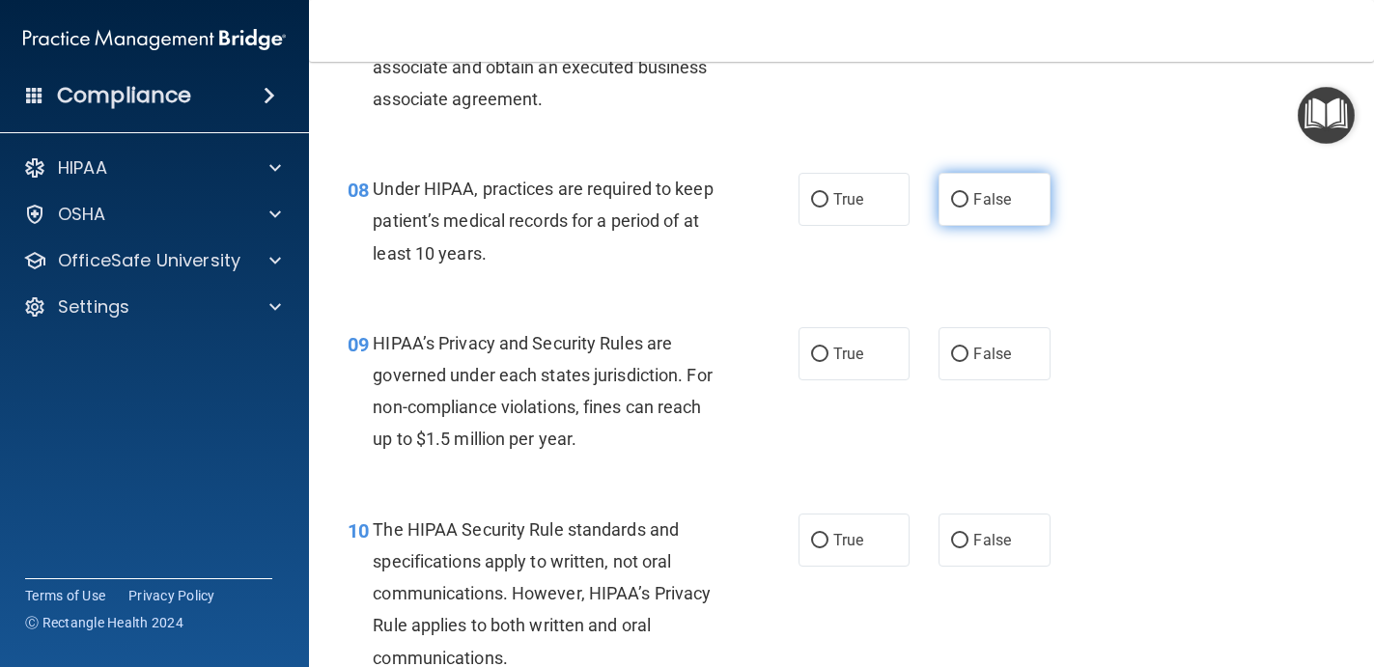
click at [993, 204] on span "False" at bounding box center [992, 199] width 38 height 18
click at [968, 204] on input "False" at bounding box center [959, 200] width 17 height 14
radio input "true"
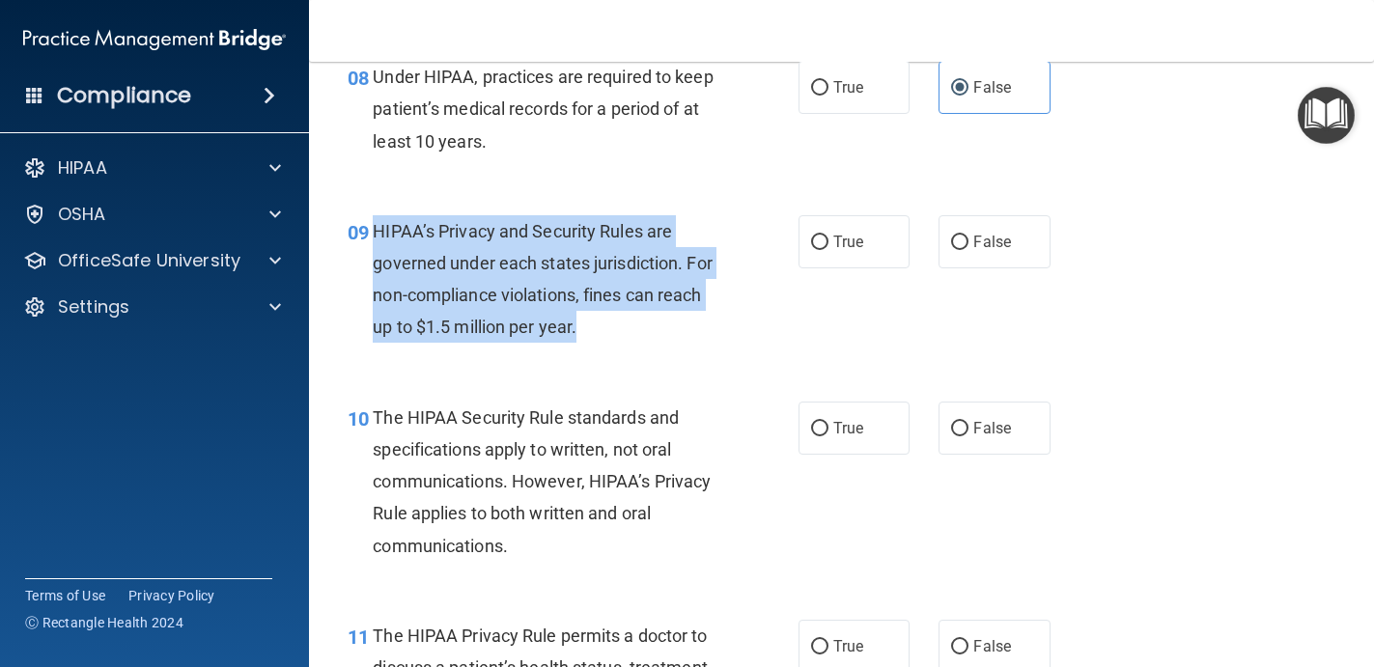
drag, startPoint x: 374, startPoint y: 233, endPoint x: 600, endPoint y: 330, distance: 246.9
click at [600, 330] on div "HIPAA’s Privacy and Security Rules are governed under each states jurisdiction.…" at bounding box center [552, 279] width 359 height 128
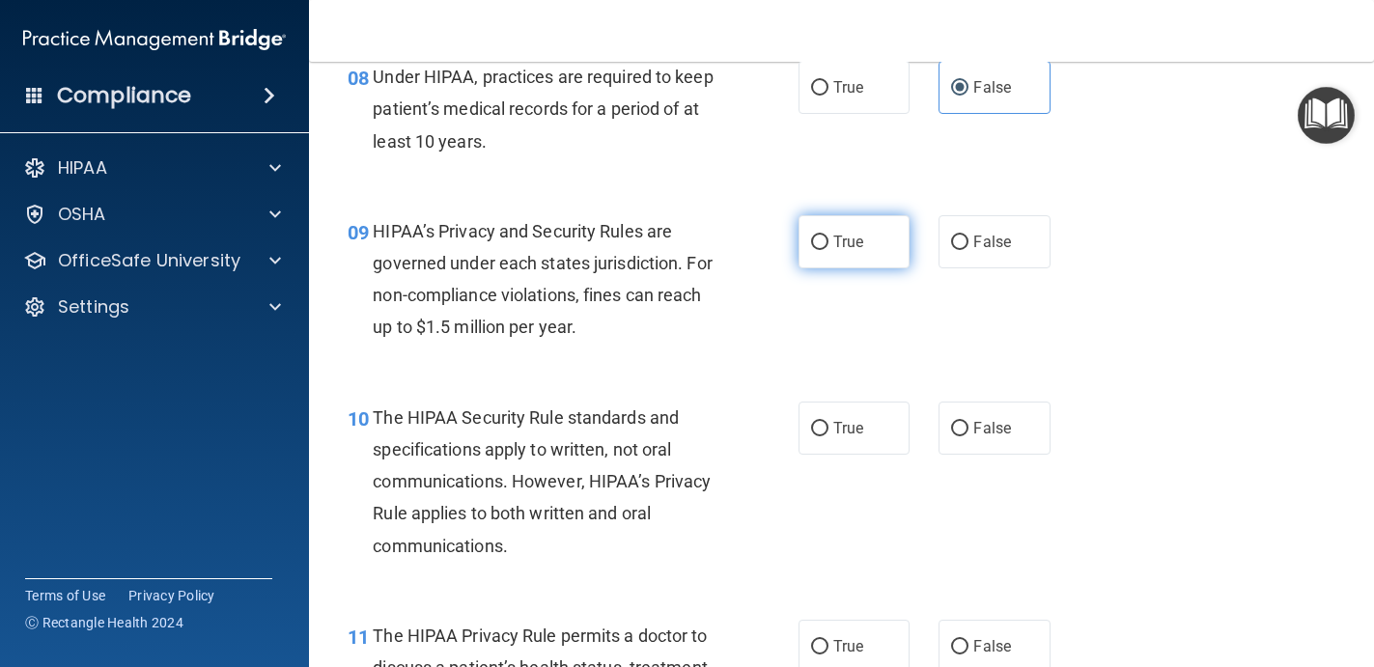
click at [857, 228] on label "True" at bounding box center [854, 241] width 112 height 53
click at [828, 236] on input "True" at bounding box center [819, 243] width 17 height 14
radio input "true"
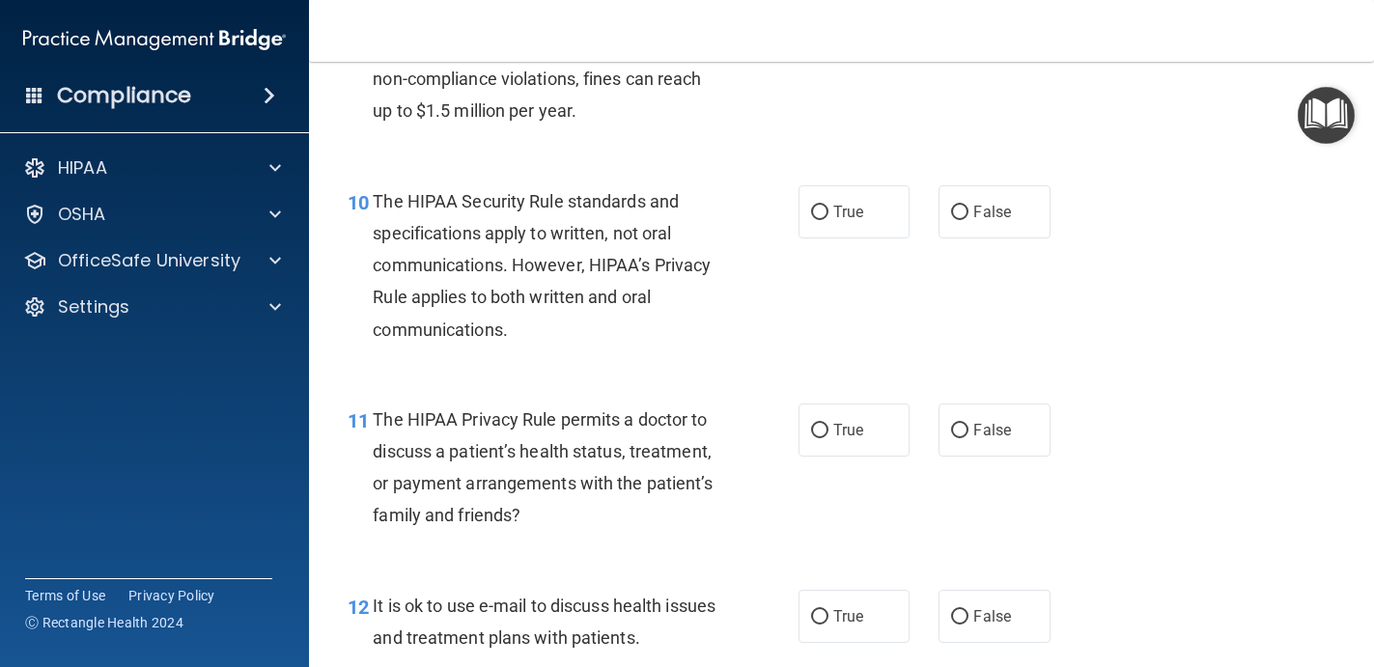
scroll to position [1712, 0]
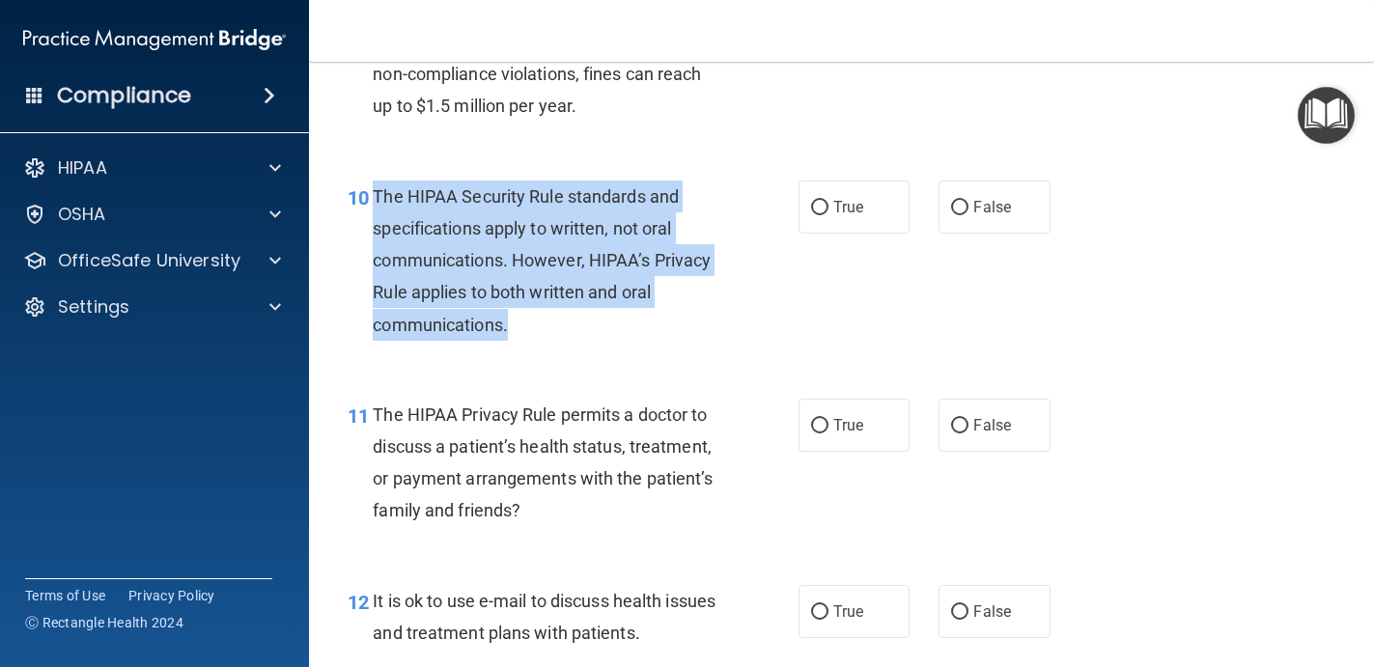
drag, startPoint x: 374, startPoint y: 198, endPoint x: 528, endPoint y: 318, distance: 195.4
click at [528, 318] on div "The HIPAA Security Rule standards and specifications apply to written, not oral…" at bounding box center [552, 261] width 359 height 160
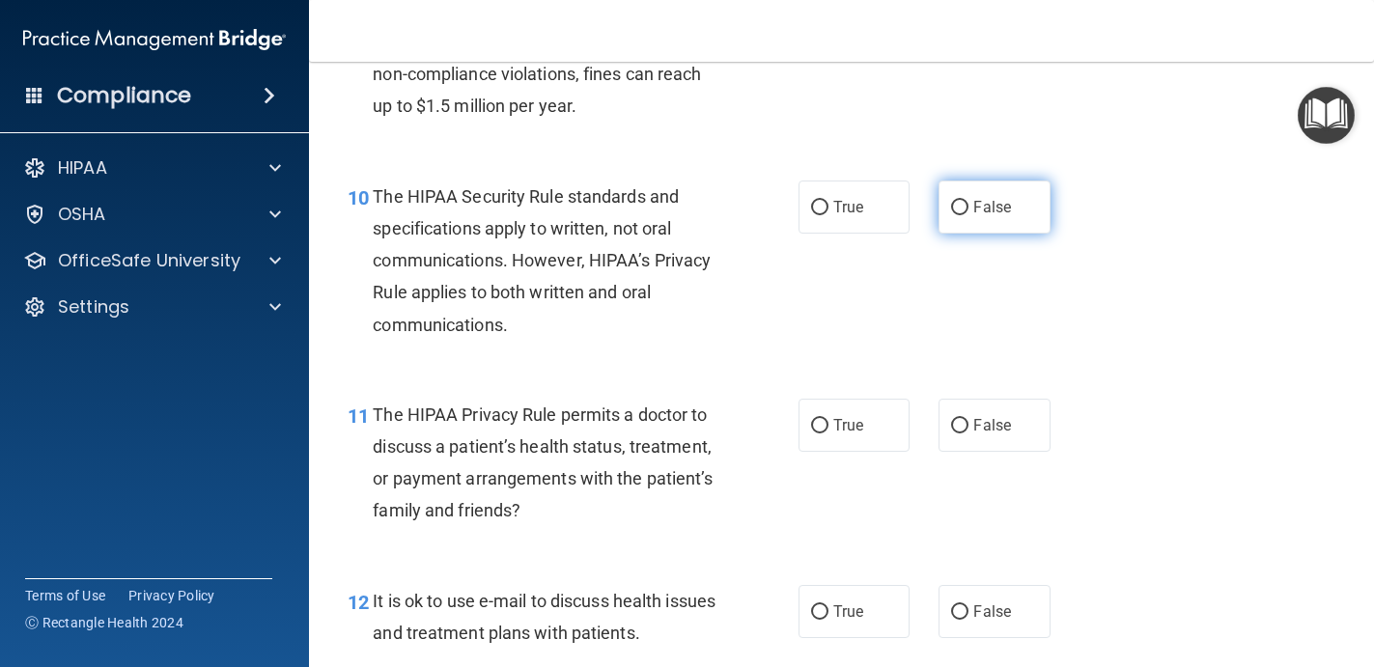
click at [970, 196] on label "False" at bounding box center [994, 207] width 112 height 53
click at [968, 201] on input "False" at bounding box center [959, 208] width 17 height 14
radio input "true"
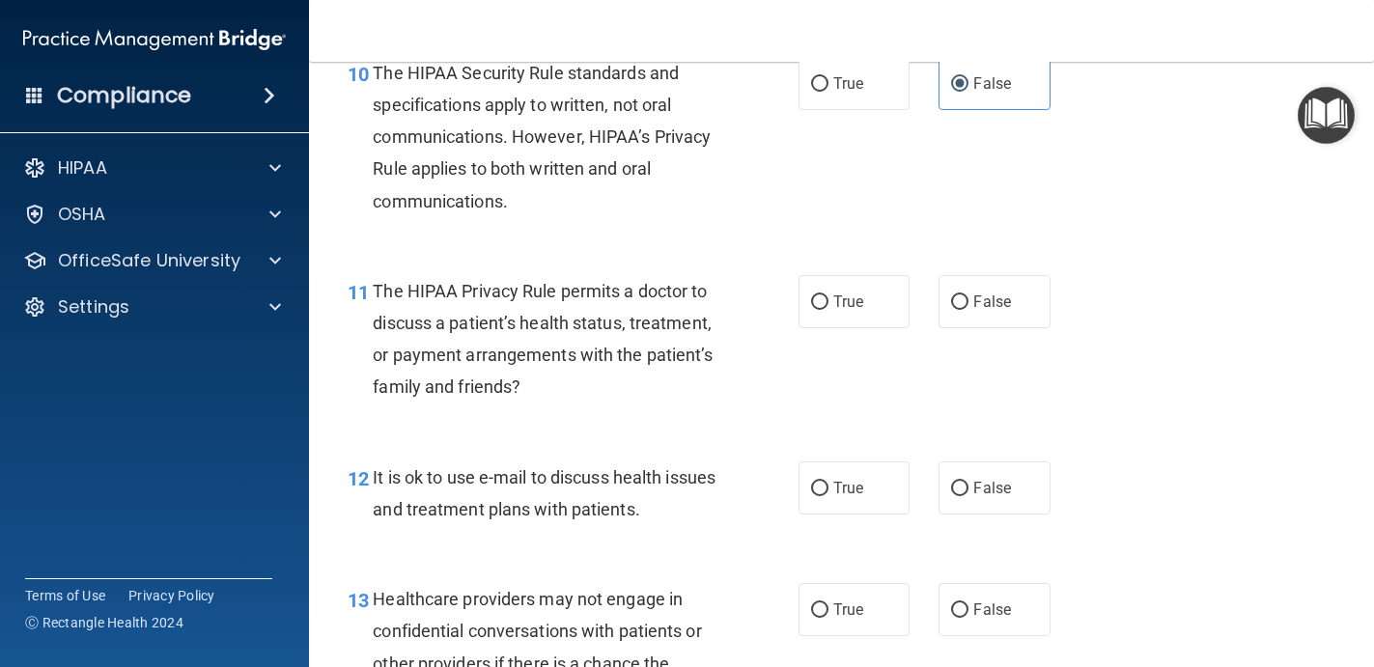
scroll to position [1856, 0]
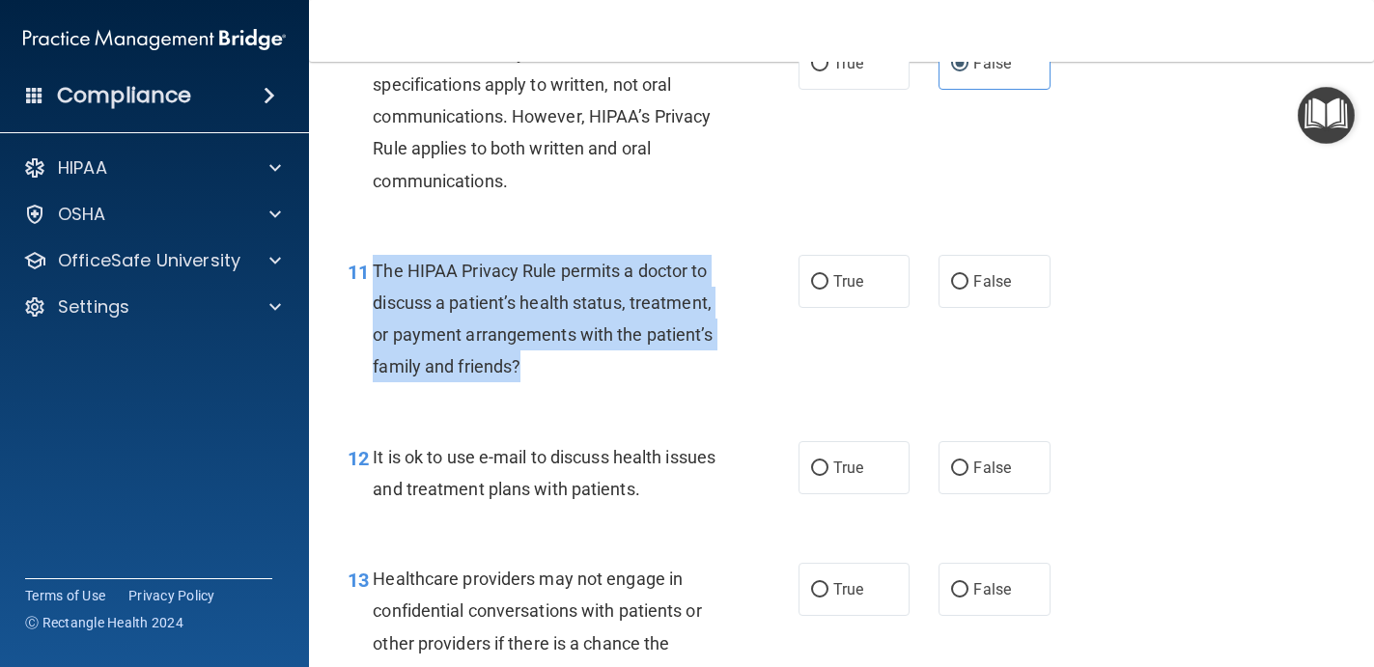
drag, startPoint x: 376, startPoint y: 273, endPoint x: 587, endPoint y: 384, distance: 237.9
click at [587, 384] on div "11 The HIPAA Privacy Rule permits a doctor to discuss a patient’s health status…" at bounding box center [573, 324] width 509 height 138
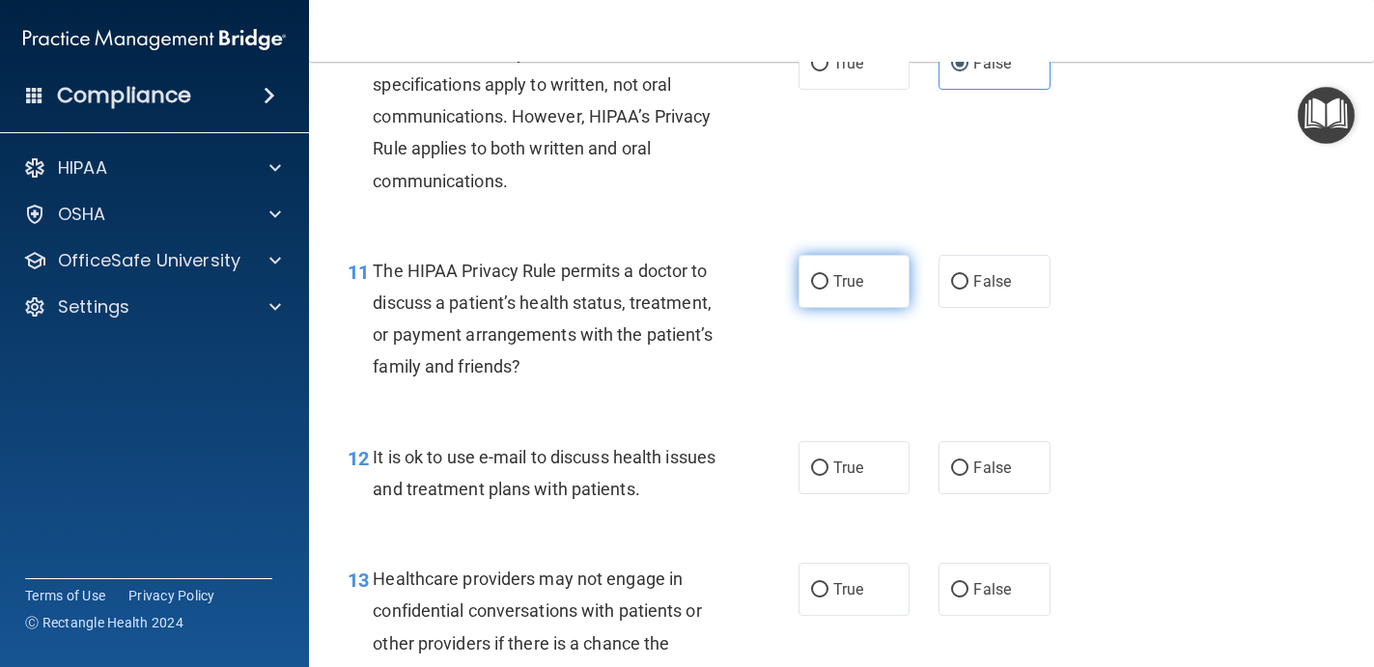
click at [850, 289] on span "True" at bounding box center [848, 281] width 30 height 18
click at [828, 289] on input "True" at bounding box center [819, 282] width 17 height 14
radio input "true"
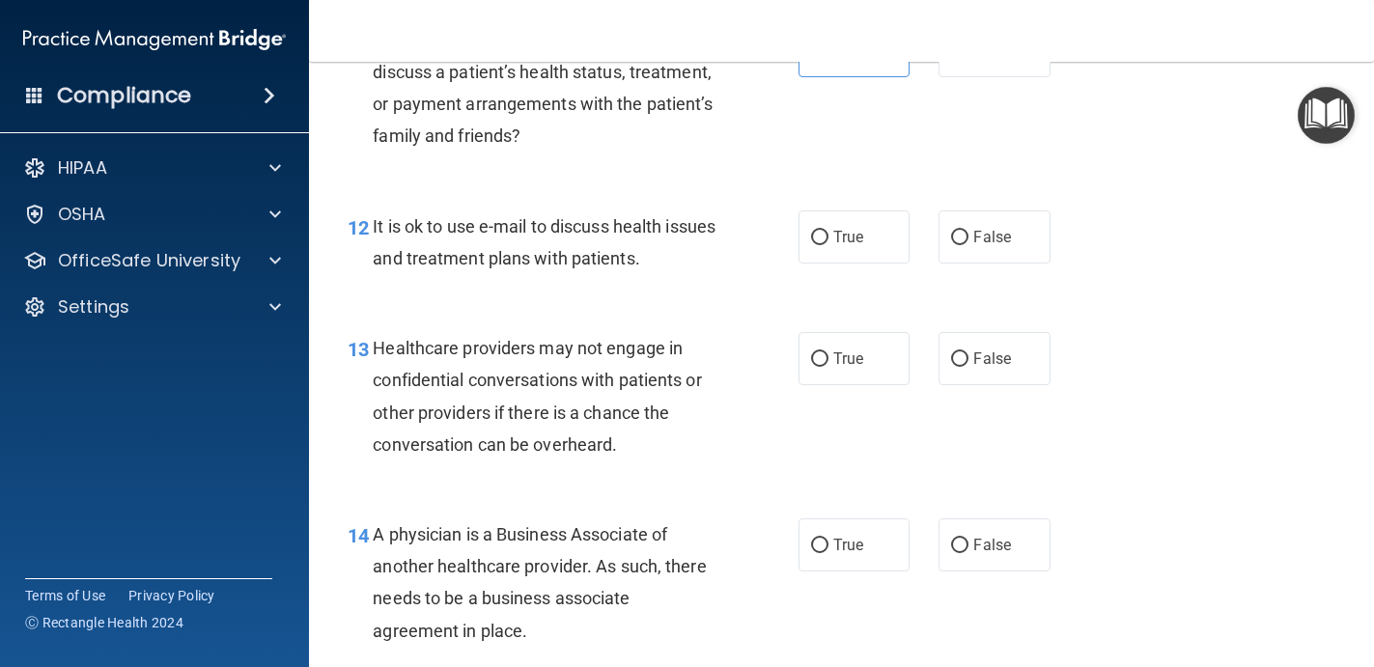
scroll to position [2090, 0]
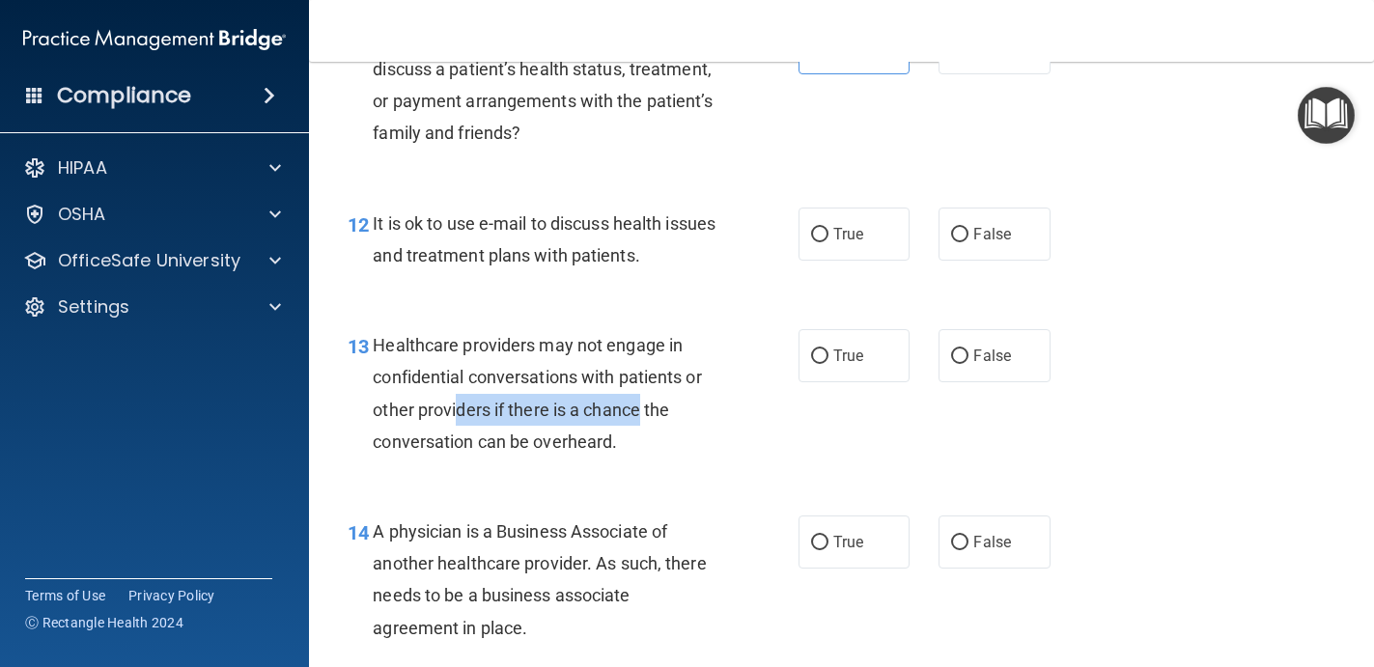
drag, startPoint x: 640, startPoint y: 425, endPoint x: 446, endPoint y: 413, distance: 194.4
click at [446, 413] on div "Healthcare providers may not engage in confidential conversations with patients…" at bounding box center [552, 393] width 359 height 128
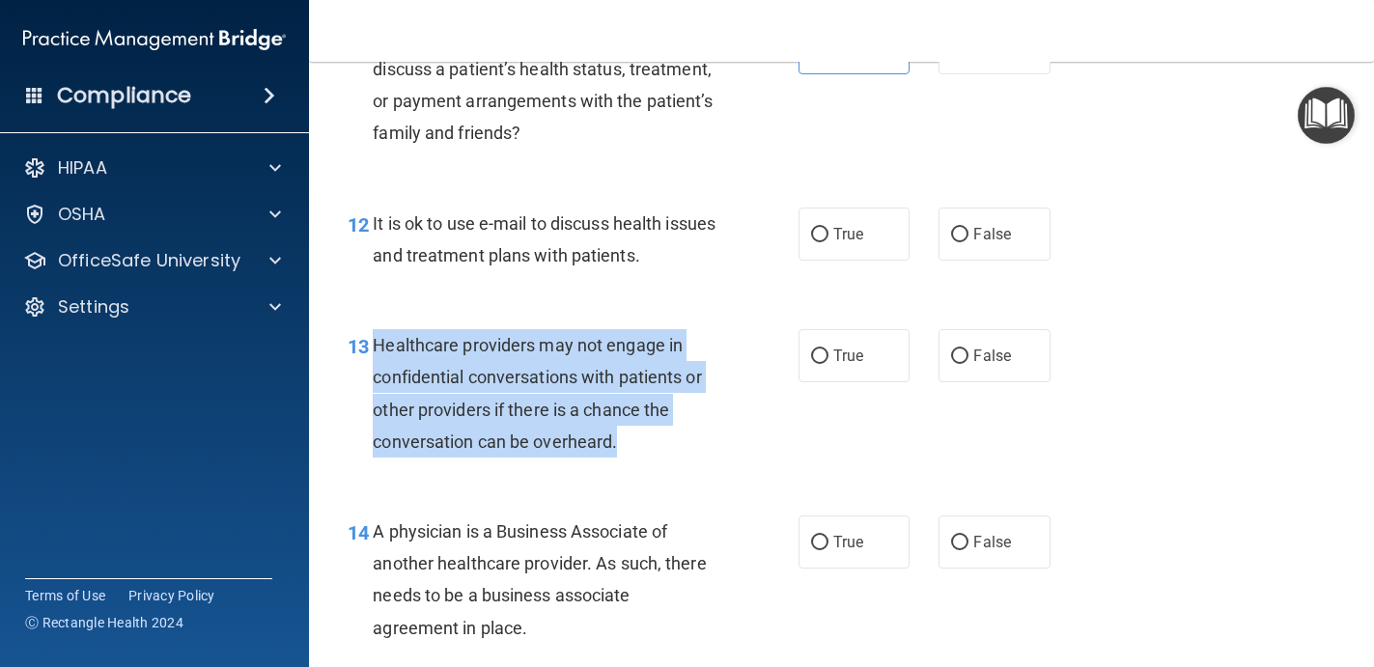
drag, startPoint x: 376, startPoint y: 342, endPoint x: 665, endPoint y: 451, distance: 309.5
click at [665, 451] on div "Healthcare providers may not engage in confidential conversations with patients…" at bounding box center [552, 393] width 359 height 128
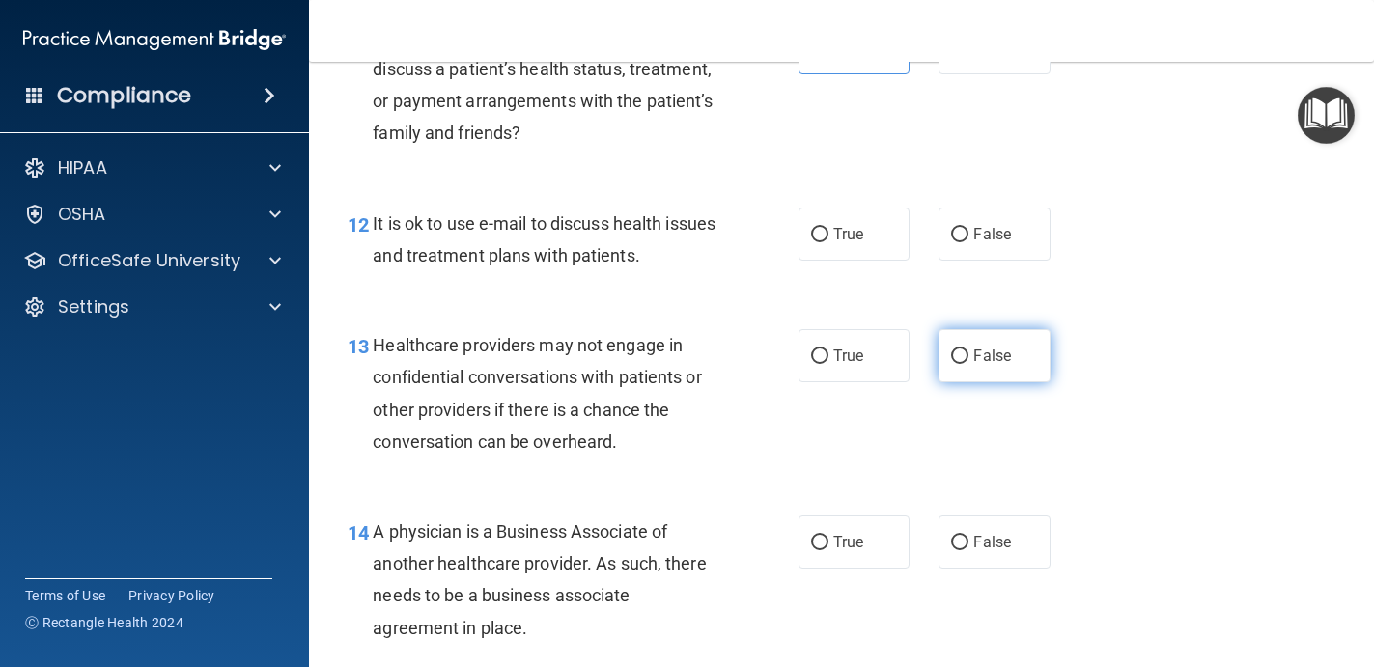
click at [999, 350] on span "False" at bounding box center [992, 356] width 38 height 18
click at [968, 350] on input "False" at bounding box center [959, 356] width 17 height 14
radio input "true"
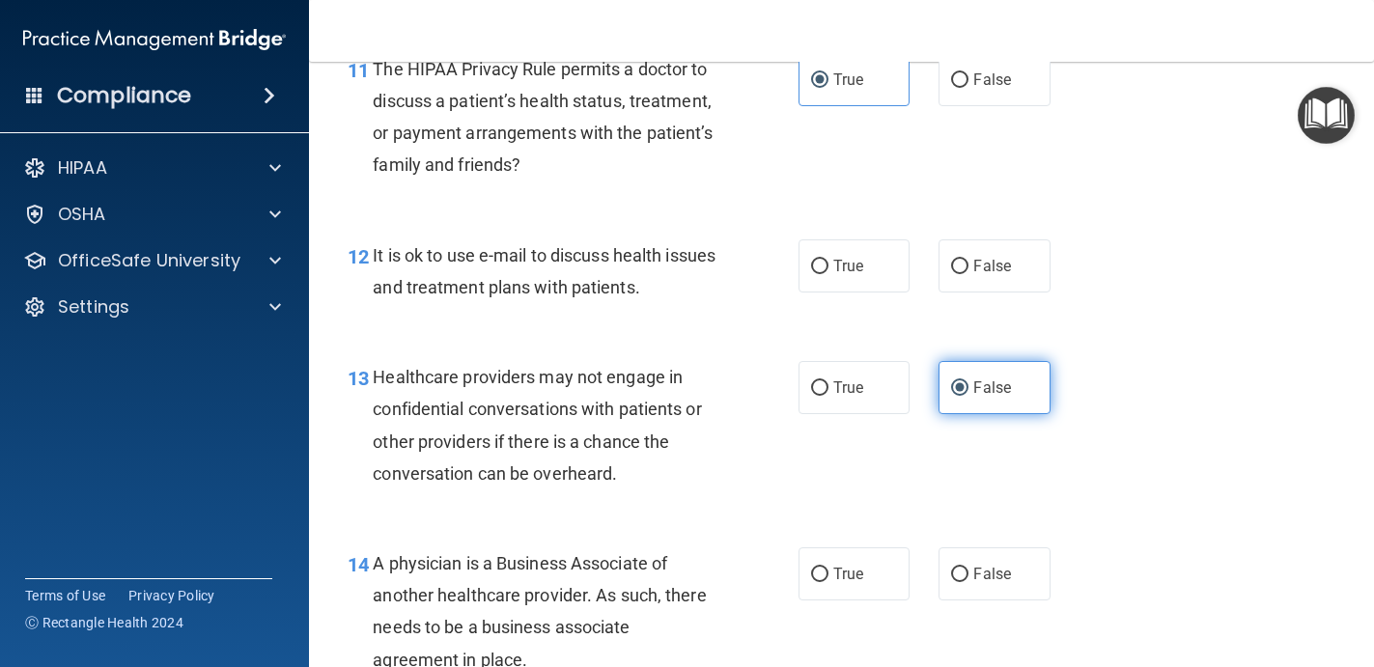
scroll to position [2045, 0]
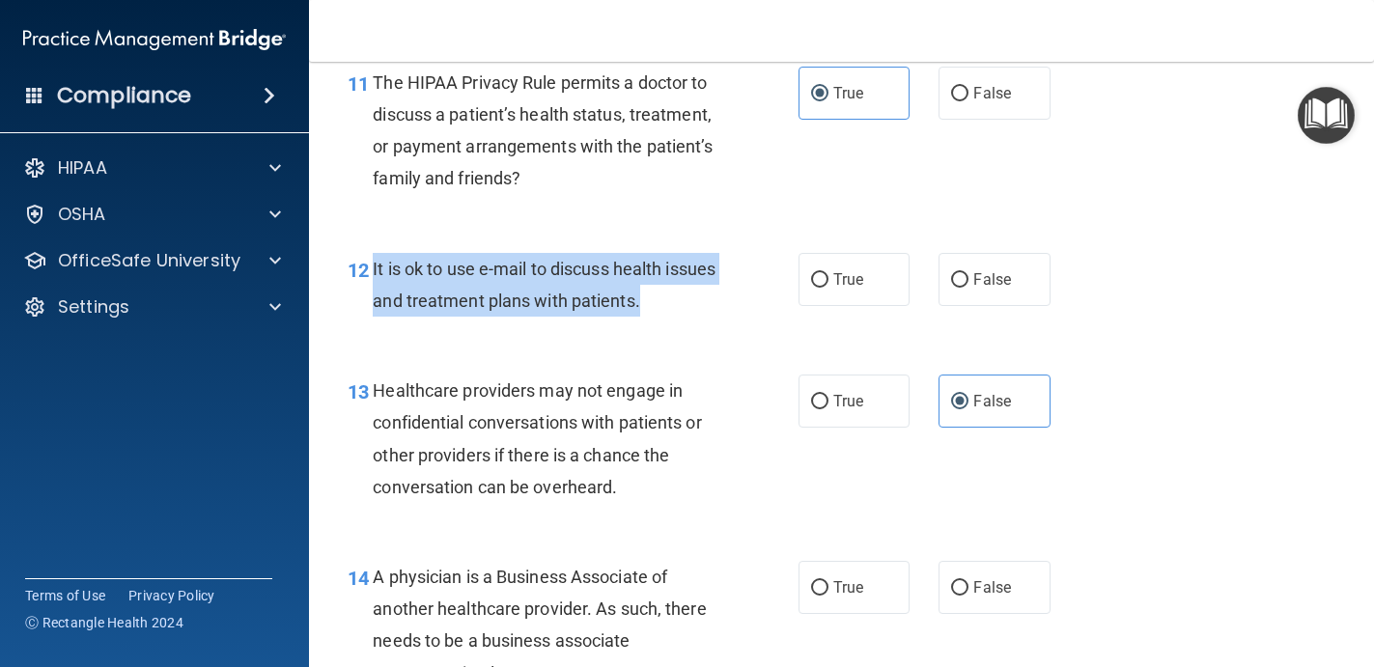
drag, startPoint x: 711, startPoint y: 314, endPoint x: 370, endPoint y: 263, distance: 345.5
click at [370, 263] on div "12 It is ok to use e-mail to discuss health issues and treatment plans with pat…" at bounding box center [573, 289] width 509 height 73
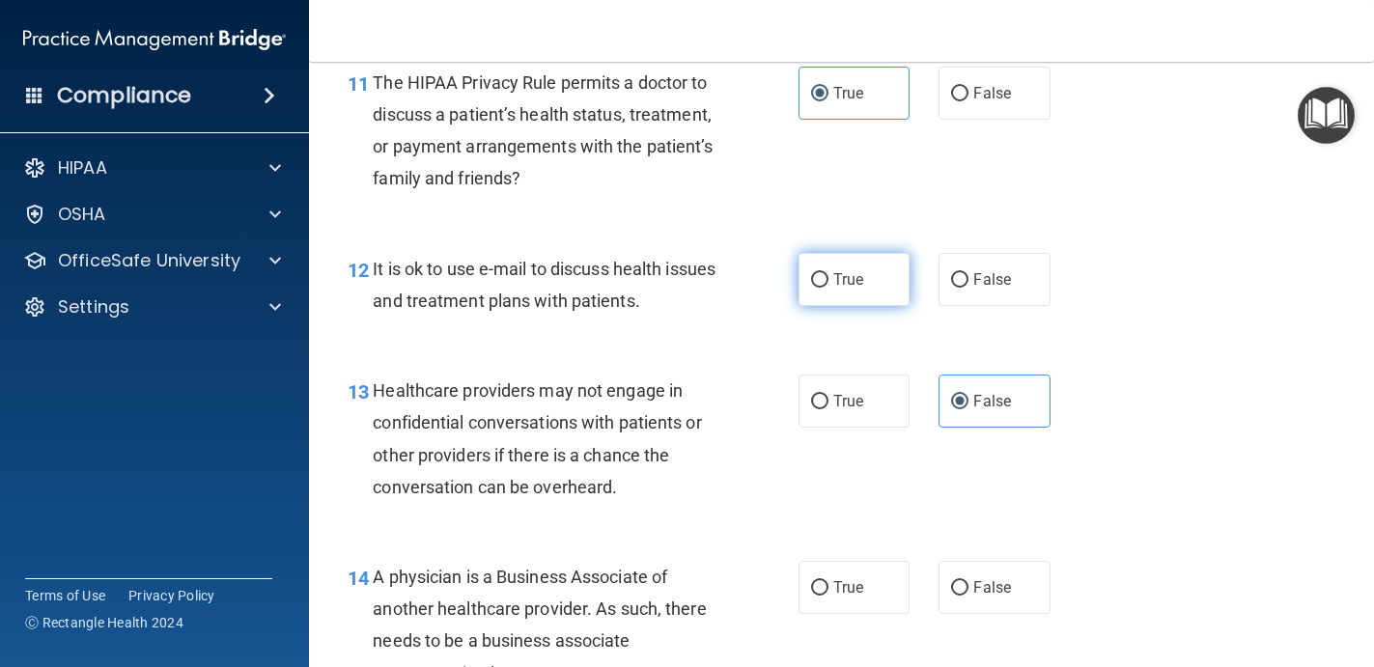
click at [860, 271] on span "True" at bounding box center [848, 279] width 30 height 18
click at [828, 273] on input "True" at bounding box center [819, 280] width 17 height 14
radio input "true"
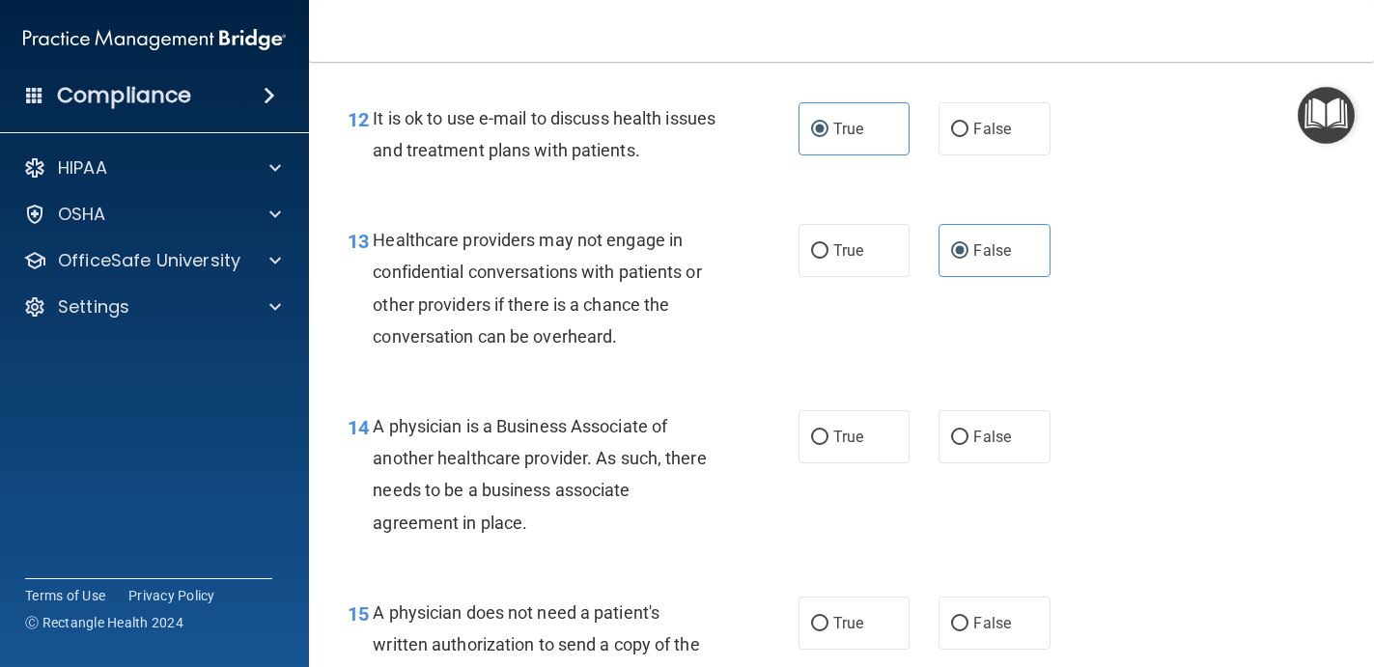
scroll to position [2248, 0]
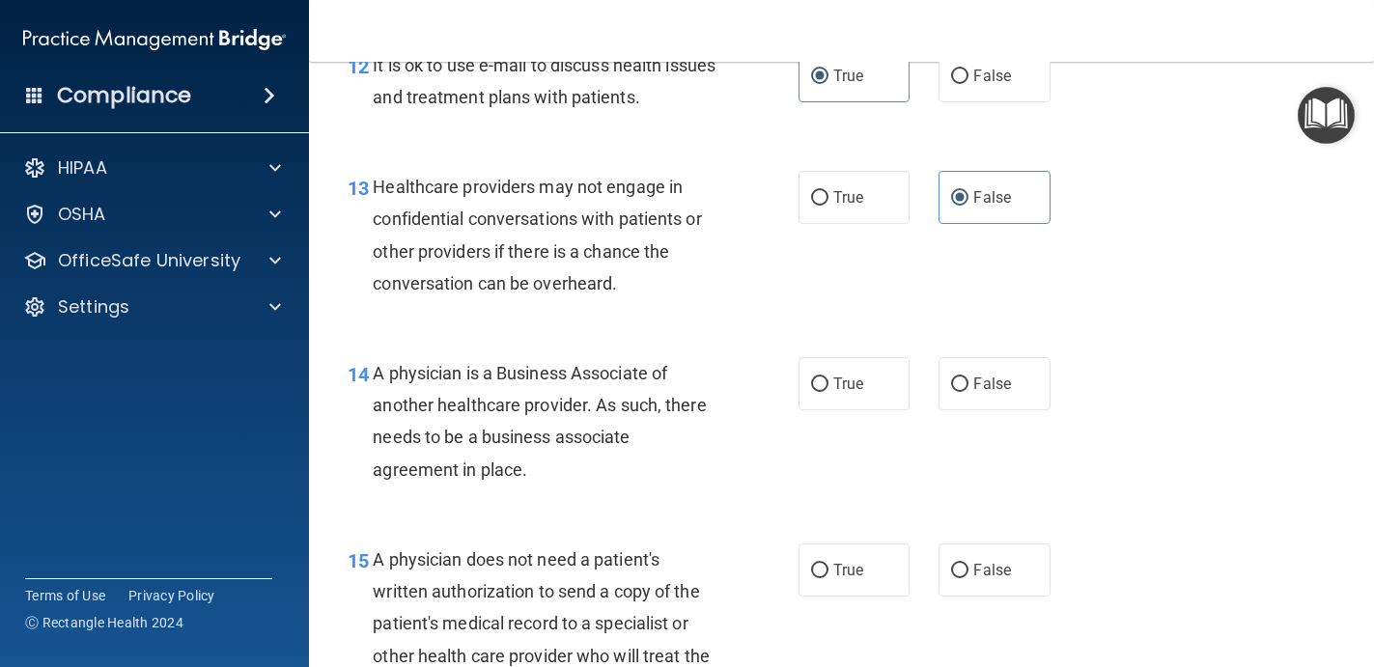
drag, startPoint x: 598, startPoint y: 458, endPoint x: 375, endPoint y: 367, distance: 241.6
click at [375, 367] on div "A physician is a Business Associate of another healthcare provider. As such, th…" at bounding box center [552, 421] width 359 height 128
click at [857, 396] on label "True" at bounding box center [854, 383] width 112 height 53
click at [828, 392] on input "True" at bounding box center [819, 384] width 17 height 14
radio input "true"
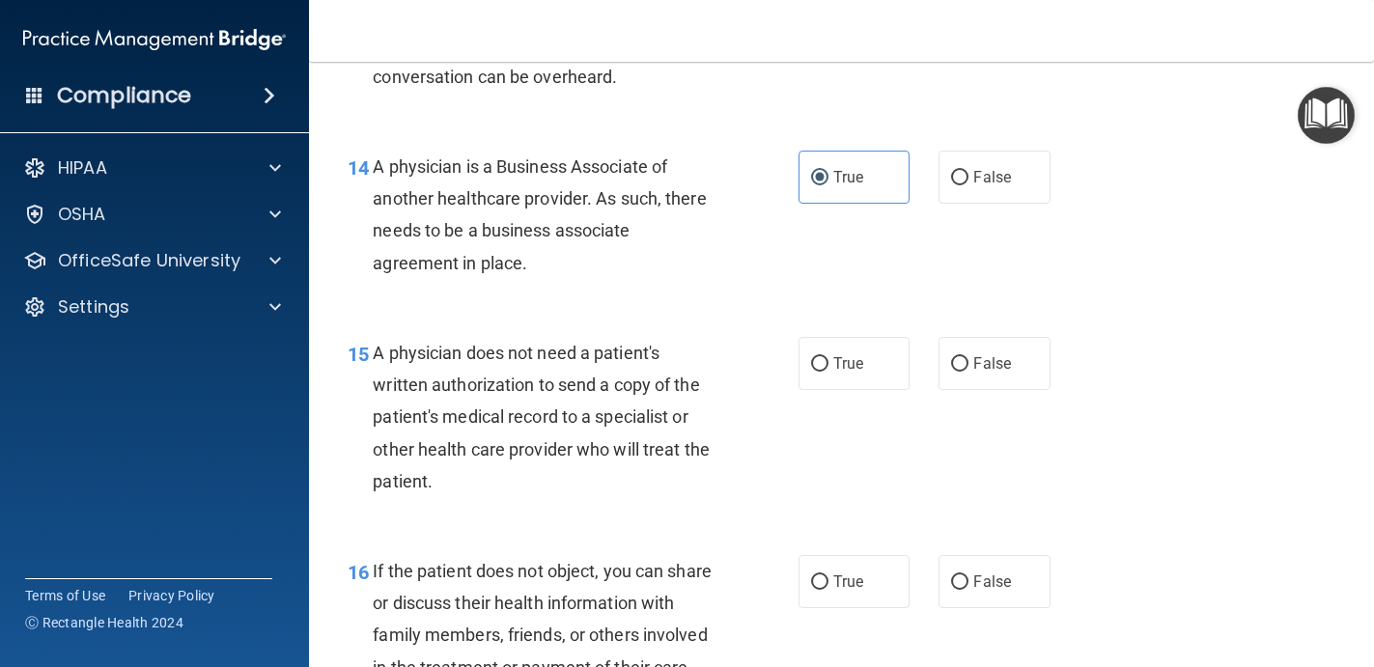
scroll to position [2456, 0]
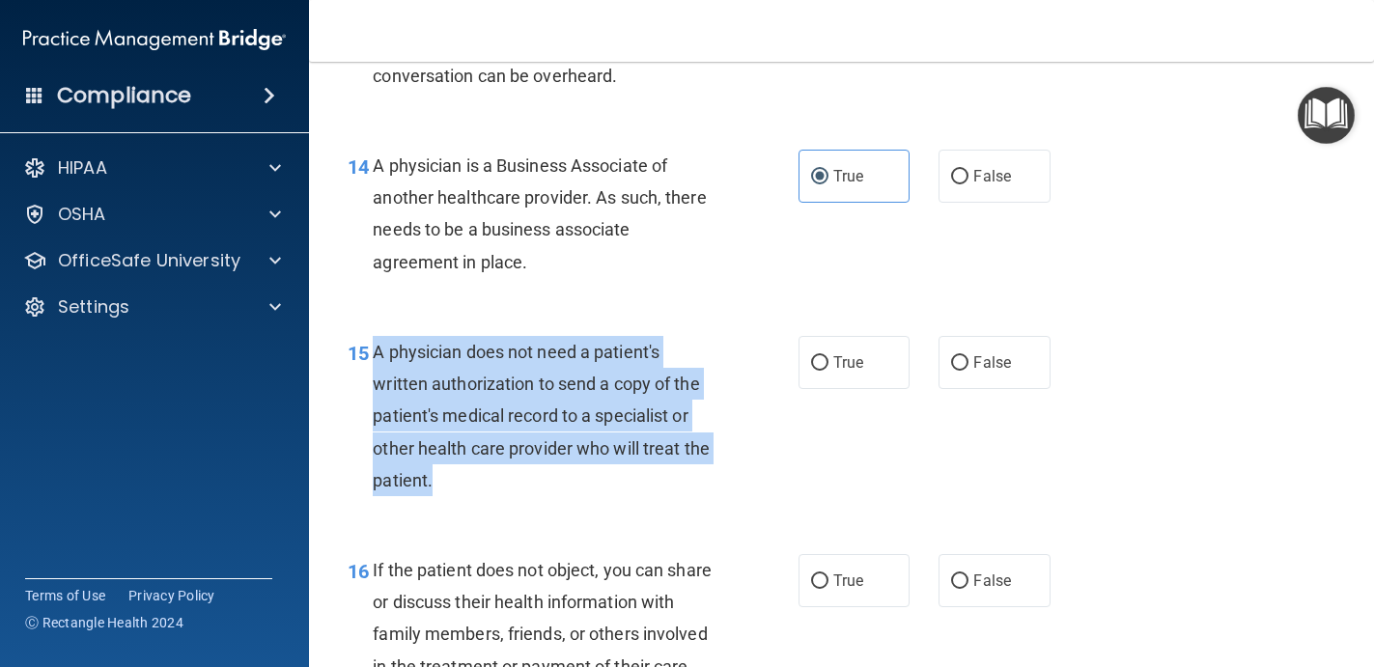
drag, startPoint x: 376, startPoint y: 352, endPoint x: 469, endPoint y: 475, distance: 154.3
click at [470, 476] on div "A physician does not need a patient's written authorization to send a copy of t…" at bounding box center [552, 416] width 359 height 160
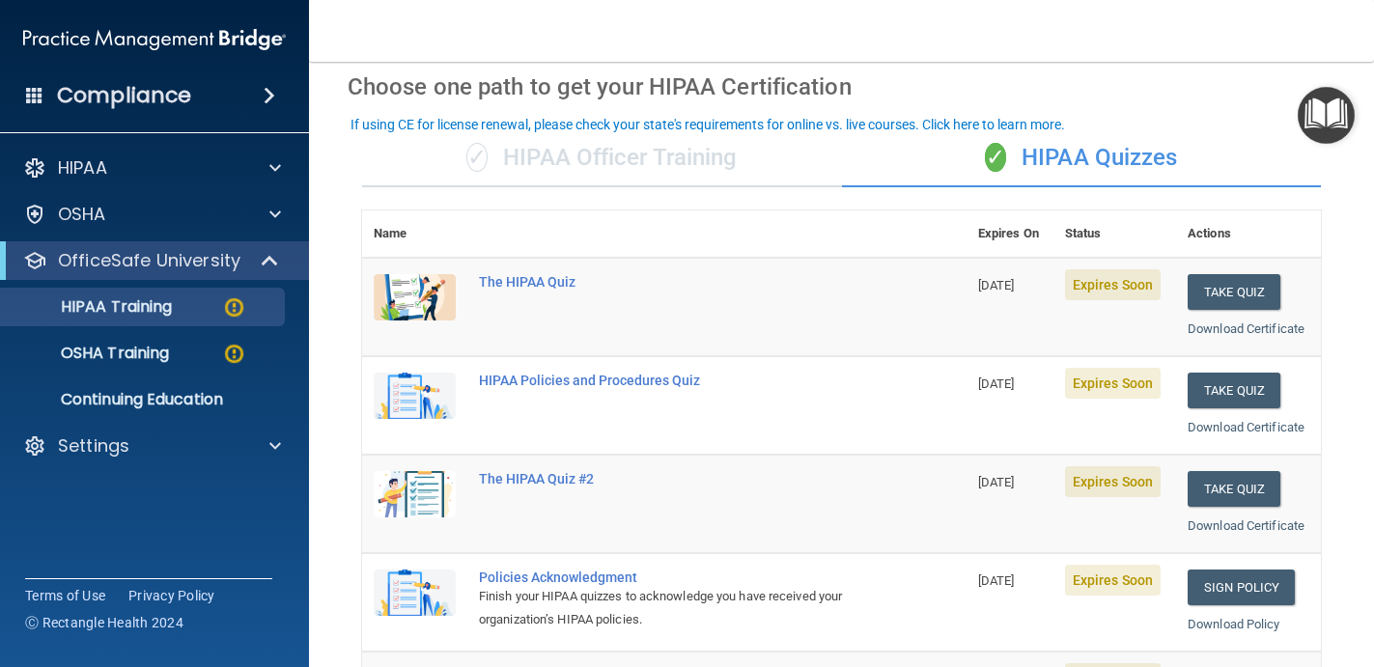
scroll to position [71, 0]
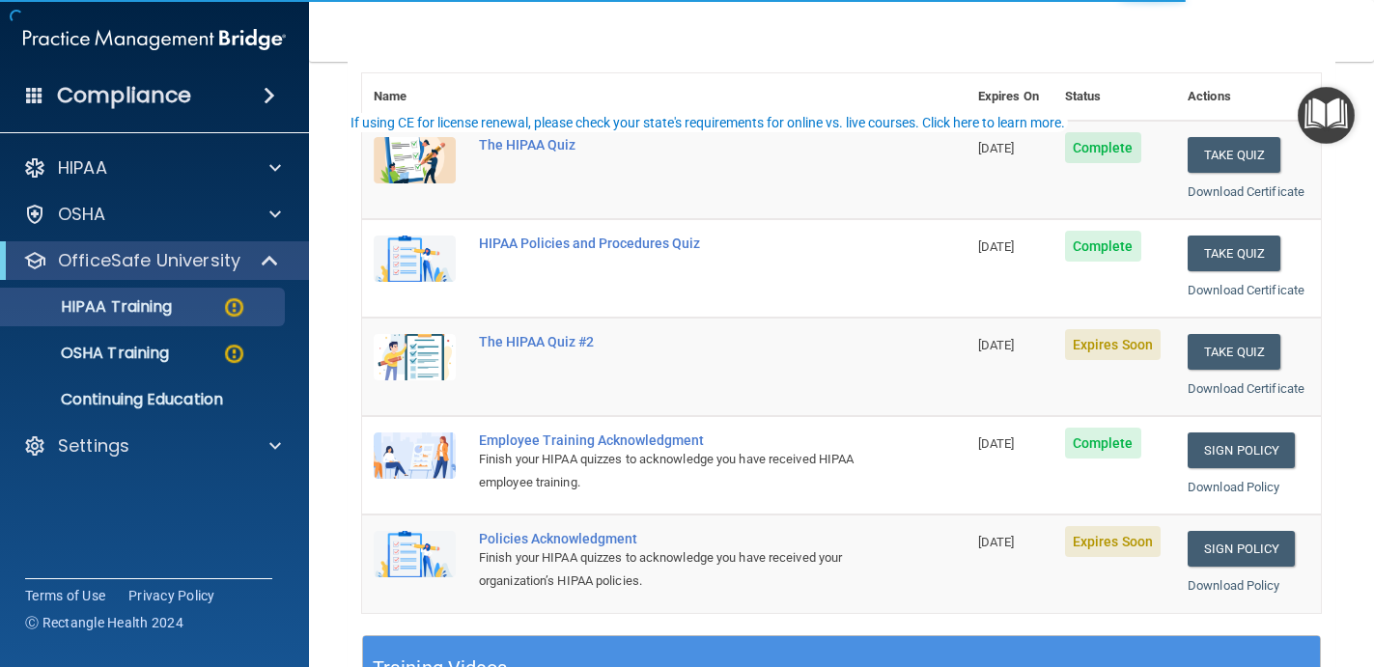
scroll to position [222, 0]
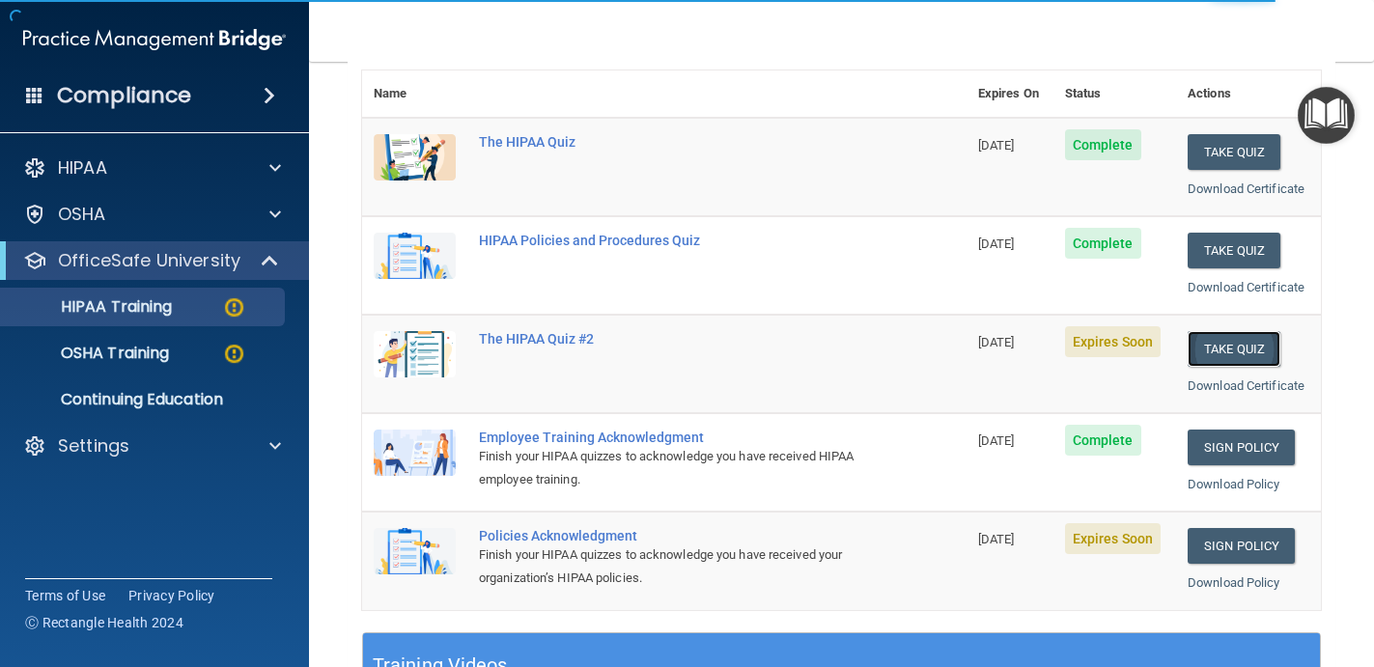
click at [1255, 356] on button "Take Quiz" at bounding box center [1233, 349] width 93 height 36
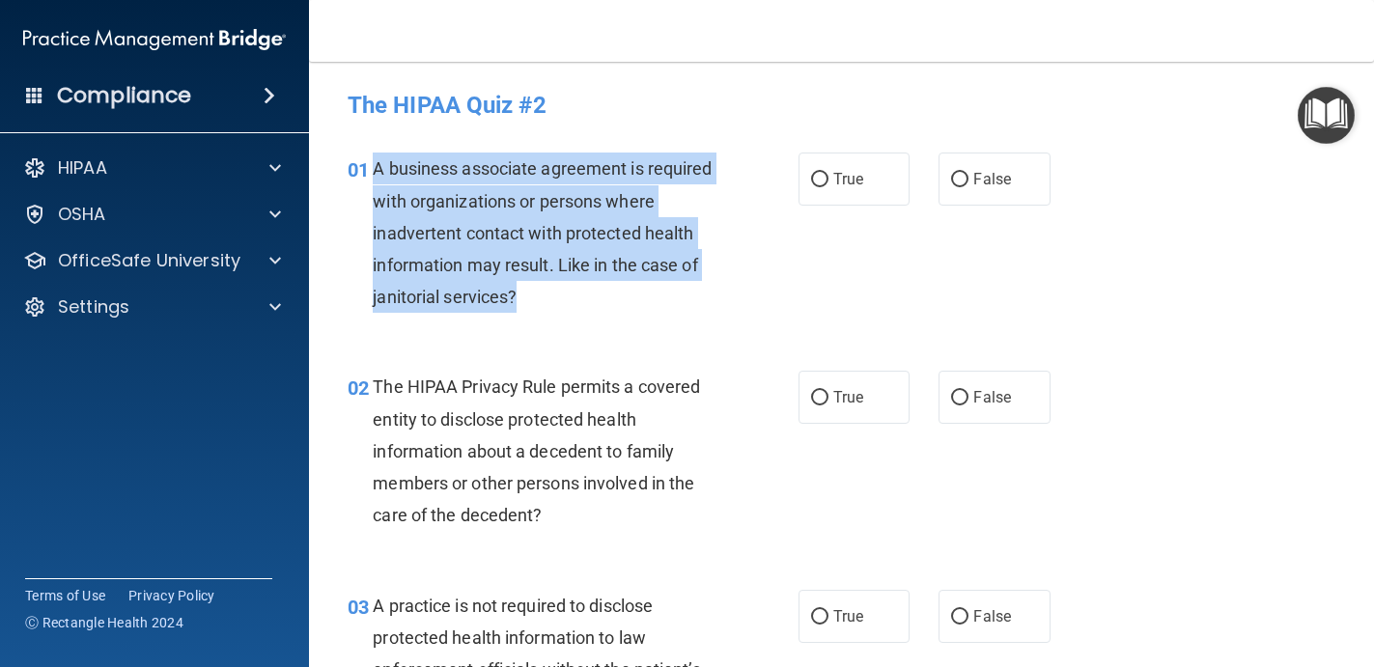
drag, startPoint x: 376, startPoint y: 166, endPoint x: 542, endPoint y: 306, distance: 217.2
click at [542, 306] on div "A business associate agreement is required with organizations or persons where …" at bounding box center [552, 233] width 359 height 160
copy span "A business associate agreement is required with organizations or persons where …"
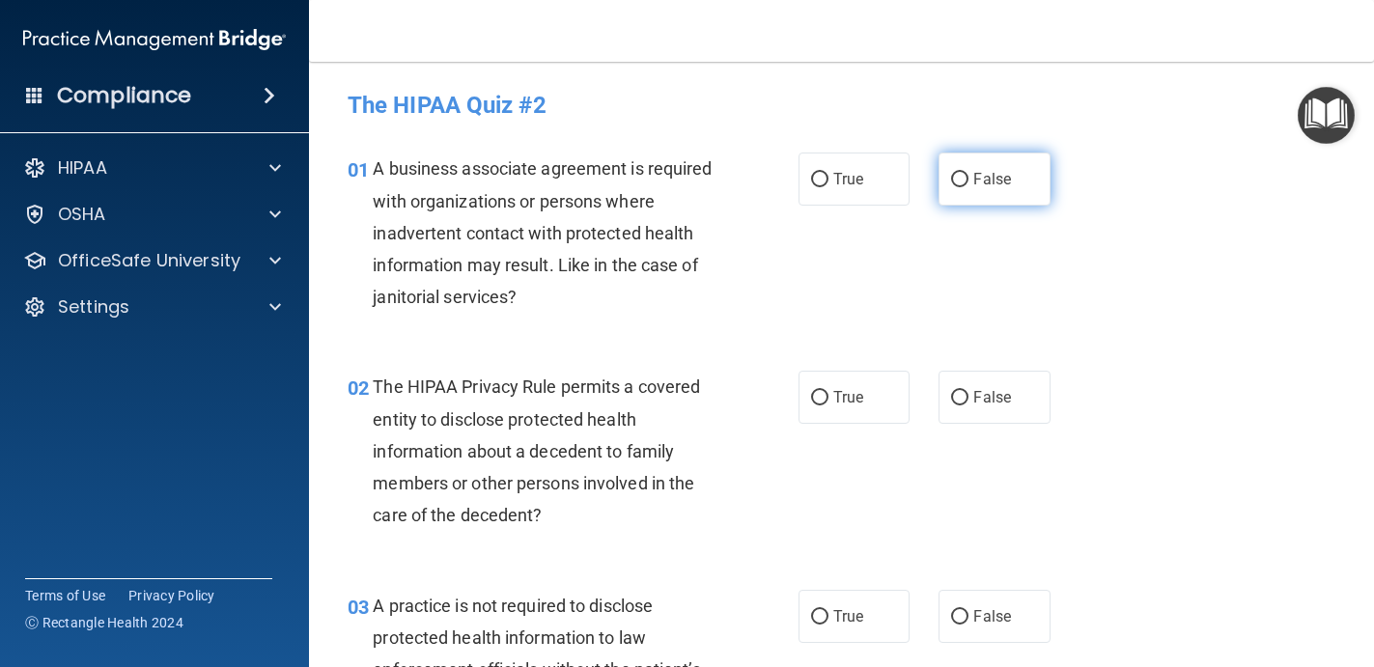
click at [986, 176] on span "False" at bounding box center [992, 179] width 38 height 18
click at [968, 176] on input "False" at bounding box center [959, 180] width 17 height 14
radio input "true"
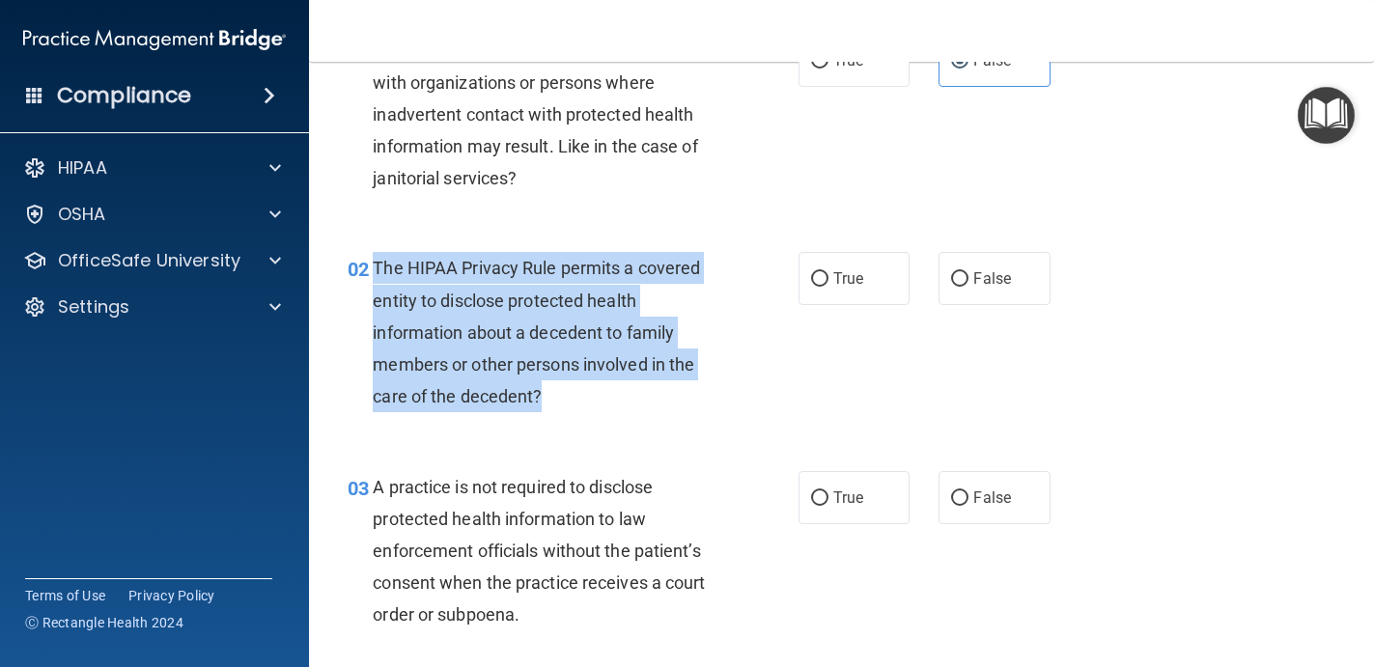
drag, startPoint x: 592, startPoint y: 385, endPoint x: 376, endPoint y: 258, distance: 251.0
click at [376, 258] on div "The HIPAA Privacy Rule permits a covered entity to disclose protected health in…" at bounding box center [552, 332] width 359 height 160
copy span "The HIPAA Privacy Rule permits a covered entity to disclose protected health in…"
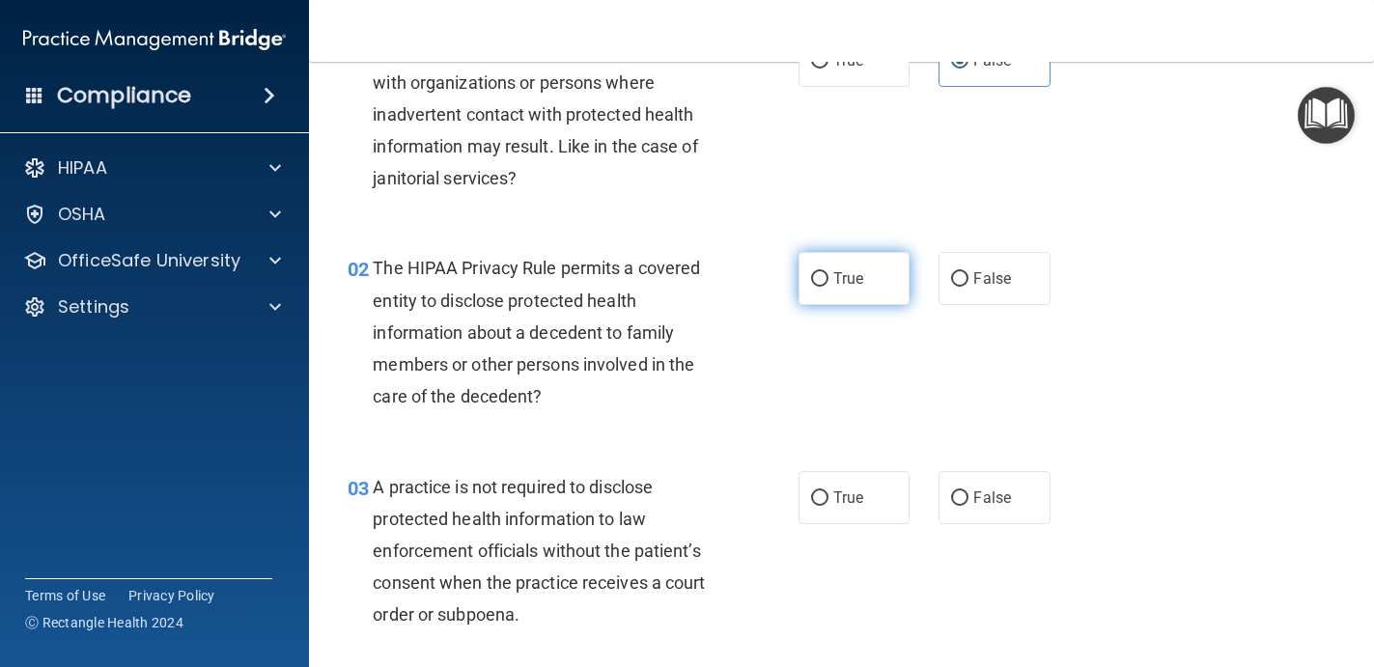
click at [858, 265] on label "True" at bounding box center [854, 278] width 112 height 53
click at [828, 272] on input "True" at bounding box center [819, 279] width 17 height 14
radio input "true"
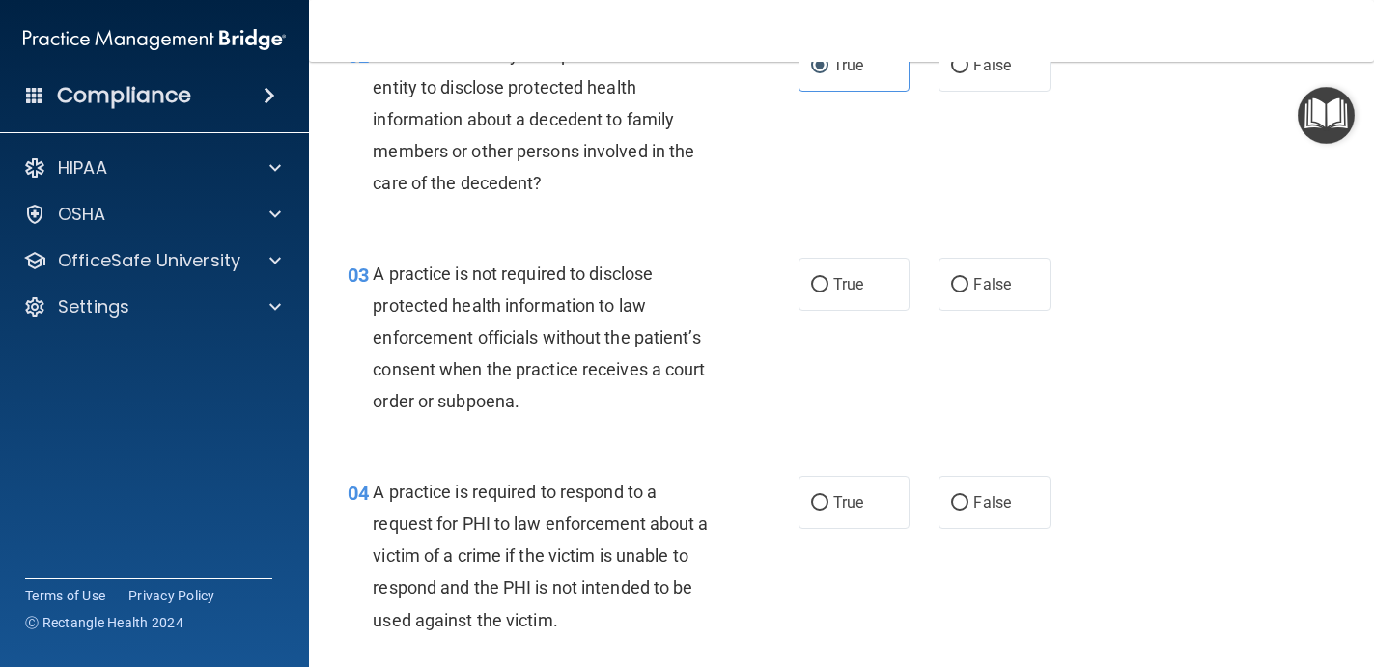
scroll to position [369, 0]
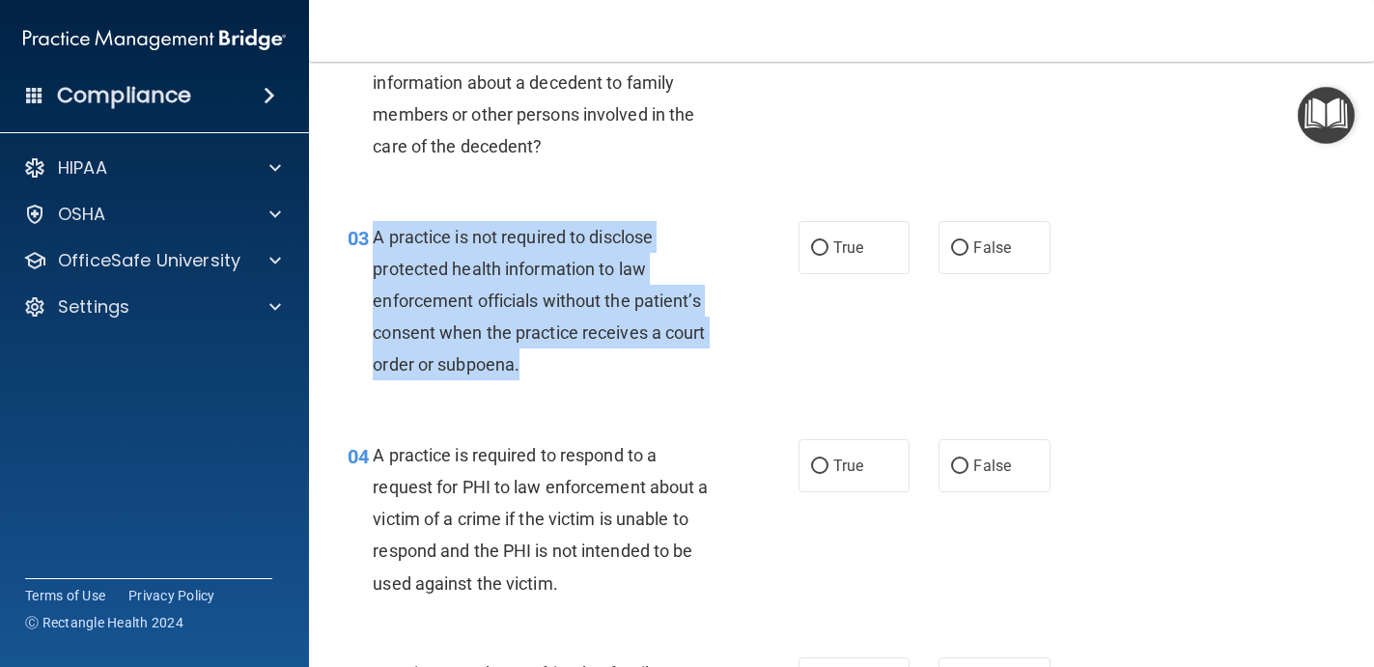
drag, startPoint x: 535, startPoint y: 363, endPoint x: 374, endPoint y: 231, distance: 208.5
click at [374, 230] on div "A practice is not required to disclose protected health information to law enfo…" at bounding box center [552, 301] width 359 height 160
copy span "A practice is not required to disclose protected health information to law enfo…"
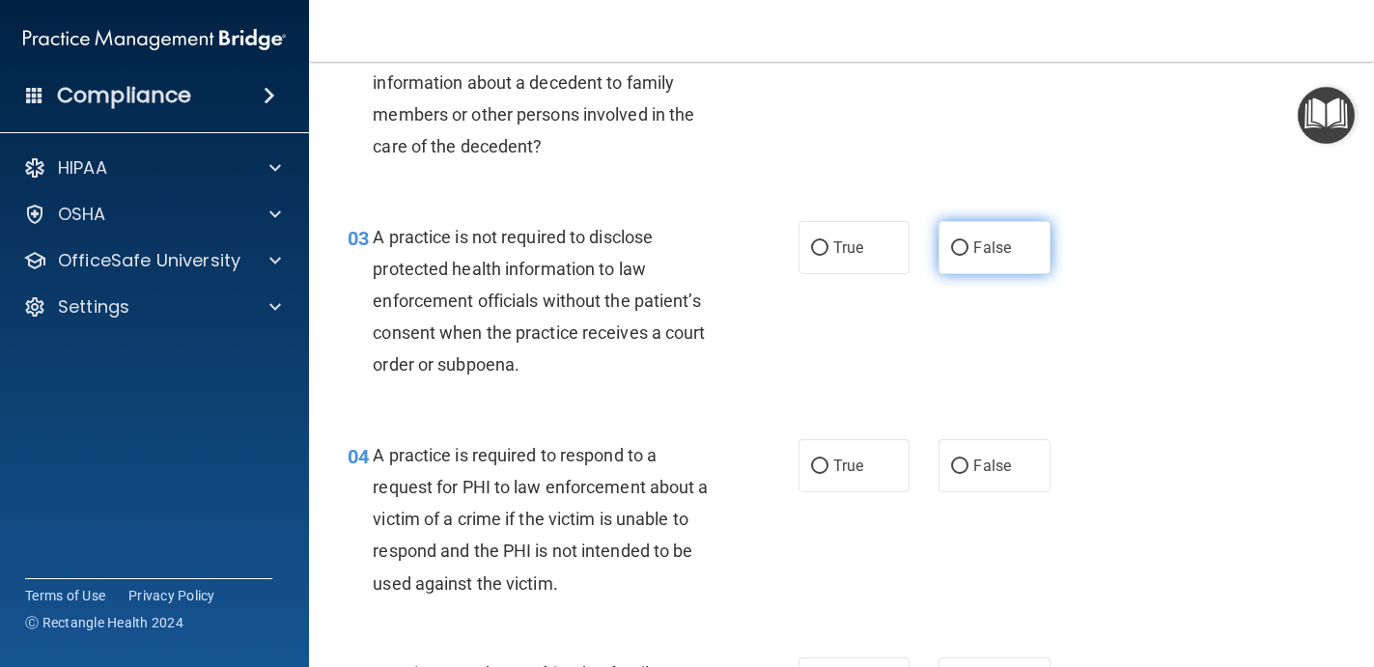
click at [993, 254] on span "False" at bounding box center [992, 247] width 38 height 18
click at [968, 254] on input "False" at bounding box center [959, 248] width 17 height 14
radio input "true"
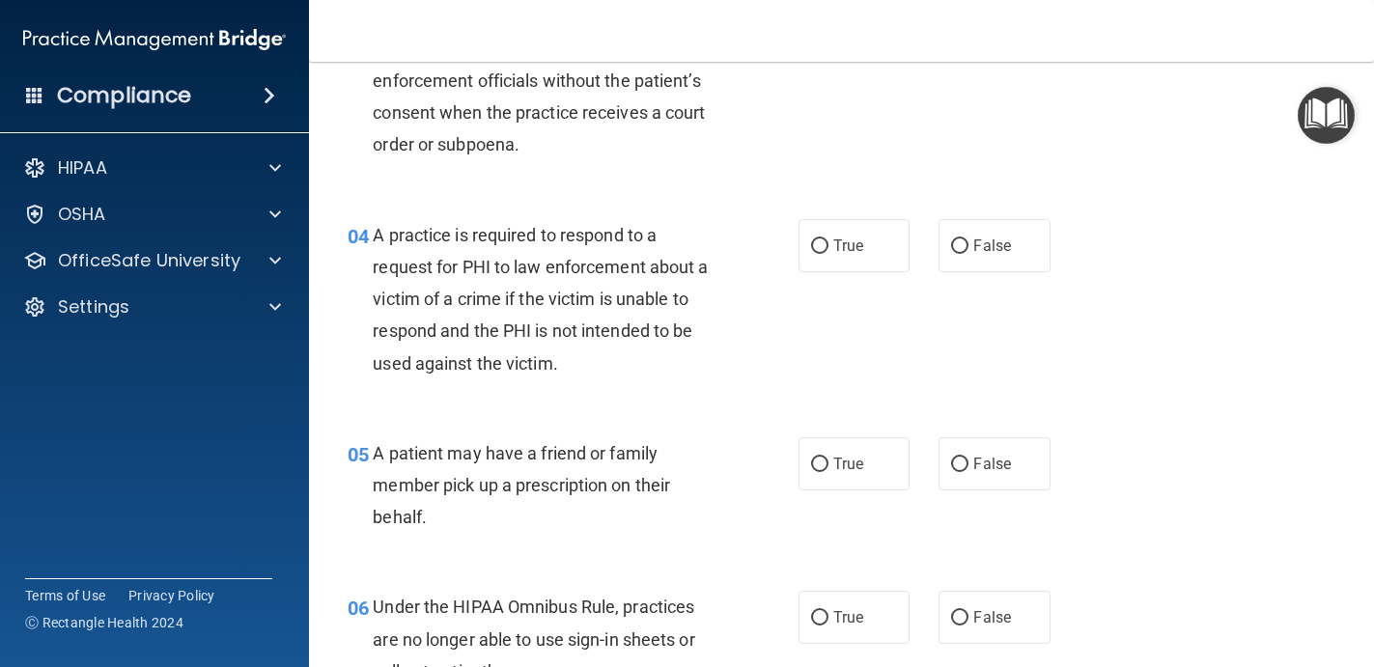
scroll to position [601, 0]
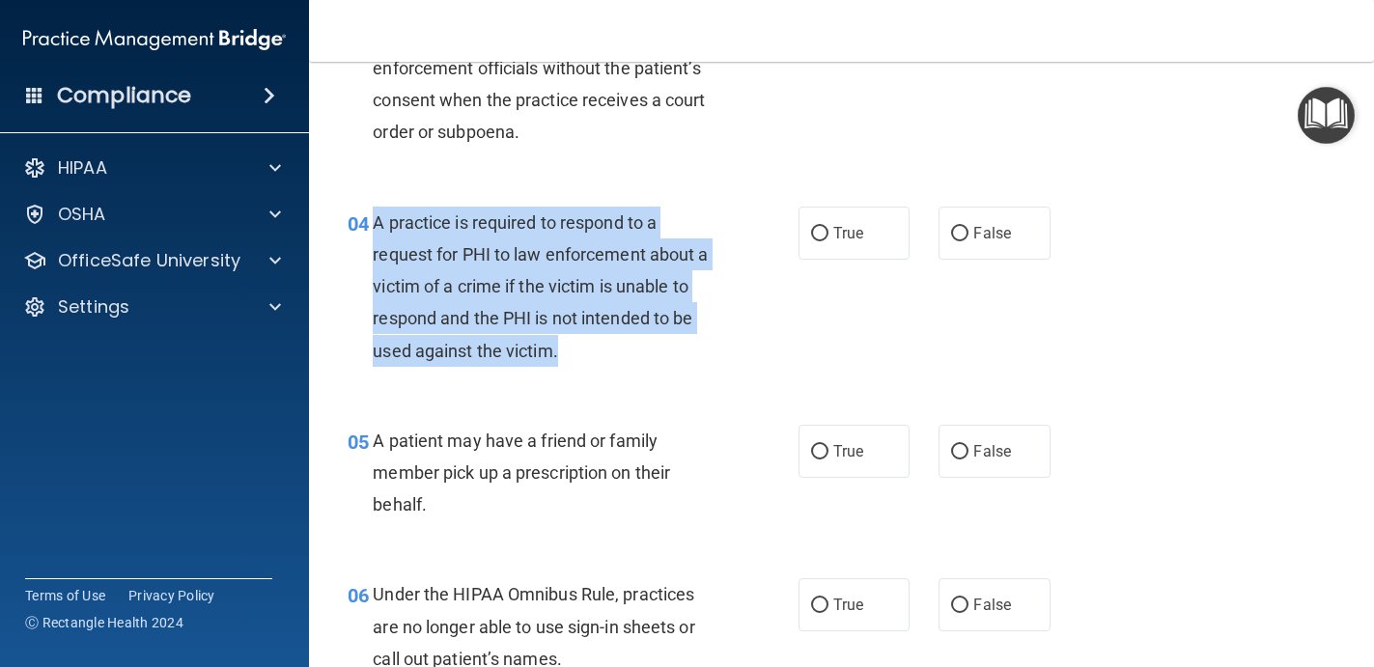
drag, startPoint x: 575, startPoint y: 353, endPoint x: 376, endPoint y: 219, distance: 239.9
click at [376, 219] on div "A practice is required to respond to a request for PHI to law enforcement about…" at bounding box center [552, 287] width 359 height 160
copy span "A practice is required to respond to a request for PHI to law enforcement about…"
click at [677, 233] on div "A practice is required to respond to a request for PHI to law enforcement about…" at bounding box center [552, 287] width 359 height 160
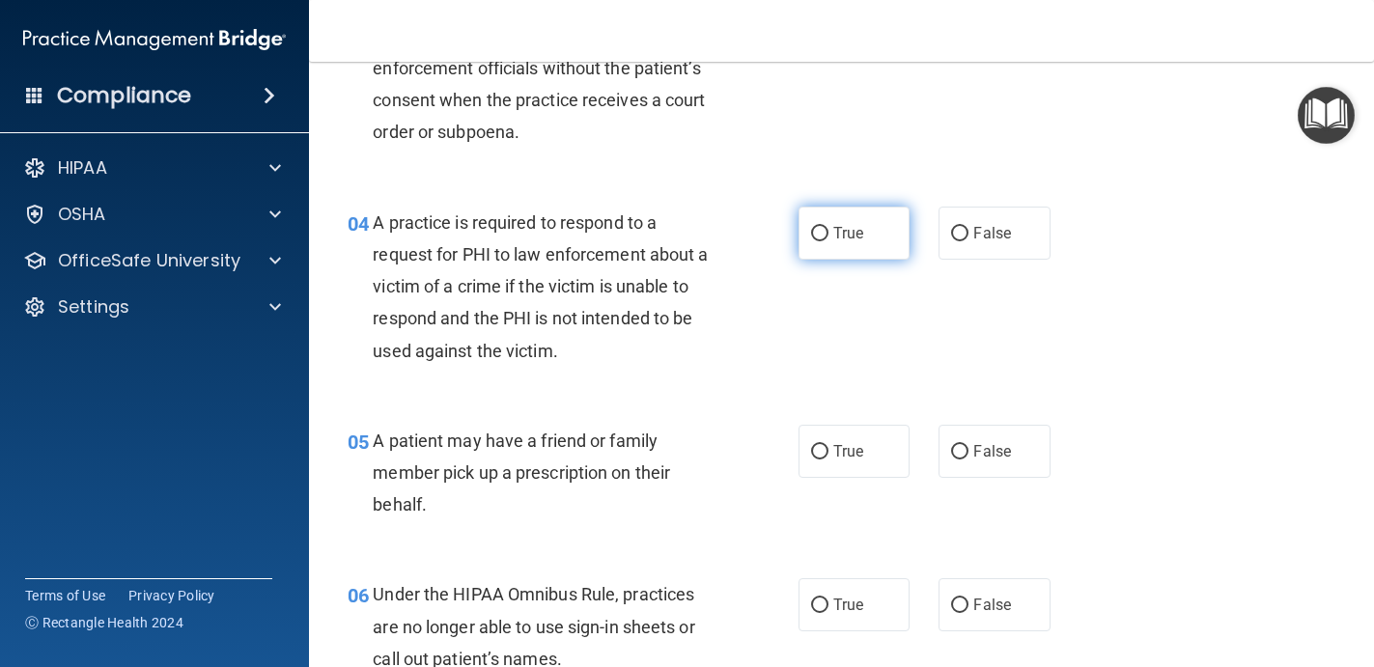
click at [822, 231] on input "True" at bounding box center [819, 234] width 17 height 14
radio input "true"
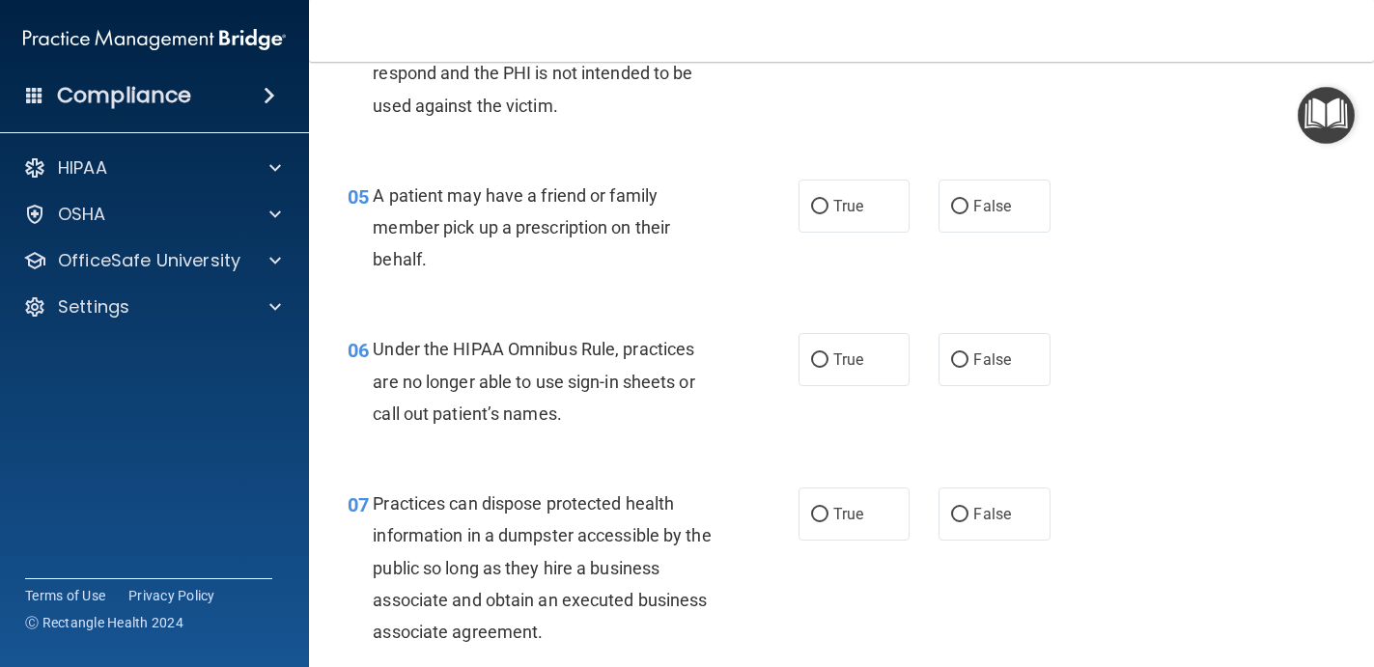
scroll to position [811, 0]
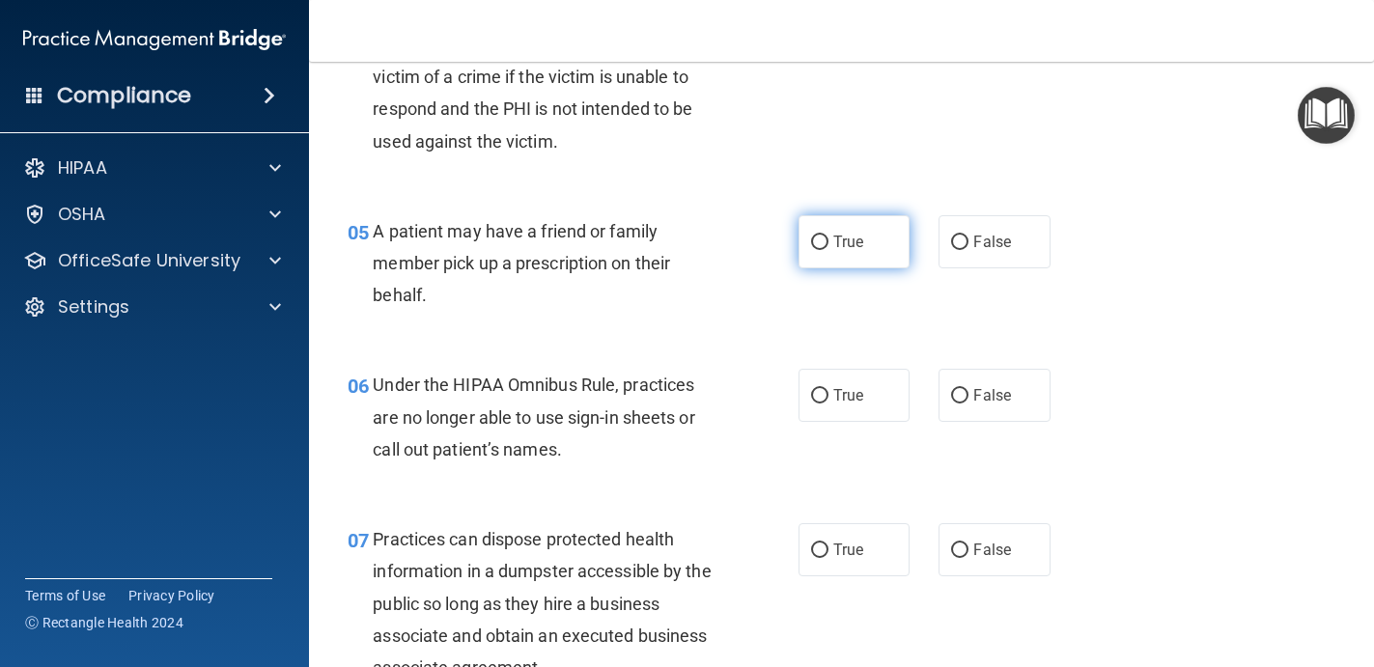
click at [864, 247] on label "True" at bounding box center [854, 241] width 112 height 53
click at [828, 247] on input "True" at bounding box center [819, 243] width 17 height 14
radio input "true"
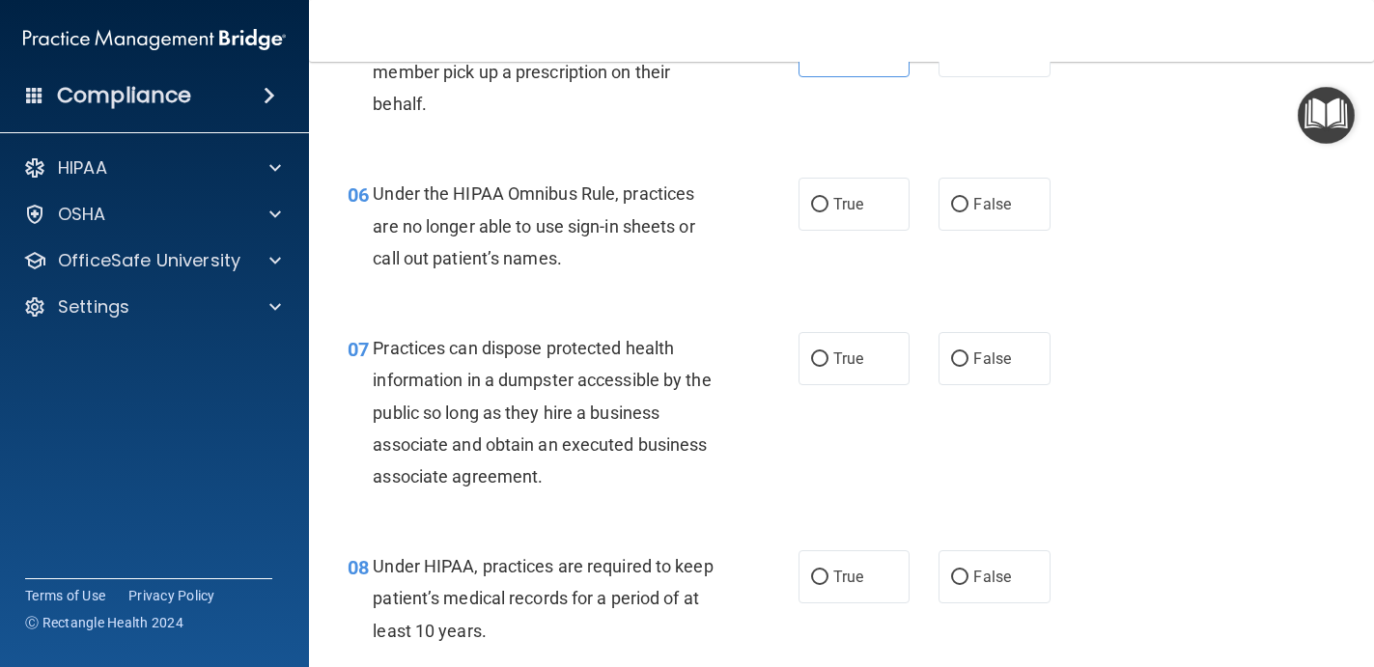
scroll to position [1005, 0]
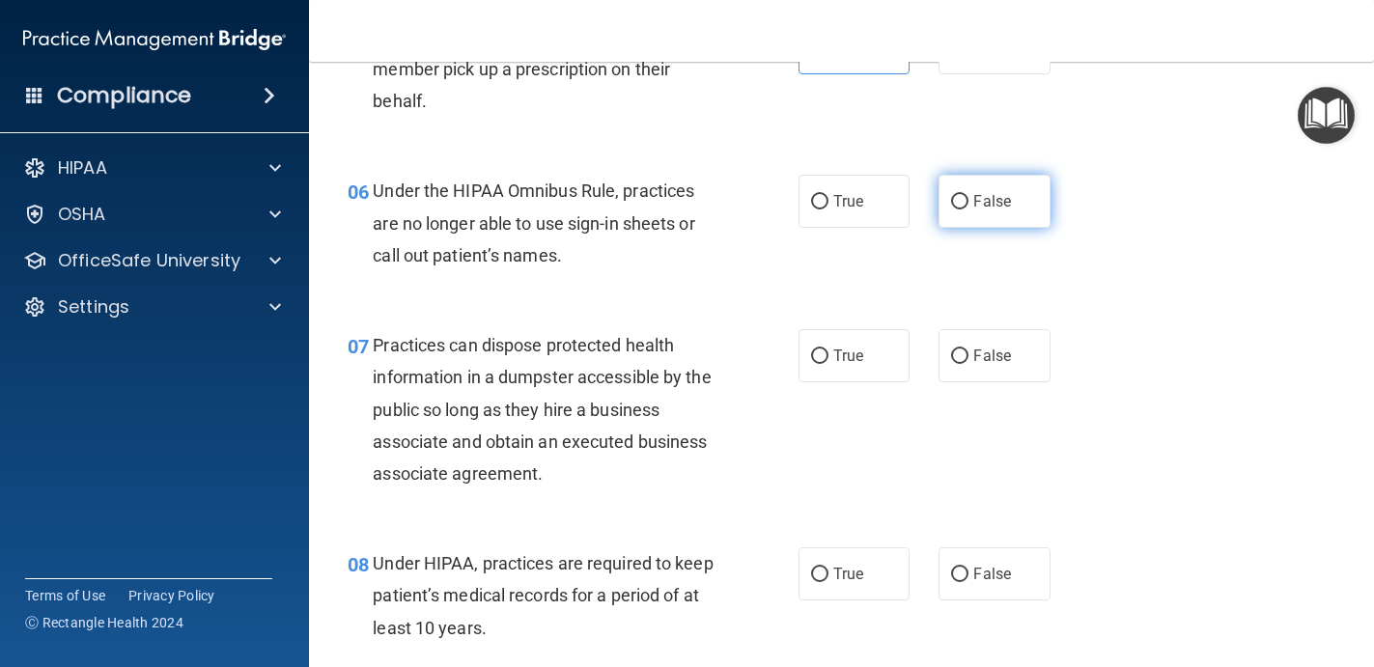
click at [970, 216] on label "False" at bounding box center [994, 201] width 112 height 53
click at [968, 209] on input "False" at bounding box center [959, 202] width 17 height 14
radio input "true"
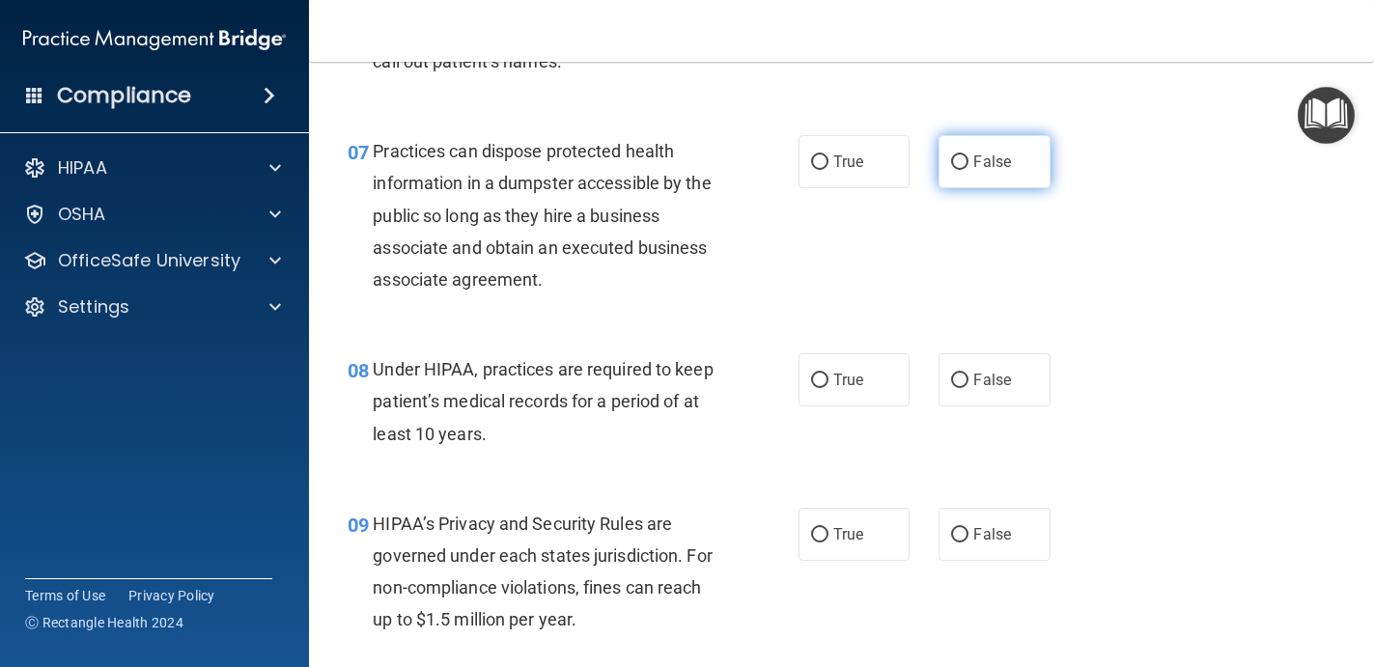
click at [976, 177] on label "False" at bounding box center [994, 161] width 112 height 53
click at [968, 170] on input "False" at bounding box center [959, 162] width 17 height 14
radio input "true"
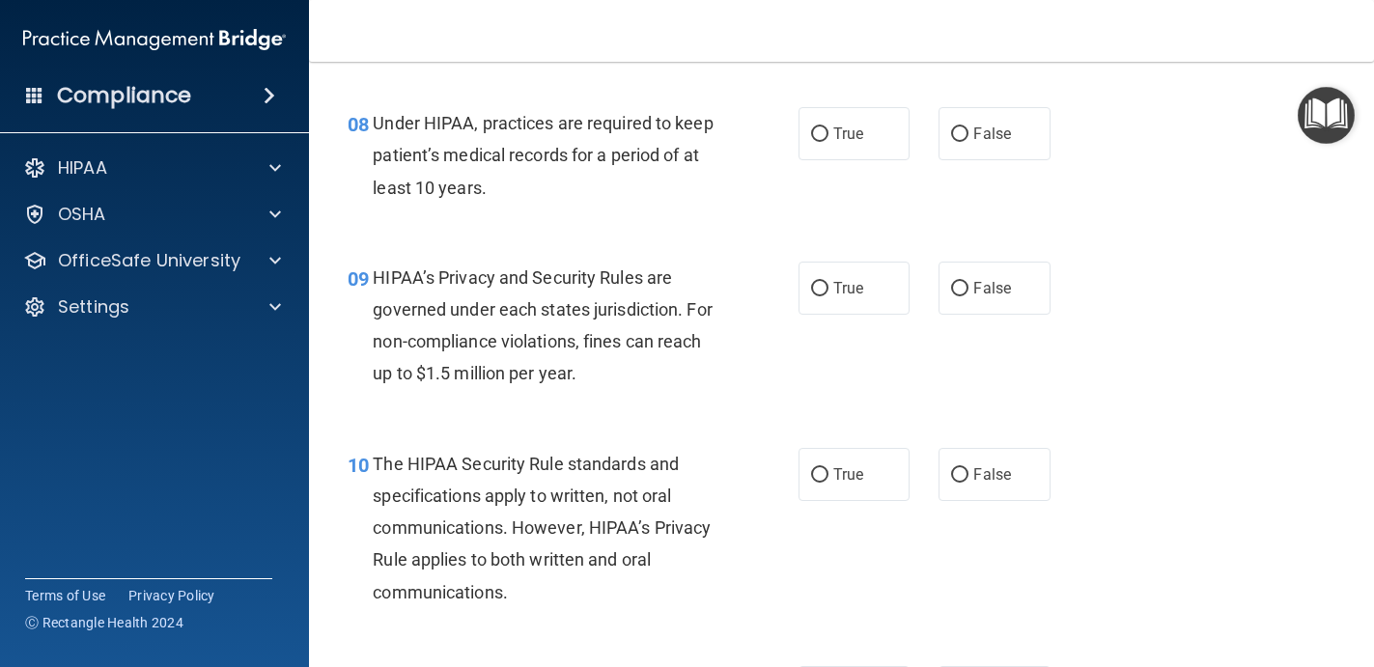
scroll to position [1443, 0]
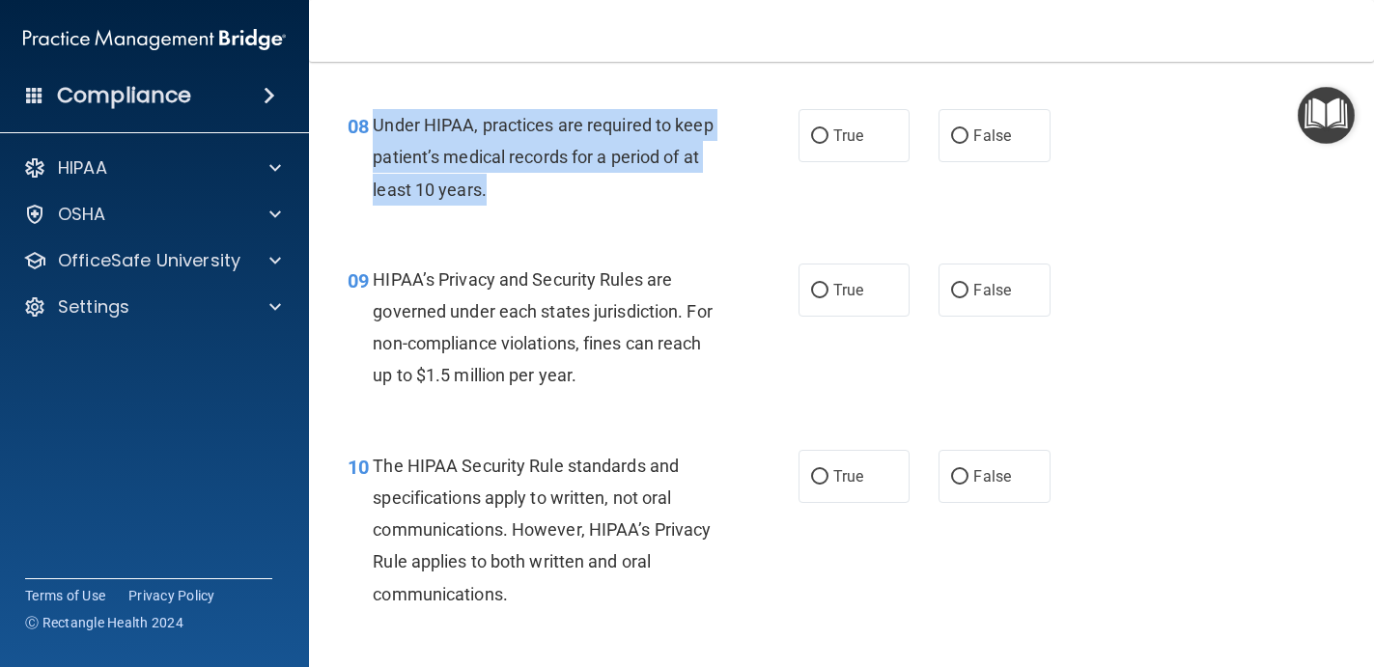
drag, startPoint x: 375, startPoint y: 120, endPoint x: 510, endPoint y: 199, distance: 156.6
click at [510, 199] on div "Under HIPAA, practices are required to keep patient’s medical records for a per…" at bounding box center [552, 157] width 359 height 97
copy span "Under HIPAA, practices are required to keep patient’s medical records for a per…"
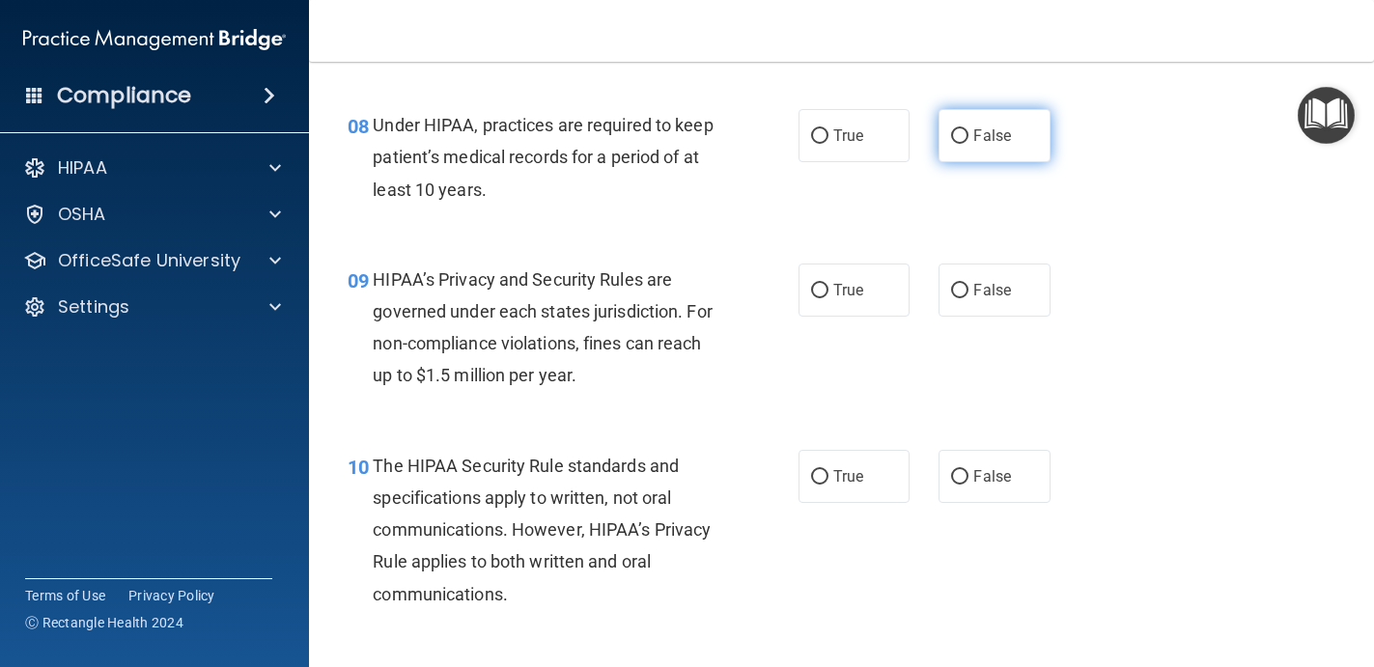
click at [980, 134] on span "False" at bounding box center [992, 135] width 38 height 18
click at [968, 134] on input "False" at bounding box center [959, 136] width 17 height 14
radio input "true"
click at [824, 292] on input "True" at bounding box center [819, 291] width 17 height 14
radio input "true"
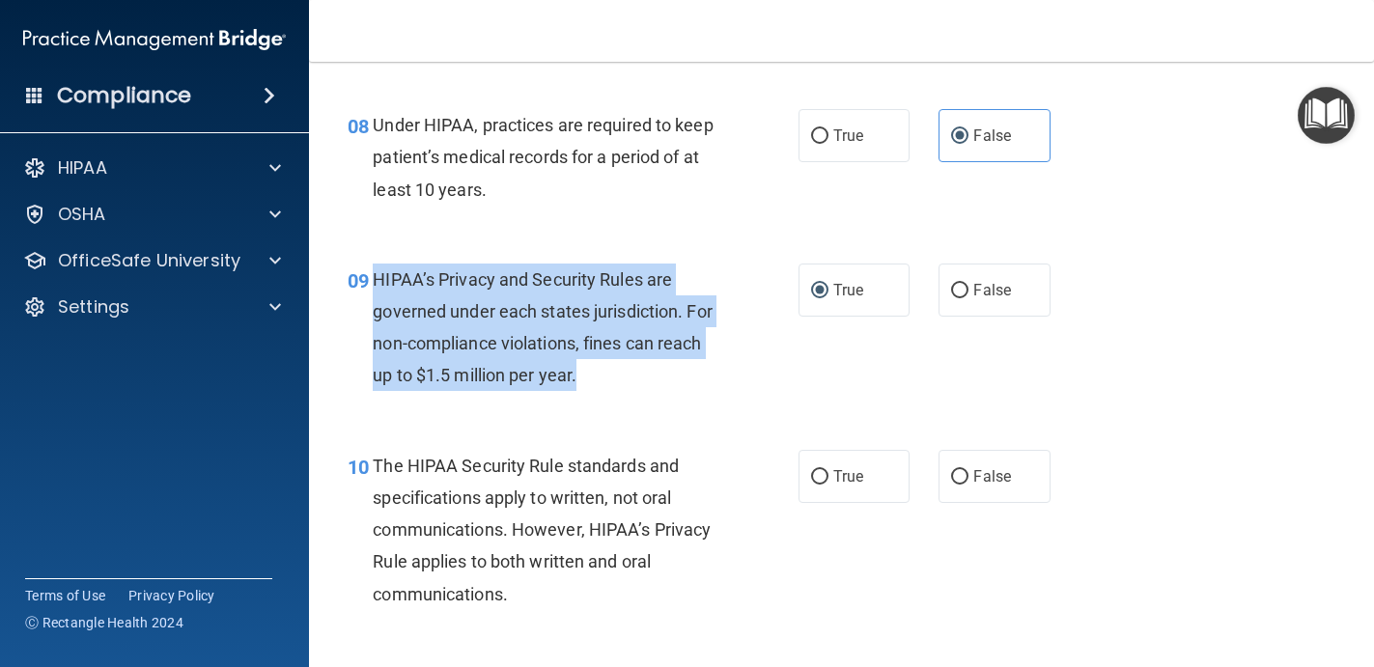
drag, startPoint x: 376, startPoint y: 281, endPoint x: 618, endPoint y: 389, distance: 265.3
click at [619, 389] on div "HIPAA’s Privacy and Security Rules are governed under each states jurisdiction.…" at bounding box center [552, 328] width 359 height 128
copy span "HIPAA’s Privacy and Security Rules are governed under each states jurisdiction.…"
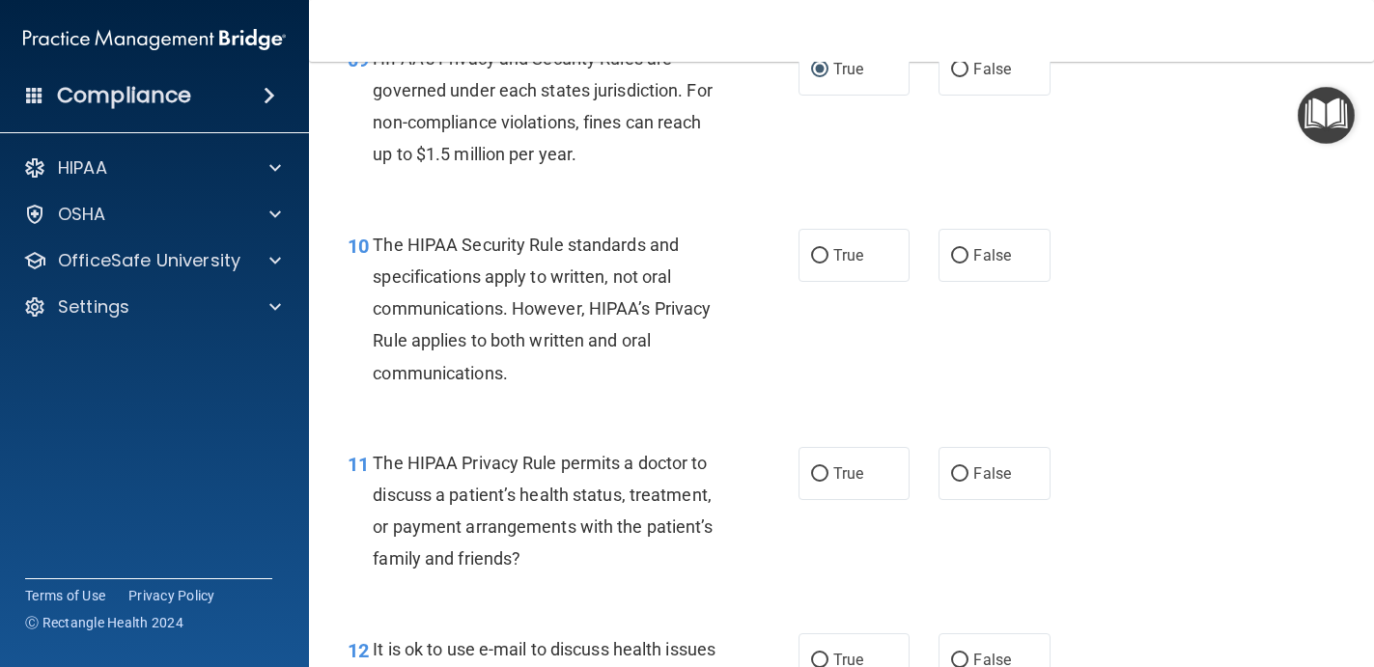
click at [663, 318] on span "The HIPAA Security Rule standards and specifications apply to written, not oral…" at bounding box center [542, 309] width 338 height 149
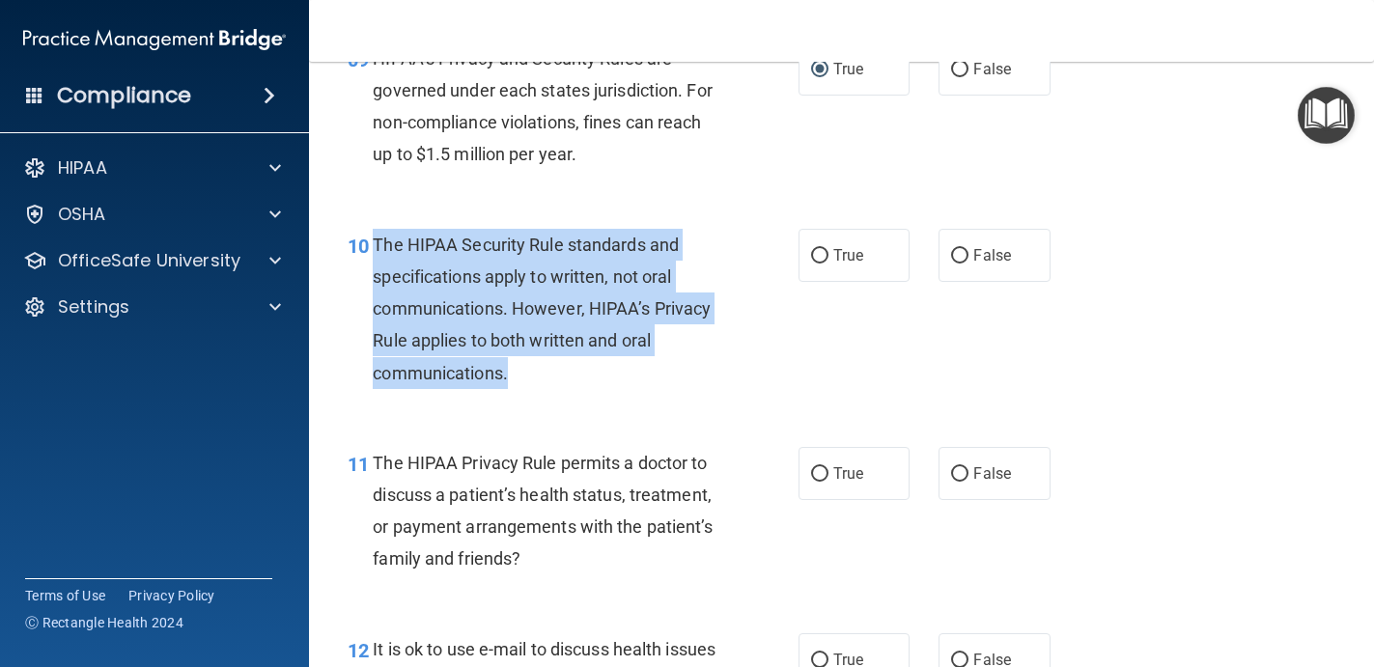
drag, startPoint x: 540, startPoint y: 376, endPoint x: 376, endPoint y: 246, distance: 209.6
click at [376, 246] on div "The HIPAA Security Rule standards and specifications apply to written, not oral…" at bounding box center [552, 309] width 359 height 160
copy span "The HIPAA Security Rule standards and specifications apply to written, not oral…"
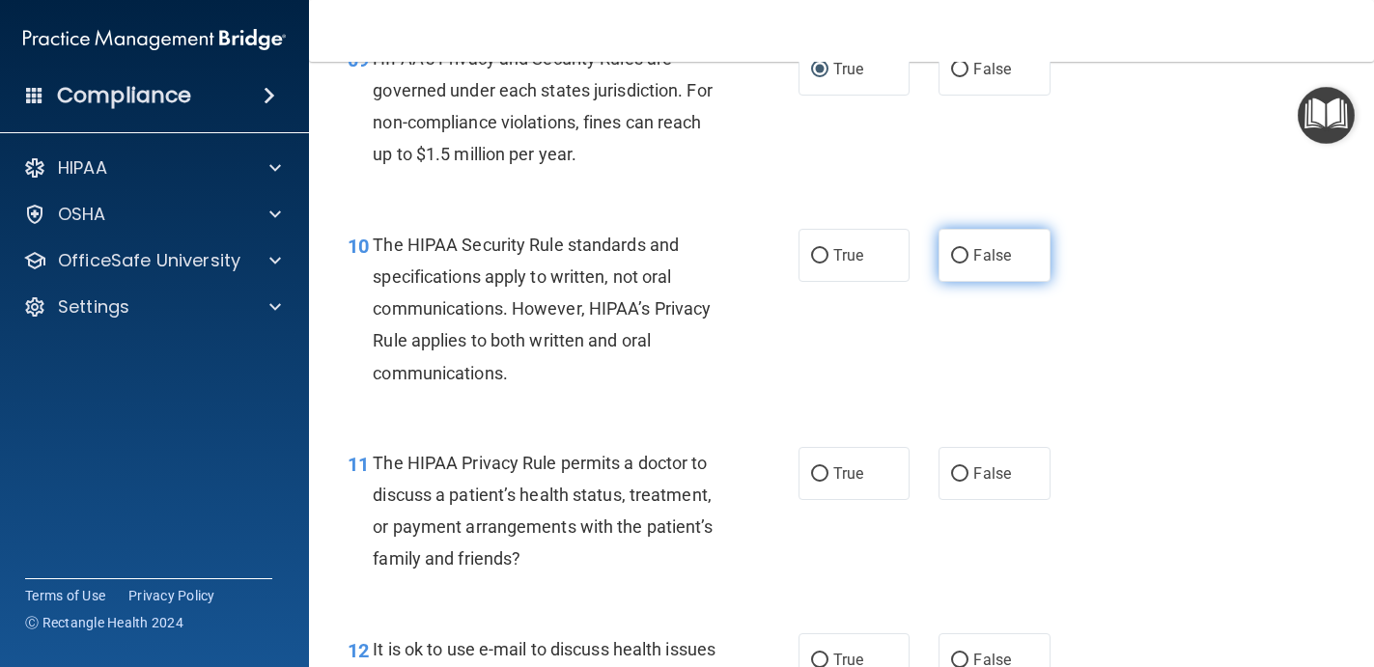
click at [993, 244] on label "False" at bounding box center [994, 255] width 112 height 53
click at [968, 249] on input "False" at bounding box center [959, 256] width 17 height 14
radio input "true"
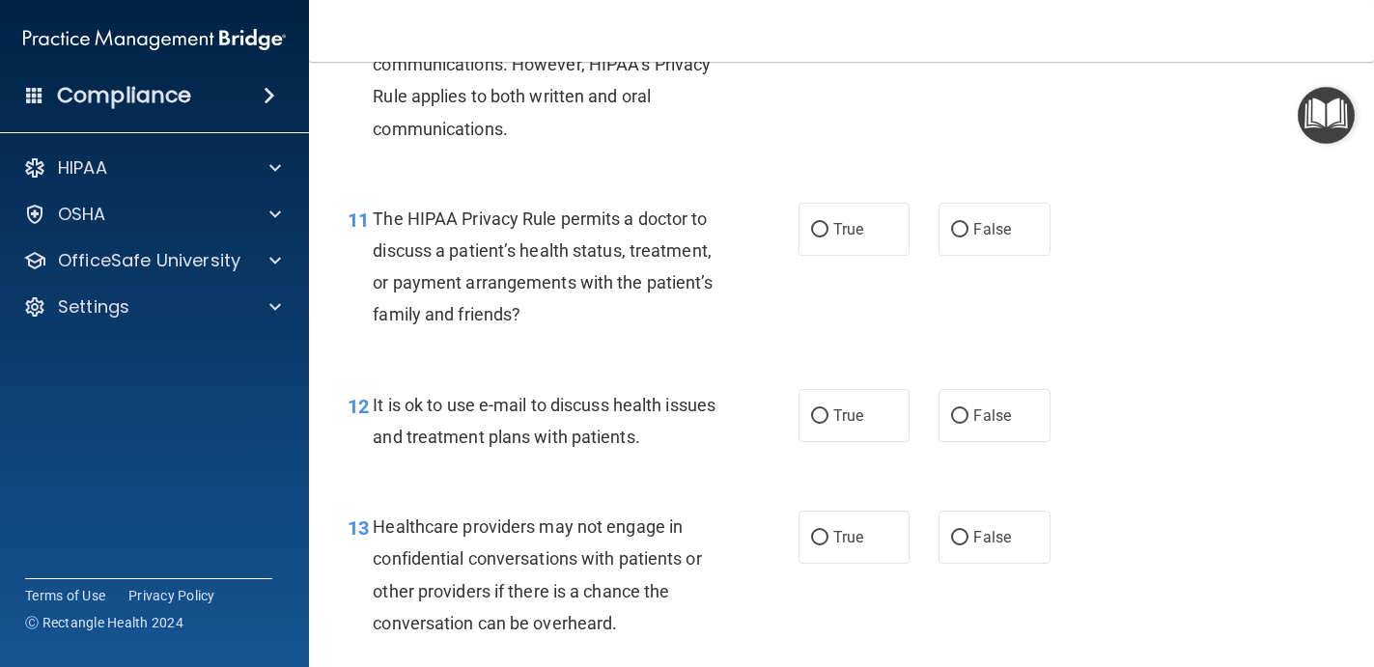
scroll to position [1911, 0]
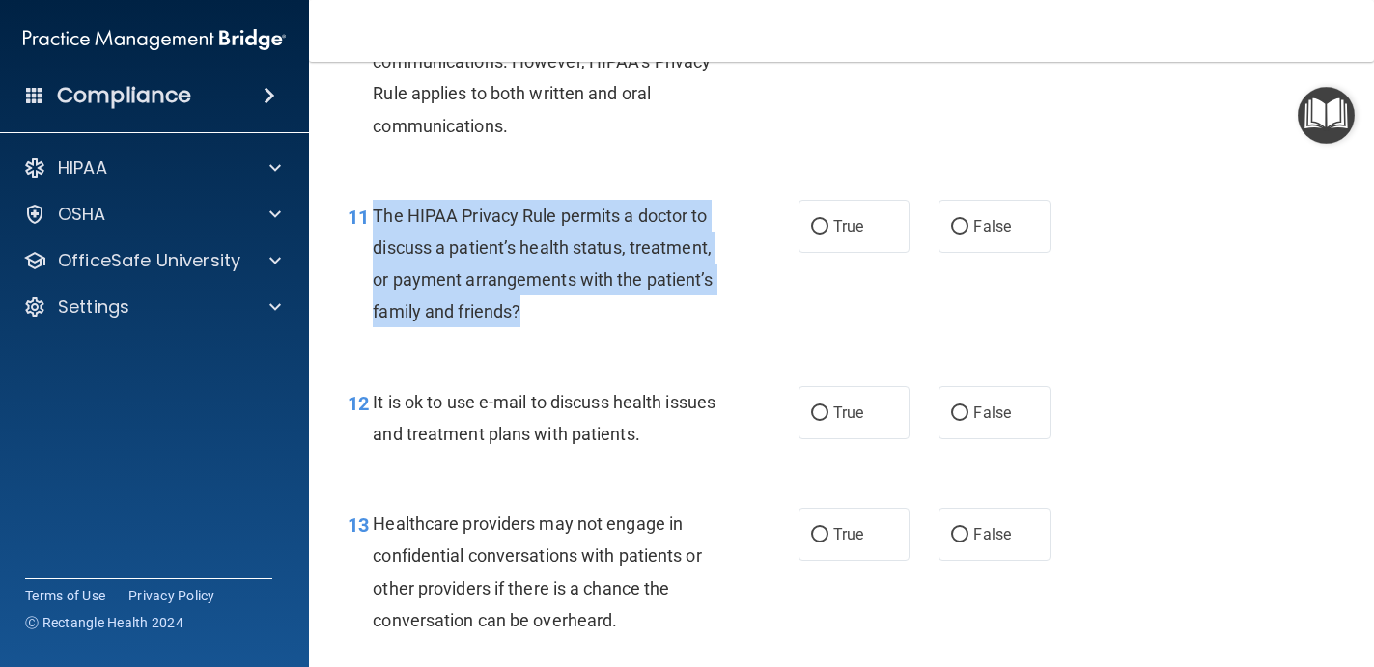
drag, startPoint x: 554, startPoint y: 312, endPoint x: 376, endPoint y: 208, distance: 206.8
click at [376, 208] on div "The HIPAA Privacy Rule permits a doctor to discuss a patient’s health status, t…" at bounding box center [552, 264] width 359 height 128
copy span "The HIPAA Privacy Rule permits a doctor to discuss a patient’s health status, t…"
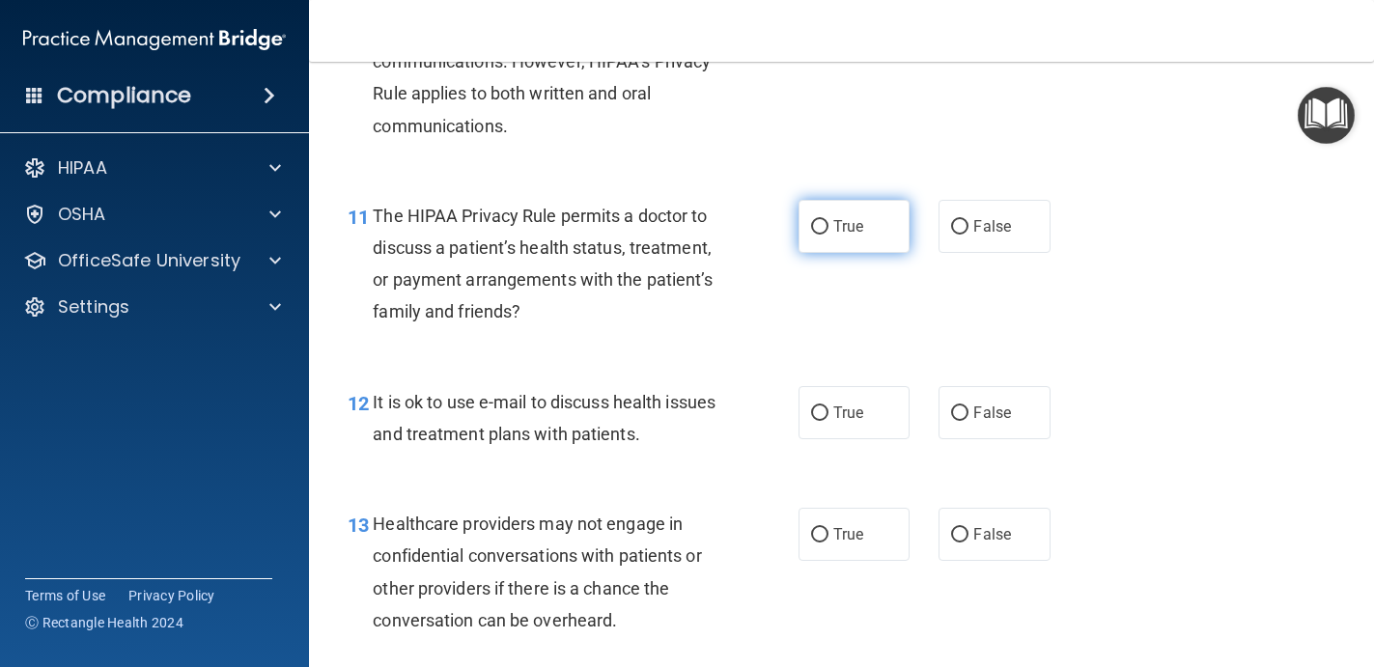
click at [857, 239] on label "True" at bounding box center [854, 226] width 112 height 53
click at [828, 235] on input "True" at bounding box center [819, 227] width 17 height 14
radio input "true"
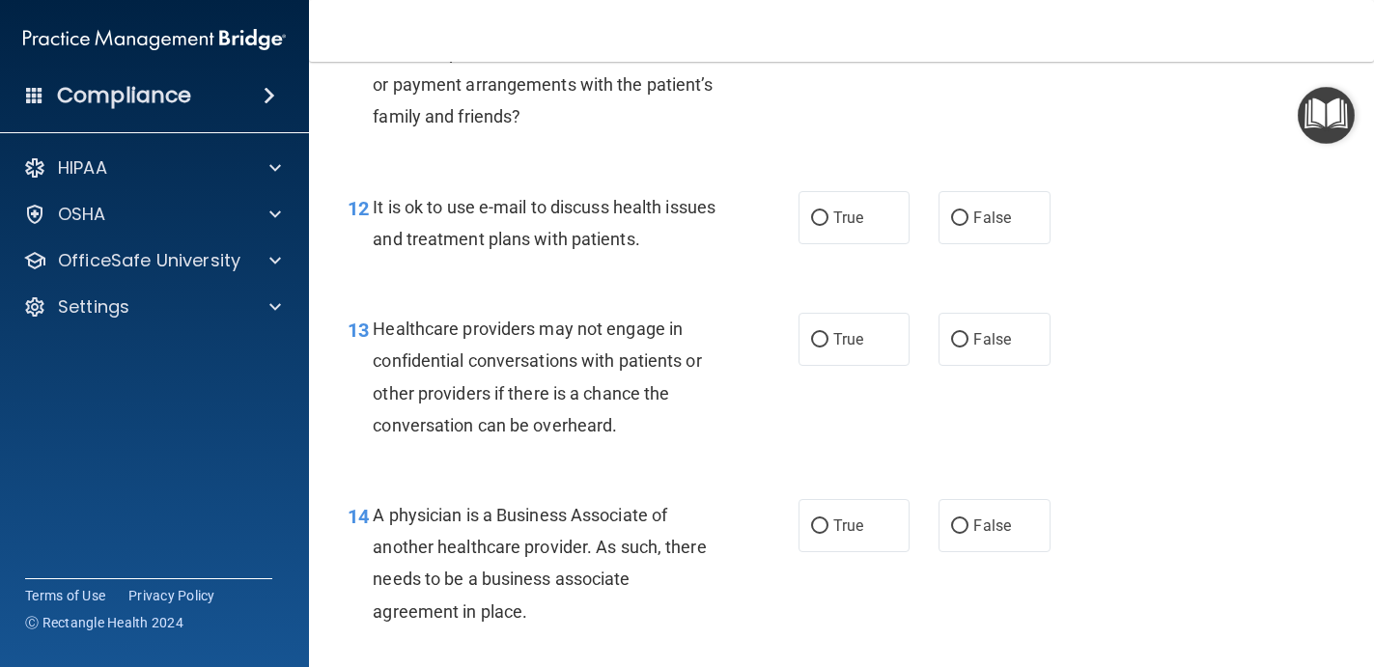
scroll to position [2107, 0]
click at [841, 218] on span "True" at bounding box center [848, 217] width 30 height 18
click at [828, 218] on input "True" at bounding box center [819, 217] width 17 height 14
radio input "true"
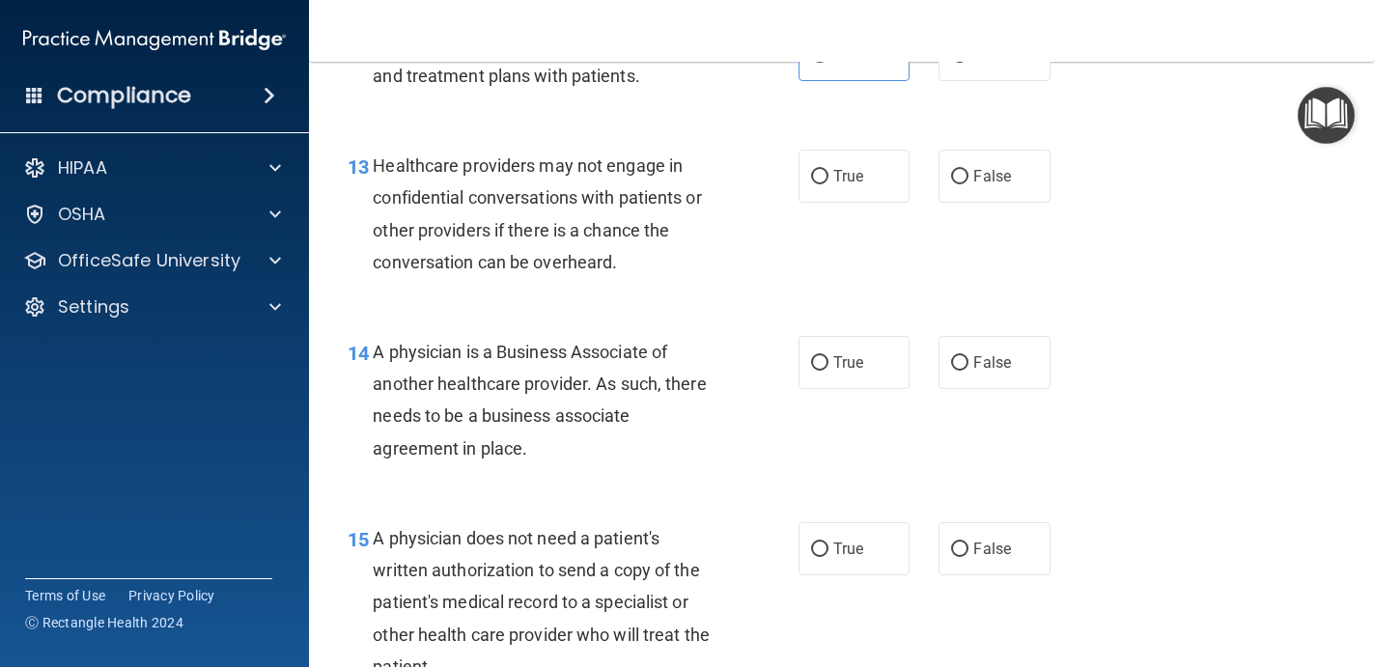
scroll to position [2305, 0]
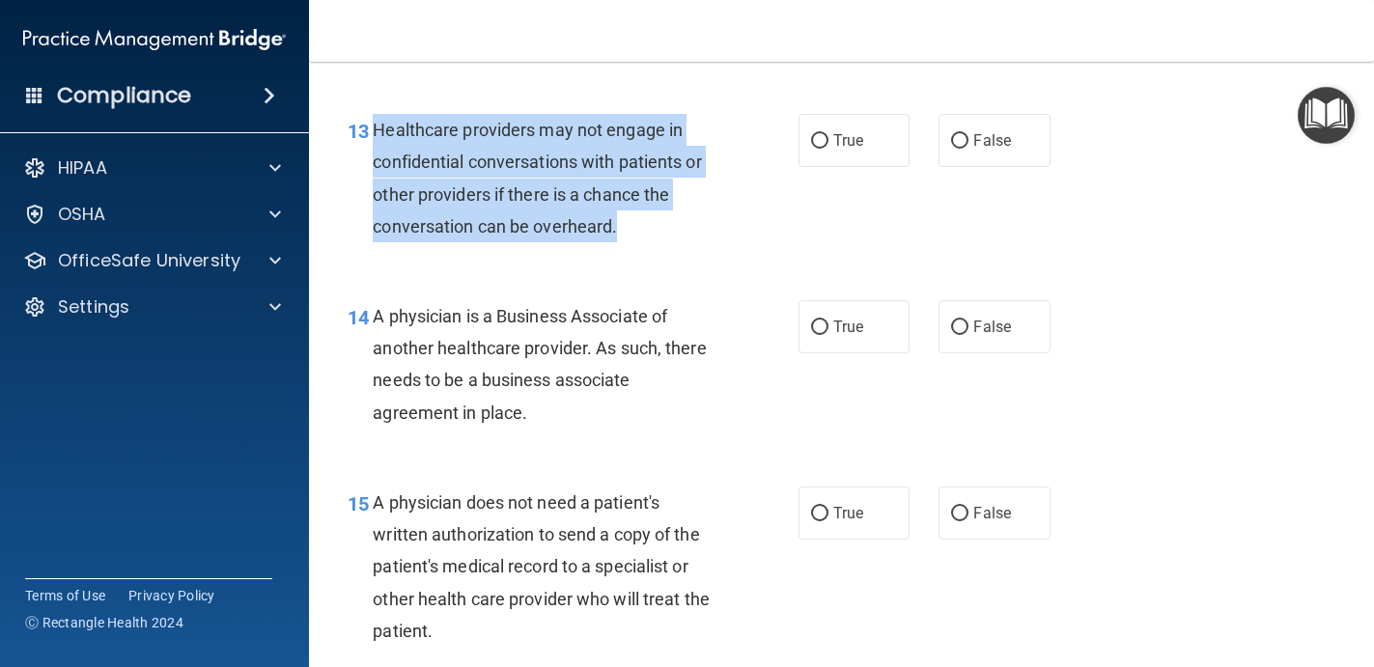
drag, startPoint x: 661, startPoint y: 235, endPoint x: 375, endPoint y: 141, distance: 301.6
click at [376, 141] on div "Healthcare providers may not engage in confidential conversations with patients…" at bounding box center [552, 178] width 359 height 128
copy span "Healthcare providers may not engage in confidential conversations with patients…"
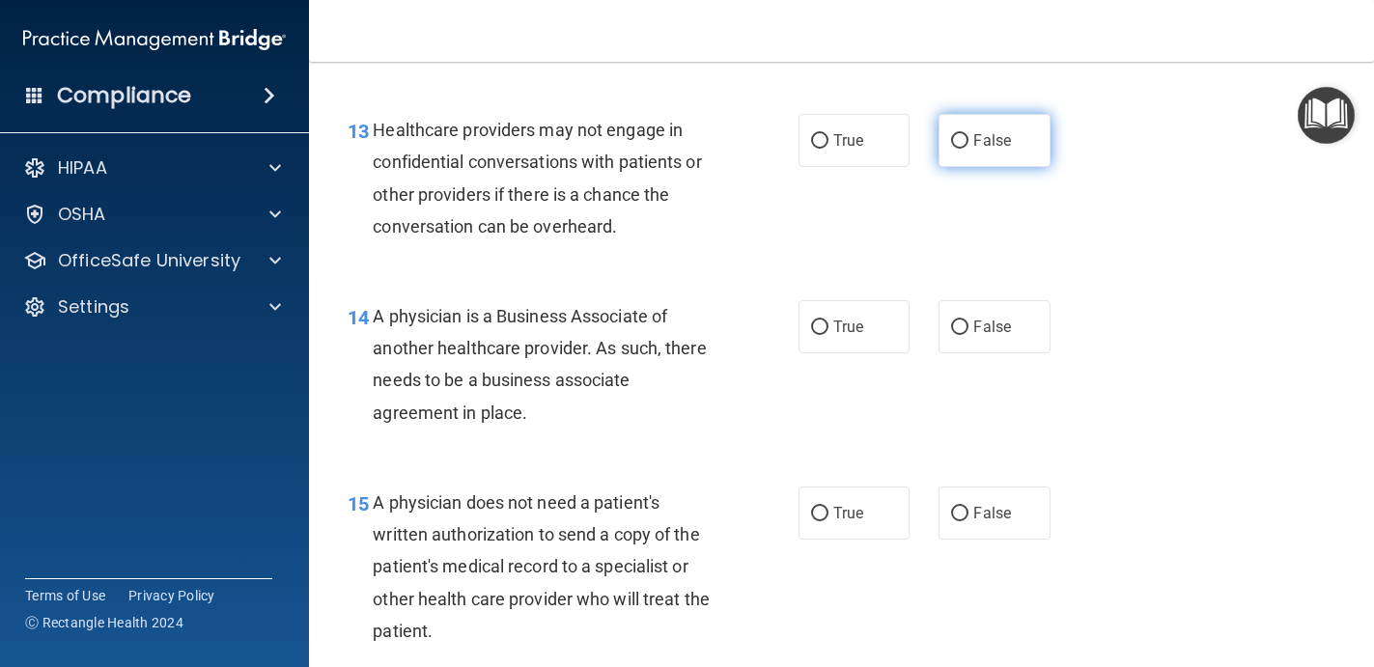
click at [1016, 136] on label "False" at bounding box center [994, 140] width 112 height 53
click at [968, 136] on input "False" at bounding box center [959, 141] width 17 height 14
radio input "true"
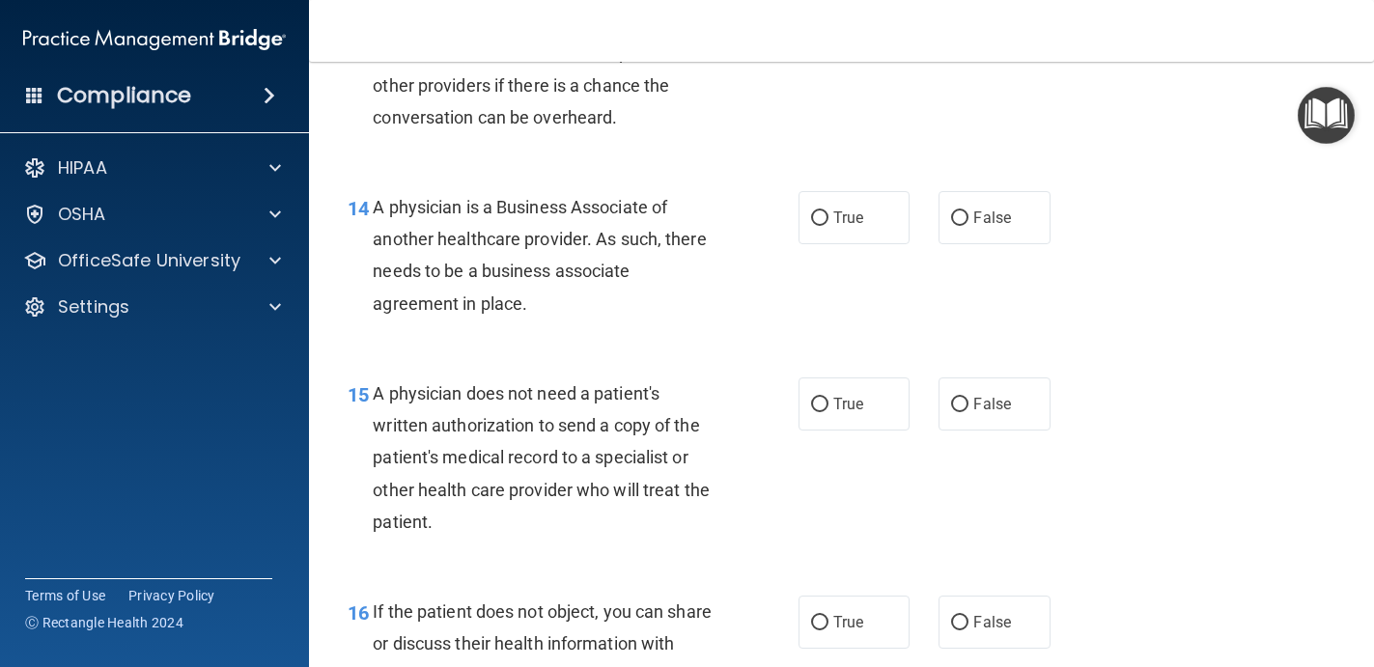
scroll to position [2454, 0]
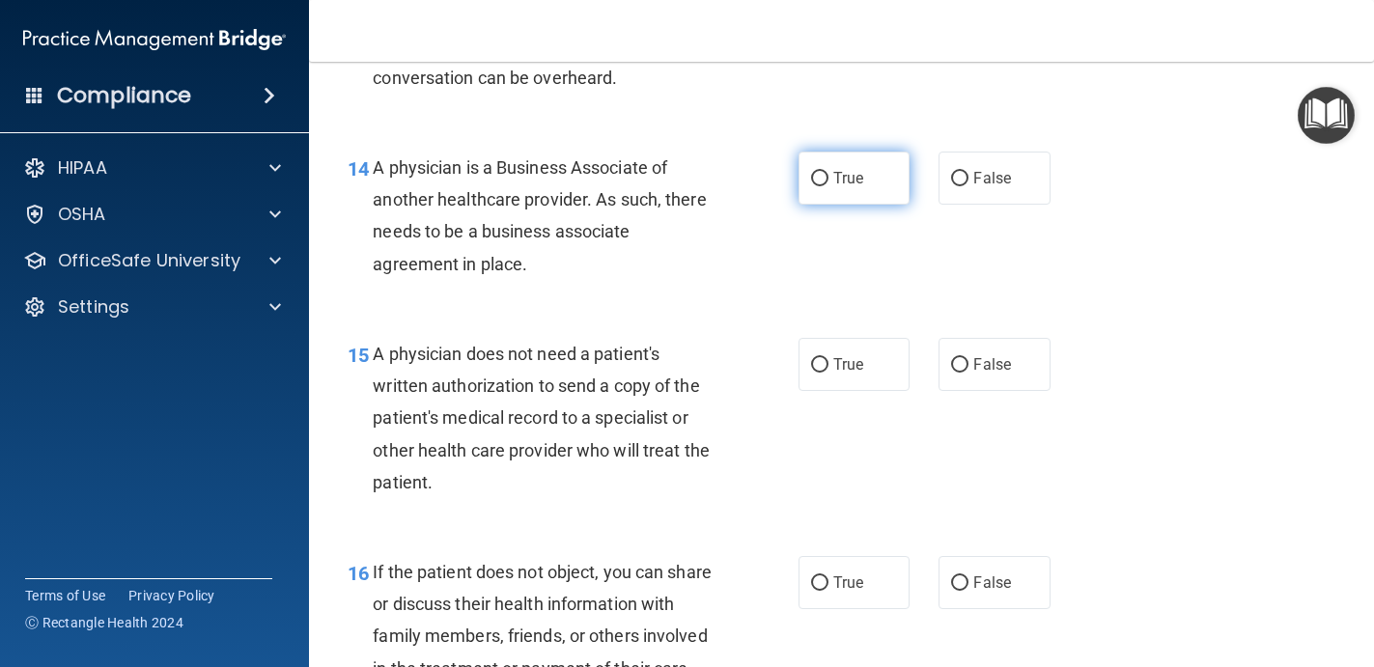
click at [830, 176] on label "True" at bounding box center [854, 178] width 112 height 53
click at [828, 176] on input "True" at bounding box center [819, 179] width 17 height 14
radio input "true"
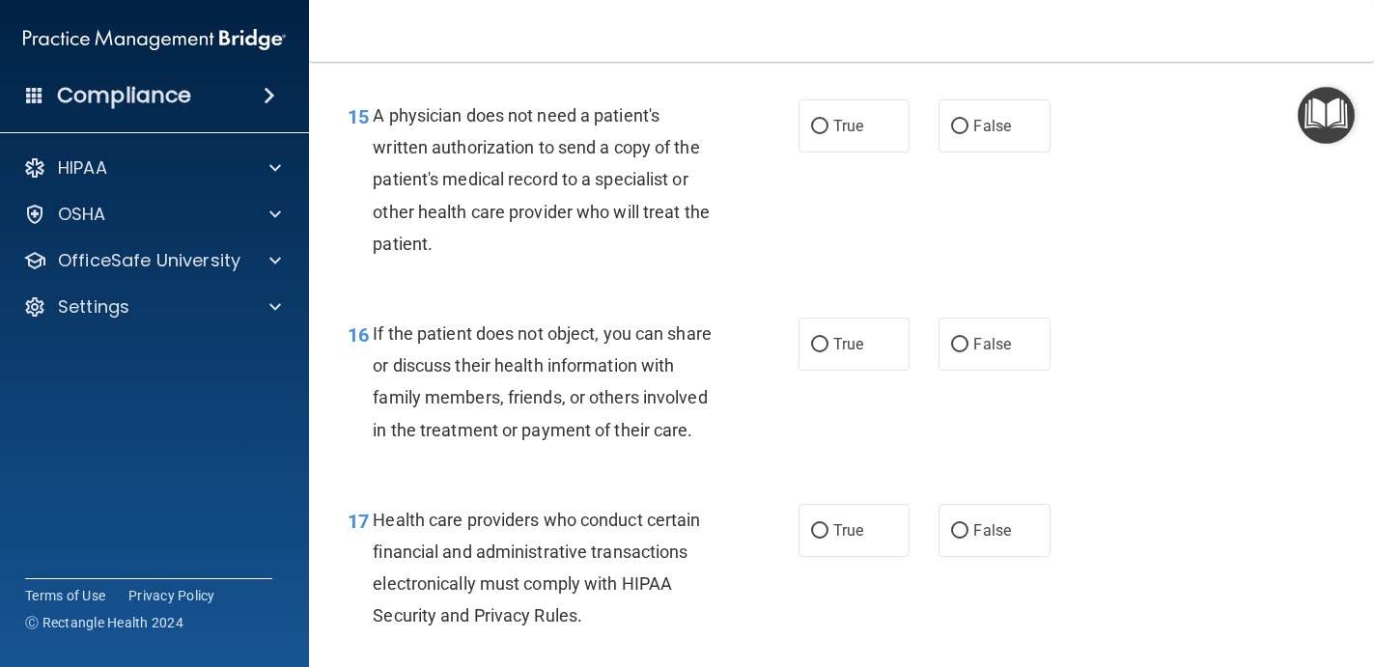
scroll to position [2715, 0]
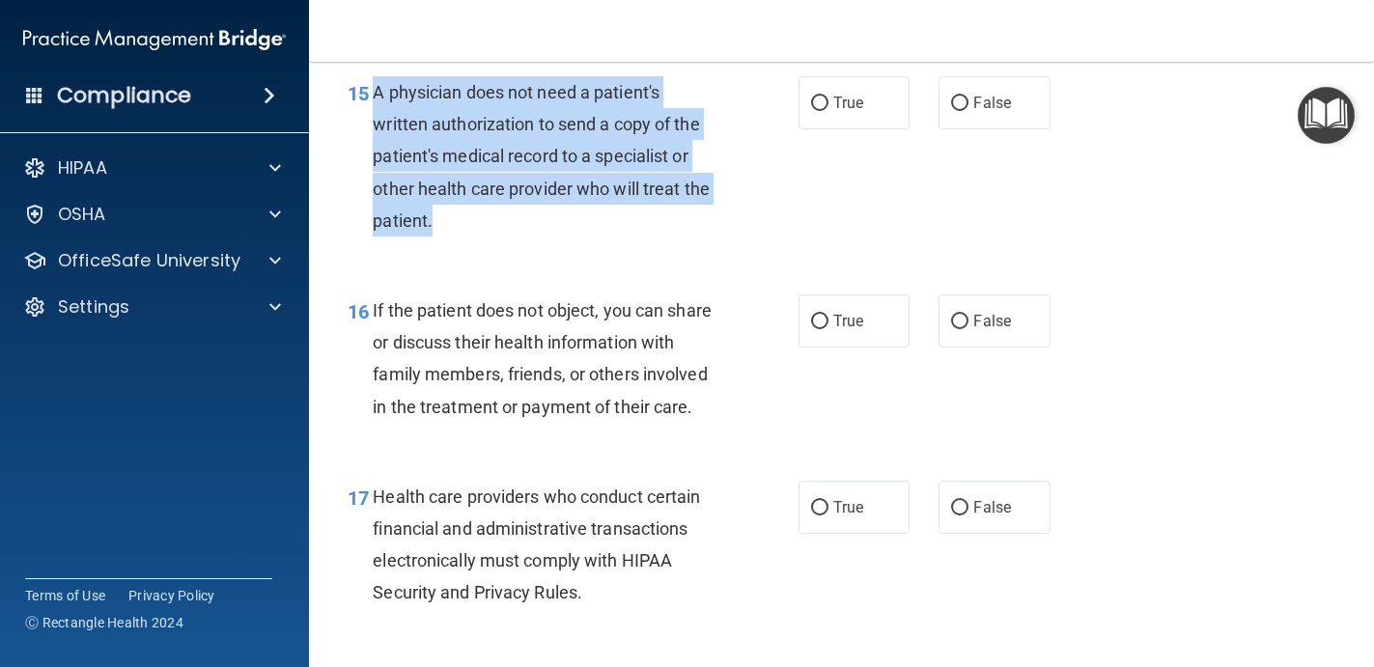
drag, startPoint x: 490, startPoint y: 221, endPoint x: 375, endPoint y: 87, distance: 177.3
click at [376, 87] on div "A physician does not need a patient's written authorization to send a copy of t…" at bounding box center [552, 156] width 359 height 160
copy span "A physician does not need a patient's written authorization to send a copy of t…"
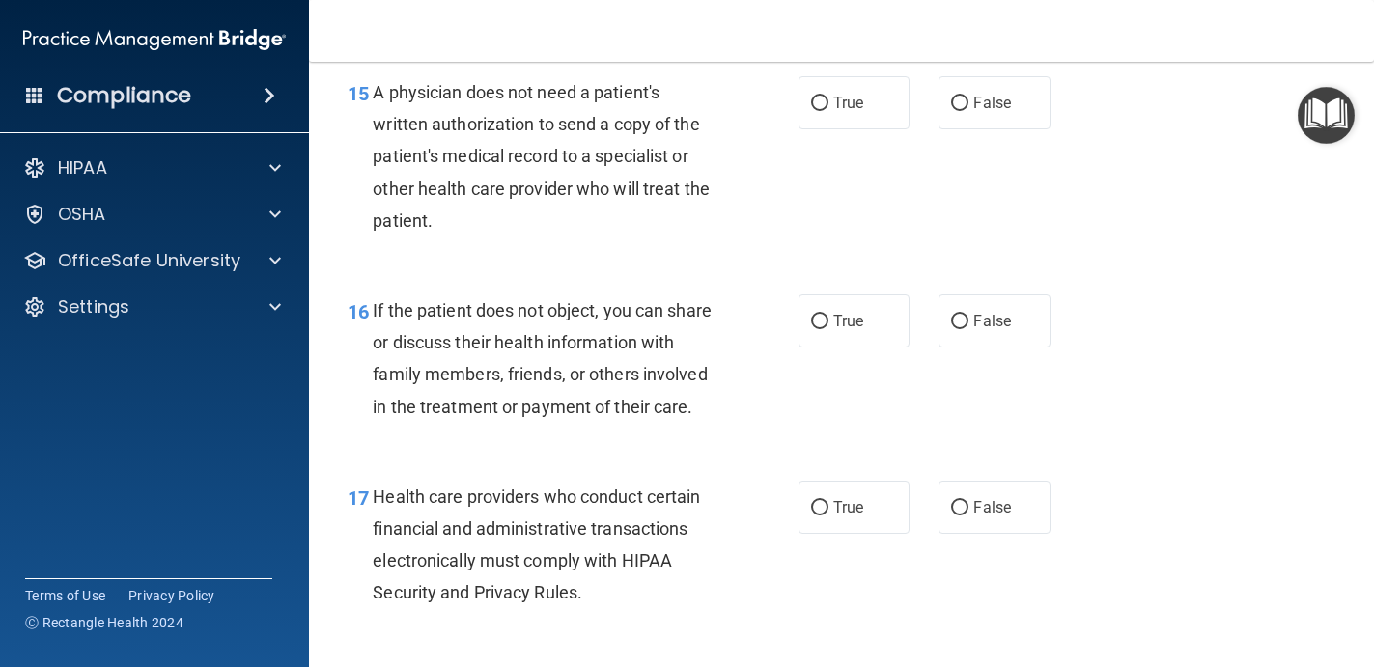
click at [854, 142] on div "15 A physician does not need a patient's written authorization to send a copy o…" at bounding box center [841, 161] width 1016 height 218
click at [855, 108] on span "True" at bounding box center [848, 103] width 30 height 18
click at [828, 108] on input "True" at bounding box center [819, 104] width 17 height 14
radio input "true"
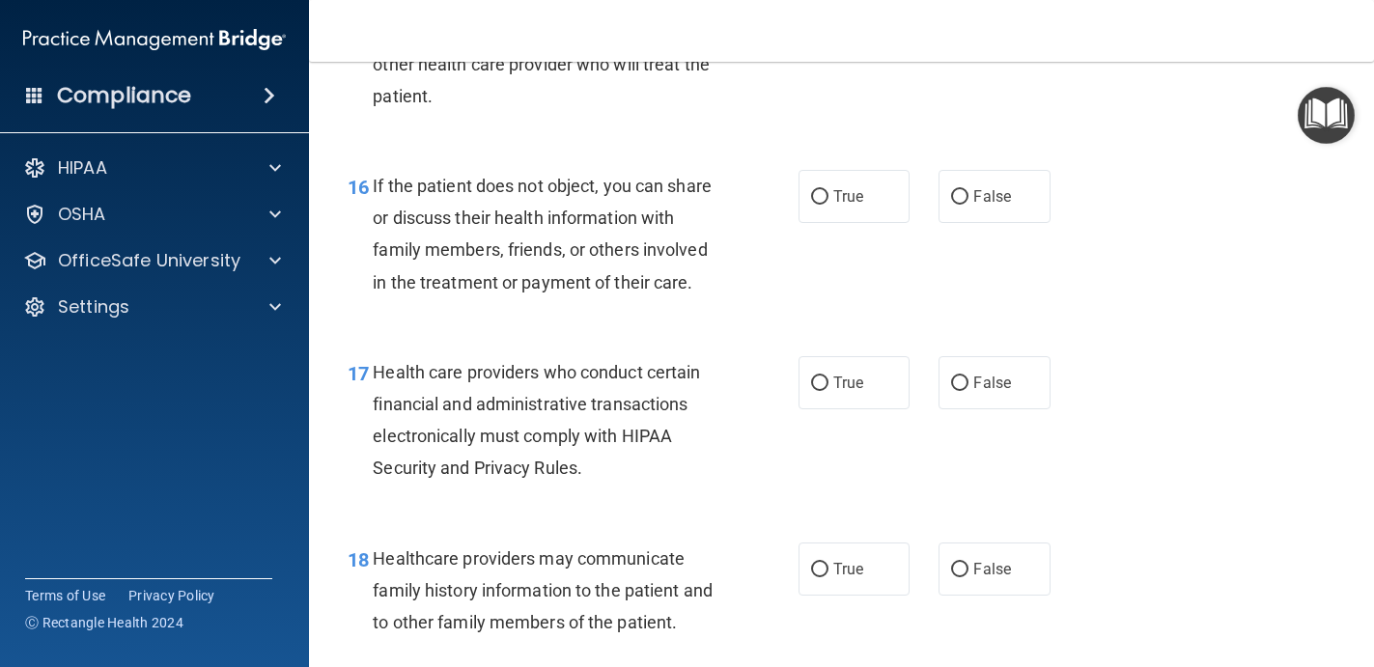
scroll to position [2865, 0]
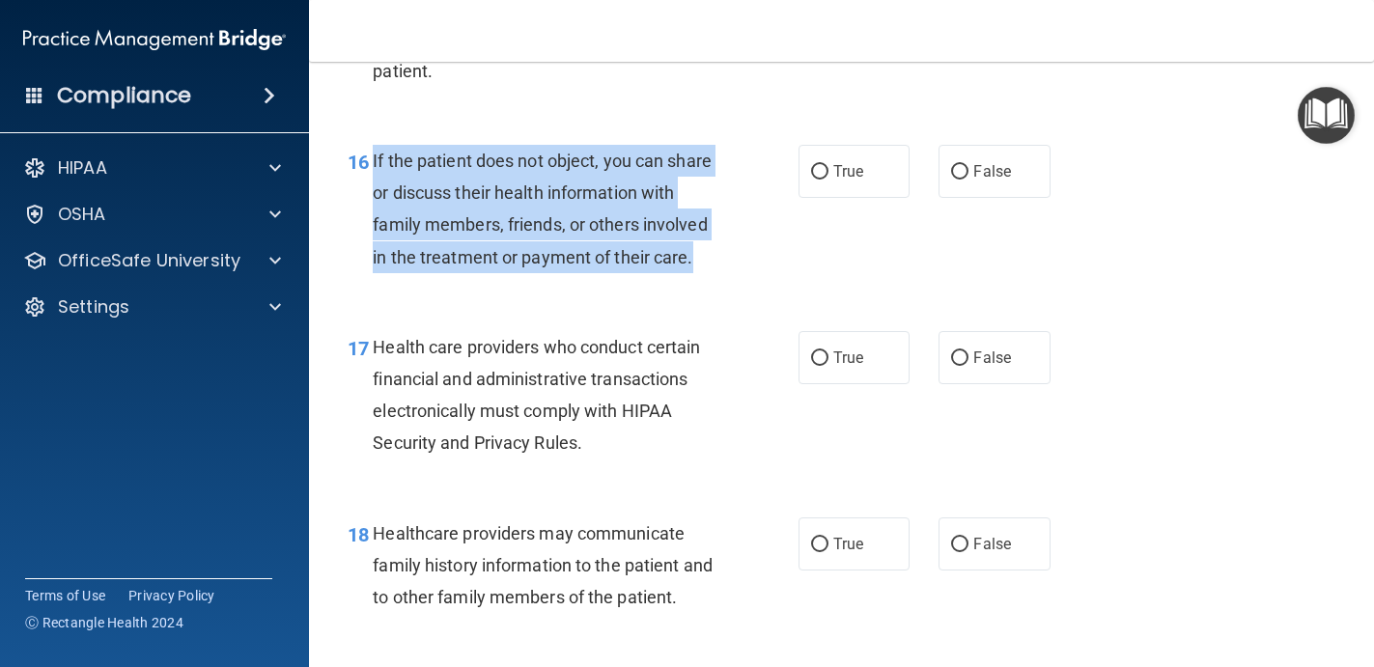
drag, startPoint x: 372, startPoint y: 158, endPoint x: 711, endPoint y: 264, distance: 356.0
click at [711, 264] on div "If the patient does not object, you can share or discuss their health informati…" at bounding box center [552, 209] width 359 height 128
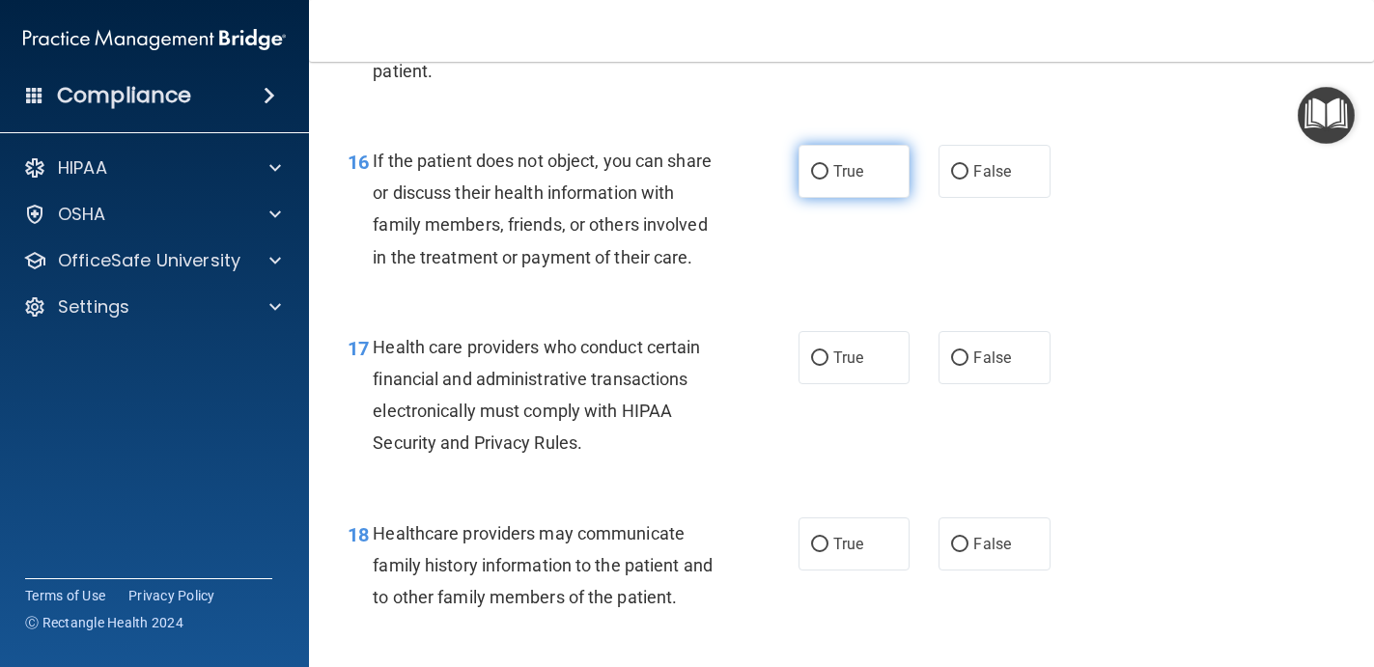
click at [824, 155] on label "True" at bounding box center [854, 171] width 112 height 53
click at [824, 165] on input "True" at bounding box center [819, 172] width 17 height 14
radio input "true"
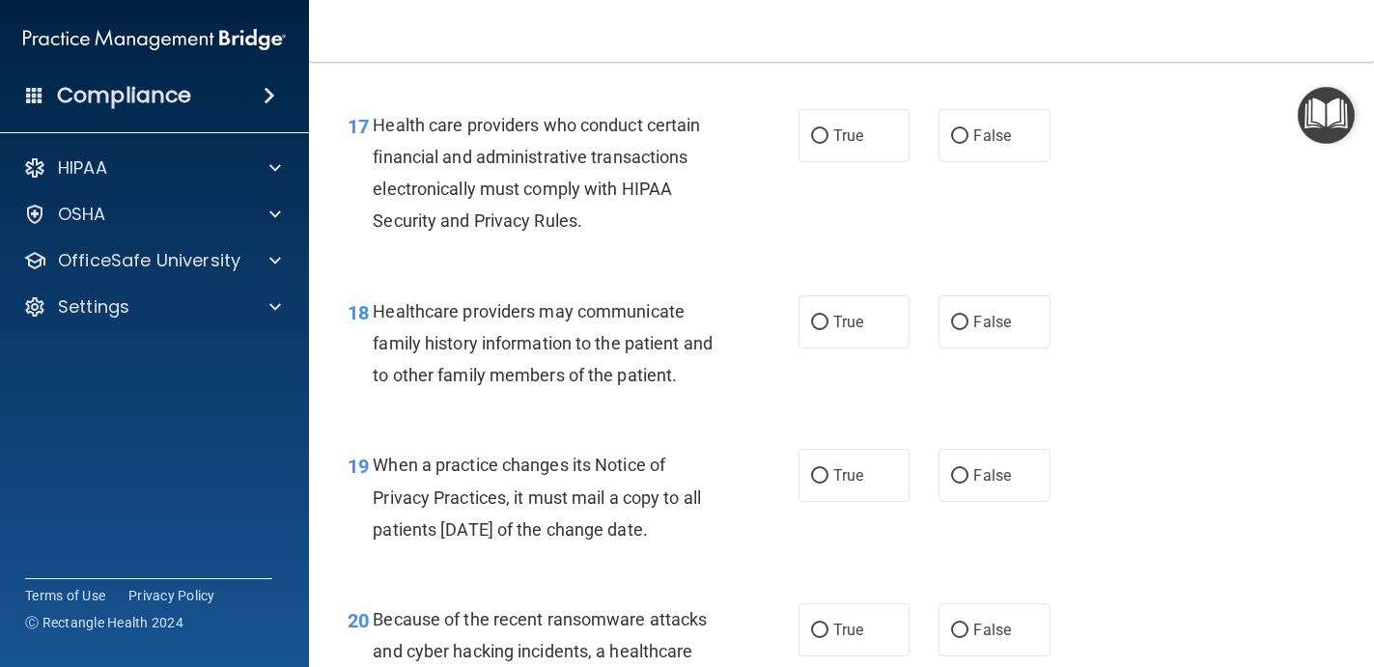
scroll to position [3088, 0]
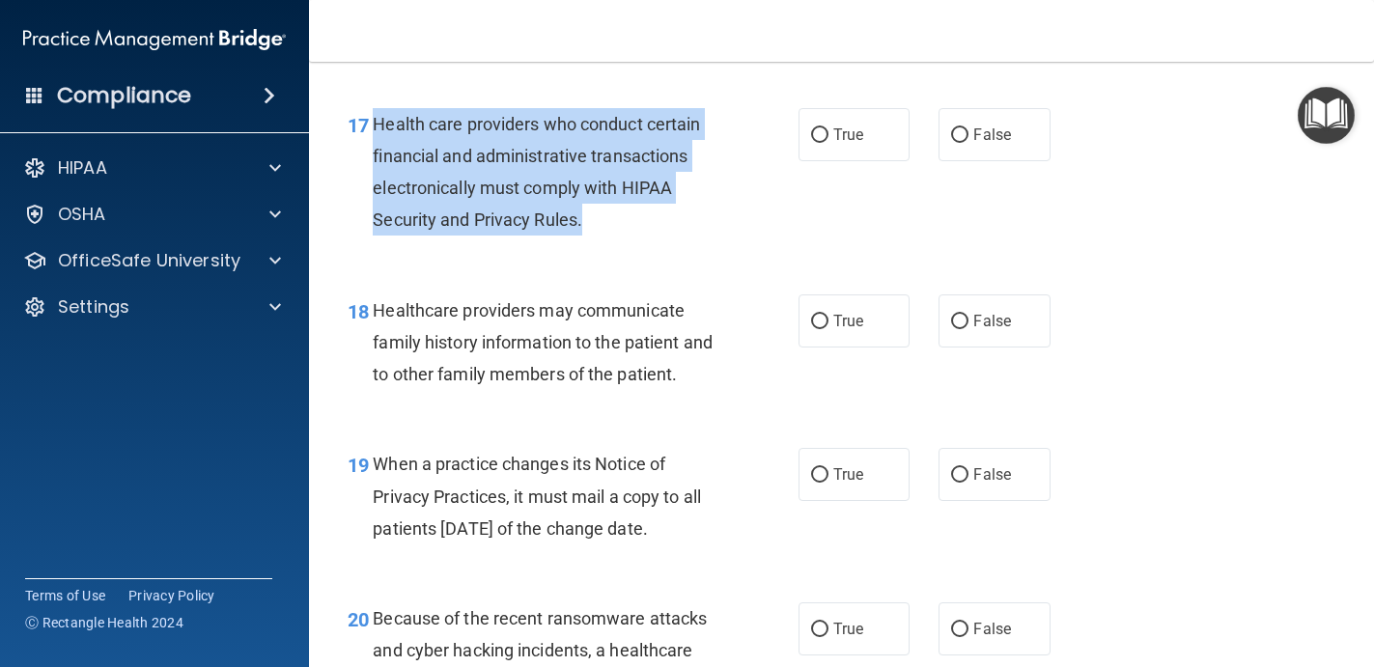
drag, startPoint x: 603, startPoint y: 222, endPoint x: 372, endPoint y: 129, distance: 249.5
click at [372, 129] on div "17 Health care providers who conduct certain financial and administrative trans…" at bounding box center [573, 177] width 509 height 138
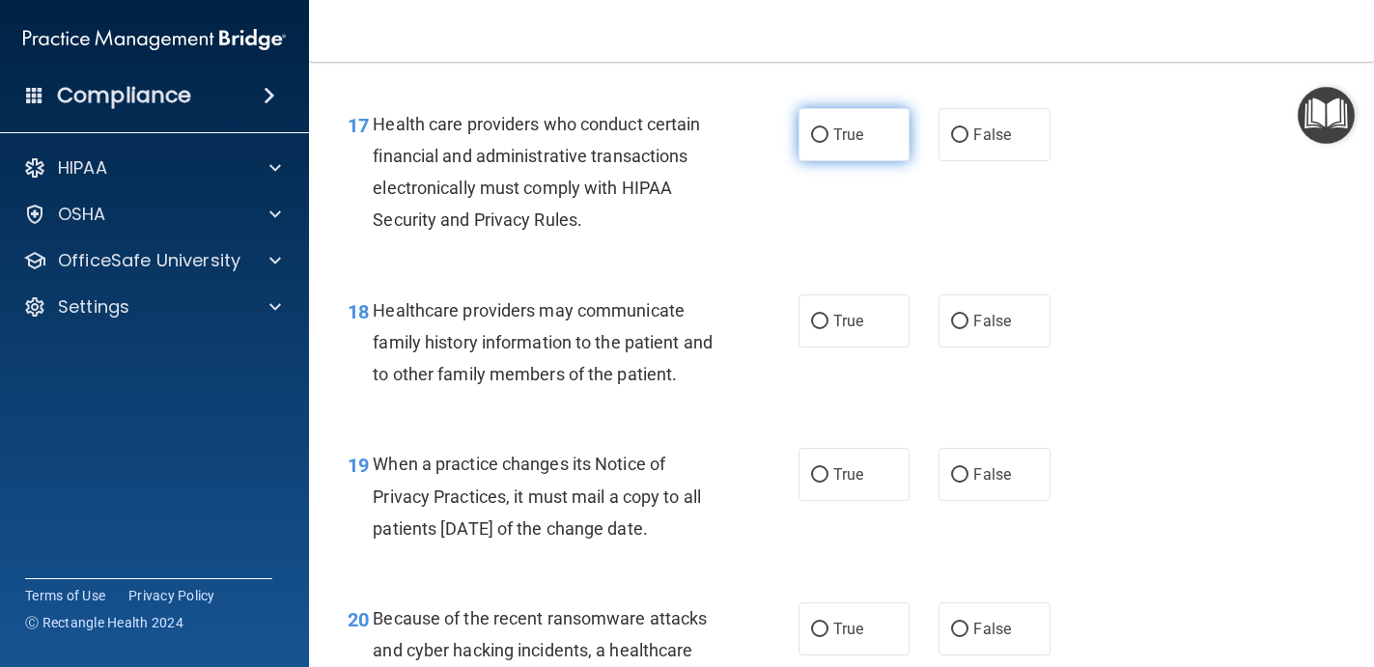
click at [870, 147] on label "True" at bounding box center [854, 134] width 112 height 53
click at [828, 143] on input "True" at bounding box center [819, 135] width 17 height 14
radio input "true"
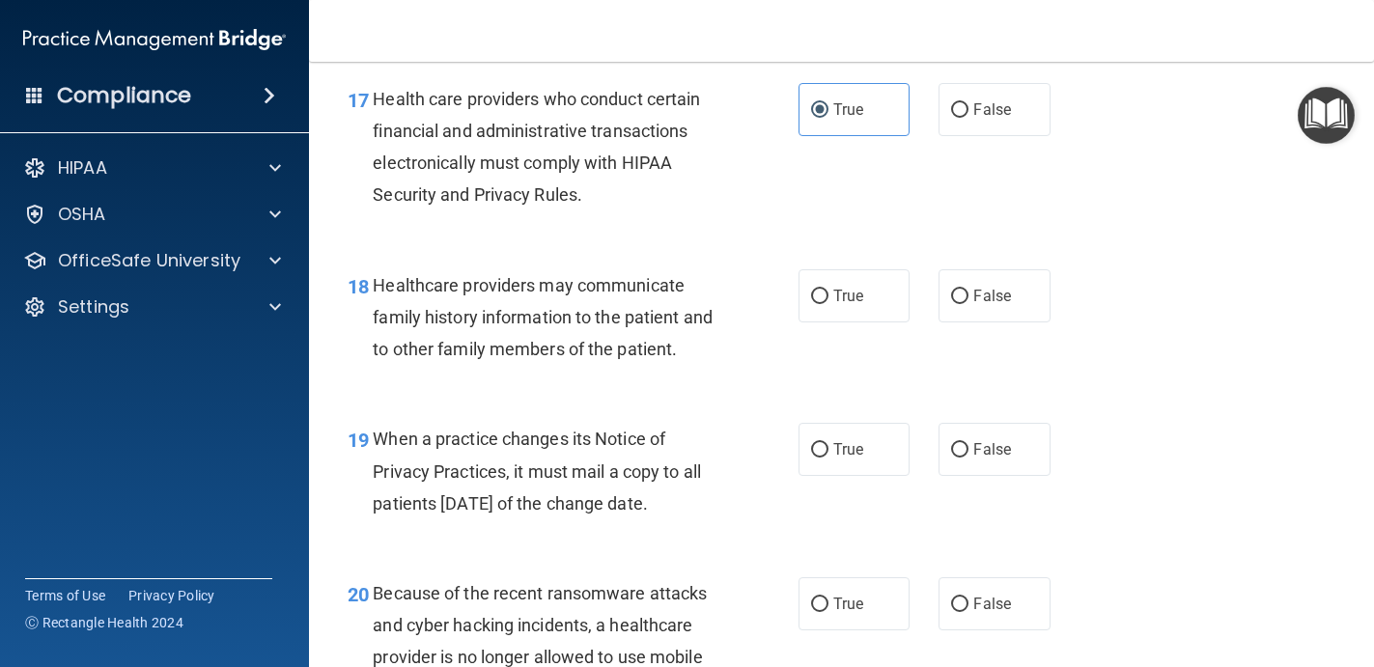
scroll to position [3118, 0]
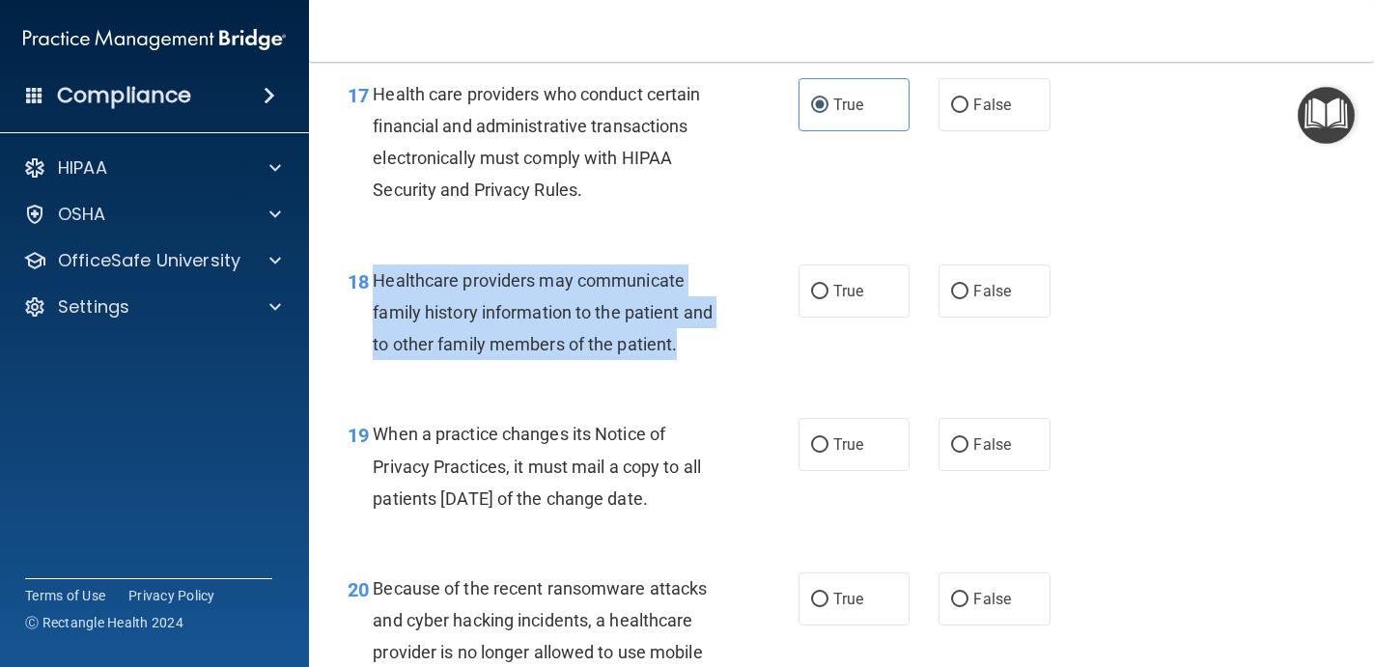
drag, startPoint x: 696, startPoint y: 344, endPoint x: 371, endPoint y: 269, distance: 333.7
click at [371, 270] on div "18 Healthcare providers may communicate family history information to the patie…" at bounding box center [573, 317] width 509 height 106
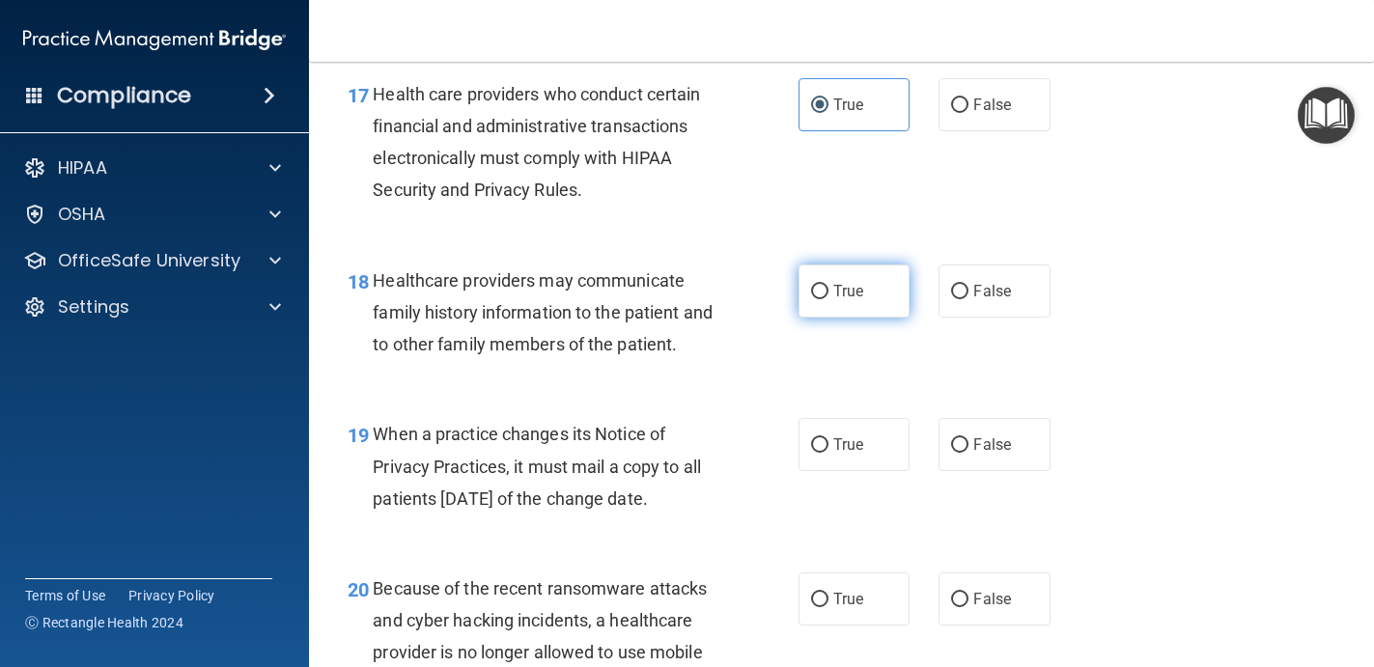
click at [829, 264] on label "True" at bounding box center [854, 290] width 112 height 53
click at [828, 285] on input "True" at bounding box center [819, 292] width 17 height 14
radio input "true"
click at [829, 280] on label "True" at bounding box center [854, 290] width 112 height 53
click at [828, 285] on input "True" at bounding box center [819, 292] width 17 height 14
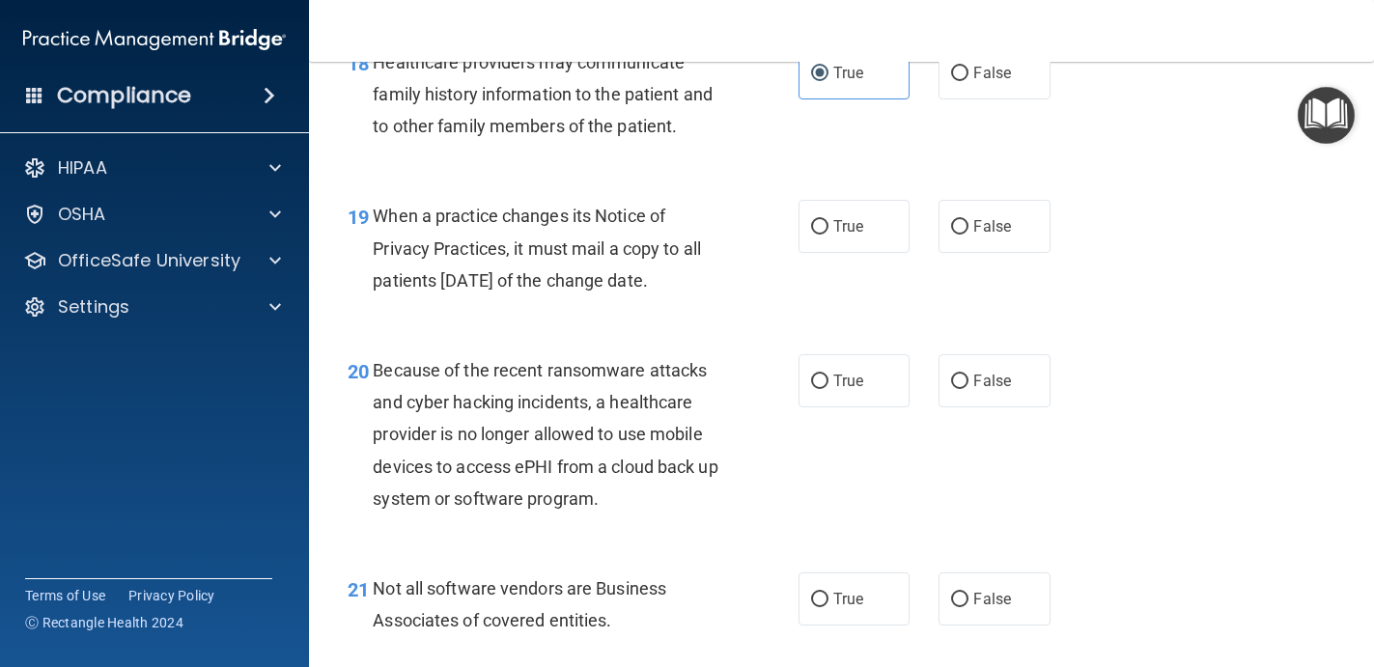
scroll to position [3392, 0]
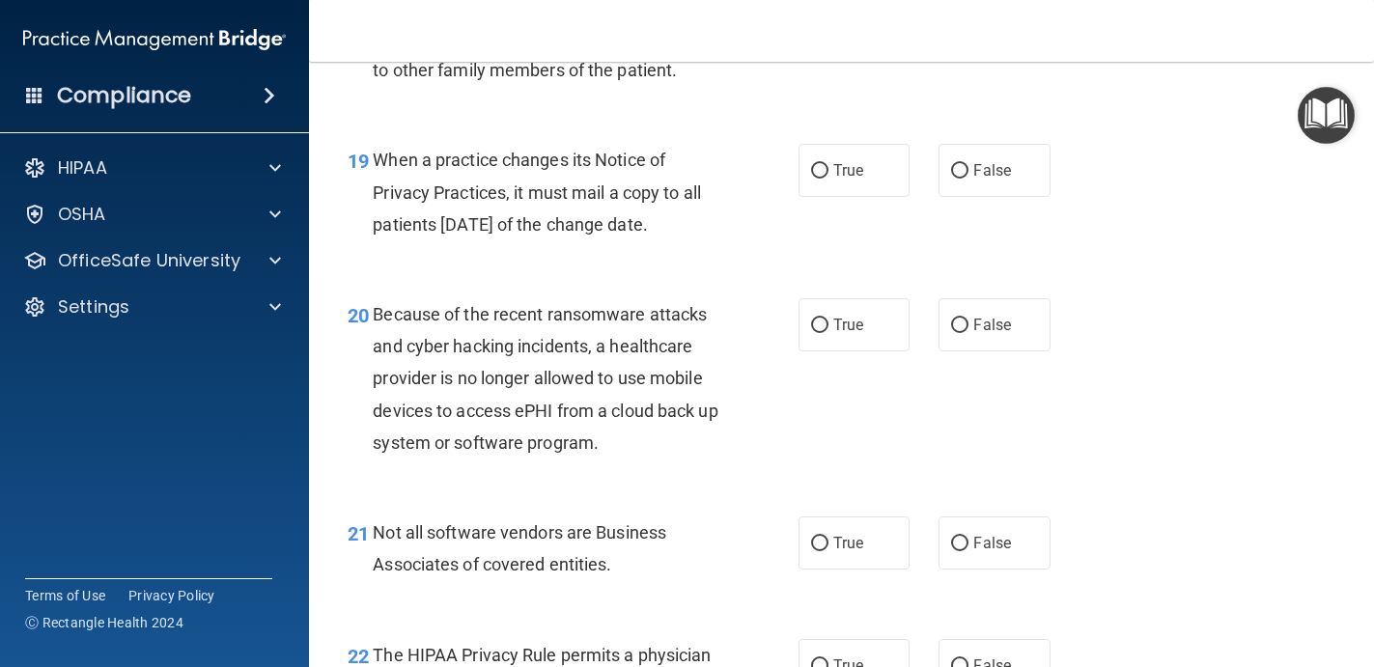
drag, startPoint x: 729, startPoint y: 215, endPoint x: 379, endPoint y: 152, distance: 355.2
click at [378, 152] on div "When a practice changes its Notice of Privacy Practices, it must mail a copy to…" at bounding box center [552, 192] width 359 height 97
click at [854, 215] on div "19 When a practice changes its Notice of Privacy Practices, it must mail a copy…" at bounding box center [841, 197] width 1016 height 154
click at [844, 165] on span "True" at bounding box center [848, 170] width 30 height 18
click at [828, 165] on input "True" at bounding box center [819, 171] width 17 height 14
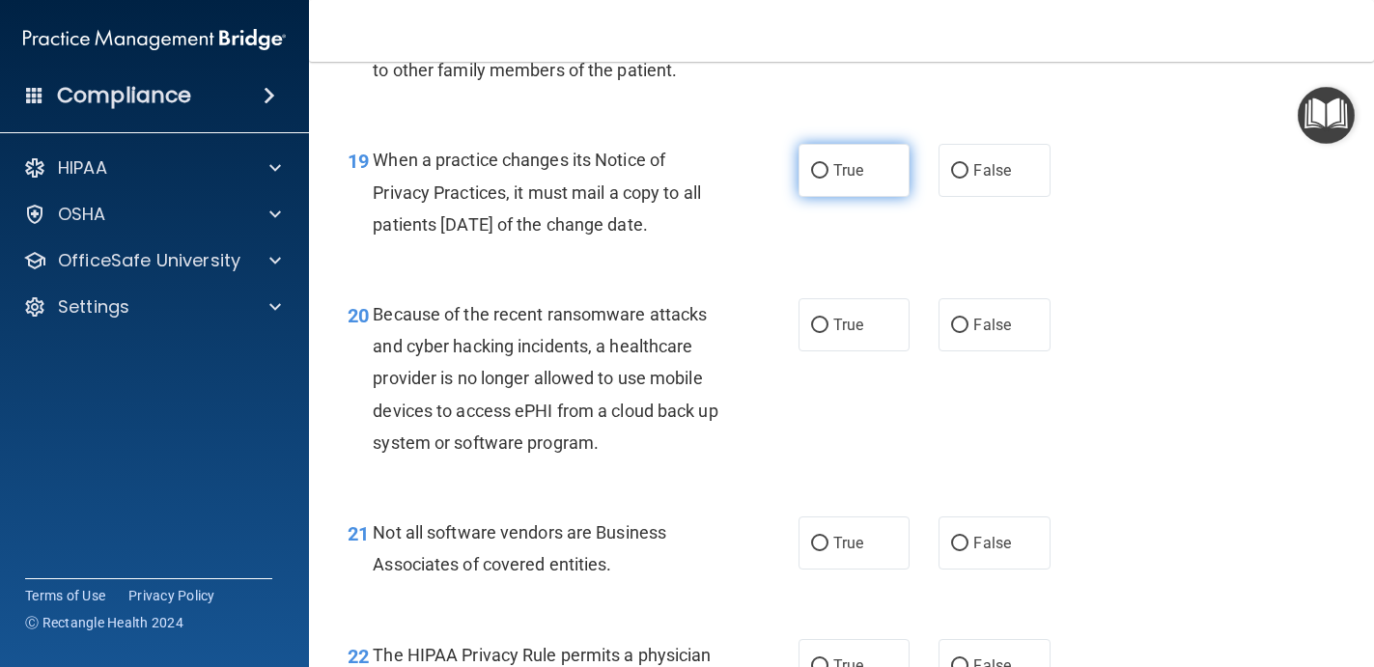
radio input "true"
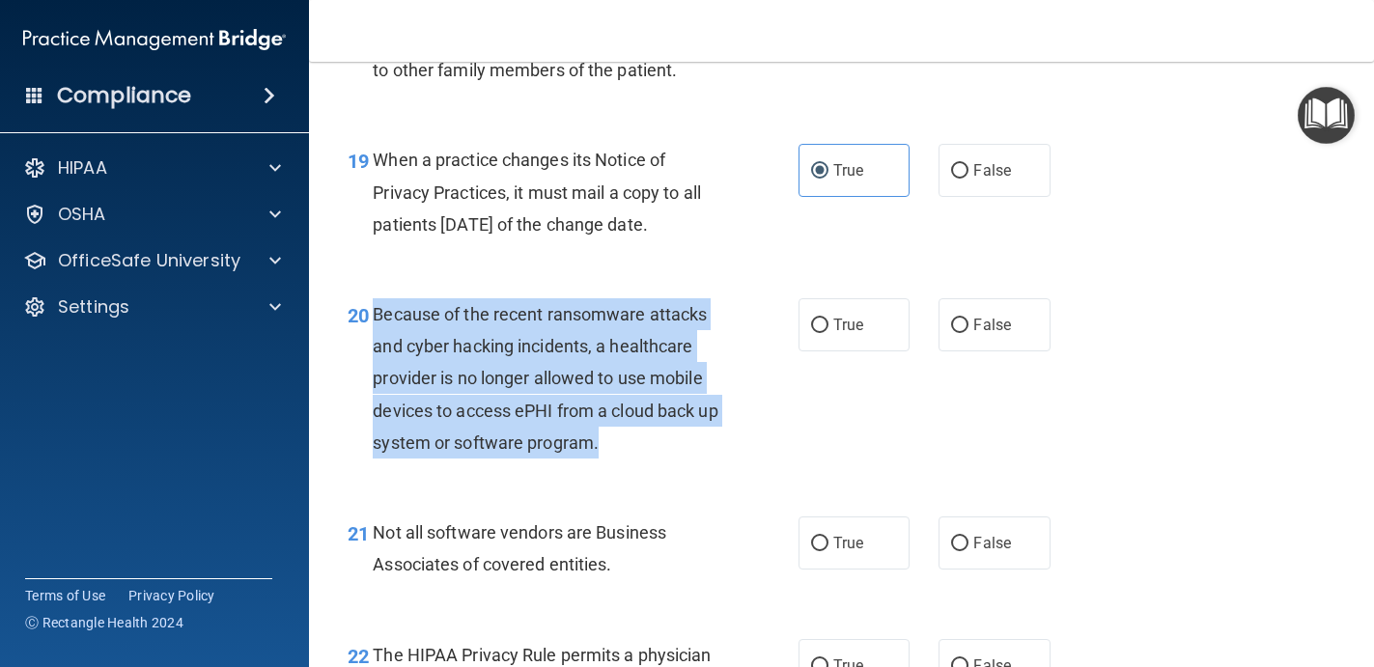
drag, startPoint x: 368, startPoint y: 314, endPoint x: 640, endPoint y: 439, distance: 299.8
click at [640, 440] on div "20 Because of the recent ransomware attacks and cyber hacking incidents, a heal…" at bounding box center [573, 383] width 509 height 170
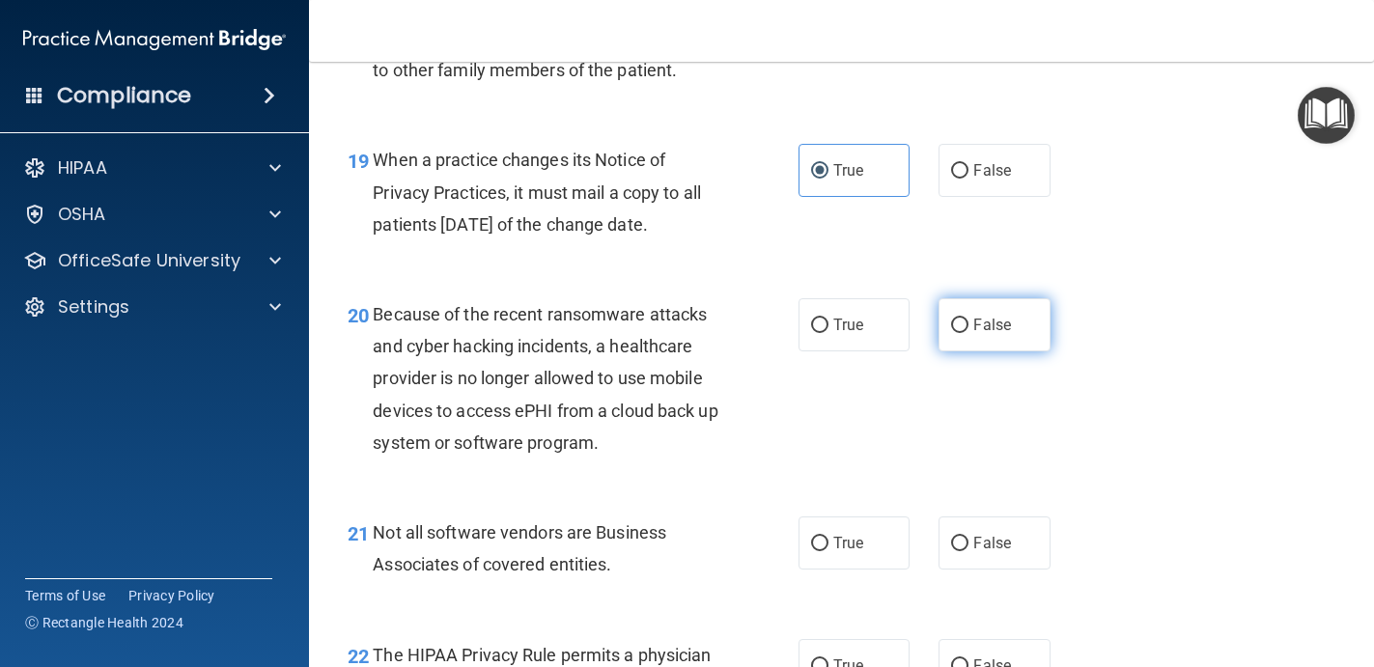
click at [991, 319] on span "False" at bounding box center [992, 325] width 38 height 18
click at [968, 319] on input "False" at bounding box center [959, 326] width 17 height 14
radio input "true"
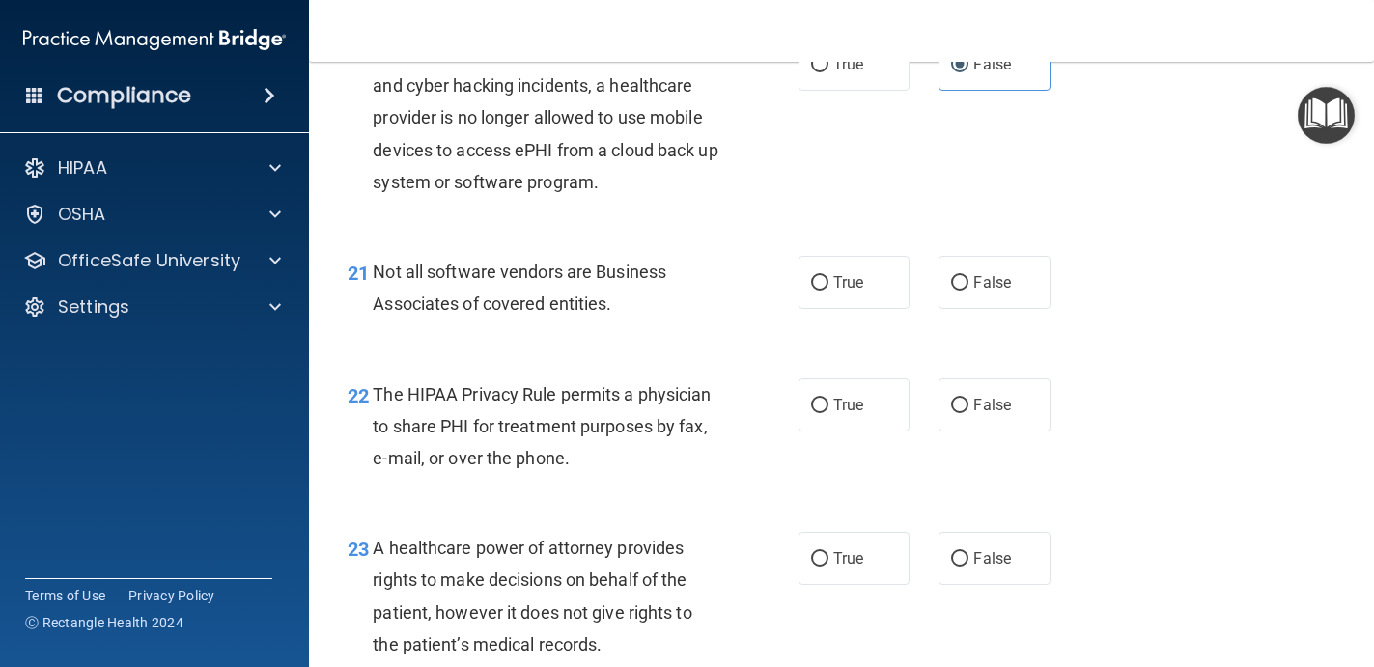
scroll to position [3657, 0]
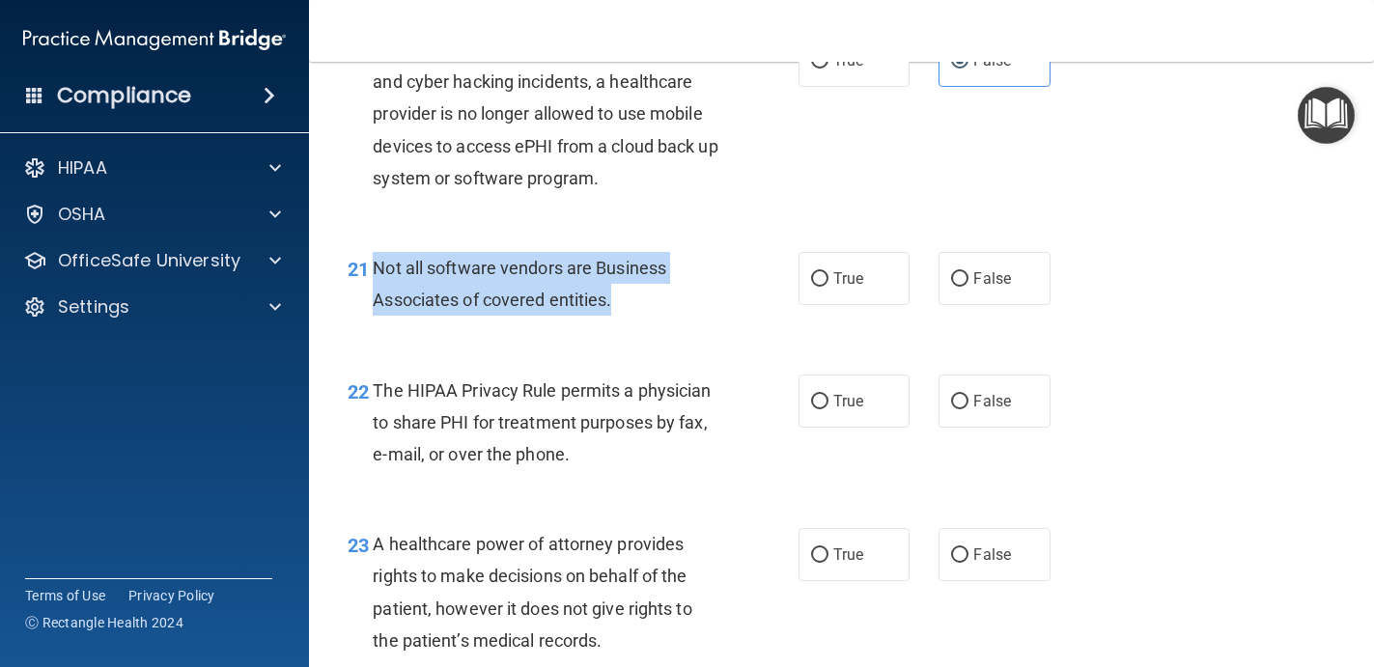
drag, startPoint x: 372, startPoint y: 275, endPoint x: 661, endPoint y: 296, distance: 290.4
click at [662, 297] on div "21 Not all software vendors are Business Associates of covered entities." at bounding box center [573, 288] width 509 height 73
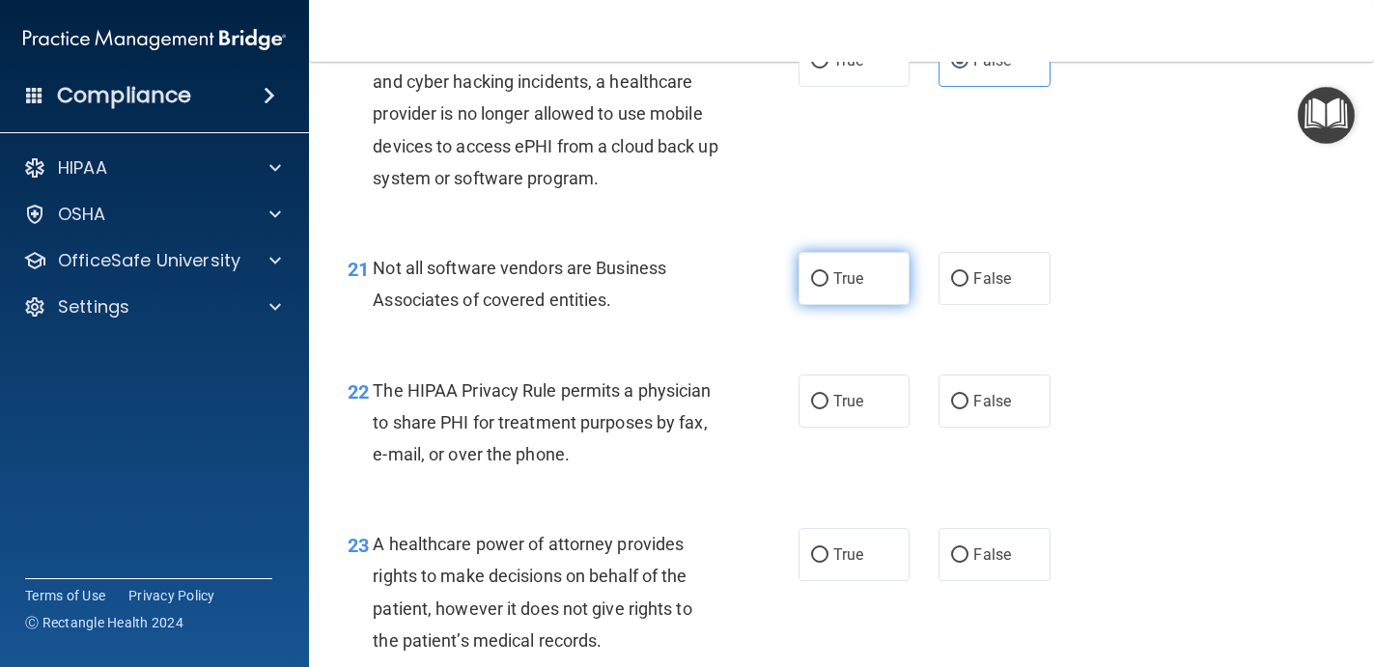
click at [862, 267] on label "True" at bounding box center [854, 278] width 112 height 53
click at [828, 272] on input "True" at bounding box center [819, 279] width 17 height 14
radio input "true"
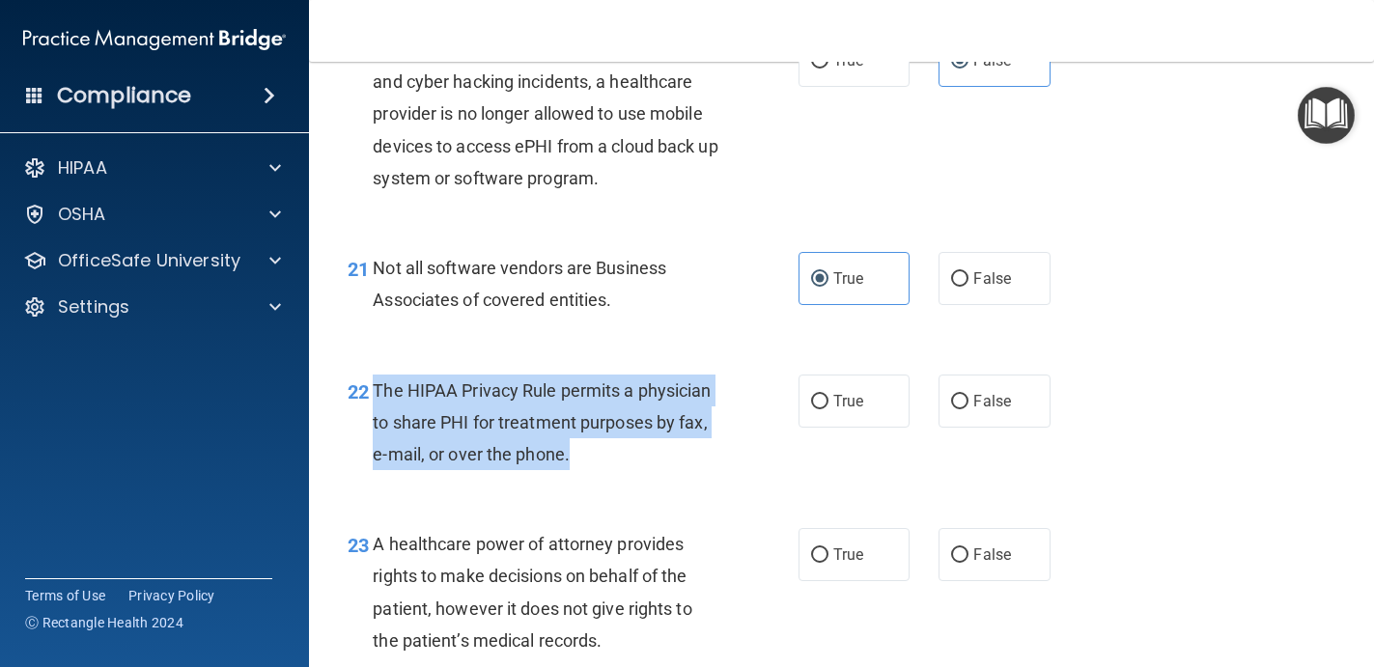
drag, startPoint x: 600, startPoint y: 455, endPoint x: 367, endPoint y: 390, distance: 242.4
click at [368, 390] on div "22 The HIPAA Privacy Rule permits a physician to share PHI for treatment purpos…" at bounding box center [573, 428] width 509 height 106
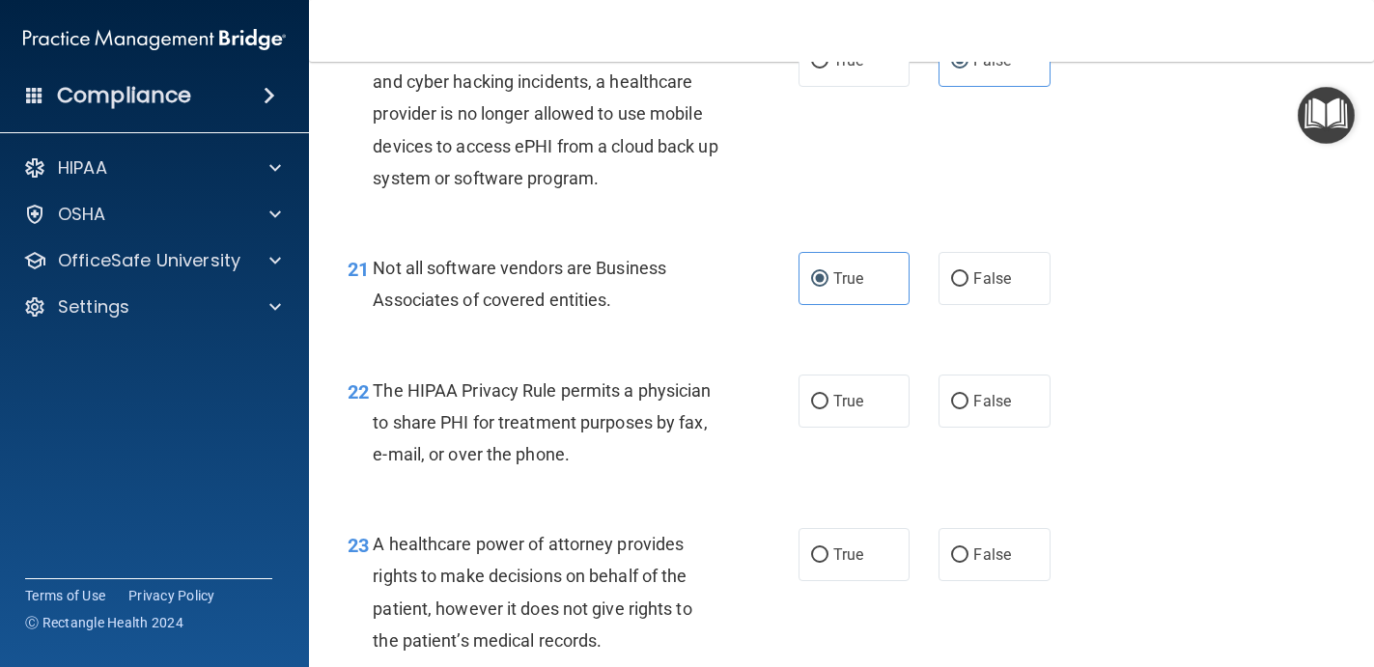
click at [874, 365] on div "22 The HIPAA Privacy Rule permits a physician to share PHI for treatment purpos…" at bounding box center [841, 427] width 1016 height 154
click at [822, 427] on label "True" at bounding box center [854, 401] width 112 height 53
click at [822, 409] on input "True" at bounding box center [819, 402] width 17 height 14
radio input "true"
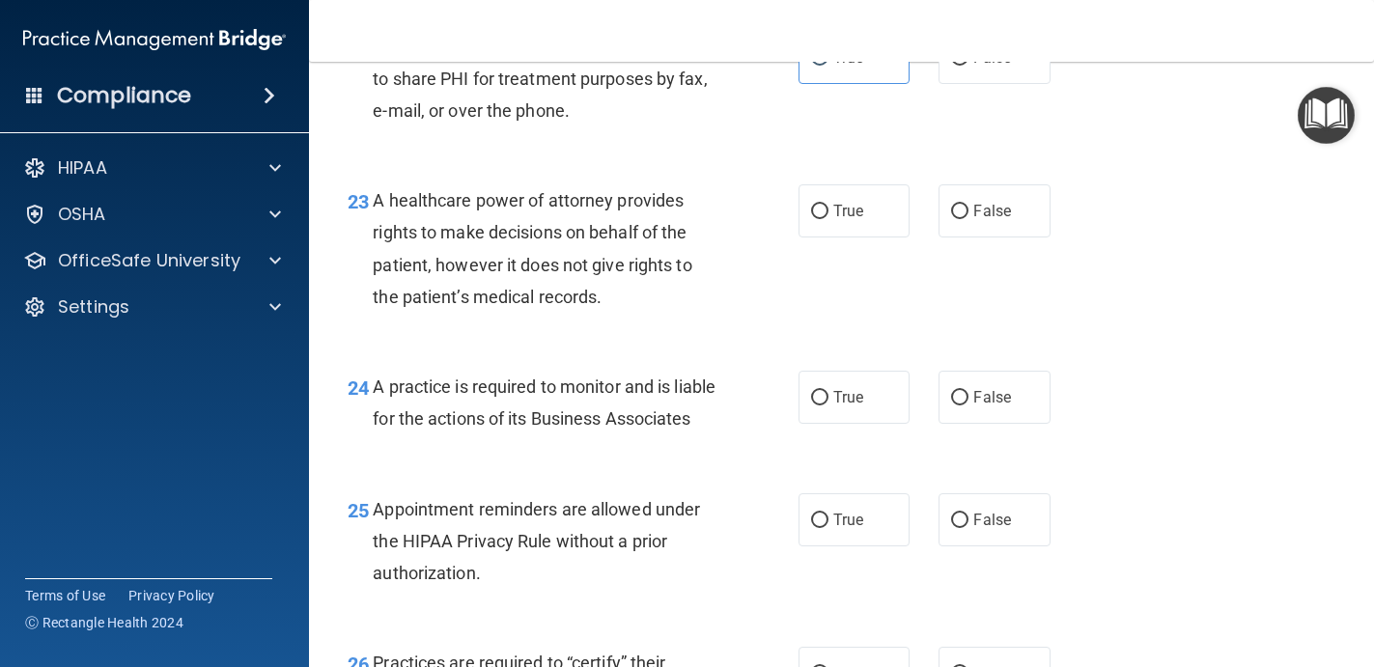
scroll to position [4081, 0]
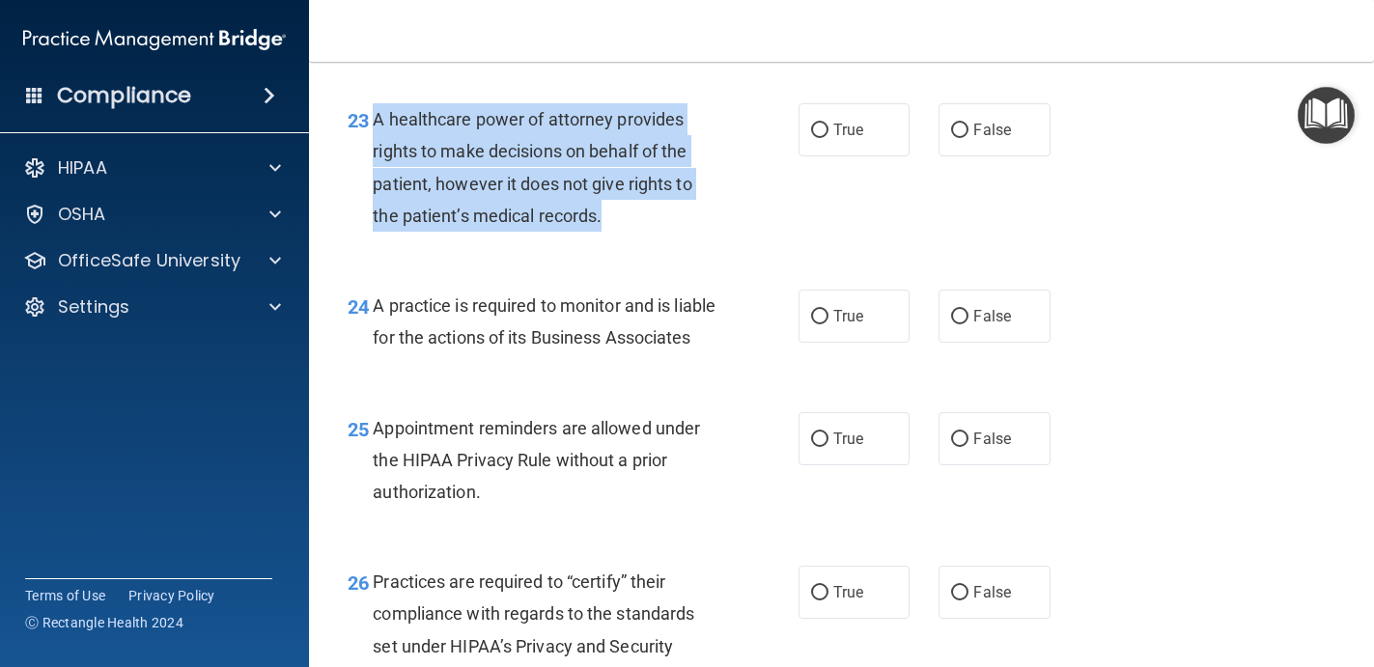
drag, startPoint x: 614, startPoint y: 226, endPoint x: 367, endPoint y: 140, distance: 261.6
click at [367, 140] on div "23 A healthcare power of attorney provides rights to make decisions on behalf o…" at bounding box center [573, 172] width 509 height 138
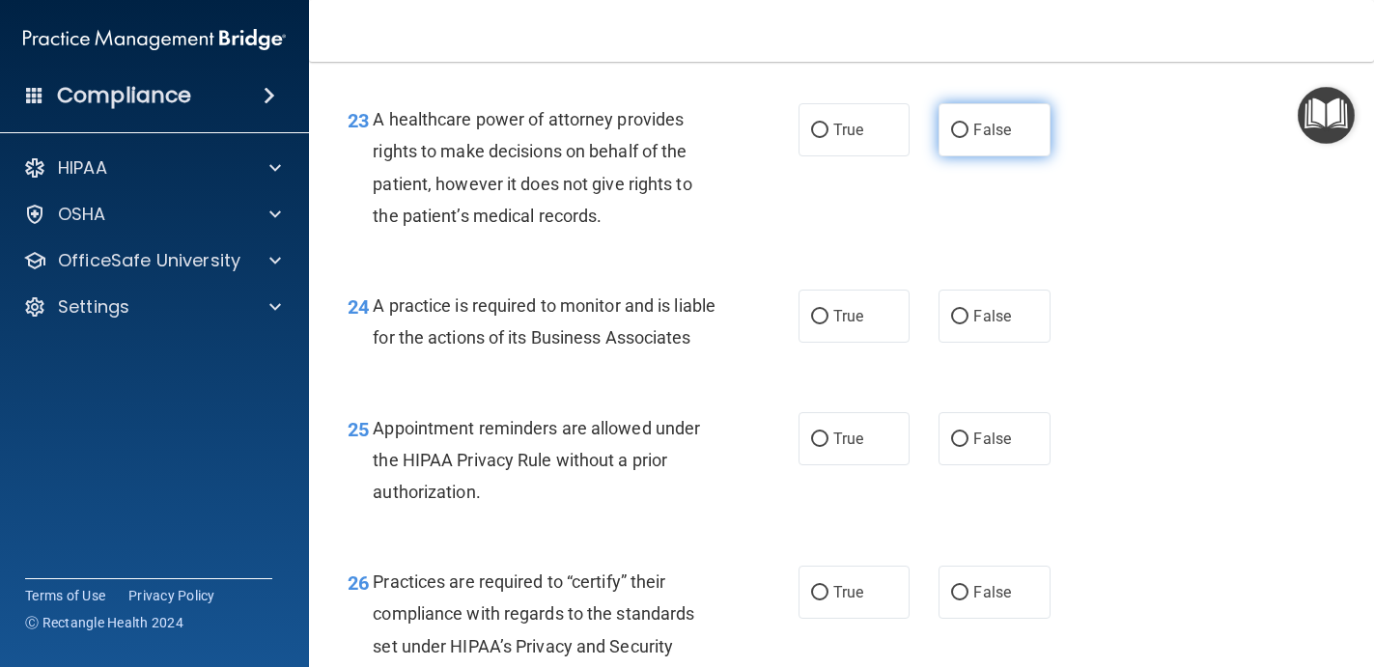
click at [996, 120] on label "False" at bounding box center [994, 129] width 112 height 53
click at [968, 124] on input "False" at bounding box center [959, 131] width 17 height 14
radio input "true"
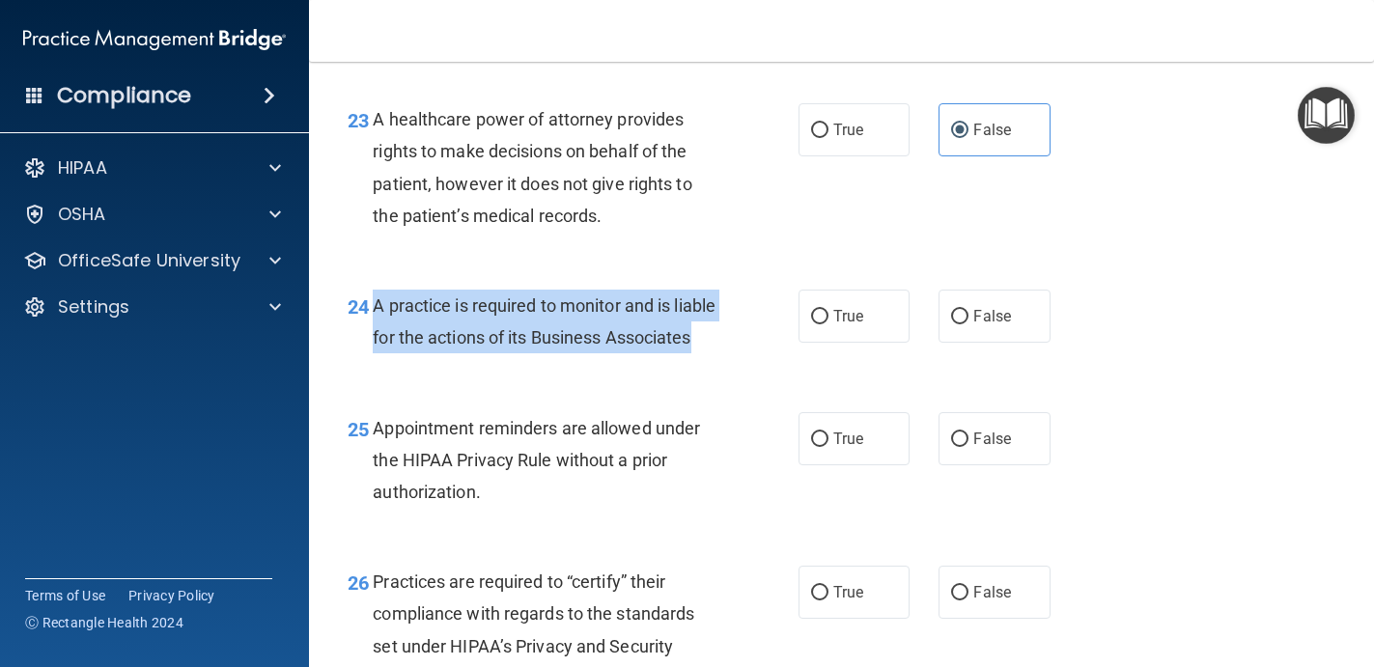
drag, startPoint x: 375, startPoint y: 299, endPoint x: 459, endPoint y: 360, distance: 103.7
click at [459, 348] on span "A practice is required to monitor and is liable for the actions of its Business…" at bounding box center [544, 321] width 343 height 52
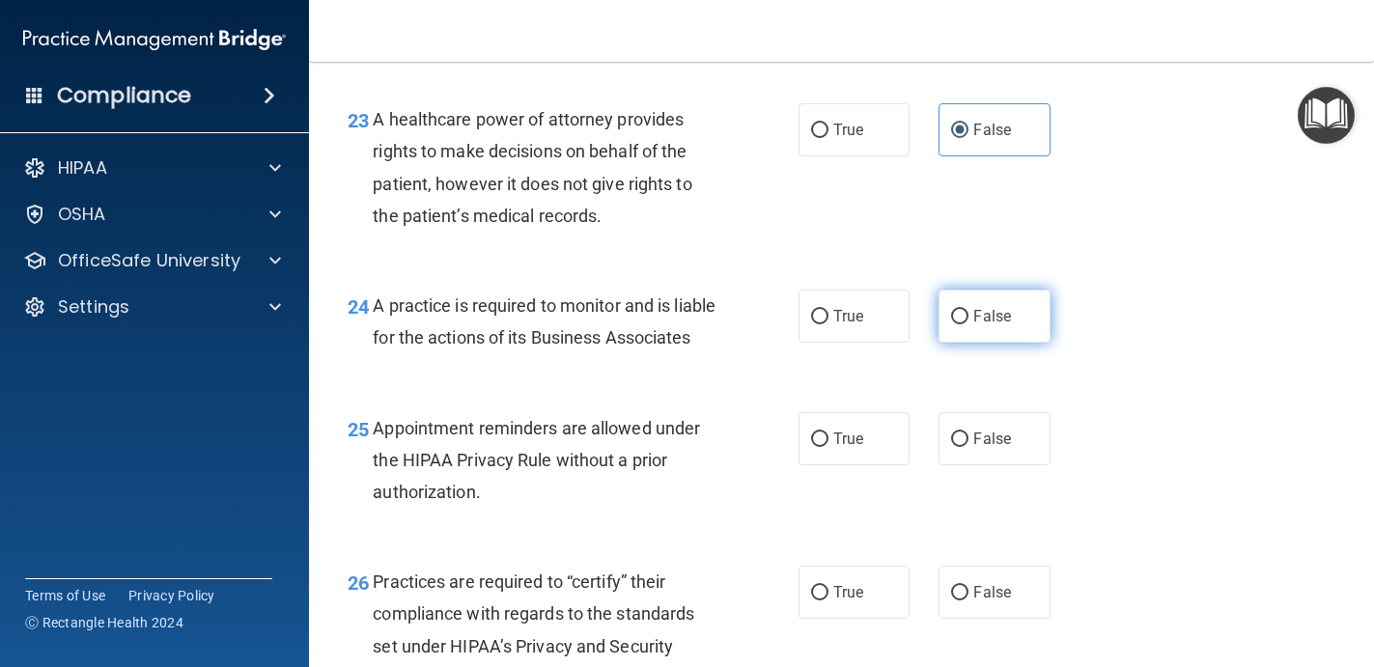
click at [960, 335] on label "False" at bounding box center [994, 316] width 112 height 53
click at [960, 324] on input "False" at bounding box center [959, 317] width 17 height 14
radio input "true"
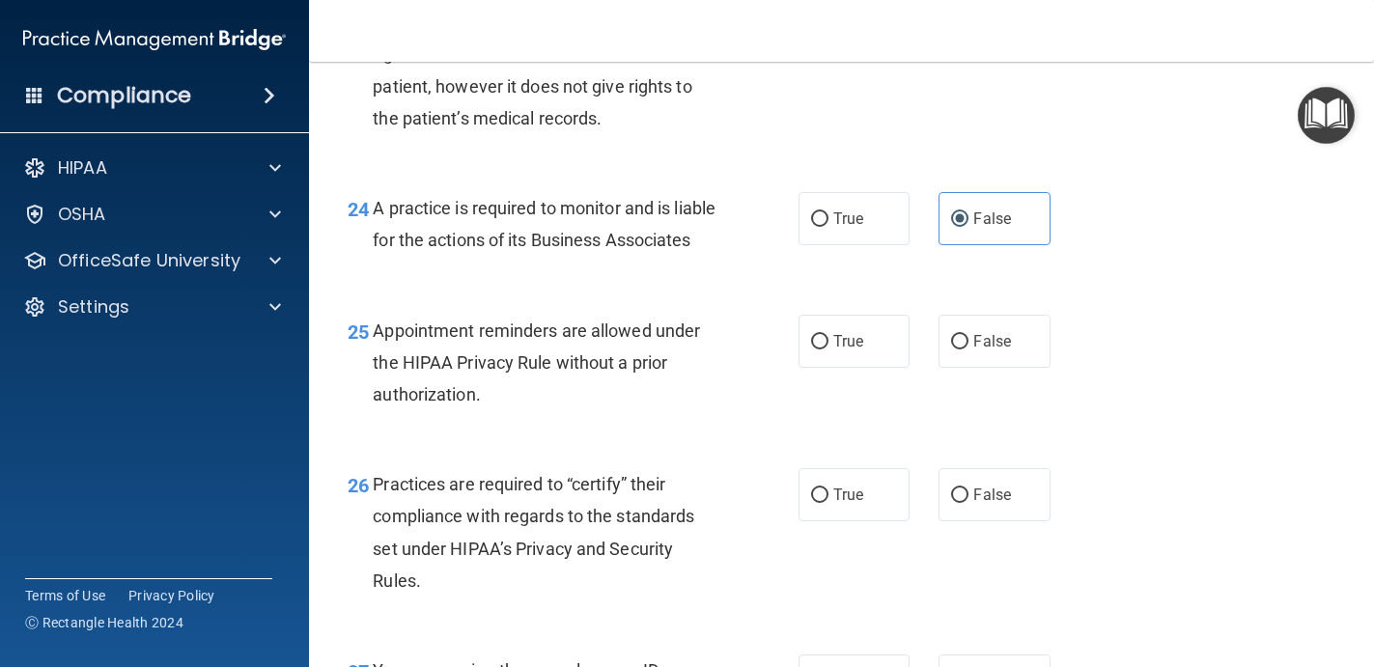
scroll to position [4181, 0]
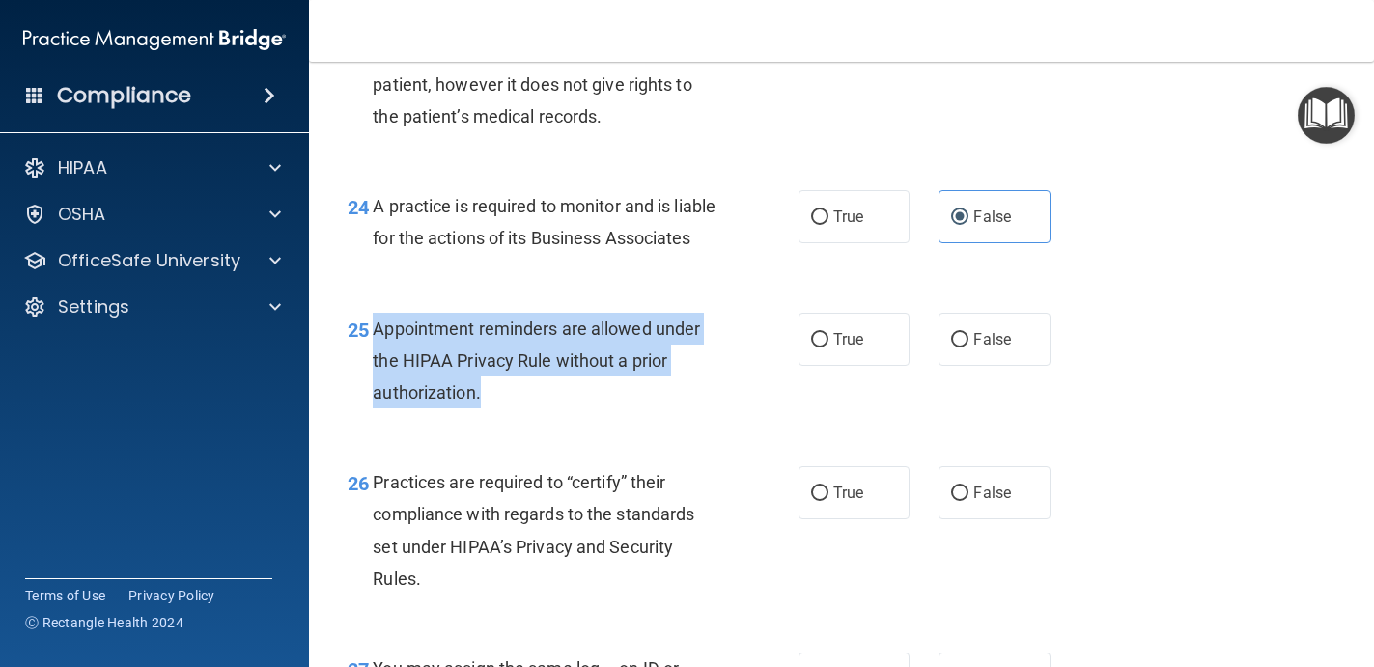
drag, startPoint x: 373, startPoint y: 358, endPoint x: 522, endPoint y: 418, distance: 161.2
click at [522, 409] on div "Appointment reminders are allowed under the HIPAA Privacy Rule without a prior …" at bounding box center [552, 361] width 359 height 97
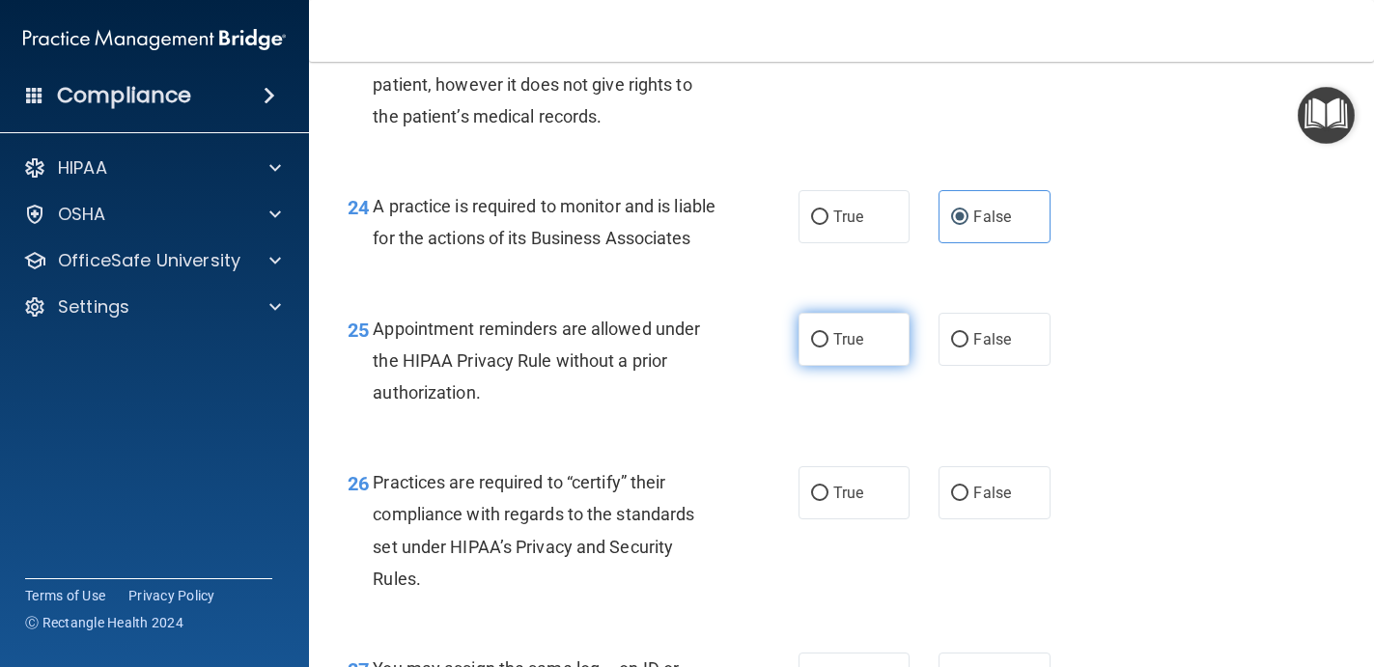
click at [847, 355] on label "True" at bounding box center [854, 339] width 112 height 53
click at [828, 348] on input "True" at bounding box center [819, 340] width 17 height 14
radio input "true"
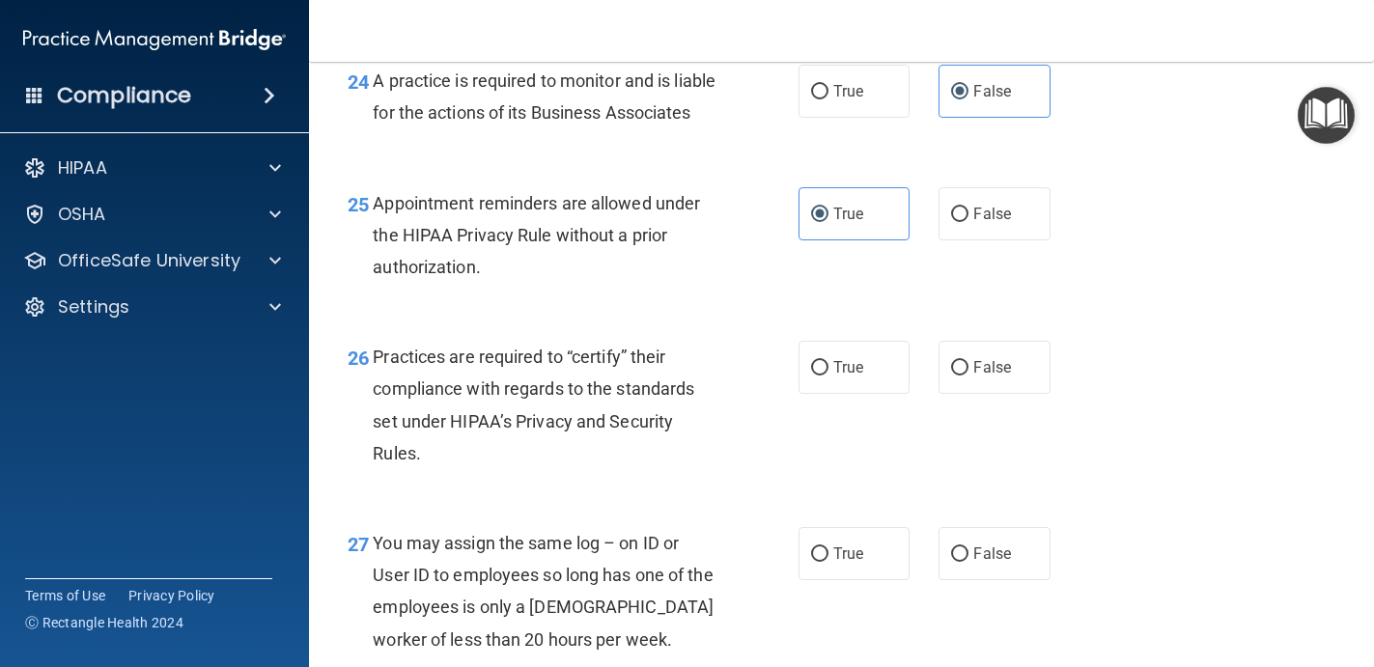
scroll to position [4350, 0]
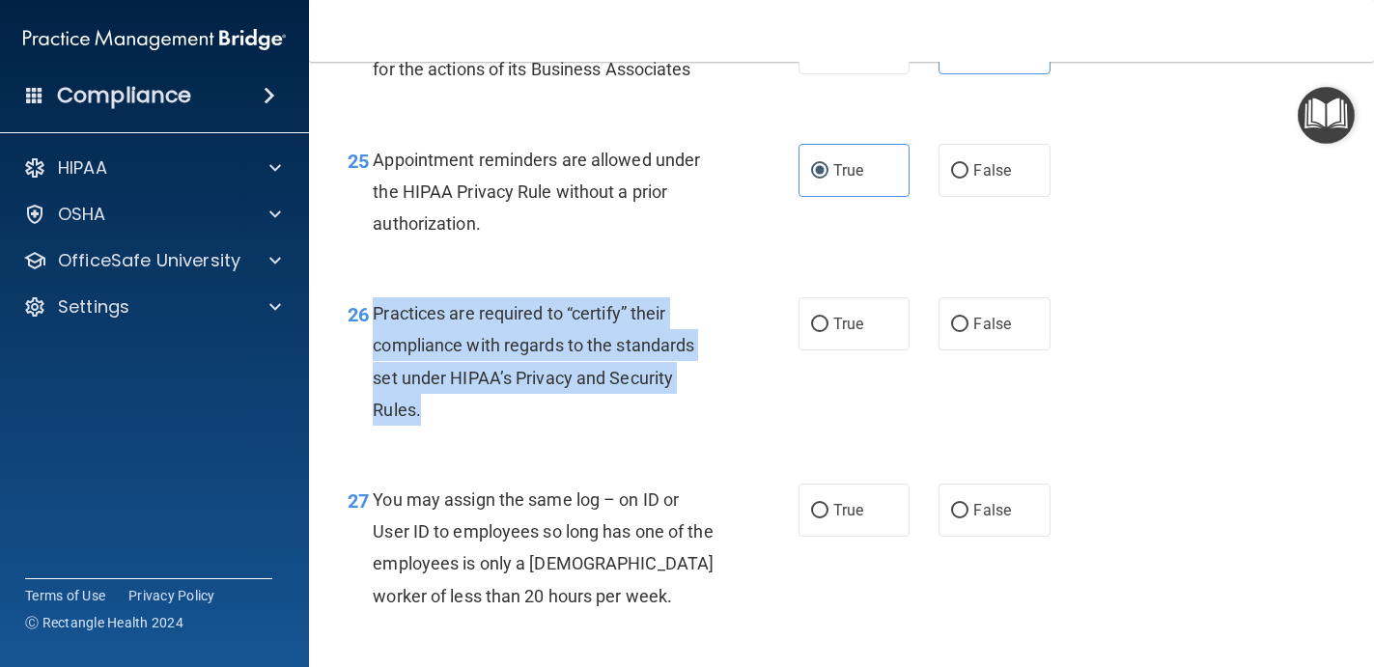
drag, startPoint x: 374, startPoint y: 343, endPoint x: 486, endPoint y: 432, distance: 143.5
click at [486, 426] on div "Practices are required to “certify” their compliance with regards to the standa…" at bounding box center [552, 361] width 359 height 128
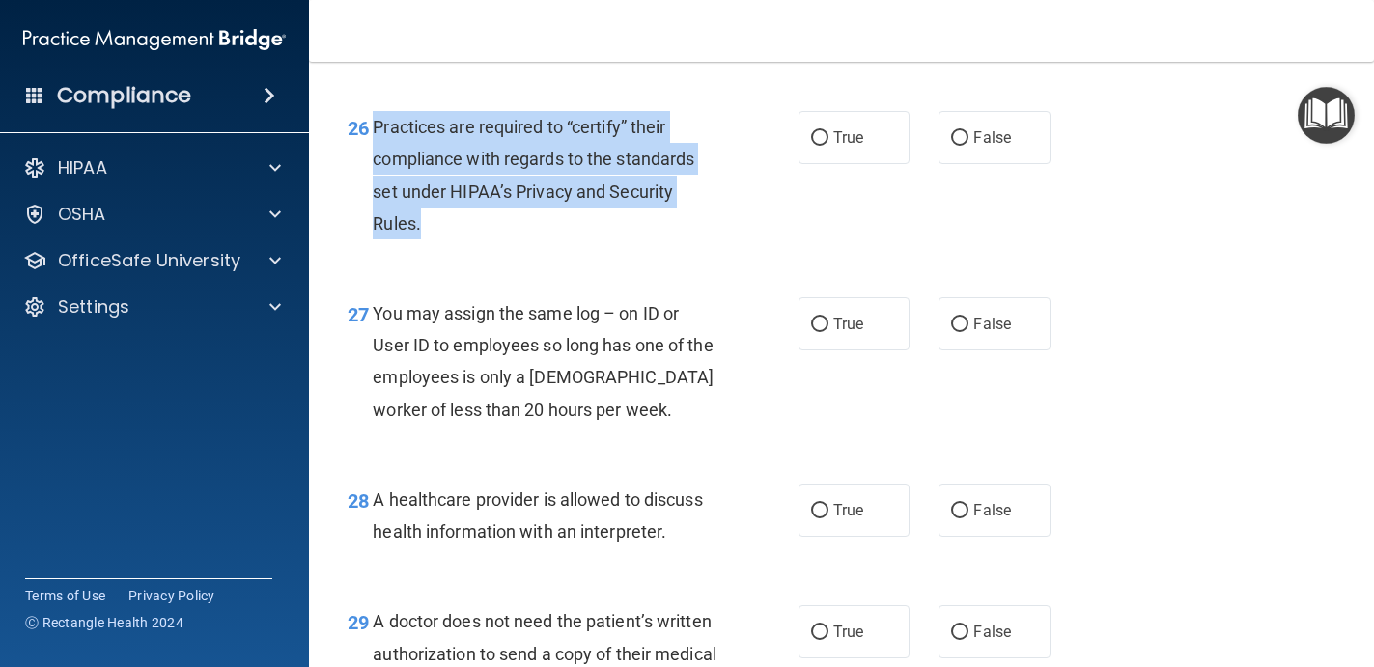
scroll to position [4543, 0]
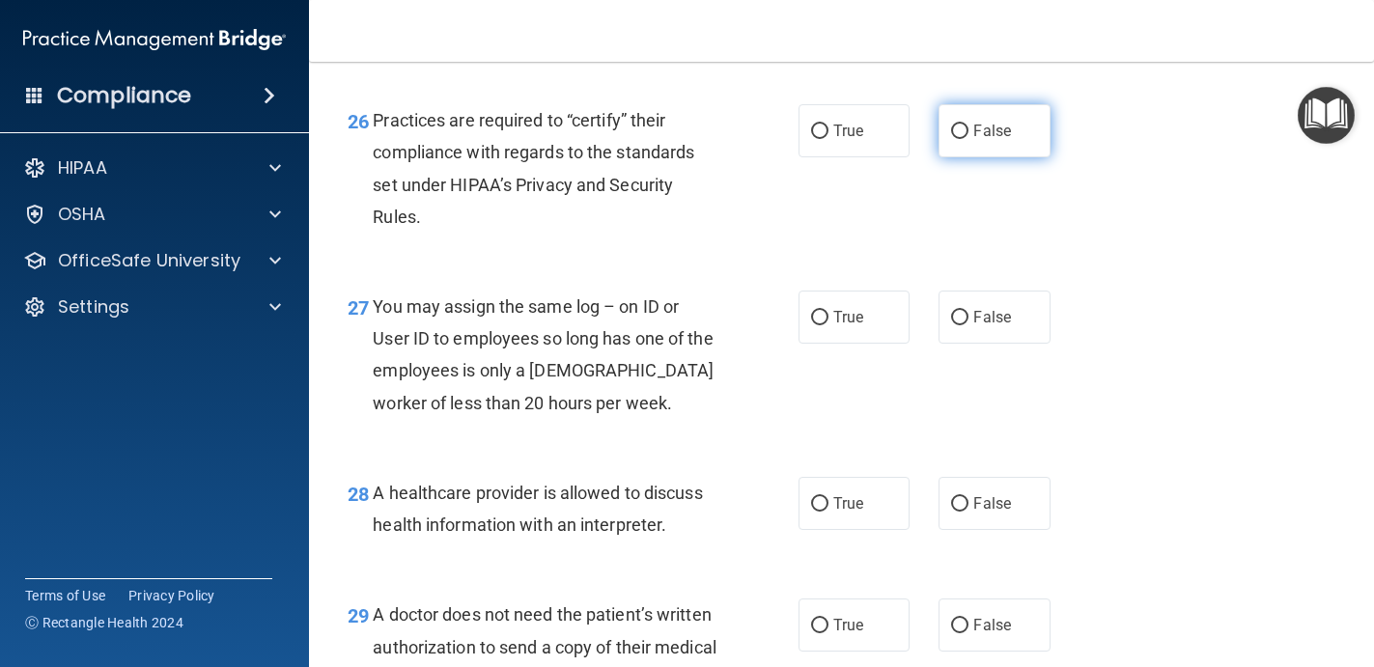
click at [978, 157] on label "False" at bounding box center [994, 130] width 112 height 53
click at [968, 139] on input "False" at bounding box center [959, 132] width 17 height 14
radio input "true"
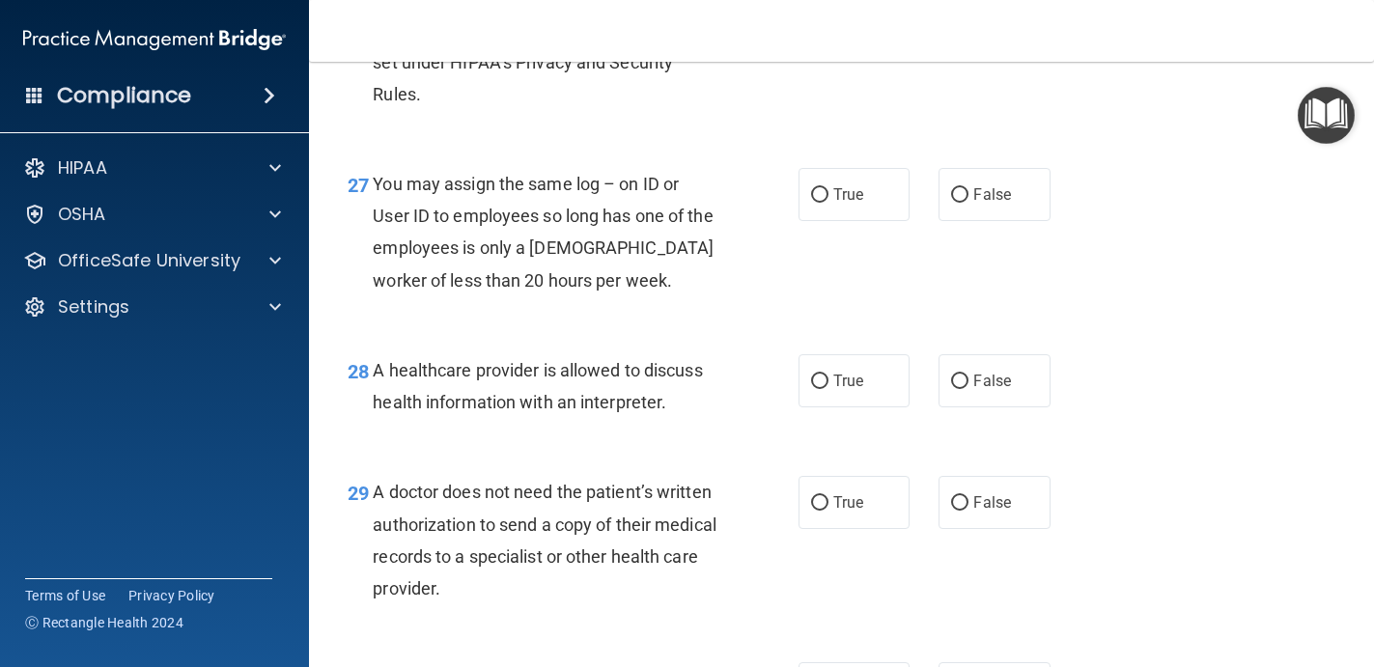
scroll to position [4693, 0]
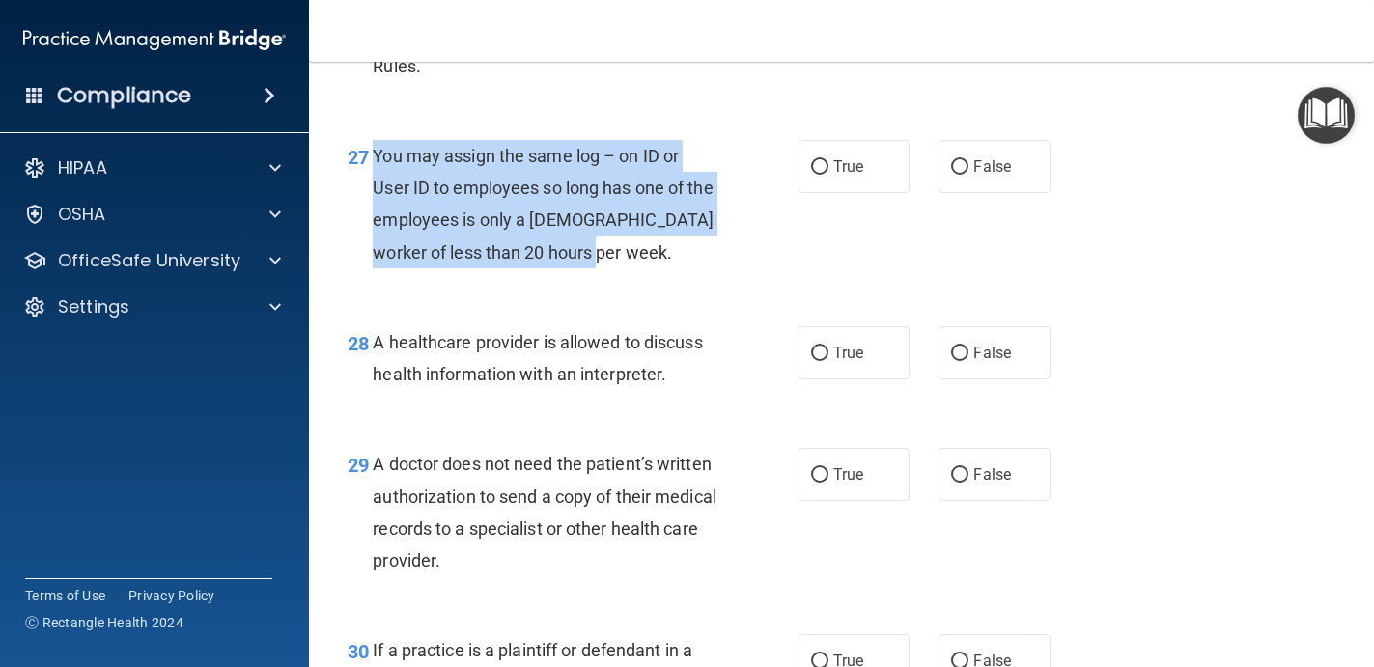
drag, startPoint x: 582, startPoint y: 285, endPoint x: 365, endPoint y: 204, distance: 231.8
click at [366, 204] on div "27 You may assign the same log – on ID or User ID to employees so long has one …" at bounding box center [573, 209] width 509 height 138
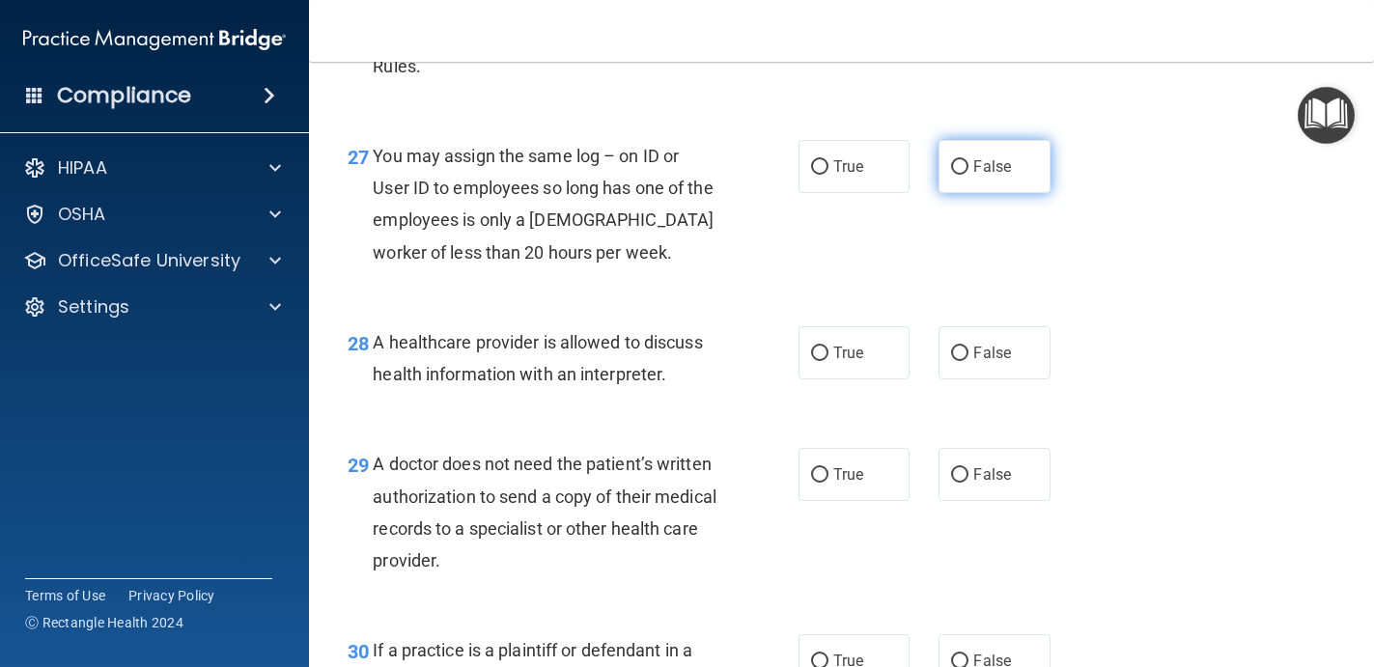
click at [981, 176] on span "False" at bounding box center [992, 166] width 38 height 18
click at [968, 175] on input "False" at bounding box center [959, 167] width 17 height 14
radio input "true"
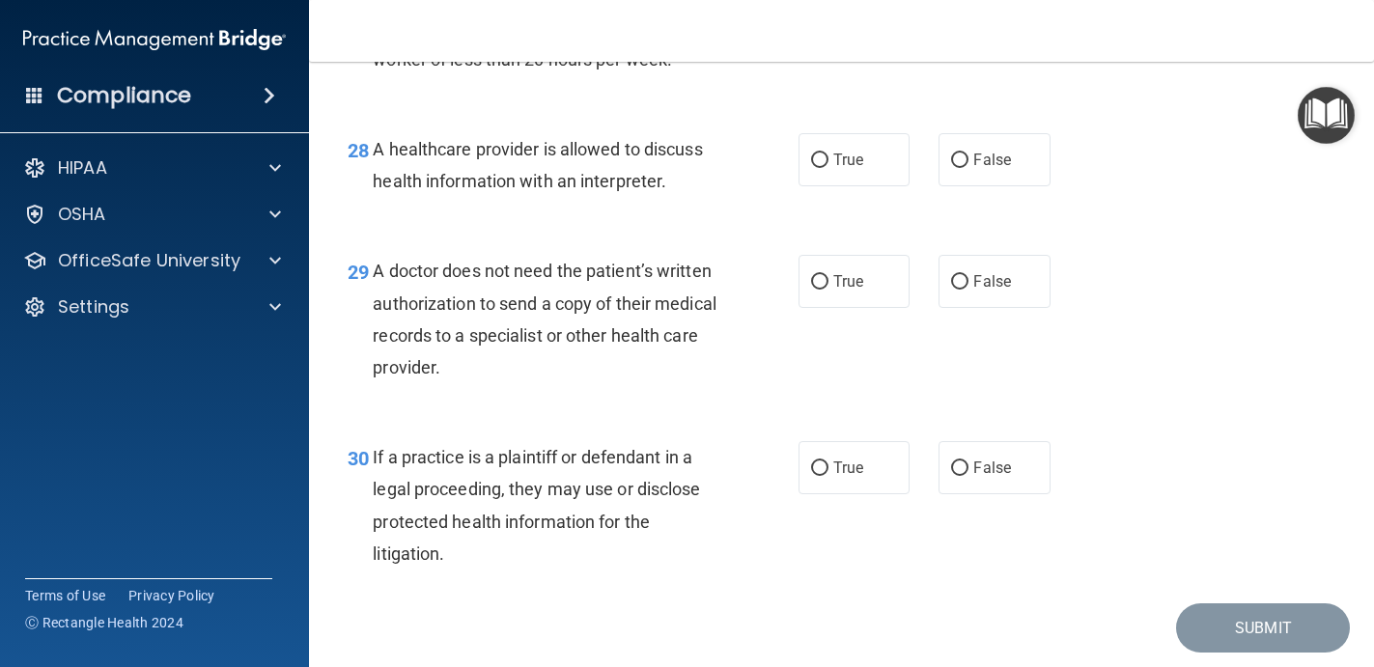
scroll to position [4887, 0]
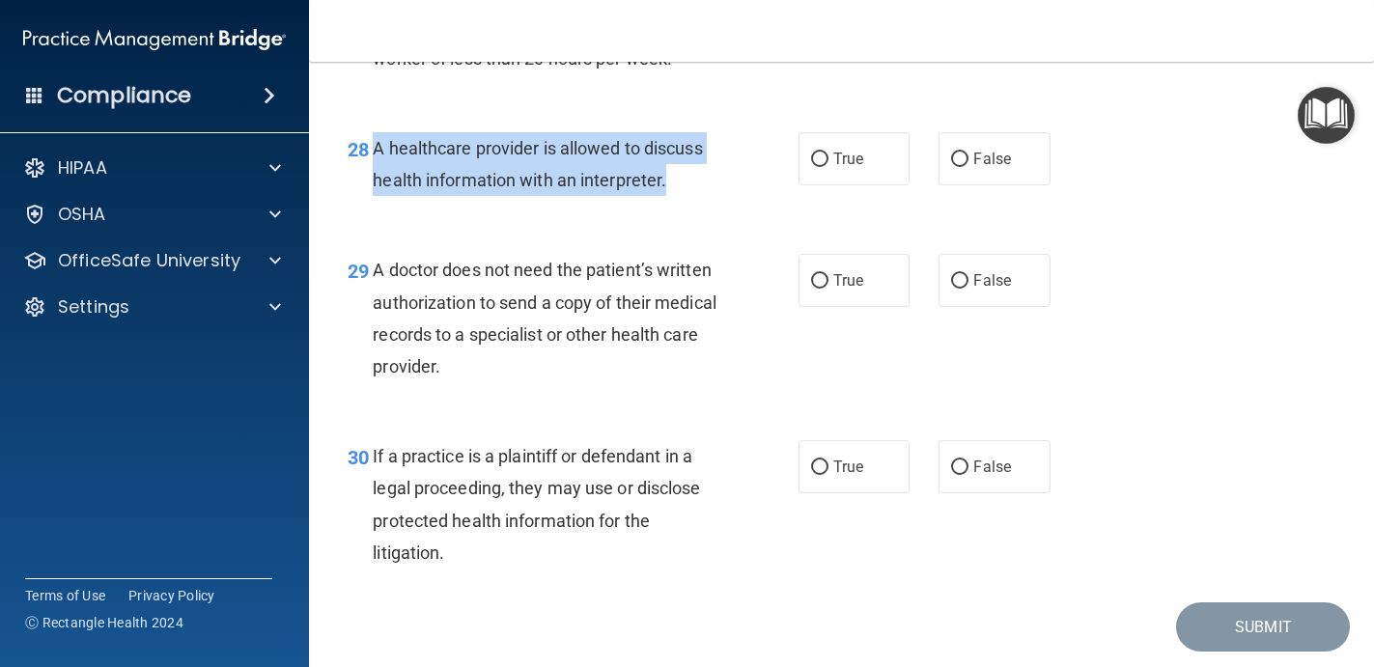
drag, startPoint x: 685, startPoint y: 216, endPoint x: 367, endPoint y: 186, distance: 320.0
click at [367, 186] on div "28 A healthcare provider is allowed to discuss health information with an inter…" at bounding box center [573, 168] width 509 height 73
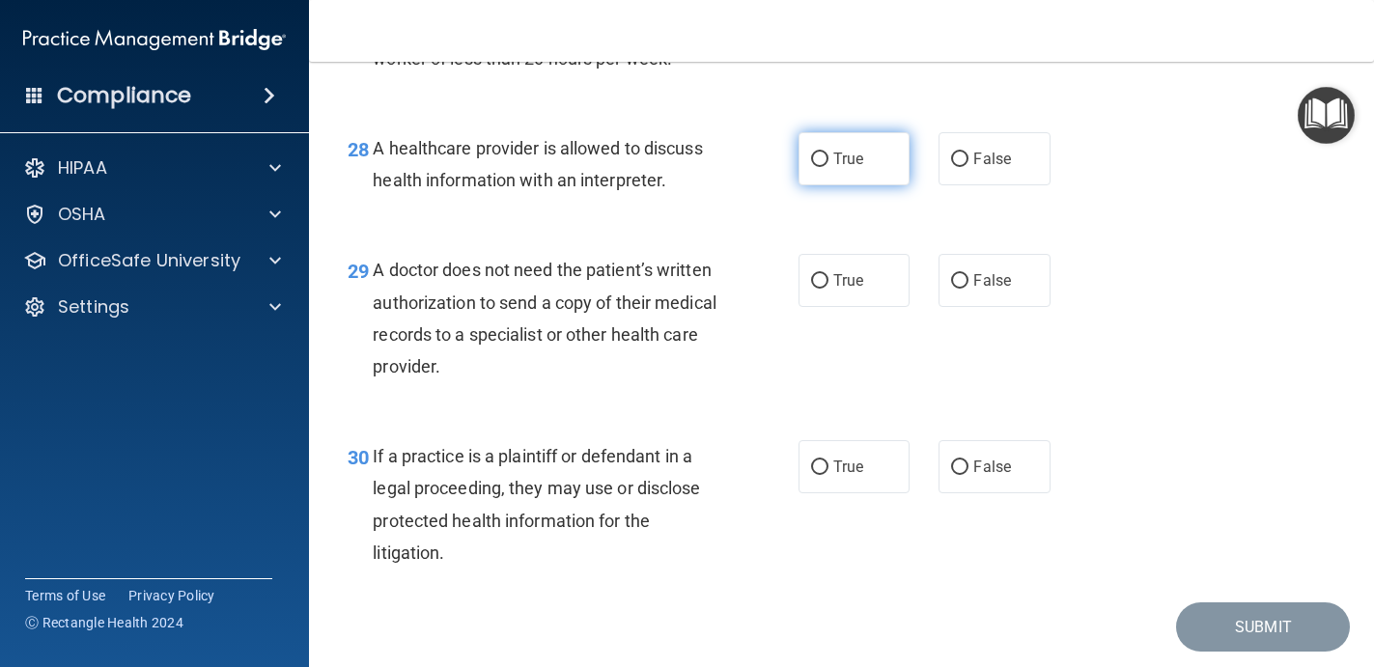
click at [859, 168] on span "True" at bounding box center [848, 159] width 30 height 18
click at [828, 167] on input "True" at bounding box center [819, 160] width 17 height 14
radio input "true"
drag, startPoint x: 559, startPoint y: 416, endPoint x: 366, endPoint y: 309, distance: 220.8
click at [366, 309] on div "29 A doctor does not need the patient’s written authorization to send a copy of…" at bounding box center [573, 323] width 509 height 138
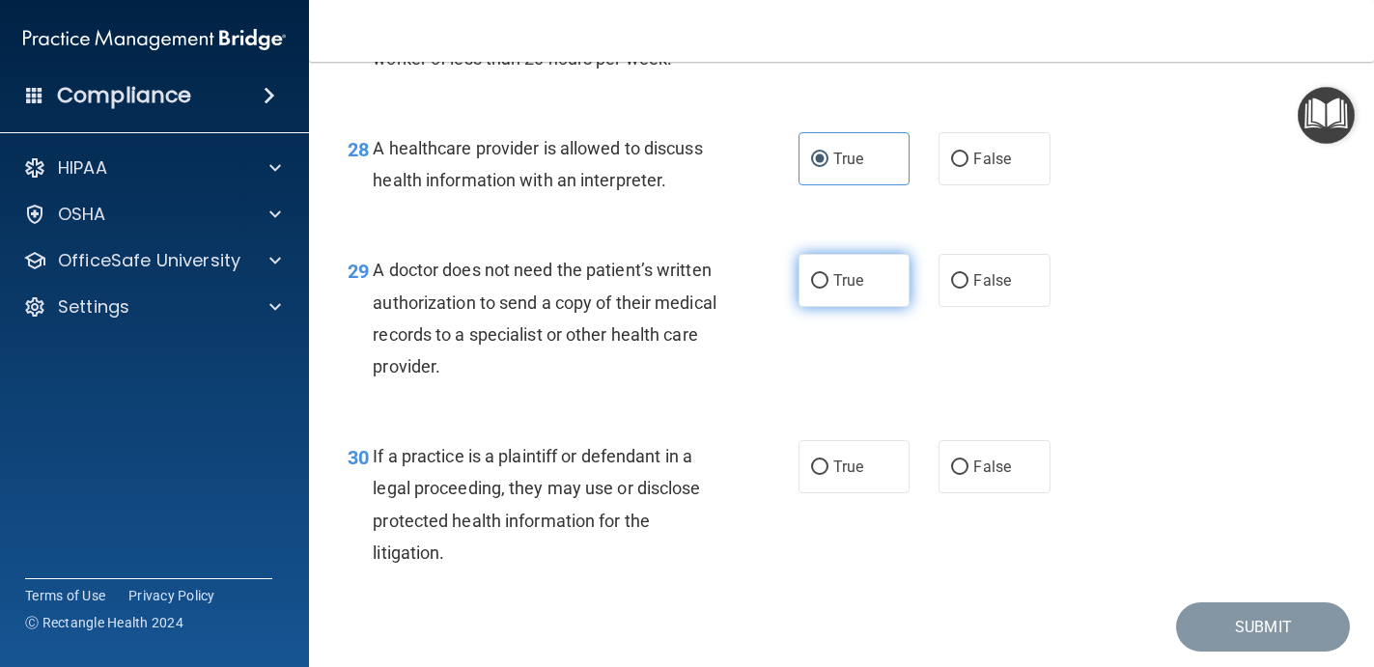
click at [844, 290] on span "True" at bounding box center [848, 280] width 30 height 18
click at [828, 289] on input "True" at bounding box center [819, 281] width 17 height 14
radio input "true"
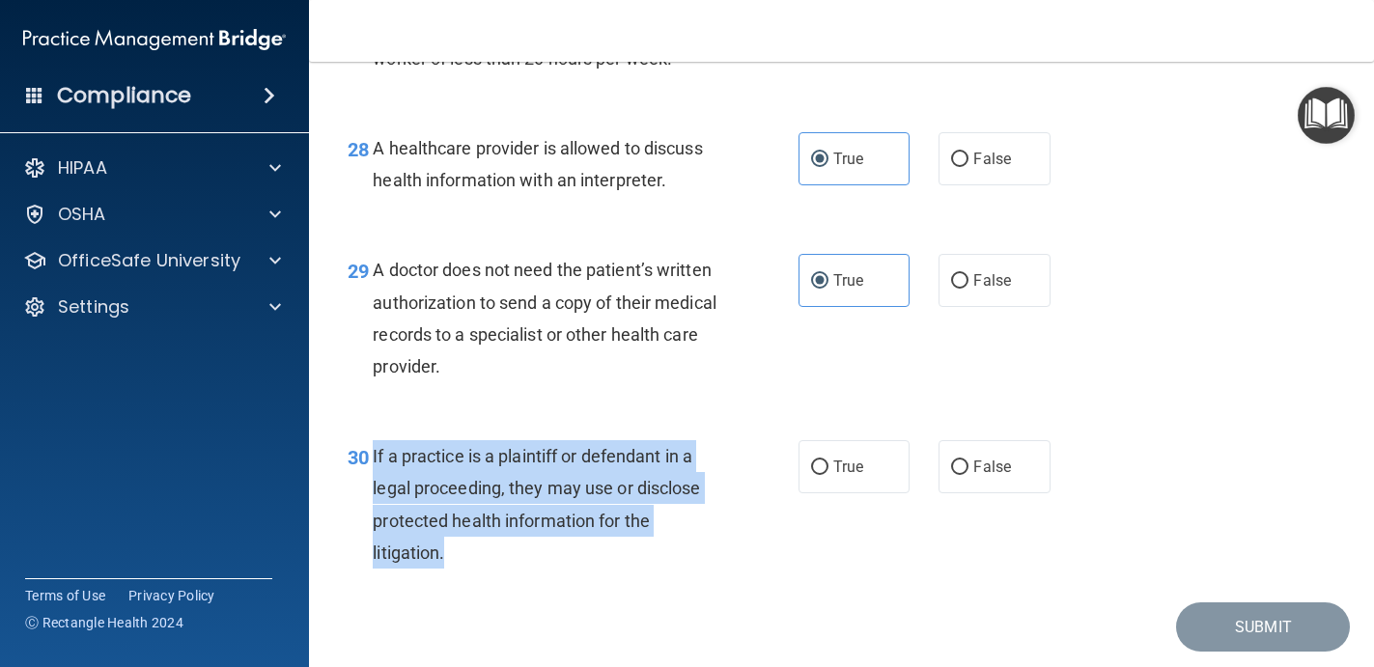
drag, startPoint x: 481, startPoint y: 589, endPoint x: 372, endPoint y: 482, distance: 152.9
click at [372, 482] on div "30 If a practice is a plaintiff or defendant in a legal proceeding, they may us…" at bounding box center [573, 509] width 509 height 138
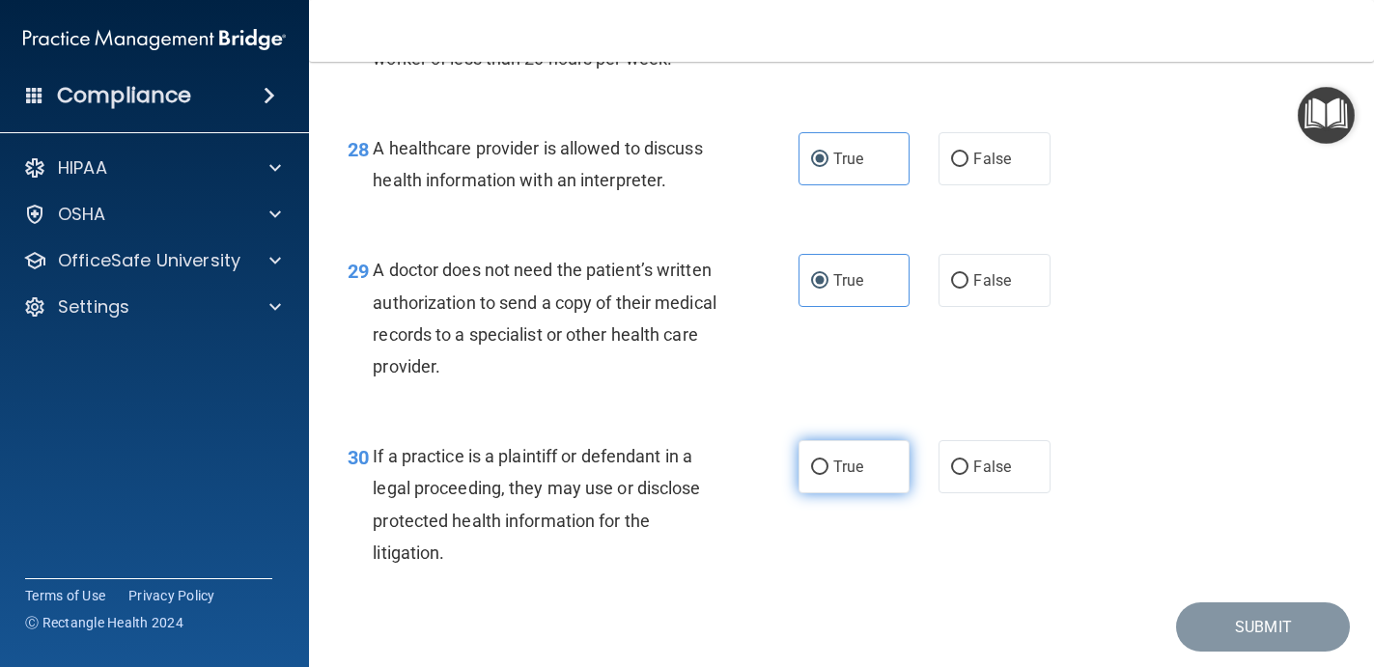
click at [854, 478] on label "True" at bounding box center [854, 466] width 112 height 53
click at [828, 475] on input "True" at bounding box center [819, 467] width 17 height 14
radio input "true"
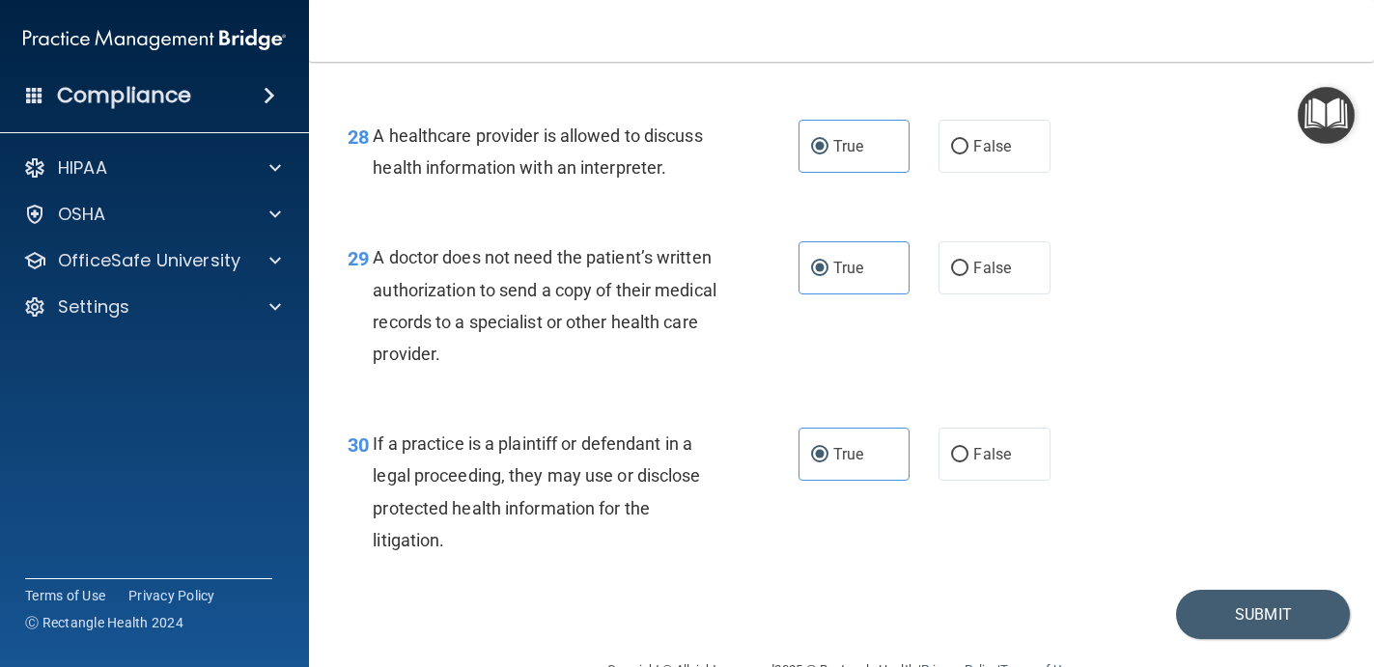
scroll to position [4982, 0]
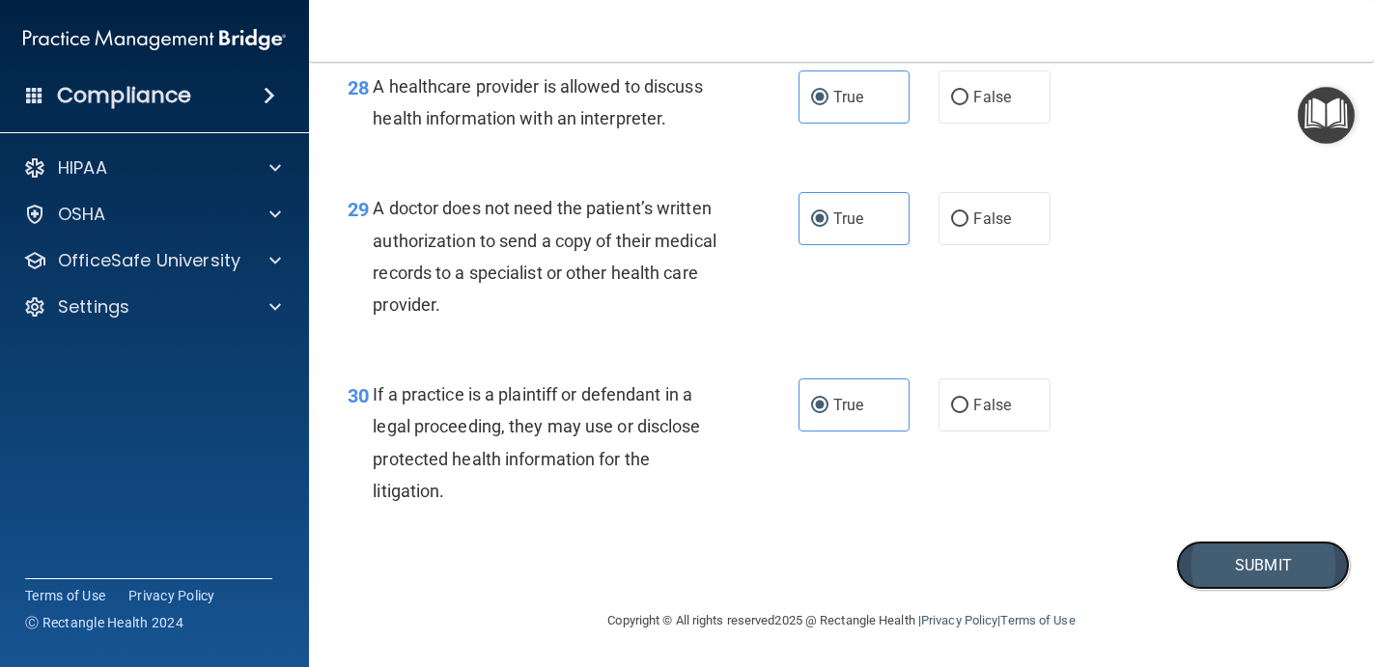
click at [1282, 571] on button "Submit" at bounding box center [1263, 565] width 174 height 49
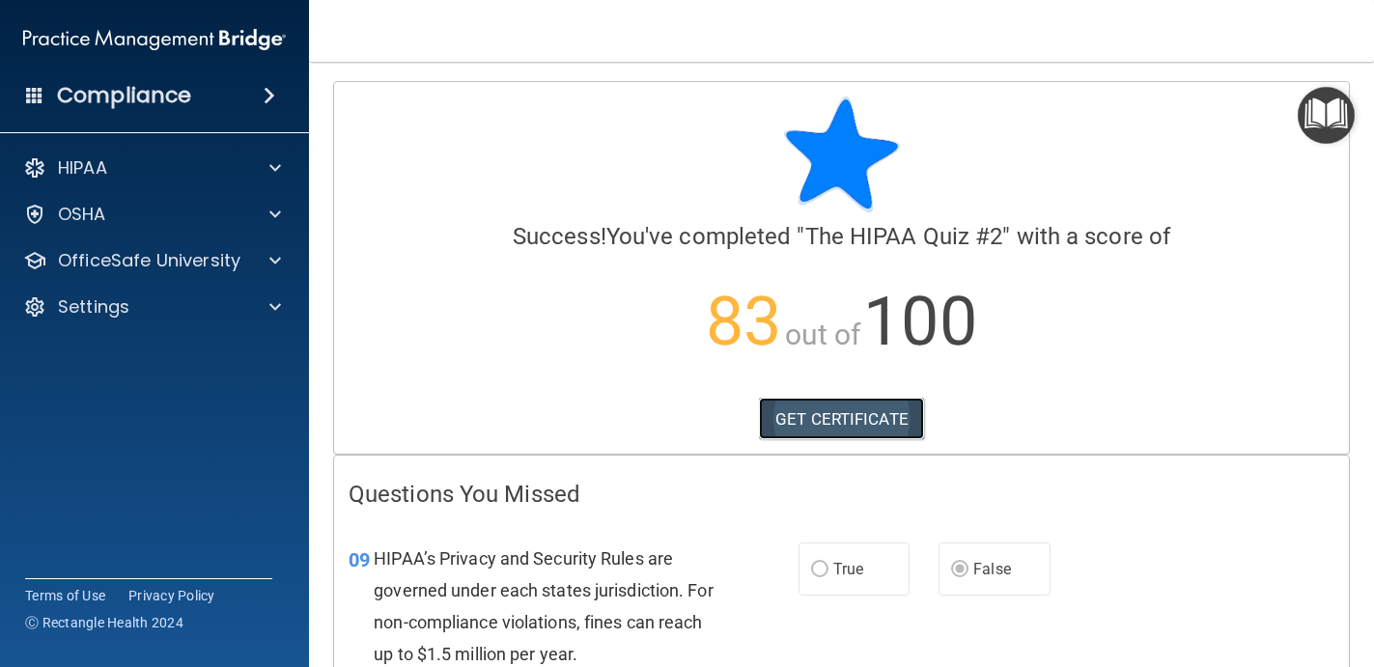
click at [890, 420] on link "GET CERTIFICATE" at bounding box center [841, 419] width 165 height 42
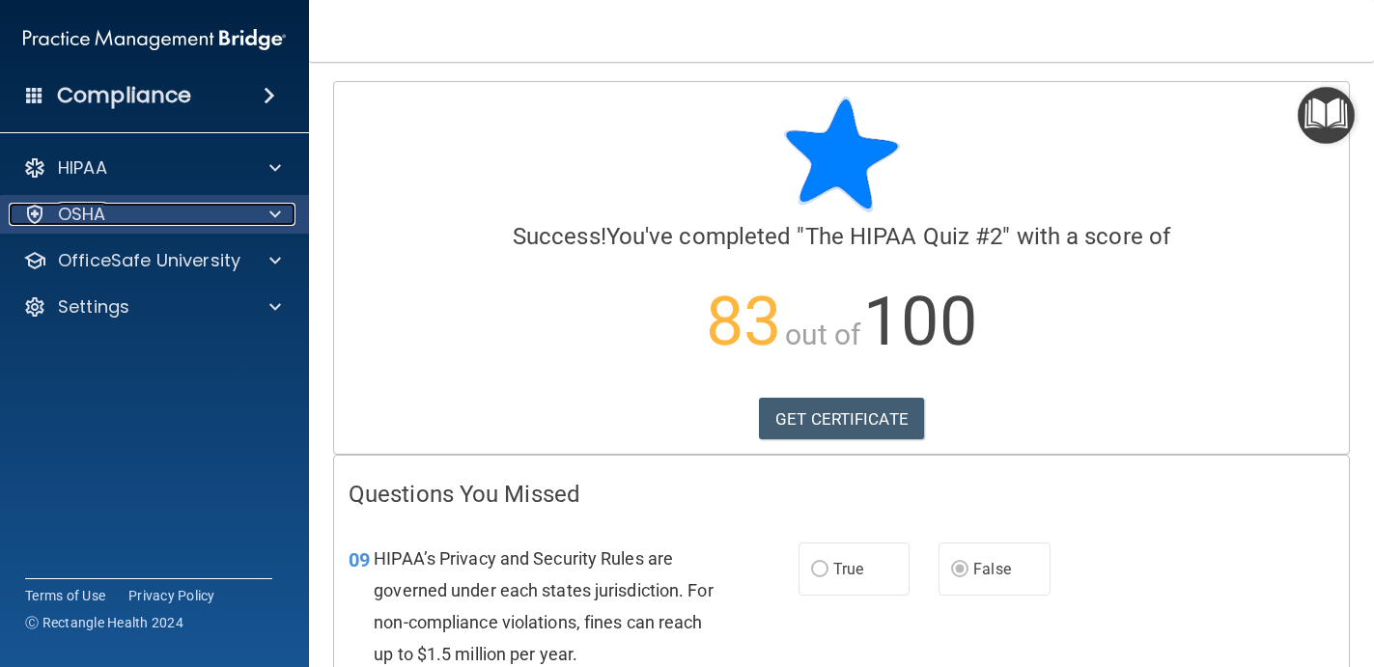
click at [145, 218] on div "OSHA" at bounding box center [128, 214] width 239 height 23
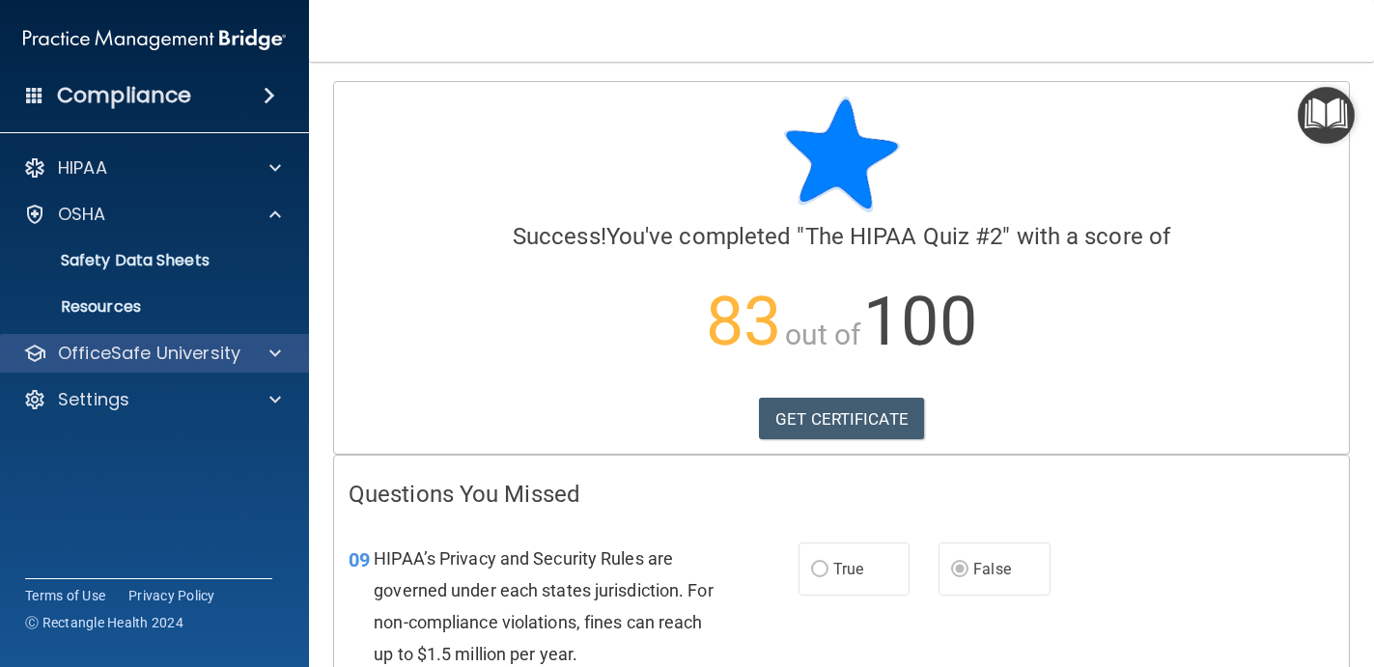
click at [143, 339] on div "OfficeSafe University" at bounding box center [155, 353] width 310 height 39
click at [260, 350] on div at bounding box center [272, 353] width 48 height 23
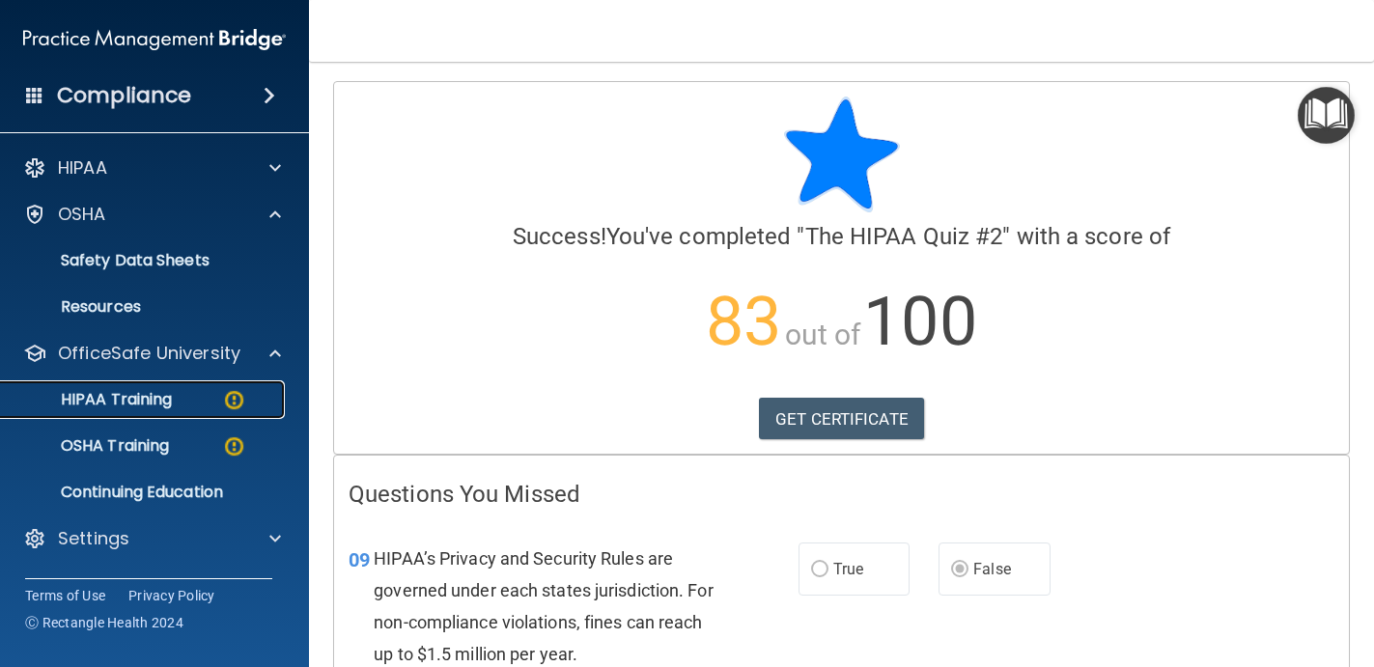
click at [225, 396] on img at bounding box center [234, 400] width 24 height 24
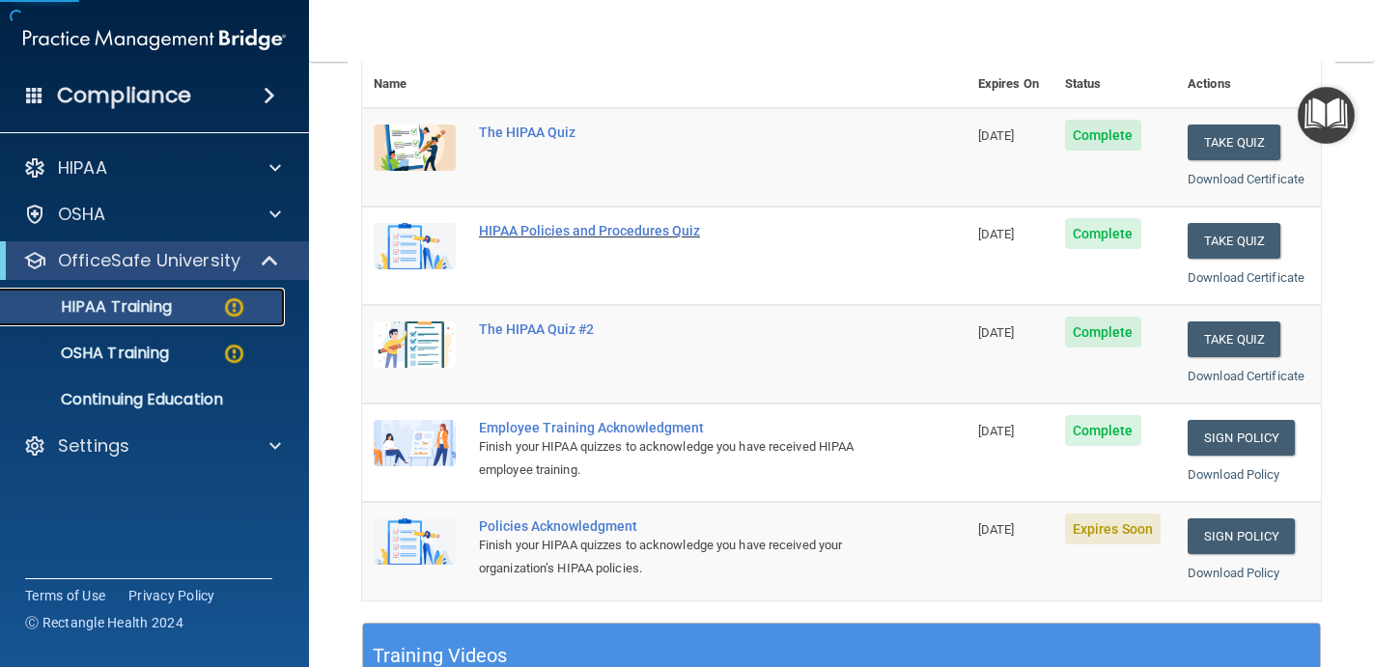
scroll to position [234, 0]
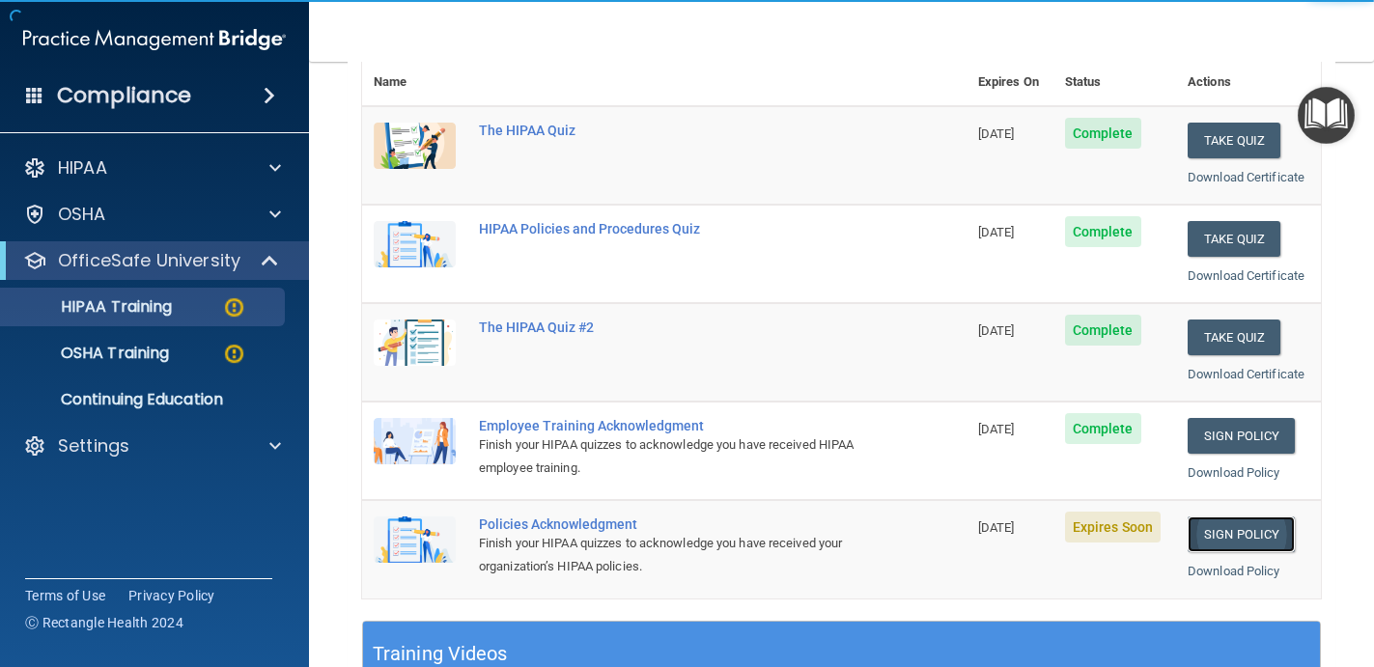
click at [1236, 545] on link "Sign Policy" at bounding box center [1240, 534] width 107 height 36
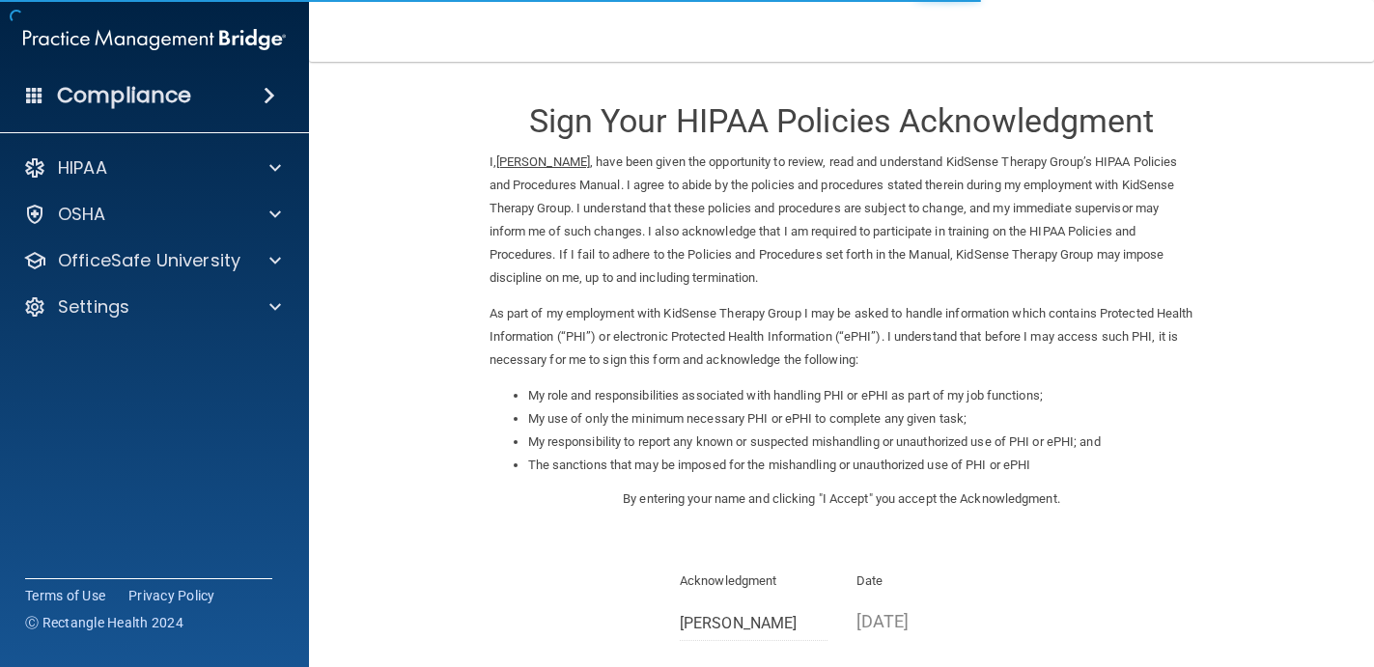
scroll to position [217, 0]
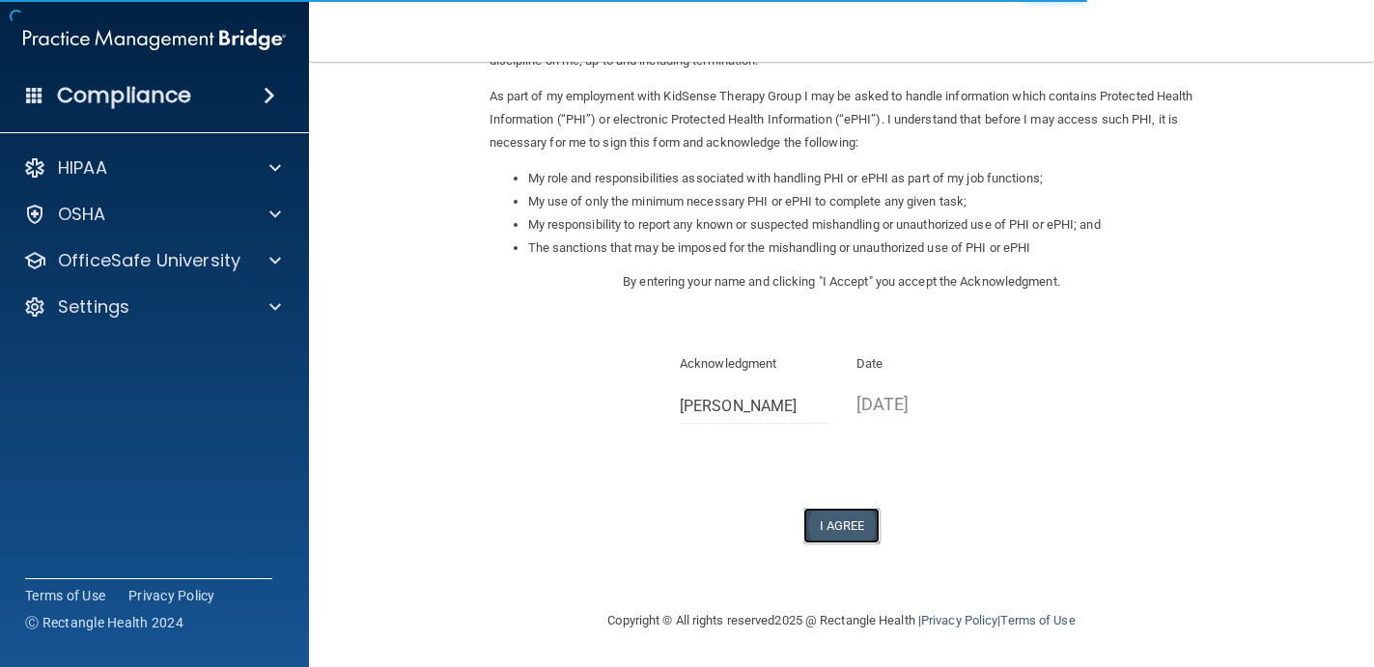
click at [833, 515] on button "I Agree" at bounding box center [841, 526] width 77 height 36
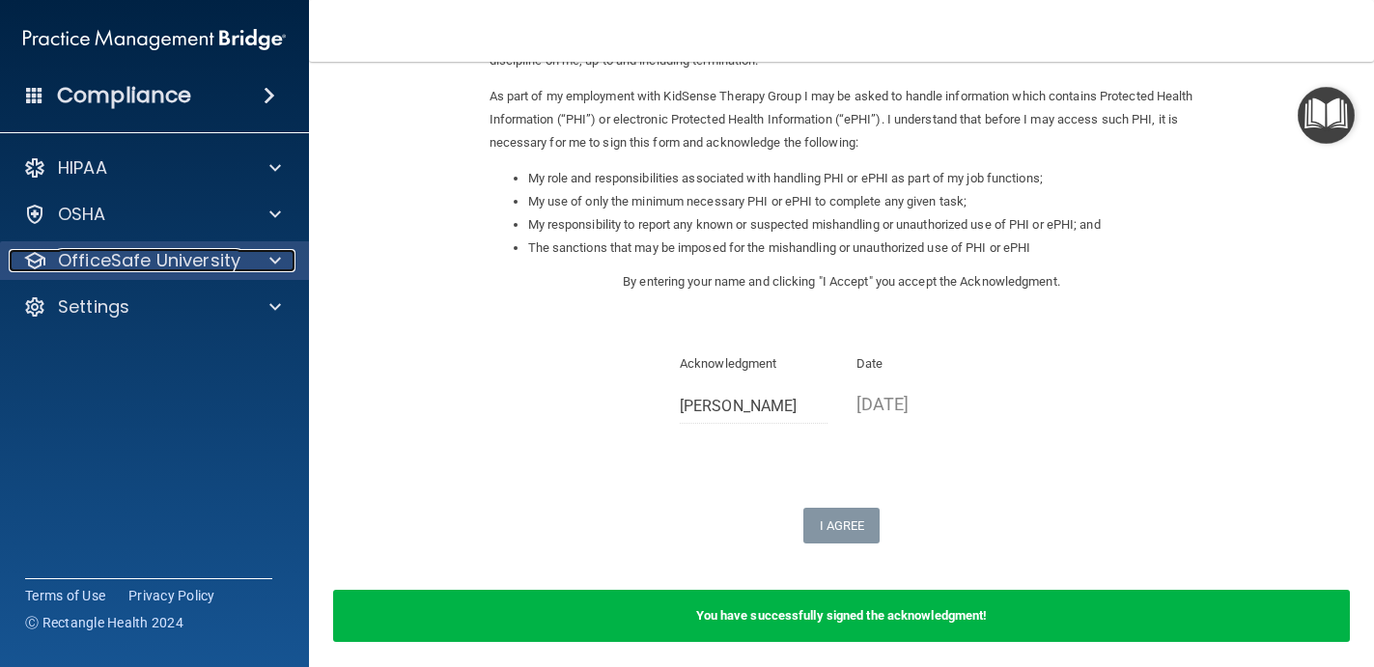
click at [164, 262] on p "OfficeSafe University" at bounding box center [149, 260] width 182 height 23
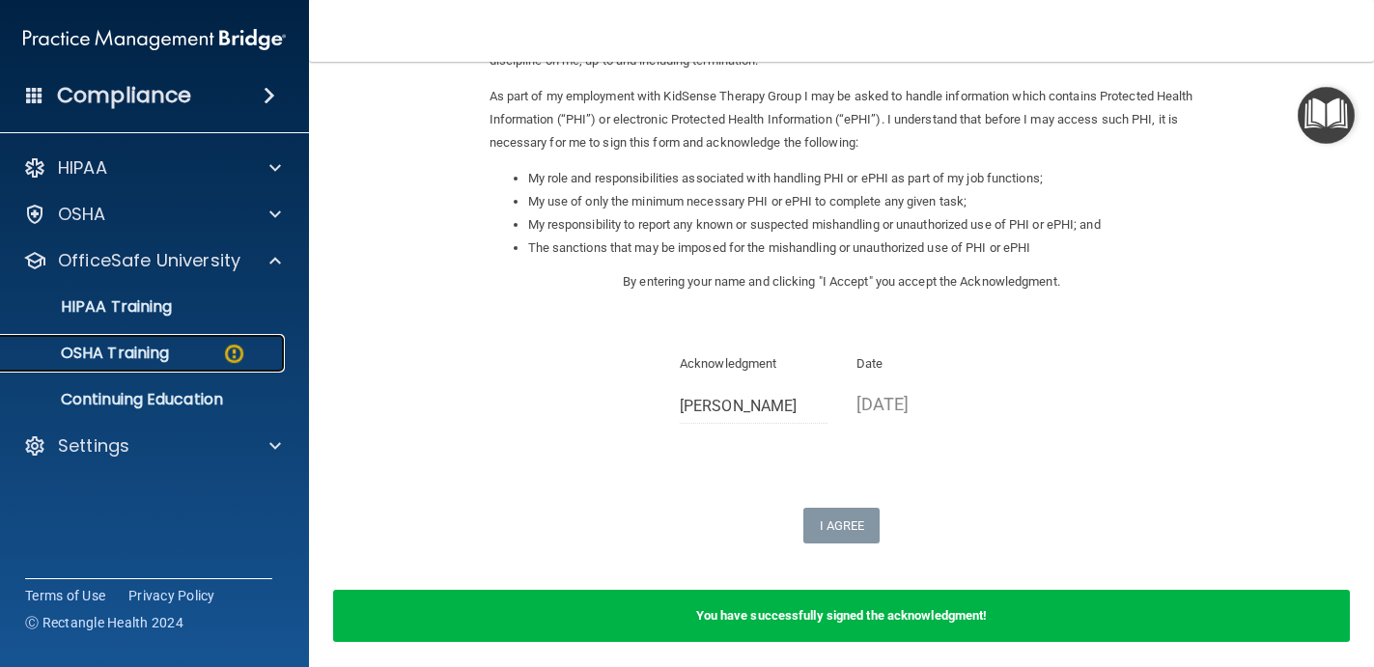
click at [147, 356] on p "OSHA Training" at bounding box center [91, 353] width 156 height 19
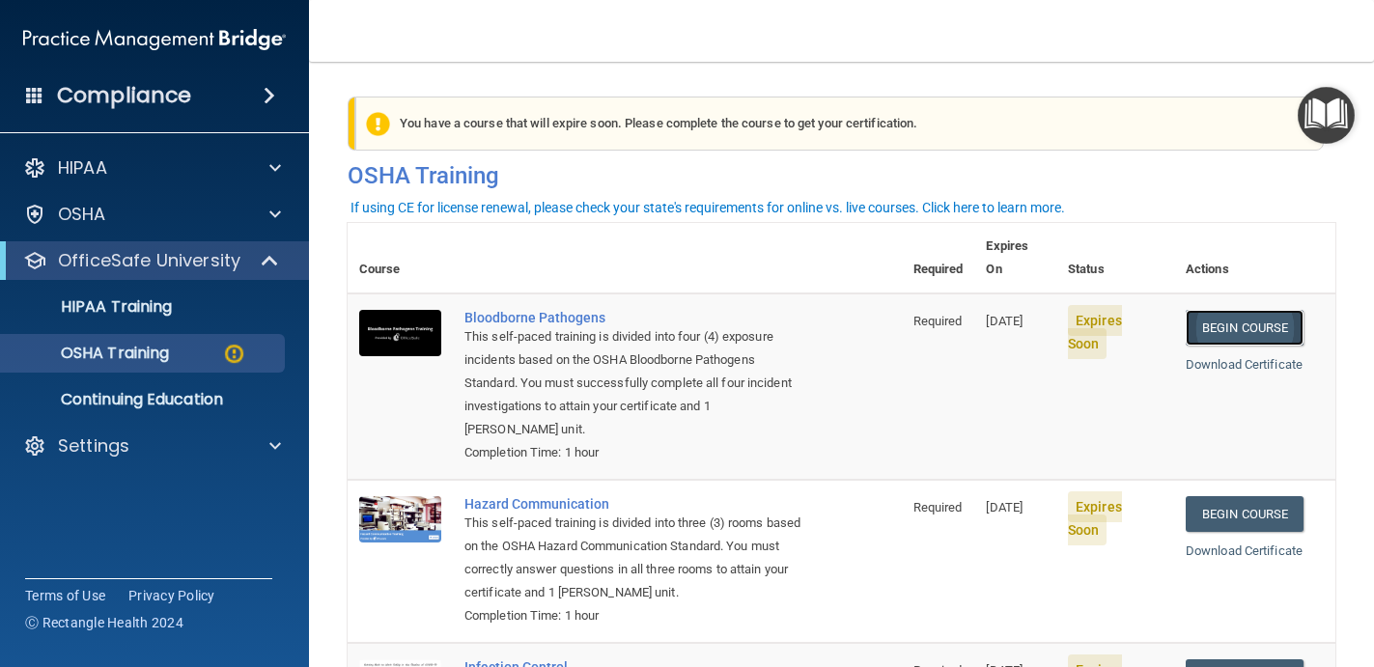
click at [1256, 310] on link "Begin Course" at bounding box center [1244, 328] width 118 height 36
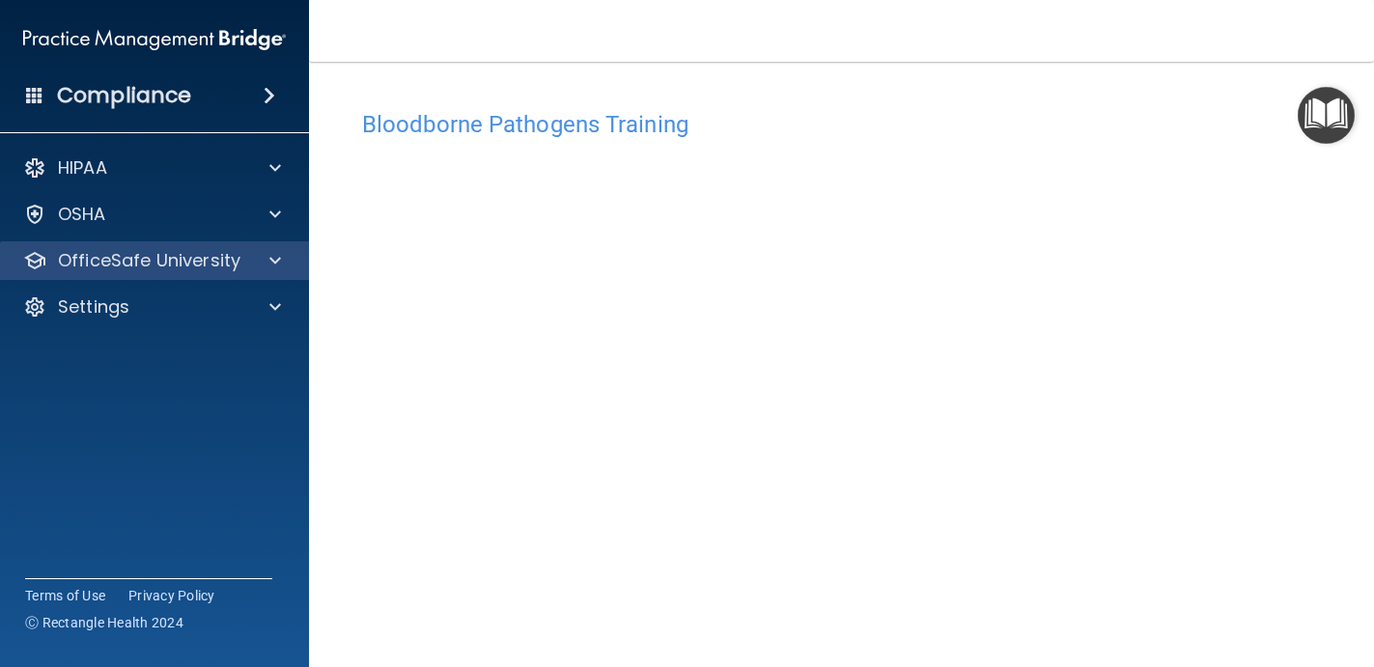
click at [254, 279] on div "OfficeSafe University" at bounding box center [155, 260] width 310 height 39
click at [274, 264] on span at bounding box center [275, 260] width 12 height 23
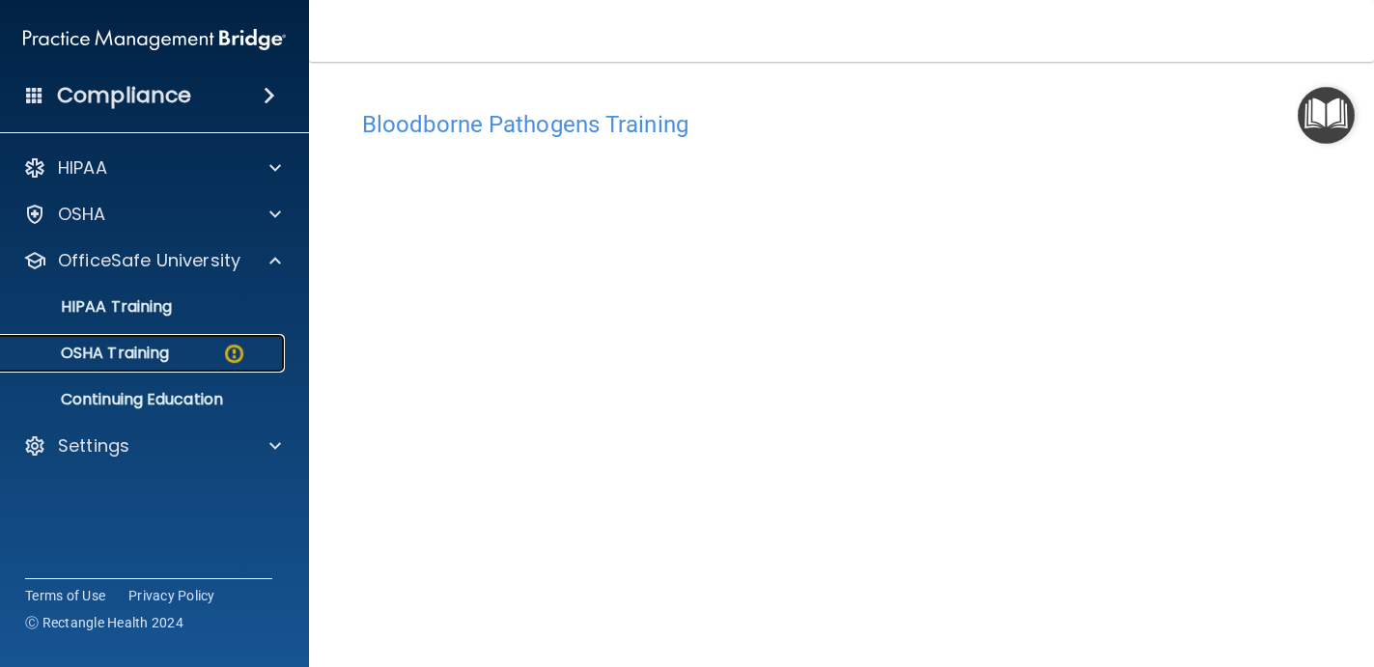
click at [234, 350] on img at bounding box center [234, 354] width 24 height 24
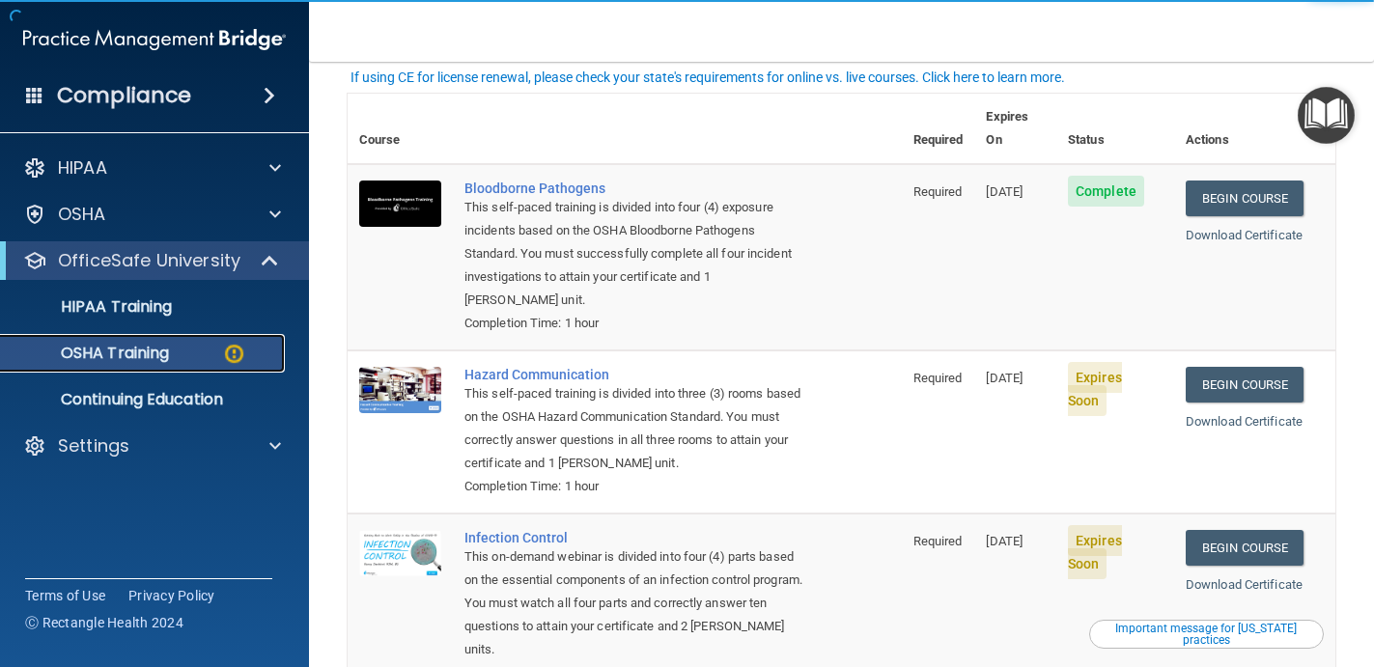
scroll to position [130, 0]
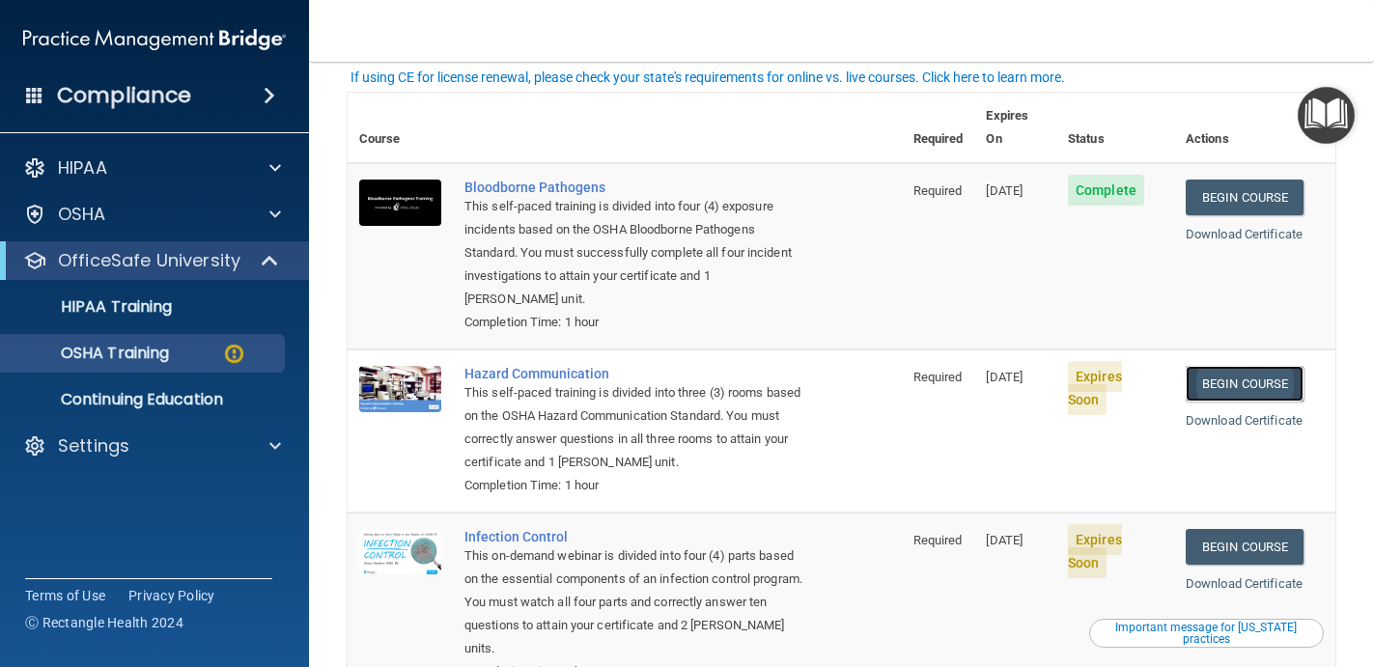
click at [1295, 366] on link "Begin Course" at bounding box center [1244, 384] width 118 height 36
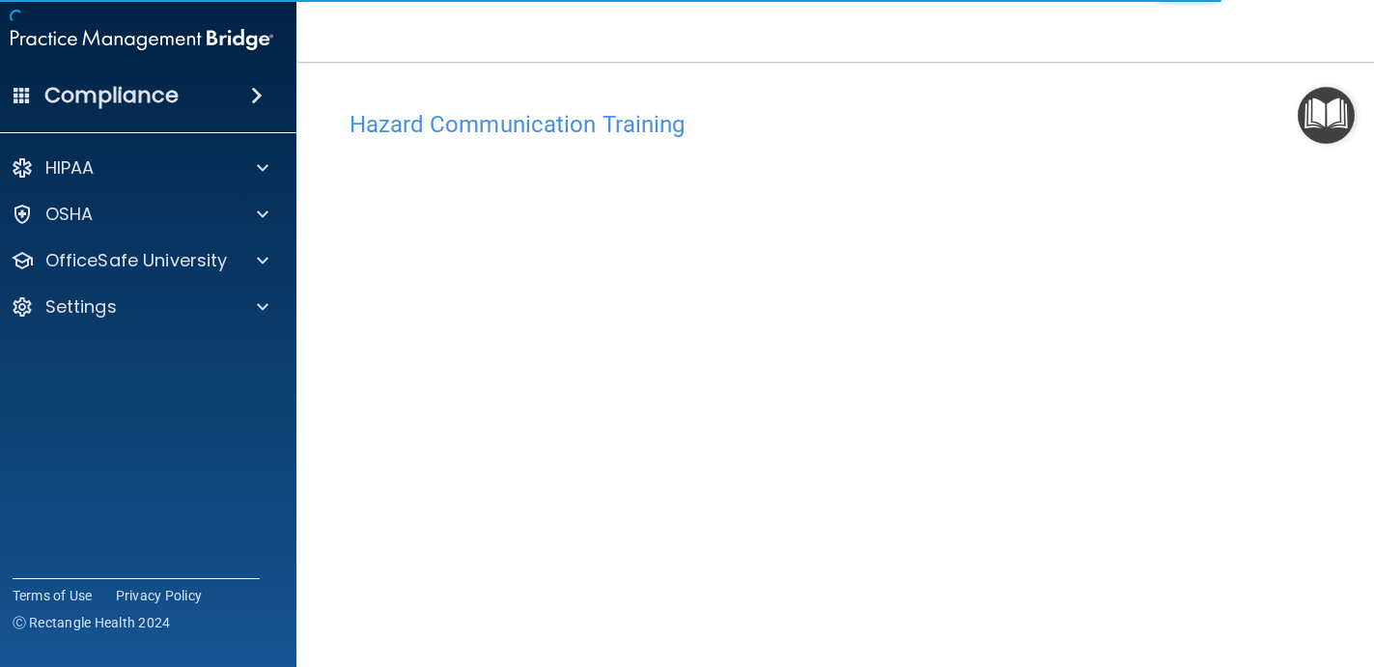
scroll to position [59, 0]
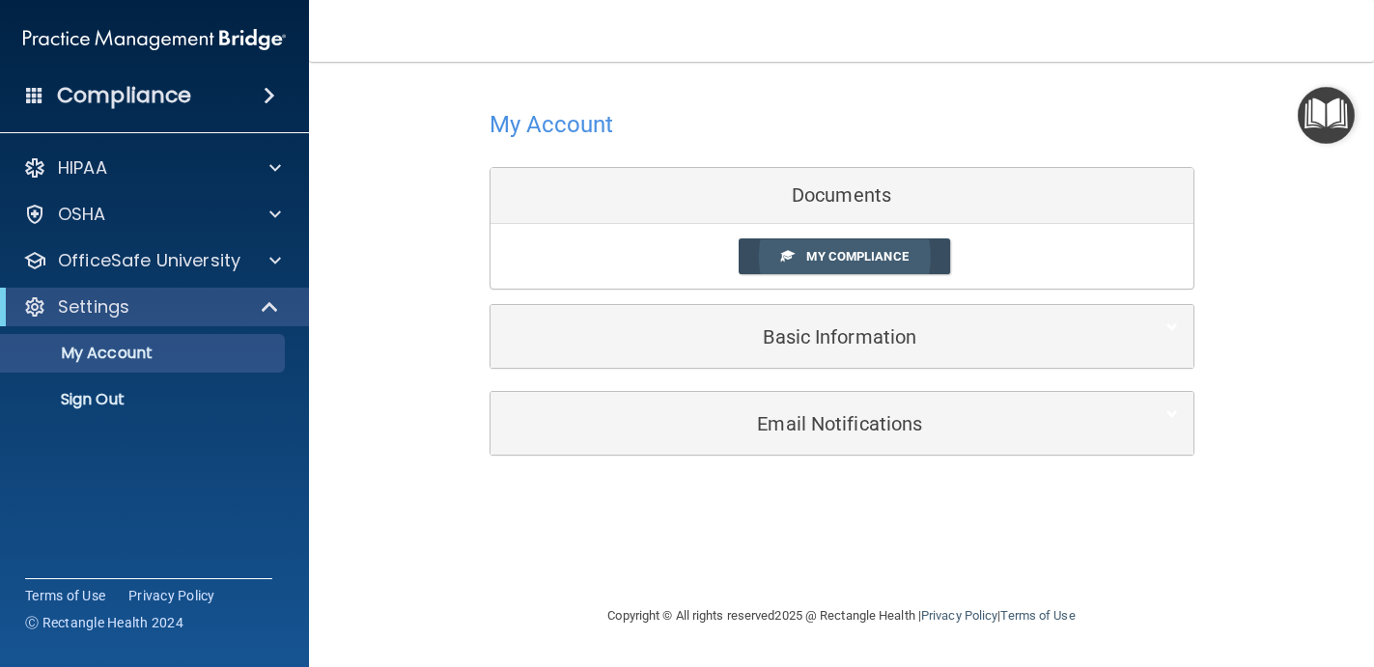
click at [869, 255] on span "My Compliance" at bounding box center [856, 256] width 101 height 14
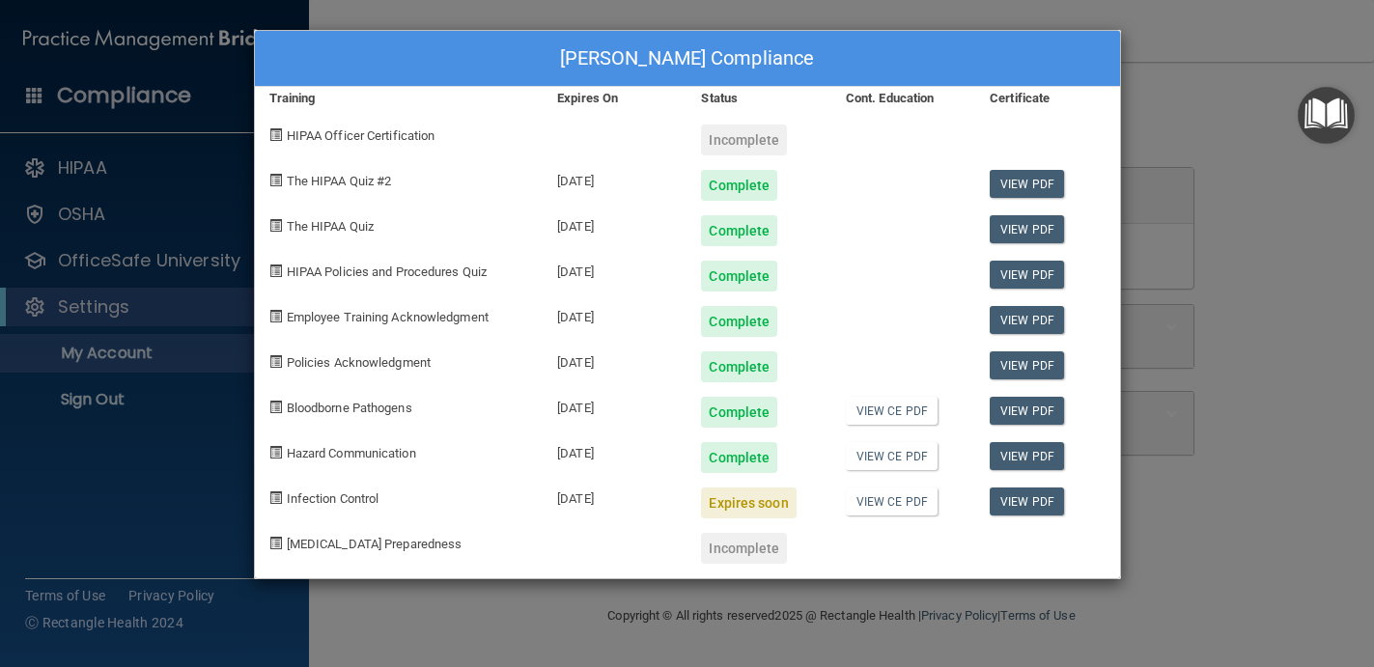
click at [1142, 318] on div "Olivia Moore's Compliance Training Expires On Status Cont. Education Certificat…" at bounding box center [687, 333] width 1374 height 667
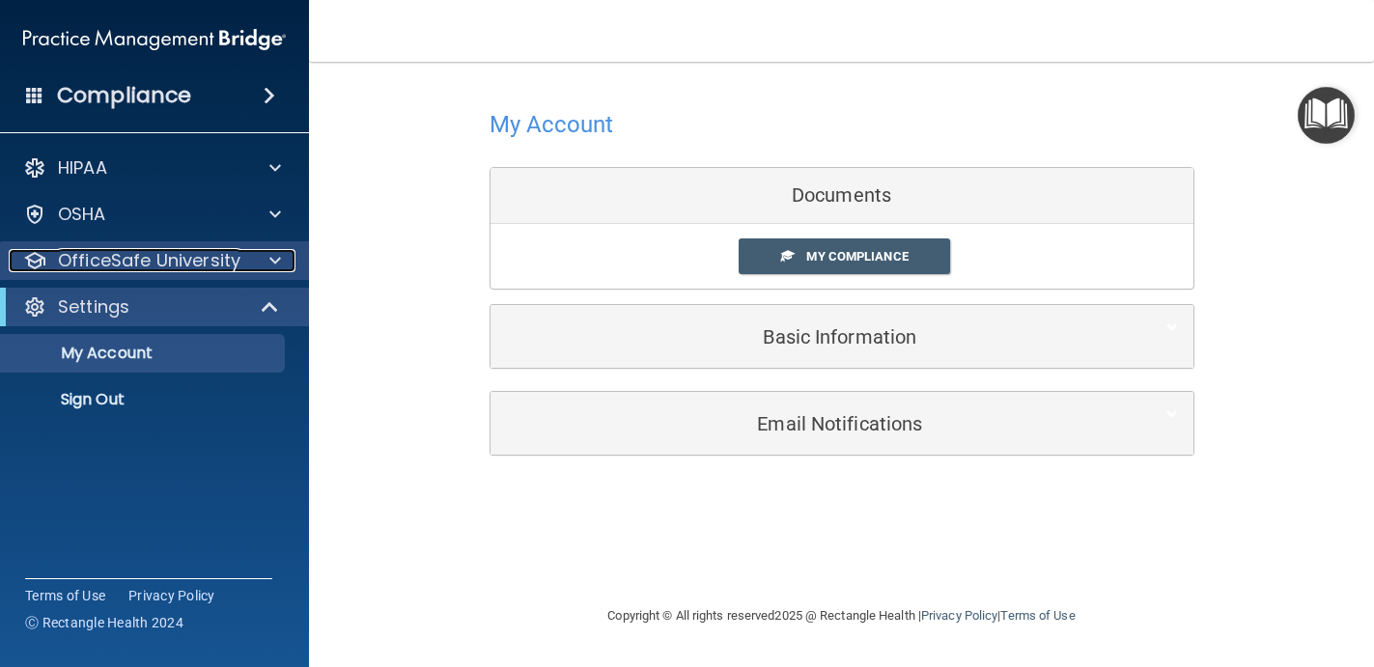
click at [199, 255] on p "OfficeSafe University" at bounding box center [149, 260] width 182 height 23
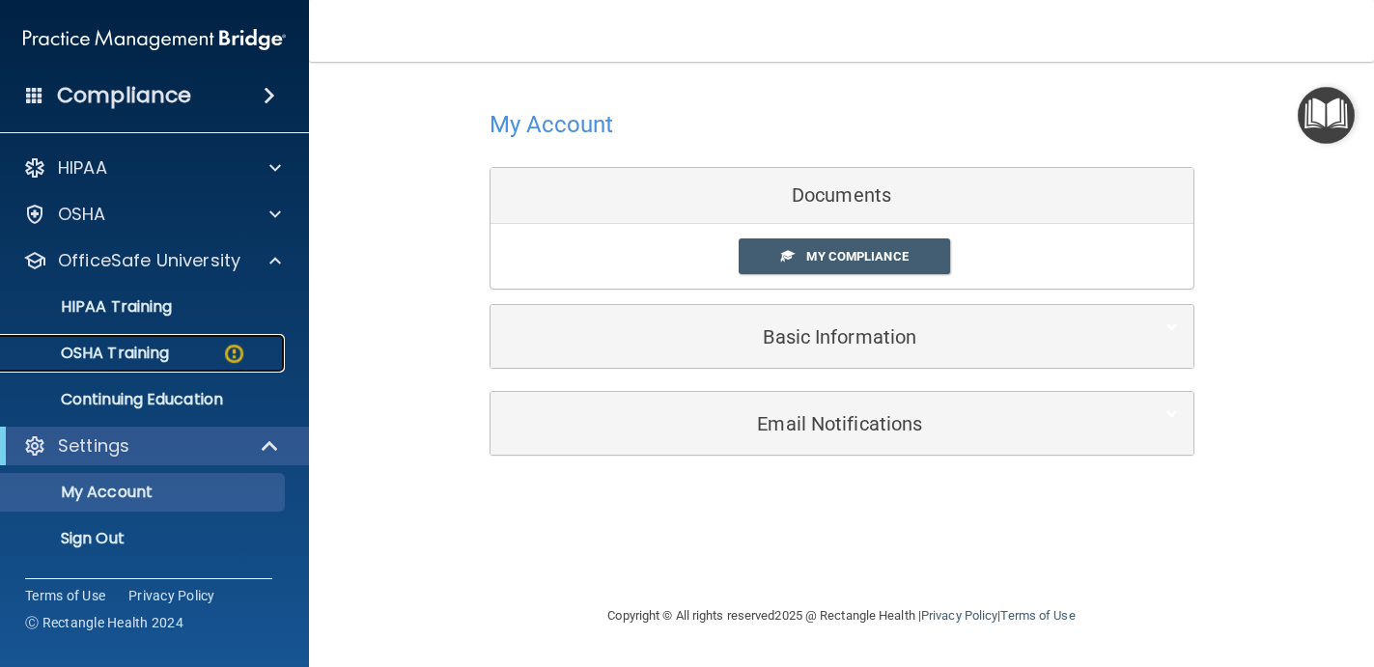
click at [140, 347] on p "OSHA Training" at bounding box center [91, 353] width 156 height 19
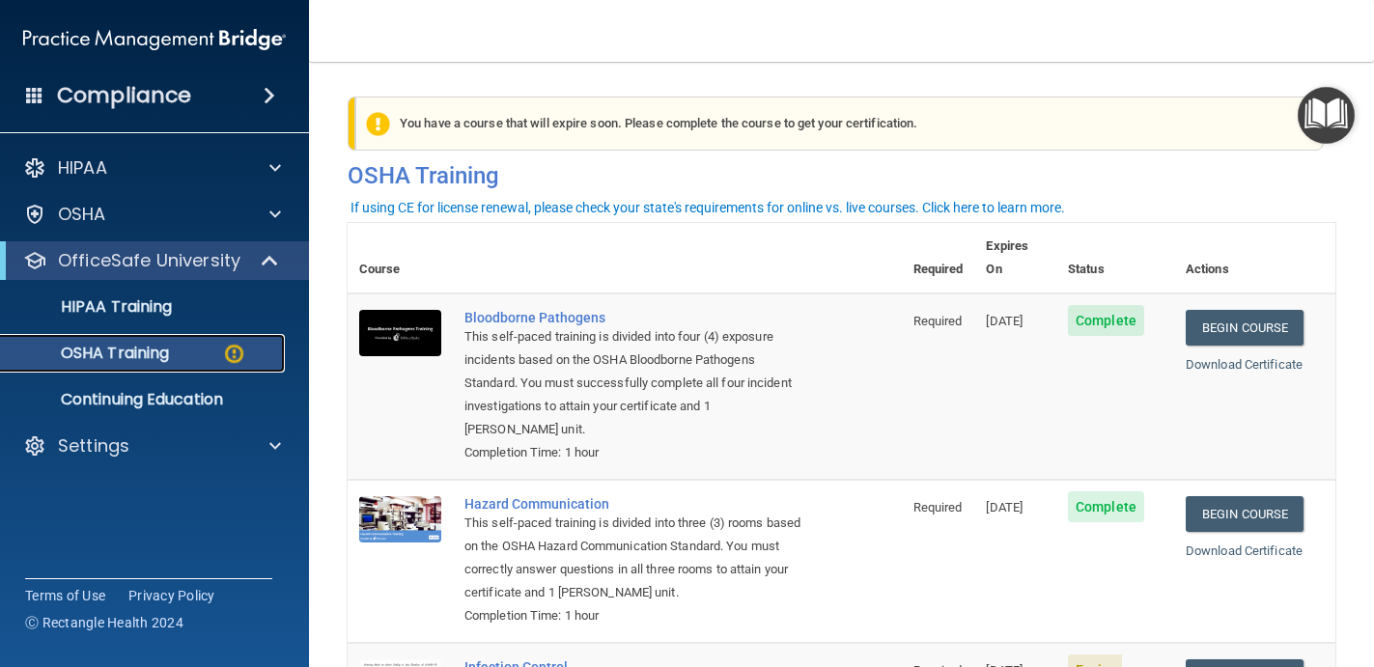
scroll to position [357, 0]
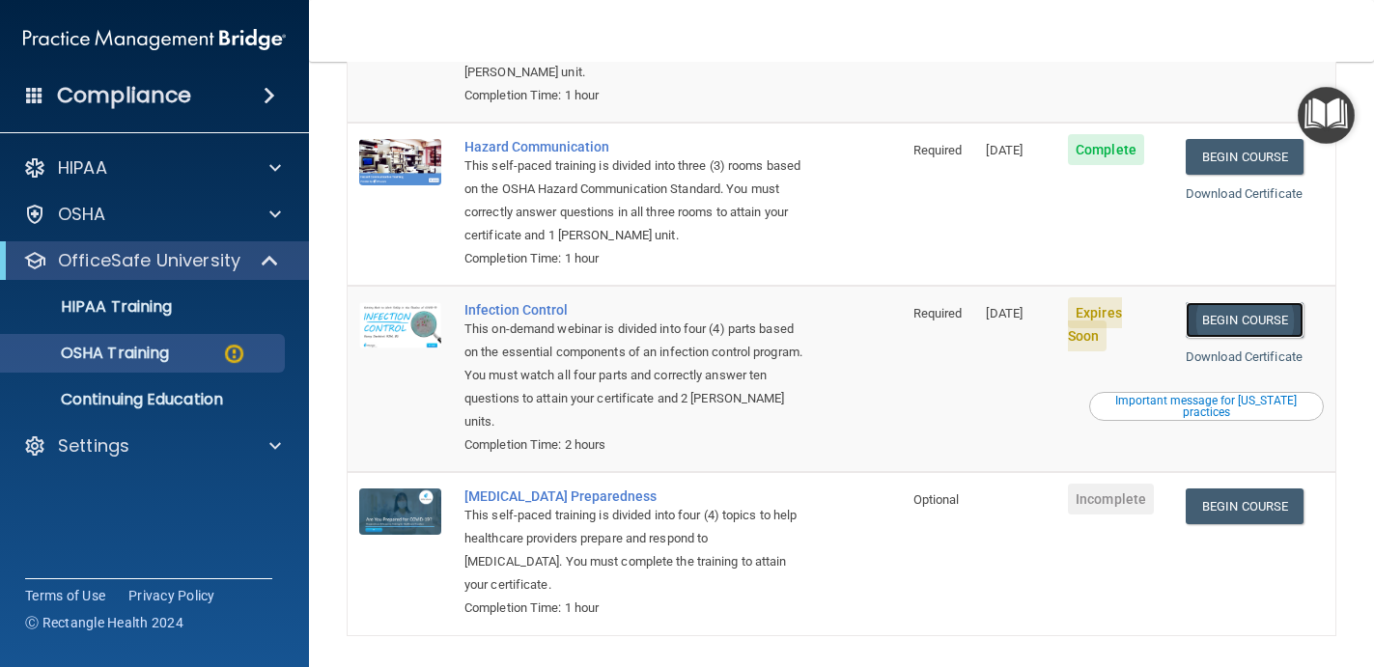
click at [1241, 302] on link "Begin Course" at bounding box center [1244, 320] width 118 height 36
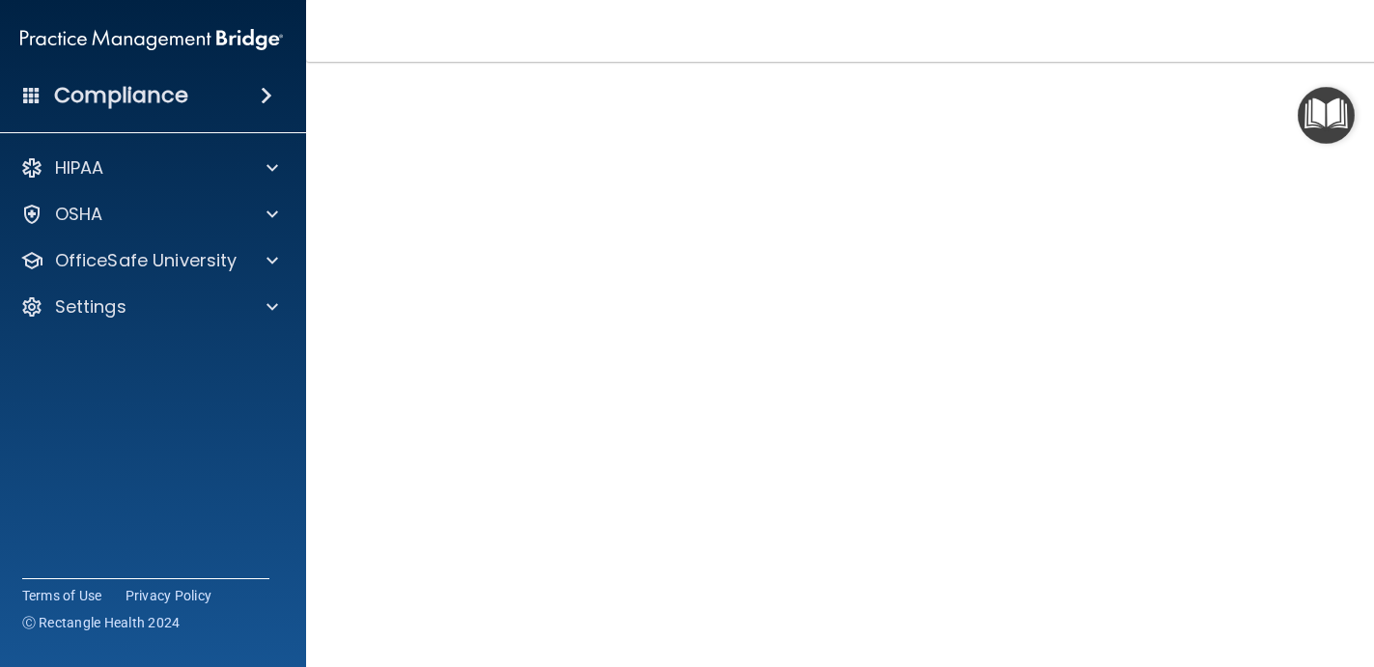
scroll to position [104, 0]
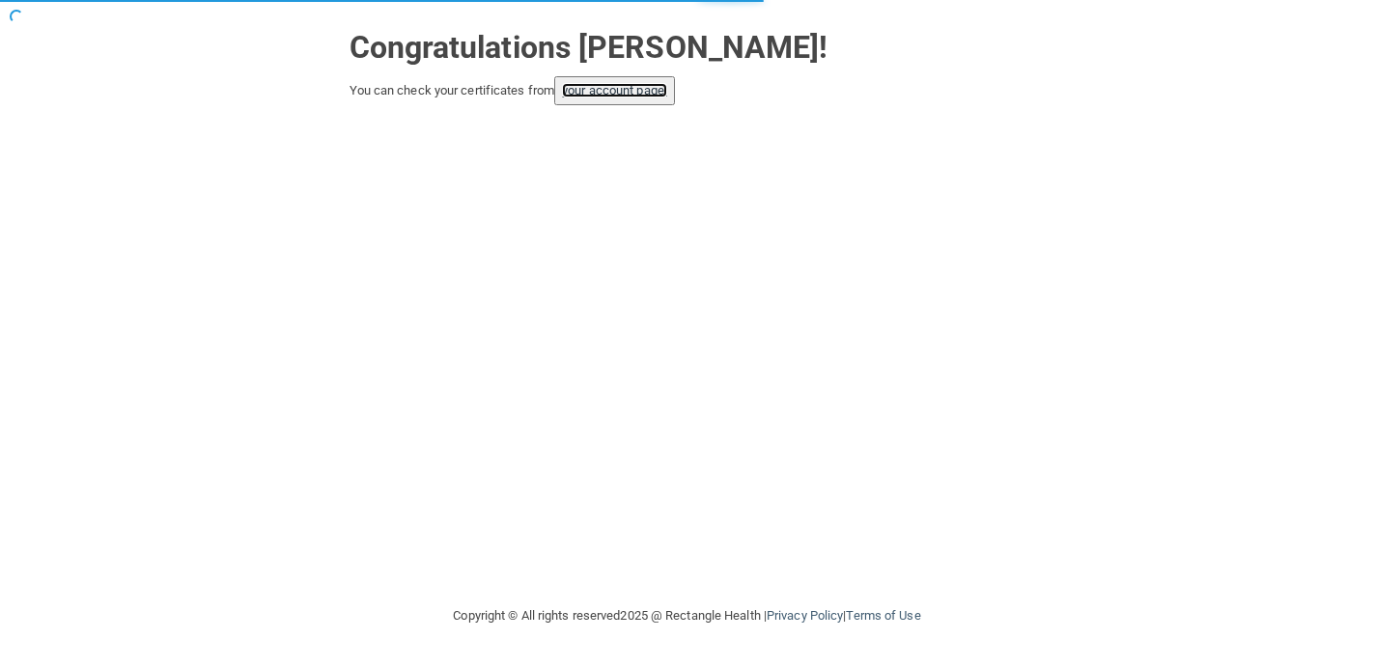
click at [628, 94] on link "your account page!" at bounding box center [614, 90] width 105 height 14
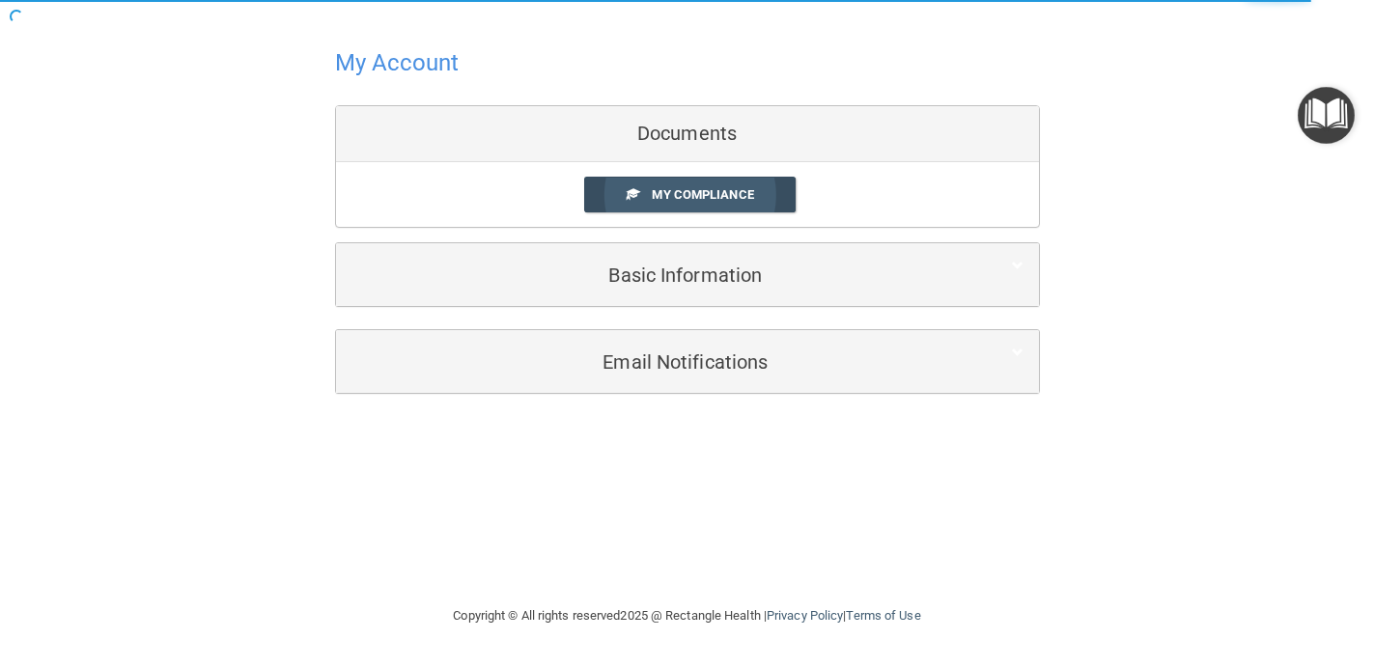
click at [620, 187] on link "My Compliance" at bounding box center [689, 195] width 211 height 36
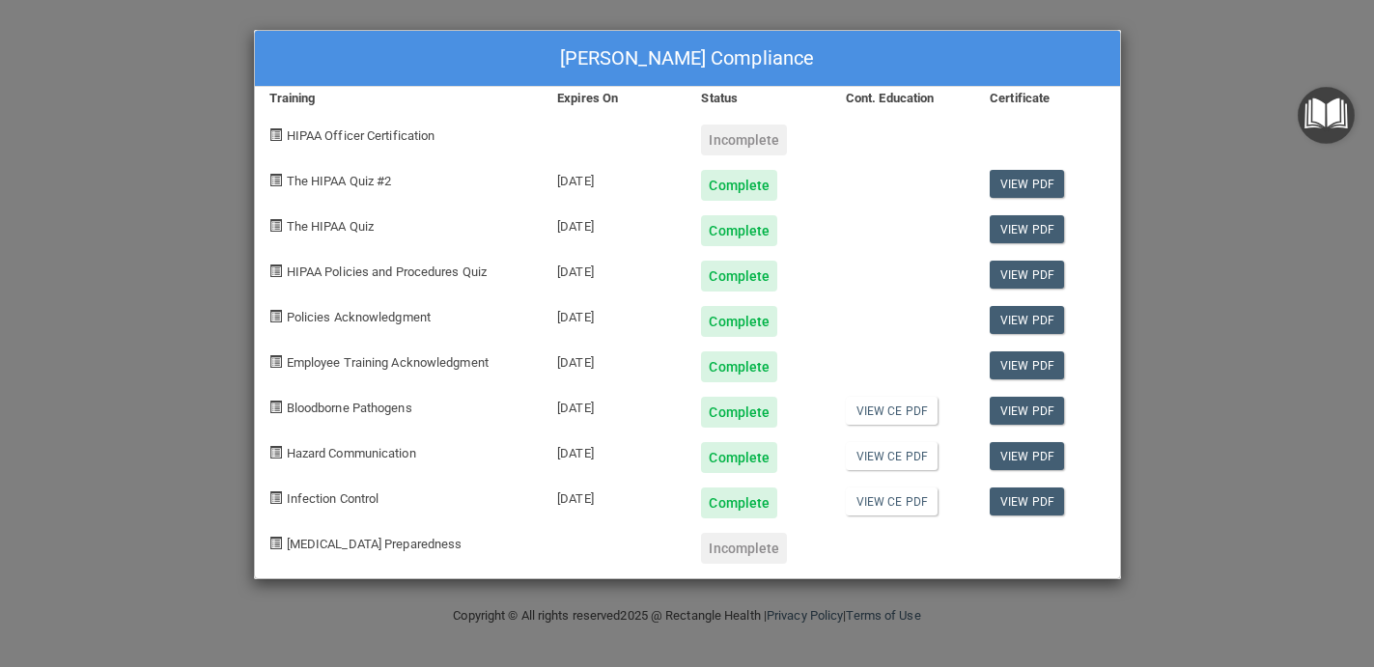
click at [743, 562] on div "Incomplete" at bounding box center [744, 548] width 86 height 31
click at [749, 544] on div "Incomplete" at bounding box center [744, 548] width 86 height 31
click at [1191, 306] on div "Olivia Moore's Compliance Training Expires On Status Cont. Education Certificat…" at bounding box center [687, 333] width 1374 height 667
